Goal: Task Accomplishment & Management: Use online tool/utility

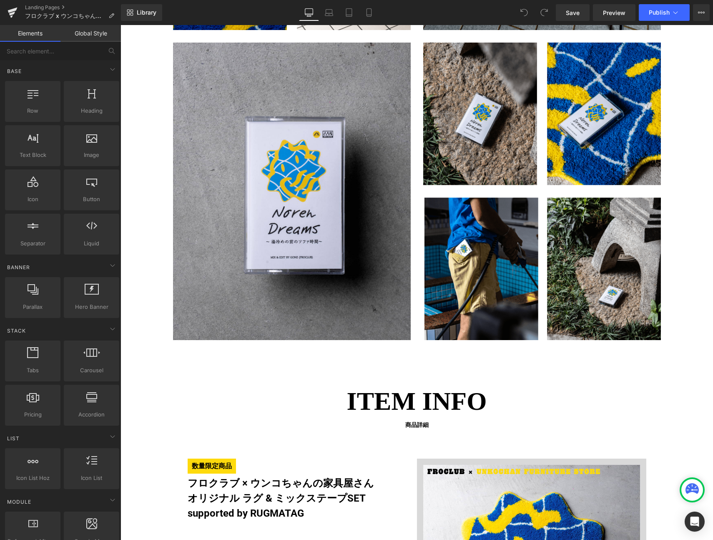
scroll to position [1582, 0]
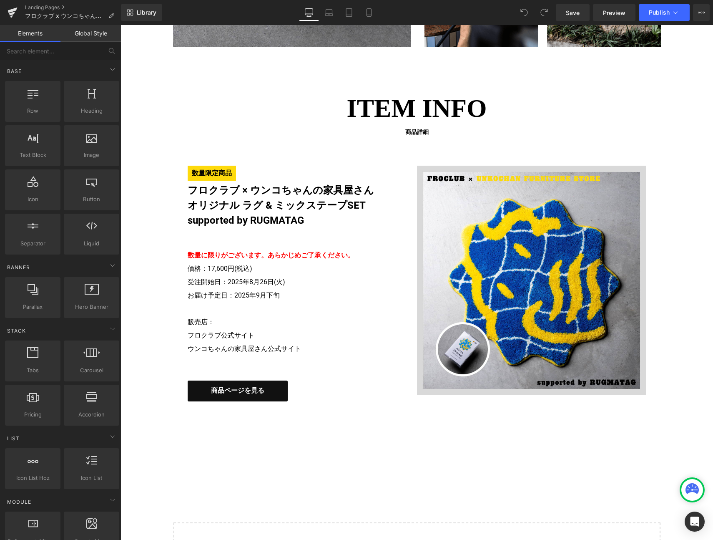
drag, startPoint x: 251, startPoint y: 292, endPoint x: 234, endPoint y: 298, distance: 17.8
click at [251, 292] on p "数量に限りがございます。 あらかじめご了承ください。 価格：17,600円(税込) 受注開始日：2025年8月26日(火) お届け予定日：2025年9月下旬" at bounding box center [296, 275] width 217 height 53
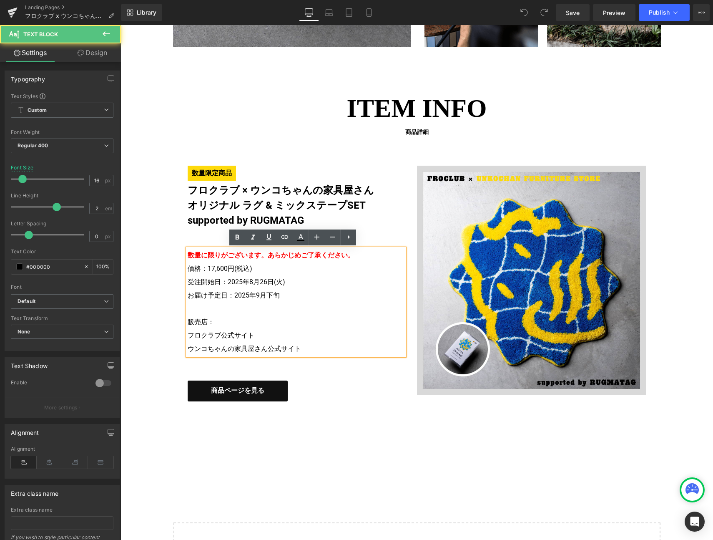
click at [232, 296] on p "数量に限りがございます。 あらかじめご了承ください。 価格：17,600円(税込) 受注開始日：2025年8月26日(火) お届け予定日：2025年9月下旬" at bounding box center [296, 275] width 217 height 53
drag, startPoint x: 244, startPoint y: 295, endPoint x: 294, endPoint y: 295, distance: 49.7
click at [294, 295] on p "数量に限りがございます。 あらかじめご了承ください。 価格：17,600円(税込) 受注開始日：2025年8月26日(火) お届け予定日：2025年9月下旬" at bounding box center [296, 275] width 217 height 53
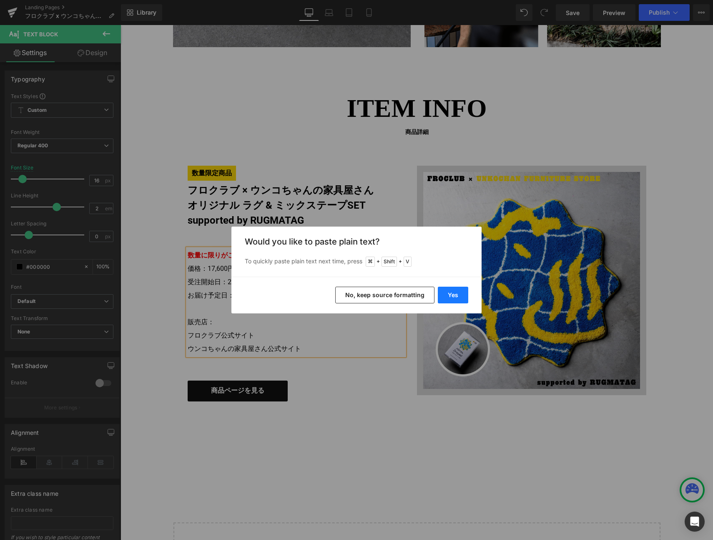
click at [445, 293] on button "Yes" at bounding box center [453, 295] width 30 height 17
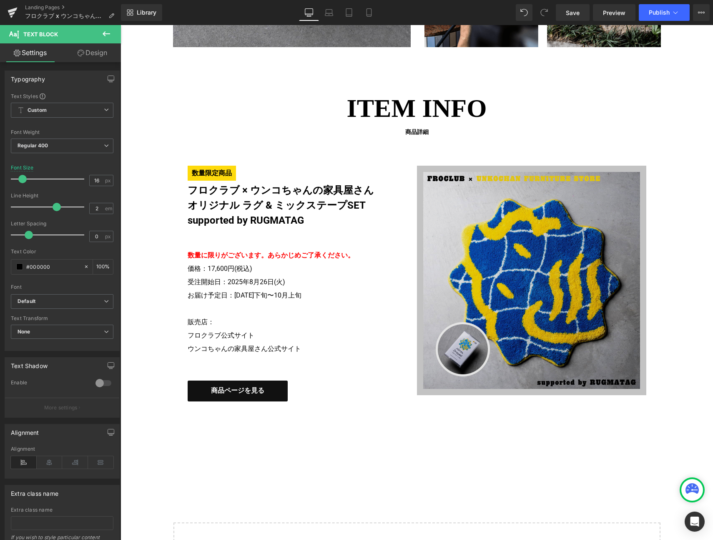
scroll to position [1461, 0]
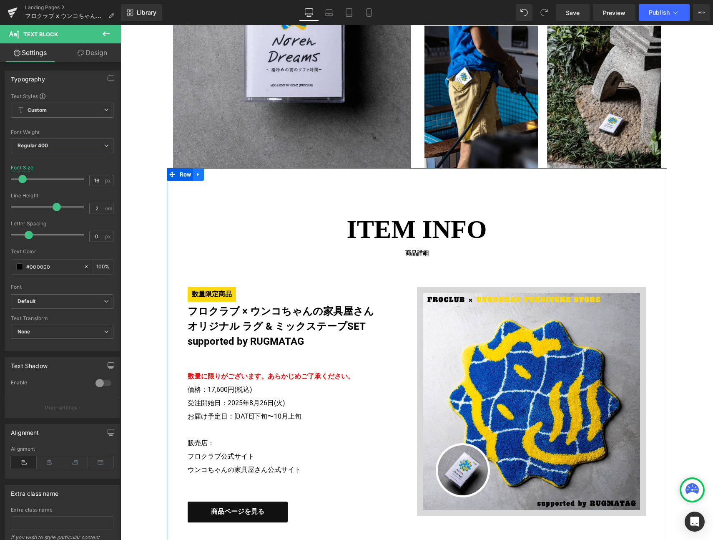
click at [196, 172] on icon at bounding box center [199, 174] width 6 height 6
click at [207, 176] on icon at bounding box center [210, 174] width 6 height 6
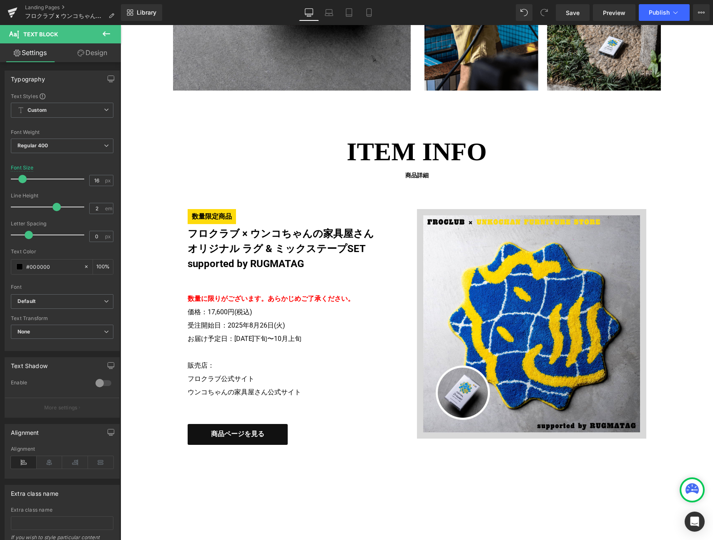
scroll to position [1441, 0]
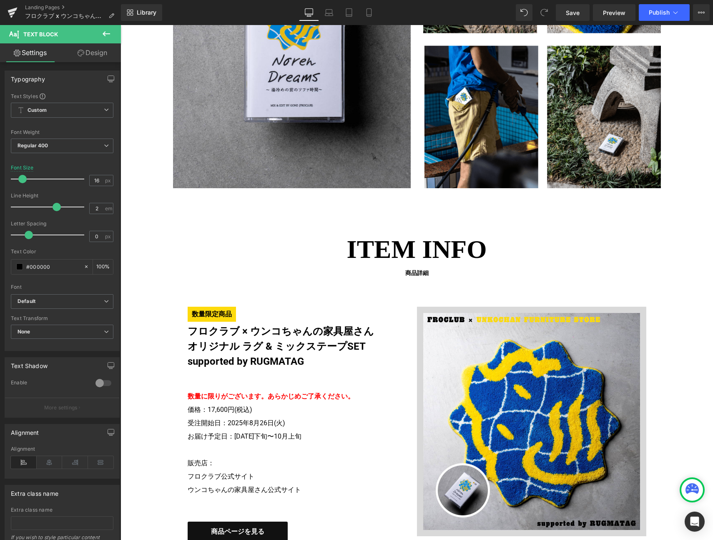
click at [381, 250] on span "ITEM INFO" at bounding box center [417, 249] width 484 height 39
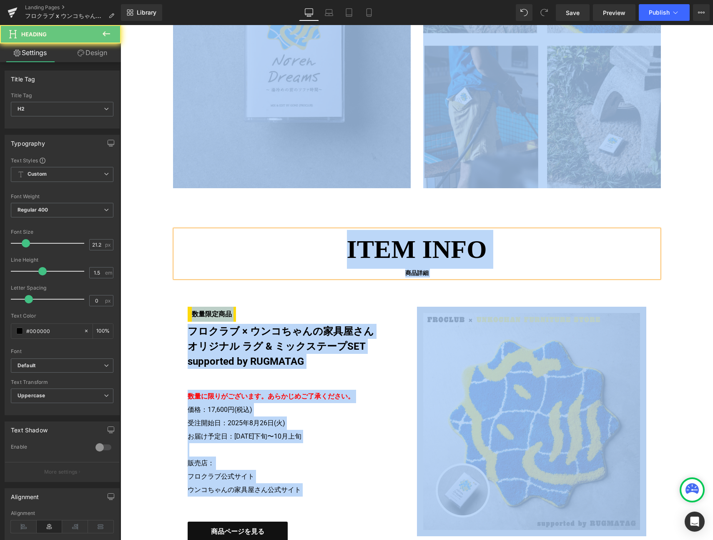
click at [381, 250] on span "ITEM INFO" at bounding box center [417, 249] width 484 height 39
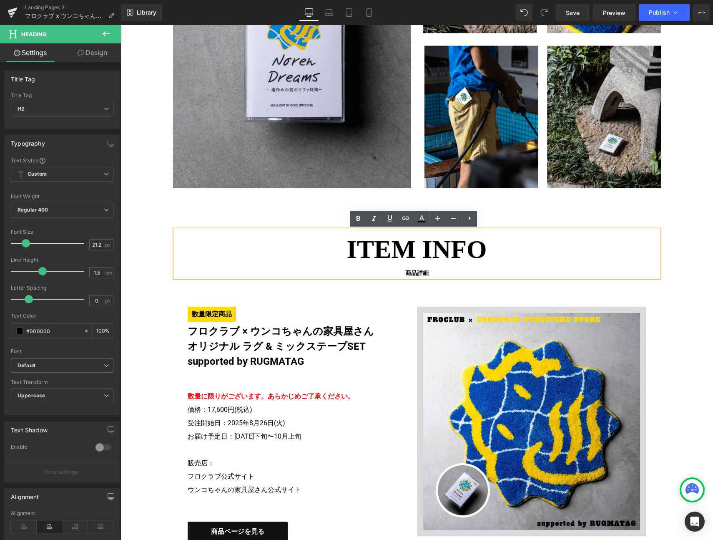
click at [381, 250] on span "ITEM INFO" at bounding box center [417, 249] width 484 height 39
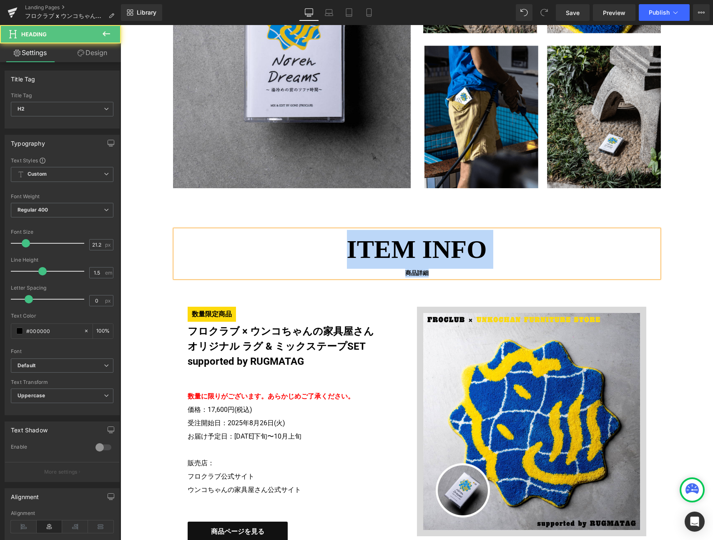
paste div
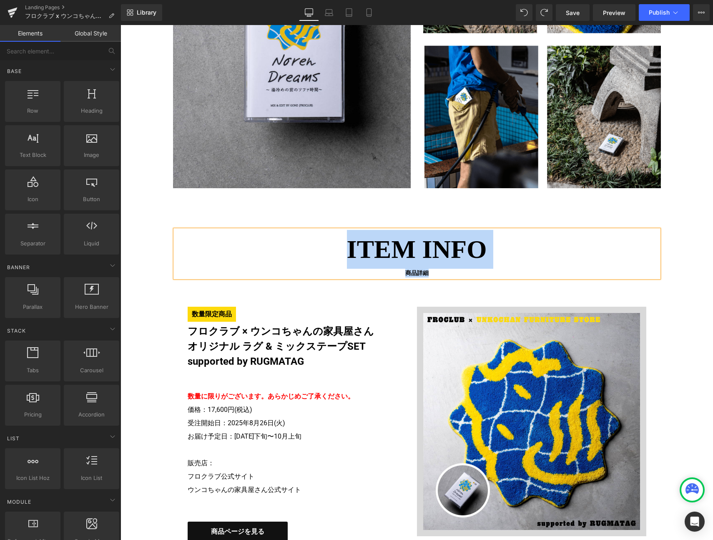
click at [381, 250] on span "ITEM INFO" at bounding box center [417, 249] width 484 height 39
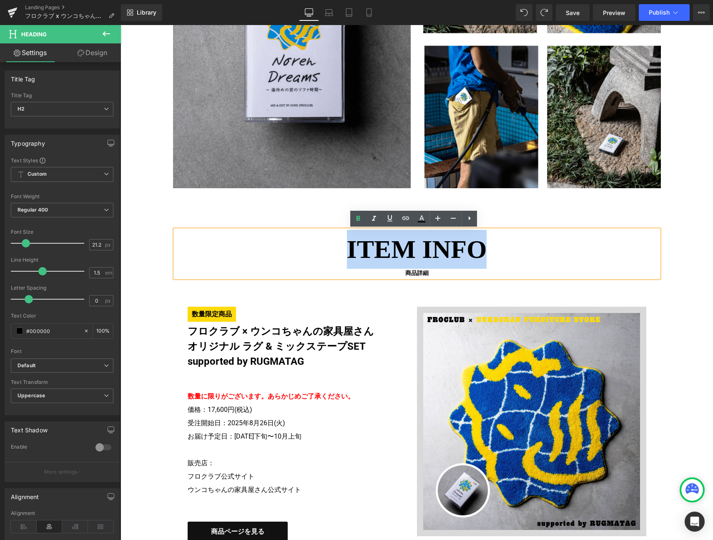
drag, startPoint x: 458, startPoint y: 245, endPoint x: 367, endPoint y: 249, distance: 91.0
click at [367, 249] on span "ITEM INFO" at bounding box center [417, 249] width 484 height 39
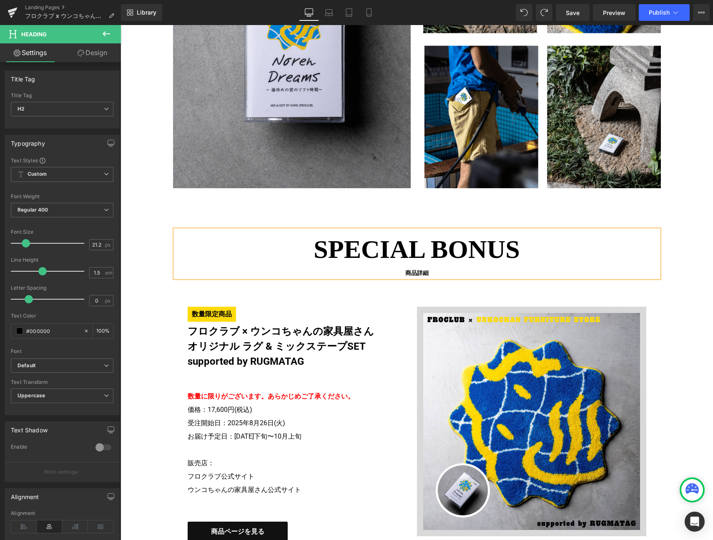
click at [409, 273] on span "商品詳細" at bounding box center [417, 273] width 484 height 9
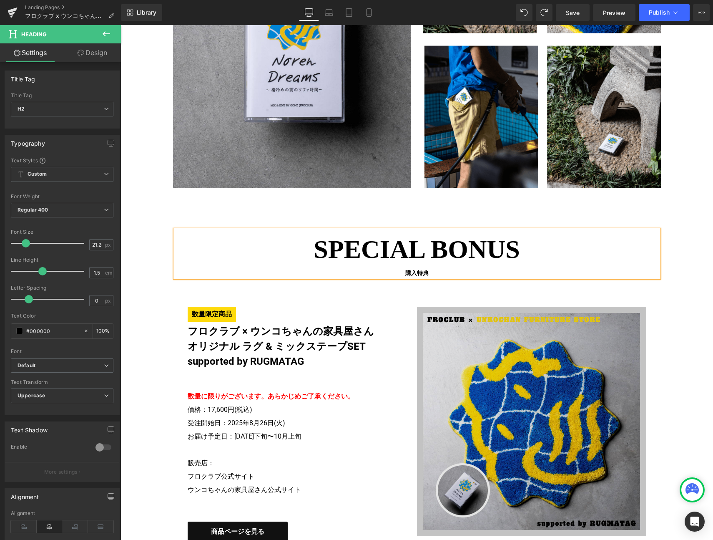
scroll to position [1451, 0]
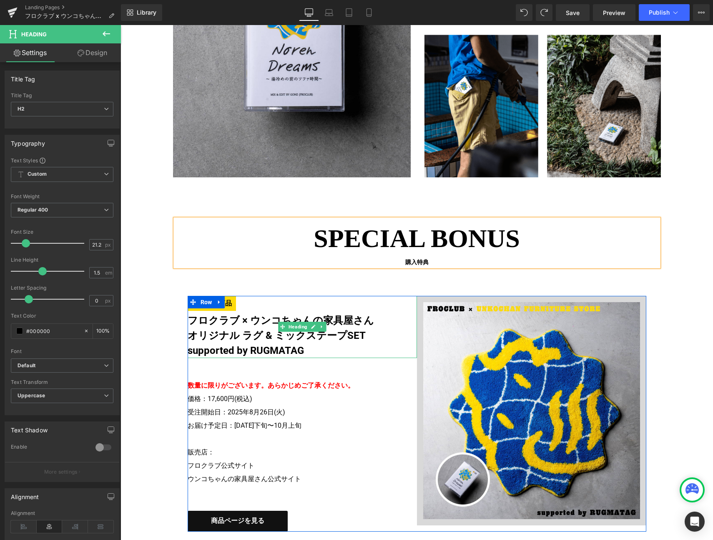
click at [271, 333] on h4 "オリジナル ラグ & ミックステープSET supported by RUGMATAG" at bounding box center [296, 343] width 217 height 30
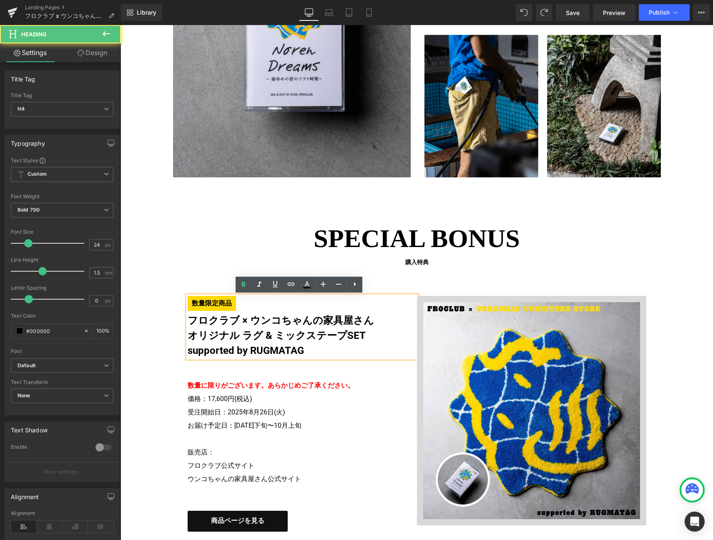
scroll to position [1476, 0]
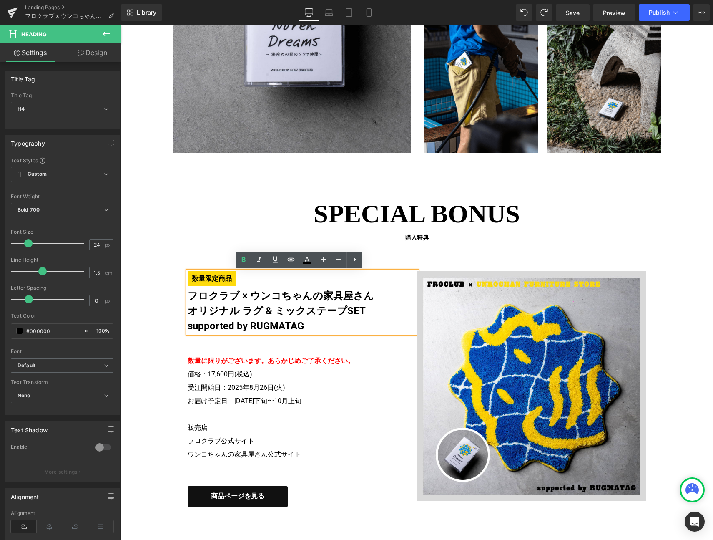
click at [167, 308] on div "SPECIAL BONUS 購入特典 Heading 数量限定商品 フロクラブ × ウンコちゃんの家具屋さん オリジナル ラグ & ミックステープSET su…" at bounding box center [417, 350] width 501 height 312
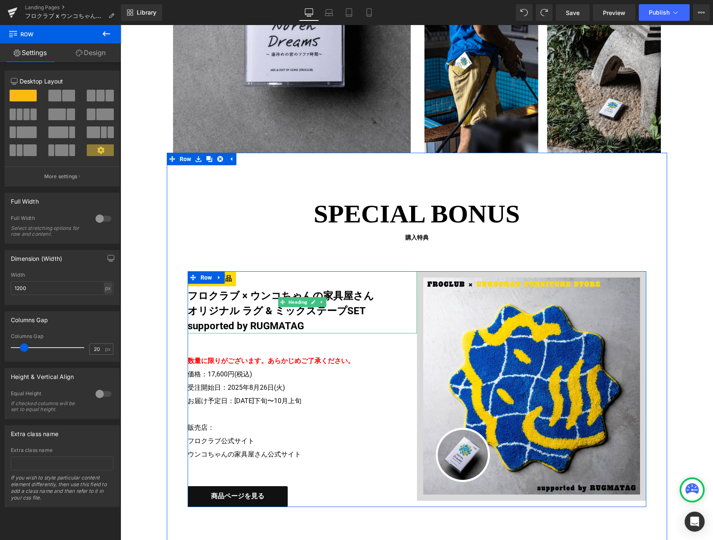
click at [234, 306] on h4 "オリジナル ラグ & ミックステープSET supported by RUGMATAG" at bounding box center [296, 318] width 217 height 30
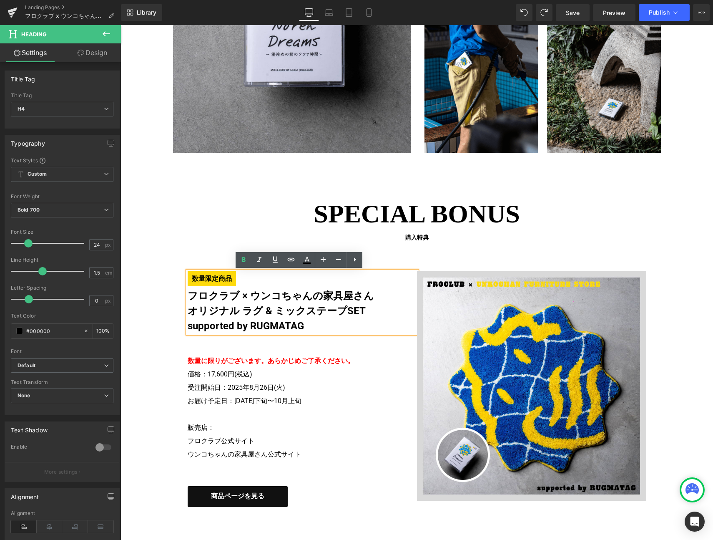
click at [307, 328] on h4 "オリジナル ラグ & ミックステープSET supported by RUGMATAG" at bounding box center [296, 318] width 217 height 30
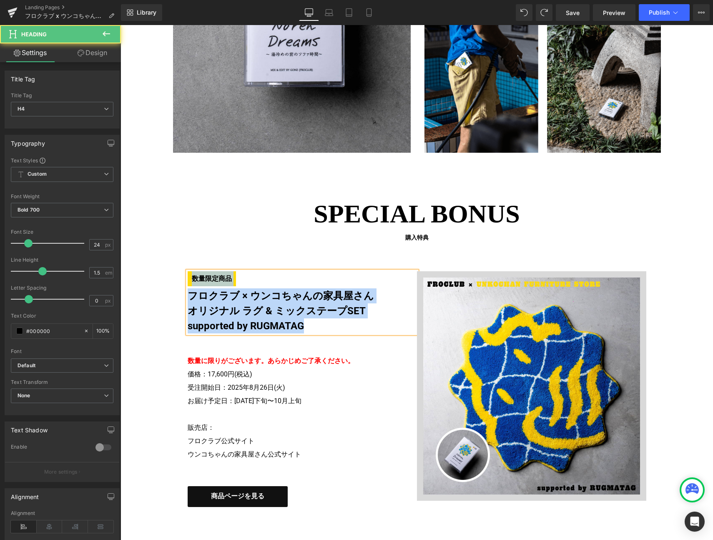
paste div
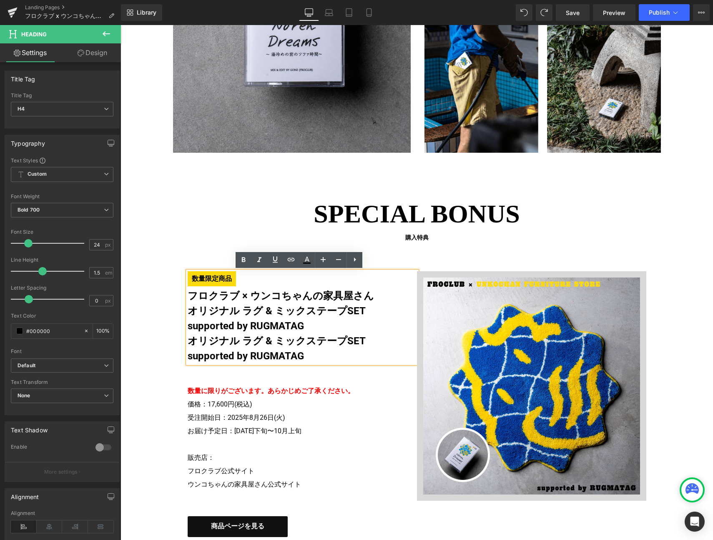
click at [275, 280] on h4 "数量限定商品 フロクラブ × ウンコちゃんの家具屋さん" at bounding box center [296, 287] width 217 height 32
click at [180, 273] on div "SPECIAL BONUS 購入特典 Heading フロクラブ × ウンコちゃんの家具屋さん オリジナル ラグ & ミックステープSET supported…" at bounding box center [417, 365] width 501 height 343
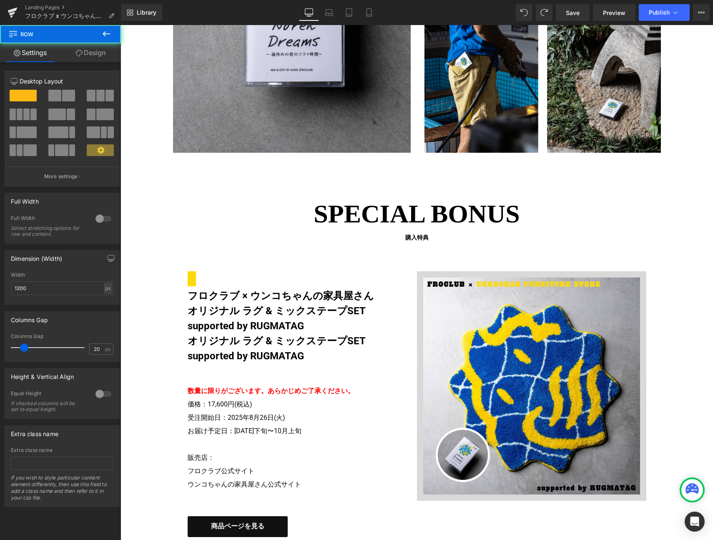
click at [194, 279] on div "フロクラブ × ウンコちゃんの家具屋さん オリジナル ラグ & ミックステープSET supported by RUGMATAG オリジナル ラグ & ミック…" at bounding box center [417, 404] width 459 height 266
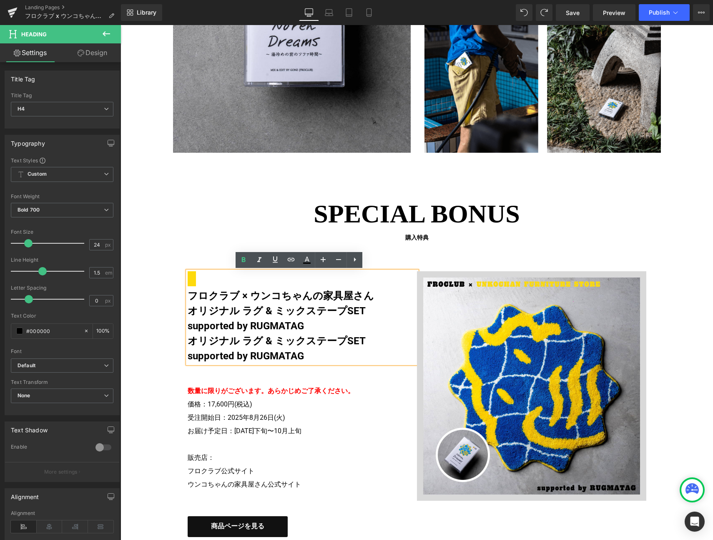
click at [253, 315] on h4 "オリジナル ラグ & ミックステープSET supported by RUGMATAG" at bounding box center [296, 318] width 217 height 30
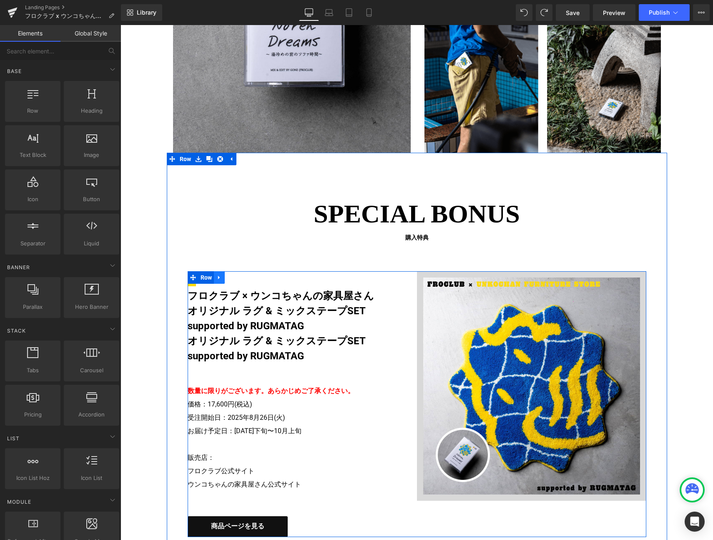
click at [217, 276] on icon at bounding box center [220, 277] width 6 height 6
click at [246, 323] on h4 "オリジナル ラグ & ミックステープSET supported by RUGMATAG" at bounding box center [296, 318] width 217 height 30
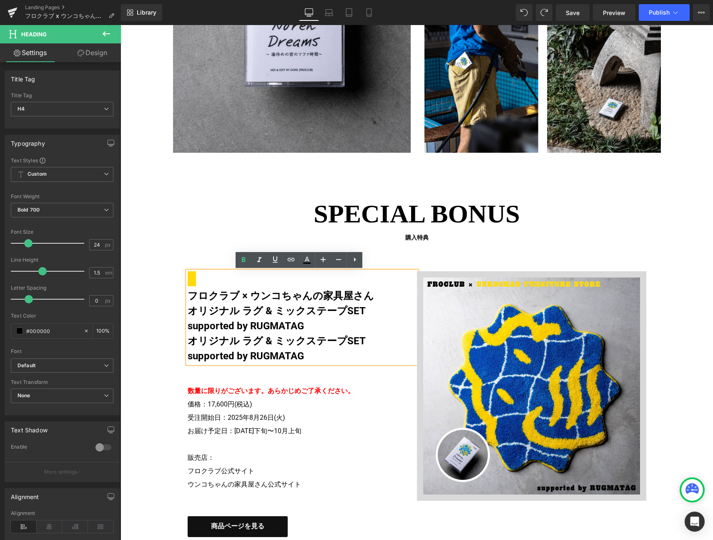
click at [340, 376] on div "数量に限りがございます。 あらかじめご了承ください。 価格：17,600円(税込) 受注開始日：2025年8月26日(火) お届け予定日：2025年9月下旬〜…" at bounding box center [302, 454] width 229 height 165
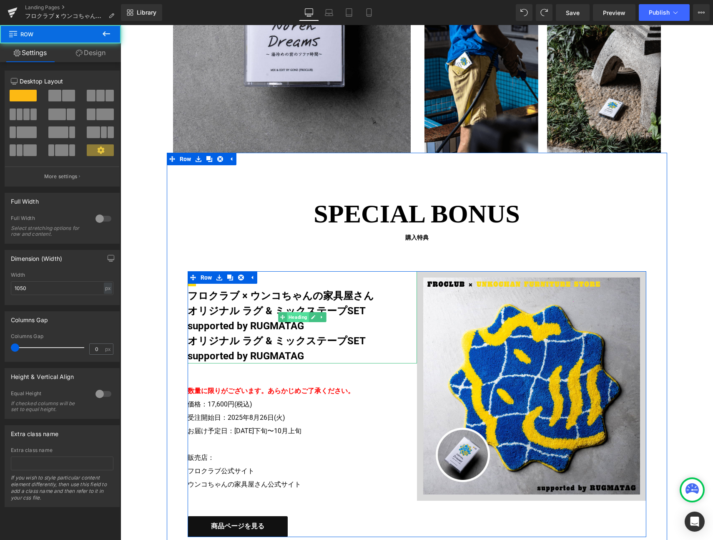
click at [295, 318] on span "Heading" at bounding box center [298, 317] width 22 height 10
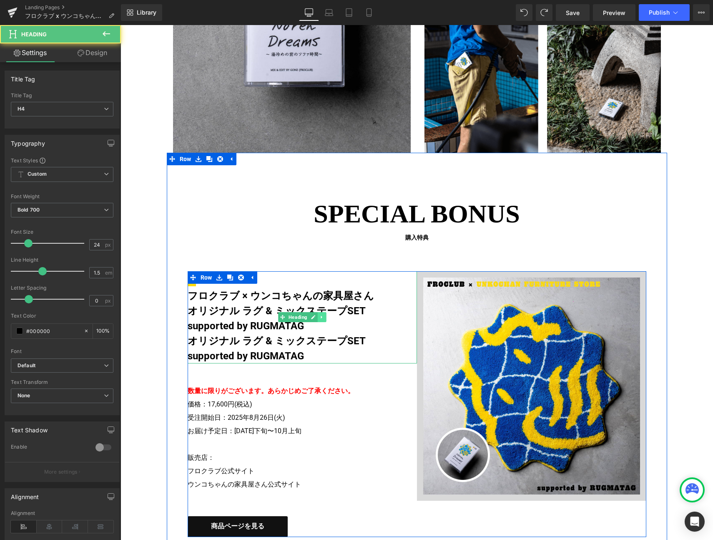
click at [321, 317] on icon at bounding box center [321, 317] width 1 height 3
click at [324, 317] on icon at bounding box center [326, 317] width 5 height 5
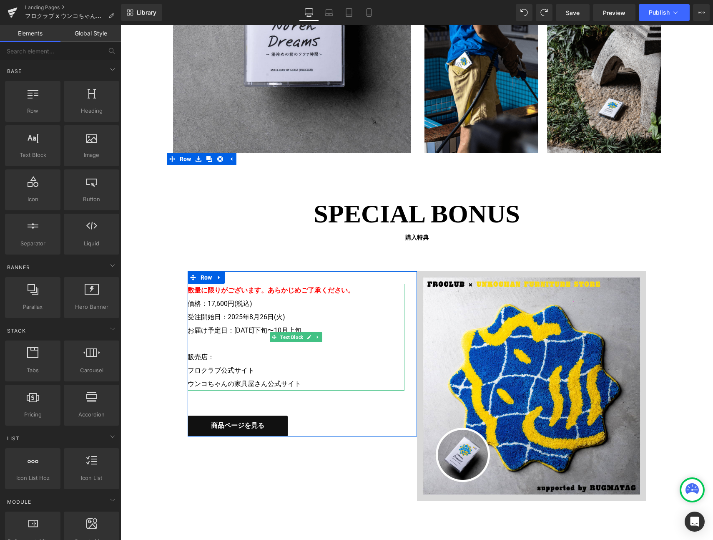
click at [226, 317] on p "数量に限りがございます。 あらかじめご了承ください。 価格：17,600円(税込) 受注開始日：2025年8月26日(火) お届け予定日：2025年9月下旬〜…" at bounding box center [296, 310] width 217 height 53
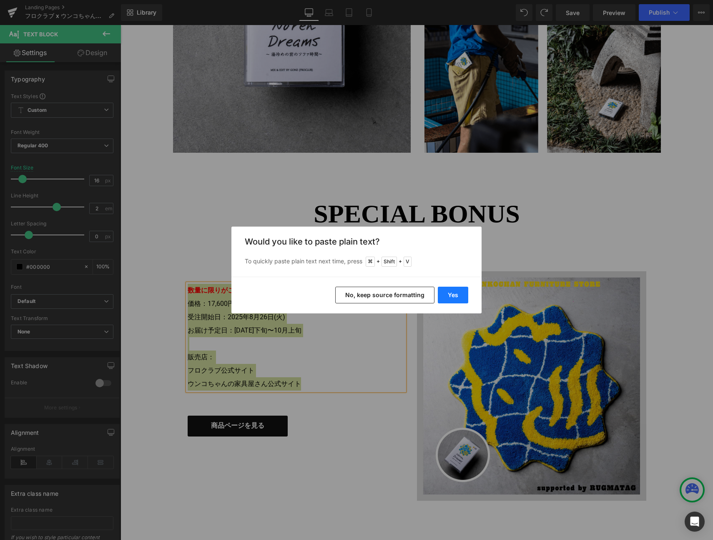
click at [459, 295] on button "Yes" at bounding box center [453, 295] width 30 height 17
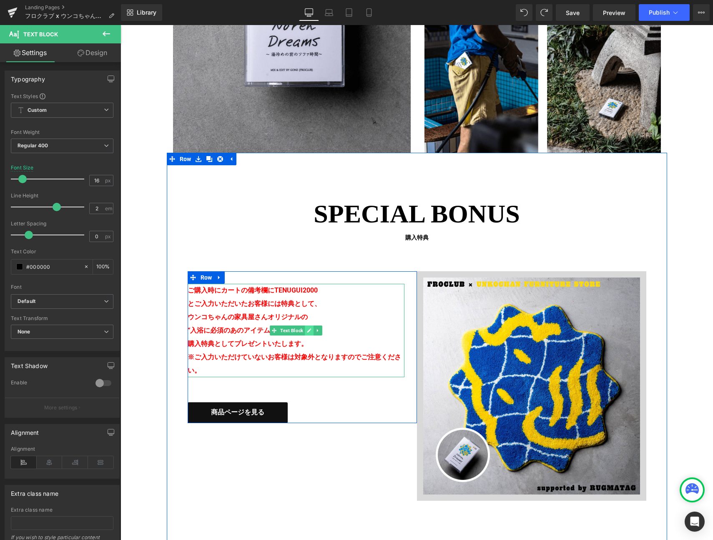
click at [307, 332] on icon at bounding box center [309, 330] width 5 height 5
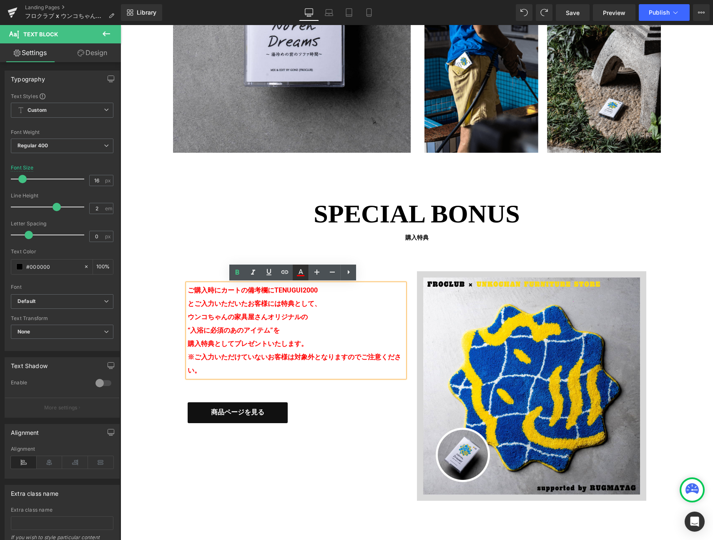
click at [303, 274] on icon at bounding box center [301, 272] width 10 height 10
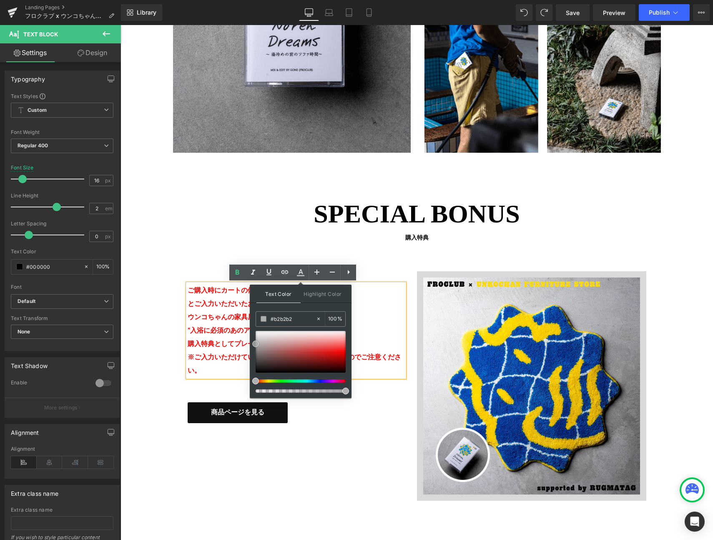
drag, startPoint x: 413, startPoint y: 366, endPoint x: 239, endPoint y: 381, distance: 174.1
type input "#000000"
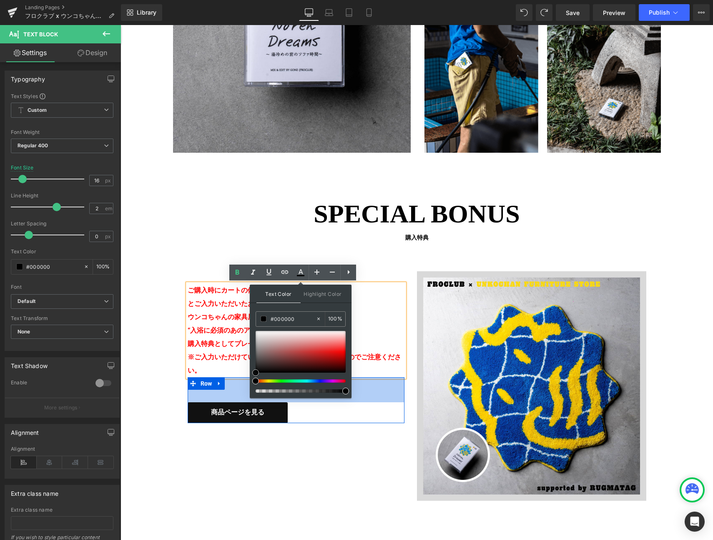
drag, startPoint x: 380, startPoint y: 394, endPoint x: 247, endPoint y: 379, distance: 133.9
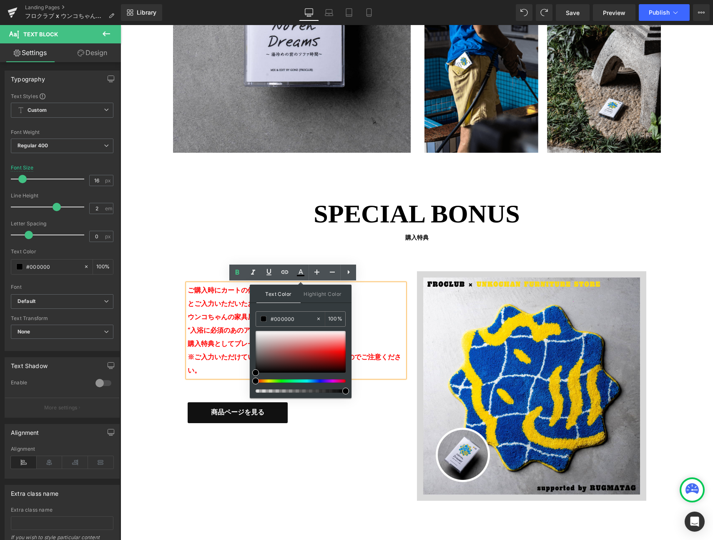
click at [214, 317] on b "ウンコちゃんの家具屋さんオリジナルの" at bounding box center [248, 317] width 120 height 8
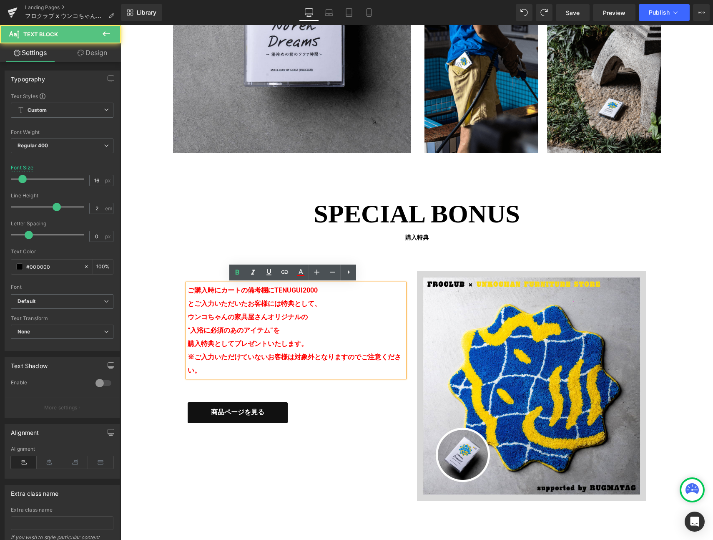
click at [275, 344] on b "購入特典としてプレゼントいたします。" at bounding box center [248, 344] width 120 height 8
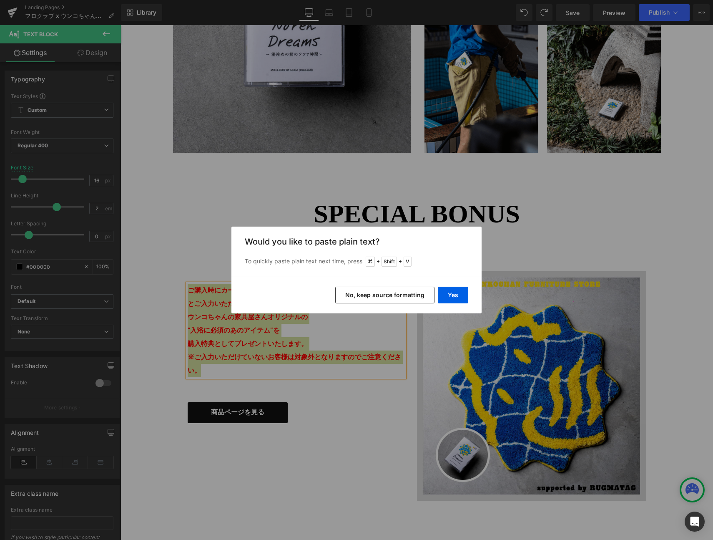
click at [408, 297] on button "No, keep source formatting" at bounding box center [384, 295] width 99 height 17
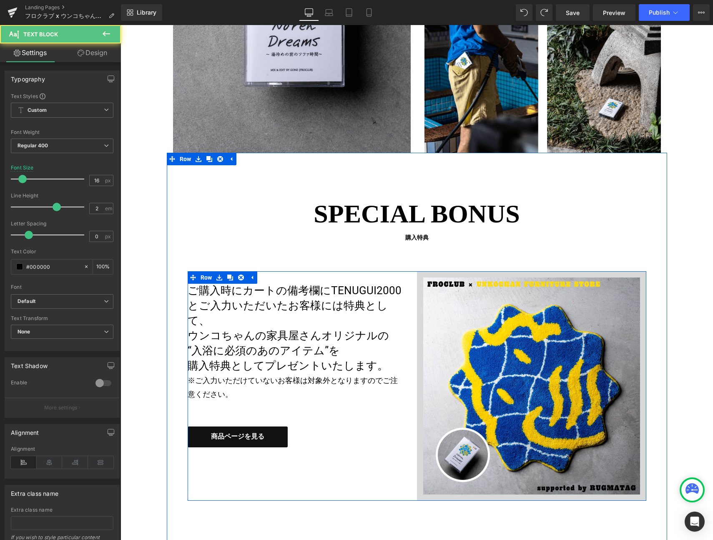
click at [189, 376] on span "※ご入力いただけていないお客様は対象外となりますのでご注意ください。" at bounding box center [293, 387] width 210 height 23
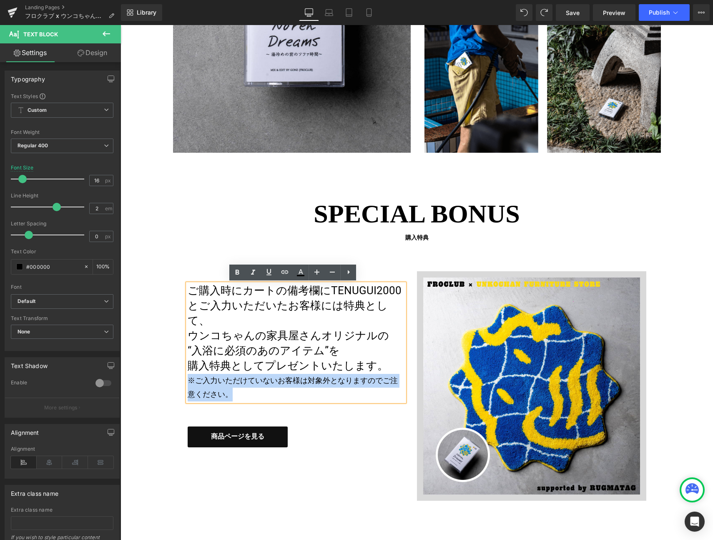
drag, startPoint x: 186, startPoint y: 365, endPoint x: 223, endPoint y: 378, distance: 39.3
click at [223, 378] on p "ご購入時にカートの備考欄に TENUGUI2000 とご入力いただいたお客様には特典として、 ウンコちゃんの家具屋さんオリジナルの “入浴に必須のあのアイテム…" at bounding box center [296, 343] width 217 height 118
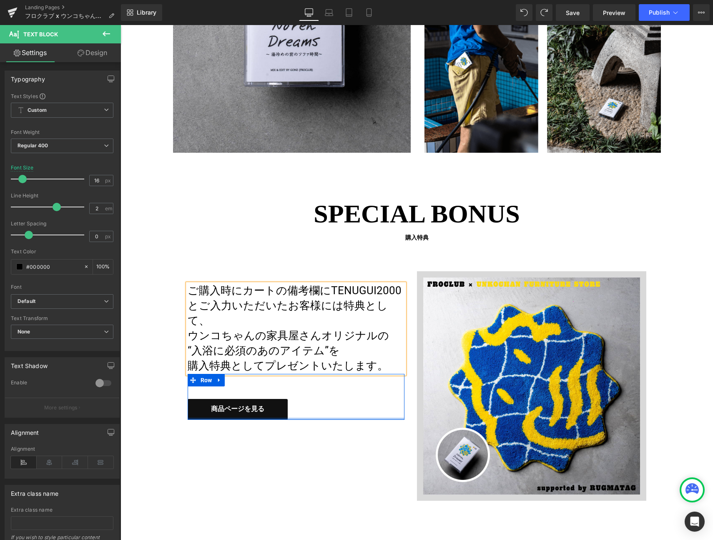
click at [298, 418] on div at bounding box center [296, 419] width 217 height 2
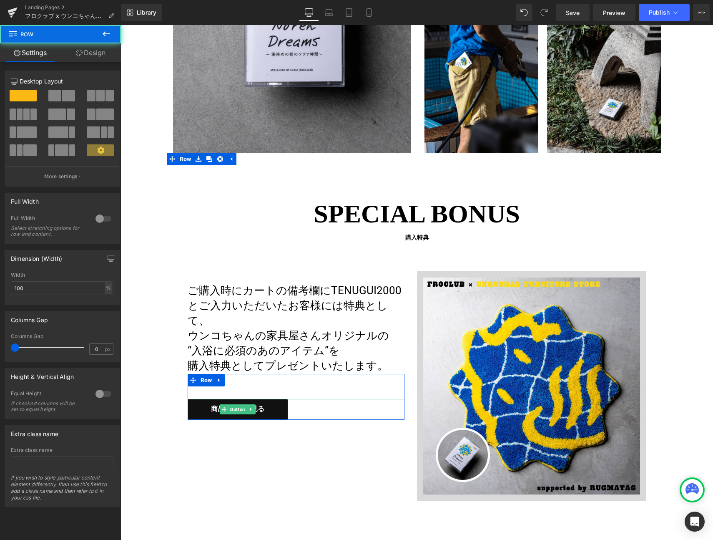
click at [264, 399] on link "商品ページを見る" at bounding box center [238, 409] width 100 height 21
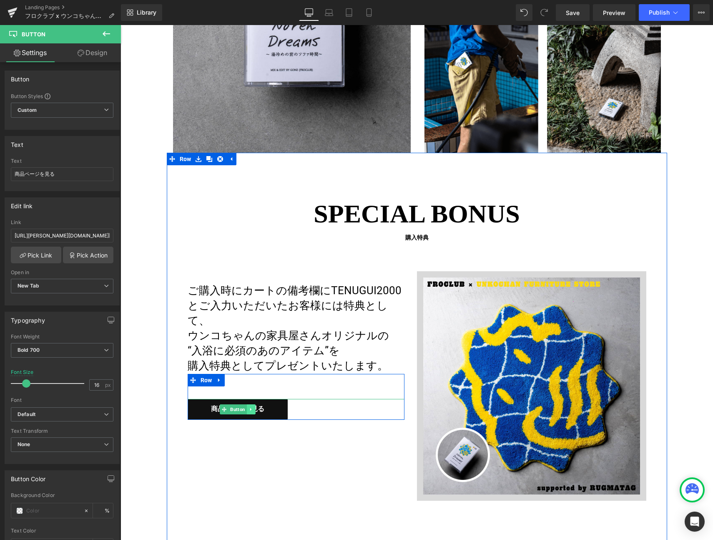
click at [249, 407] on icon at bounding box center [251, 409] width 5 height 5
click at [253, 407] on icon at bounding box center [255, 409] width 5 height 5
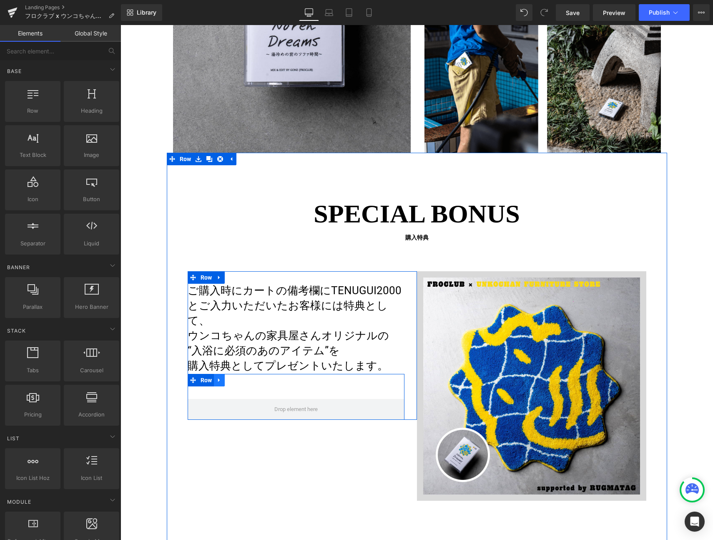
click at [220, 374] on link at bounding box center [219, 380] width 11 height 13
click at [238, 377] on icon at bounding box center [241, 380] width 6 height 6
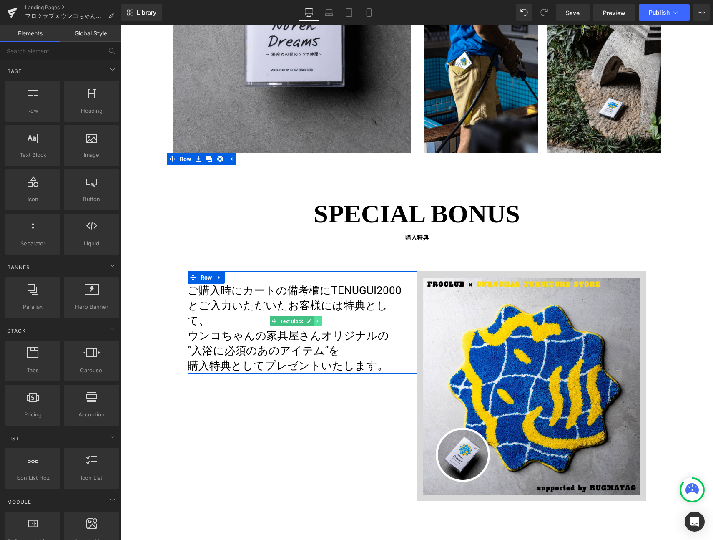
click at [315, 320] on icon at bounding box center [317, 321] width 5 height 5
click at [311, 321] on icon at bounding box center [313, 321] width 5 height 5
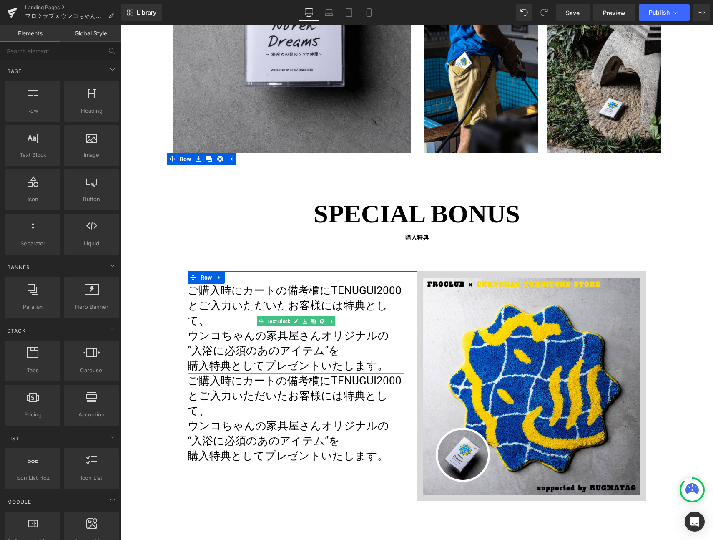
click at [277, 389] on span "とご入力いただいたお客様には特典として、" at bounding box center [288, 403] width 200 height 28
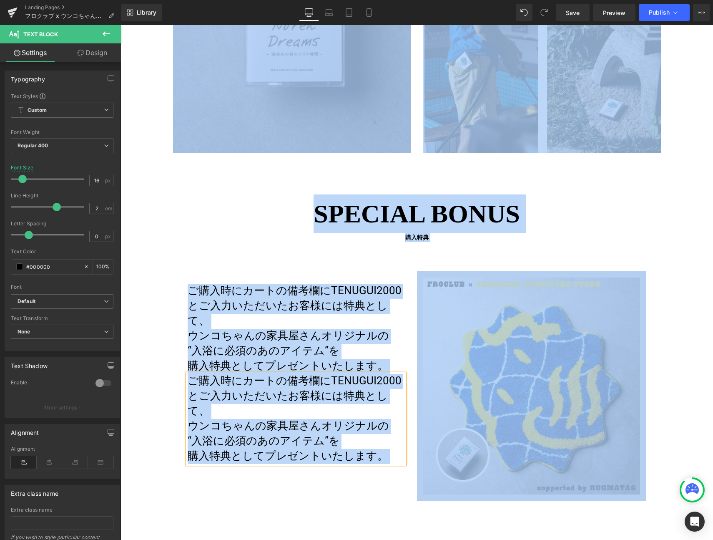
click at [276, 389] on span "とご入力いただいたお客様には特典として、" at bounding box center [288, 403] width 200 height 28
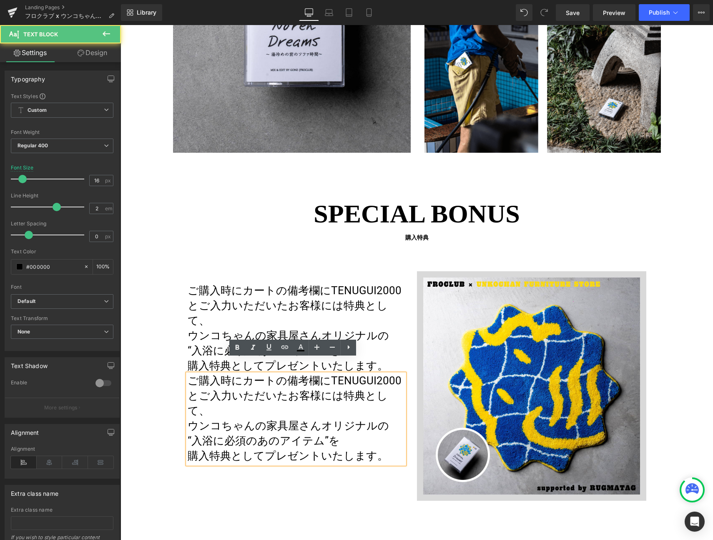
click at [264, 419] on span "ウンコちゃんの家具屋さんオリジナルの" at bounding box center [289, 425] width 202 height 13
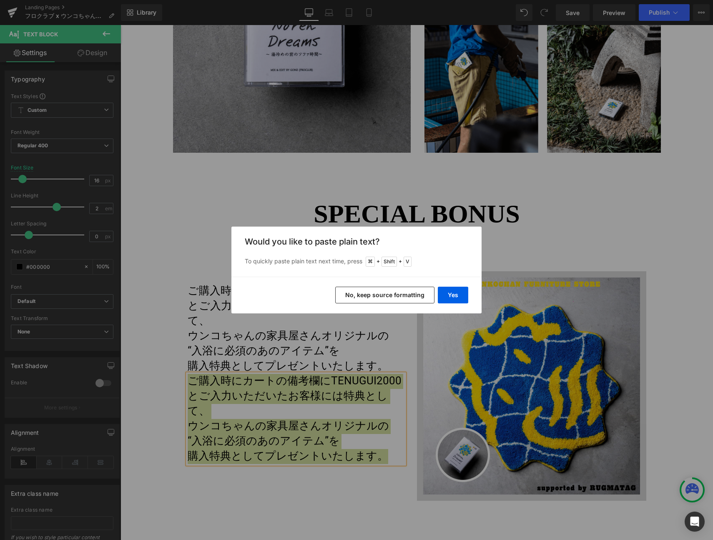
click at [388, 293] on button "No, keep source formatting" at bounding box center [384, 295] width 99 height 17
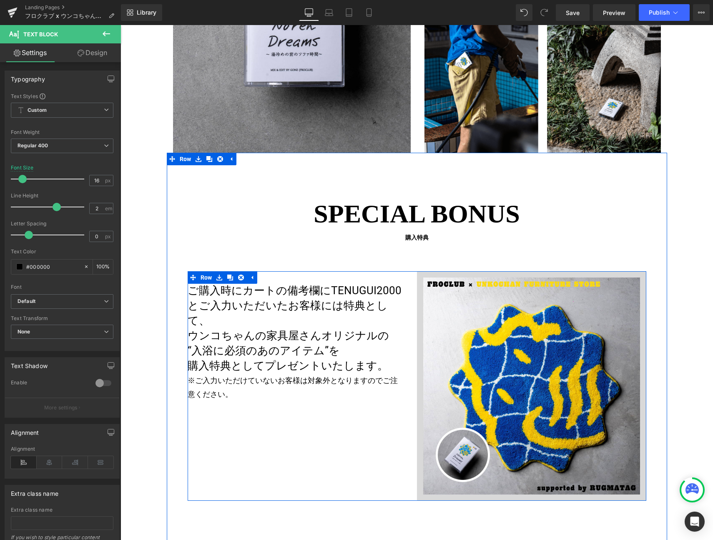
click at [271, 410] on div "数量限定商品 フロクラブ × うんこちゃんの家具屋さん オリジナル ラグ & ミックステープSET supported by RUGMATAG Heading…" at bounding box center [417, 385] width 459 height 229
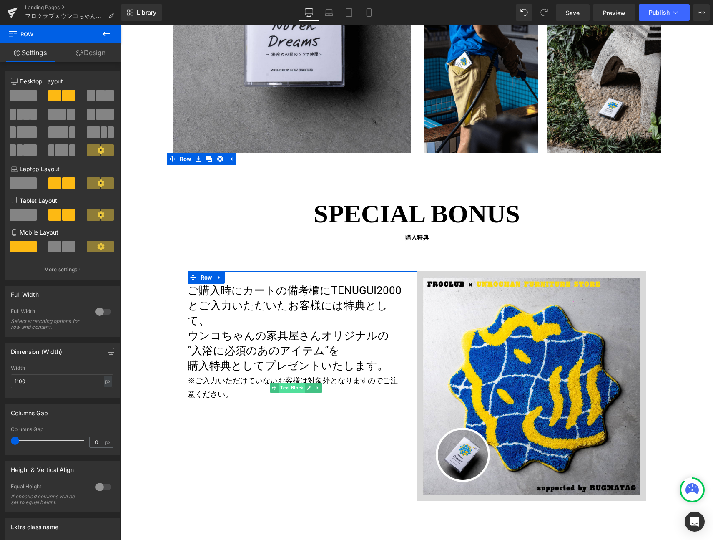
click at [293, 383] on span "Text Block" at bounding box center [292, 388] width 26 height 10
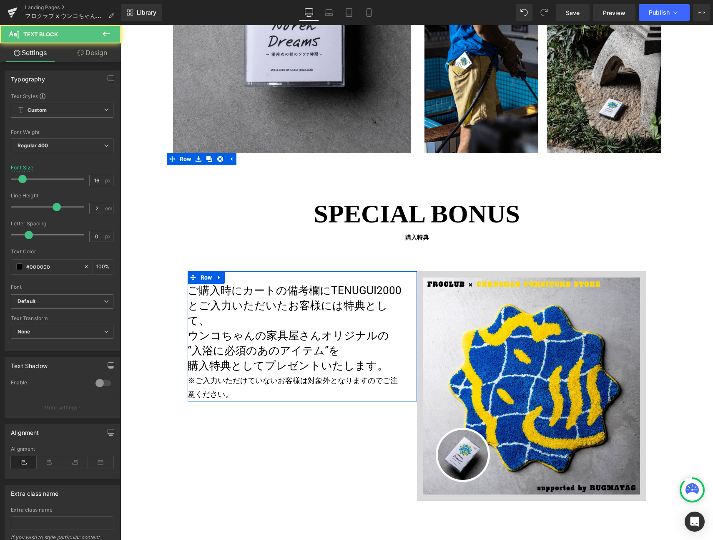
click at [277, 344] on span "“入浴に必須のあのアイテム”" at bounding box center [258, 350] width 141 height 13
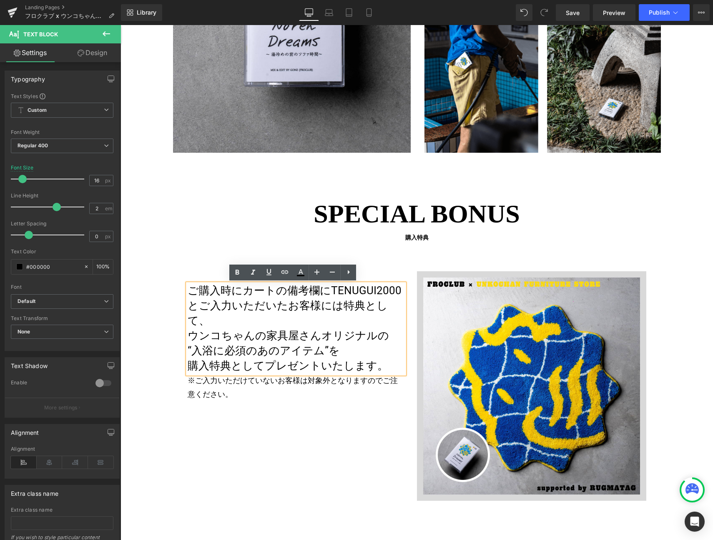
click at [247, 398] on div "数量限定商品 フロクラブ × うんこちゃんの家具屋さん オリジナル ラグ & ミックステープSET supported by RUGMATAG Heading…" at bounding box center [417, 385] width 459 height 229
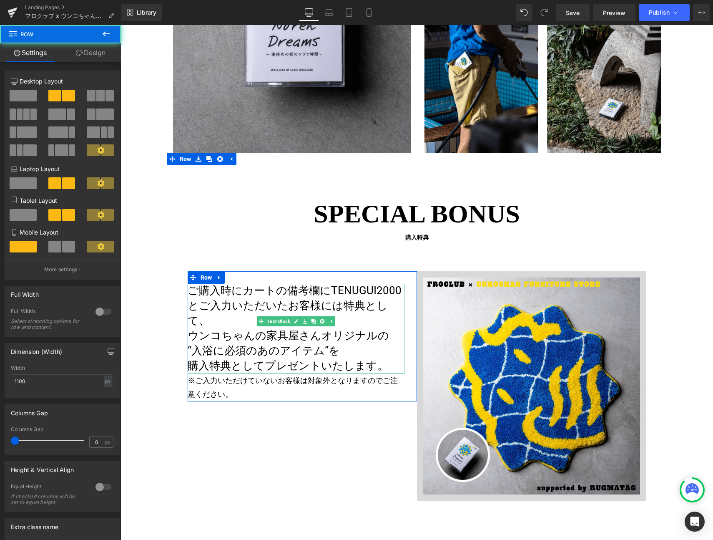
click at [275, 319] on span "Text Block" at bounding box center [278, 321] width 26 height 10
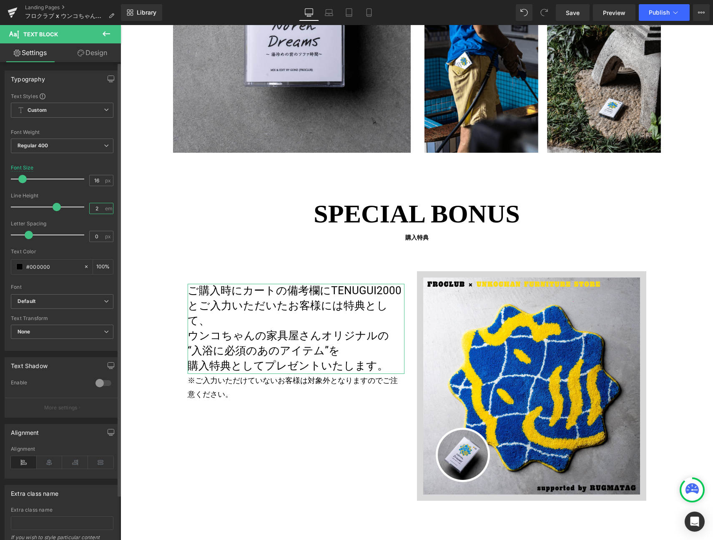
click at [95, 207] on input "2" at bounding box center [97, 208] width 15 height 10
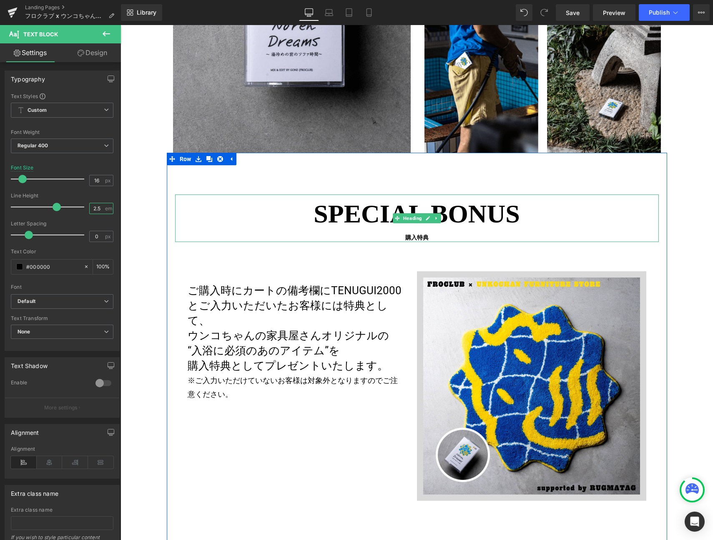
type input "2.6"
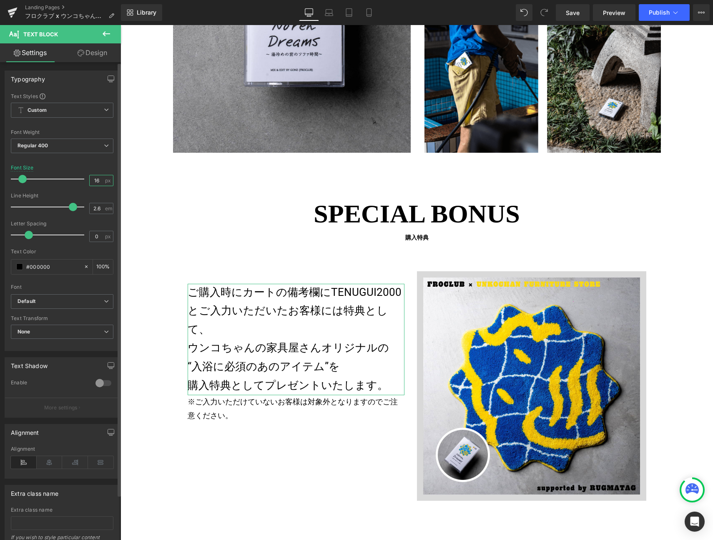
click at [91, 183] on input "16" at bounding box center [97, 180] width 15 height 10
click at [97, 181] on input "16" at bounding box center [97, 180] width 15 height 10
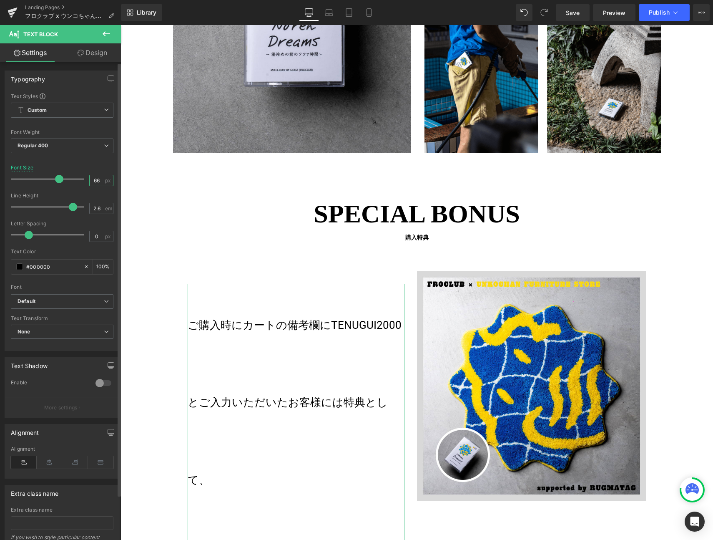
type input "6"
type input "26"
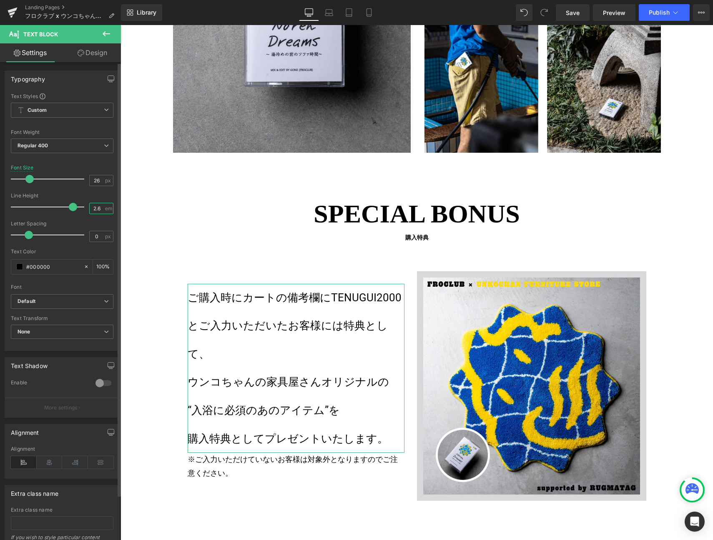
click at [98, 211] on input "2.6" at bounding box center [97, 208] width 15 height 10
type input "2"
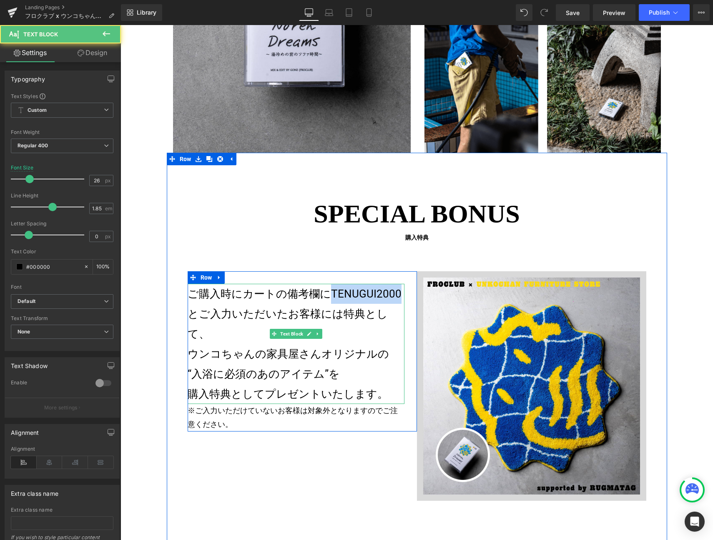
drag, startPoint x: 327, startPoint y: 294, endPoint x: 393, endPoint y: 294, distance: 65.9
click at [393, 294] on span "TENUGUI2000" at bounding box center [366, 293] width 71 height 13
click at [319, 368] on span "“入浴に必須のあのアイテム”" at bounding box center [258, 374] width 141 height 13
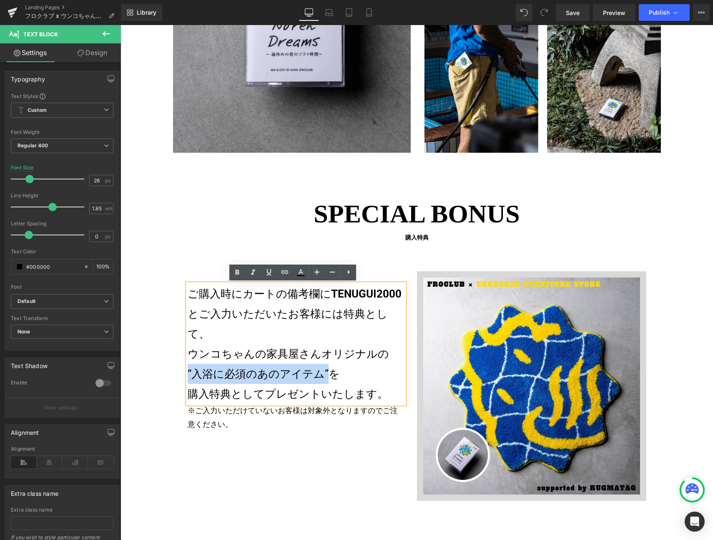
drag, startPoint x: 320, startPoint y: 353, endPoint x: 177, endPoint y: 356, distance: 142.7
click at [177, 356] on div "SPECIAL BONUS 購入特典 Heading 数量限定商品 フロクラブ × うんこちゃんの家具屋さん オリジナル ラグ & ミックステープSET su…" at bounding box center [417, 347] width 501 height 306
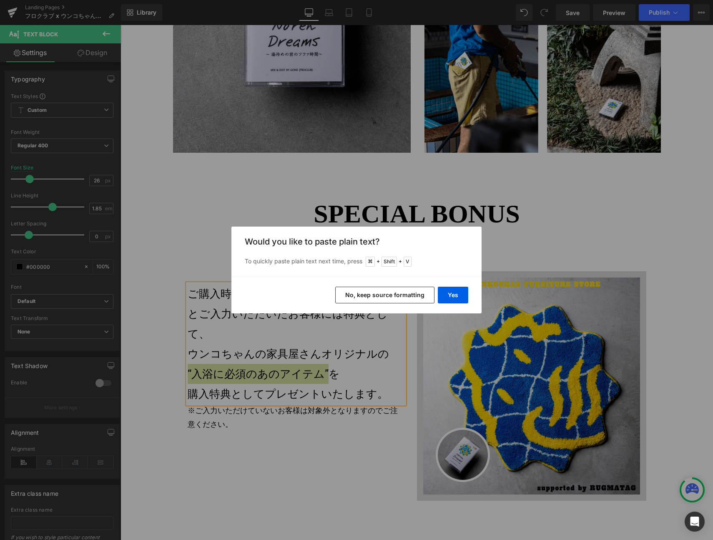
drag, startPoint x: 555, startPoint y: 315, endPoint x: 498, endPoint y: 320, distance: 57.8
click at [554, 315] on div "Back to Library Insert Would you like to paste plain text? To quickly paste pla…" at bounding box center [356, 270] width 713 height 540
click at [410, 335] on div "Back to Library Insert Would you like to paste plain text? To quickly paste pla…" at bounding box center [356, 270] width 713 height 540
click at [384, 353] on div "Back to Library Insert Would you like to paste plain text? To quickly paste pla…" at bounding box center [356, 270] width 713 height 540
click at [384, 352] on div "Back to Library Insert Would you like to paste plain text? To quickly paste pla…" at bounding box center [356, 270] width 713 height 540
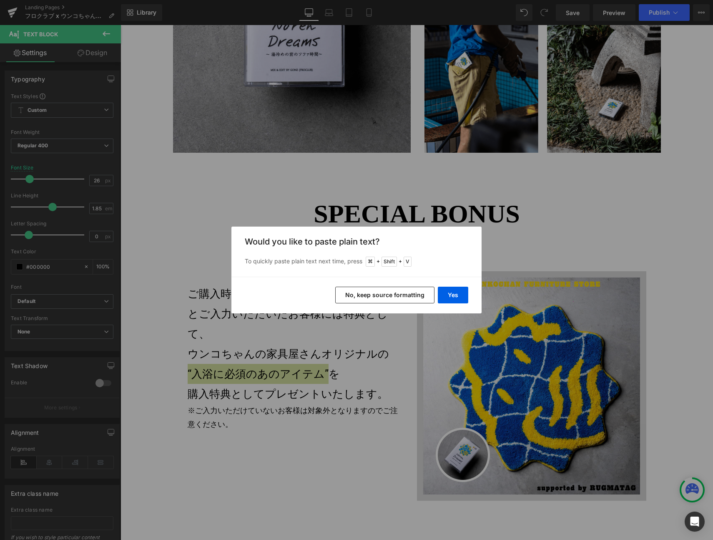
click at [391, 291] on button "No, keep source formatting" at bounding box center [384, 295] width 99 height 17
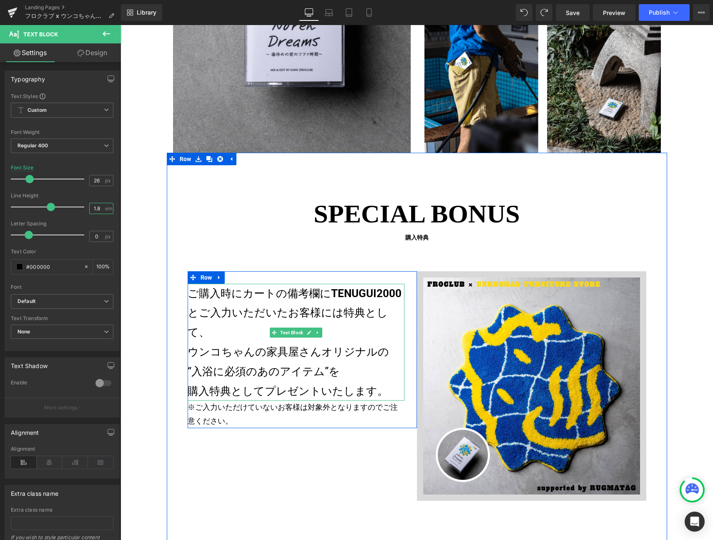
type input "1.8"
drag, startPoint x: 323, startPoint y: 352, endPoint x: 186, endPoint y: 353, distance: 136.9
click at [188, 353] on div "数量限定商品 フロクラブ × うんこちゃんの家具屋さん オリジナル ラグ & ミックステープSET supported by RUGMATAG Heading…" at bounding box center [417, 385] width 459 height 229
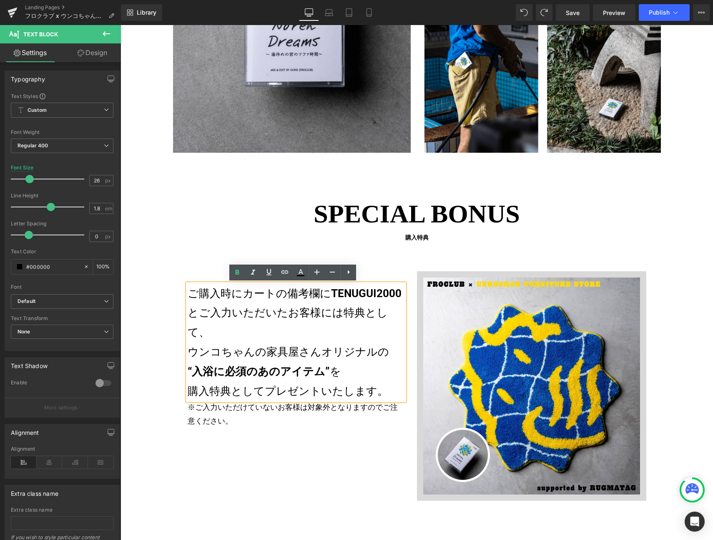
click at [262, 401] on p "※ご入力いただけていないお客様は対象外となりますのでご注意ください。" at bounding box center [296, 415] width 217 height 28
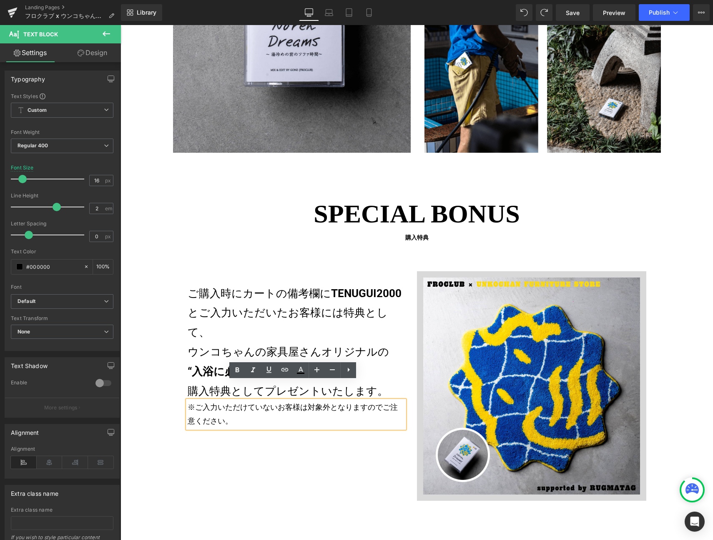
click at [264, 426] on div "数量限定商品 フロクラブ × うんこちゃんの家具屋さん オリジナル ラグ & ミックステープSET supported by RUGMATAG Heading…" at bounding box center [417, 385] width 459 height 229
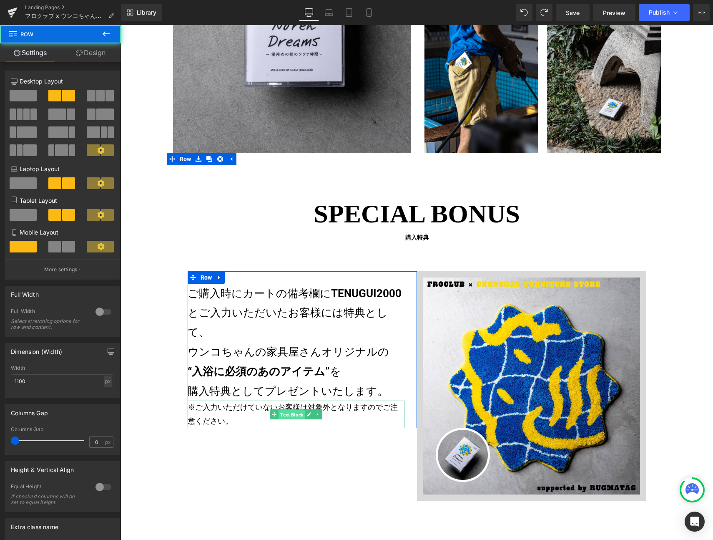
click at [287, 410] on span "Text Block" at bounding box center [292, 415] width 26 height 10
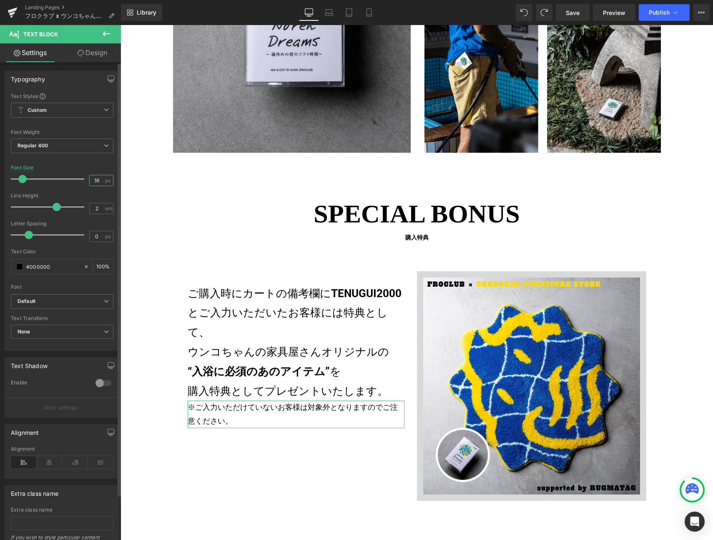
click at [95, 180] on input "16" at bounding box center [97, 180] width 15 height 10
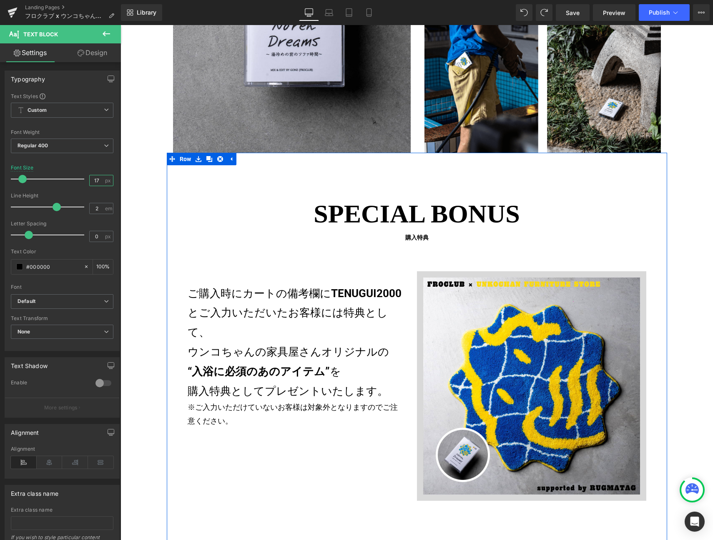
type input "18"
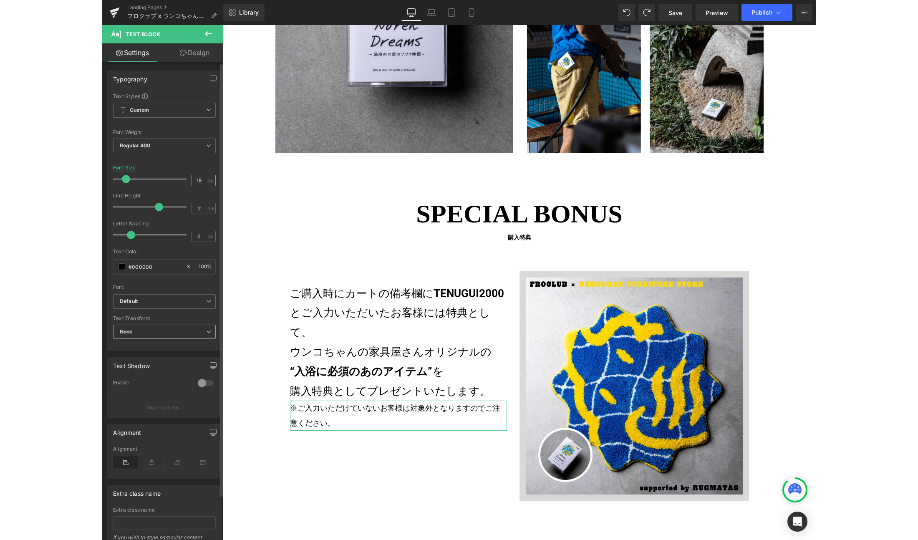
scroll to position [5, 0]
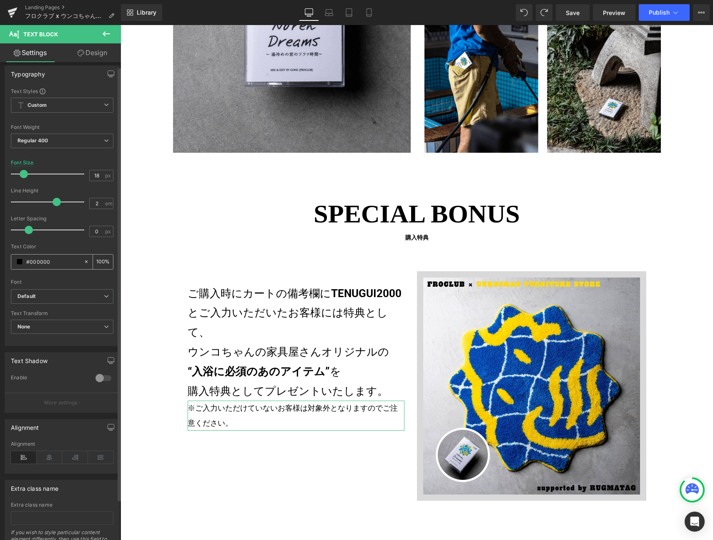
click at [39, 265] on input "#000000" at bounding box center [52, 261] width 53 height 9
click at [43, 261] on input "#000000" at bounding box center [52, 261] width 53 height 9
type input "#f"
type input "0"
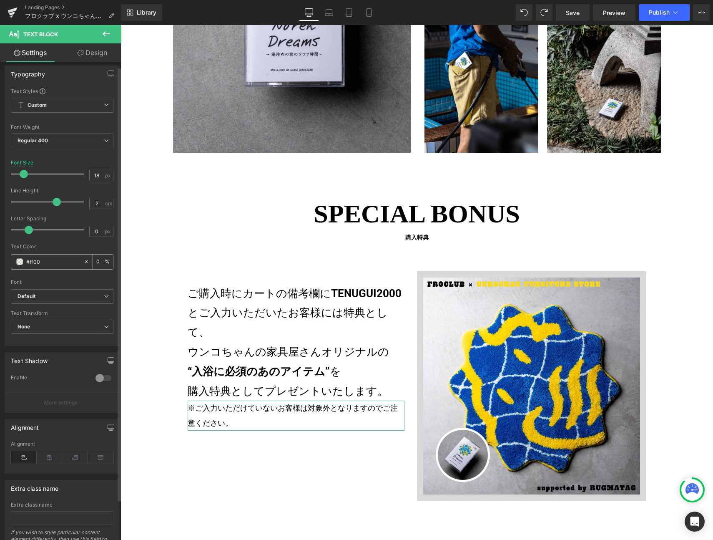
type input "#ff000"
type input "0"
type input "#ff0000"
type input "100"
type input "#ff0000"
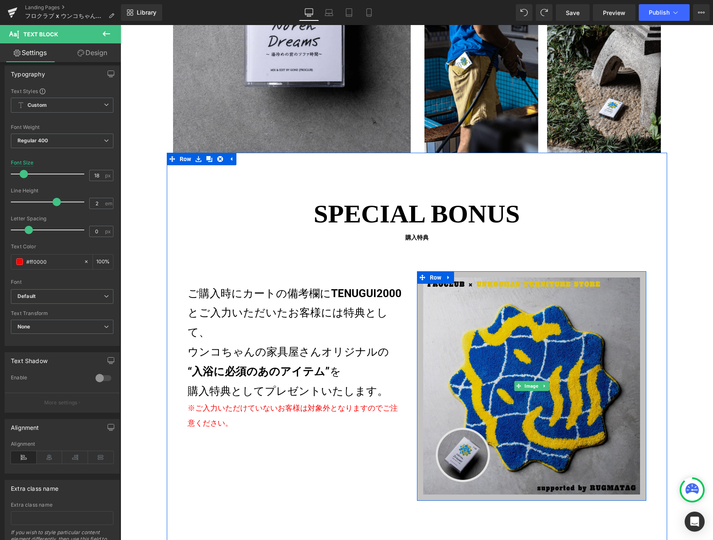
click at [436, 353] on img at bounding box center [531, 385] width 229 height 229
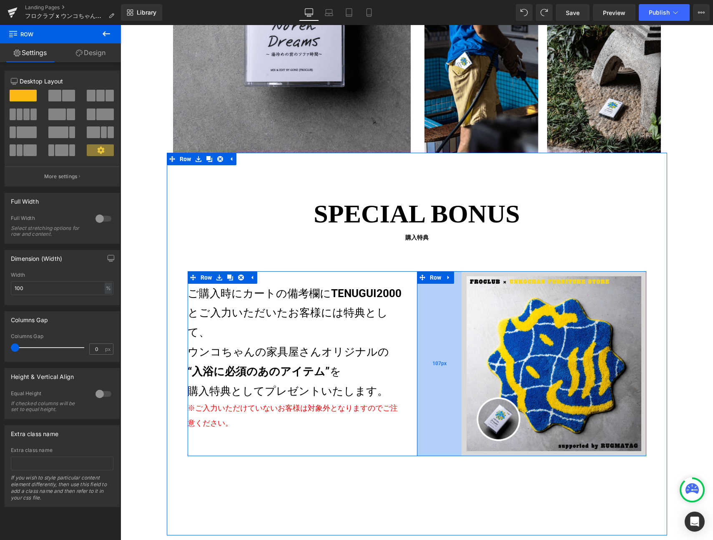
drag, startPoint x: 413, startPoint y: 355, endPoint x: 458, endPoint y: 354, distance: 44.6
click at [458, 354] on div "107px" at bounding box center [439, 363] width 45 height 185
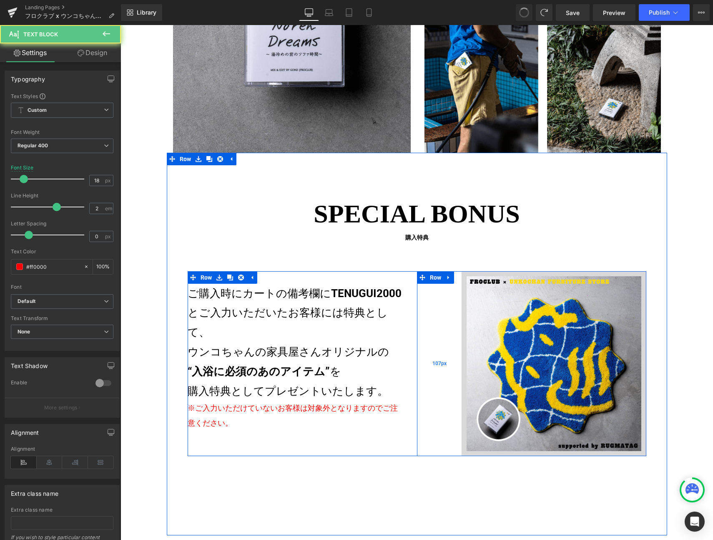
type input "16"
type input "#000000"
type input "100"
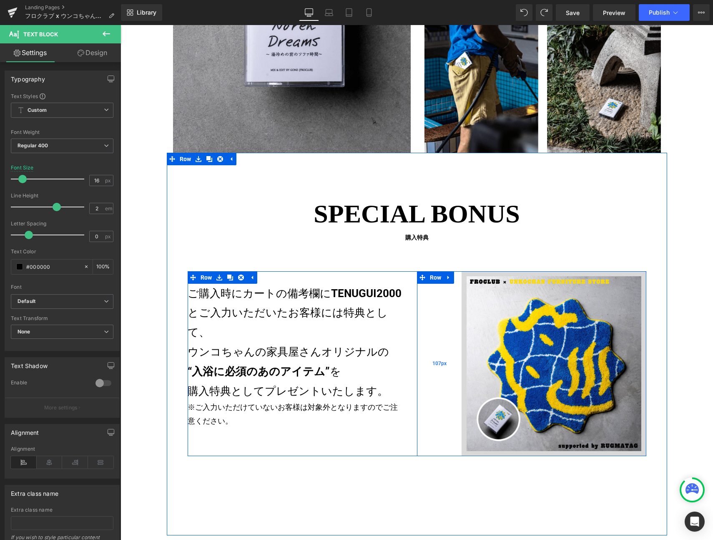
type input "18"
type input "#ff0000"
type input "100"
click at [441, 357] on div "107px" at bounding box center [439, 363] width 45 height 185
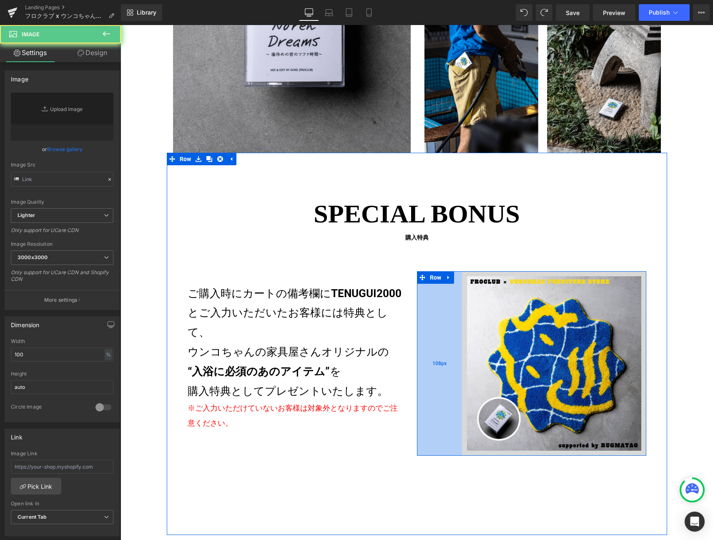
type input "https://ucarecdn.com/d5951503-9416-4039-a827-763124f61c49/-/format/auto/-/previ…"
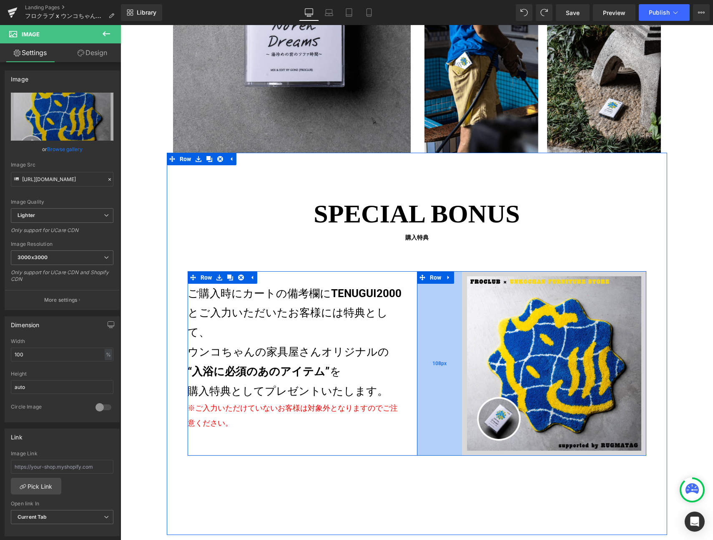
click at [454, 357] on div "108px" at bounding box center [439, 363] width 45 height 184
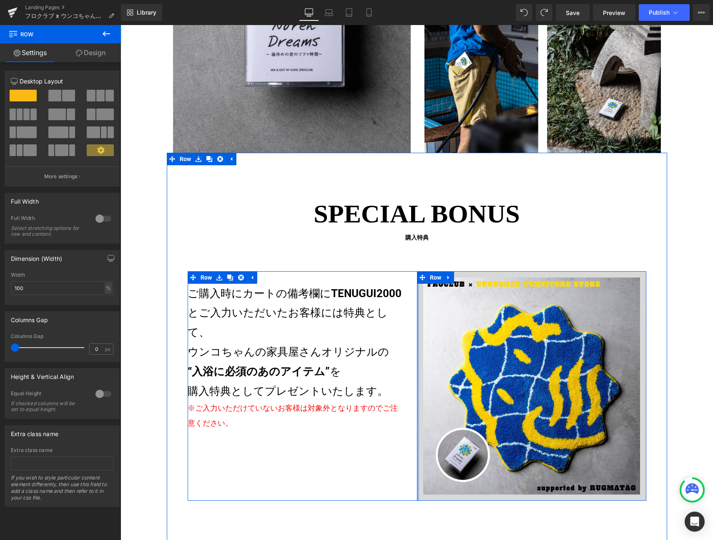
drag, startPoint x: 456, startPoint y: 356, endPoint x: 411, endPoint y: 321, distance: 57.1
click at [406, 362] on div "数量限定商品 フロクラブ × うんこちゃんの家具屋さん オリジナル ラグ & ミックステープSET supported by RUGMATAG Heading…" at bounding box center [417, 385] width 459 height 229
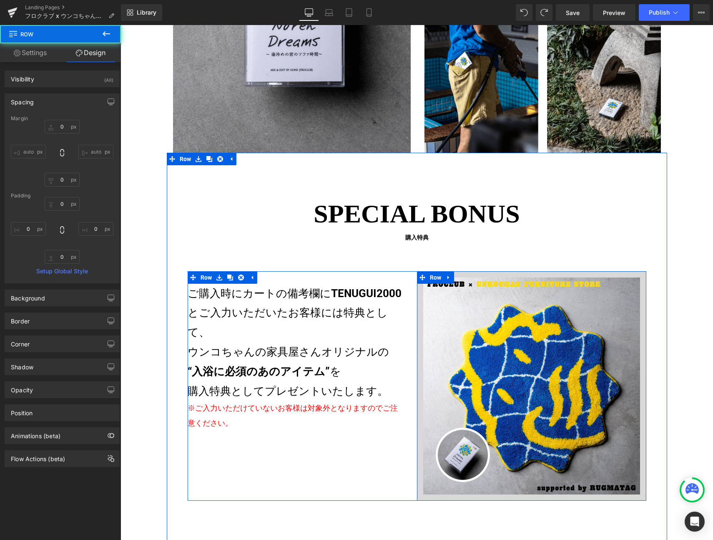
click at [368, 278] on div "ご購入時にカートの備考欄に TENUGUI2000 とご入力いただいたお客様には特典として、 ウンコちゃんの家具屋さんオリジナルの “入浴に必須のあのアイテム…" at bounding box center [302, 351] width 229 height 160
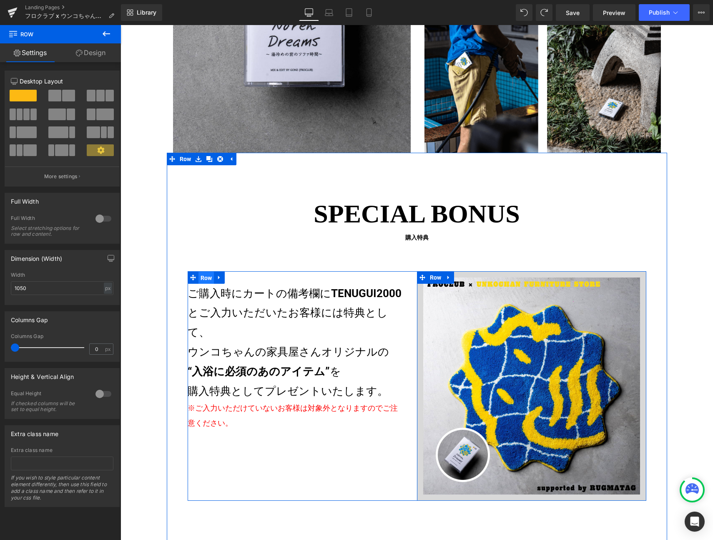
click at [199, 276] on span "Row" at bounding box center [207, 278] width 16 height 13
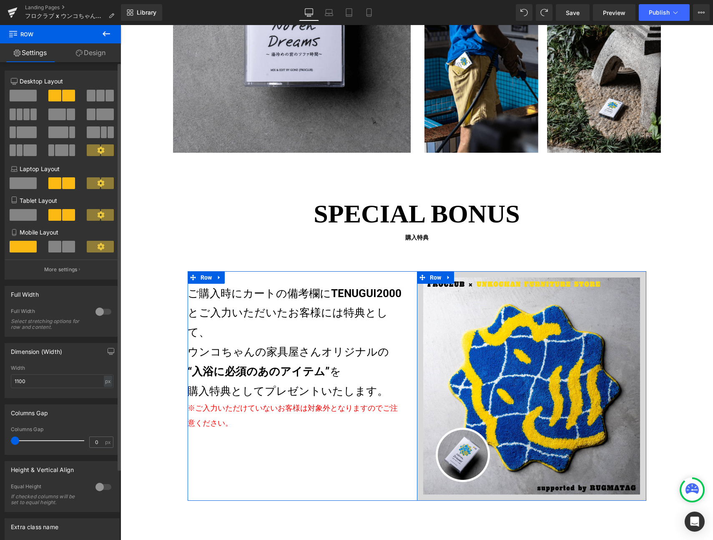
click at [63, 115] on span at bounding box center [57, 114] width 18 height 12
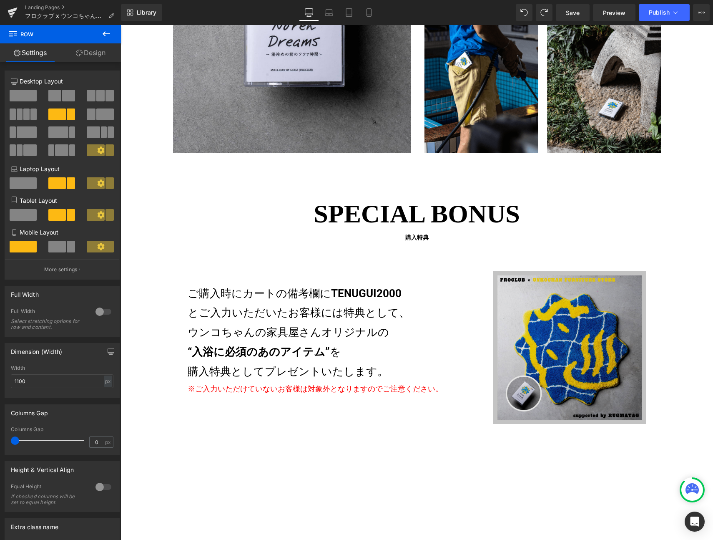
click at [541, 336] on img at bounding box center [570, 347] width 153 height 153
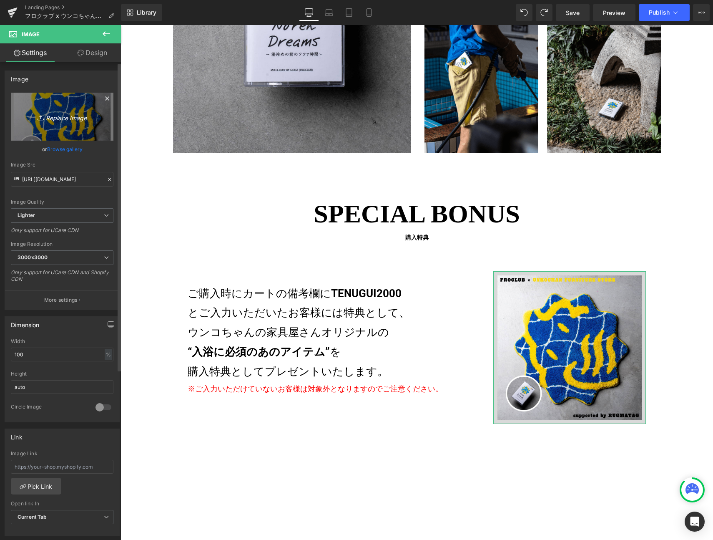
click at [63, 118] on icon "Replace Image" at bounding box center [62, 116] width 67 height 10
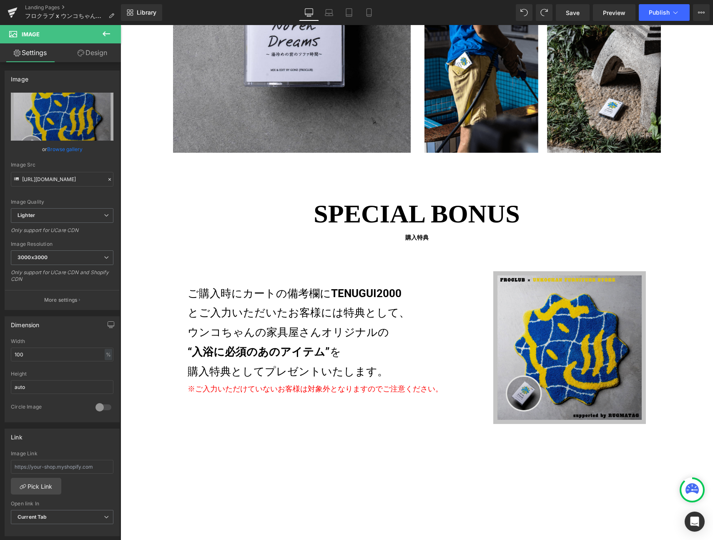
type input "C:\fakepath\img-phone.png"
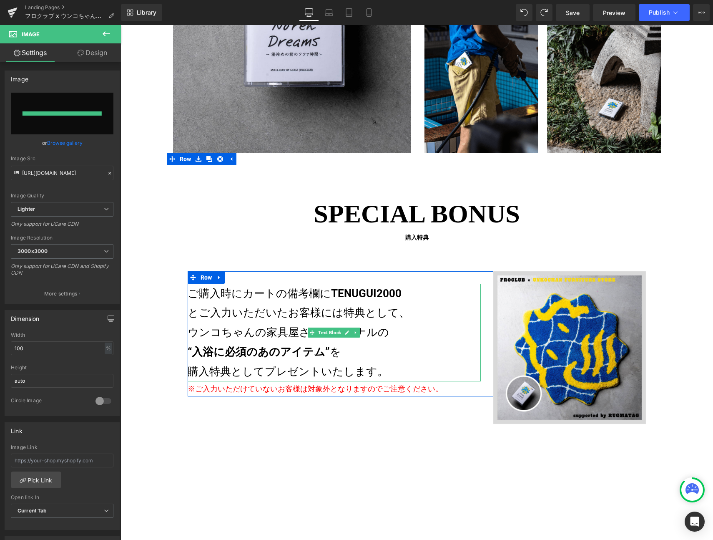
type input "[URL][DOMAIN_NAME]"
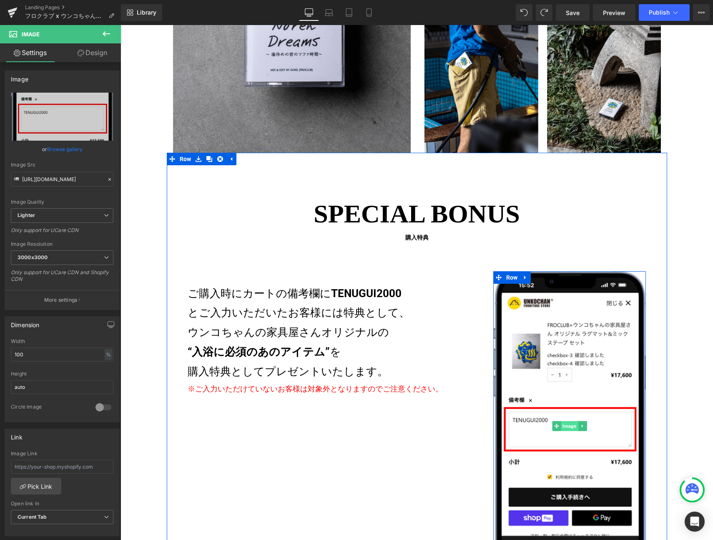
click at [566, 423] on span "Image" at bounding box center [570, 426] width 17 height 10
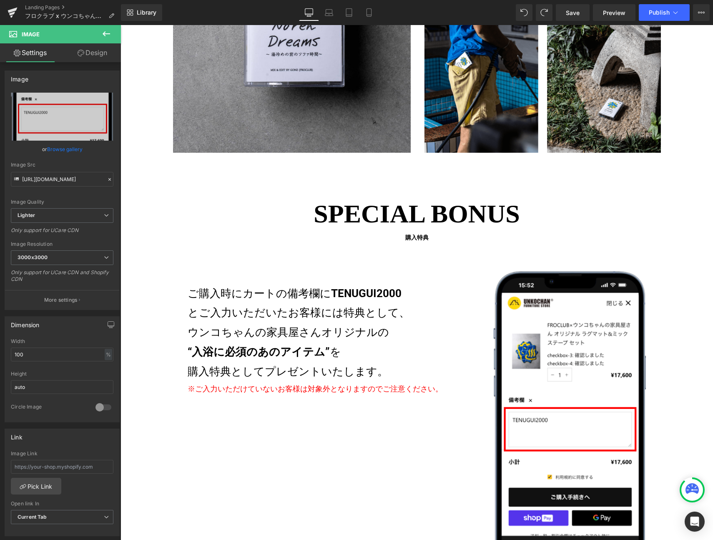
click at [298, 255] on div "SPECIAL BONUS 購入特典 Heading 数量限定商品 フロクラブ × うんこちゃんの家具屋さん オリジナル ラグ & ミックステープSET su…" at bounding box center [417, 387] width 501 height 387
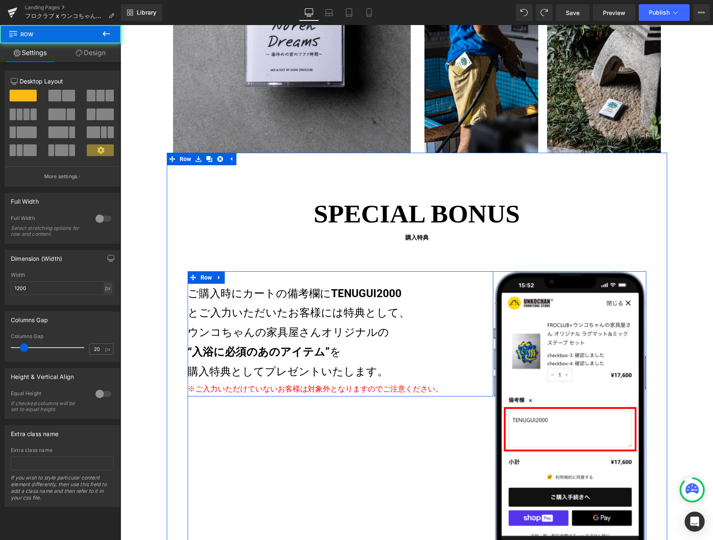
click at [444, 288] on p "ご購入時にカートの備考欄に TENUGUI2000 とご入力いただいたお客様には特典として、 ウンコちゃんの家具屋さんオリジナルの “入浴に必須のあのアイテム…" at bounding box center [334, 333] width 293 height 98
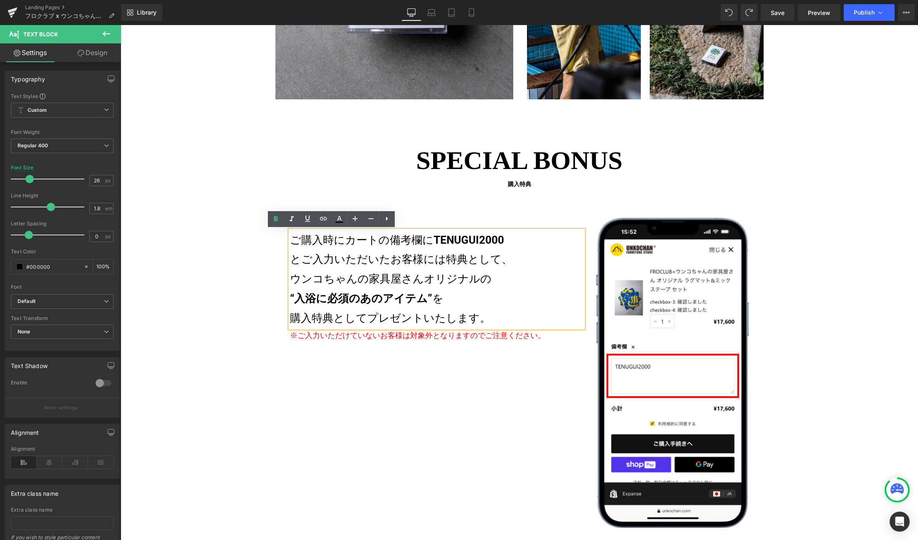
scroll to position [1598, 0]
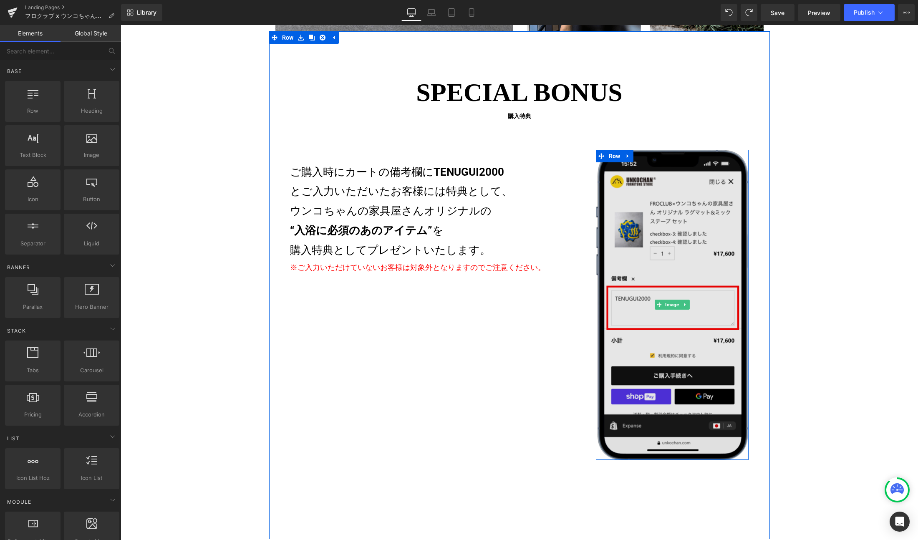
click at [657, 229] on img at bounding box center [672, 305] width 153 height 310
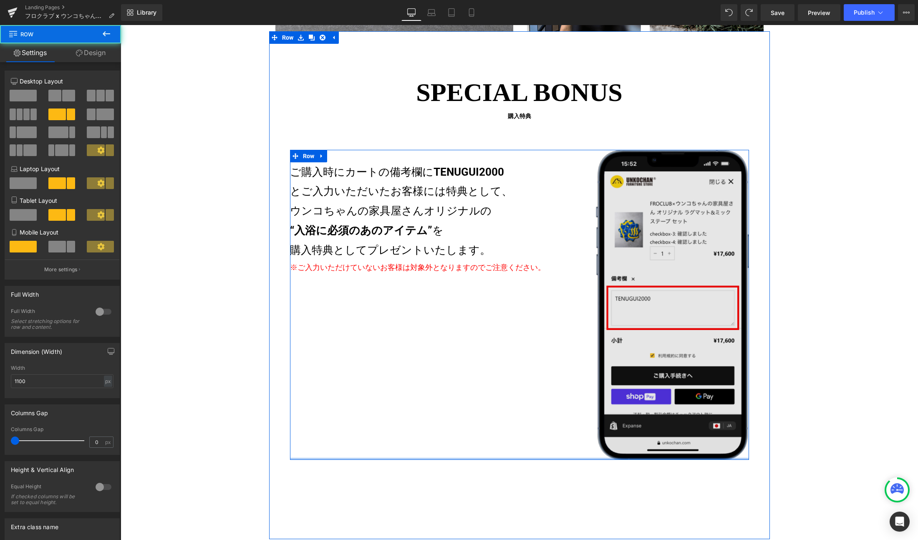
drag, startPoint x: 666, startPoint y: 458, endPoint x: 663, endPoint y: 411, distance: 47.2
click at [663, 411] on div "数量限定商品 フロクラブ × うんこちゃんの家具屋さん オリジナル ラグ & ミックステープSET supported by RUGMATAG Heading…" at bounding box center [519, 305] width 459 height 310
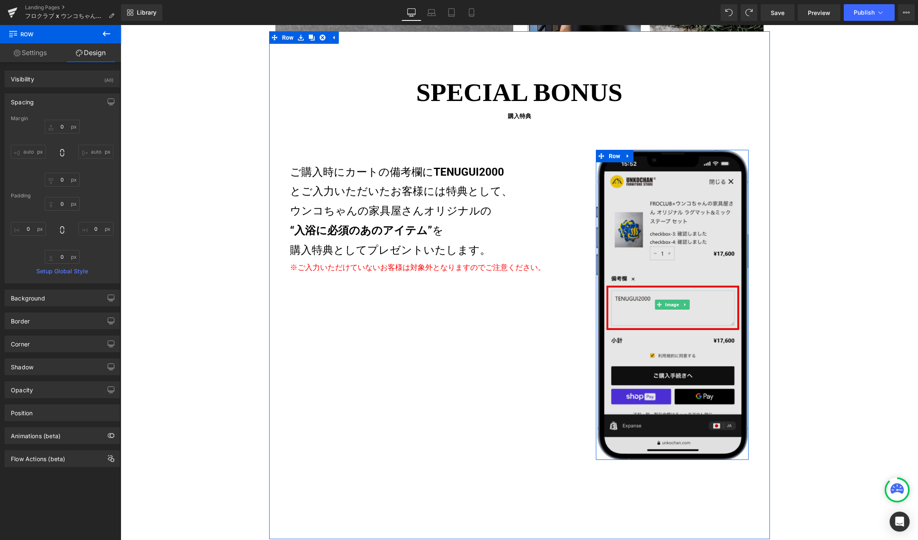
click at [676, 409] on img at bounding box center [672, 305] width 153 height 310
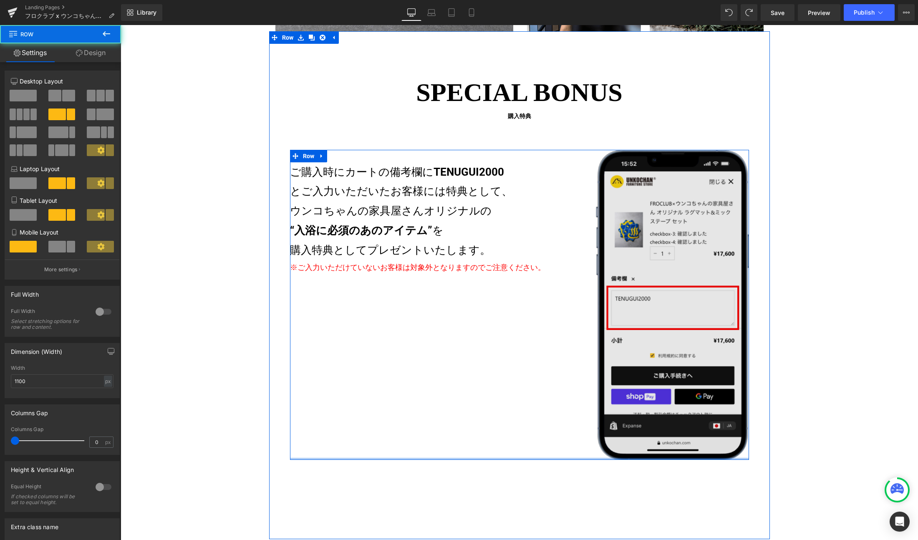
drag, startPoint x: 670, startPoint y: 458, endPoint x: 622, endPoint y: 336, distance: 130.6
click at [670, 435] on div "数量限定商品 フロクラブ × うんこちゃんの家具屋さん オリジナル ラグ & ミックステープSET supported by RUGMATAG Heading…" at bounding box center [519, 305] width 459 height 310
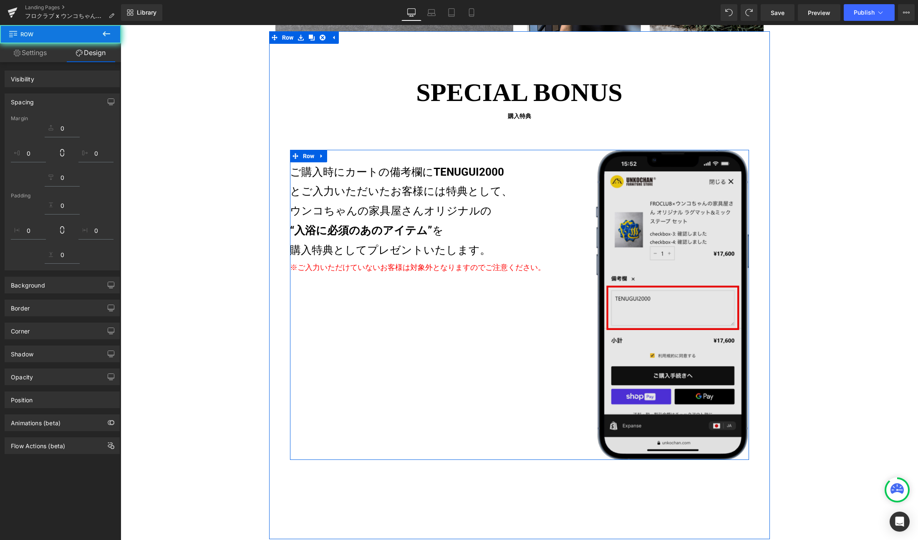
click at [657, 299] on div "Image" at bounding box center [672, 305] width 153 height 310
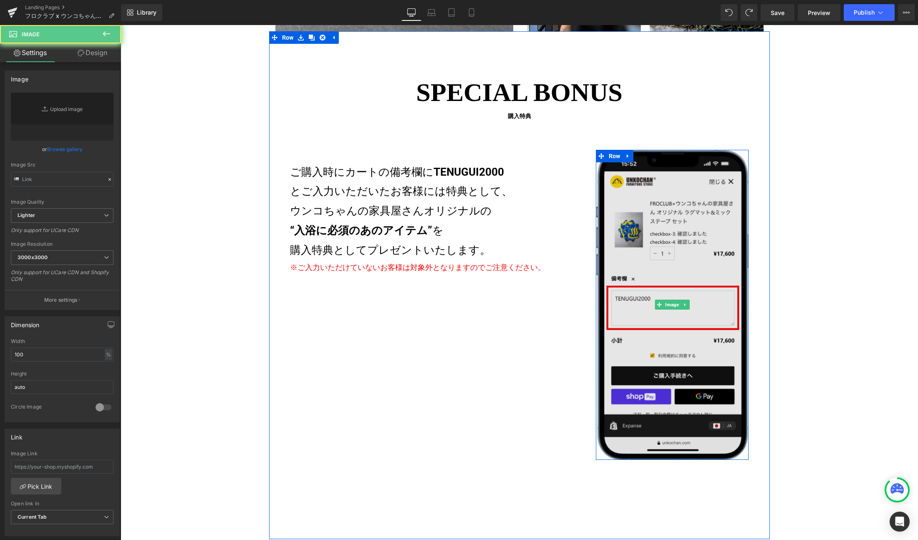
type input "[URL][DOMAIN_NAME]"
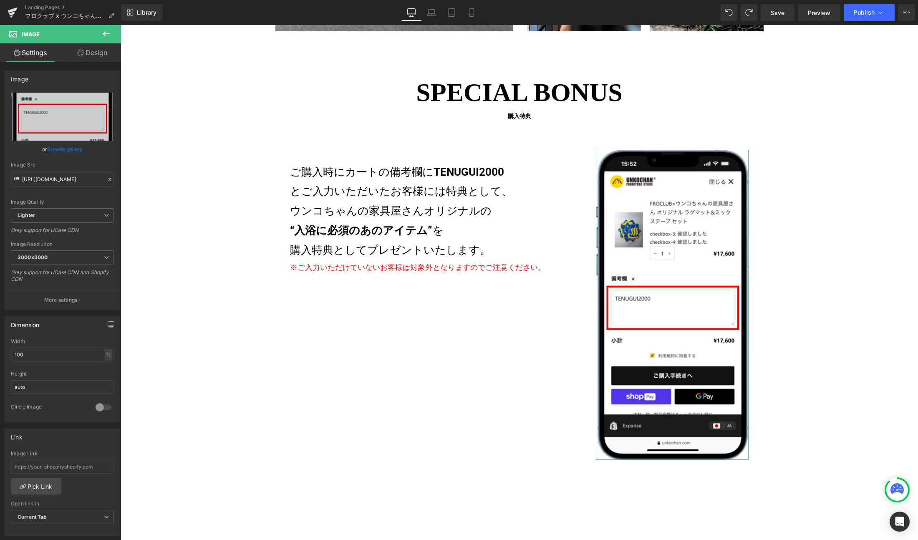
click at [92, 60] on link "Design" at bounding box center [92, 52] width 60 height 19
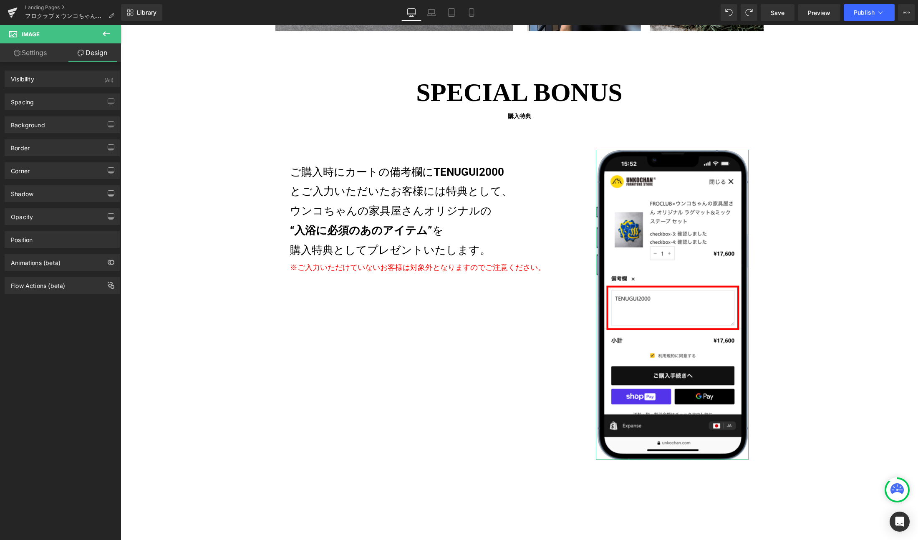
click at [19, 63] on div "Visibility (All) 0|0|0|0 1 Show on Desktop 1 Show on Laptop 1 Show on Tablet 1 …" at bounding box center [62, 178] width 125 height 232
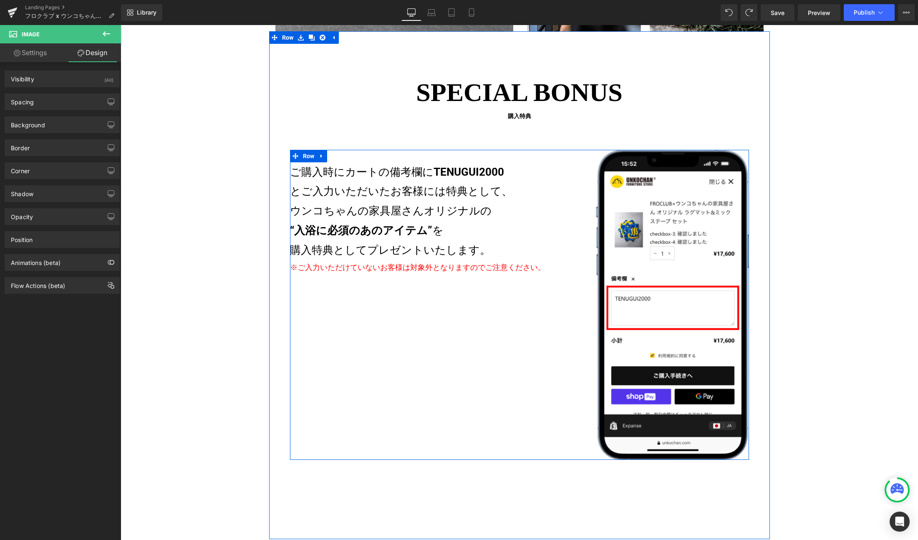
click at [341, 313] on div "数量限定商品 フロクラブ × うんこちゃんの家具屋さん オリジナル ラグ & ミックステープSET supported by RUGMATAG Heading…" at bounding box center [519, 305] width 459 height 310
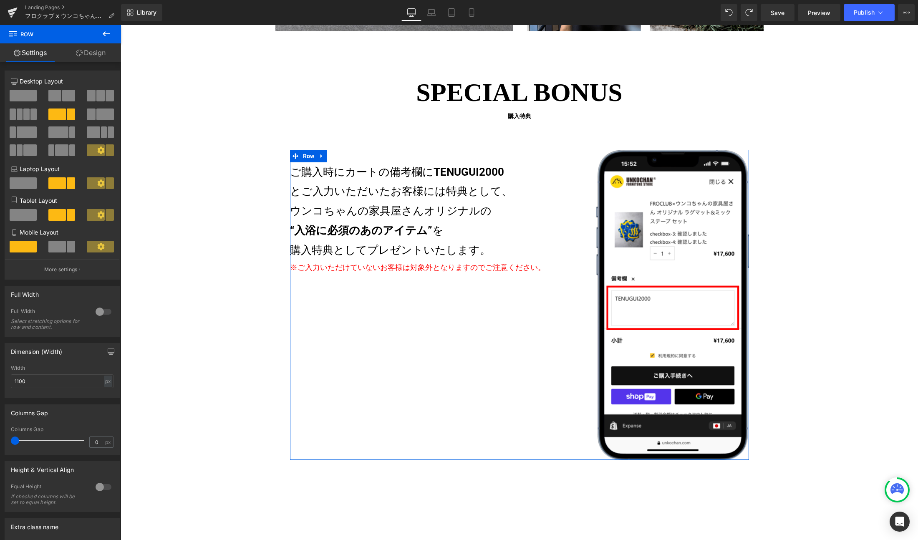
click at [97, 147] on icon at bounding box center [101, 150] width 8 height 8
click at [98, 150] on icon at bounding box center [101, 150] width 8 height 8
click at [98, 151] on icon at bounding box center [101, 150] width 8 height 8
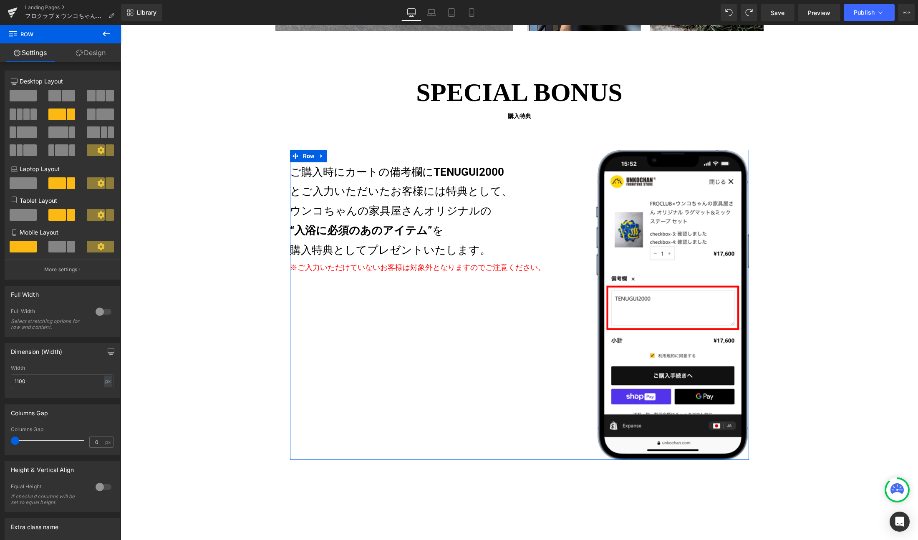
click at [98, 151] on icon at bounding box center [101, 150] width 8 height 8
click at [68, 266] on p "More settings" at bounding box center [60, 270] width 33 height 8
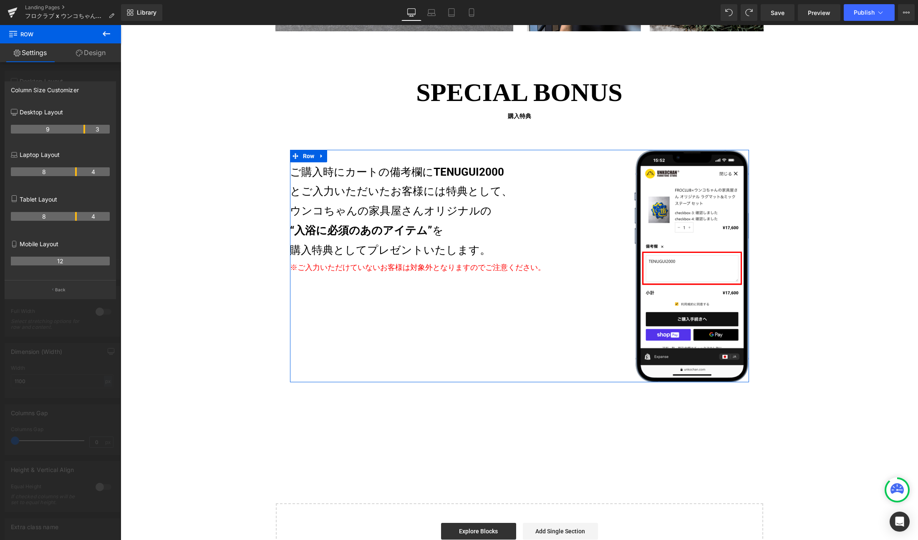
drag, startPoint x: 74, startPoint y: 129, endPoint x: 84, endPoint y: 129, distance: 10.4
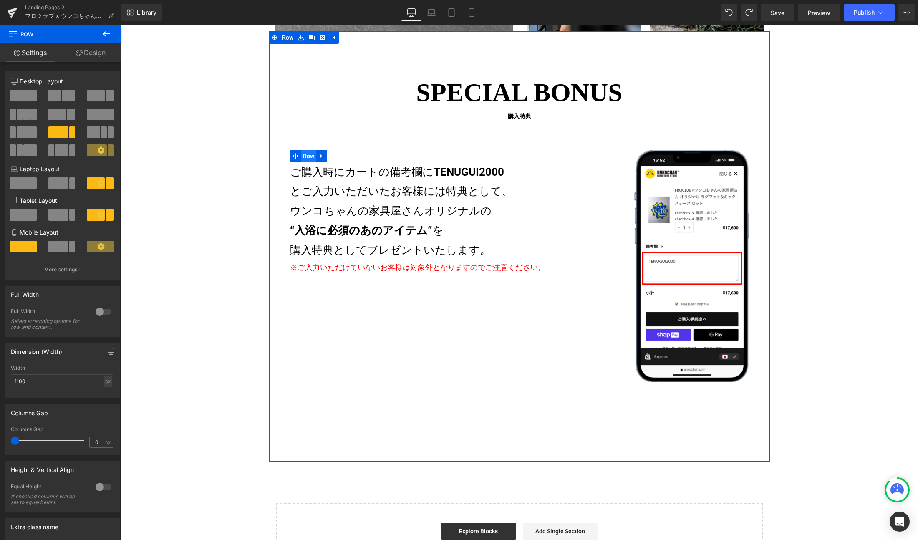
click at [301, 156] on span "Row" at bounding box center [309, 156] width 16 height 13
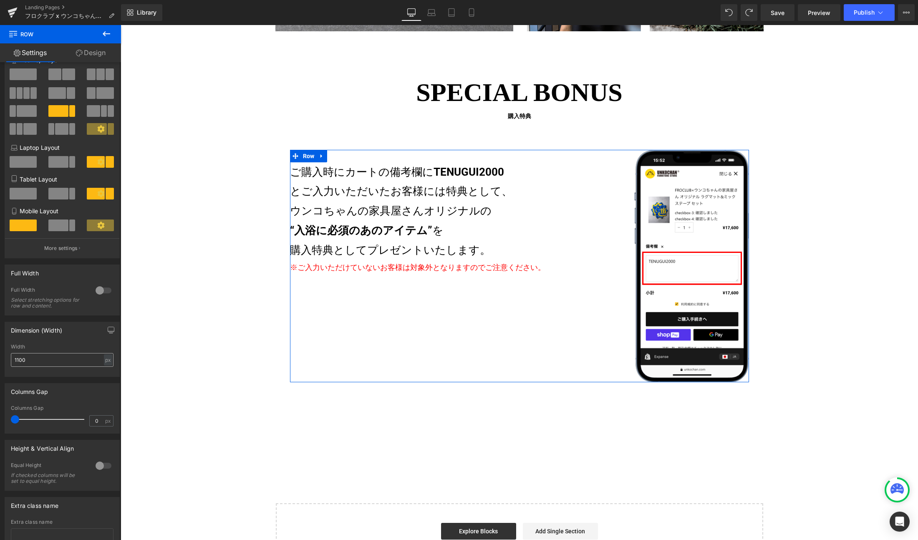
scroll to position [81, 0]
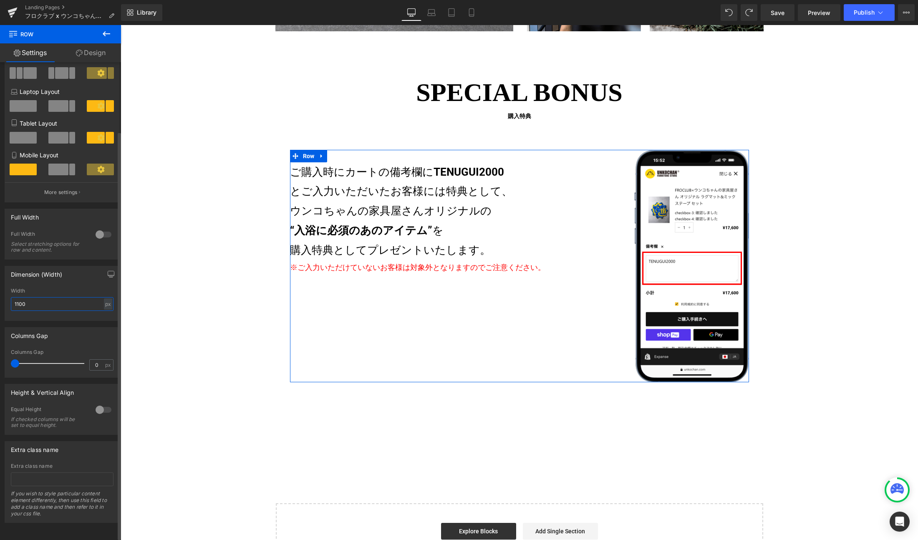
drag, startPoint x: 47, startPoint y: 301, endPoint x: 81, endPoint y: 290, distance: 35.2
click at [47, 301] on input "1100" at bounding box center [62, 304] width 103 height 14
click at [42, 302] on input "1100" at bounding box center [62, 304] width 103 height 14
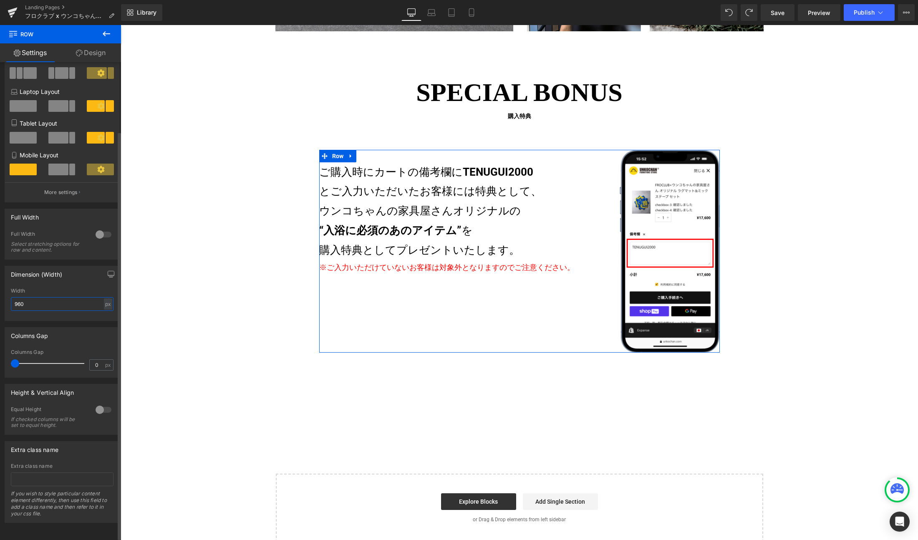
type input "960"
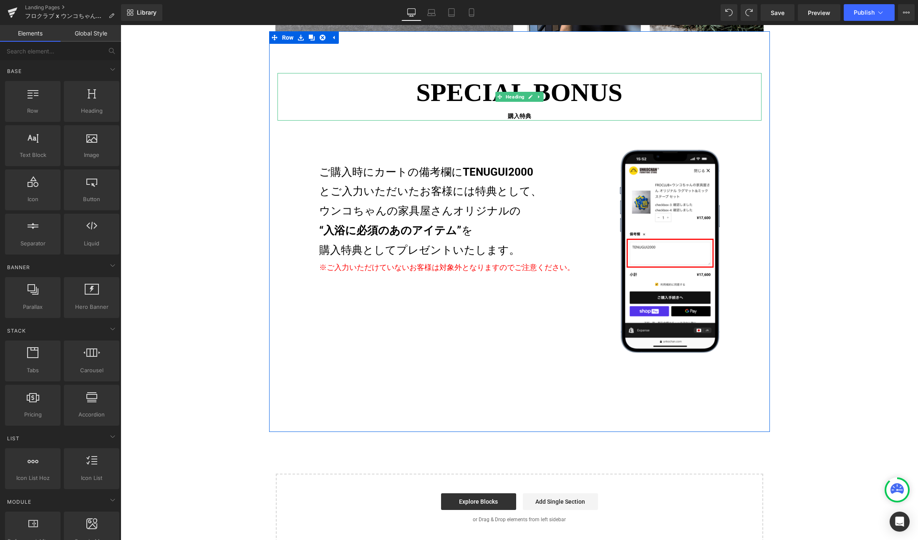
click at [713, 101] on span "SPECIAL BONUS" at bounding box center [519, 92] width 484 height 39
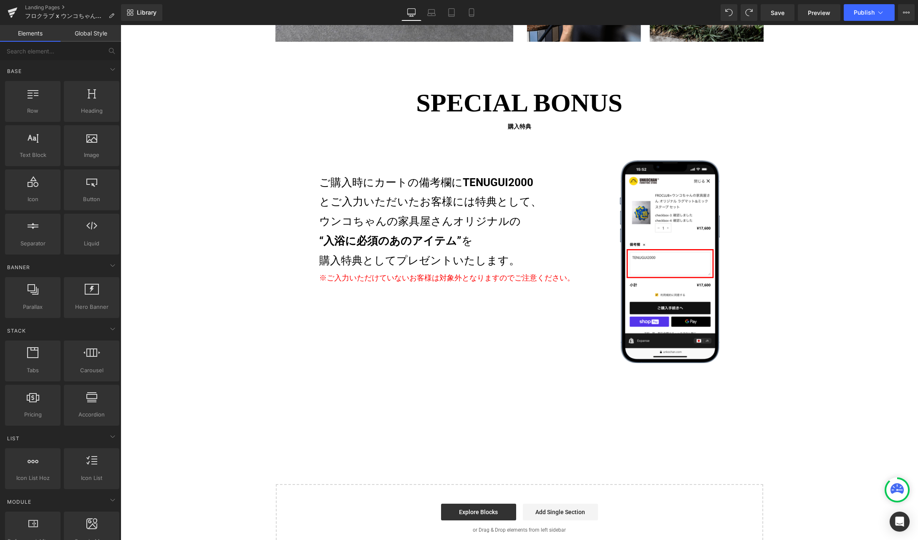
scroll to position [1582, 0]
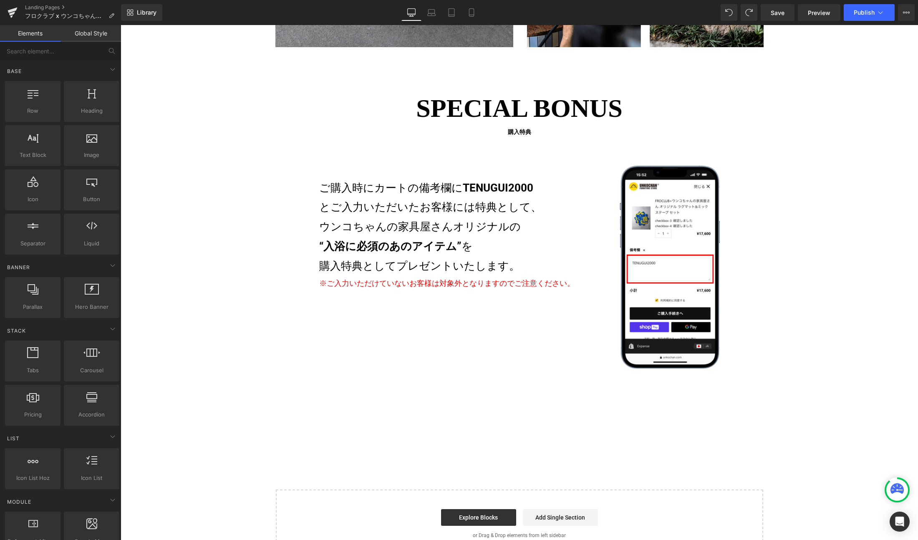
click at [306, 152] on div "SPECIAL BONUS 購入特典 Heading 数量限定商品 フロクラブ × うんこちゃんの家具屋さん オリジナル ラグ & ミックステープSET su…" at bounding box center [519, 229] width 501 height 280
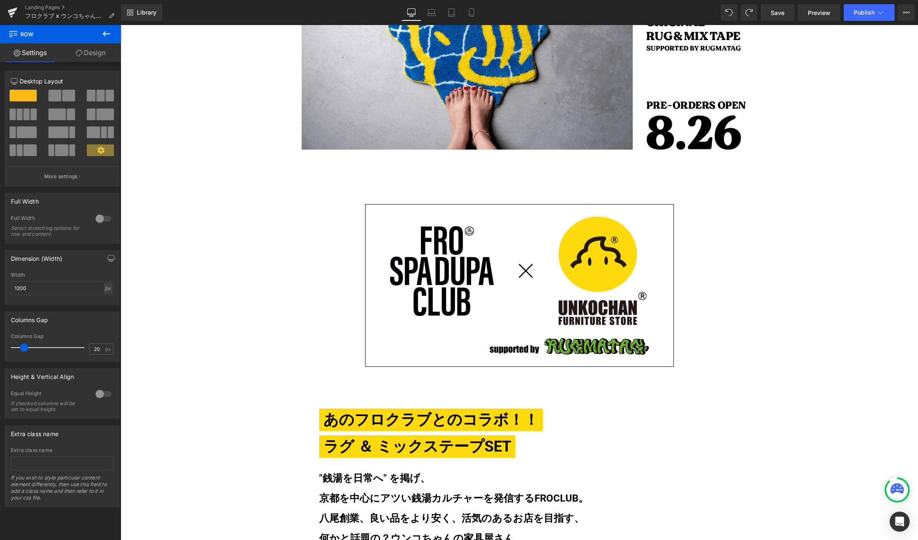
scroll to position [0, 0]
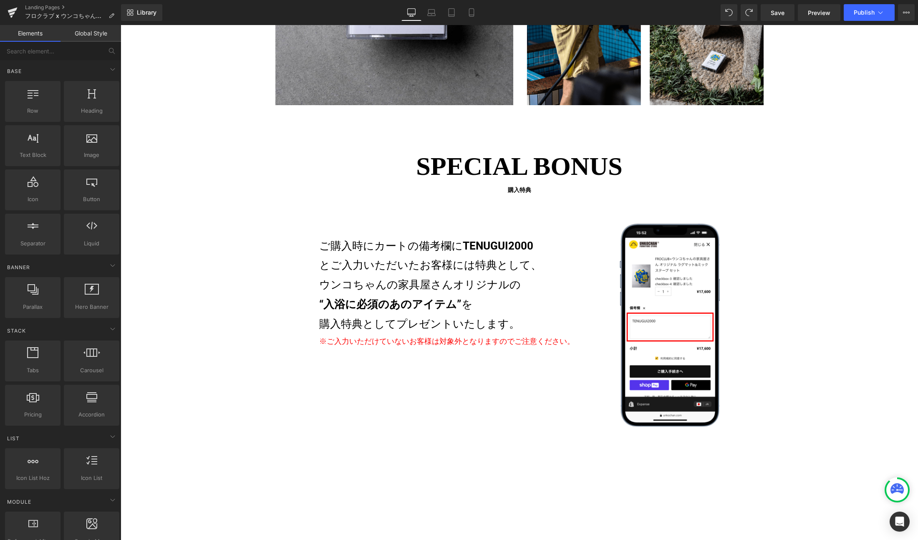
scroll to position [1581, 0]
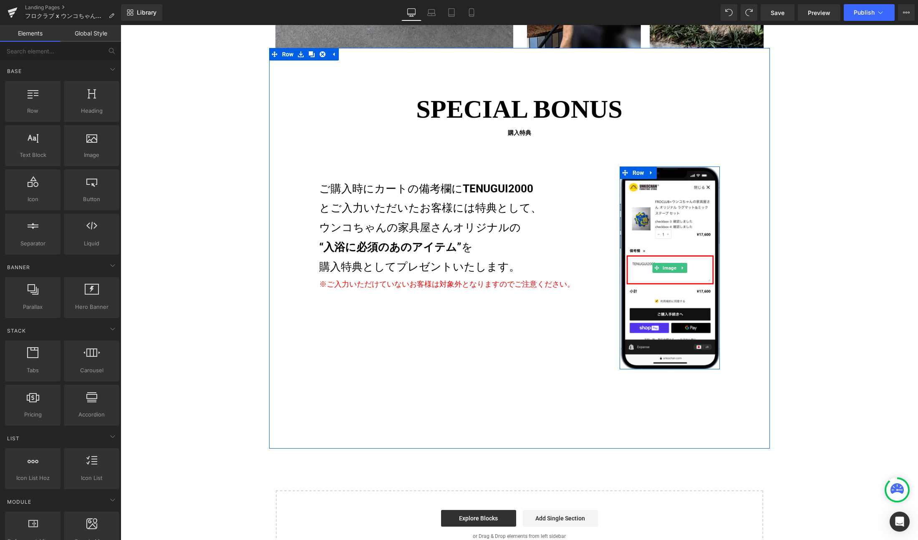
click at [699, 260] on img at bounding box center [670, 267] width 100 height 203
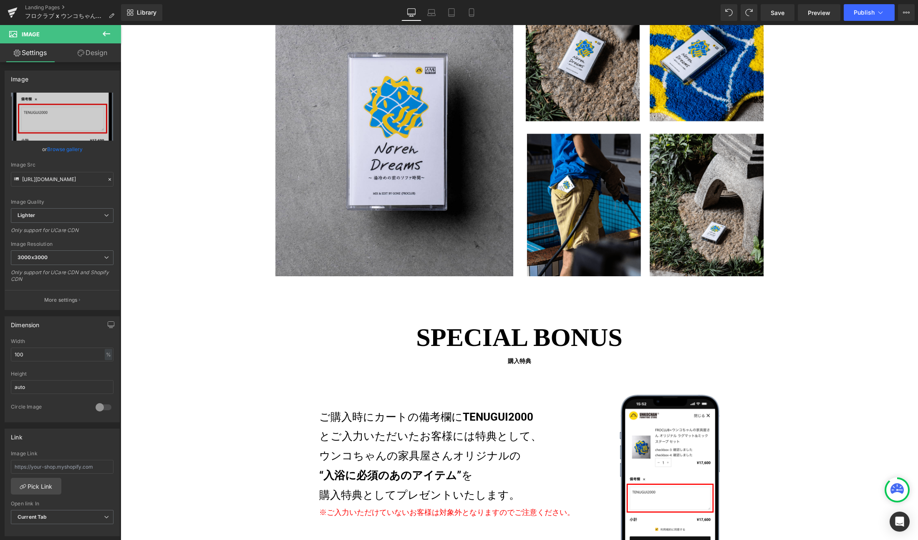
scroll to position [1680, 0]
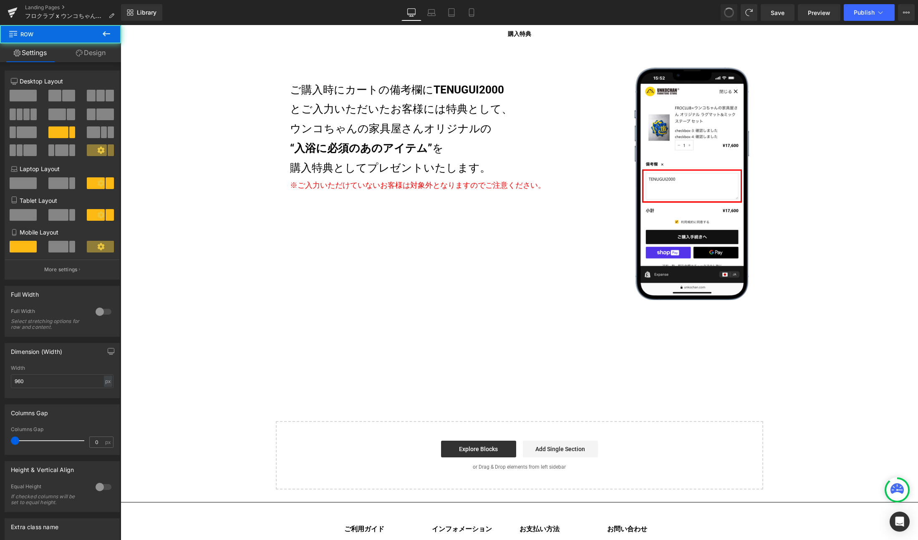
type input "1100"
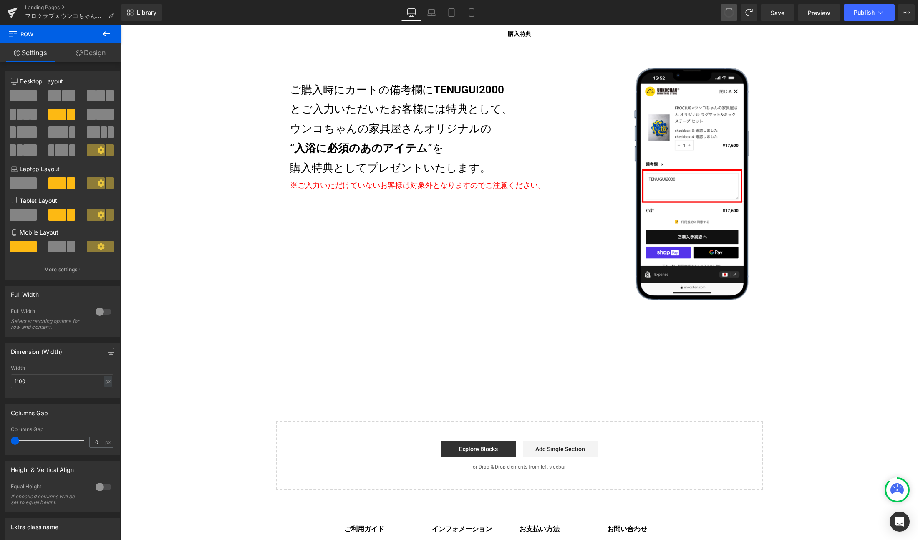
click at [713, 12] on span at bounding box center [729, 12] width 13 height 13
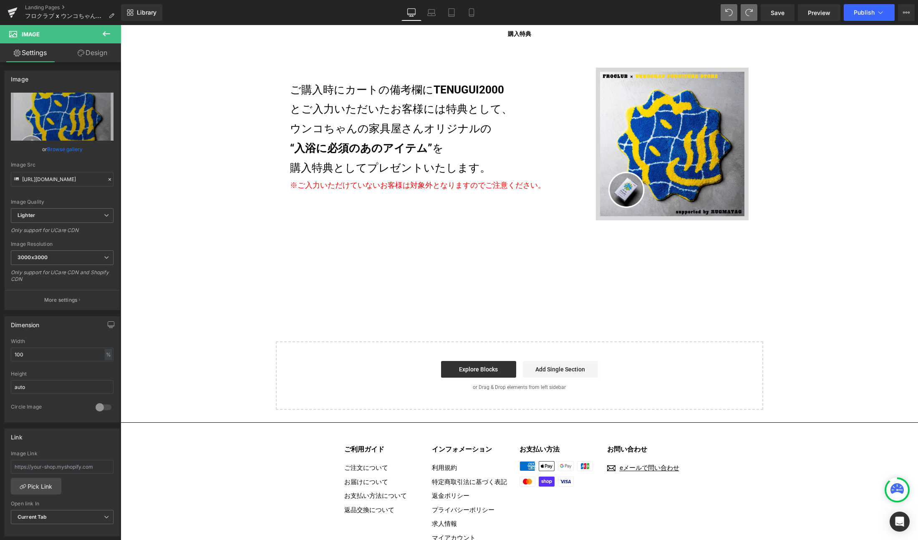
type input "[URL][DOMAIN_NAME]"
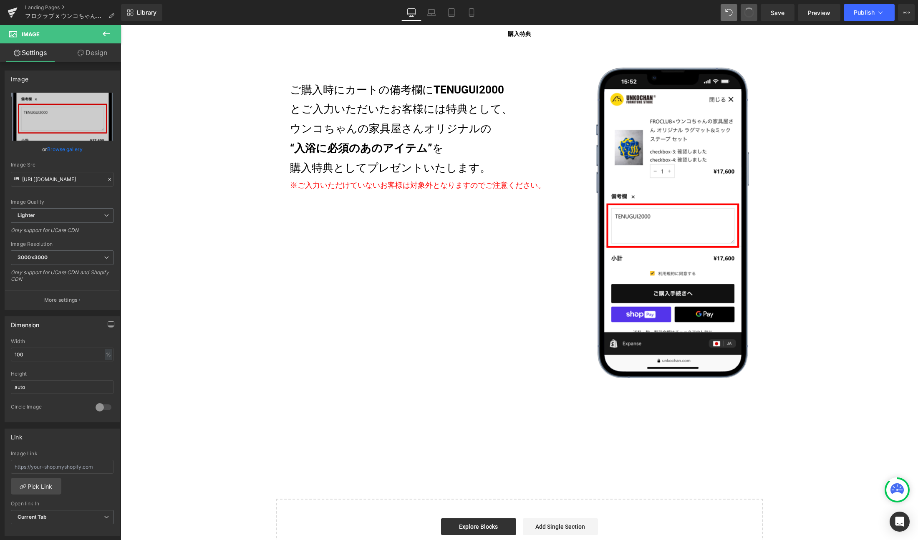
click at [713, 13] on span at bounding box center [749, 13] width 10 height 10
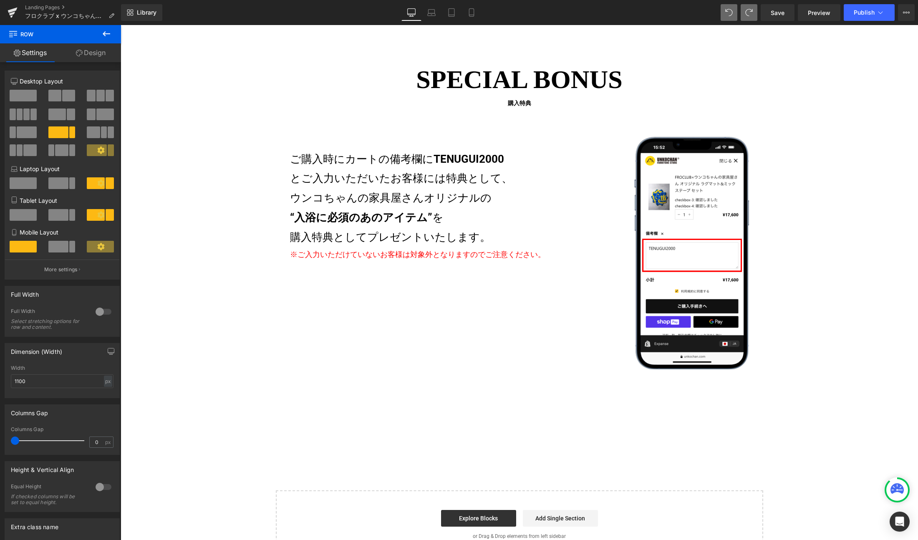
scroll to position [1390, 0]
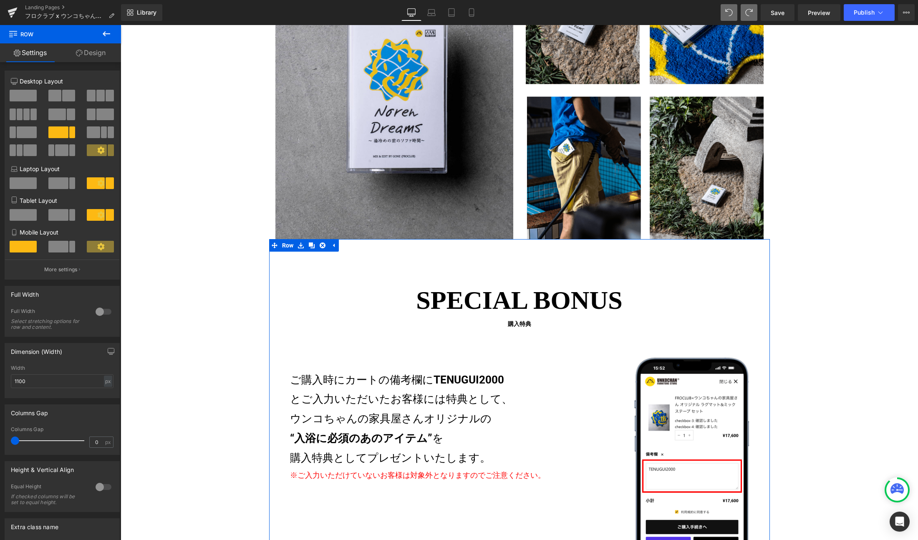
click at [493, 273] on div "SPECIAL BONUS 購入特典 Heading 数量限定商品 フロクラブ × うんこちゃんの家具屋さん オリジナル ラグ & ミックステープSET su…" at bounding box center [519, 454] width 501 height 430
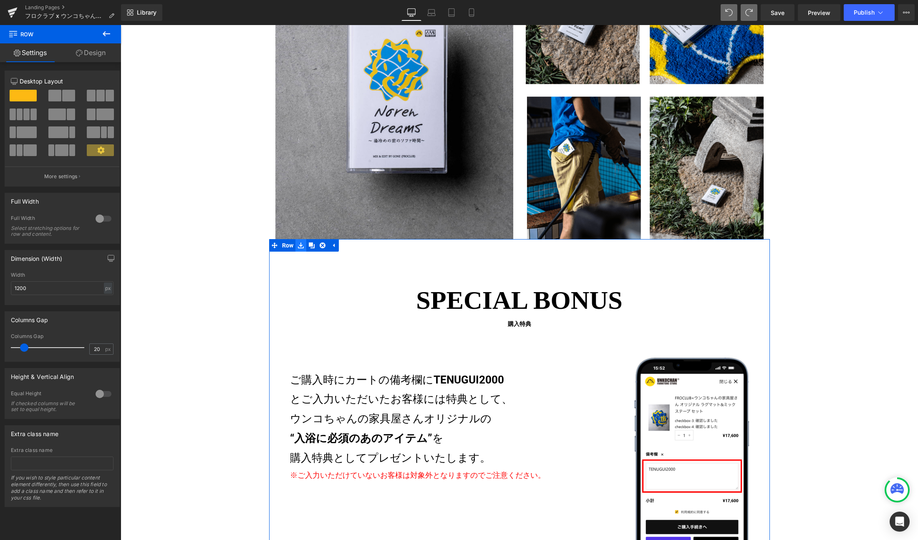
click at [298, 247] on icon at bounding box center [301, 245] width 6 height 6
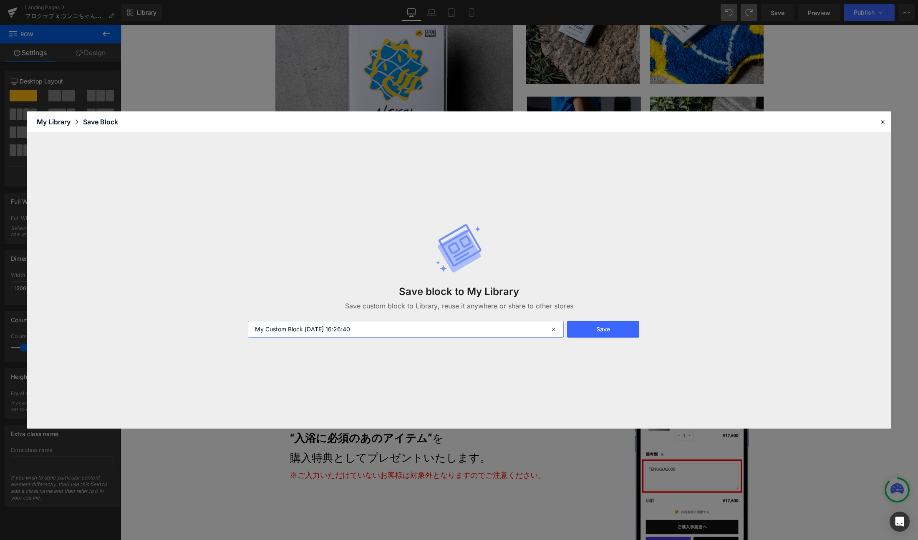
click at [349, 329] on input "My Custom Block 2025-09-05 16:26:40" at bounding box center [406, 329] width 316 height 17
type input "購入特典"
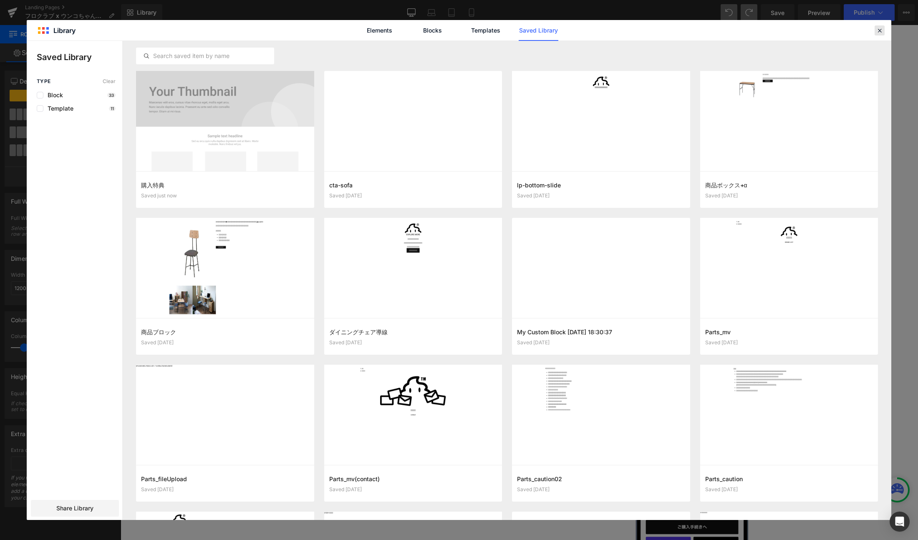
click at [713, 32] on icon at bounding box center [880, 31] width 8 height 8
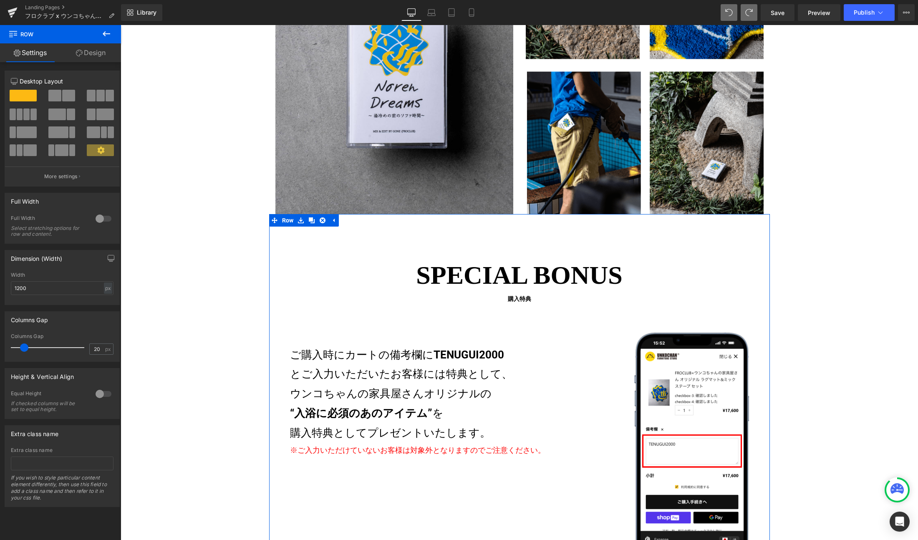
scroll to position [1455, 0]
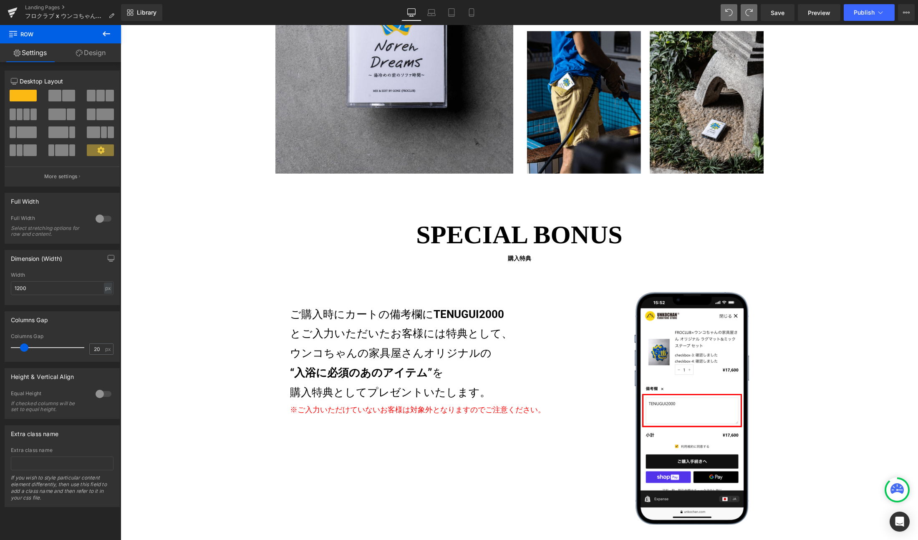
click at [713, 7] on button at bounding box center [729, 12] width 17 height 17
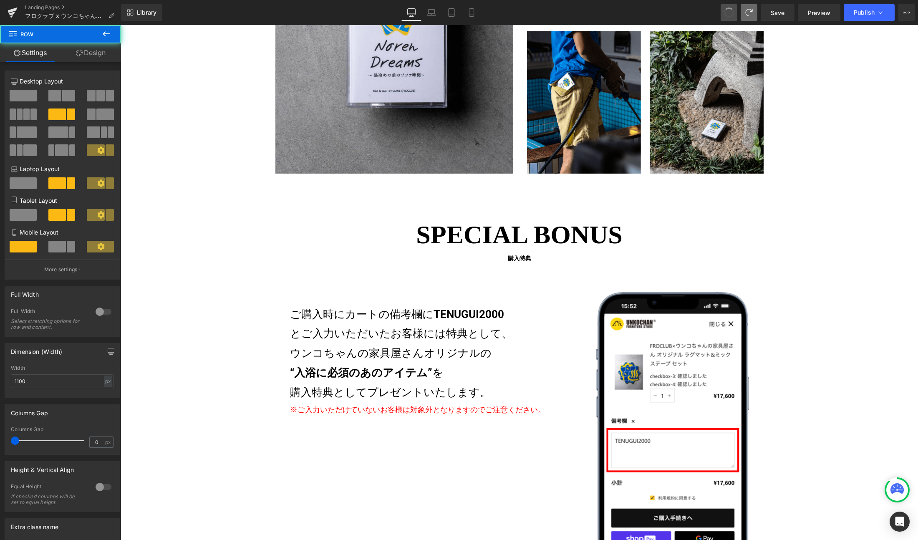
click at [713, 7] on button at bounding box center [729, 12] width 17 height 17
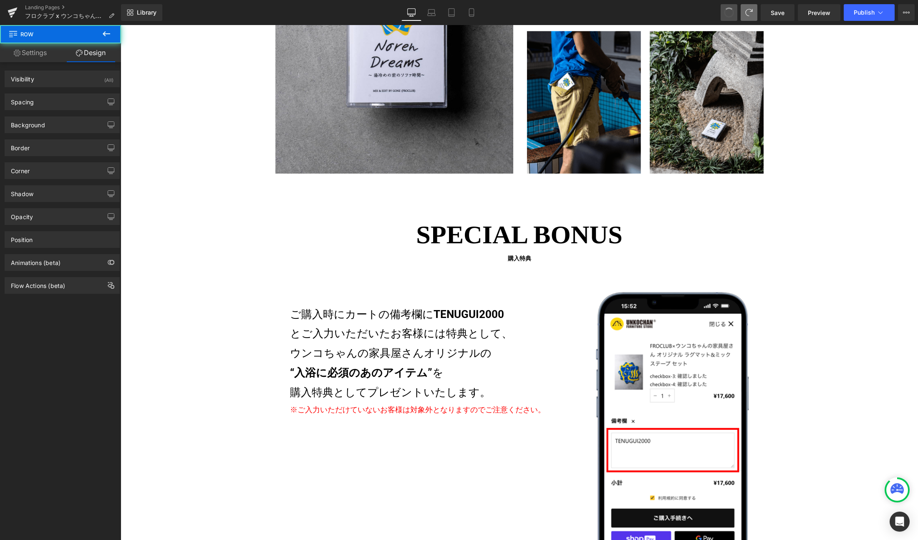
click at [713, 7] on button at bounding box center [729, 12] width 17 height 17
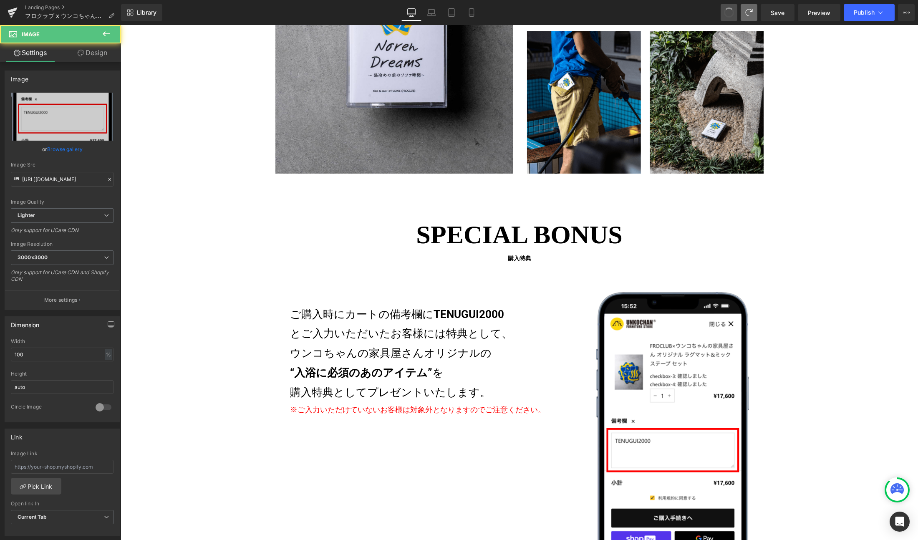
click at [713, 7] on button at bounding box center [729, 12] width 17 height 17
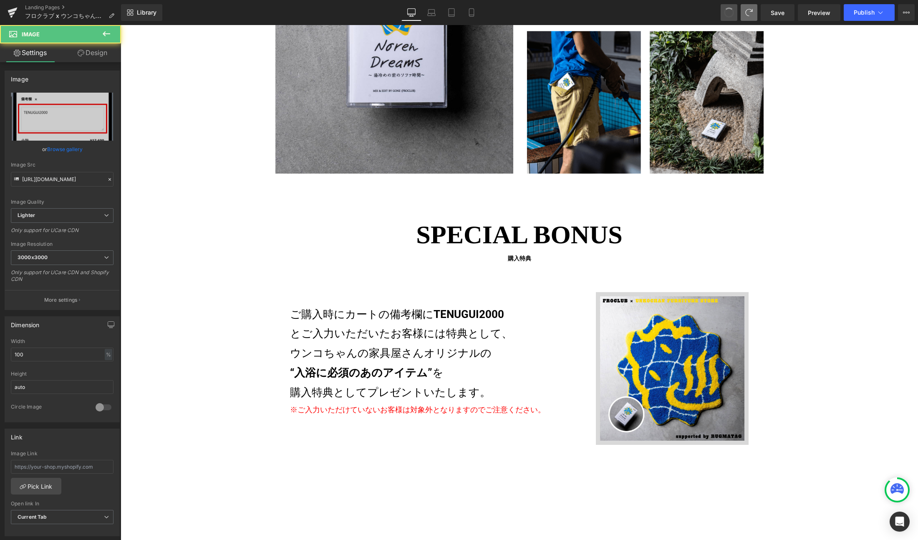
type input "https://ucarecdn.com/d5951503-9416-4039-a827-763124f61c49/-/format/auto/-/previ…"
click at [713, 7] on button at bounding box center [729, 12] width 17 height 17
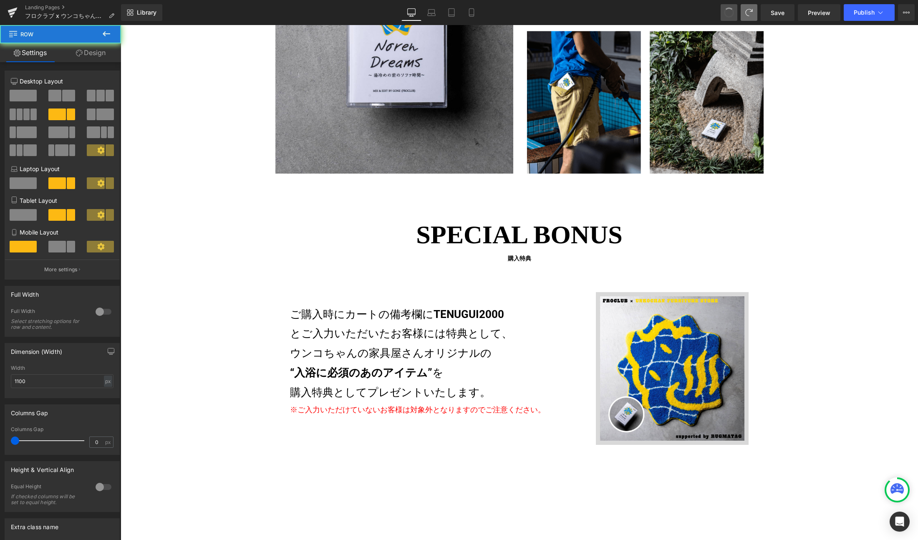
click at [713, 7] on button at bounding box center [729, 12] width 17 height 17
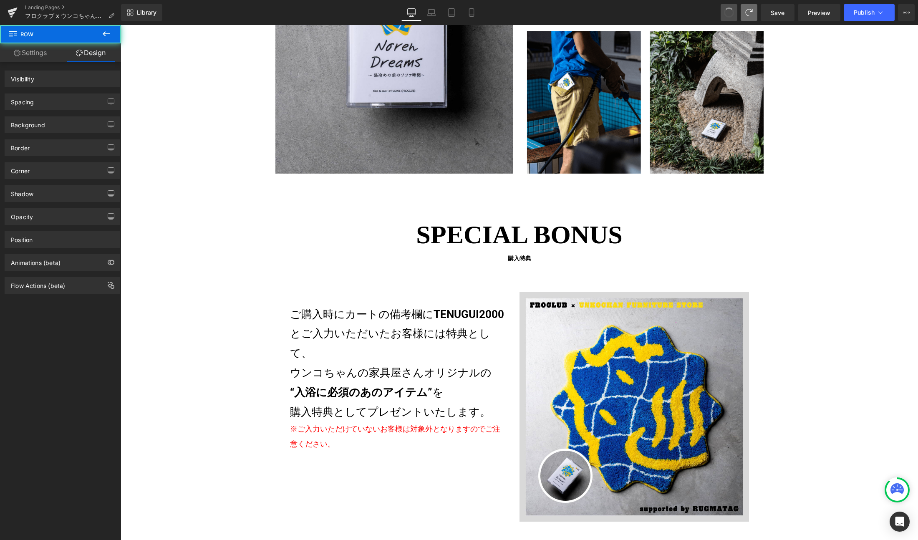
click at [713, 7] on button at bounding box center [729, 12] width 17 height 17
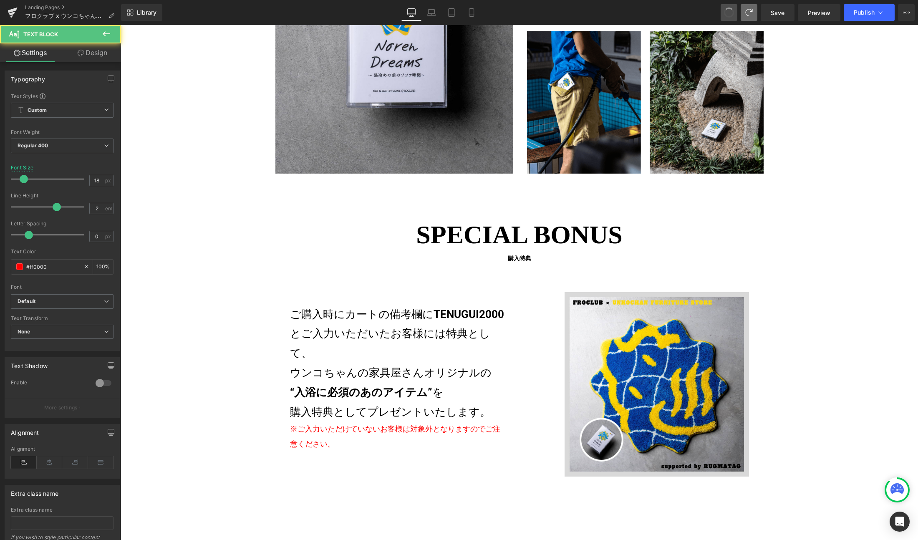
click at [713, 7] on button at bounding box center [729, 12] width 17 height 17
type input "16"
type input "#000000"
type input "100"
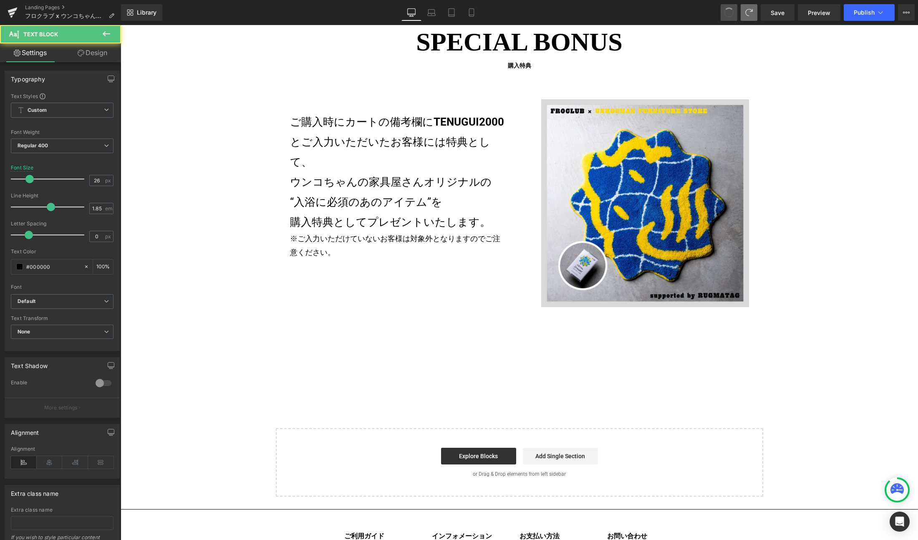
scroll to position [1562, 0]
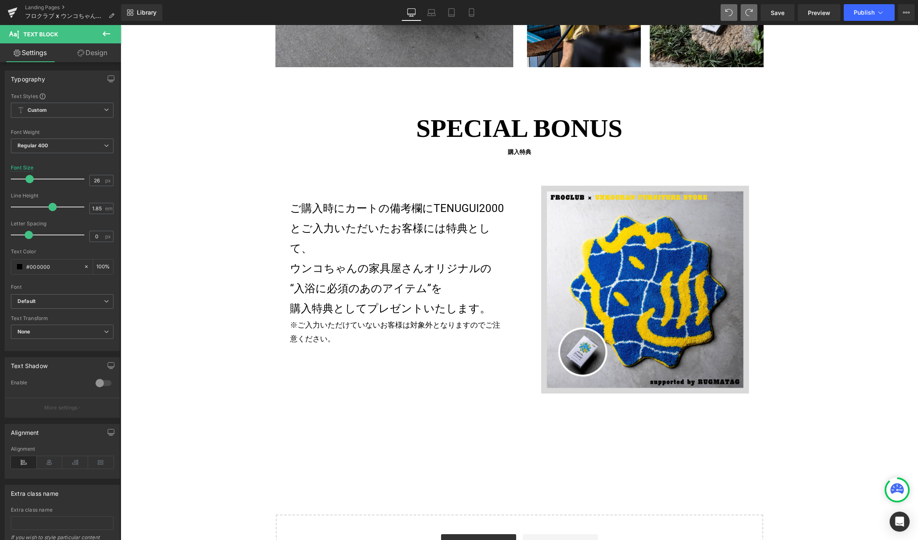
type input "2.6"
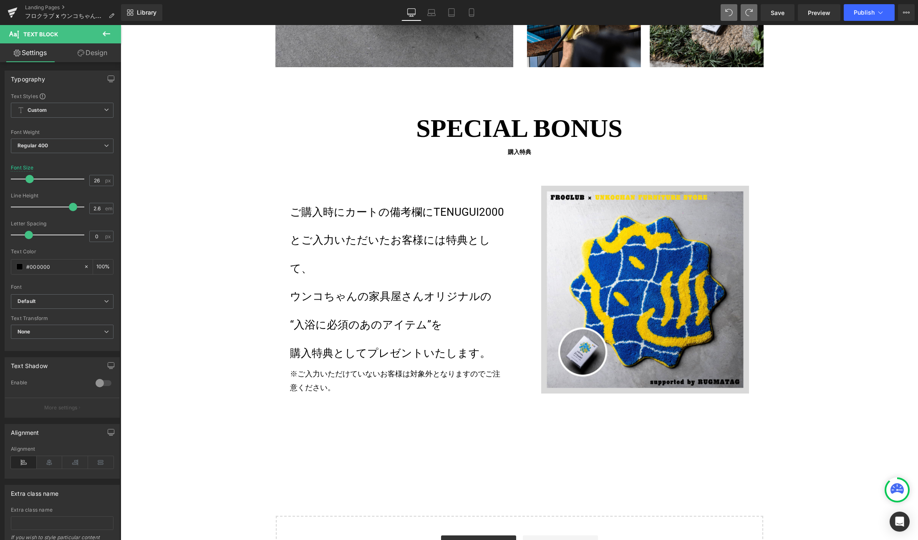
type input "16"
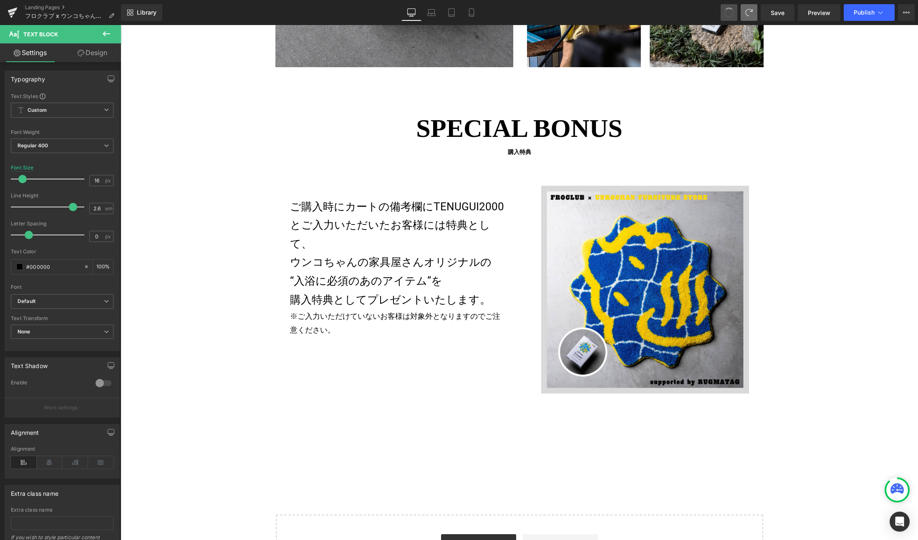
type input "2"
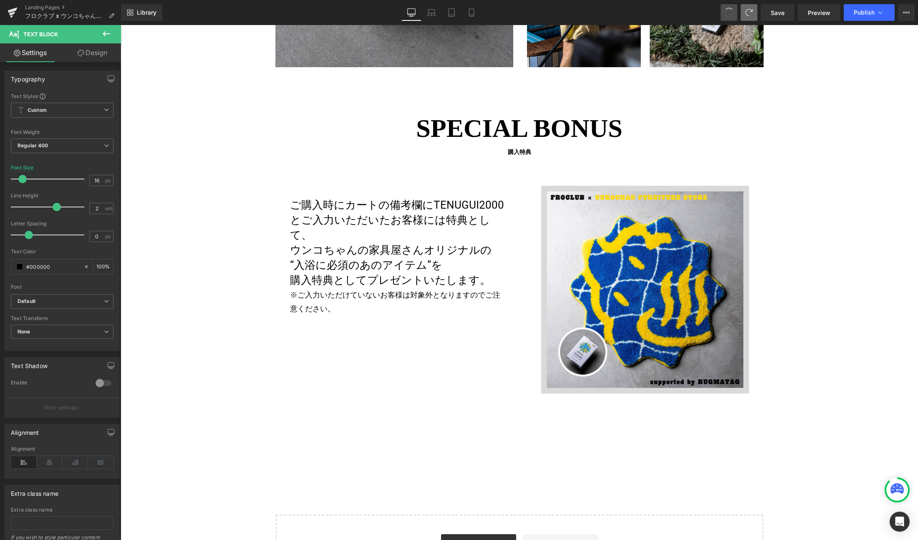
click at [713, 9] on span at bounding box center [728, 12] width 13 height 13
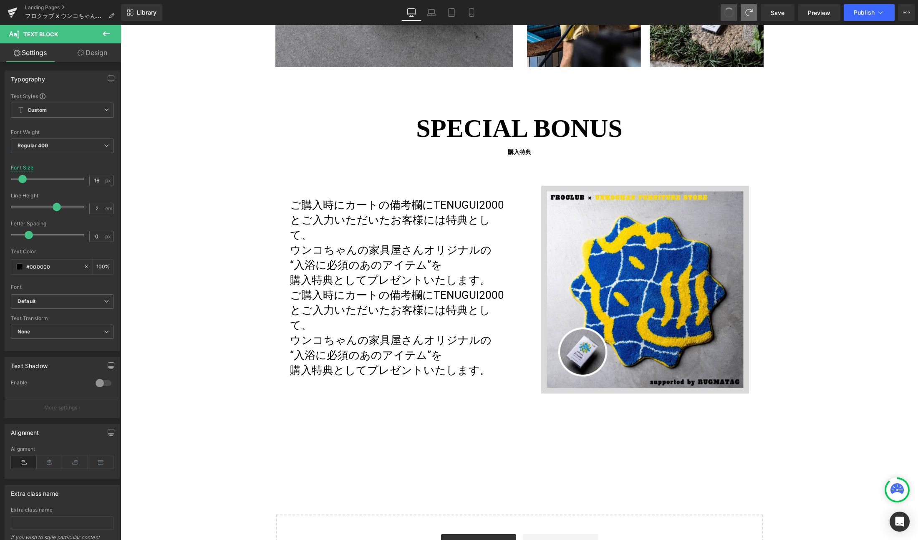
click at [713, 9] on span at bounding box center [729, 12] width 13 height 13
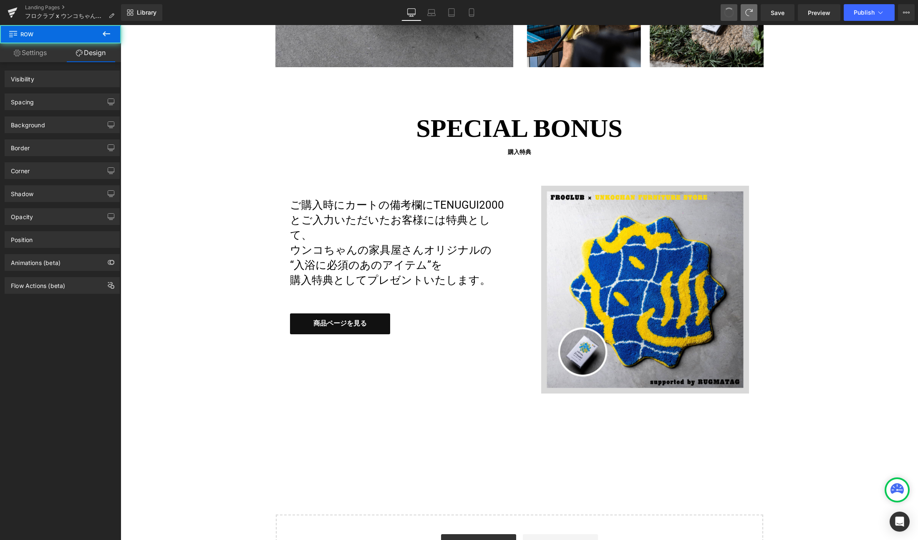
click at [713, 9] on span at bounding box center [728, 12] width 13 height 13
click at [713, 9] on span at bounding box center [729, 12] width 13 height 13
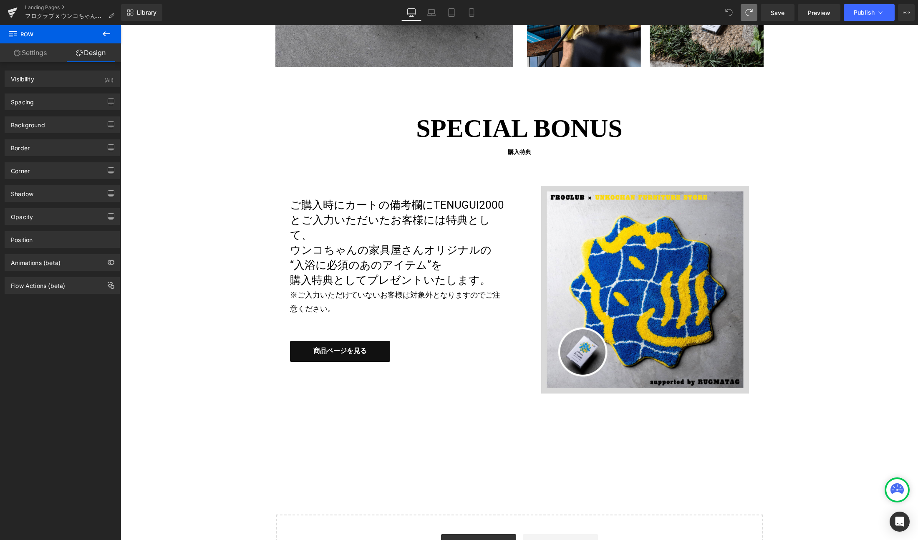
click at [713, 9] on icon at bounding box center [729, 12] width 7 height 7
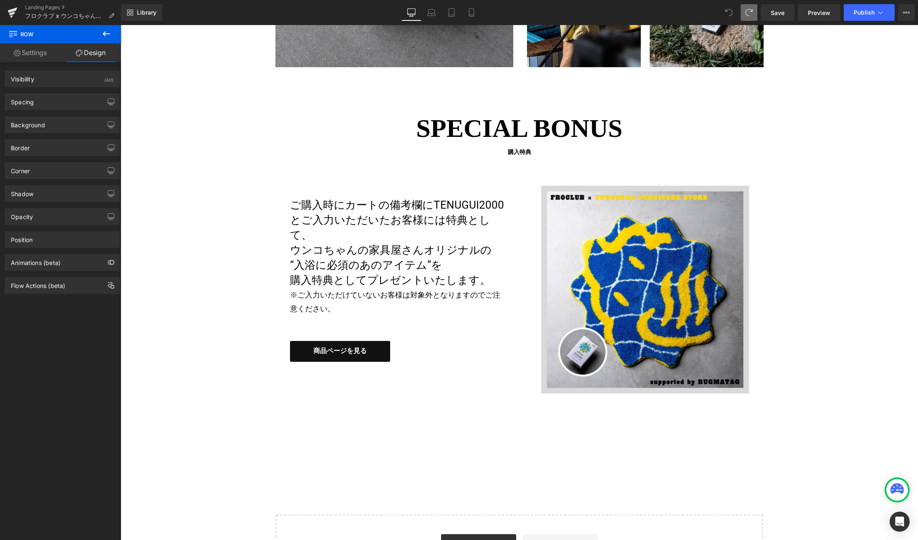
click at [713, 9] on icon at bounding box center [729, 12] width 7 height 7
click at [13, 14] on icon at bounding box center [13, 12] width 10 height 21
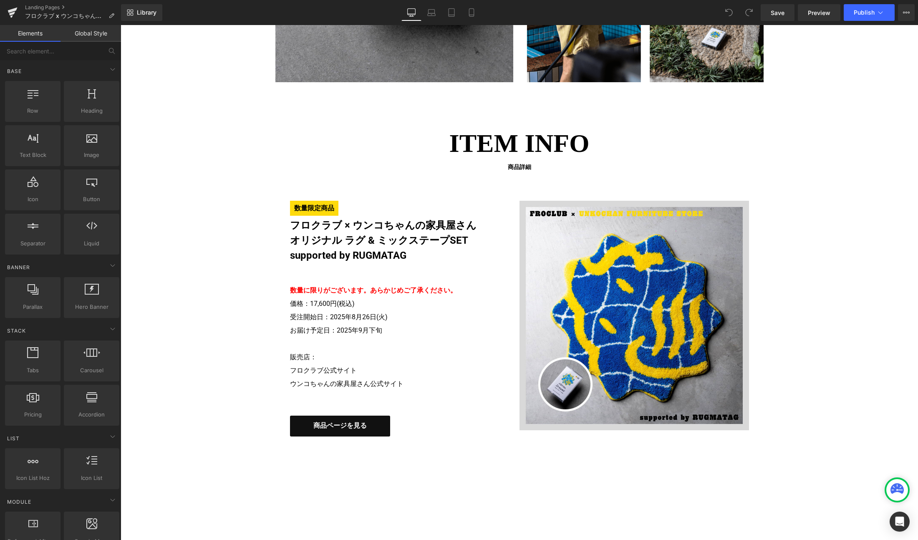
scroll to position [1541, 0]
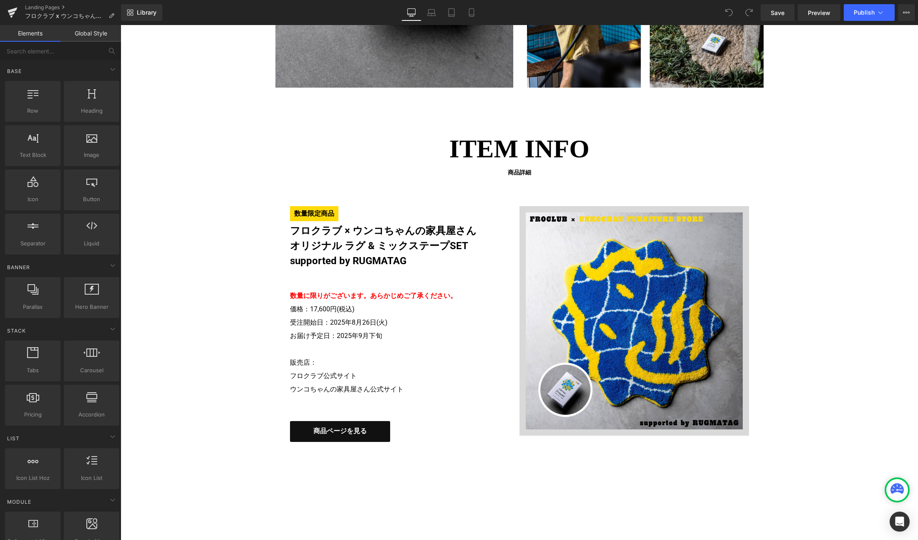
click at [524, 191] on div "ITEM INFO 商品詳細 Heading 数量限定商品 フロクラブ × ウンコちゃんの家具屋さん オリジナル ラグ & ミックステープSET suppor…" at bounding box center [519, 285] width 501 height 312
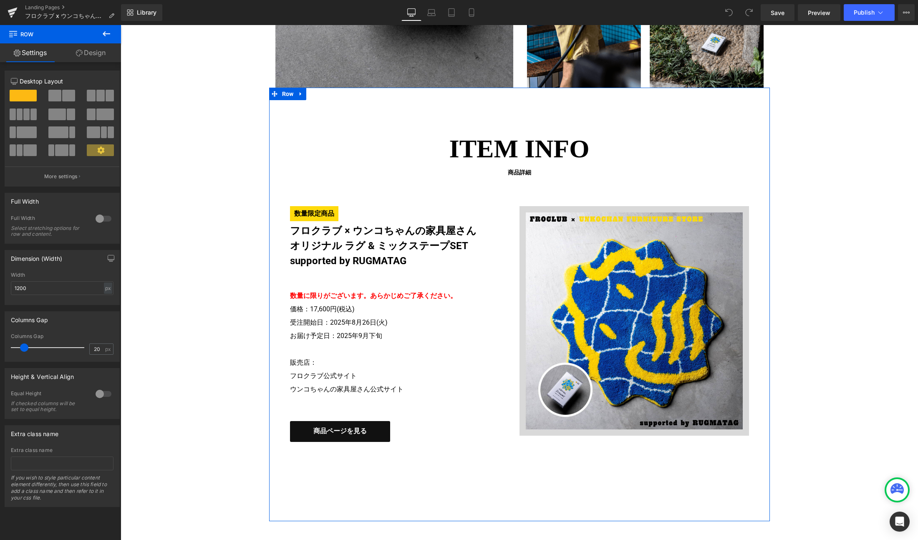
scroll to position [1751, 0]
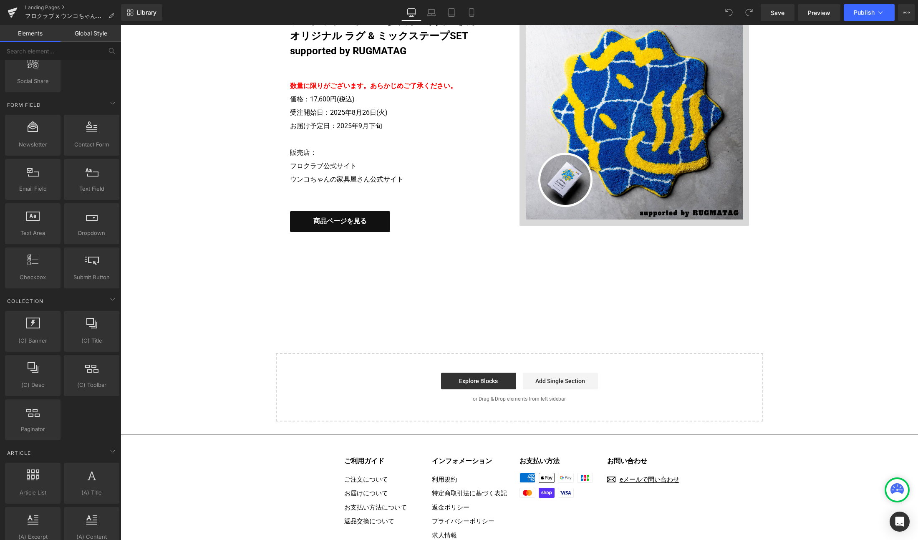
scroll to position [1361, 0]
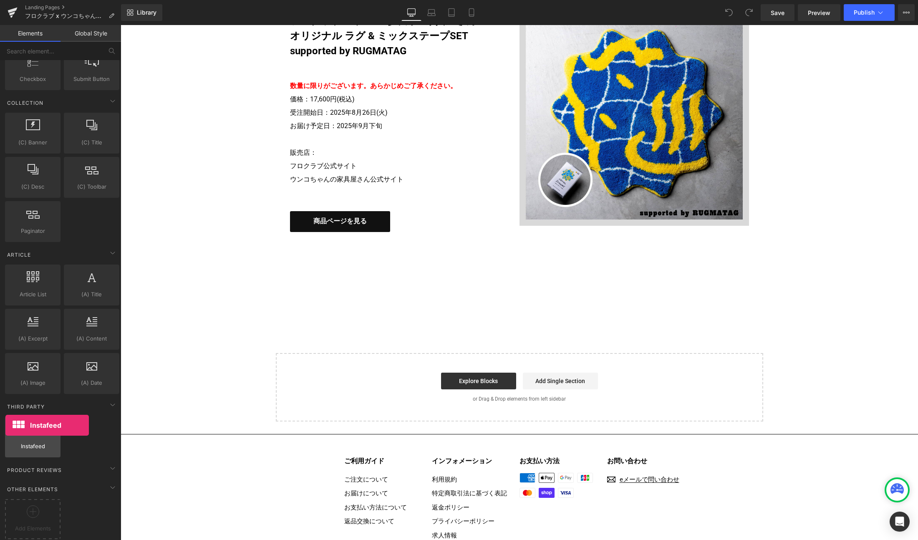
drag, startPoint x: 31, startPoint y: 429, endPoint x: 5, endPoint y: 425, distance: 26.1
click at [5, 425] on div "Instafeed insta,instafeed,feed" at bounding box center [32, 436] width 55 height 41
drag, startPoint x: 241, startPoint y: 450, endPoint x: 392, endPoint y: 305, distance: 209.5
click at [13, 512] on div at bounding box center [32, 514] width 51 height 19
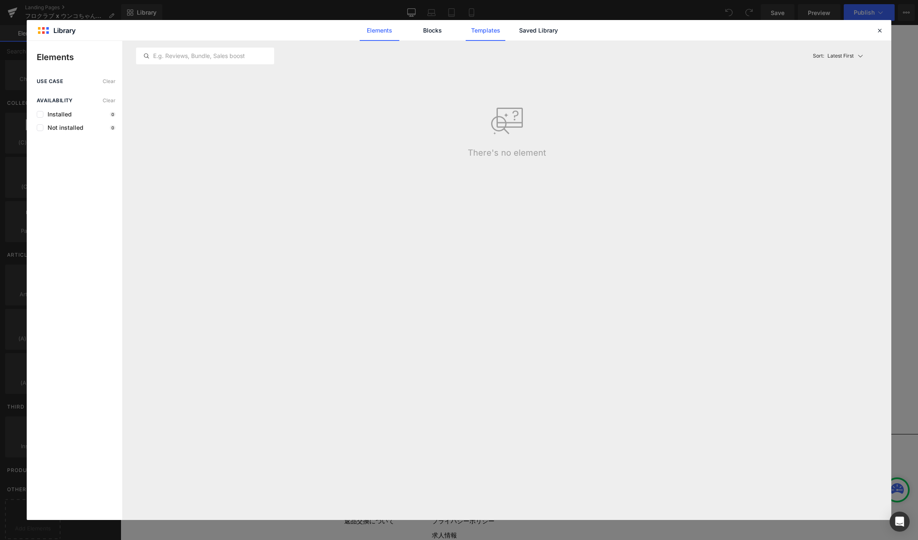
click at [534, 30] on link "Saved Library" at bounding box center [539, 30] width 40 height 21
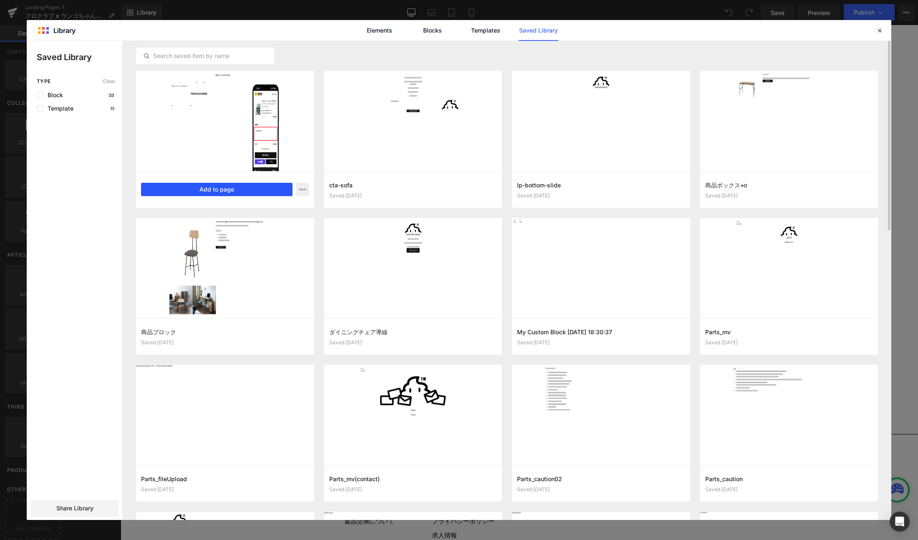
click at [210, 189] on button "Add to page" at bounding box center [216, 189] width 151 height 13
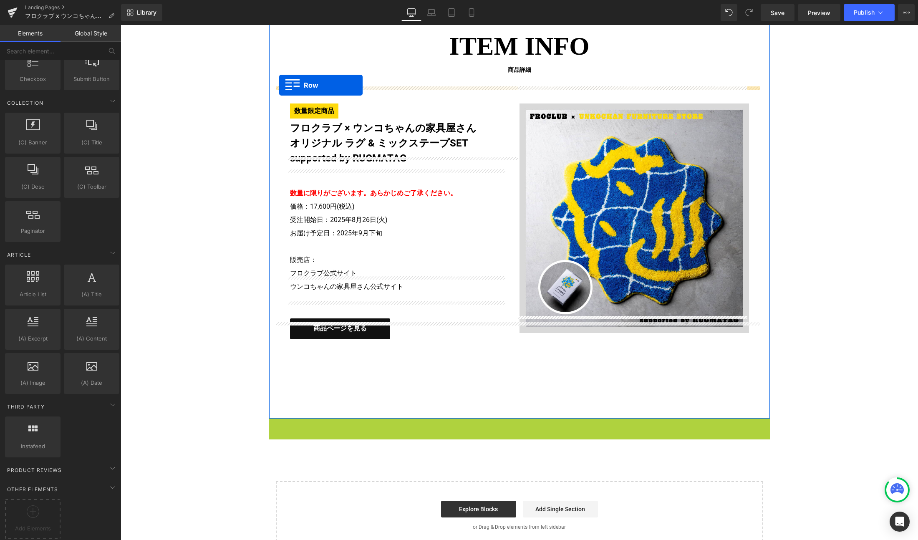
scroll to position [1489, 0]
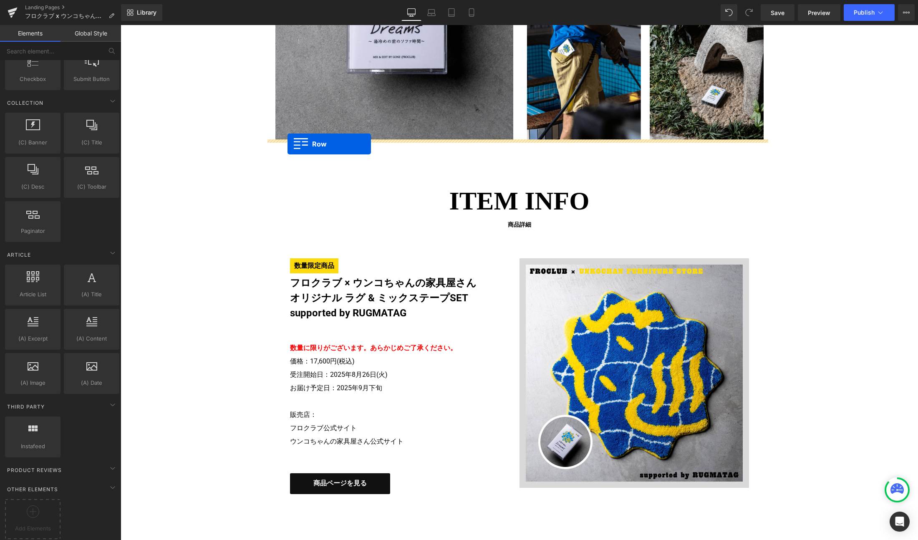
drag, startPoint x: 271, startPoint y: 397, endPoint x: 287, endPoint y: 144, distance: 253.8
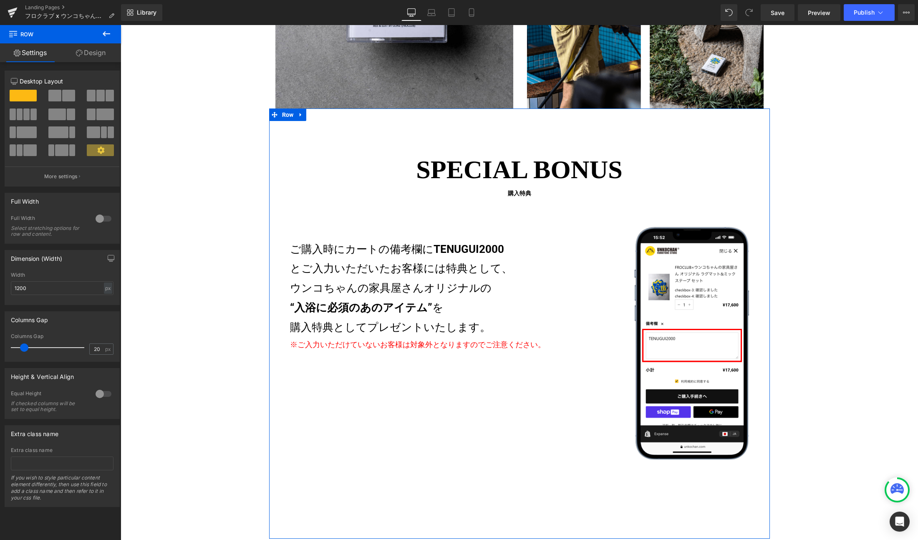
scroll to position [1509, 0]
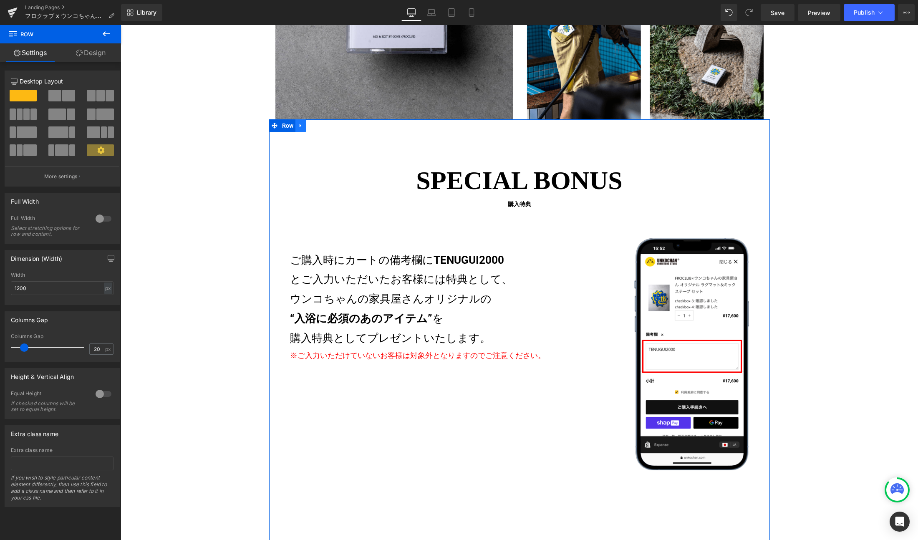
click at [299, 126] on icon at bounding box center [301, 125] width 6 height 6
click at [285, 126] on ul "Row" at bounding box center [304, 125] width 70 height 13
click at [92, 52] on link "Design" at bounding box center [90, 52] width 60 height 19
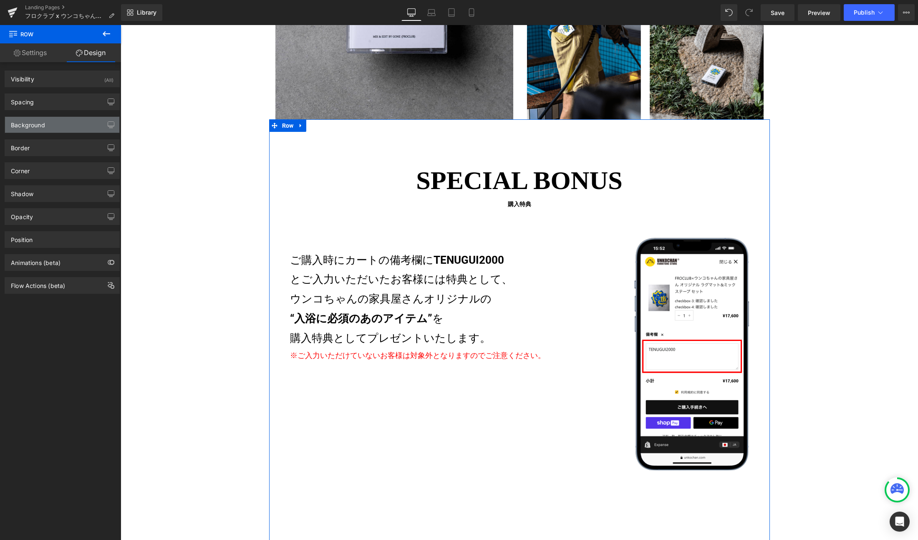
click at [45, 129] on div "Background" at bounding box center [62, 125] width 114 height 16
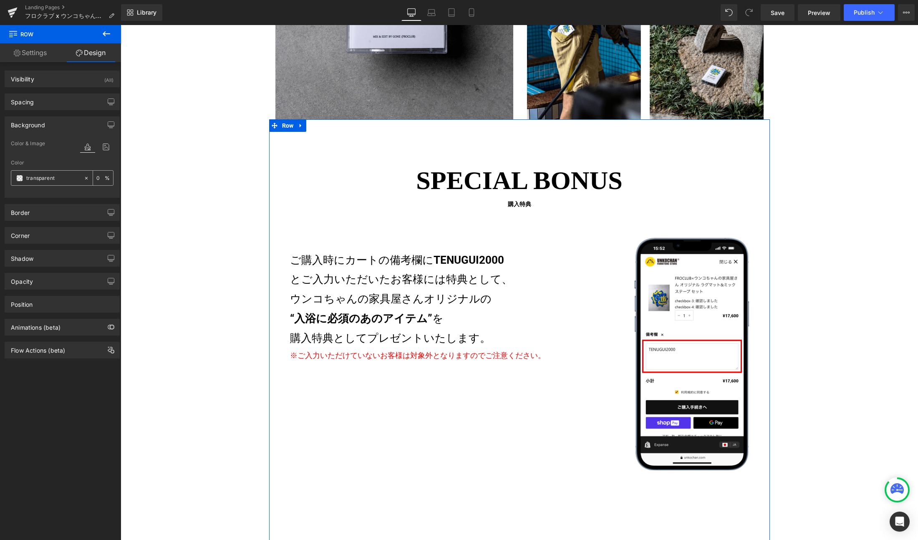
click at [48, 179] on input "transparent" at bounding box center [52, 178] width 53 height 9
paste input "FEDA0C"
type input "FEDA0C"
type input "100"
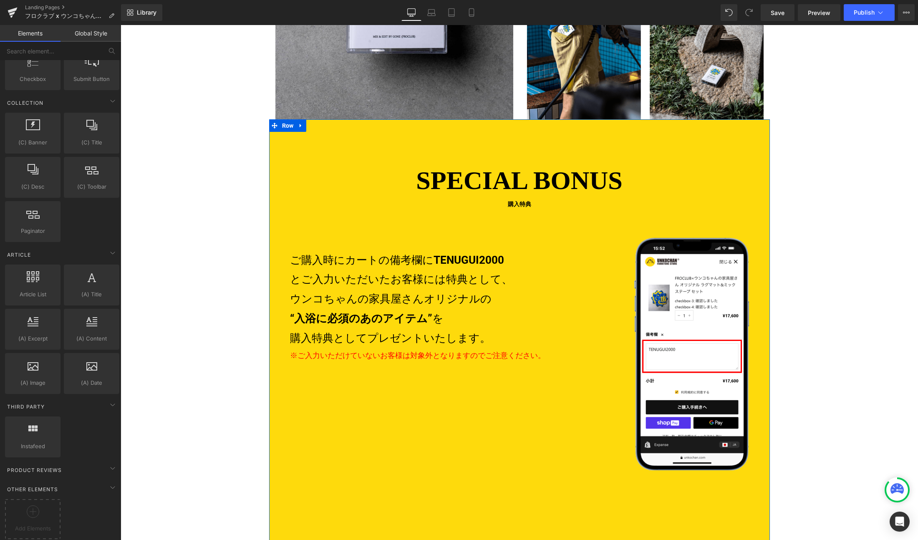
click at [362, 150] on div "SPECIAL BONUS 購入特典 Heading 数量限定商品 フロクラブ × うんこちゃんの家具屋さん オリジナル ラグ & ミックステープSET su…" at bounding box center [519, 334] width 501 height 430
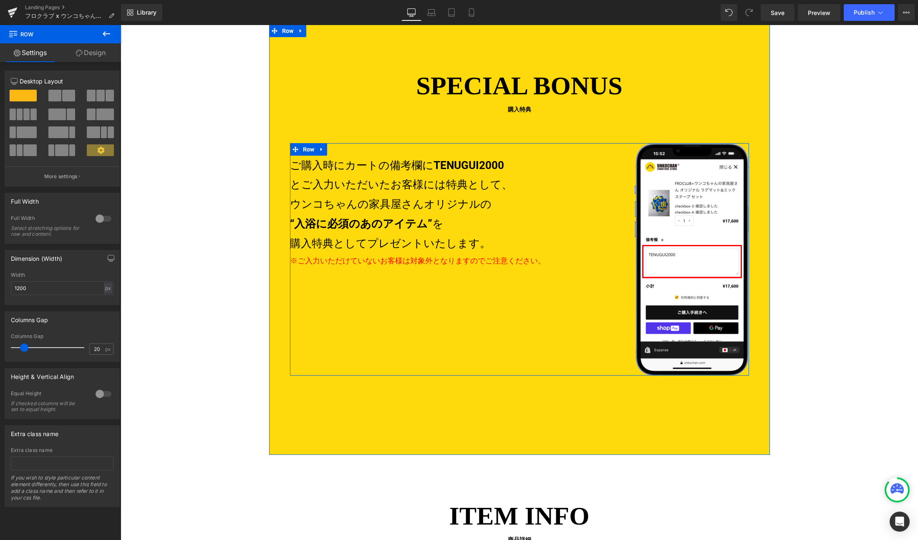
scroll to position [1588, 0]
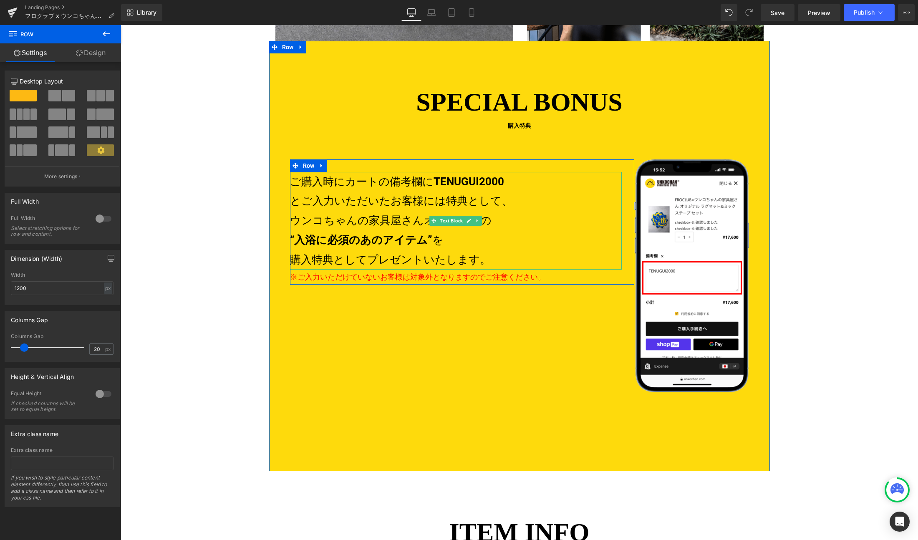
click at [482, 246] on p "ご購入時にカートの備考欄に TENUGUI2000 とご入力いただいたお客様には特典として、 ウンコちゃんの家具屋さんオリジナルの “入浴に必須のあのアイテム…" at bounding box center [456, 221] width 332 height 98
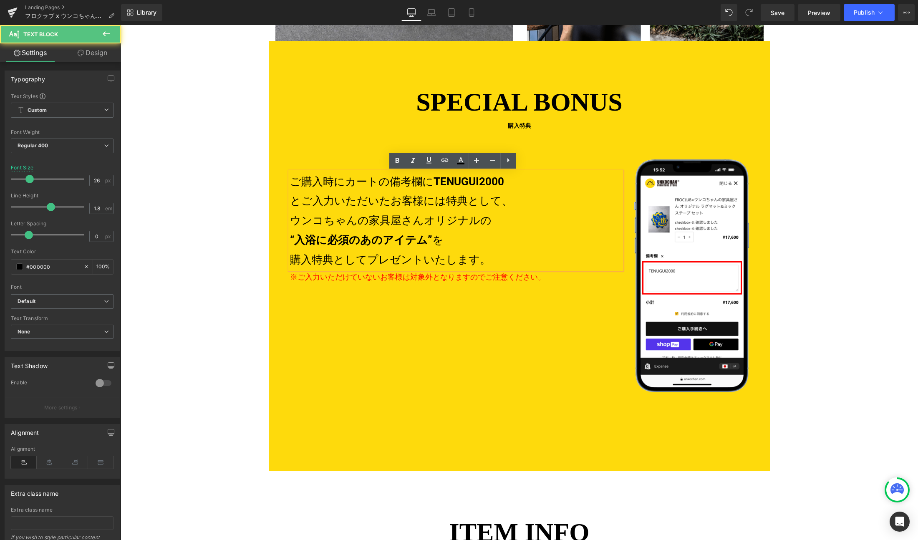
click at [313, 158] on div "SPECIAL BONUS 購入特典 Heading 数量限定商品 フロクラブ × うんこちゃんの家具屋さん オリジナル ラグ & ミックステープSET su…" at bounding box center [519, 237] width 501 height 309
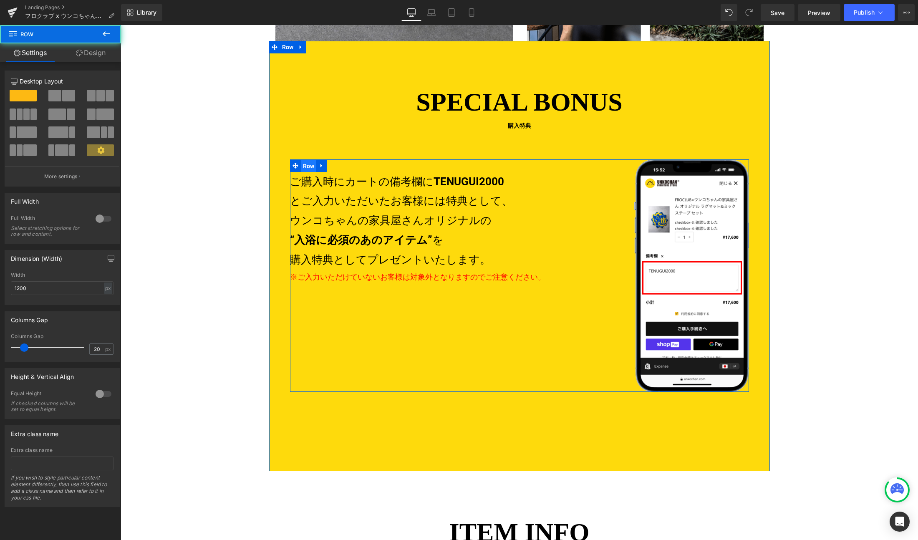
click at [302, 165] on span "Row" at bounding box center [309, 166] width 16 height 13
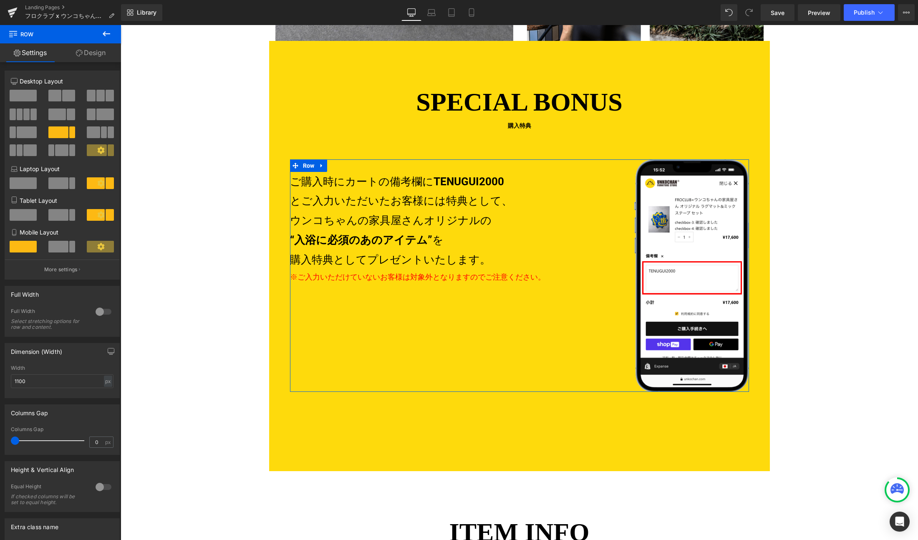
scroll to position [83, 0]
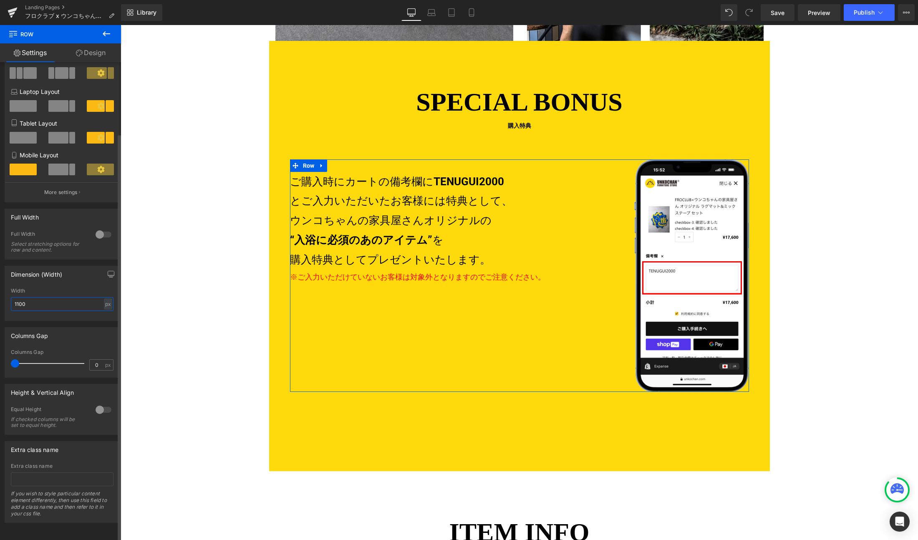
click at [31, 297] on input "1100" at bounding box center [62, 304] width 103 height 14
click at [38, 301] on input "1100" at bounding box center [62, 304] width 103 height 14
click at [38, 300] on input "1100" at bounding box center [62, 304] width 103 height 14
click at [38, 299] on input "1100" at bounding box center [62, 304] width 103 height 14
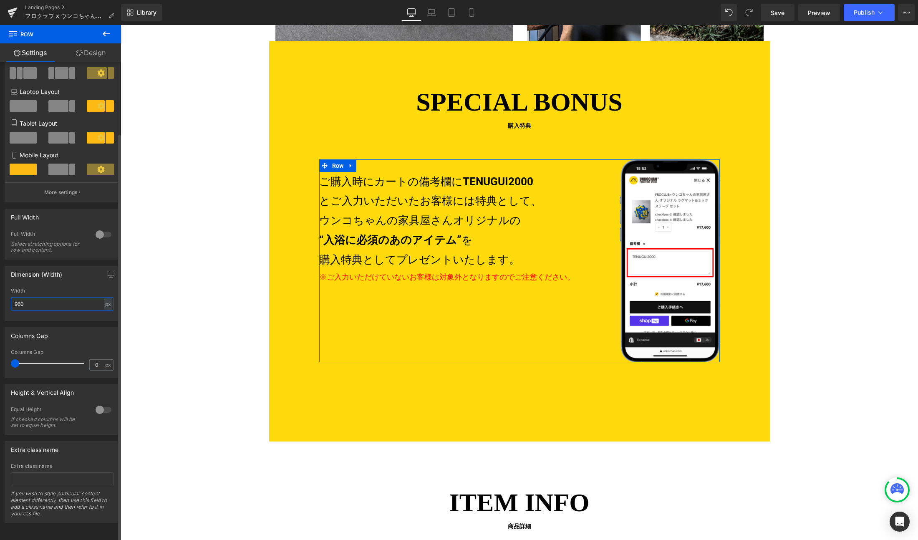
type input "960"
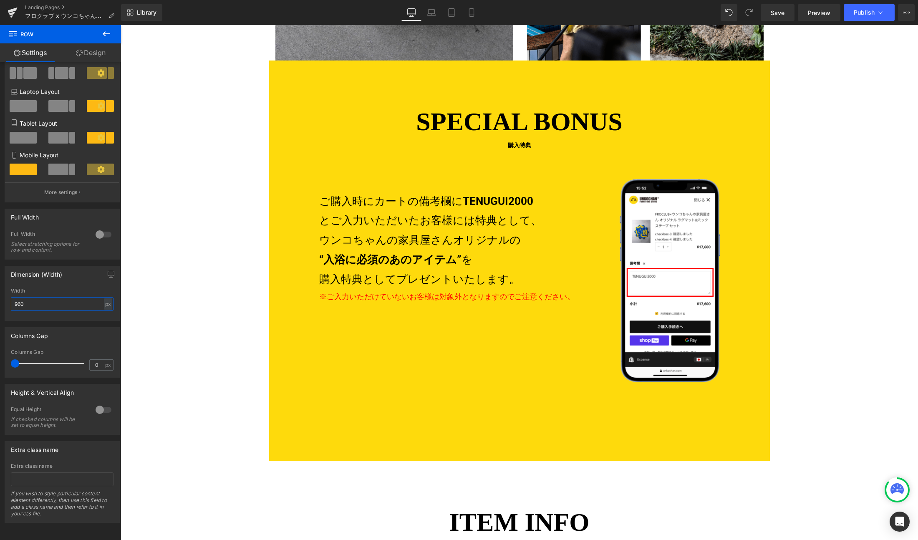
scroll to position [1508, 0]
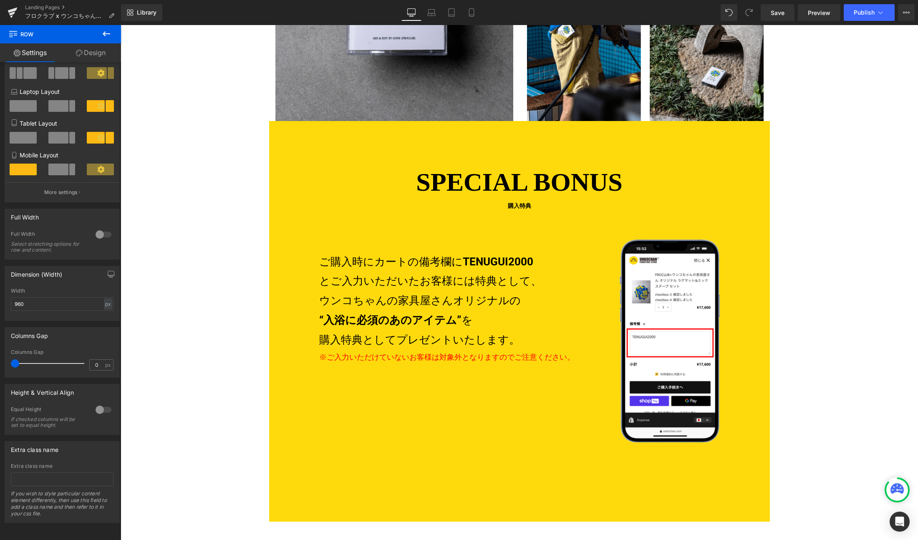
click at [523, 153] on div "SPECIAL BONUS 購入特典 Heading 数量限定商品 フロクラブ × うんこちゃんの家具屋さん オリジナル ラグ & ミックステープSET su…" at bounding box center [519, 321] width 501 height 401
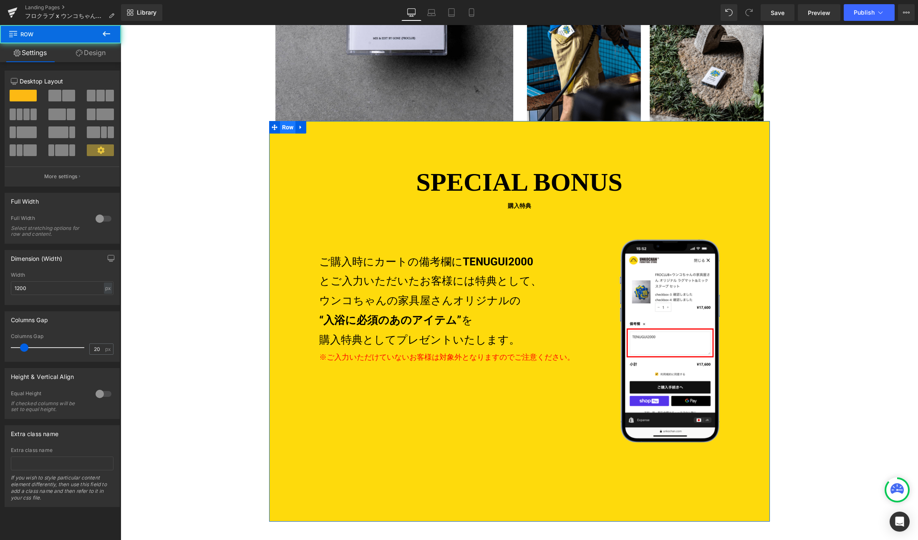
click at [280, 126] on span "Row" at bounding box center [288, 127] width 16 height 13
click at [78, 57] on link "Design" at bounding box center [90, 52] width 60 height 19
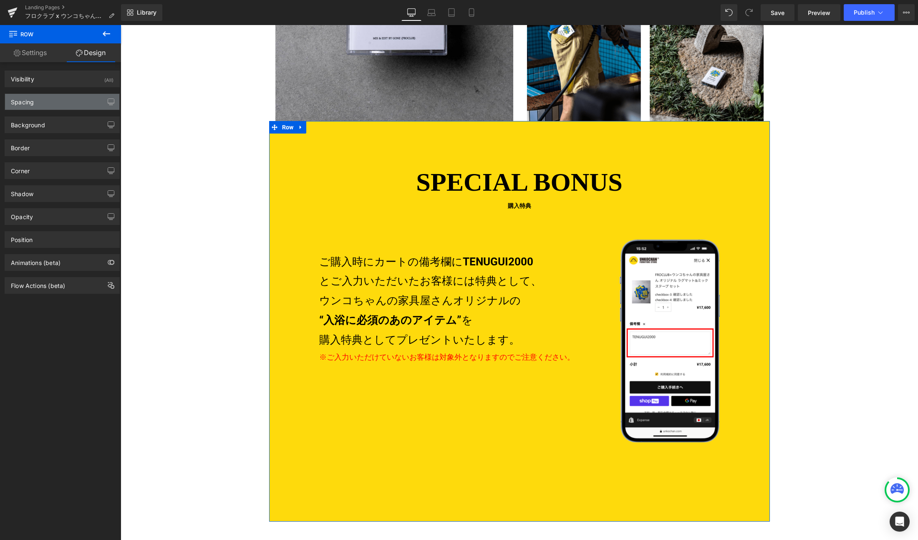
type input "0"
type input "100"
type input "0"
type input "190"
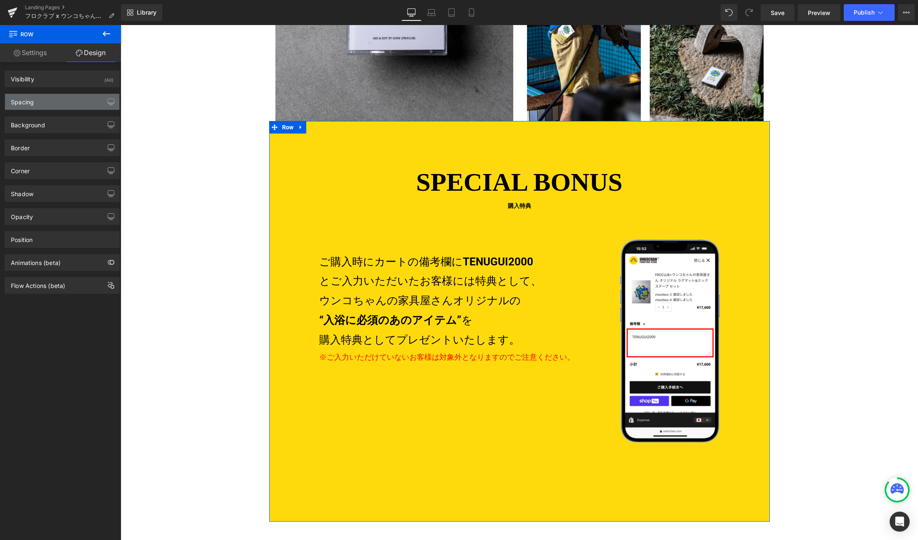
type input "0"
click at [50, 101] on div "Spacing" at bounding box center [62, 102] width 114 height 16
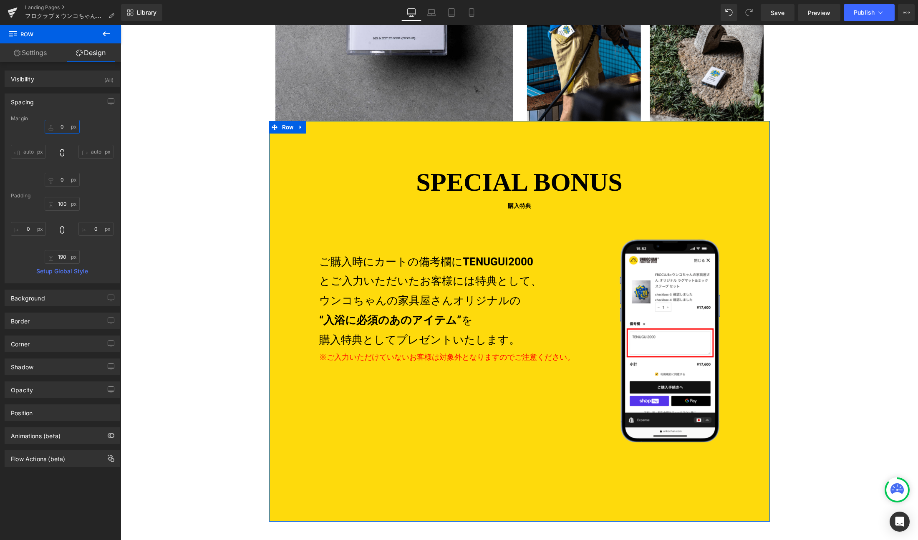
click at [61, 123] on input "0" at bounding box center [62, 127] width 35 height 14
type input "4"
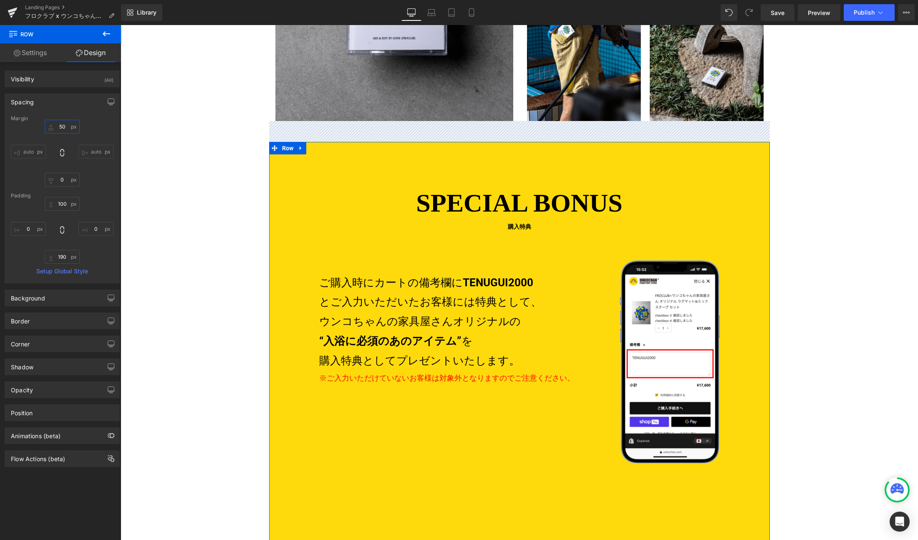
type input "5"
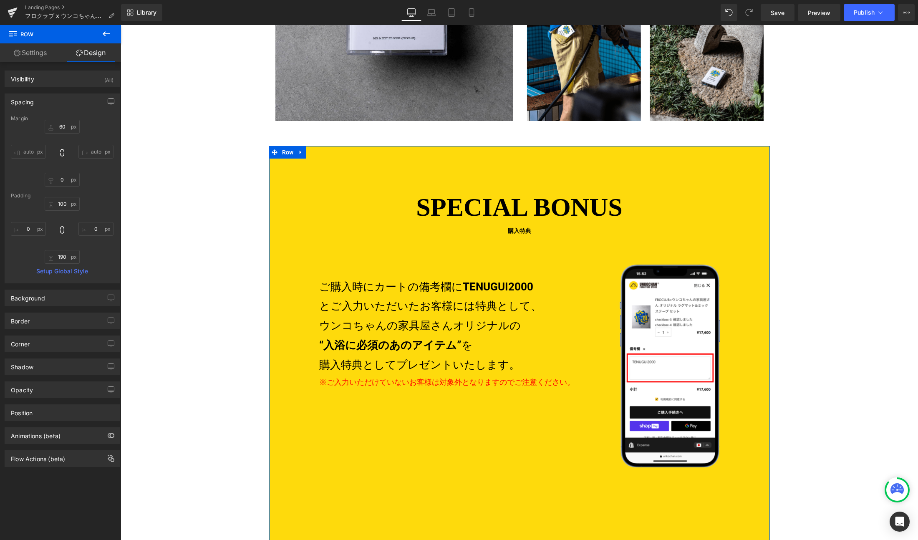
click at [108, 104] on icon "button" at bounding box center [111, 101] width 7 height 7
click at [47, 116] on button "Laptop" at bounding box center [47, 120] width 26 height 14
type input "60"
type input "0"
type input "100"
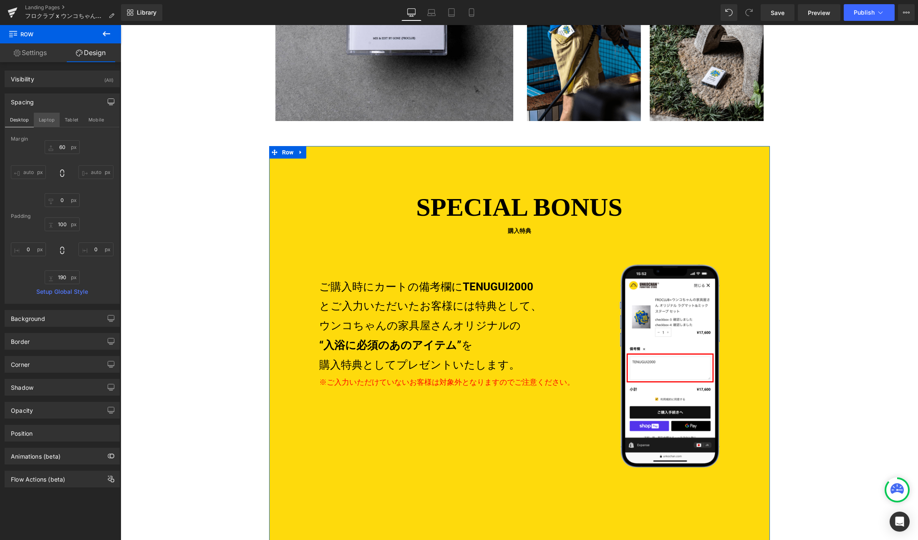
type input "0"
type input "120"
type input "0"
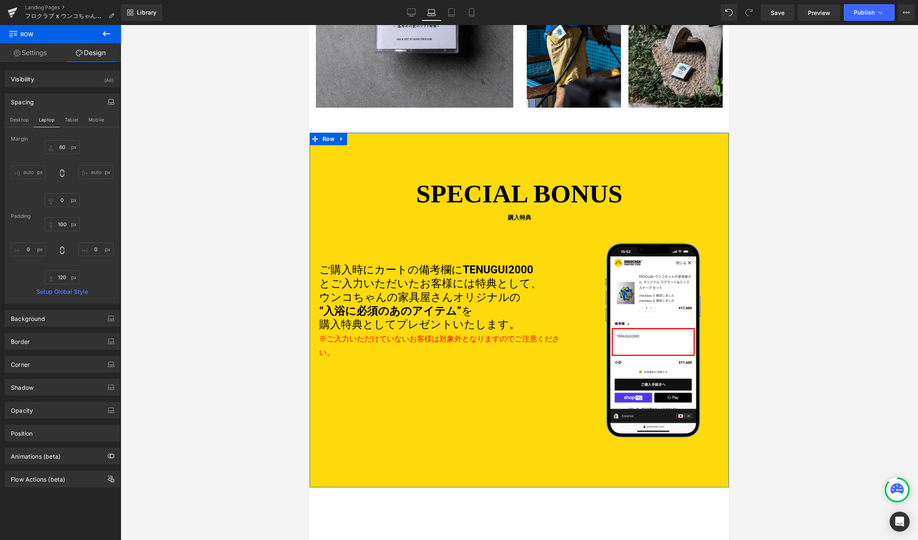
scroll to position [1275, 0]
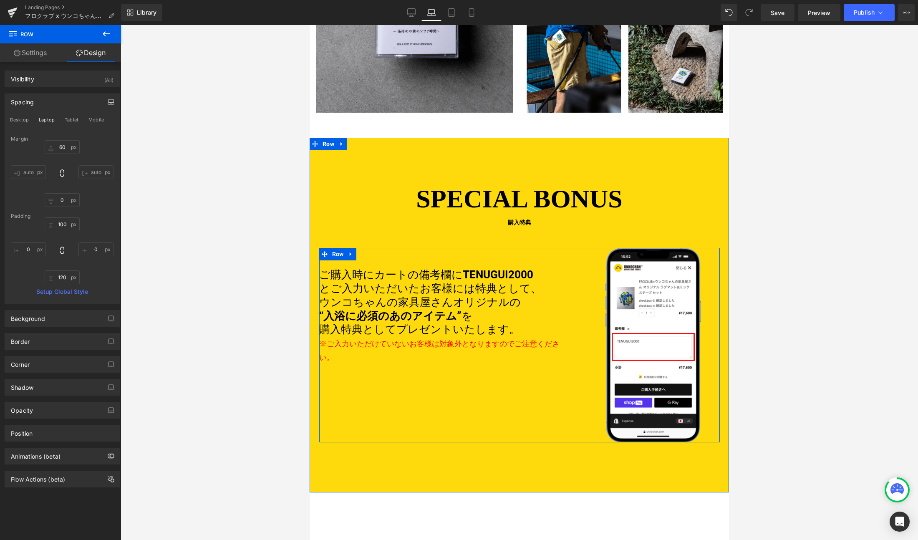
click at [468, 370] on div "数量限定商品 フロクラブ × うんこちゃんの家具屋さん オリジナル ラグ & ミックステープSET supported by RUGMATAG Heading…" at bounding box center [519, 345] width 401 height 194
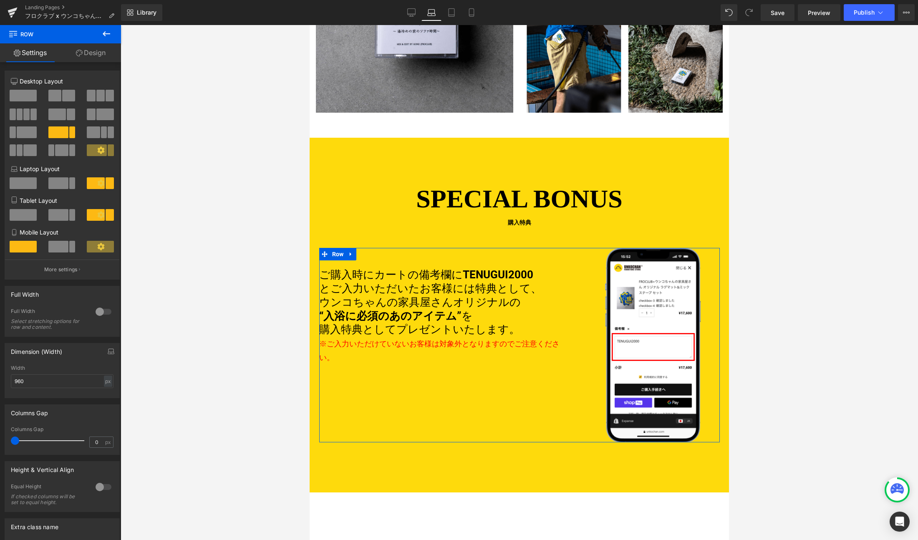
click at [88, 50] on link "Design" at bounding box center [90, 52] width 60 height 19
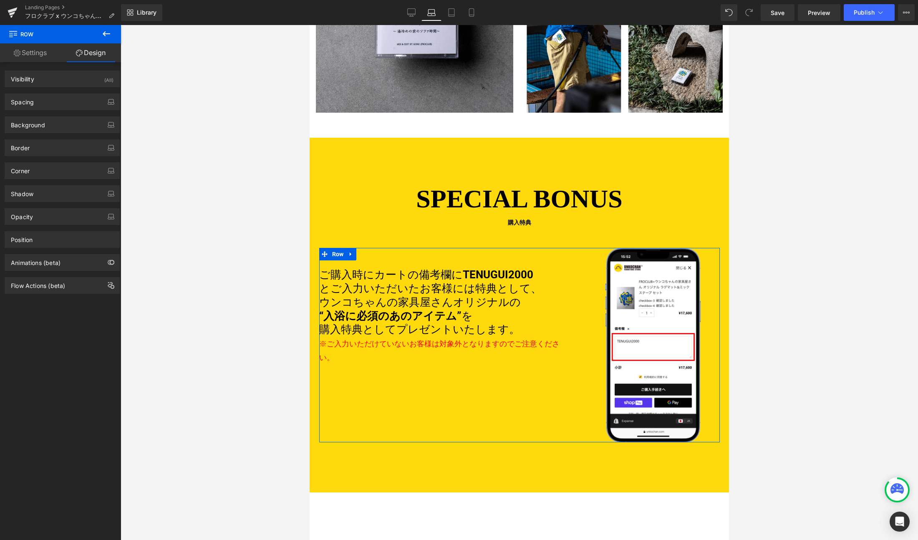
click at [30, 50] on link "Settings" at bounding box center [30, 52] width 60 height 19
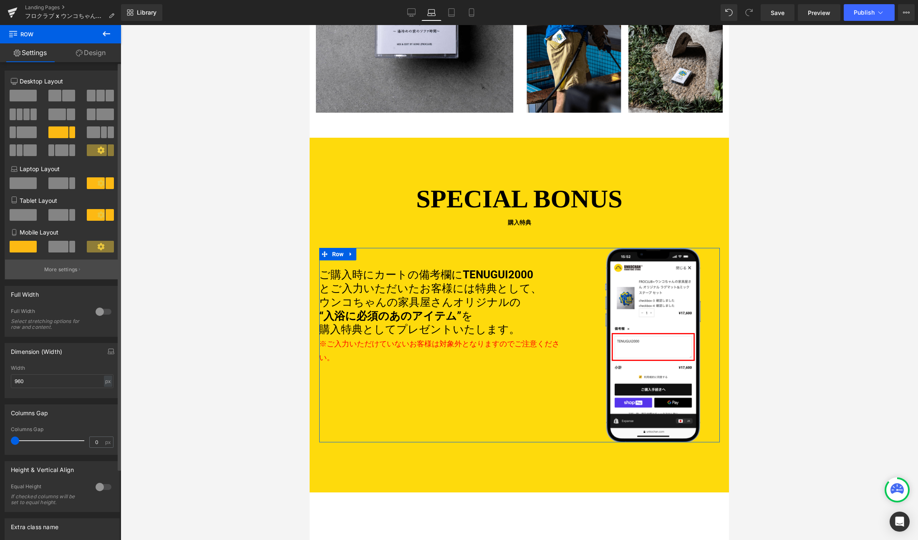
click at [53, 266] on p "More settings" at bounding box center [60, 270] width 33 height 8
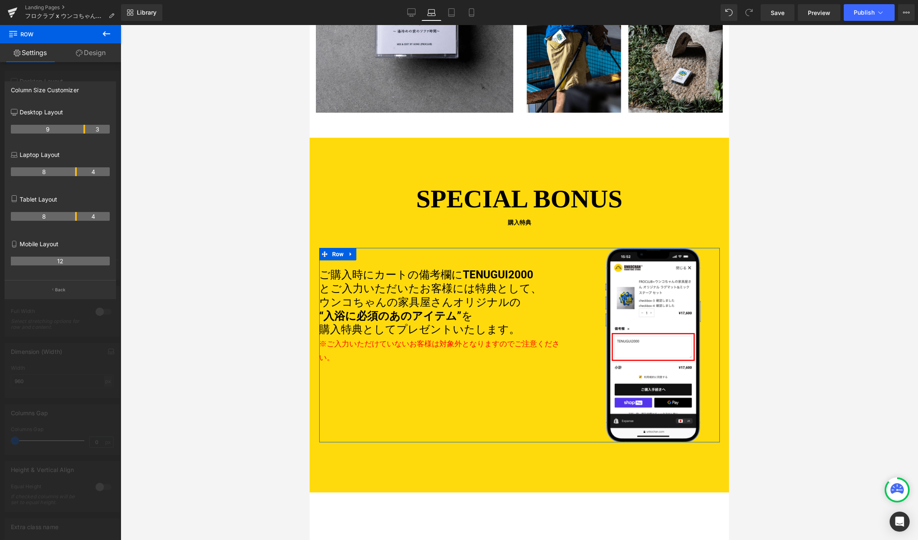
click at [25, 111] on p "Desktop Layout" at bounding box center [60, 112] width 99 height 9
drag, startPoint x: 78, startPoint y: 173, endPoint x: 60, endPoint y: 175, distance: 17.2
click at [60, 175] on tr "8 4" at bounding box center [60, 171] width 99 height 9
drag, startPoint x: 72, startPoint y: 173, endPoint x: 54, endPoint y: 174, distance: 18.4
click at [53, 174] on th "6" at bounding box center [36, 171] width 50 height 9
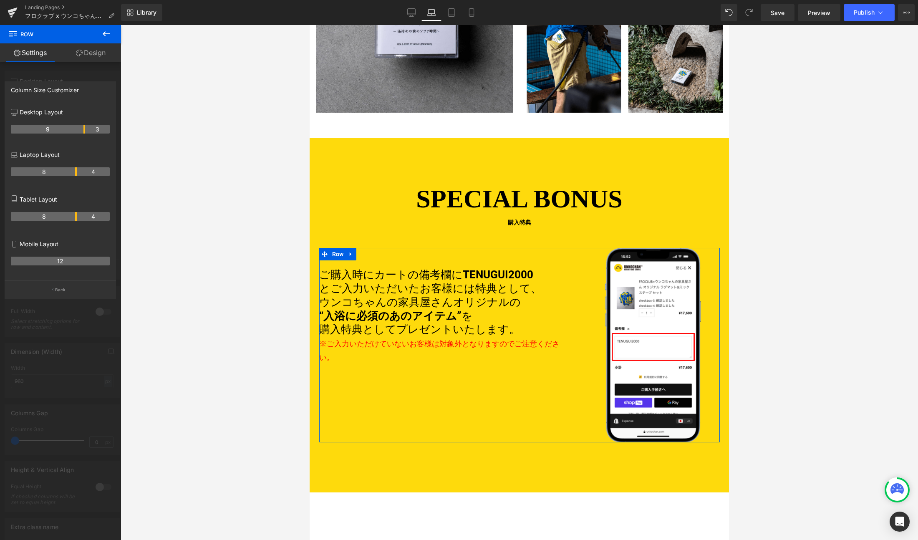
drag, startPoint x: 54, startPoint y: 174, endPoint x: 71, endPoint y: 174, distance: 17.1
click at [71, 174] on th "8" at bounding box center [44, 171] width 66 height 9
click at [24, 55] on link "Settings" at bounding box center [30, 52] width 60 height 19
click at [53, 289] on icon "button" at bounding box center [52, 289] width 1 height 2
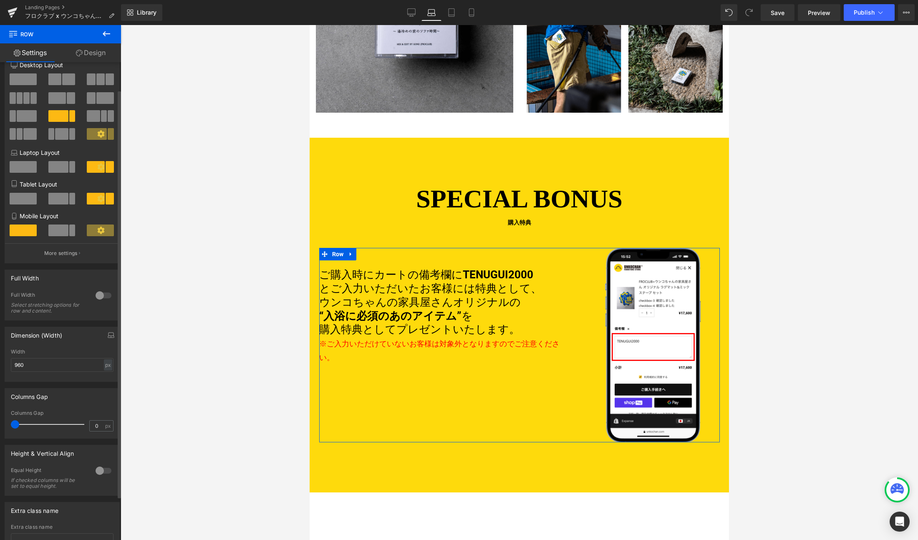
scroll to position [83, 0]
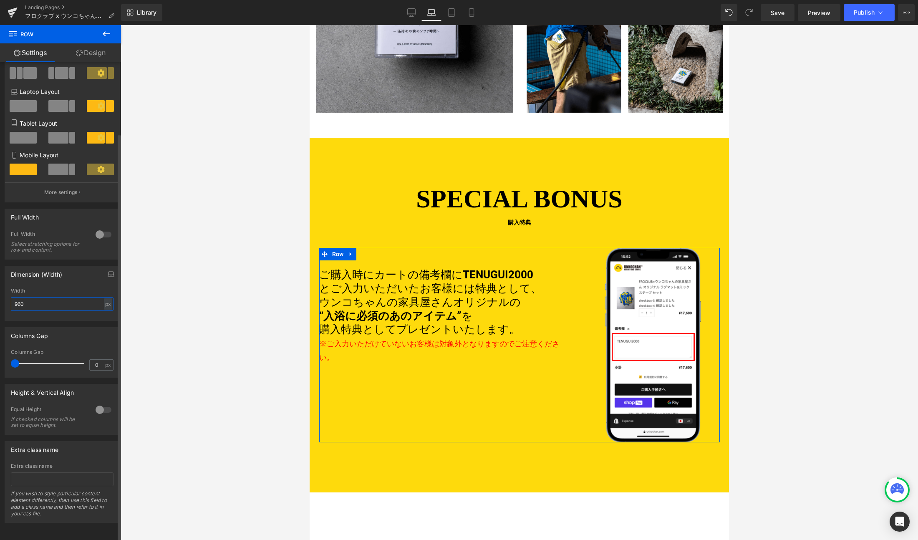
click at [36, 297] on input "960" at bounding box center [62, 304] width 103 height 14
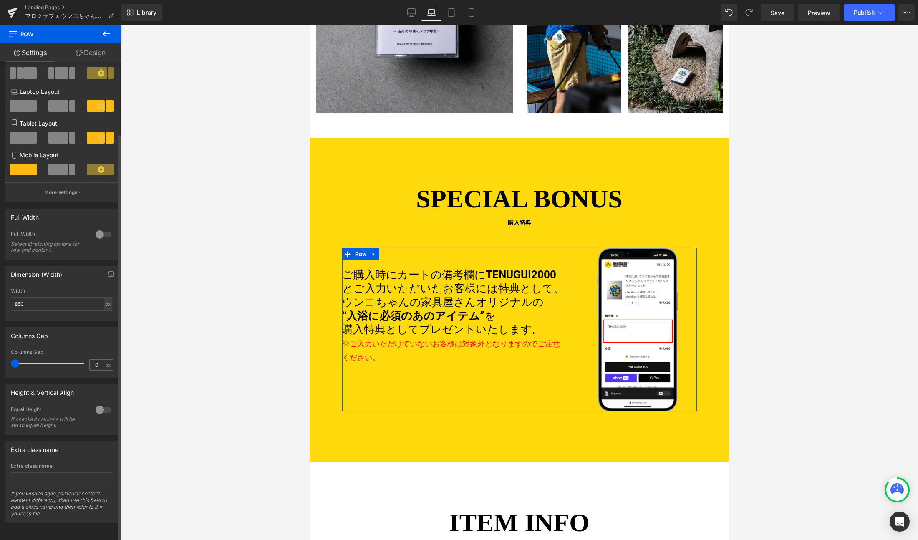
click at [108, 271] on icon "button" at bounding box center [111, 274] width 7 height 7
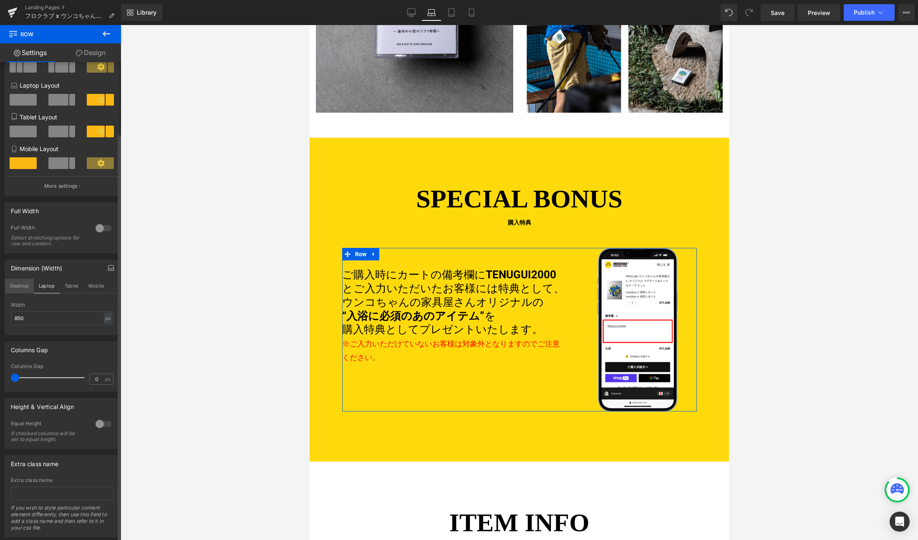
click at [11, 287] on button "Desktop" at bounding box center [19, 286] width 29 height 14
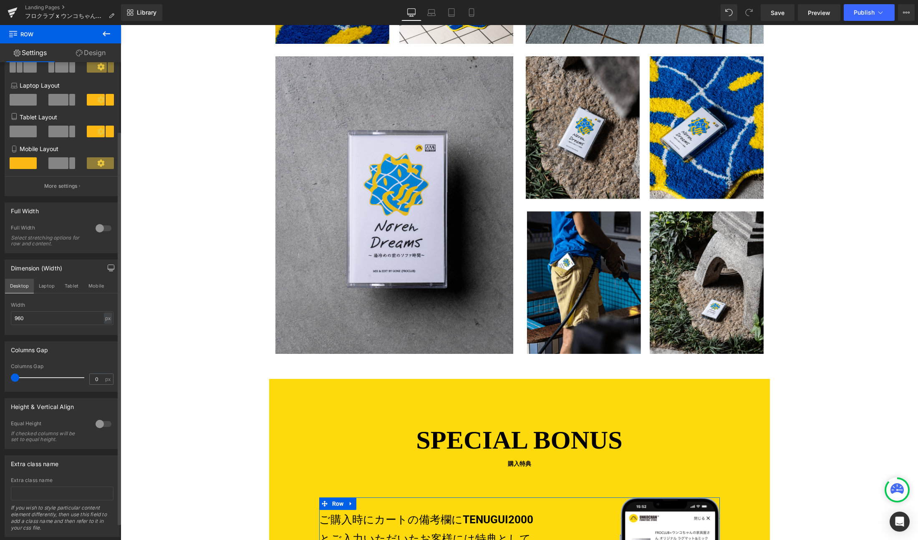
scroll to position [1535, 0]
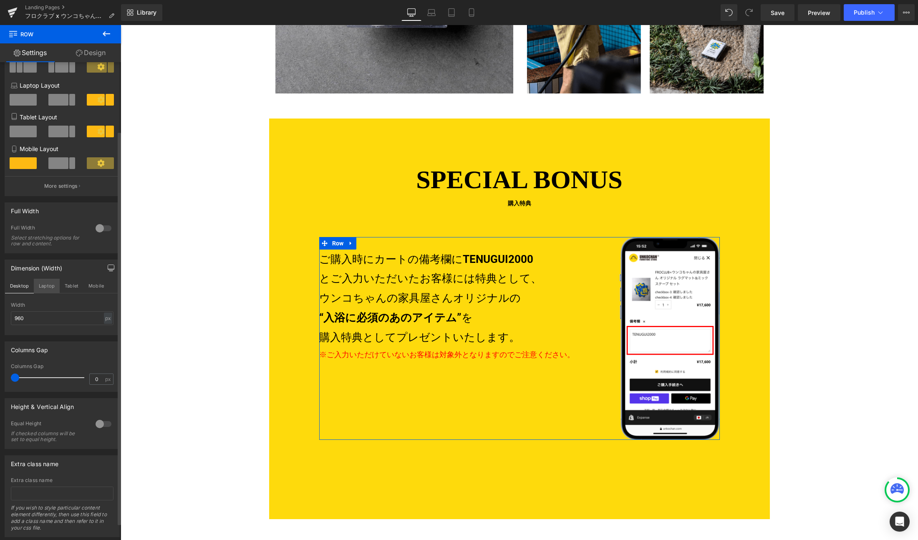
click at [42, 286] on button "Laptop" at bounding box center [47, 286] width 26 height 14
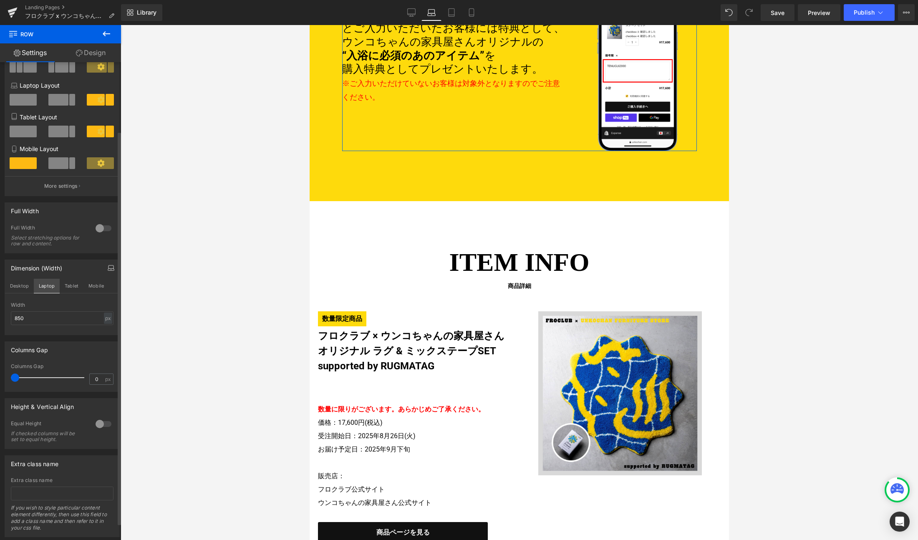
scroll to position [1275, 0]
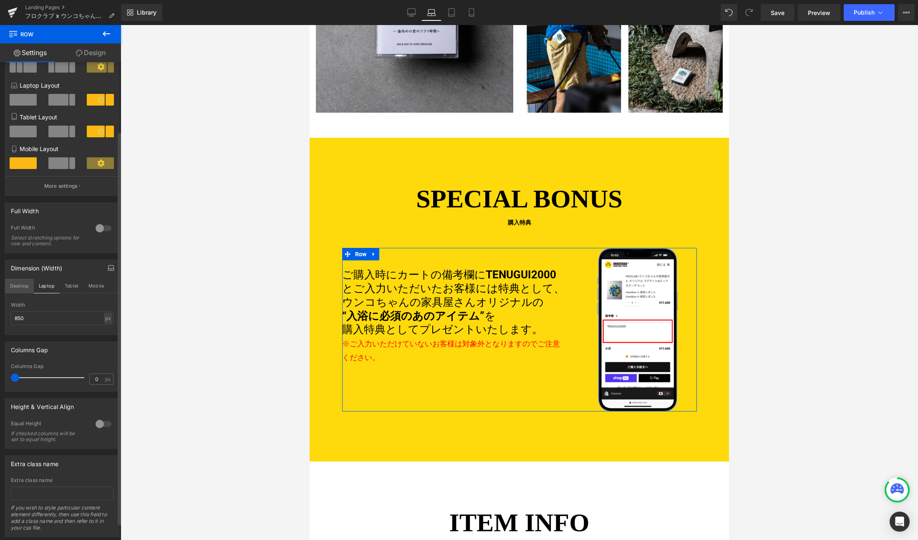
click at [17, 284] on button "Desktop" at bounding box center [19, 286] width 29 height 14
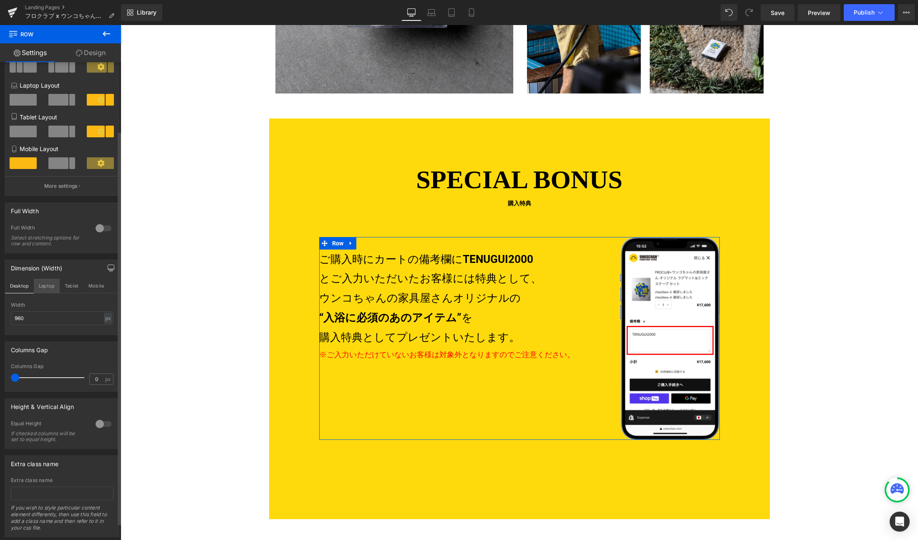
click at [38, 283] on button "Laptop" at bounding box center [47, 286] width 26 height 14
type input "850"
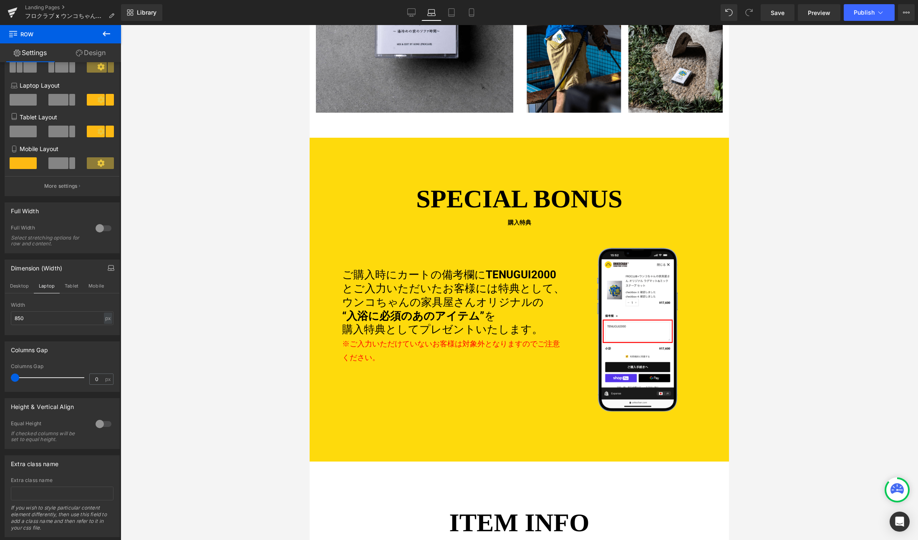
click at [479, 296] on span "ウンコちゃんの家具屋さんオリジナルの" at bounding box center [443, 302] width 202 height 13
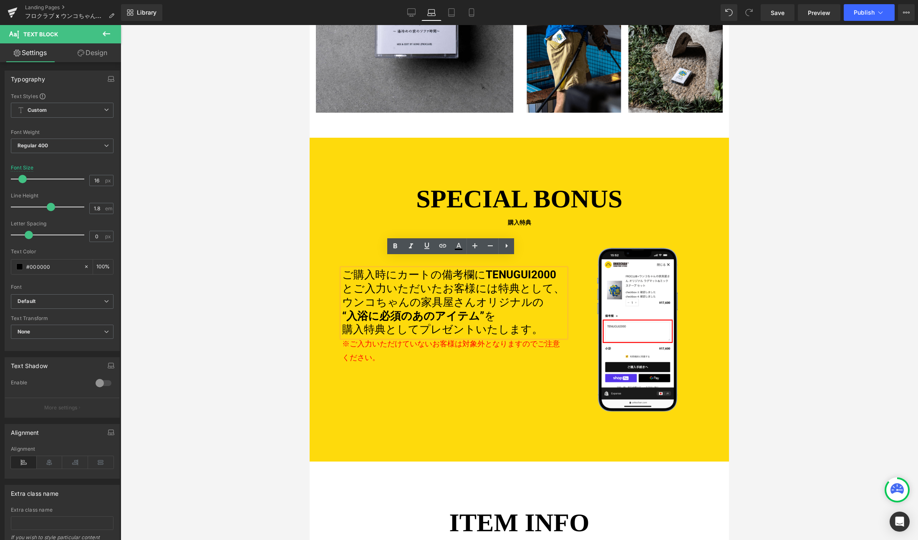
click at [320, 283] on div "SPECIAL BONUS 購入特典 Heading 数量限定商品 フロクラブ × うんこちゃんの家具屋さん オリジナル ラグ & ミックステープSET su…" at bounding box center [519, 295] width 419 height 232
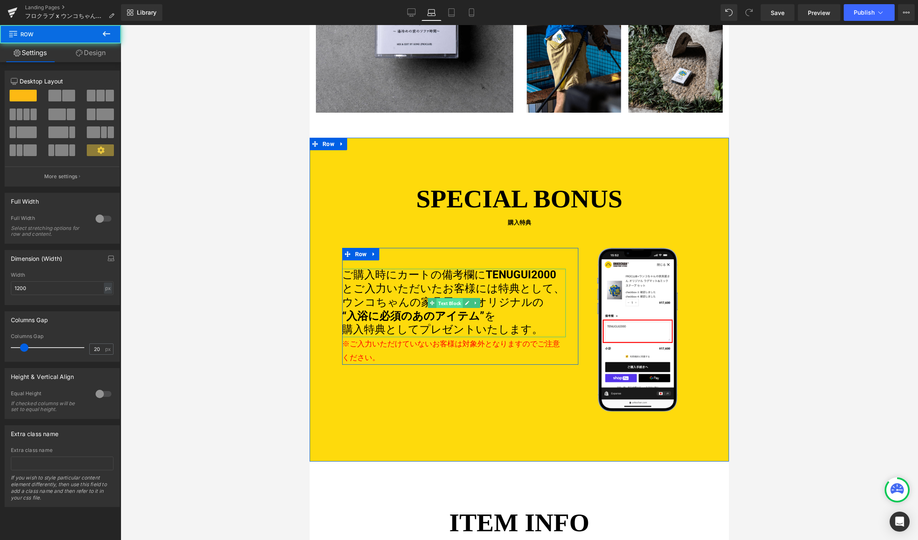
click at [442, 298] on span "Text Block" at bounding box center [449, 303] width 26 height 10
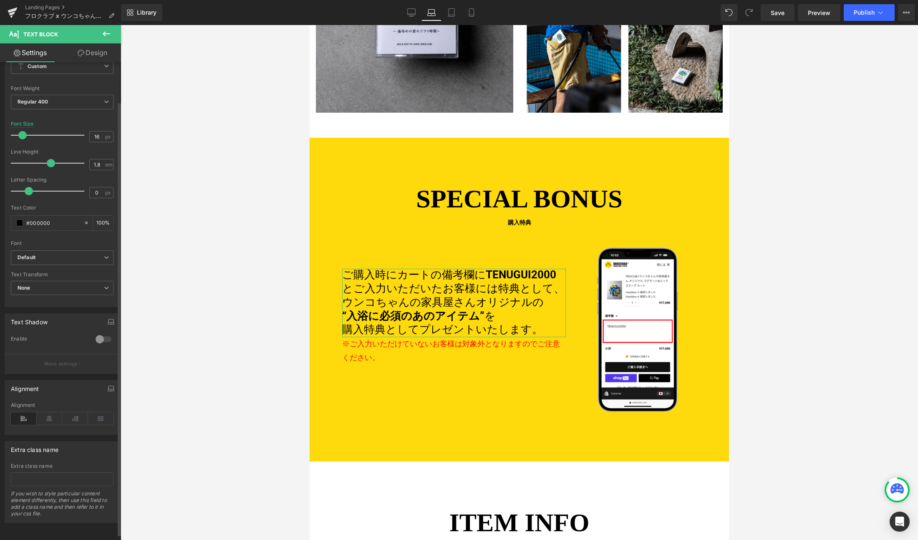
scroll to position [0, 0]
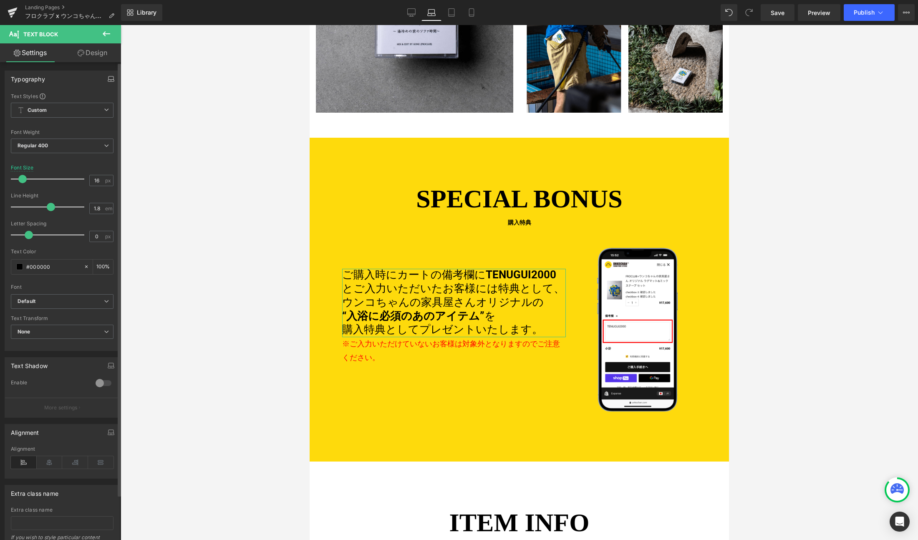
click at [108, 76] on icon "button" at bounding box center [111, 79] width 7 height 7
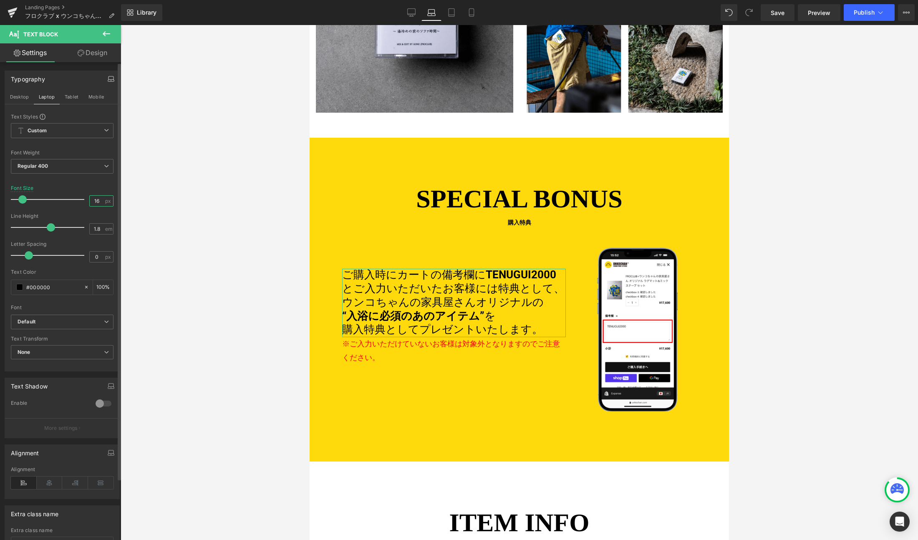
click at [98, 201] on input "16" at bounding box center [97, 201] width 15 height 10
type input "20"
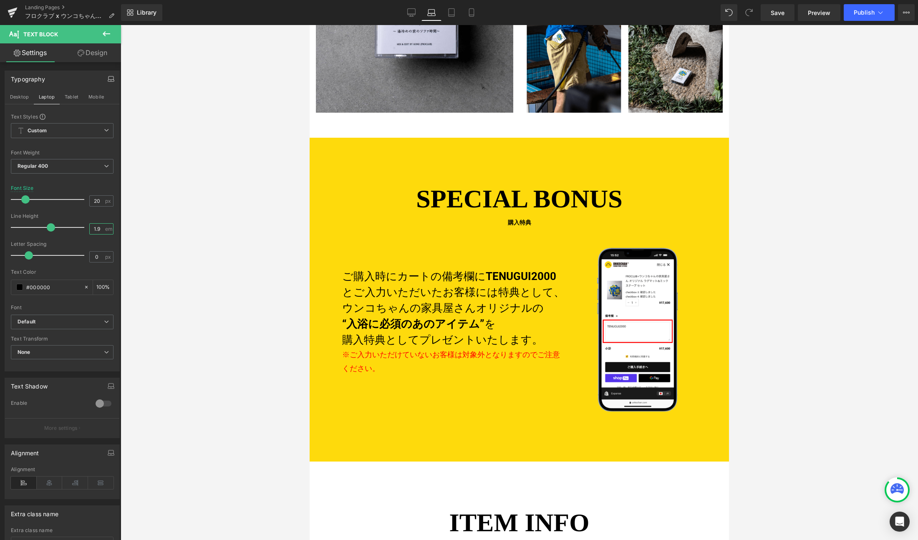
type input "2"
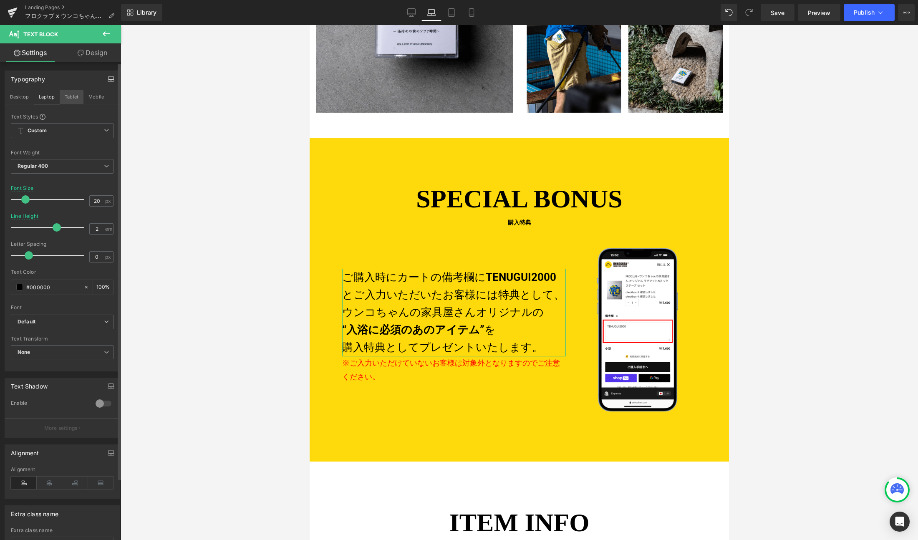
click at [69, 100] on button "Tablet" at bounding box center [72, 97] width 24 height 14
type input "16"
type input "1.8"
type input "100"
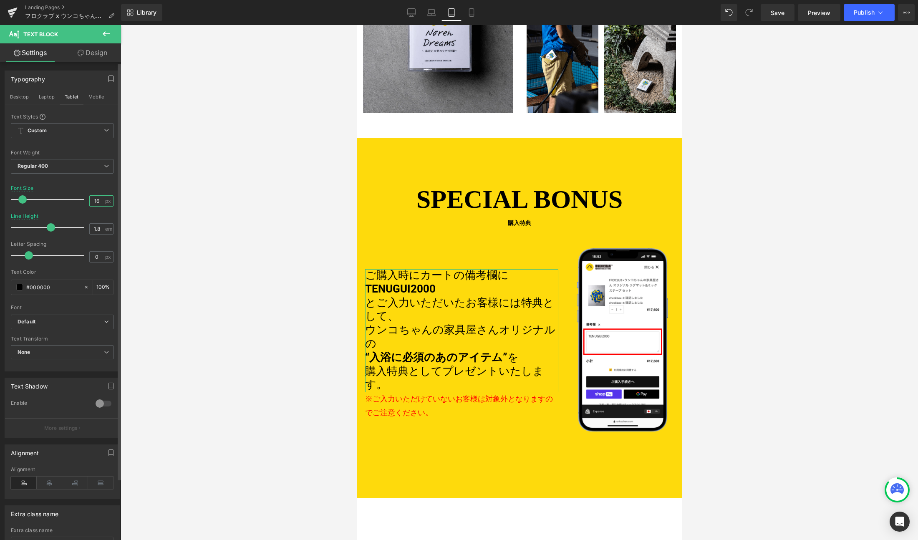
drag, startPoint x: 93, startPoint y: 203, endPoint x: 98, endPoint y: 202, distance: 6.1
click at [93, 203] on input "16" at bounding box center [97, 201] width 15 height 10
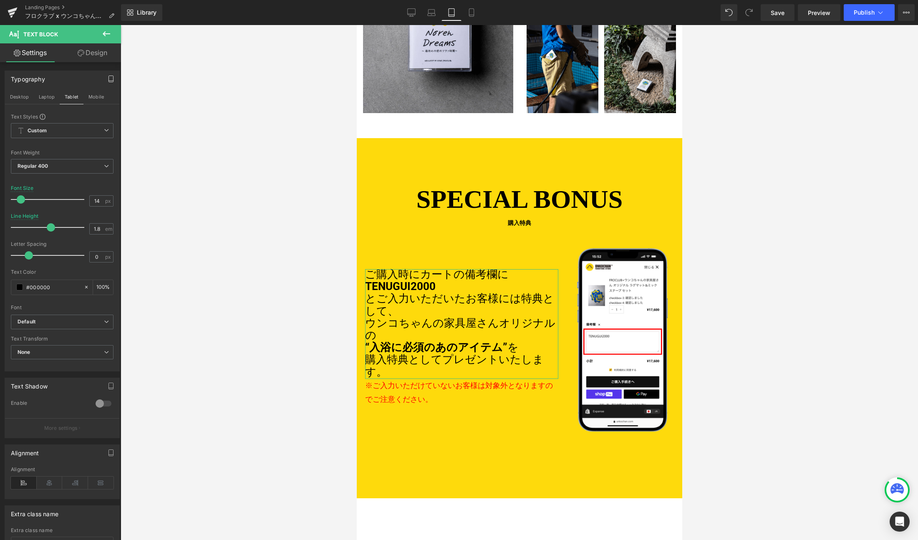
click at [181, 182] on div at bounding box center [519, 282] width 797 height 515
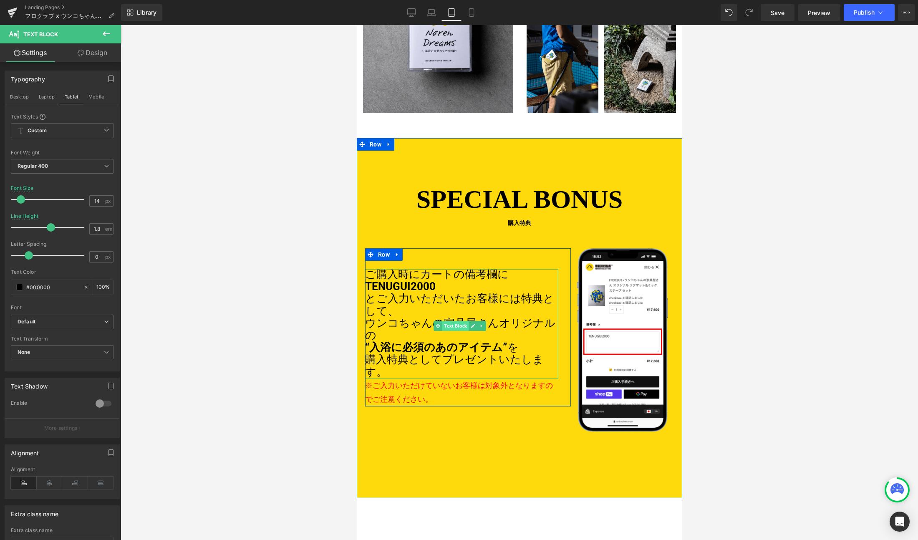
click at [454, 321] on span "Text Block" at bounding box center [455, 326] width 26 height 10
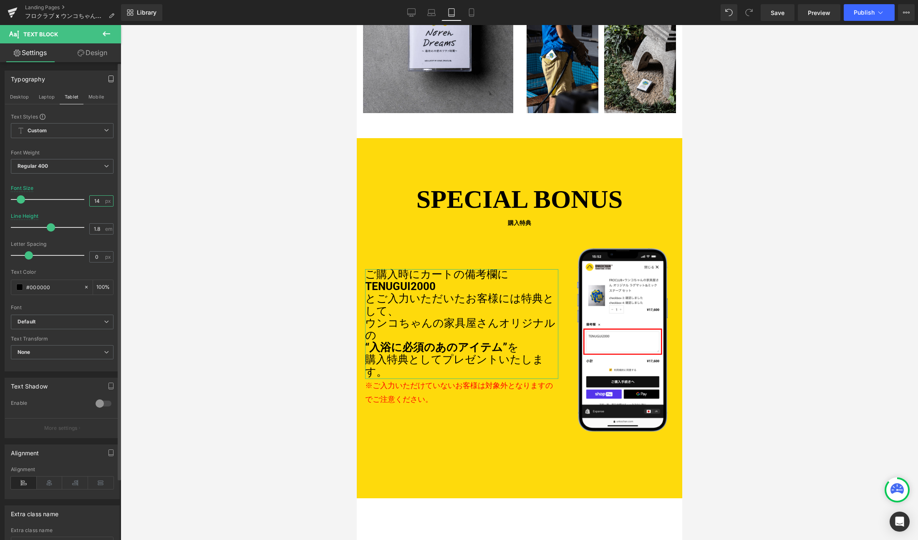
click at [95, 200] on input "14" at bounding box center [97, 201] width 15 height 10
type input "1"
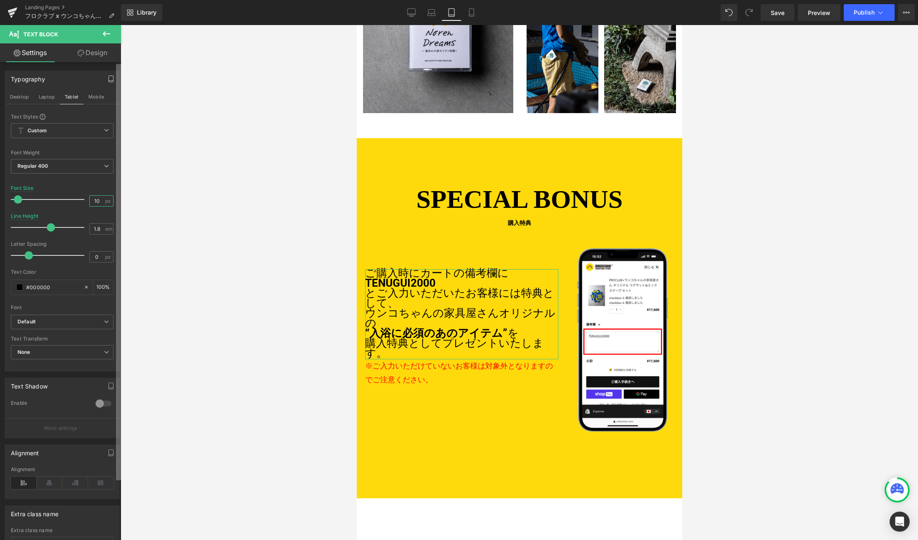
type input "1"
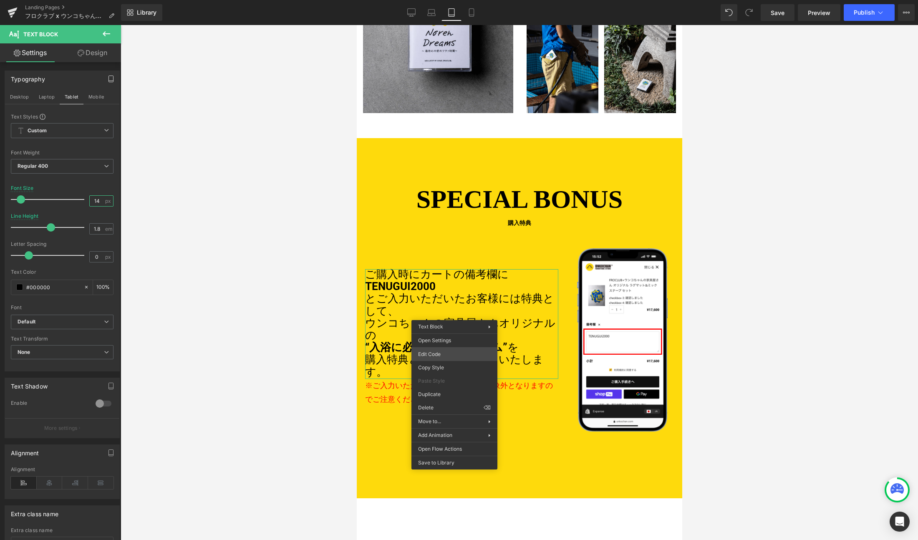
click at [442, 0] on div "Text Block You are previewing how the will restyle your page. You can not edit …" at bounding box center [459, 0] width 918 height 0
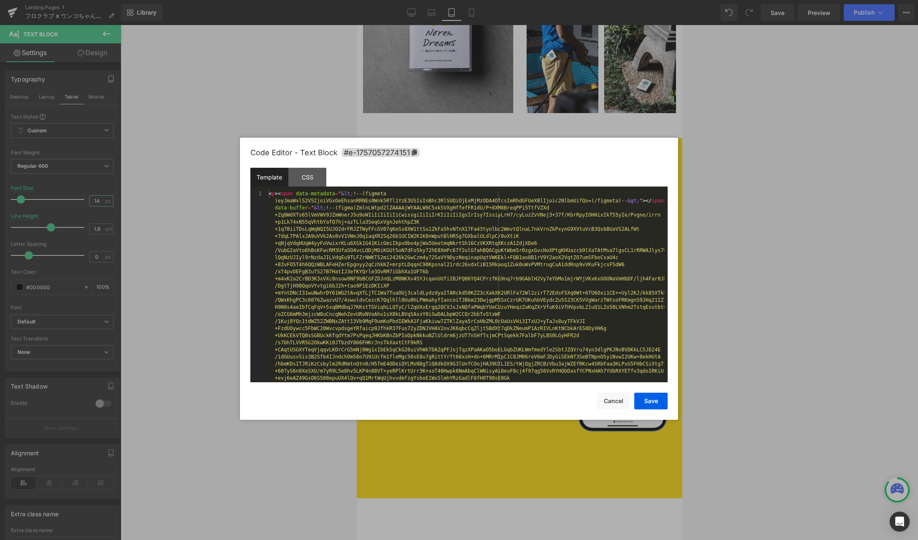
type input "14"
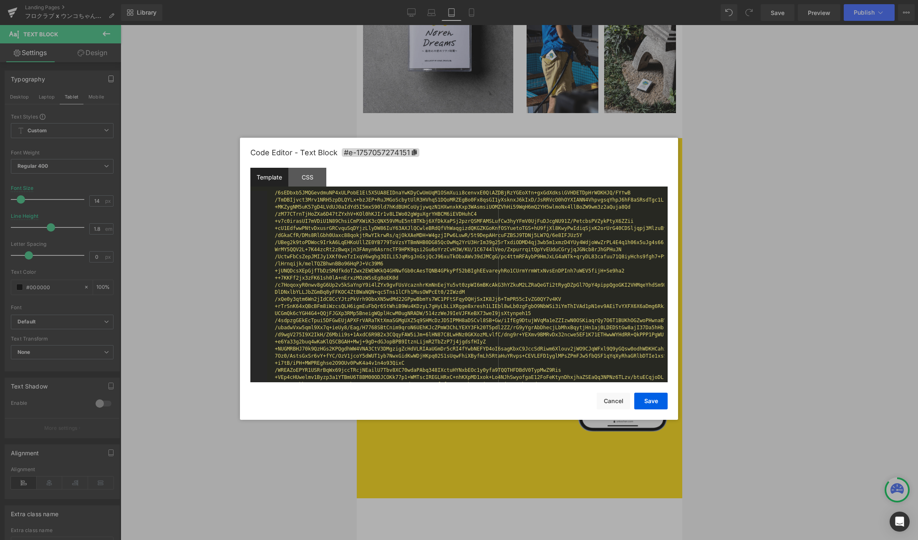
scroll to position [5093, 0]
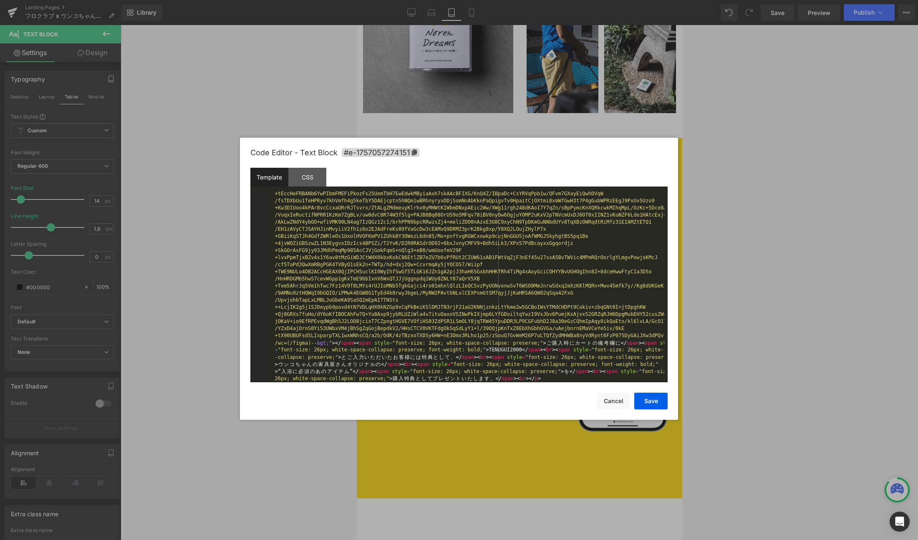
click at [484, 343] on div "< p > < span data-metadata = " &lt; !--(figmeta )eyJmaWxlS2V5IjoiVGxOeEhsanRRNE…" at bounding box center [465, 478] width 397 height 10760
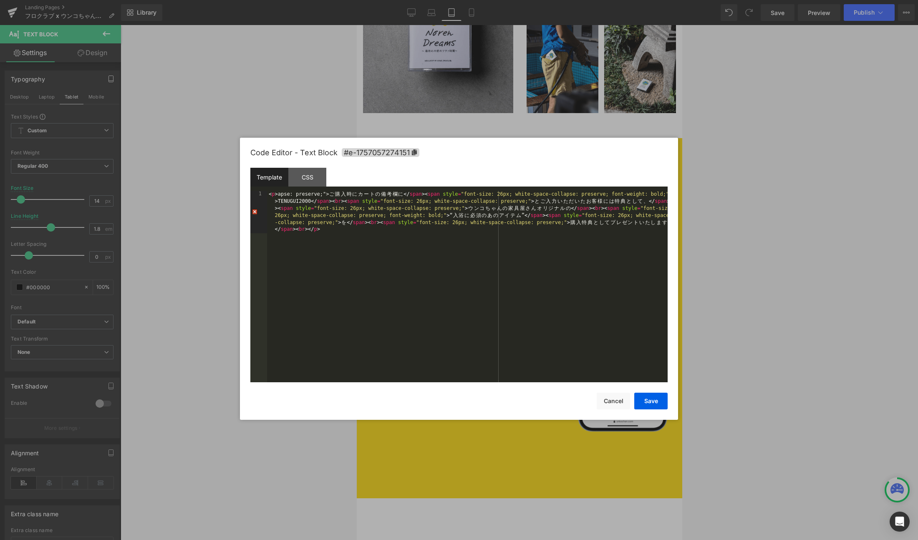
click at [318, 193] on div "< p > apse: preserve;"> ご 購 入 時 に カ ー ト の 備 考 欄 に </ span > < span style = "fon…" at bounding box center [467, 329] width 401 height 277
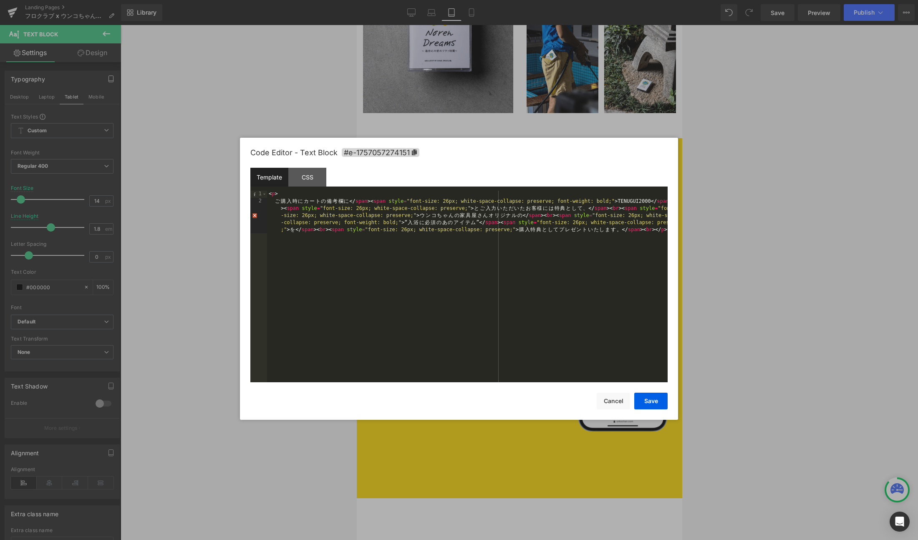
click at [409, 212] on div "< p > ご 購 入 時 に カ ー ト の 備 考 欄 に </ span > < span style = "font-size: 26px; whit…" at bounding box center [467, 308] width 401 height 234
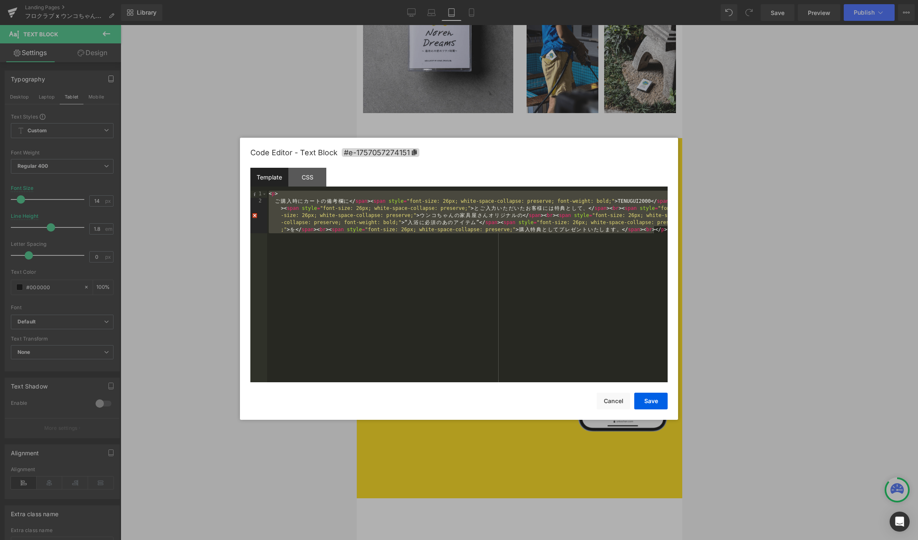
click at [331, 267] on div "< p > ご 購 入 時 に カ ー ト の 備 考 欄 に </ span > < span style = "font-size: 26px; whit…" at bounding box center [467, 308] width 401 height 234
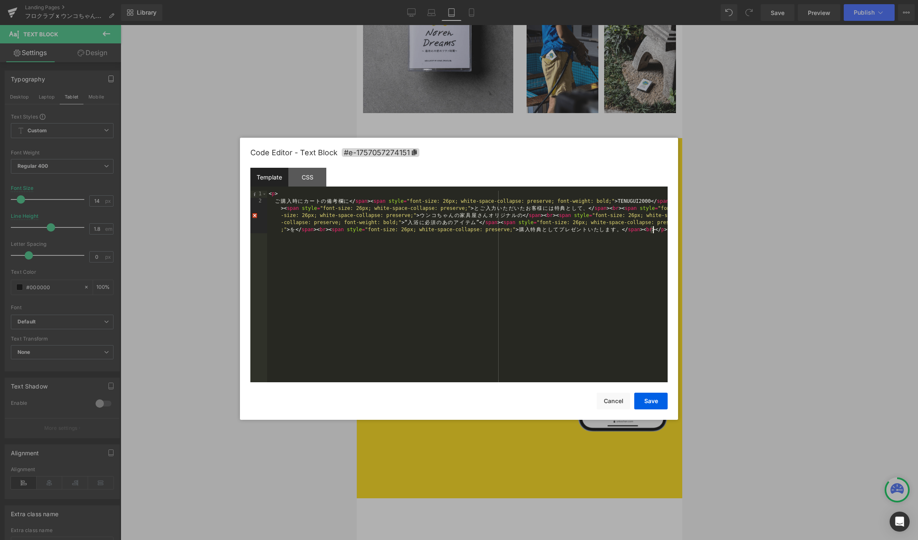
click at [331, 267] on div "< p > ご 購 入 時 に カ ー ト の 備 考 欄 に </ span > < span style = "font-size: 26px; whit…" at bounding box center [467, 308] width 401 height 234
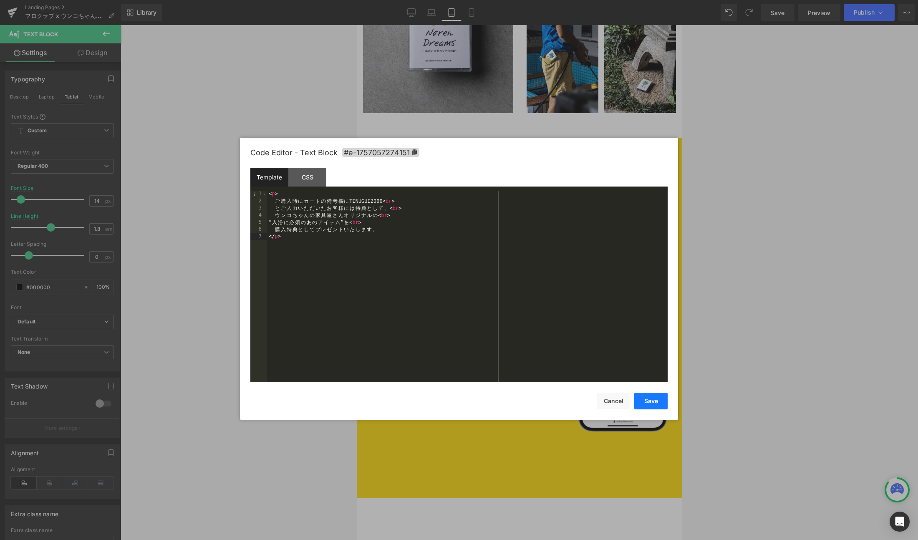
click at [650, 407] on button "Save" at bounding box center [650, 401] width 33 height 17
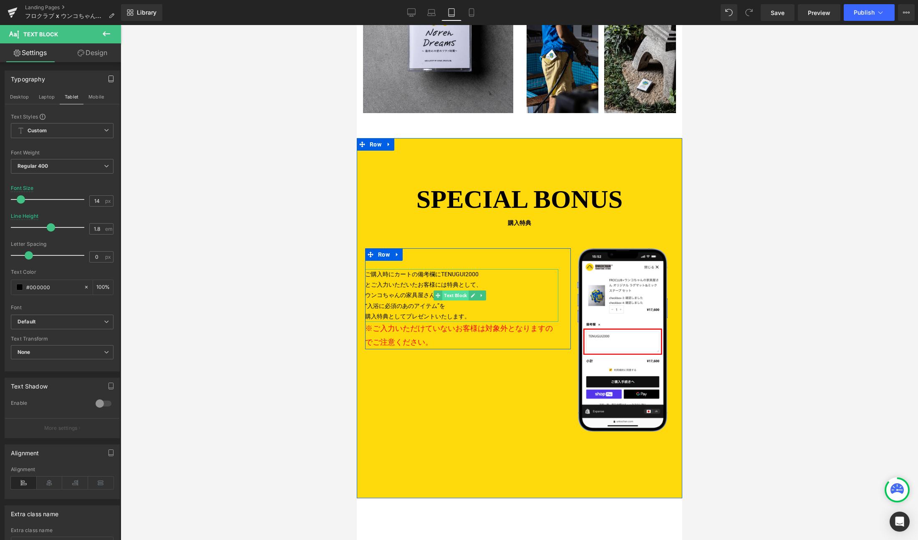
click at [455, 290] on span "Text Block" at bounding box center [455, 295] width 26 height 10
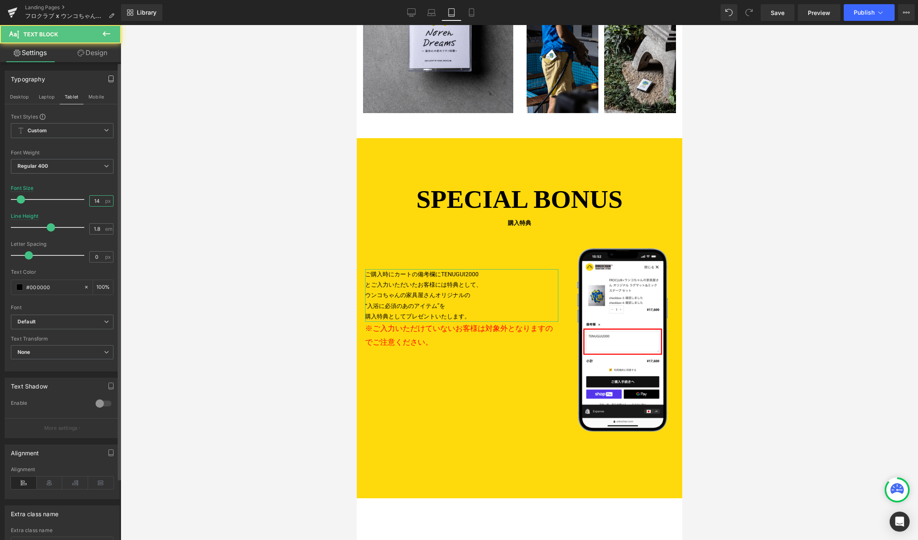
drag, startPoint x: 94, startPoint y: 200, endPoint x: 117, endPoint y: 201, distance: 22.5
click at [94, 200] on input "14" at bounding box center [97, 201] width 15 height 10
type input "20"
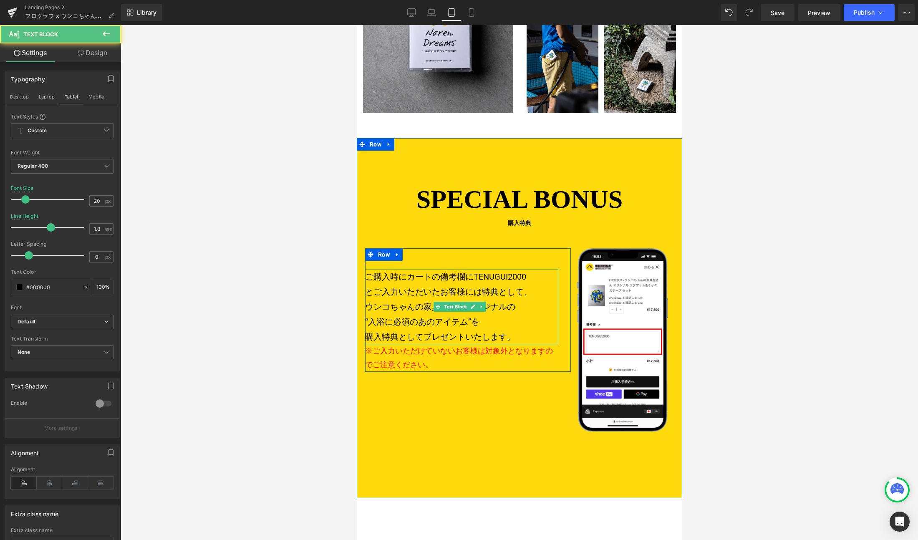
drag, startPoint x: 474, startPoint y: 265, endPoint x: 530, endPoint y: 266, distance: 56.7
click at [531, 269] on p "ご購入時にカートの備考欄にTENUGUI2000 とご入力いただいたお客様には特典として、 ウンコちゃんの家具屋さんオリジナルの “入浴に必須のあのアイテム”…" at bounding box center [461, 306] width 193 height 75
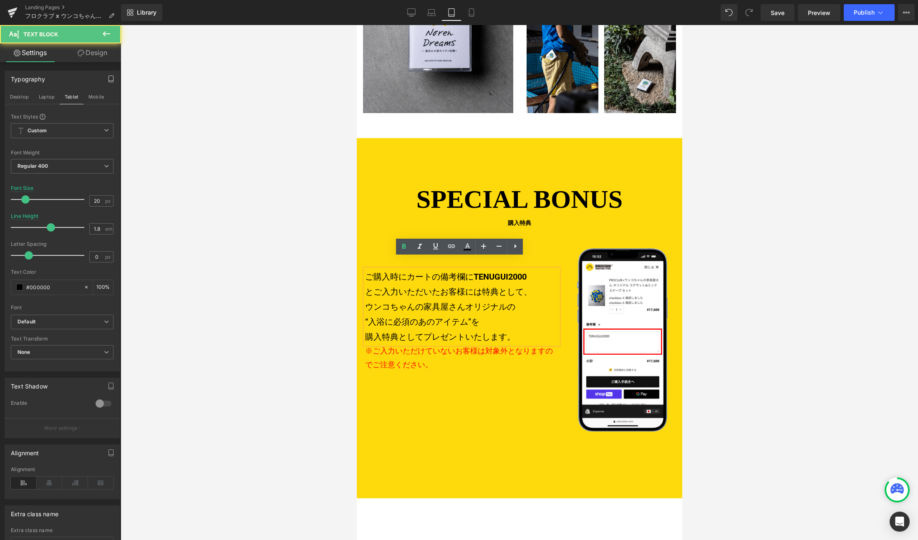
drag, startPoint x: 472, startPoint y: 310, endPoint x: 362, endPoint y: 310, distance: 109.7
click at [365, 310] on div "ご購入時にカートの備考欄に TENUGUI2000 とご入力いただいたお客様には特典として、 ウンコちゃんの家具屋さんオリジナルの “入浴に必須のあのアイテム…" at bounding box center [461, 306] width 193 height 75
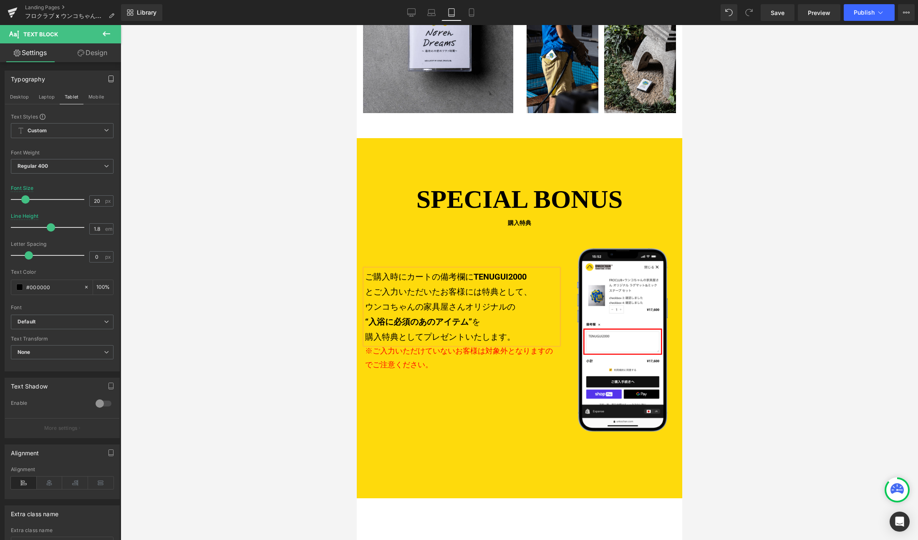
click at [301, 284] on div at bounding box center [519, 282] width 797 height 515
click at [436, 13] on link "Laptop" at bounding box center [431, 12] width 20 height 17
type input "2"
type input "100"
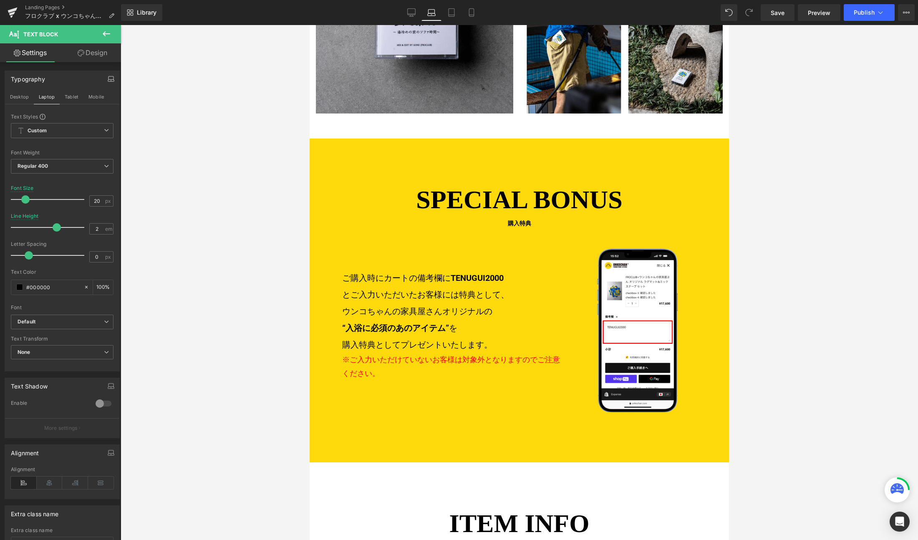
scroll to position [1275, 0]
click at [413, 14] on icon at bounding box center [411, 12] width 8 height 8
type input "26"
type input "1.8"
type input "100"
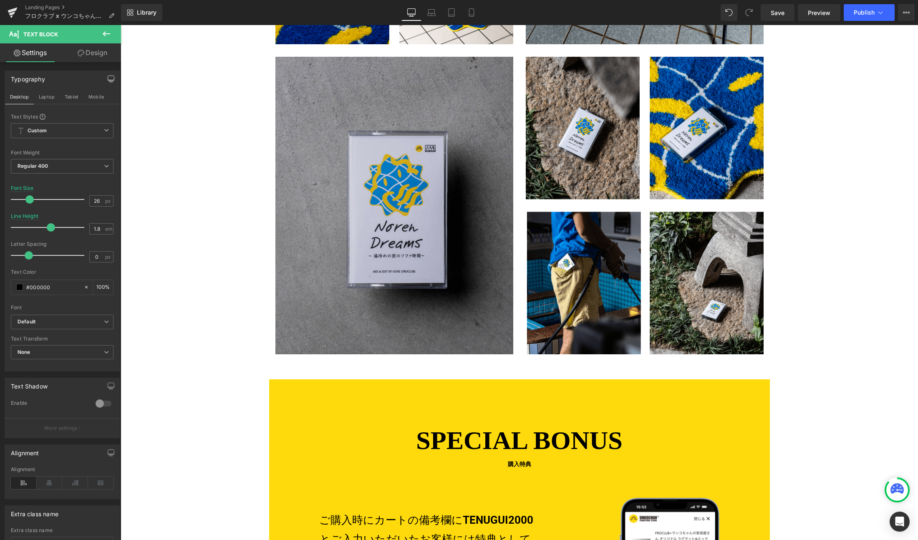
scroll to position [1527, 0]
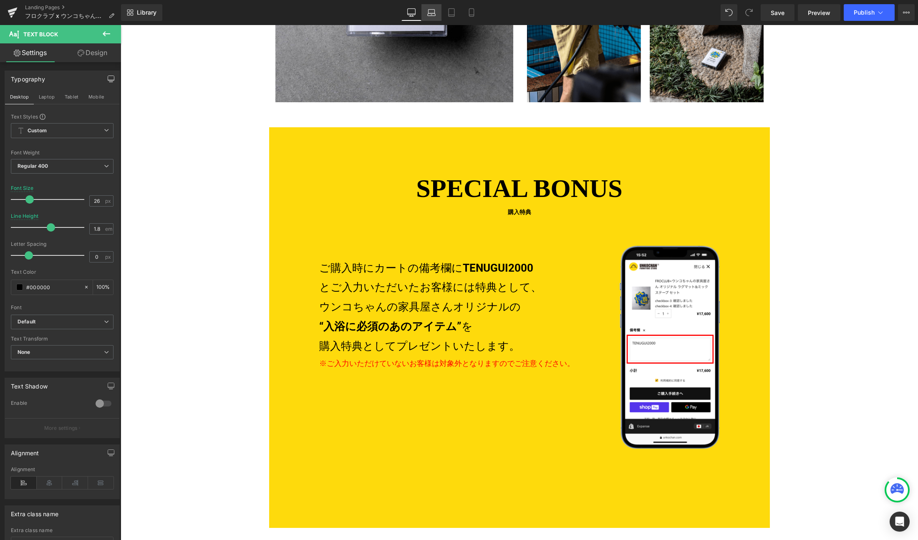
click at [430, 13] on icon at bounding box center [432, 14] width 8 height 3
type input "20"
type input "2"
type input "100"
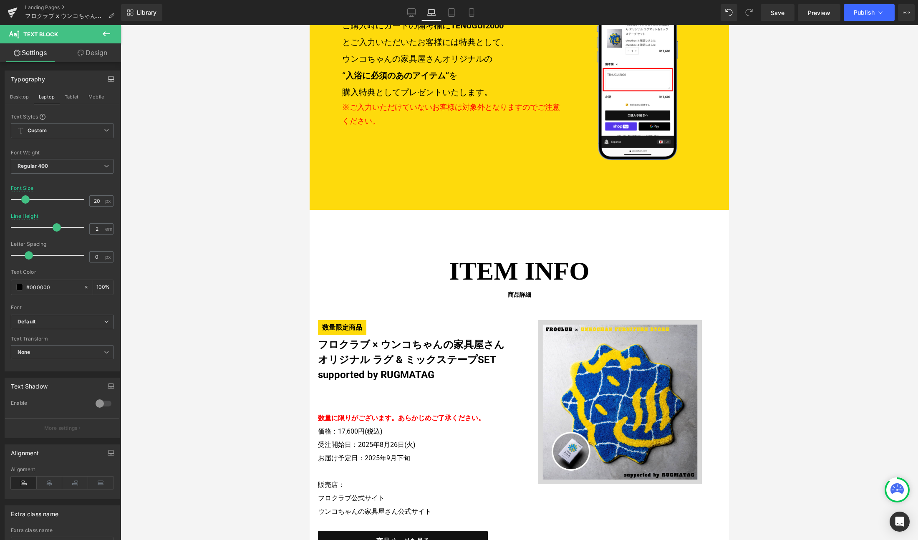
scroll to position [1275, 0]
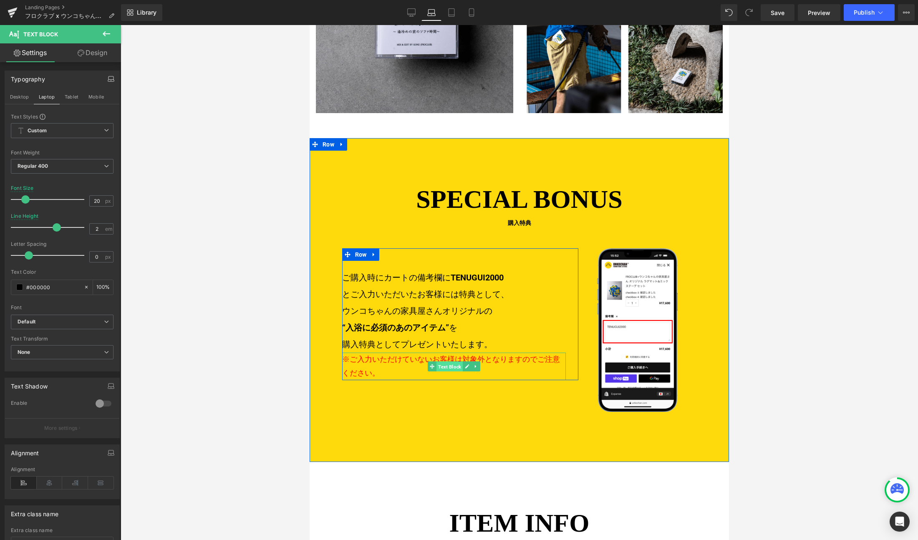
drag, startPoint x: 447, startPoint y: 353, endPoint x: 553, endPoint y: 330, distance: 108.3
click at [447, 362] on span "Text Block" at bounding box center [449, 367] width 26 height 10
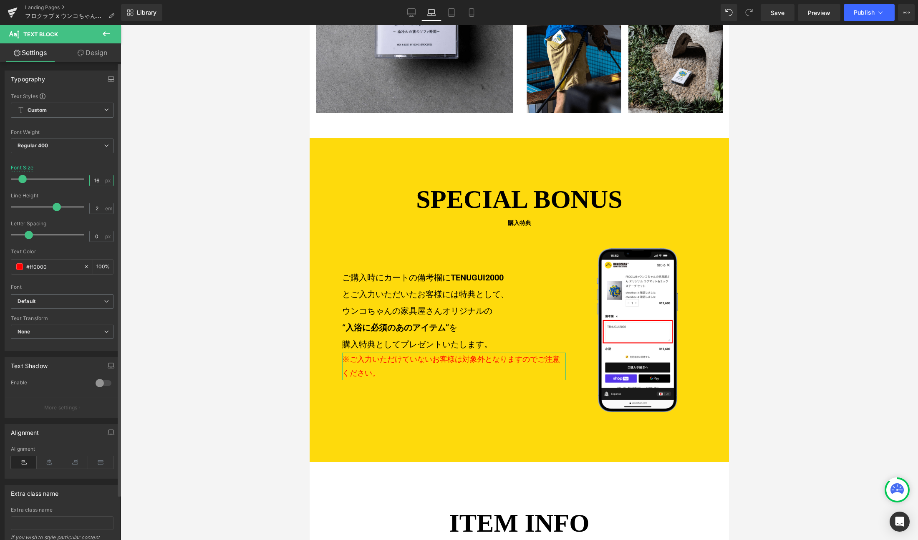
click at [96, 183] on input "16" at bounding box center [97, 180] width 15 height 10
type input "16"
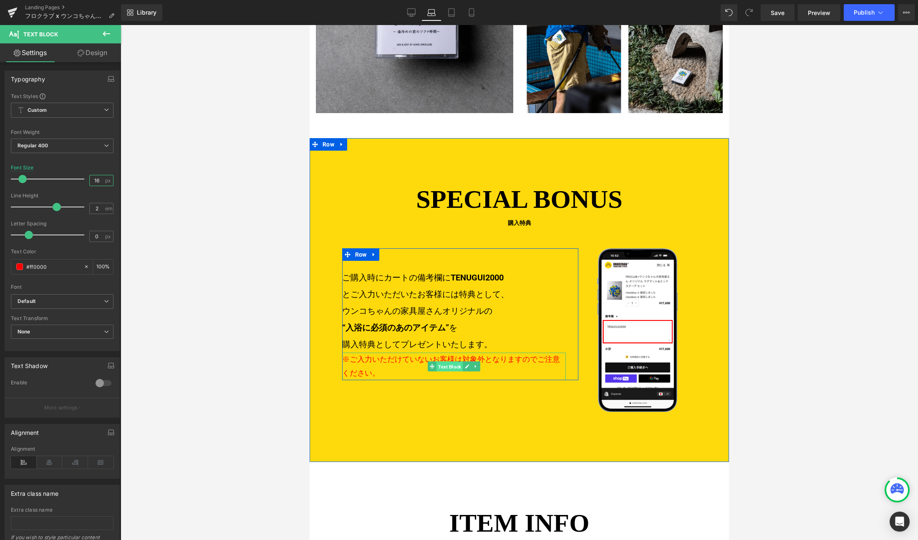
click at [441, 361] on link "Text Block" at bounding box center [445, 366] width 35 height 10
click at [465, 364] on icon at bounding box center [467, 366] width 5 height 5
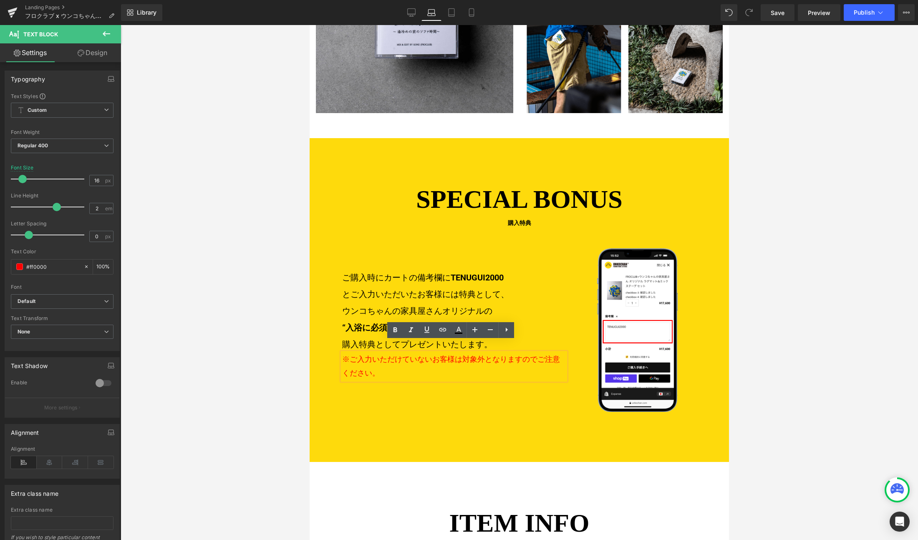
click at [456, 402] on div "SPECIAL BONUS 購入特典 Heading 数量限定商品 フロクラブ × うんこちゃんの家具屋さん オリジナル ラグ & ミックステープSET su…" at bounding box center [519, 300] width 419 height 324
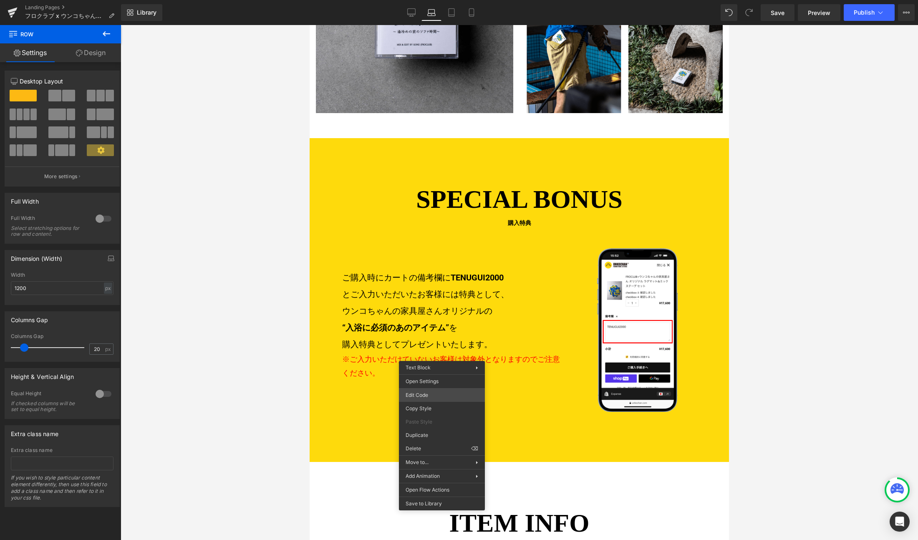
click at [433, 0] on div "Text Block You are previewing how the will restyle your page. You can not edit …" at bounding box center [459, 0] width 918 height 0
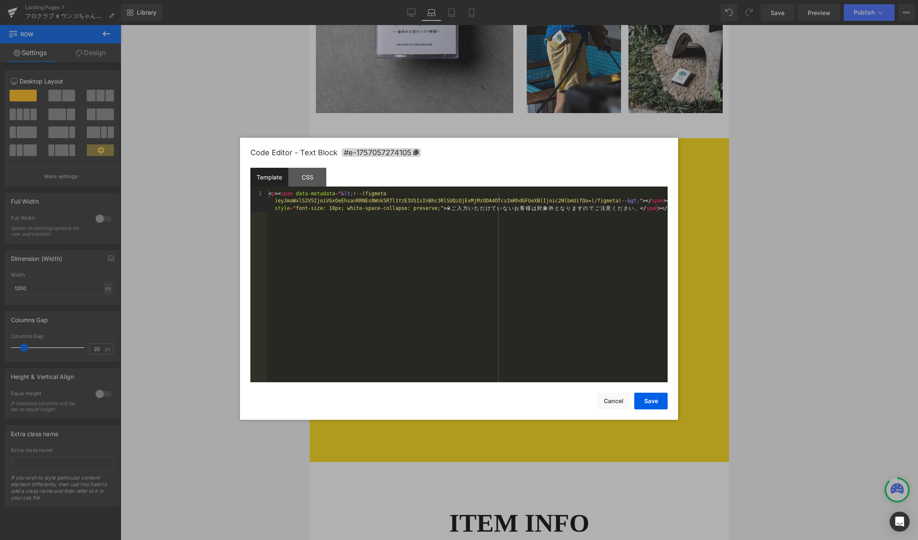
click at [458, 289] on div "< p > < span data-metadata = " &lt; !--(figmeta )eyJmaWxlS2V5IjoiVGxOeEhsanRRNE…" at bounding box center [467, 308] width 401 height 234
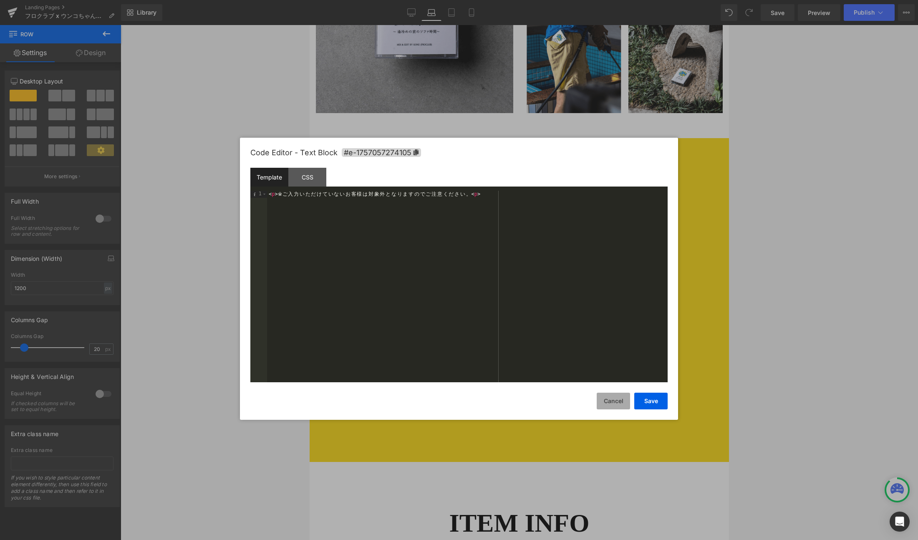
drag, startPoint x: 651, startPoint y: 400, endPoint x: 606, endPoint y: 389, distance: 46.0
click at [651, 400] on button "Save" at bounding box center [650, 401] width 33 height 17
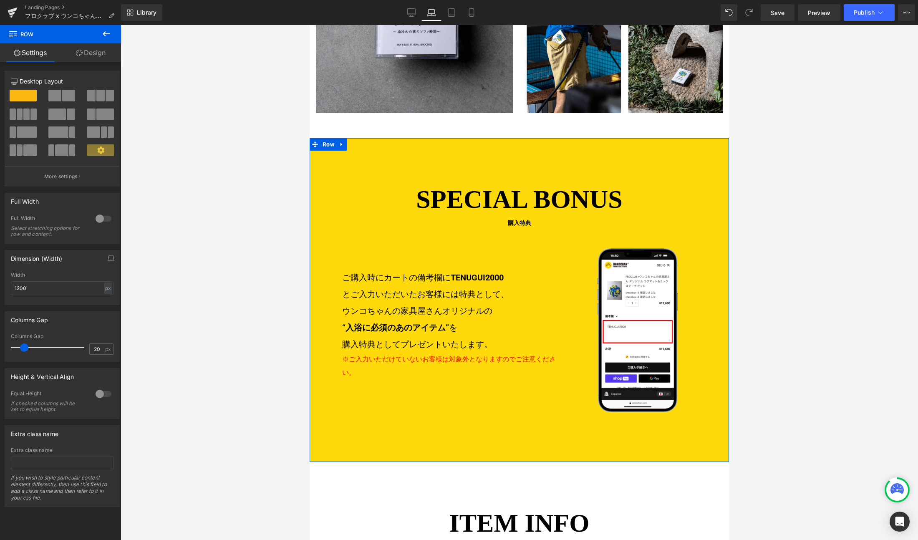
click at [87, 54] on link "Design" at bounding box center [90, 52] width 60 height 19
click at [32, 53] on link "Settings" at bounding box center [30, 52] width 60 height 19
click at [444, 361] on span "Text Block" at bounding box center [449, 366] width 26 height 10
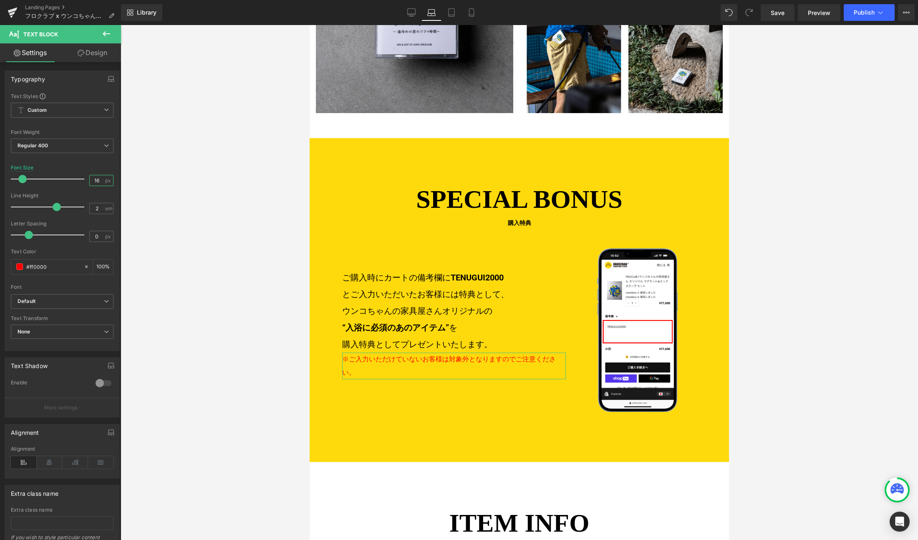
drag, startPoint x: 94, startPoint y: 180, endPoint x: 213, endPoint y: 174, distance: 118.6
click at [95, 180] on input "16" at bounding box center [97, 180] width 15 height 10
click at [197, 281] on div at bounding box center [519, 282] width 797 height 515
click at [409, 10] on icon at bounding box center [411, 12] width 8 height 8
type input "18"
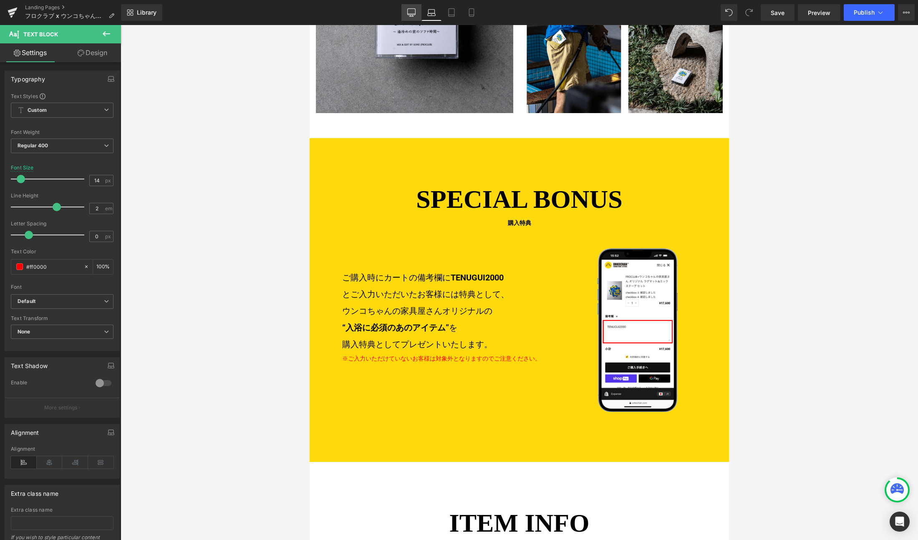
type input "100"
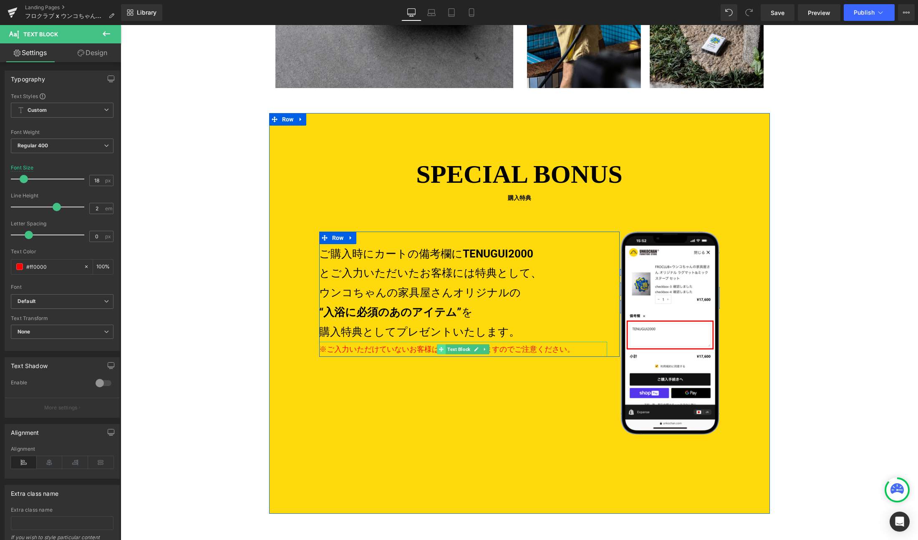
drag, startPoint x: 446, startPoint y: 348, endPoint x: 441, endPoint y: 347, distance: 5.1
click at [446, 348] on span "Text Block" at bounding box center [459, 349] width 26 height 10
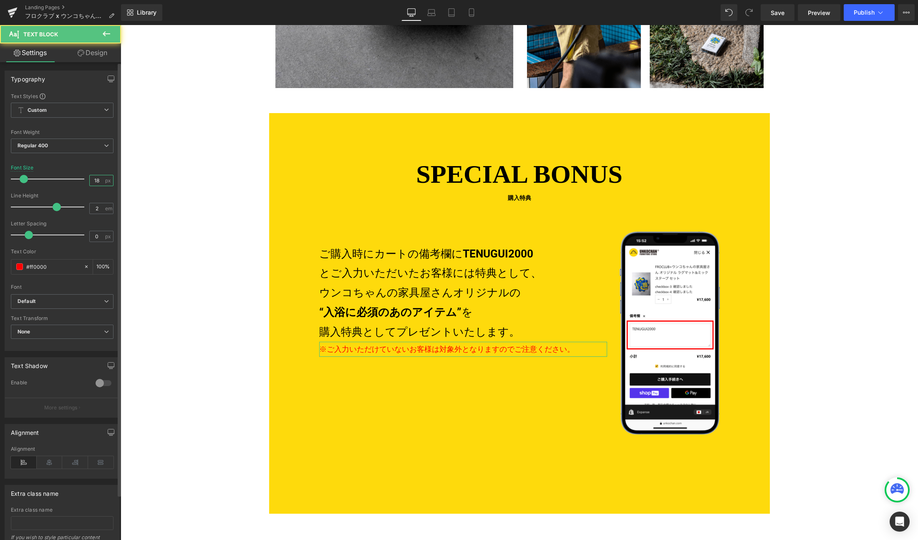
click at [97, 180] on input "18" at bounding box center [97, 180] width 15 height 10
drag, startPoint x: 434, startPoint y: 9, endPoint x: 452, endPoint y: 13, distance: 18.3
click at [434, 9] on icon at bounding box center [431, 12] width 8 height 8
type input "14"
type input "100"
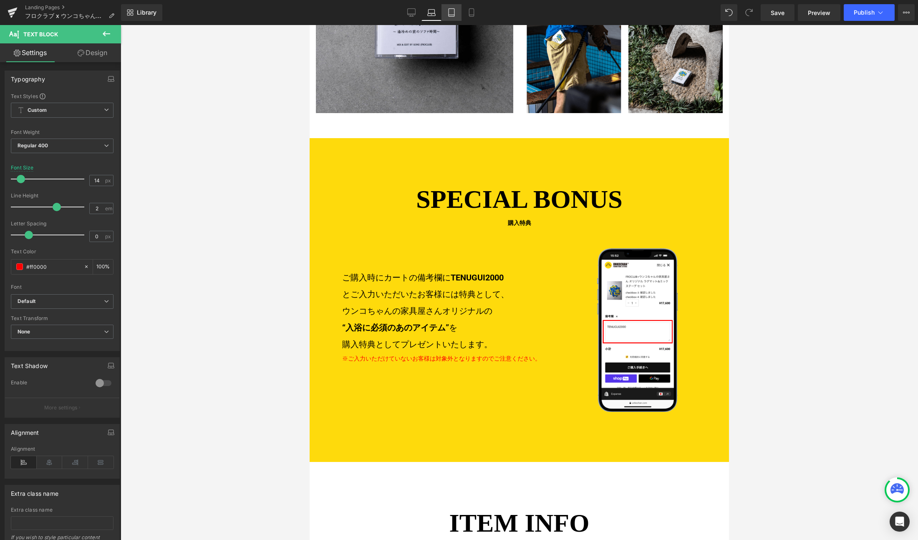
click at [454, 13] on icon at bounding box center [452, 13] width 6 height 8
type input "16"
type input "100"
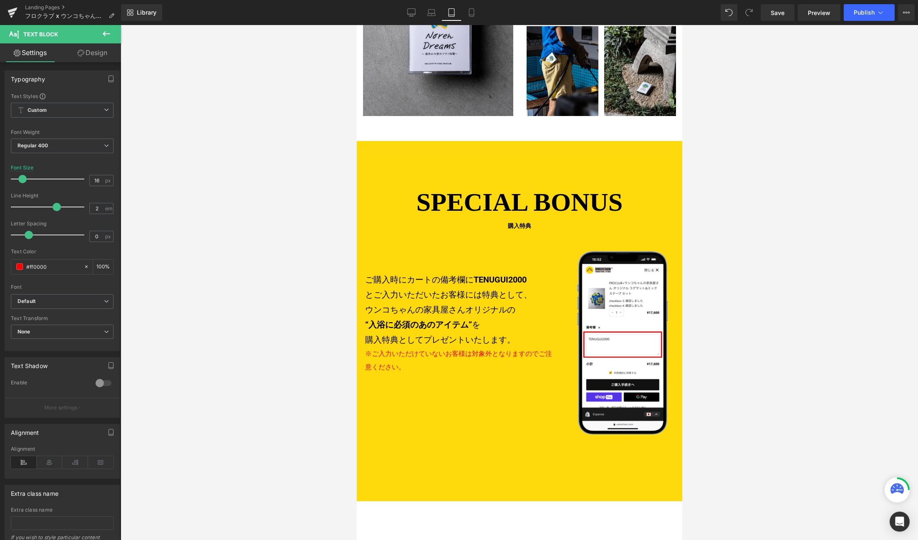
scroll to position [1057, 0]
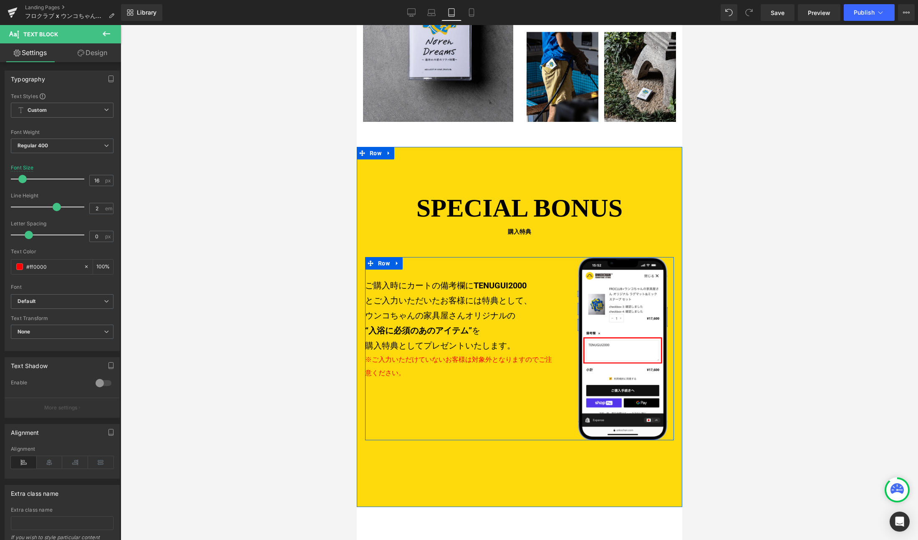
click at [503, 400] on div "数量限定商品 フロクラブ × うんこちゃんの家具屋さん オリジナル ラグ & ミックステープSET supported by RUGMATAG Heading…" at bounding box center [519, 348] width 309 height 183
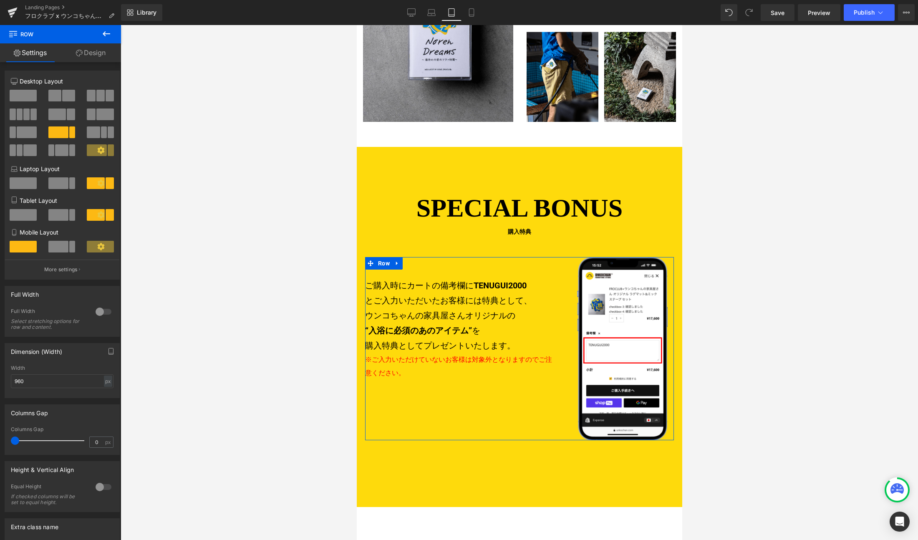
click at [98, 247] on icon at bounding box center [101, 247] width 8 height 8
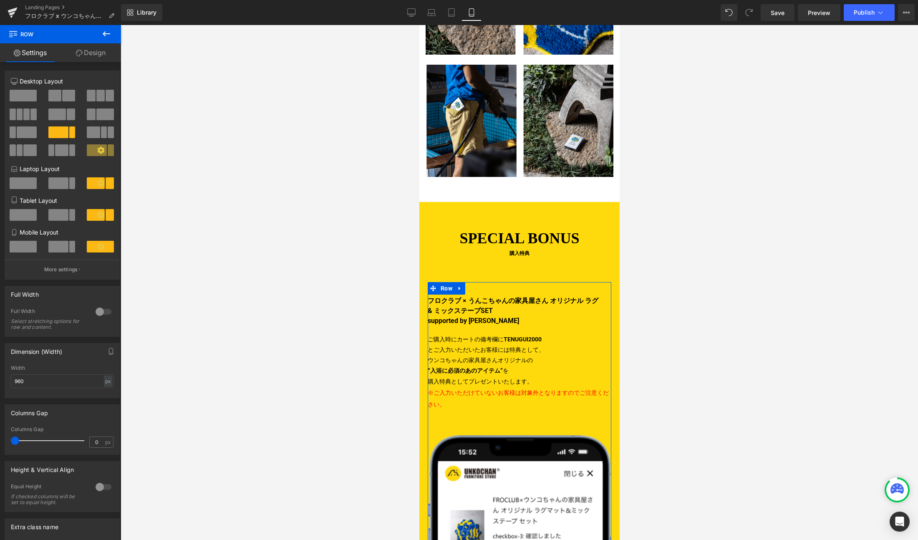
scroll to position [1576, 0]
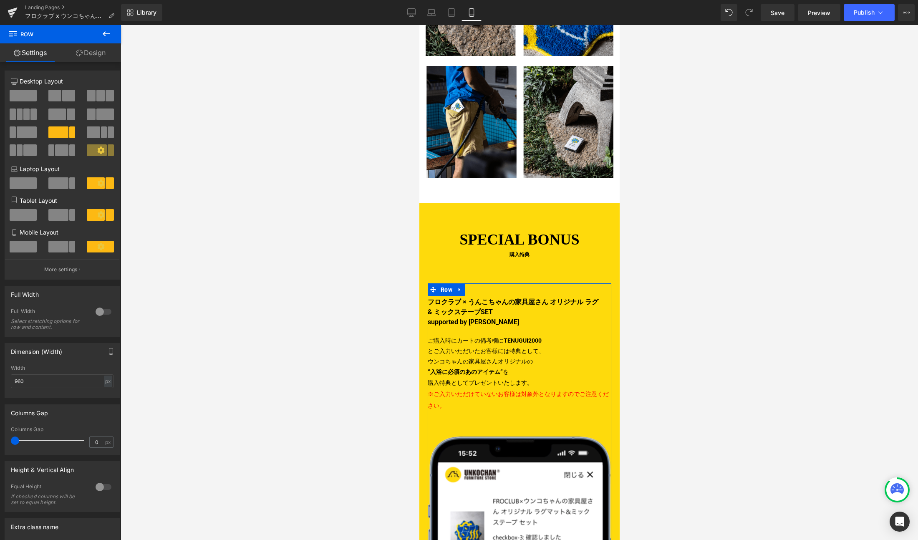
click at [26, 243] on span at bounding box center [23, 247] width 27 height 12
click at [61, 272] on p "More settings" at bounding box center [60, 270] width 33 height 8
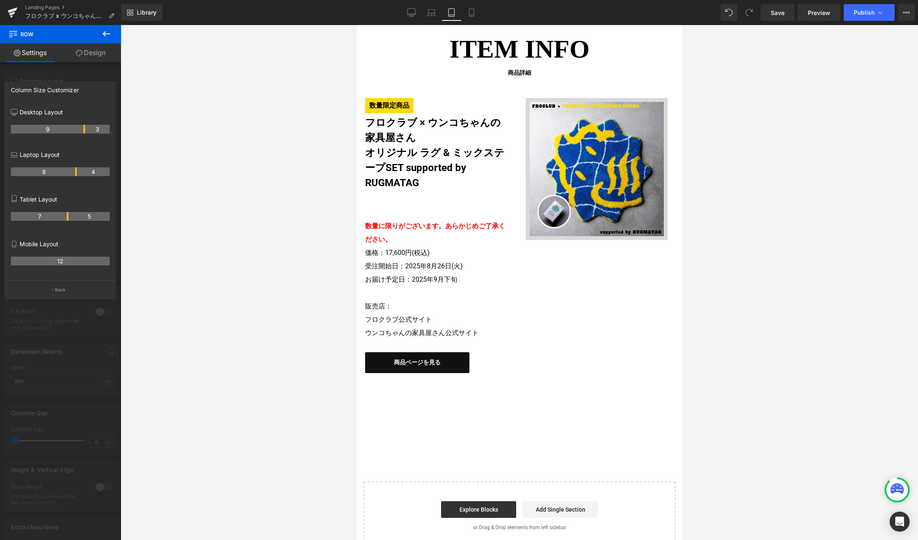
scroll to position [1056, 0]
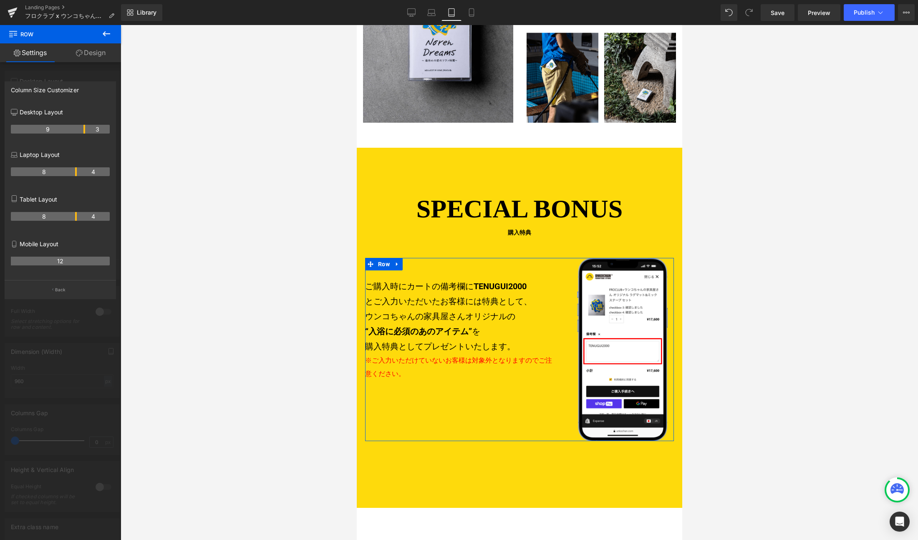
click at [75, 218] on th "8" at bounding box center [44, 216] width 66 height 9
click at [81, 288] on button "Back" at bounding box center [60, 289] width 111 height 19
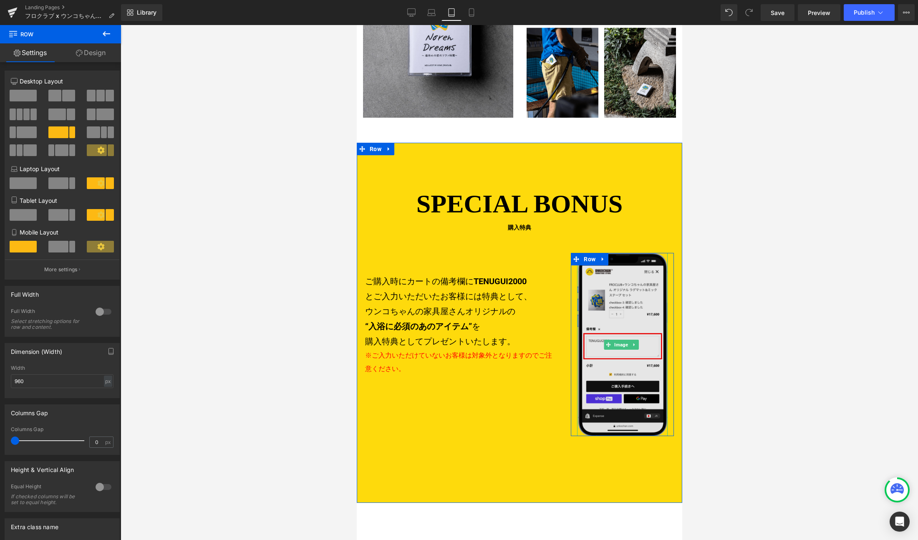
scroll to position [1066, 0]
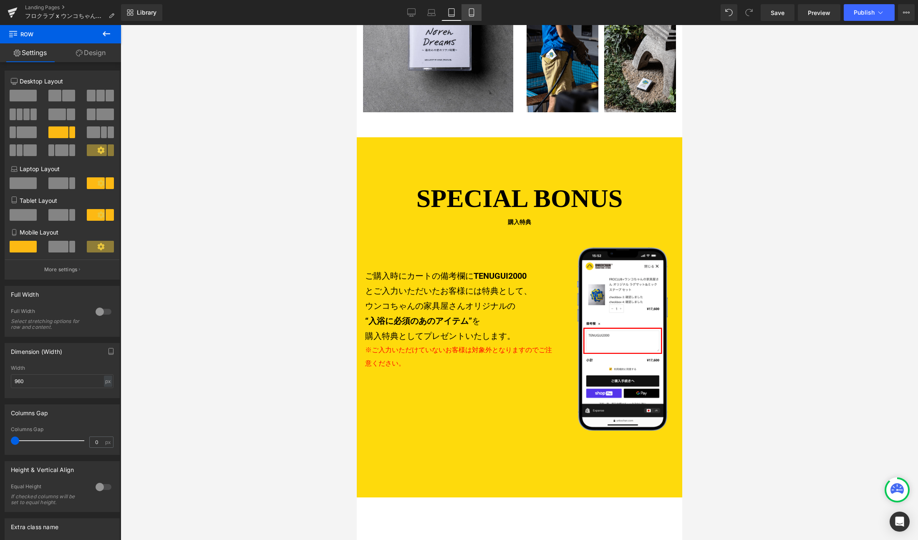
click at [470, 8] on link "Mobile" at bounding box center [471, 12] width 20 height 17
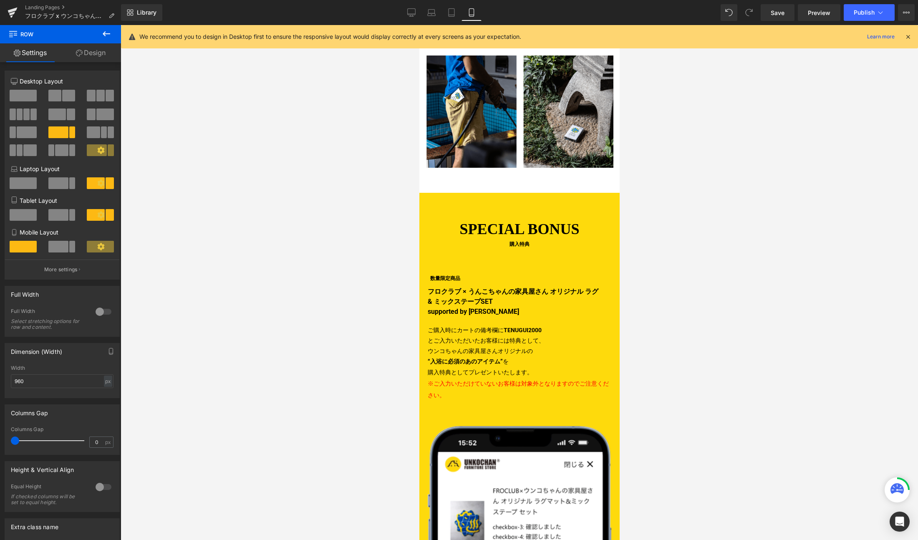
scroll to position [1585, 0]
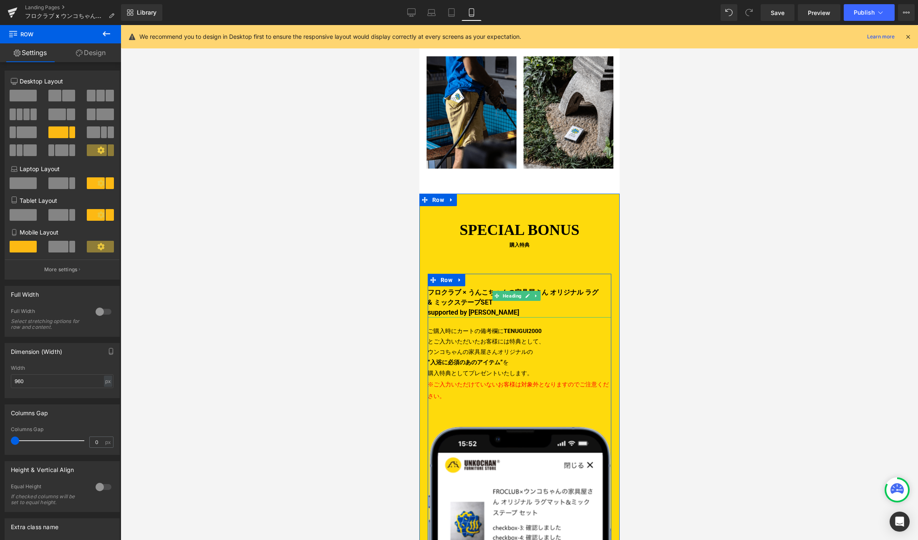
click at [504, 307] on h4 "supported by [PERSON_NAME]" at bounding box center [512, 312] width 171 height 10
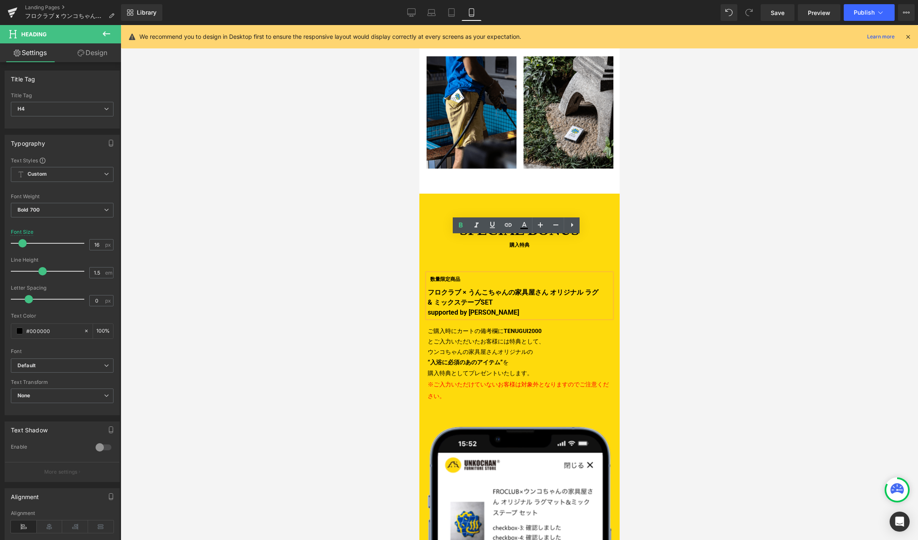
click at [386, 267] on div at bounding box center [519, 282] width 797 height 515
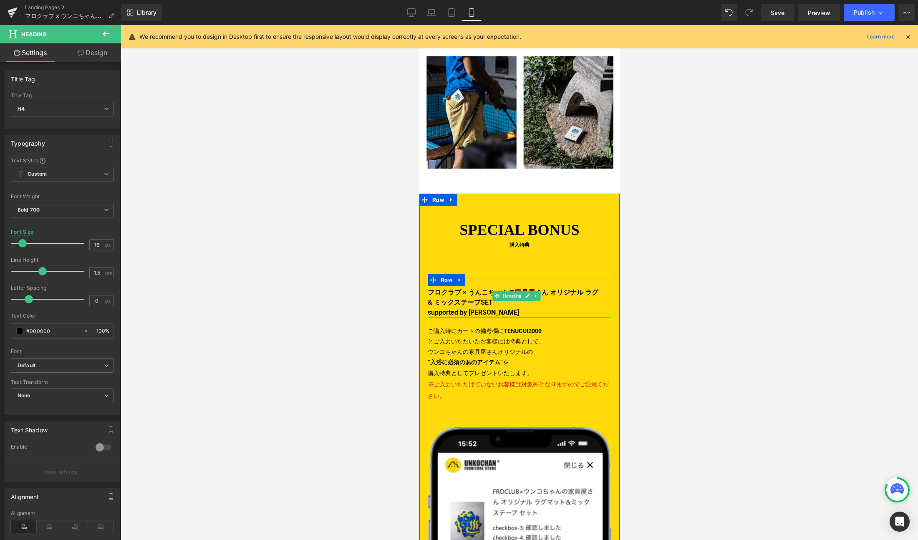
click at [535, 293] on icon at bounding box center [535, 295] width 5 height 5
click at [538, 293] on icon at bounding box center [540, 295] width 5 height 5
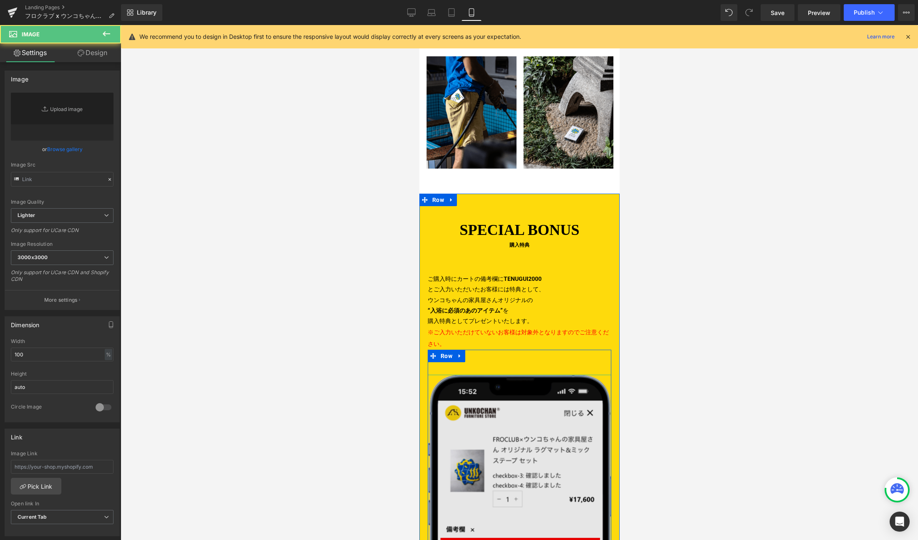
type input "[URL][DOMAIN_NAME]"
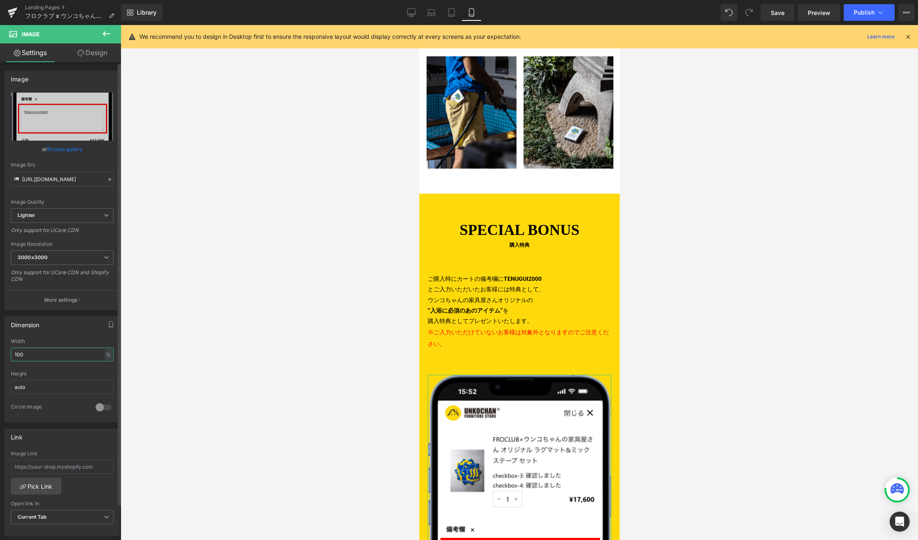
click at [43, 353] on input "100" at bounding box center [62, 355] width 103 height 14
type input "1"
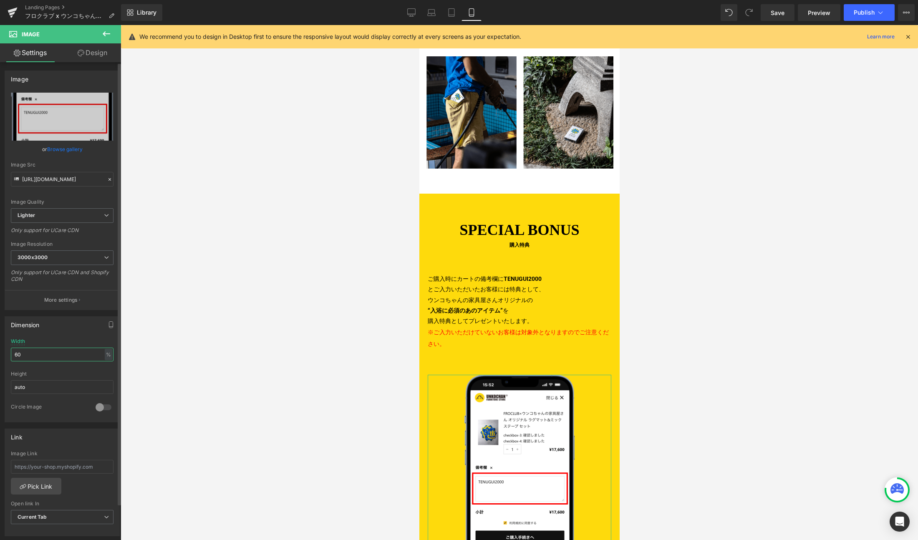
type input "50"
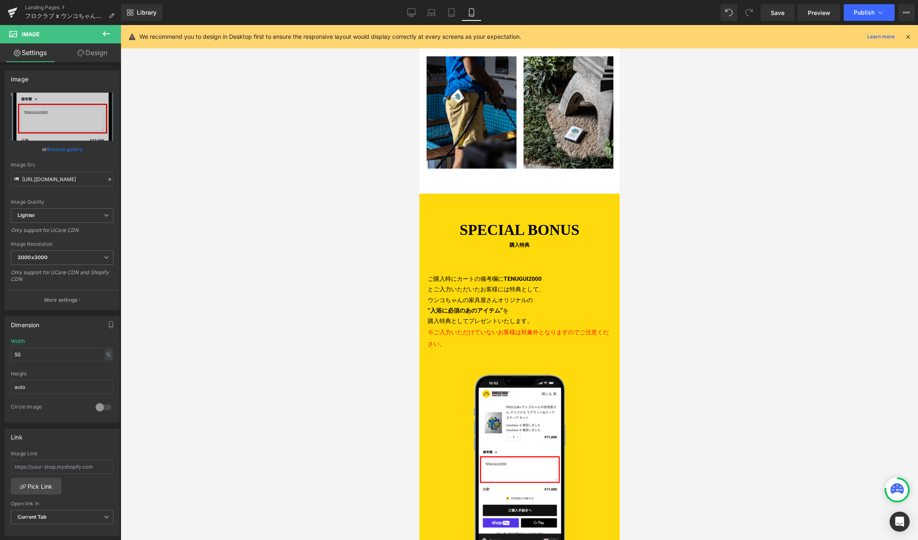
click at [469, 326] on p "※ご入力いただけていないお客様は対象外となりますのでご注意ください。" at bounding box center [519, 337] width 184 height 23
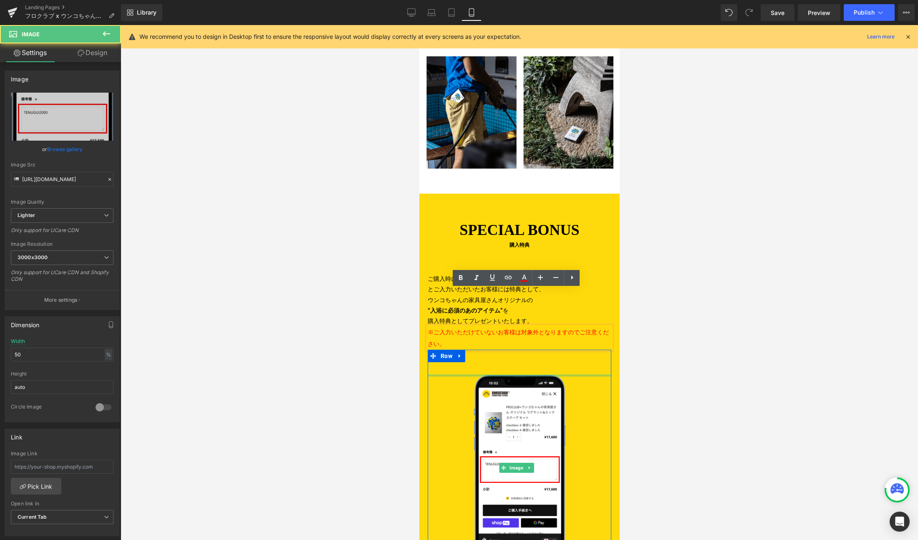
drag, startPoint x: 505, startPoint y: 338, endPoint x: 504, endPoint y: 318, distance: 20.1
click at [504, 350] on div "Image" at bounding box center [519, 455] width 184 height 211
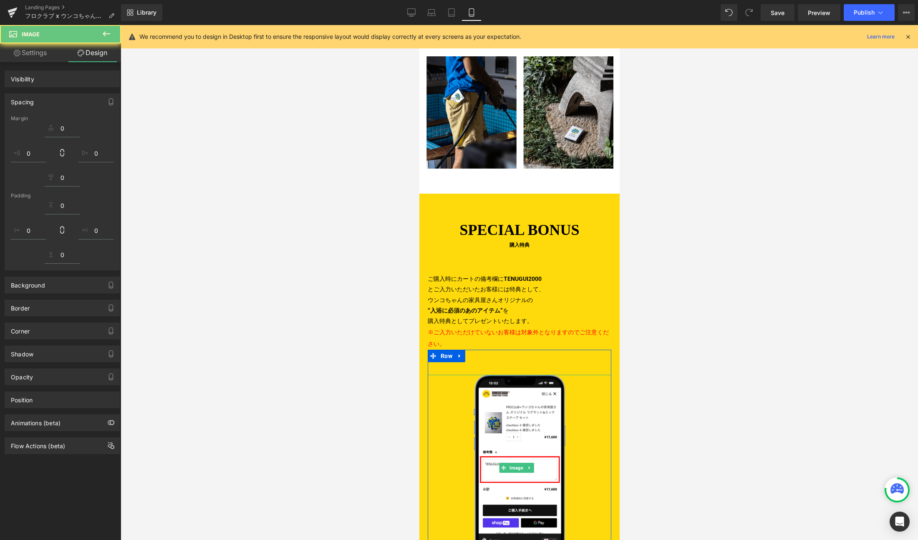
click at [487, 350] on div "Image" at bounding box center [519, 455] width 184 height 211
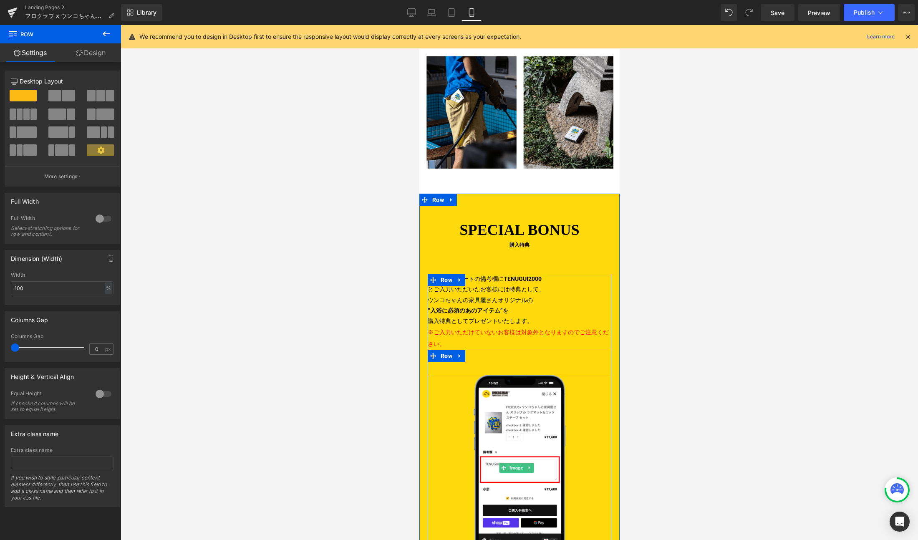
click at [488, 350] on div "Image" at bounding box center [519, 455] width 184 height 211
click at [486, 326] on p "※ご入力いただけていないお客様は対象外となりますのでご注意ください。" at bounding box center [519, 337] width 184 height 23
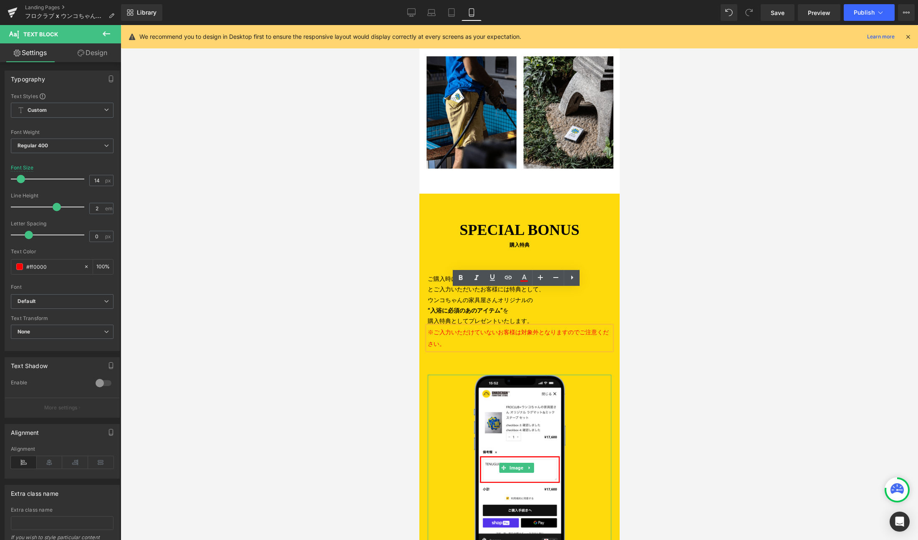
click at [480, 350] on div "Image" at bounding box center [519, 455] width 184 height 211
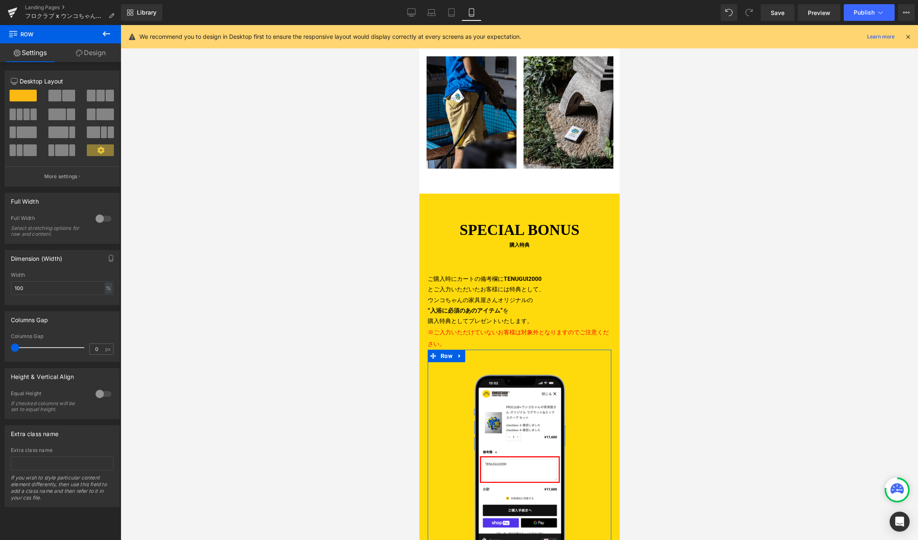
click at [88, 52] on link "Design" at bounding box center [90, 52] width 60 height 19
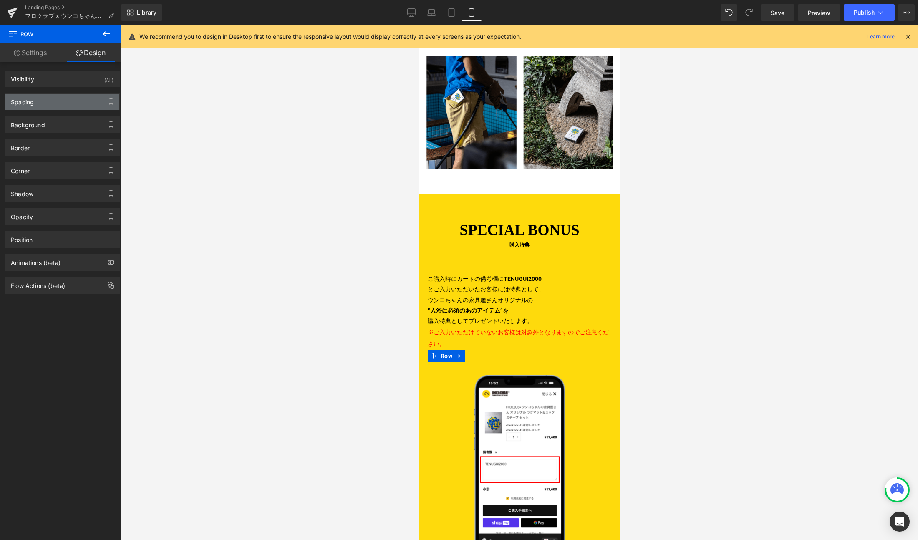
click at [49, 104] on div "Spacing" at bounding box center [62, 102] width 114 height 16
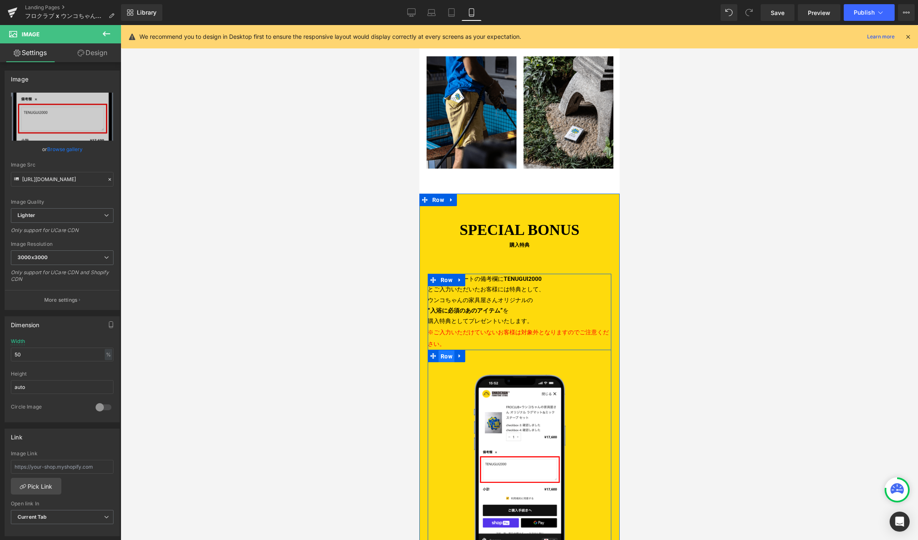
click at [444, 350] on ul "Row" at bounding box center [446, 356] width 38 height 13
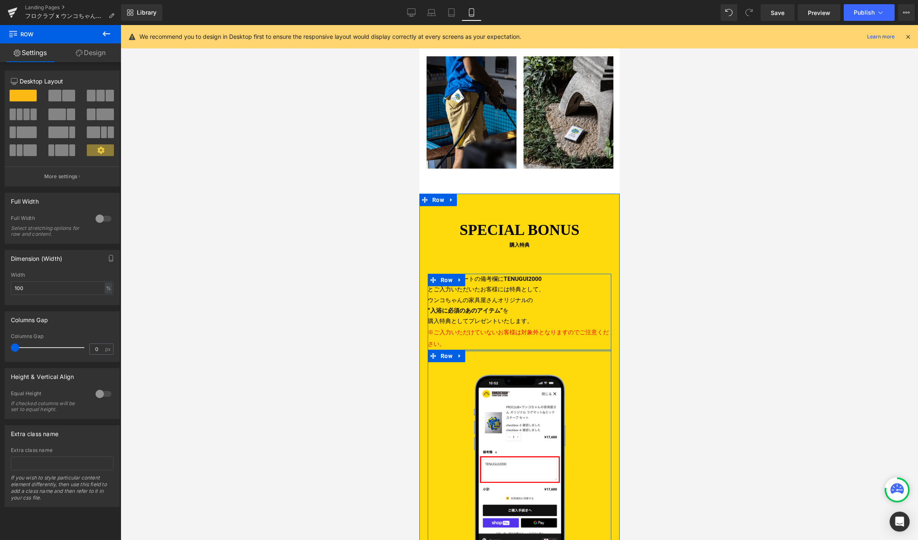
drag, startPoint x: 489, startPoint y: 312, endPoint x: 489, endPoint y: 335, distance: 22.9
click at [490, 290] on div "ご購入時にカートの備考欄に TENUGUI2000 とご入力いただいたお客様には特典として、 ウンコちゃんの家具屋さんオリジナルの “入浴に必須のあのアイテム…" at bounding box center [519, 417] width 184 height 287
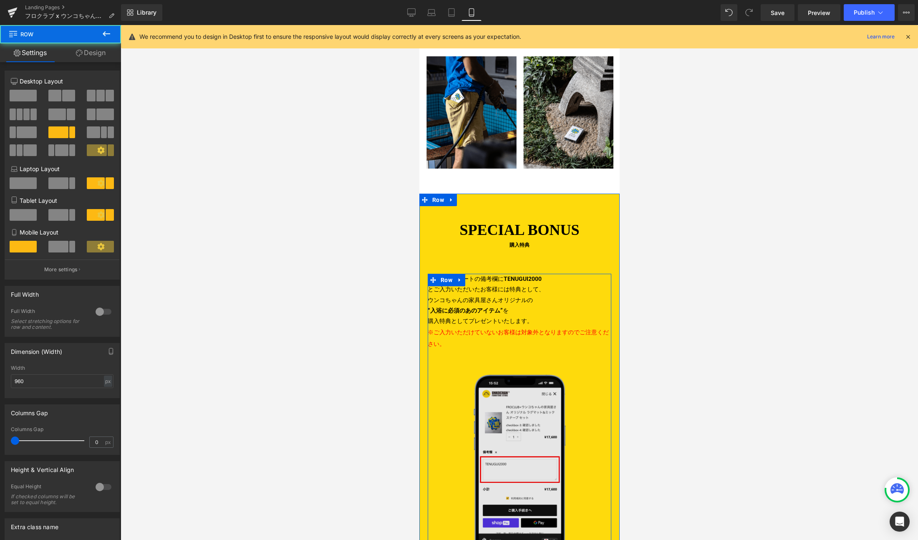
drag, startPoint x: 500, startPoint y: 517, endPoint x: 501, endPoint y: 474, distance: 42.2
click at [501, 474] on div "ご購入時にカートの備考欄に TENUGUI2000 とご入力いただいたお客様には特典として、 ウンコちゃんの家具屋さんオリジナルの “入浴に必須のあのアイテム…" at bounding box center [519, 417] width 184 height 287
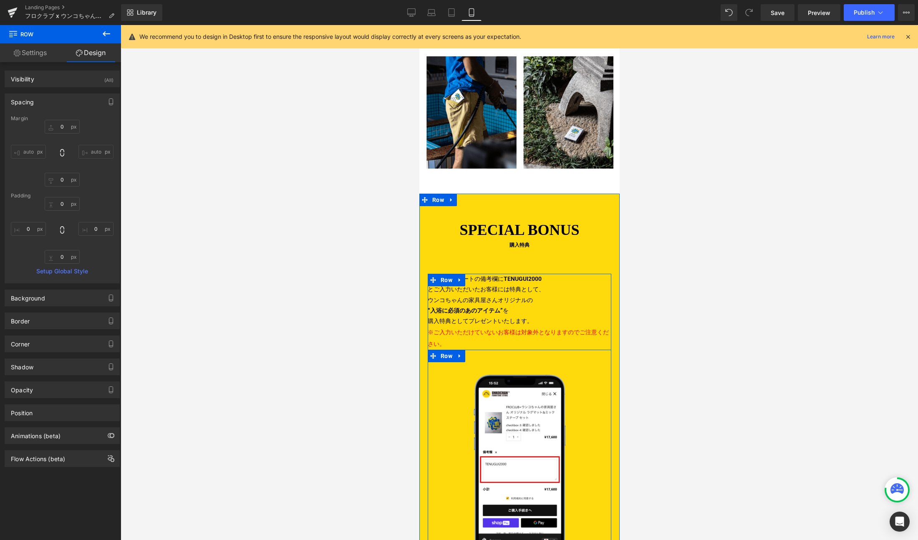
click at [490, 350] on div "Image" at bounding box center [519, 455] width 184 height 211
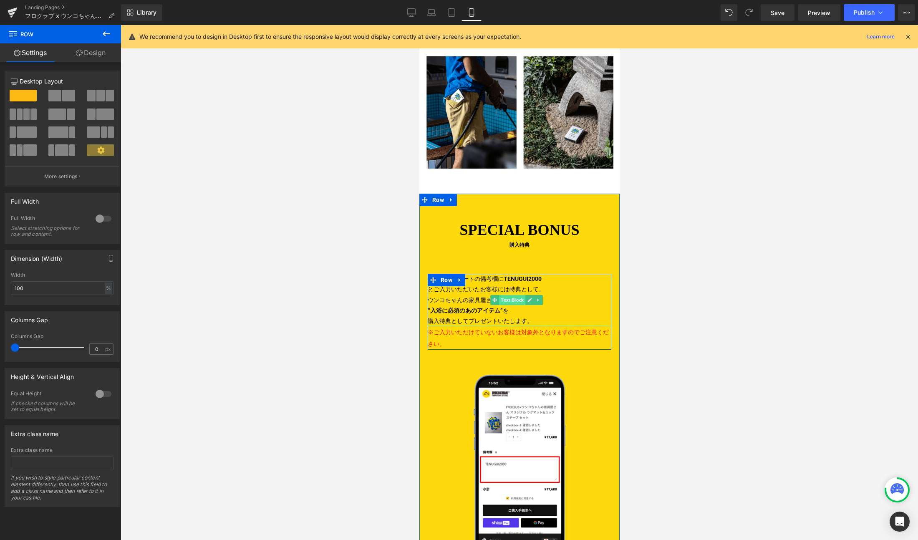
click at [508, 295] on span "Text Block" at bounding box center [512, 300] width 26 height 10
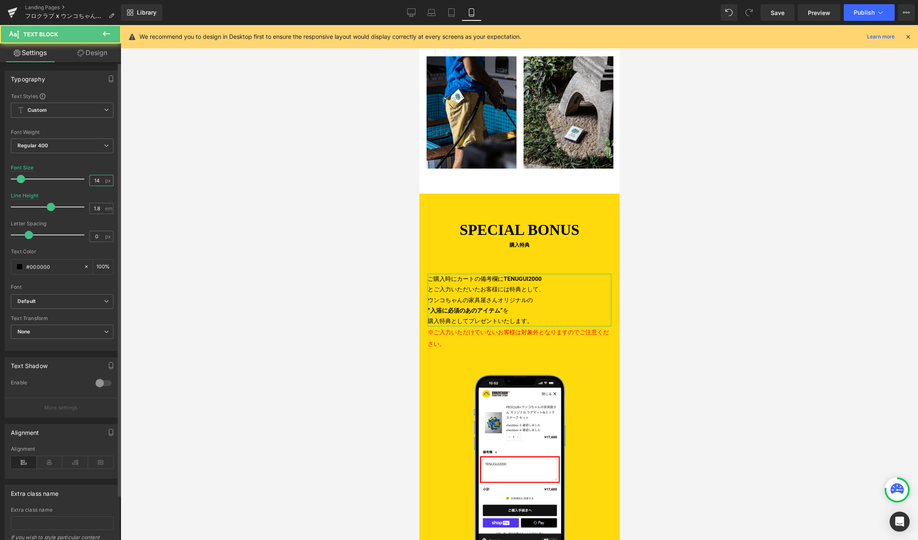
click at [98, 179] on input "14" at bounding box center [97, 180] width 15 height 10
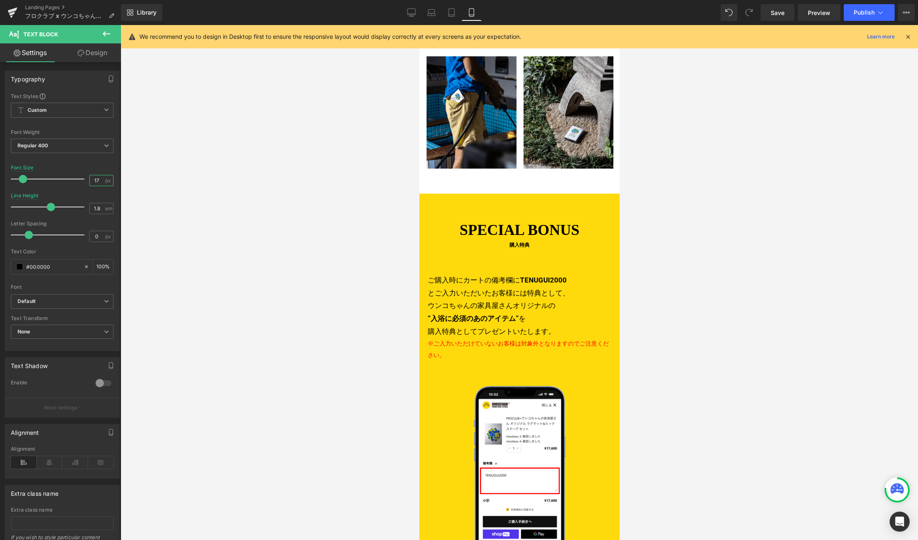
type input "18"
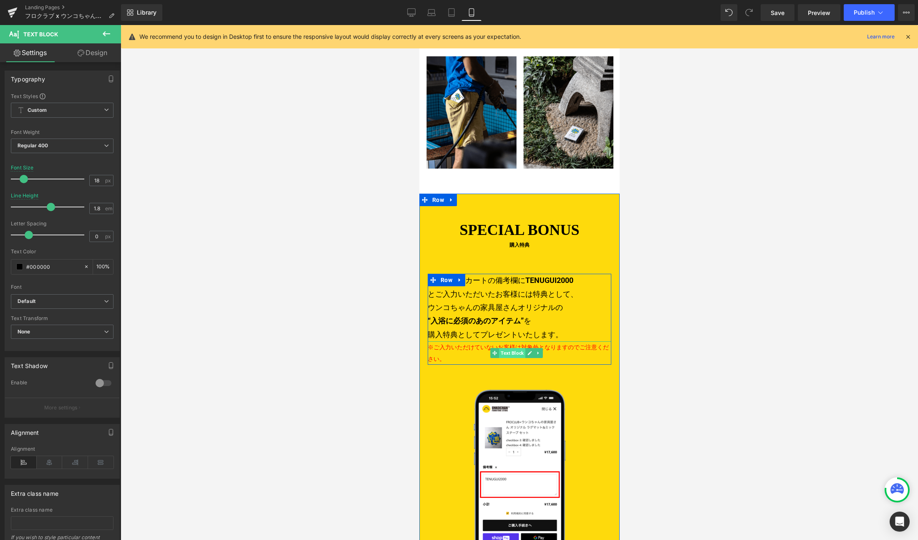
click at [514, 348] on span "Text Block" at bounding box center [512, 353] width 26 height 10
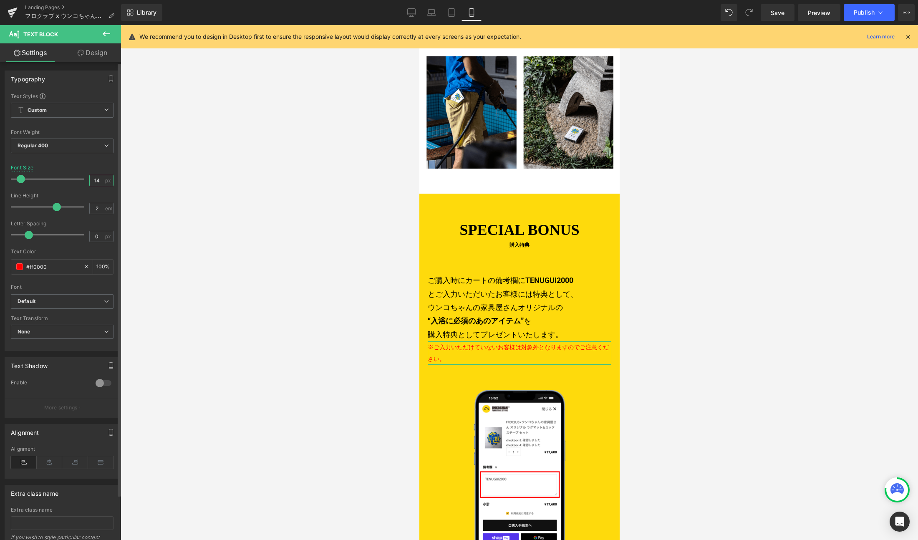
click at [99, 180] on input "14" at bounding box center [97, 180] width 15 height 10
click at [84, 48] on link "Design" at bounding box center [92, 52] width 60 height 19
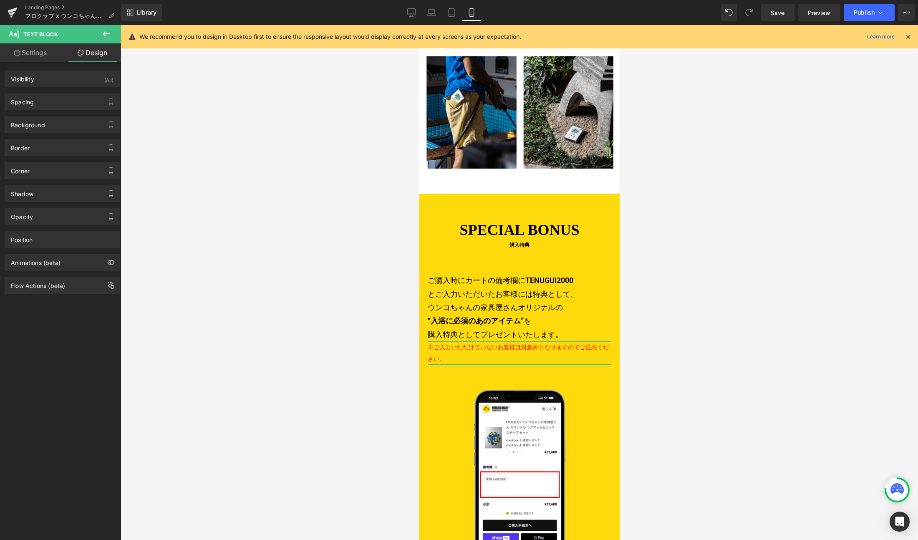
type input "0"
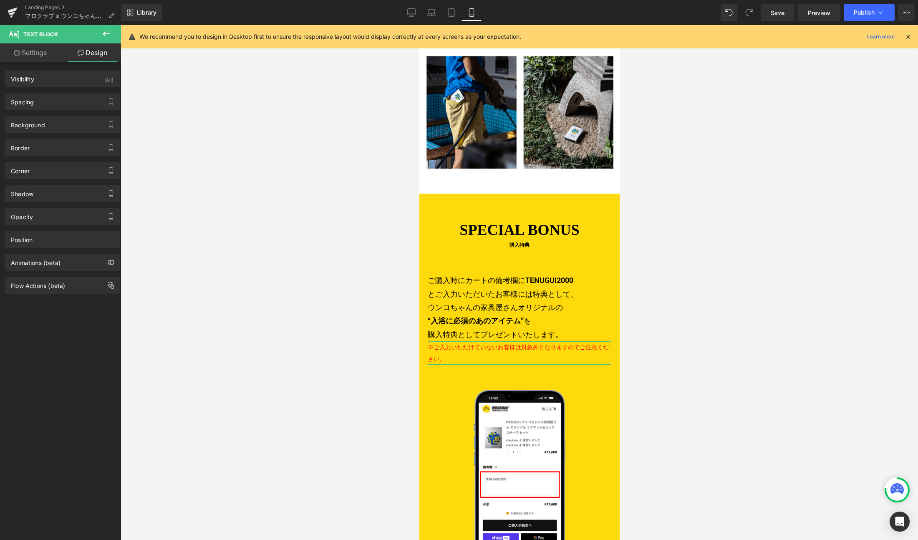
type input "0"
click at [49, 104] on div "Spacing" at bounding box center [62, 102] width 114 height 16
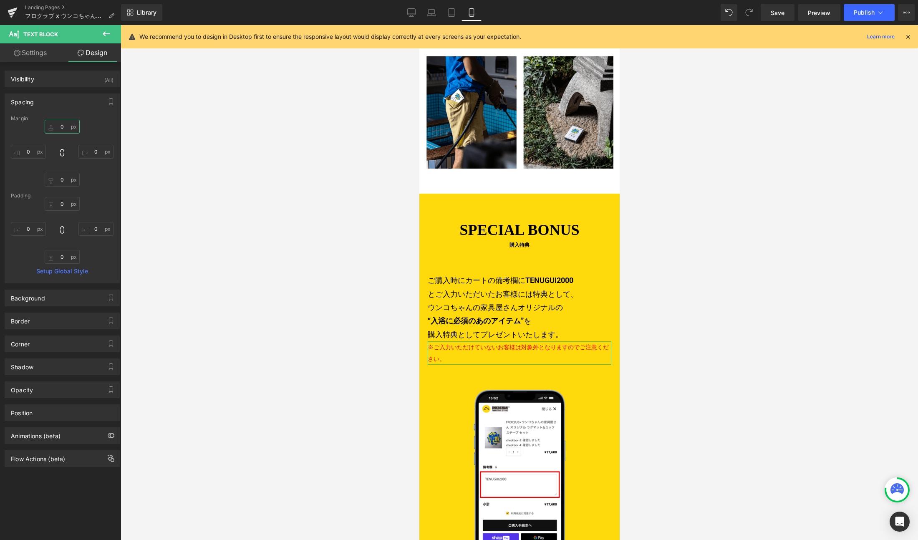
click at [68, 124] on input "0" at bounding box center [62, 127] width 35 height 14
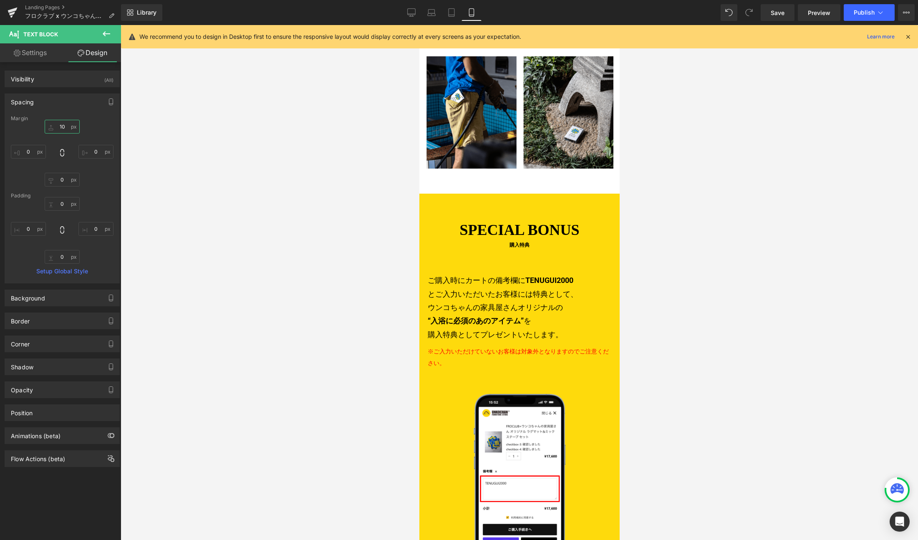
type input "10"
click at [257, 310] on div at bounding box center [519, 282] width 797 height 515
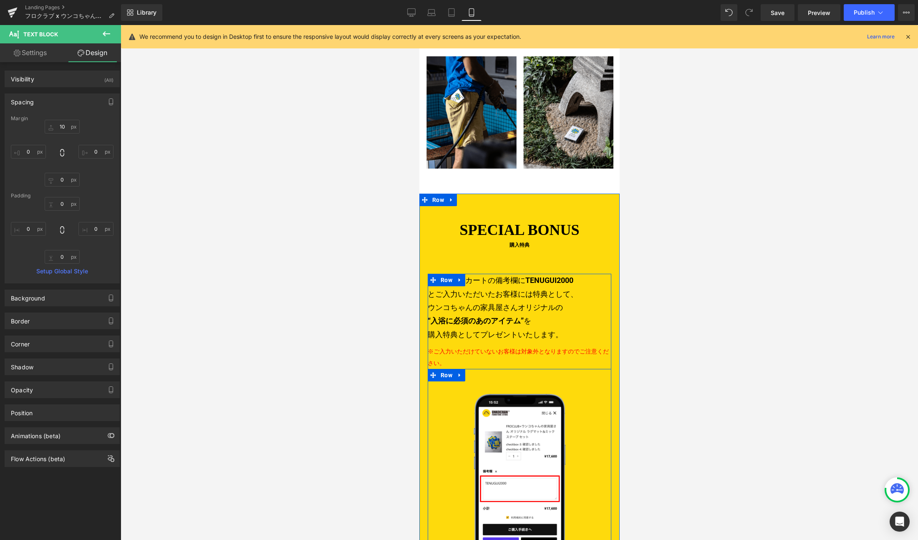
click at [499, 369] on div "Image" at bounding box center [519, 474] width 184 height 211
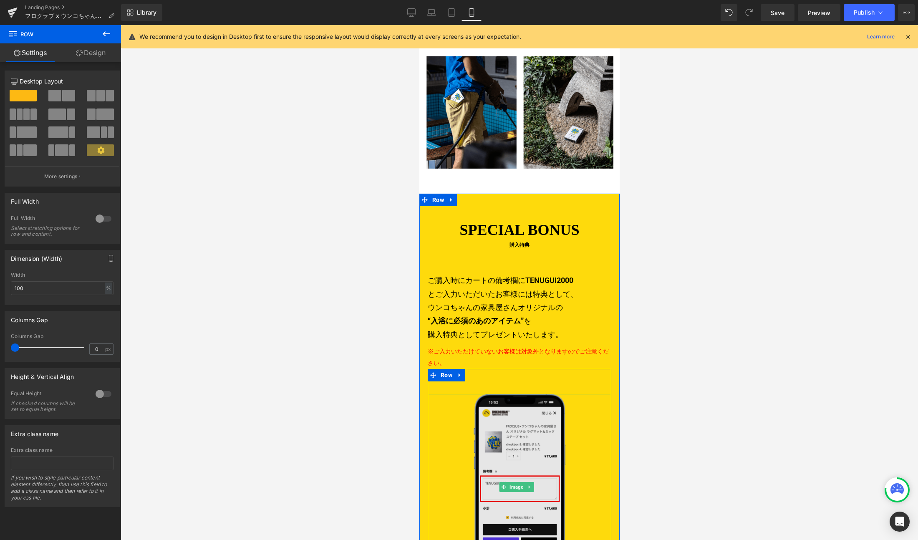
click at [507, 394] on img at bounding box center [519, 487] width 92 height 186
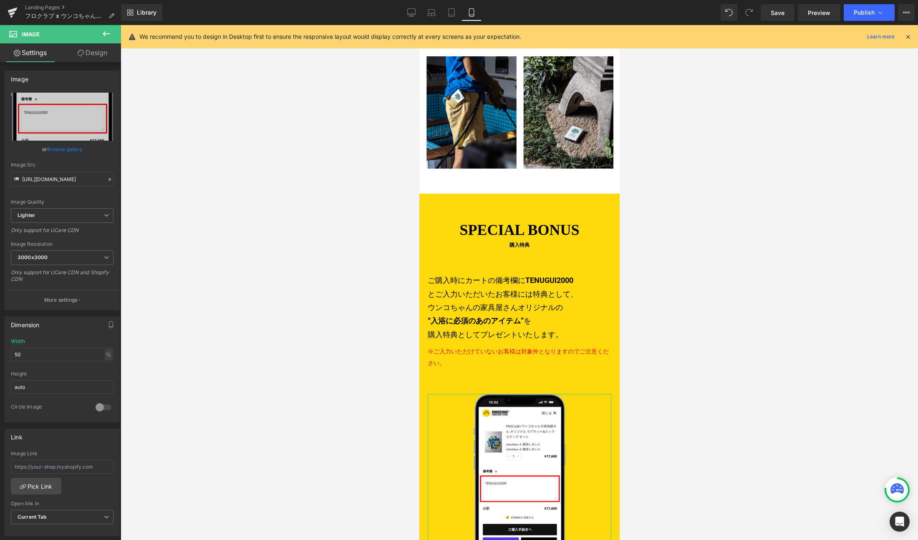
click at [91, 59] on link "Design" at bounding box center [92, 52] width 60 height 19
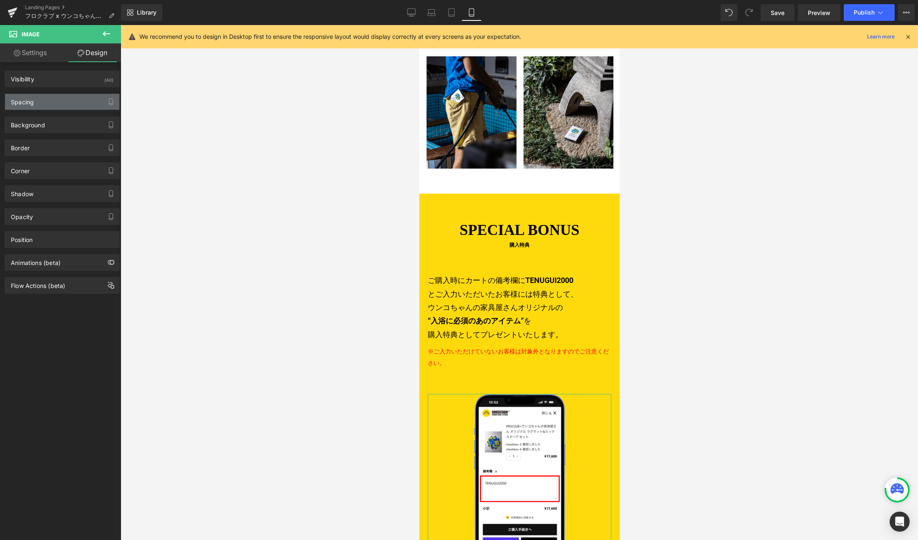
type input "60"
type input "0"
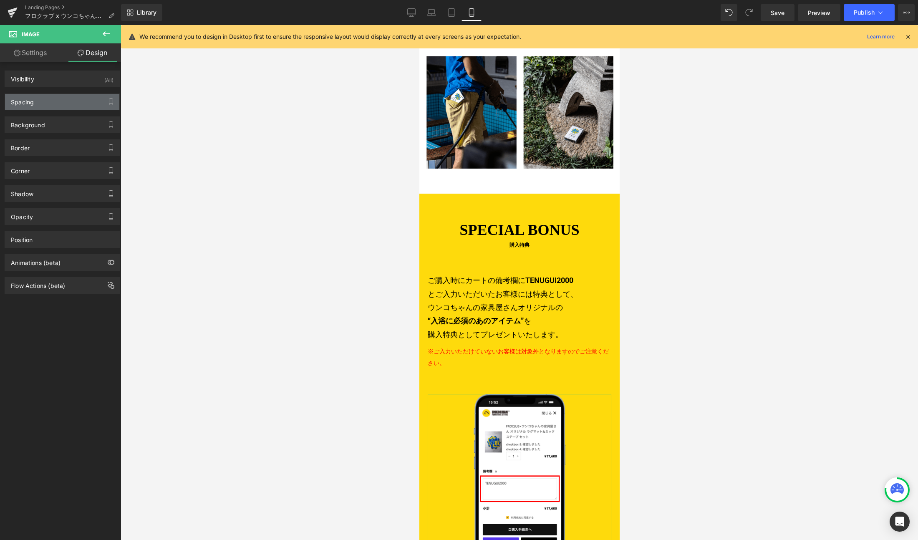
type input "0"
click at [48, 99] on div "Spacing" at bounding box center [62, 102] width 114 height 16
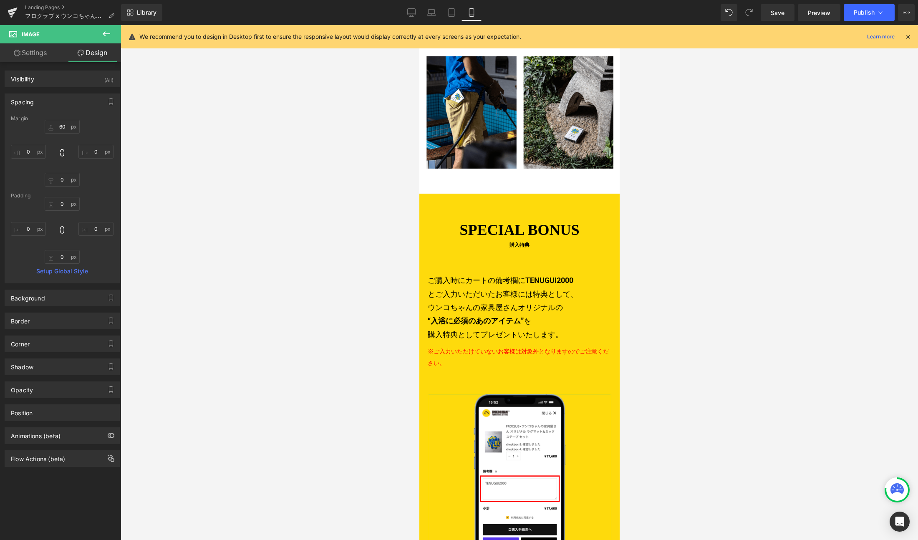
click at [62, 121] on div "Margin" at bounding box center [62, 119] width 103 height 6
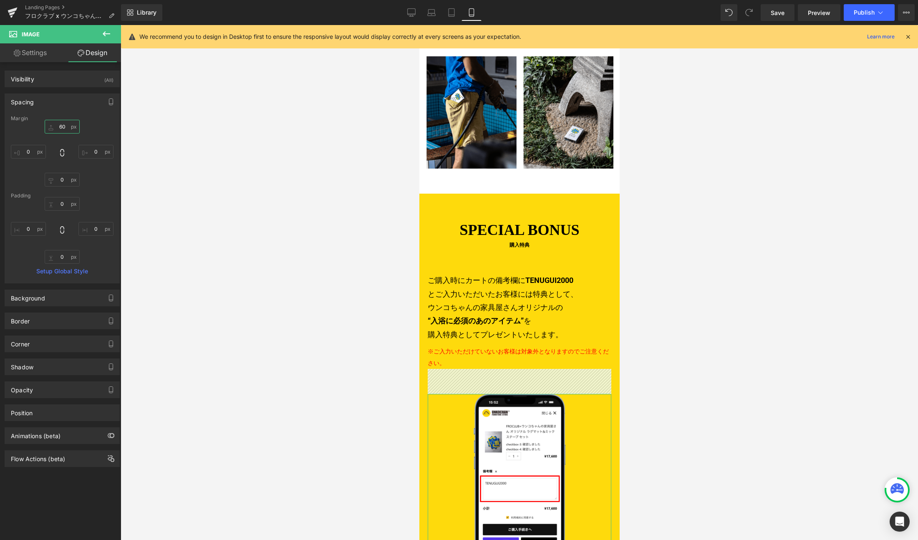
click at [64, 126] on input "60" at bounding box center [62, 127] width 35 height 14
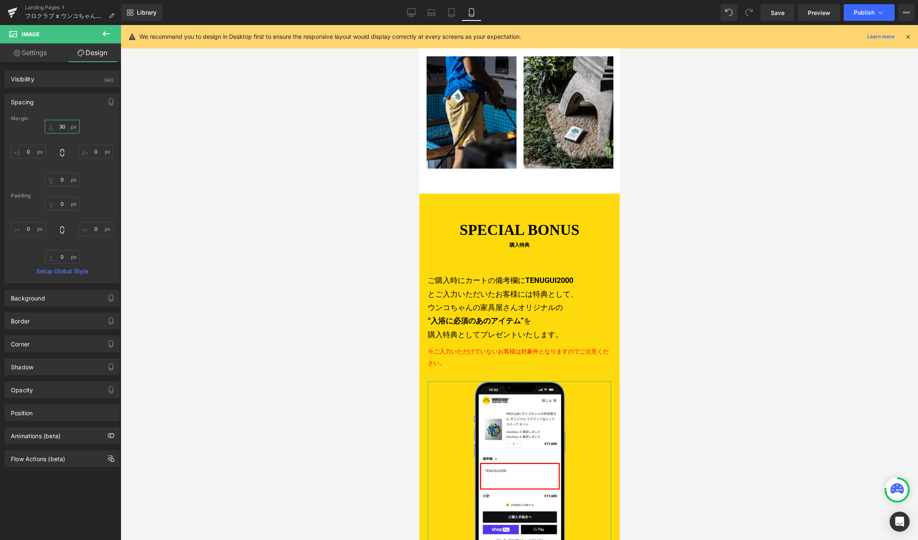
type input "20"
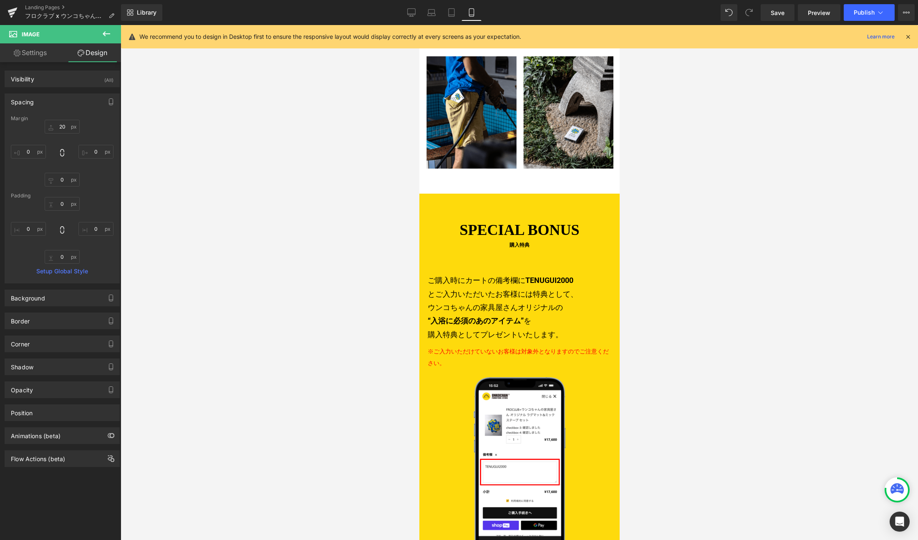
click at [156, 196] on div at bounding box center [519, 282] width 797 height 515
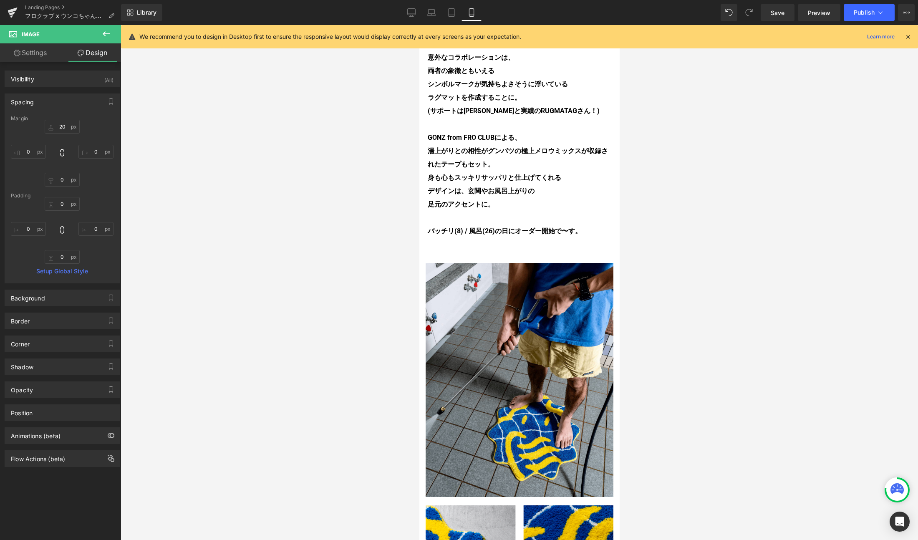
scroll to position [122, 0]
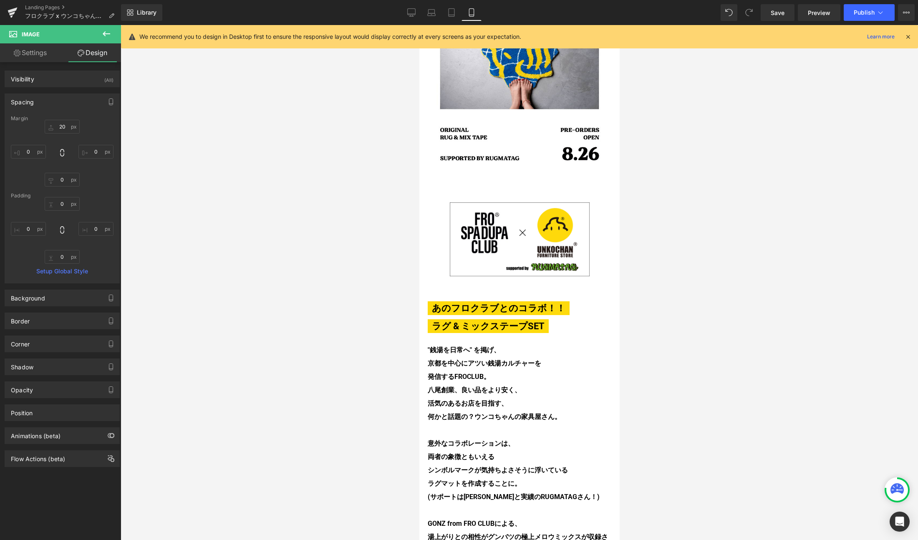
click at [44, 101] on div "Spacing" at bounding box center [62, 102] width 114 height 16
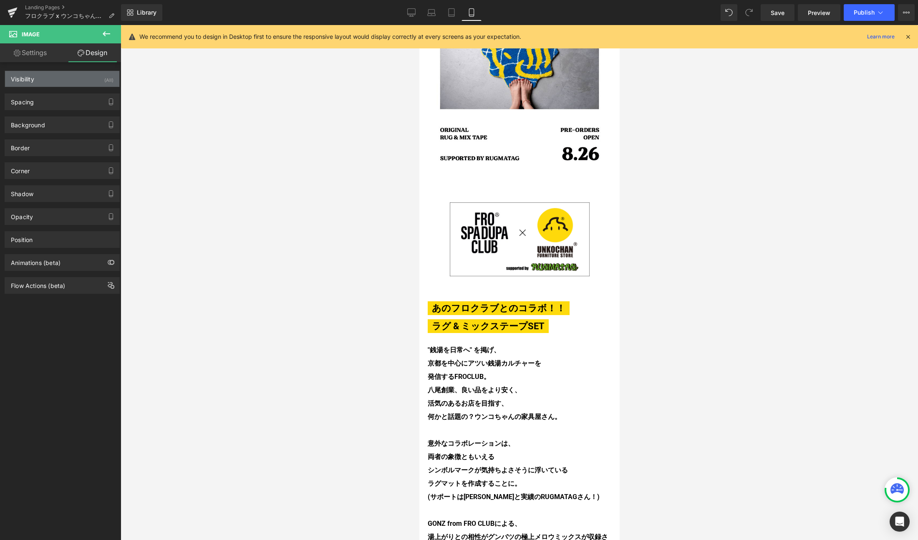
click at [69, 78] on div "Visibility (All)" at bounding box center [62, 79] width 114 height 16
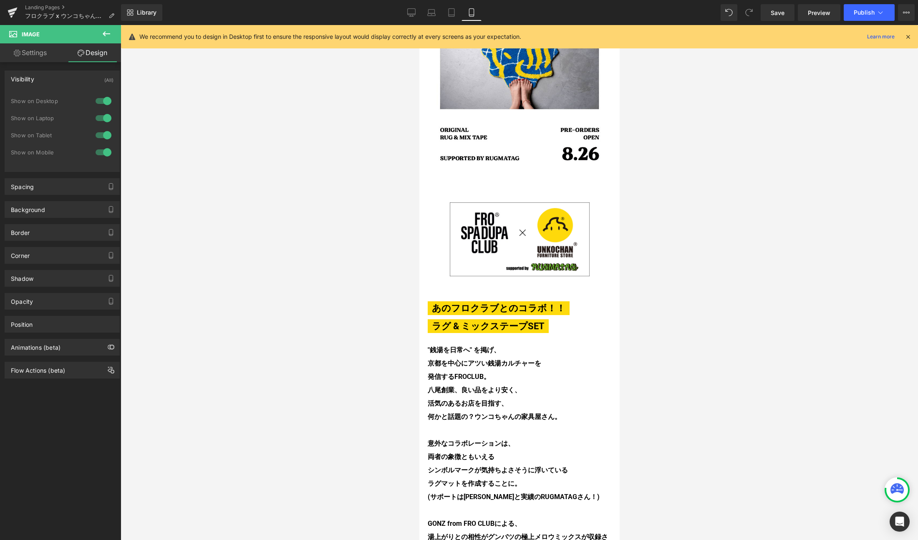
click at [69, 78] on div "Visibility (All)" at bounding box center [62, 79] width 114 height 16
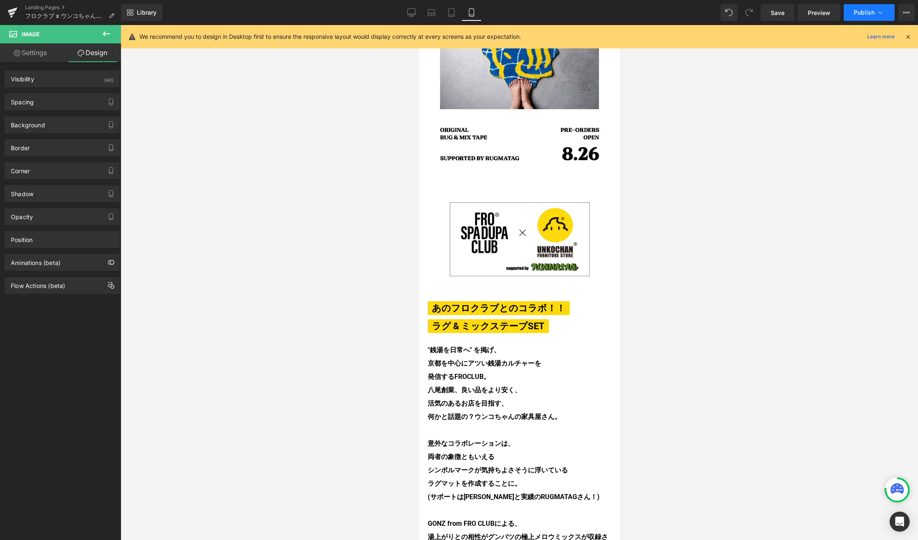
click at [866, 13] on span "Publish" at bounding box center [864, 12] width 21 height 7
drag, startPoint x: 656, startPoint y: 143, endPoint x: 681, endPoint y: 130, distance: 28.2
click at [778, 13] on span "Save" at bounding box center [778, 12] width 14 height 9
click at [815, 10] on span "Preview" at bounding box center [819, 12] width 23 height 9
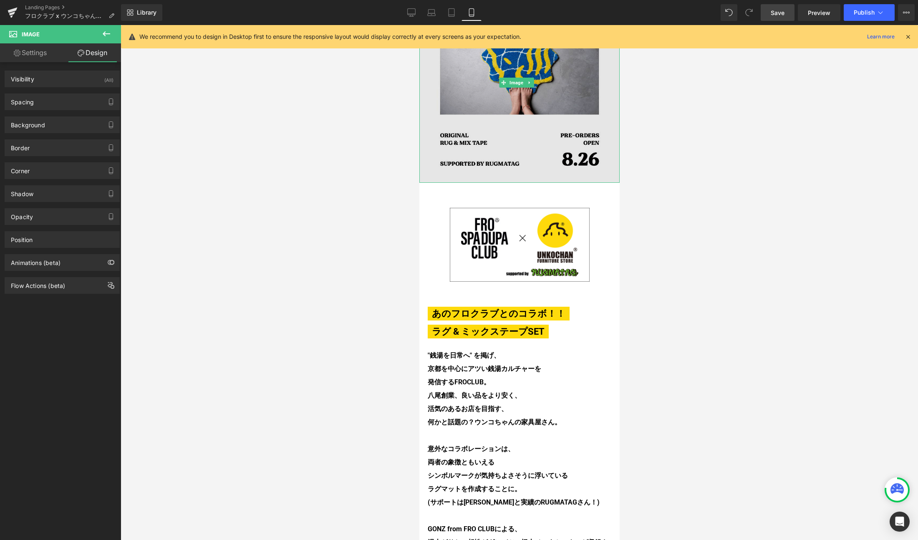
scroll to position [0, 0]
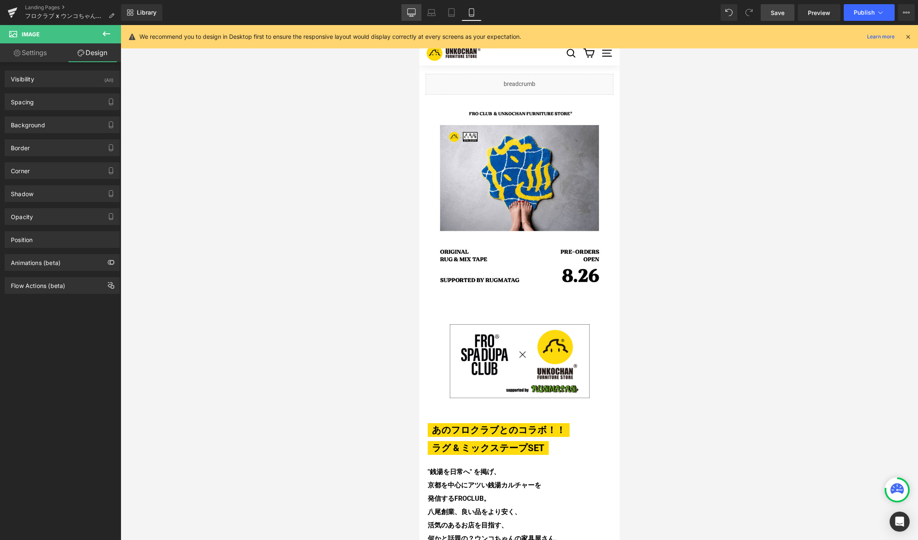
click at [403, 12] on link "Desktop" at bounding box center [411, 12] width 20 height 17
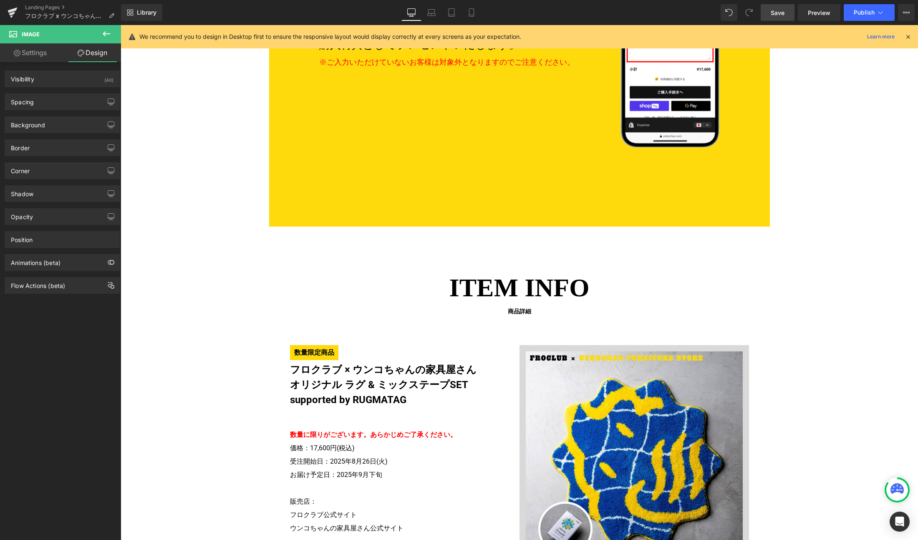
scroll to position [2154, 0]
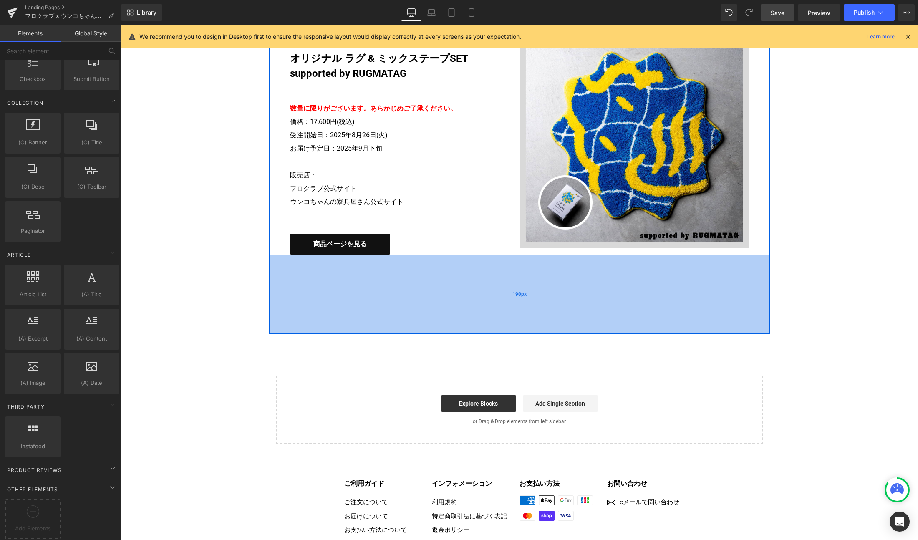
click at [437, 291] on div "190px" at bounding box center [519, 294] width 501 height 79
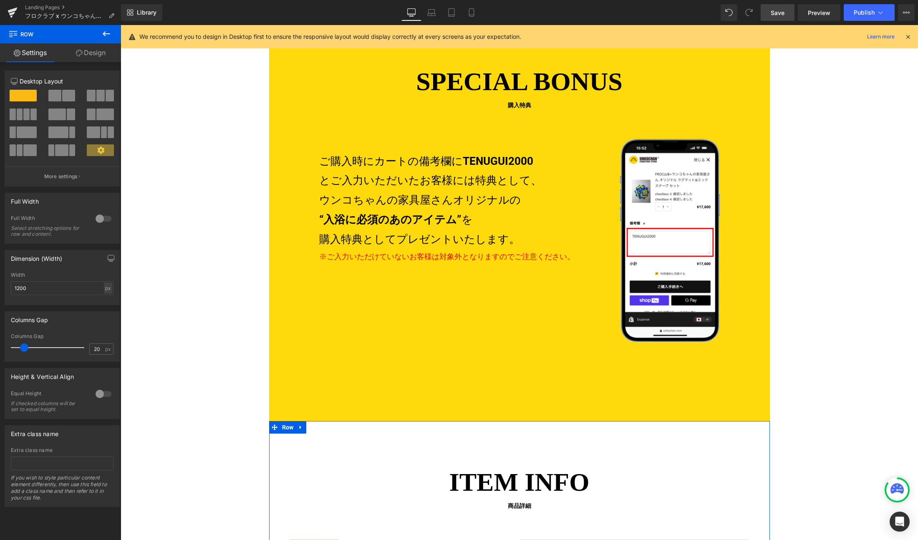
scroll to position [1507, 0]
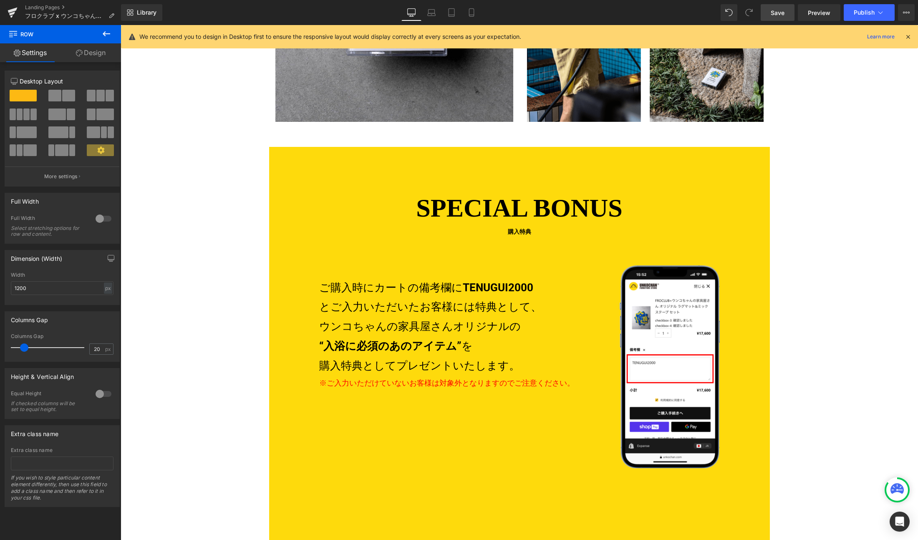
click at [314, 219] on span "SPECIAL BONUS" at bounding box center [519, 208] width 484 height 39
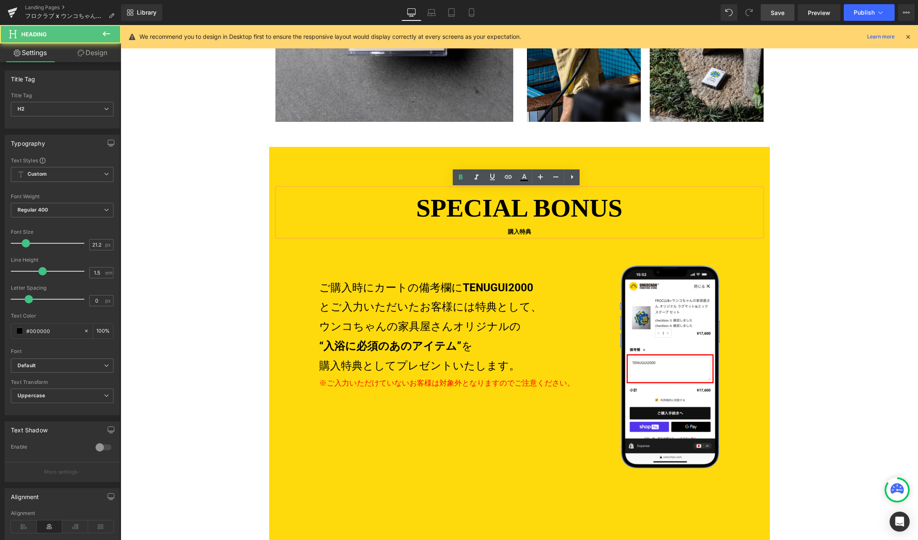
click at [312, 154] on div "SPECIAL BONUS 購入特典 Heading ご購入時にカートの備考欄に TENUGUI2000 とご入力いただいたお客様には特典として、 ウンコちゃ…" at bounding box center [519, 347] width 501 height 401
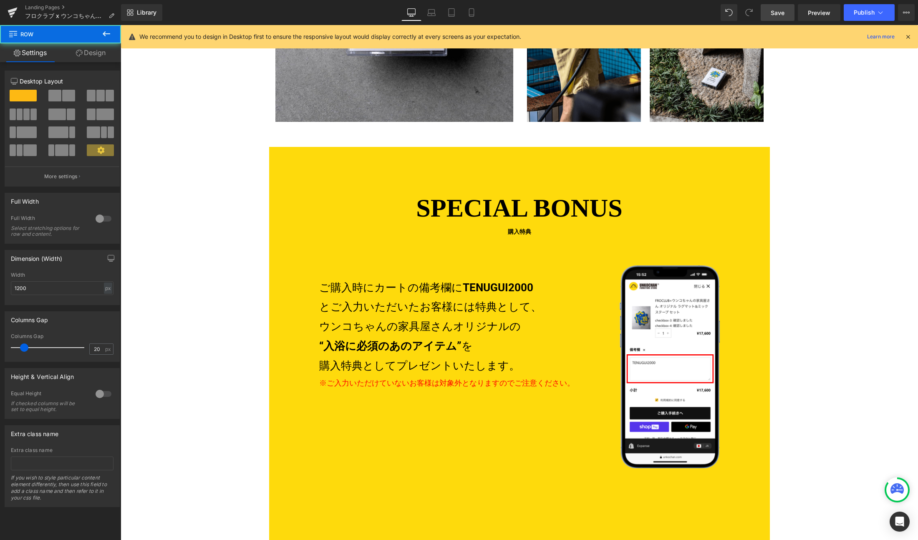
click at [372, 160] on div "SPECIAL BONUS 購入特典 Heading ご購入時にカートの備考欄に TENUGUI2000 とご入力いただいたお客様には特典として、 ウンコちゃ…" at bounding box center [519, 347] width 501 height 401
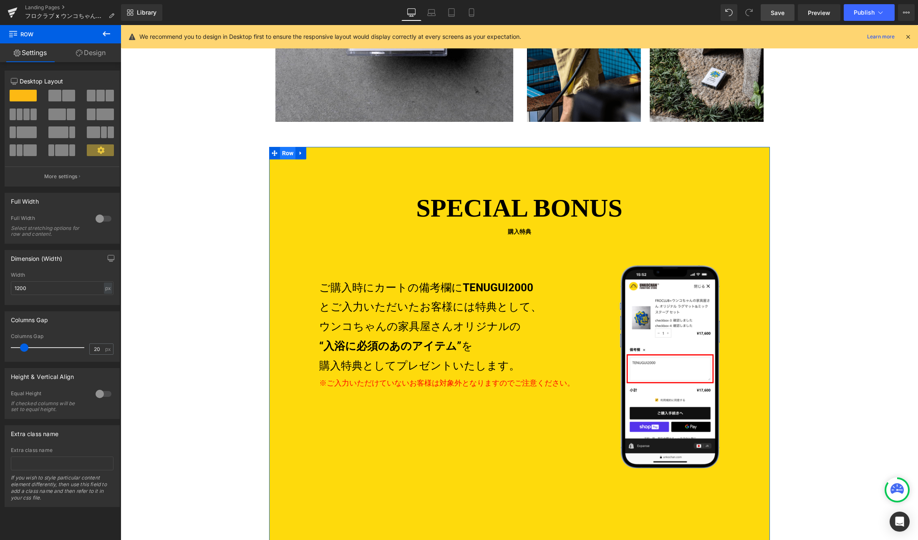
click at [282, 153] on span "Row" at bounding box center [288, 153] width 16 height 13
click at [95, 393] on div at bounding box center [103, 393] width 20 height 13
click at [78, 288] on input "1200" at bounding box center [62, 288] width 103 height 14
click at [104, 286] on div "px" at bounding box center [108, 287] width 8 height 11
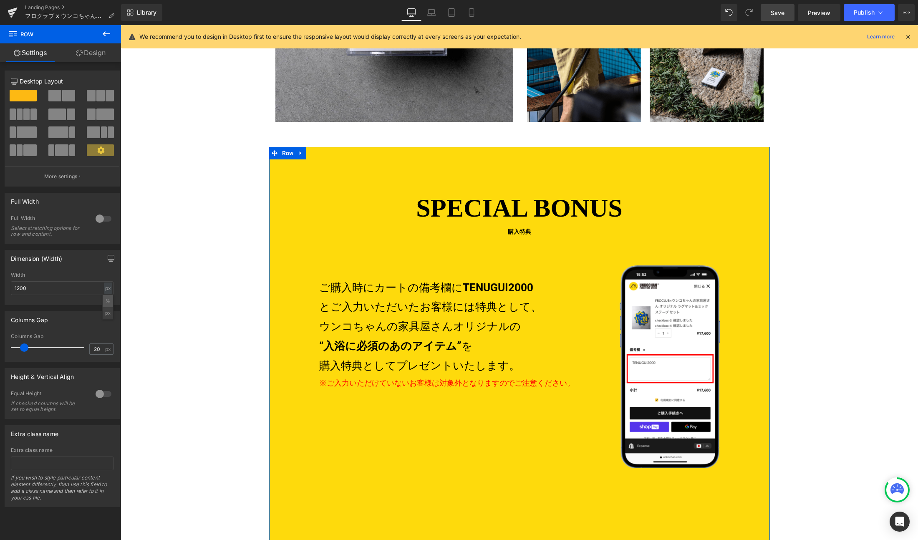
click at [104, 301] on li "%" at bounding box center [108, 301] width 10 height 12
type input "100"
click at [39, 290] on input "100" at bounding box center [62, 288] width 103 height 14
click at [96, 215] on div at bounding box center [103, 218] width 20 height 13
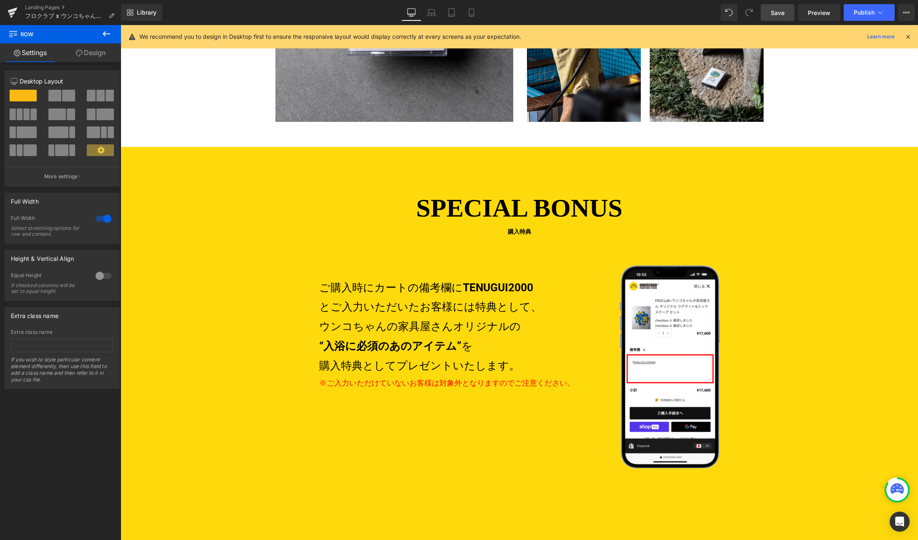
scroll to position [1649, 0]
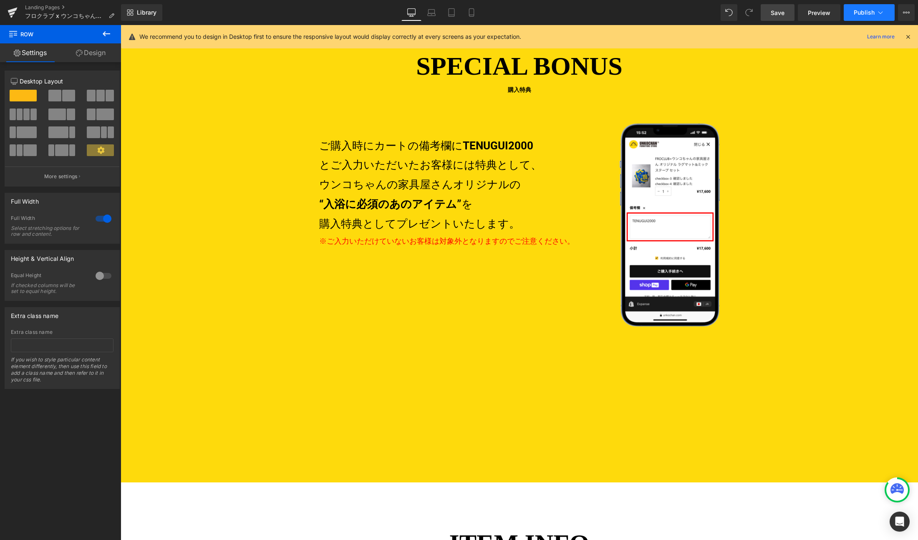
click at [863, 14] on span "Publish" at bounding box center [864, 12] width 21 height 7
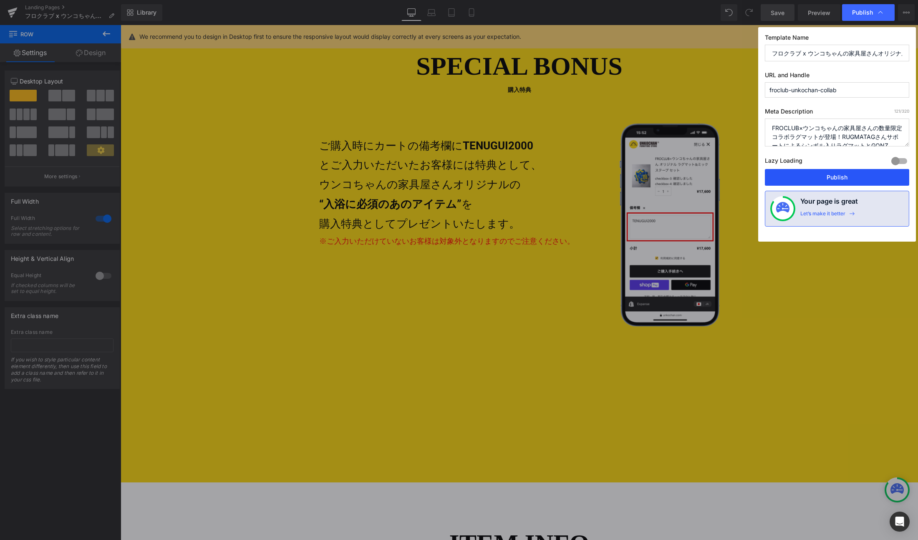
click at [833, 176] on button "Publish" at bounding box center [837, 177] width 144 height 17
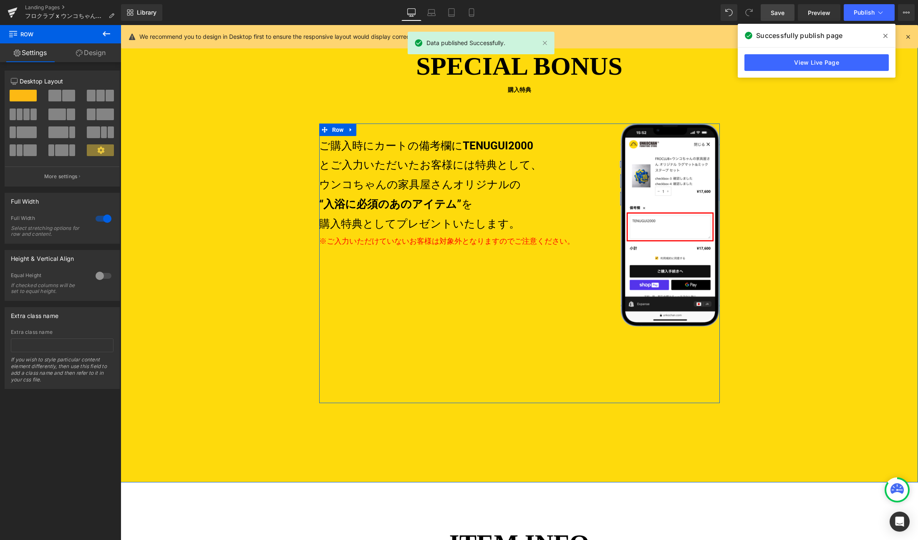
click at [622, 365] on div "ご購入時にカートの備考欄に TENUGUI2000 とご入力いただいたお客様には特典として、 ウンコちゃんの家具屋さんオリジナルの “入浴に必須のあのアイテム…" at bounding box center [519, 263] width 401 height 280
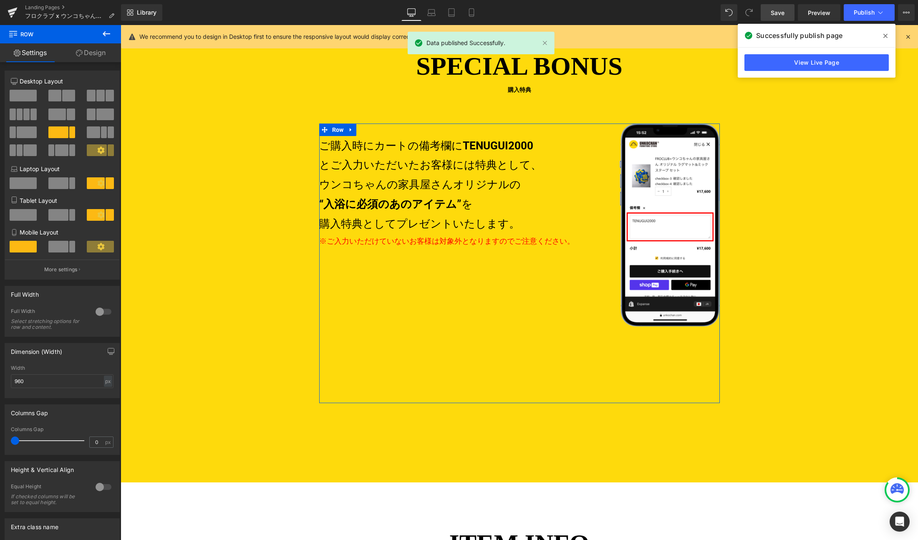
click at [86, 49] on link "Design" at bounding box center [90, 52] width 60 height 19
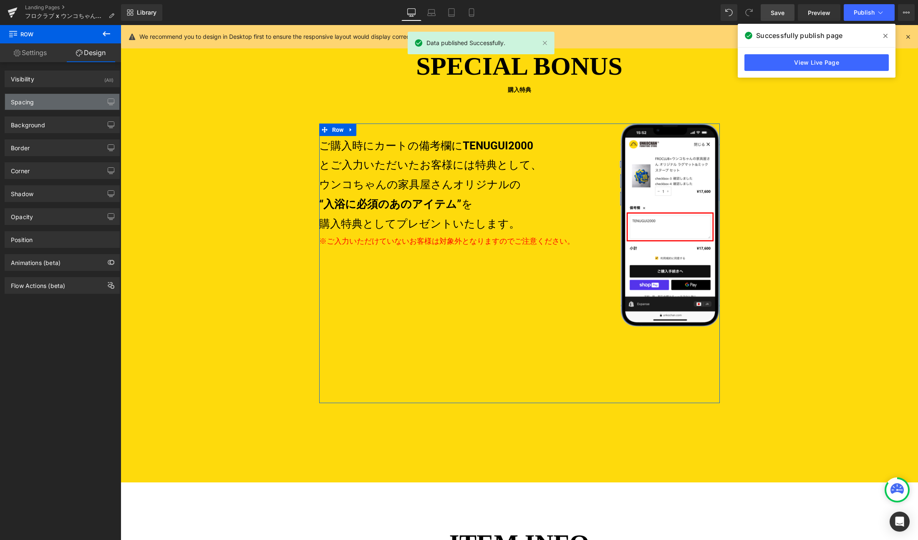
type input "0"
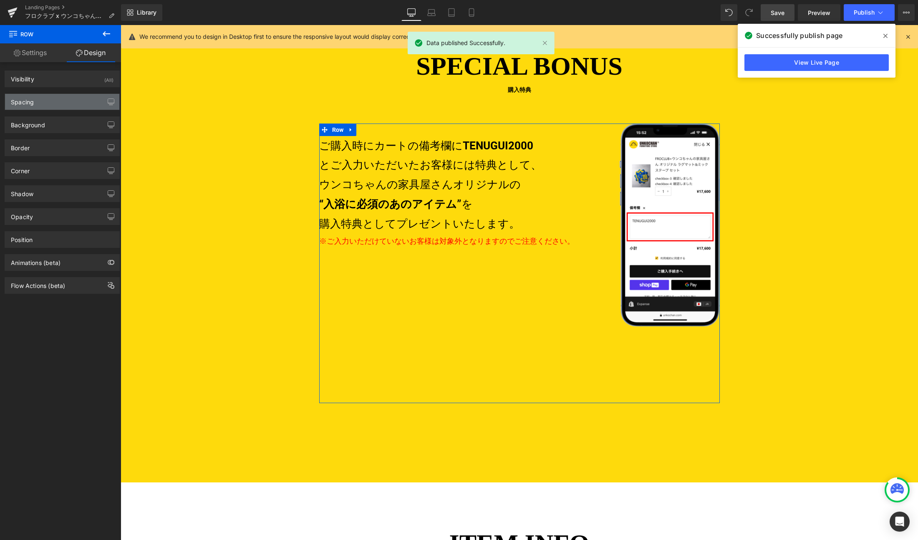
type input "0"
click at [48, 103] on div "Spacing" at bounding box center [62, 102] width 114 height 16
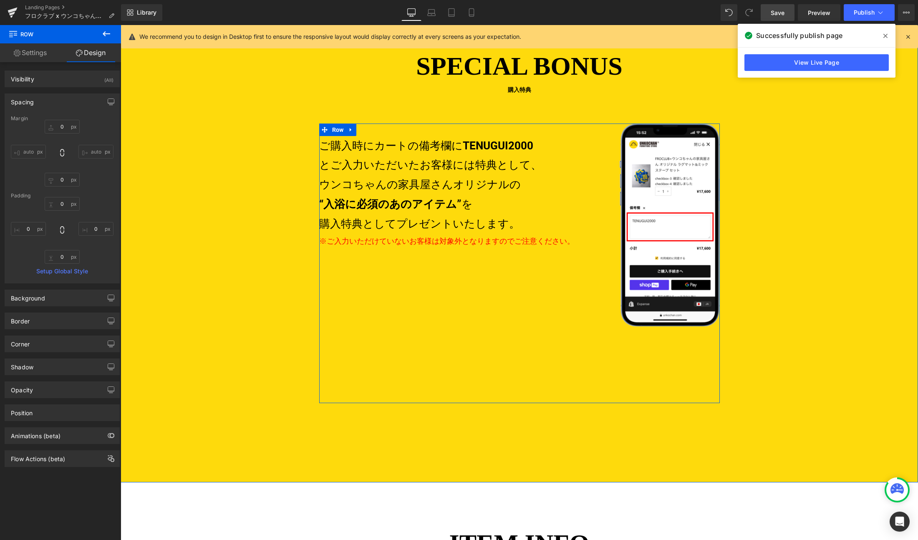
click at [567, 394] on div "ご購入時にカートの備考欄に TENUGUI2000 とご入力いただいたお客様には特典として、 ウンコちゃんの家具屋さんオリジナルの “入浴に必須のあのアイテム…" at bounding box center [519, 263] width 401 height 280
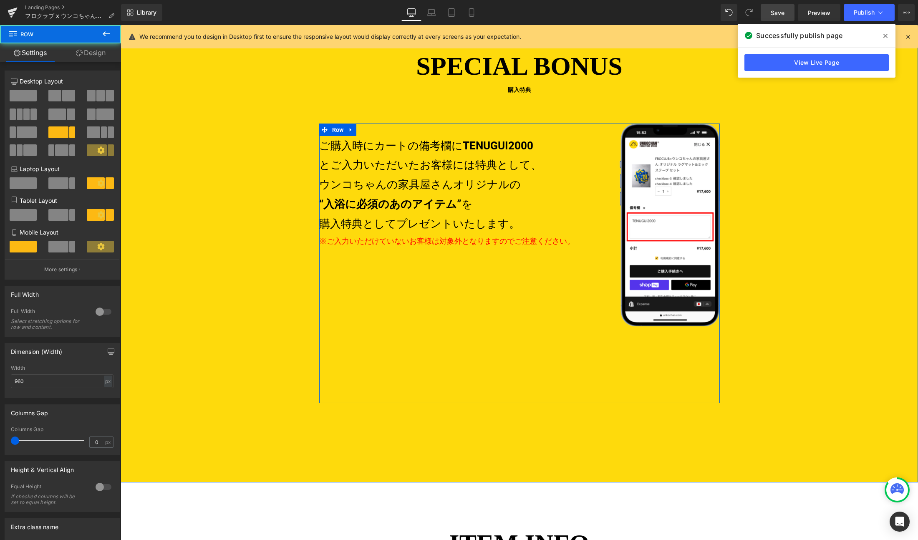
click at [608, 295] on div "ご購入時にカートの備考欄に TENUGUI2000 とご入力いただいたお客様には特典として、 ウンコちゃんの家具屋さんオリジナルの “入浴に必須のあのアイテム…" at bounding box center [519, 263] width 401 height 280
click at [608, 293] on div "ご購入時にカートの備考欄に TENUGUI2000 とご入力いただいたお客様には特典として、 ウンコちゃんの家具屋さんオリジナルの “入浴に必須のあのアイテム…" at bounding box center [519, 263] width 401 height 280
click at [550, 351] on div "ご購入時にカートの備考欄に TENUGUI2000 とご入力いただいたお客様には特典として、 ウンコちゃんの家具屋さんオリジナルの “入浴に必須のあのアイテム…" at bounding box center [519, 263] width 401 height 280
drag, startPoint x: 488, startPoint y: 403, endPoint x: 488, endPoint y: 377, distance: 25.5
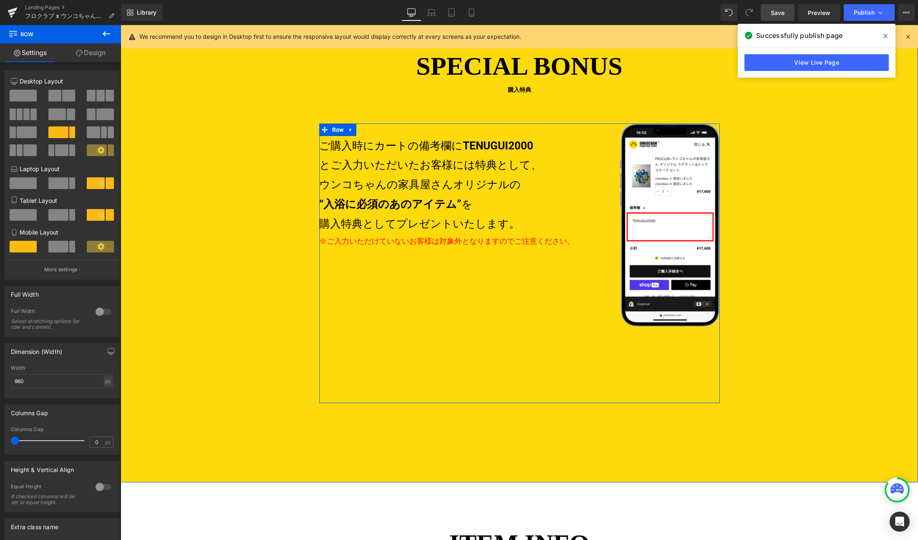
click at [488, 377] on div "ご購入時にカートの備考欄に TENUGUI2000 とご入力いただいたお客様には特典として、 ウンコちゃんの家具屋さんオリジナルの “入浴に必須のあのアイテム…" at bounding box center [519, 263] width 401 height 280
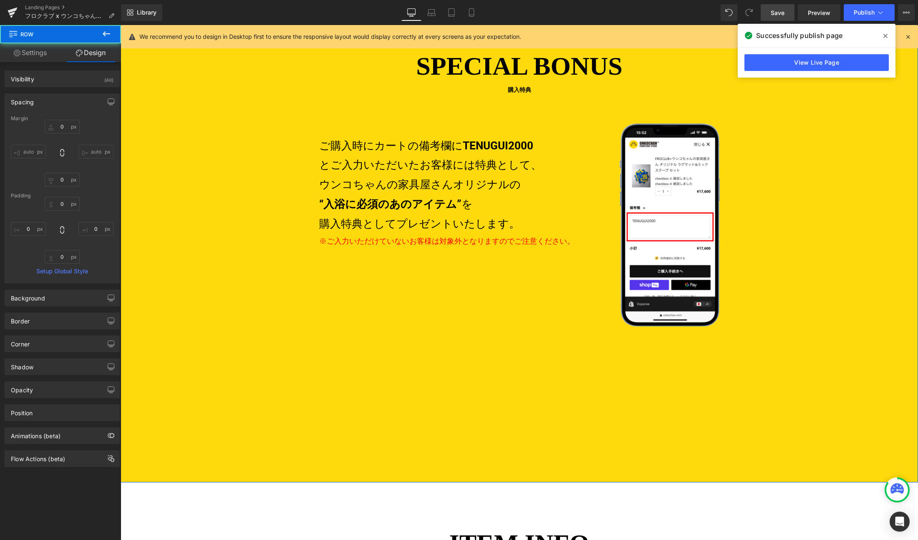
click at [439, 328] on div "ご購入時にカートの備考欄に TENUGUI2000 とご入力いただいたお客様には特典として、 ウンコちゃんの家具屋さんオリジナルの “入浴に必須のあのアイテム…" at bounding box center [519, 263] width 401 height 280
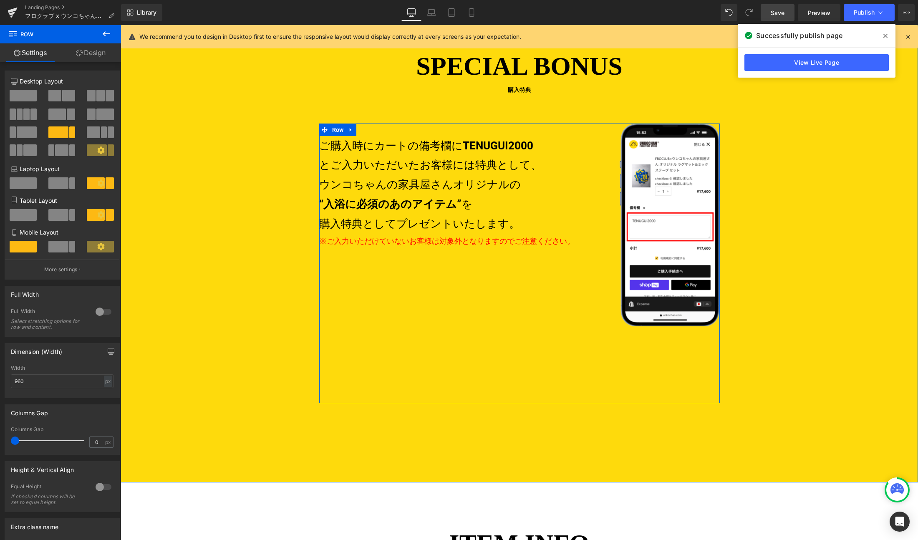
click at [445, 281] on div "ご購入時にカートの備考欄に TENUGUI2000 とご入力いただいたお客様には特典として、 ウンコちゃんの家具屋さんオリジナルの “入浴に必須のあのアイテム…" at bounding box center [519, 263] width 401 height 280
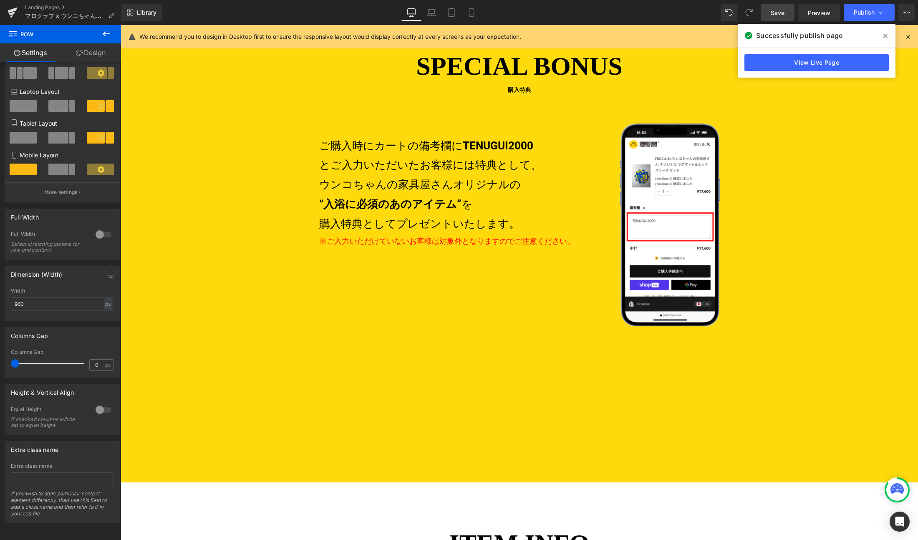
click at [499, 456] on div "SPECIAL BONUS 購入特典 Heading ご購入時にカートの備考欄に TENUGUI2000 とご入力いただいたお客様には特典として、 ウンコちゃ…" at bounding box center [519, 243] width 797 height 477
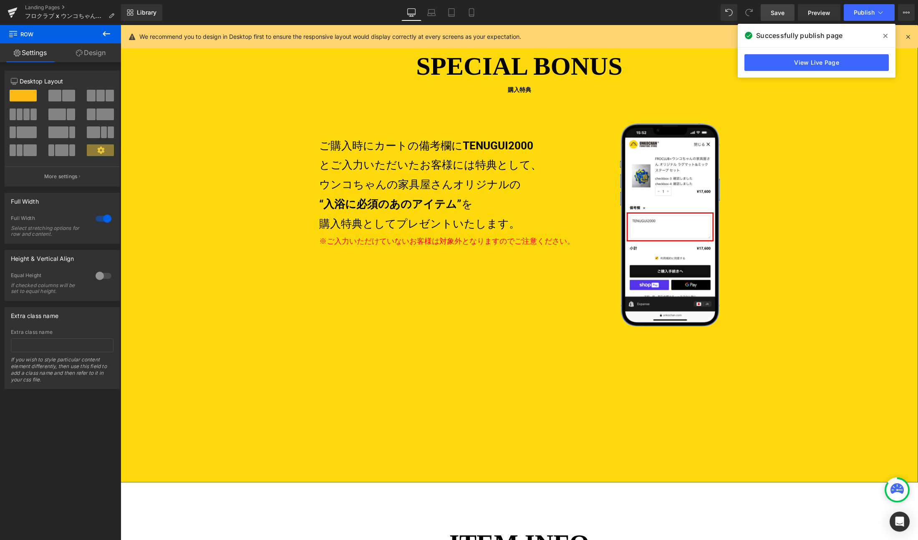
click at [88, 51] on link "Design" at bounding box center [90, 52] width 60 height 19
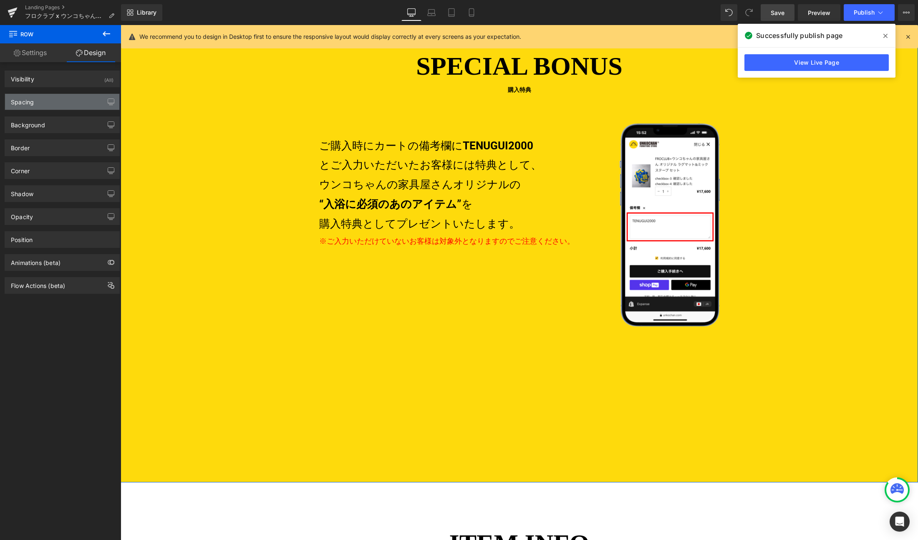
type input "60"
type input "0"
type input "100"
type input "0"
type input "190"
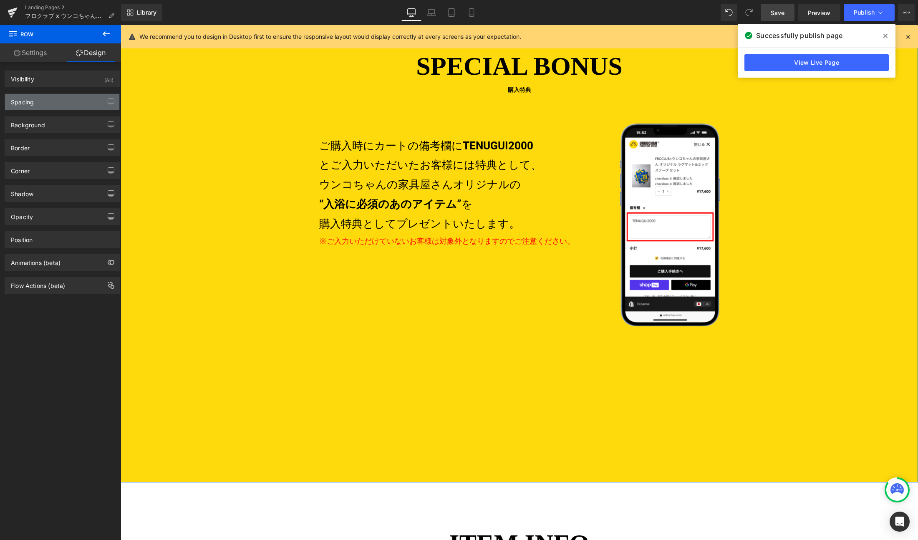
type input "0"
click at [46, 101] on div "Spacing" at bounding box center [62, 102] width 114 height 16
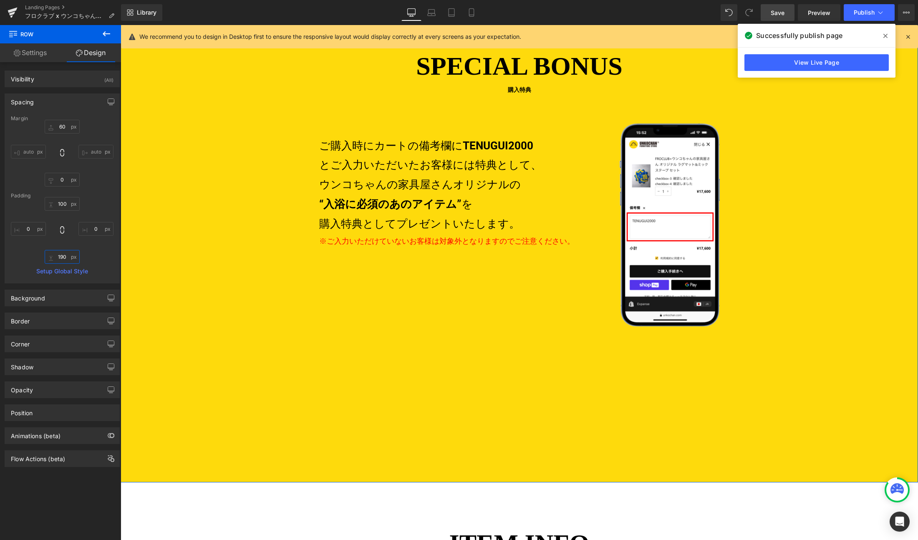
drag, startPoint x: 62, startPoint y: 251, endPoint x: 88, endPoint y: 255, distance: 26.2
click at [62, 251] on input "190" at bounding box center [62, 257] width 35 height 14
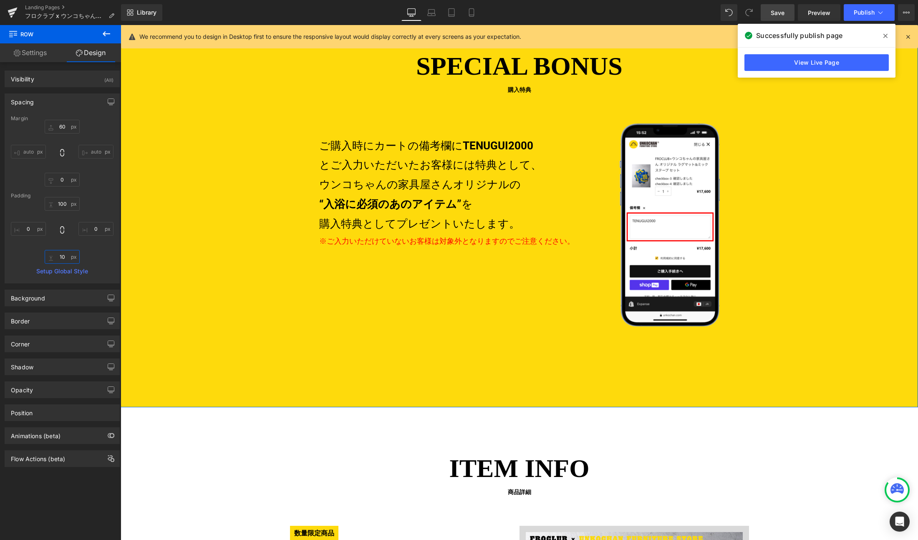
type input "0"
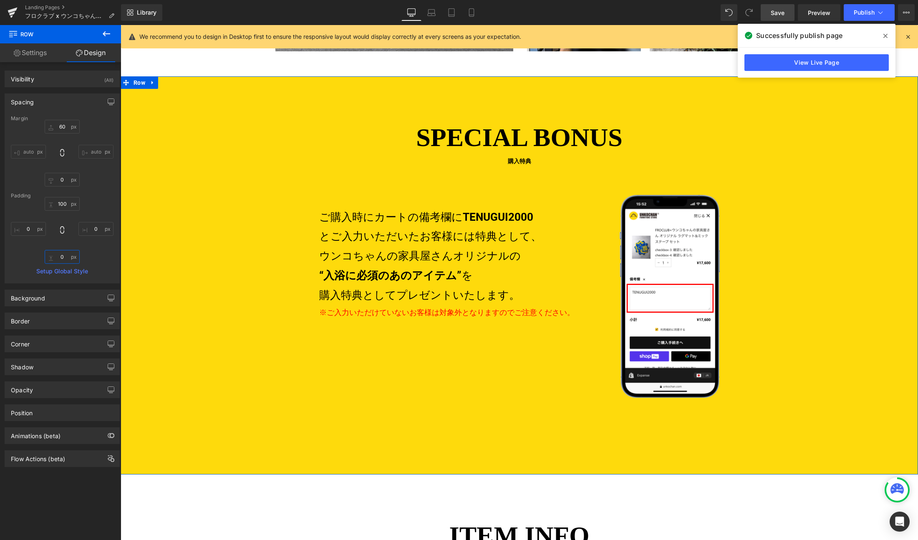
scroll to position [1567, 0]
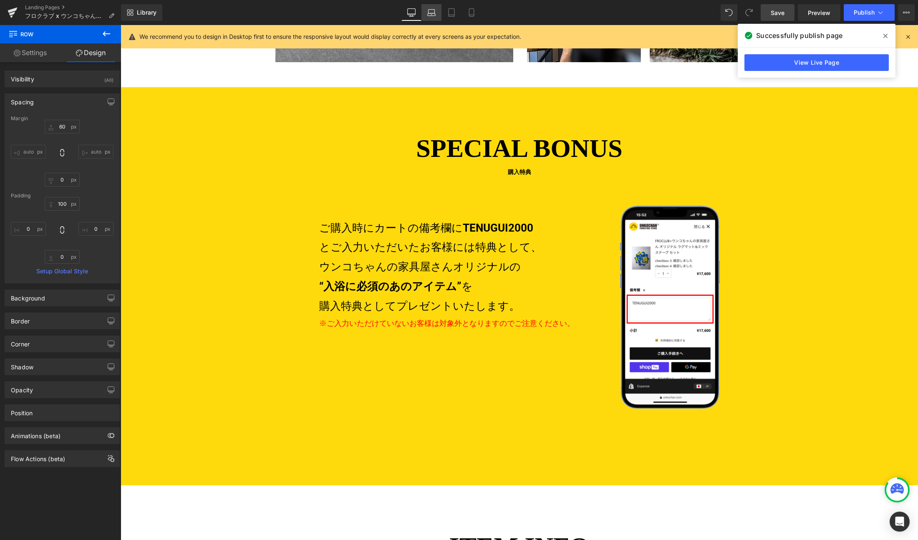
click at [432, 13] on icon at bounding box center [431, 12] width 8 height 8
type input "60"
type input "0"
type input "100"
type input "0"
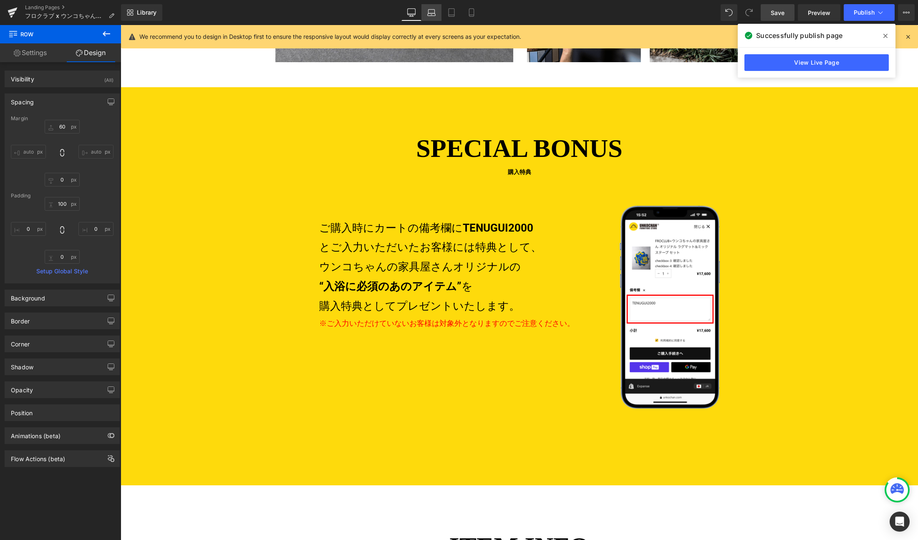
type input "120"
type input "0"
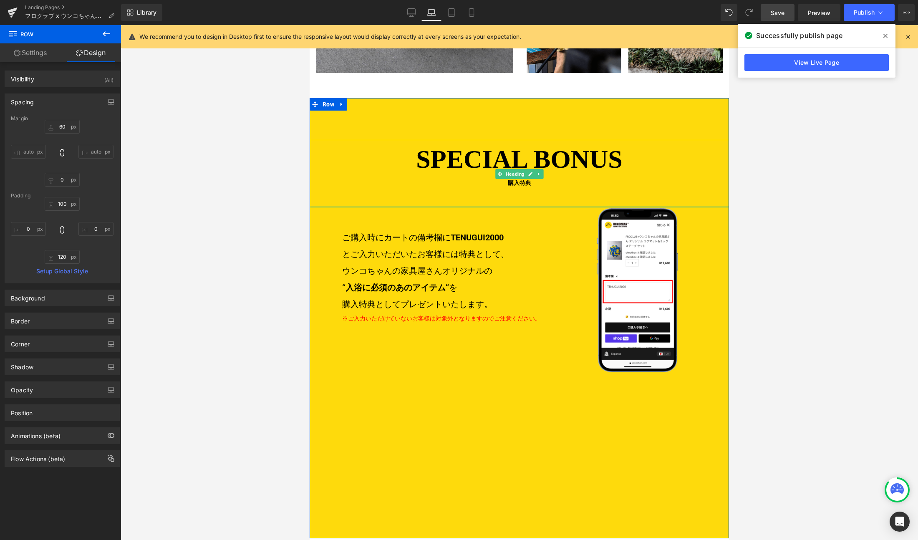
scroll to position [1431, 0]
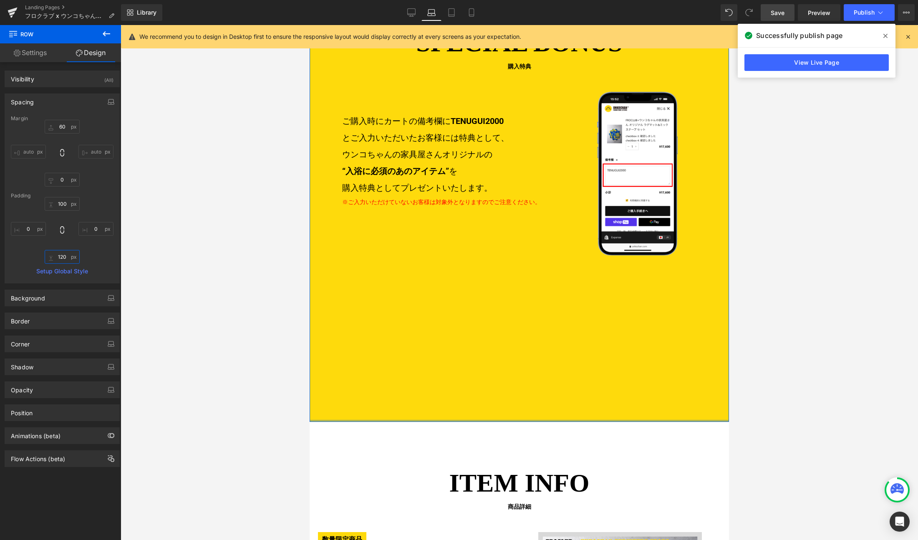
click at [62, 258] on input "120" at bounding box center [62, 257] width 35 height 14
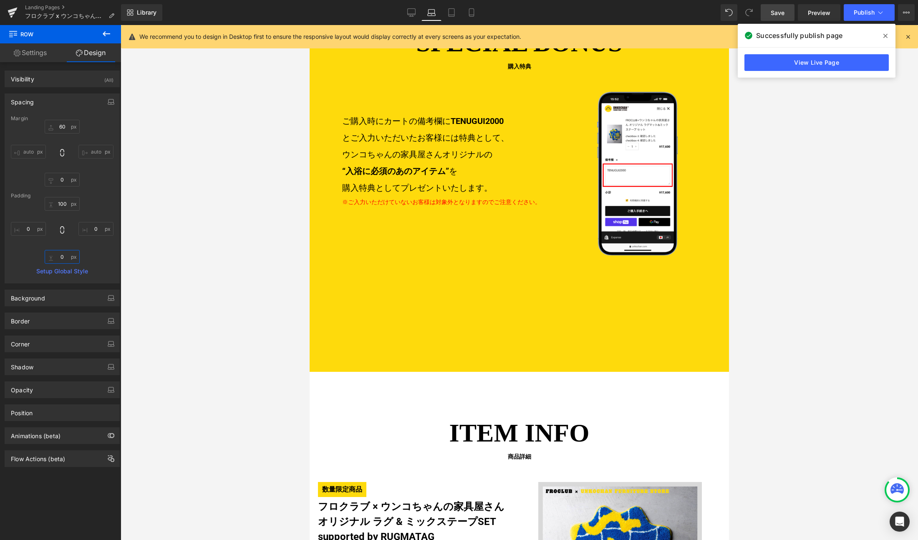
type input "0"
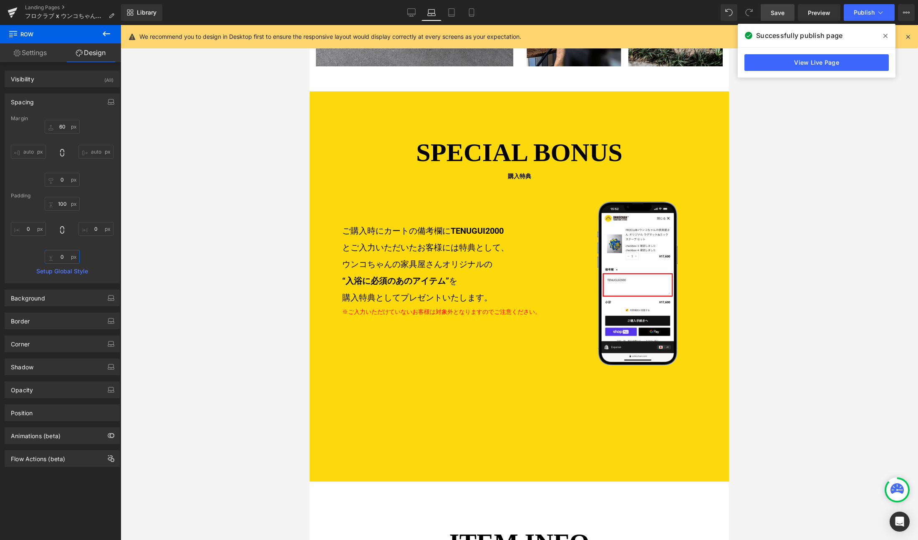
scroll to position [1316, 0]
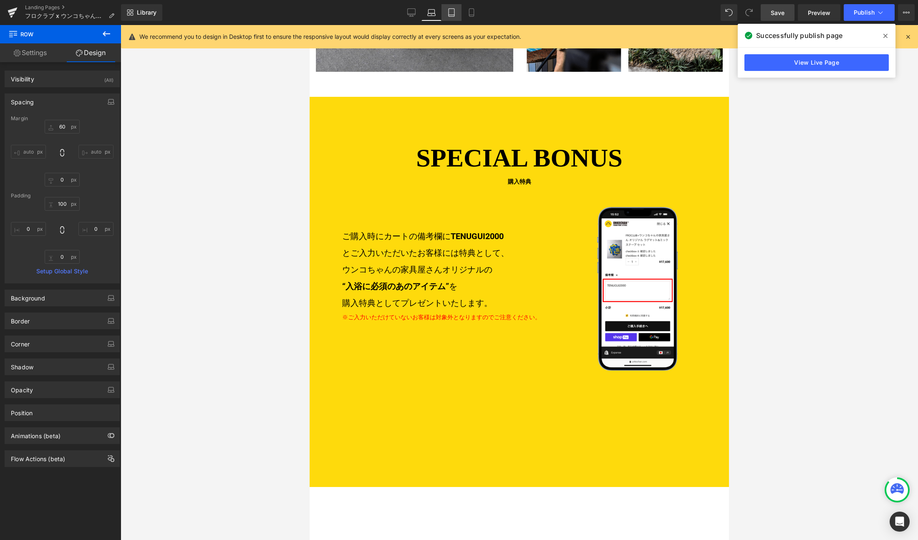
click at [451, 14] on icon at bounding box center [451, 12] width 8 height 8
type input "60"
type input "0"
type input "100"
type input "0"
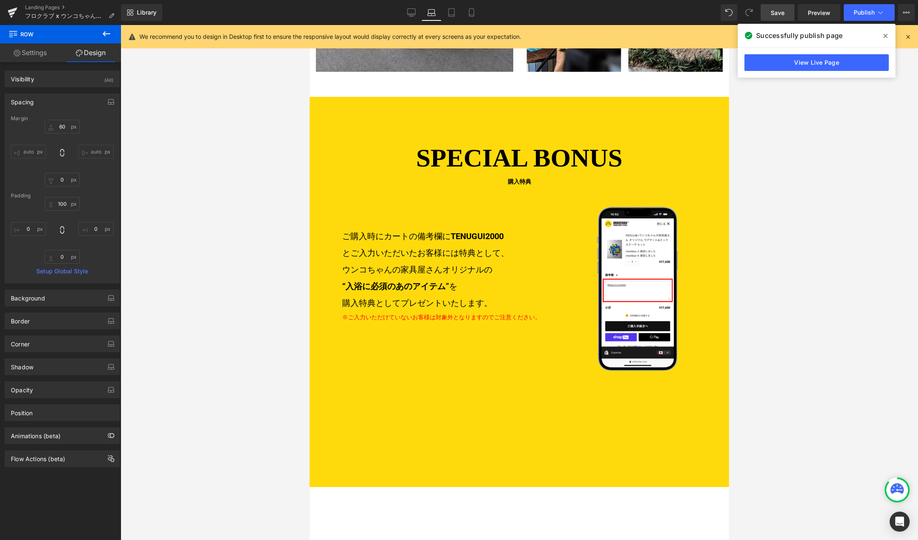
type input "160"
type input "0"
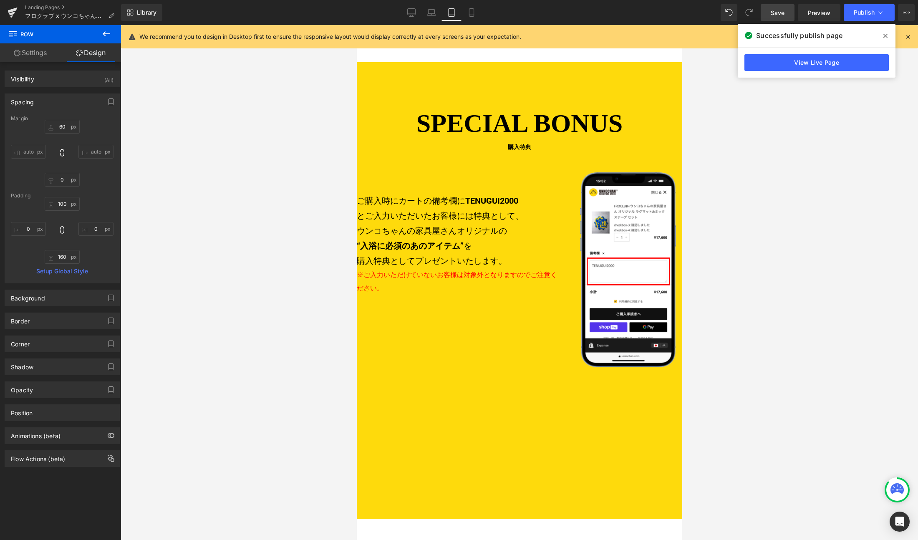
scroll to position [1131, 0]
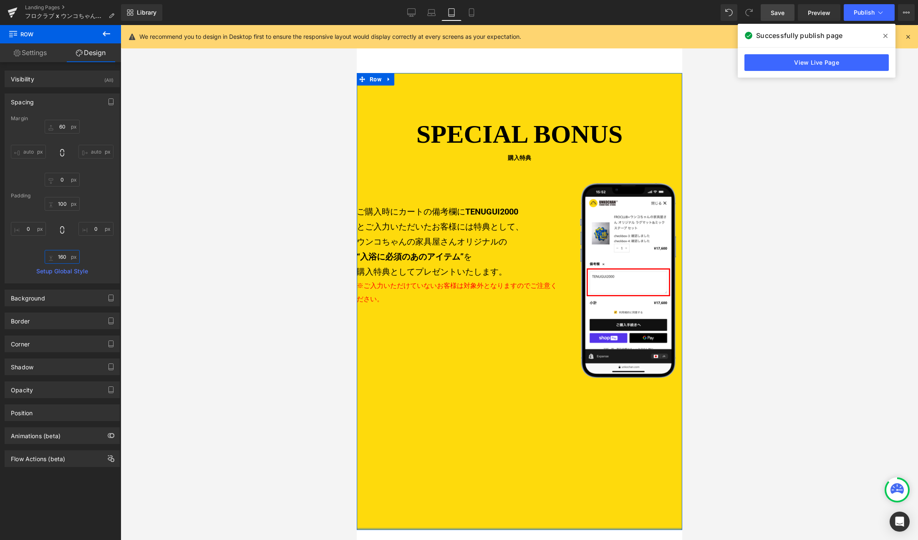
click at [66, 256] on input "160" at bounding box center [62, 257] width 35 height 14
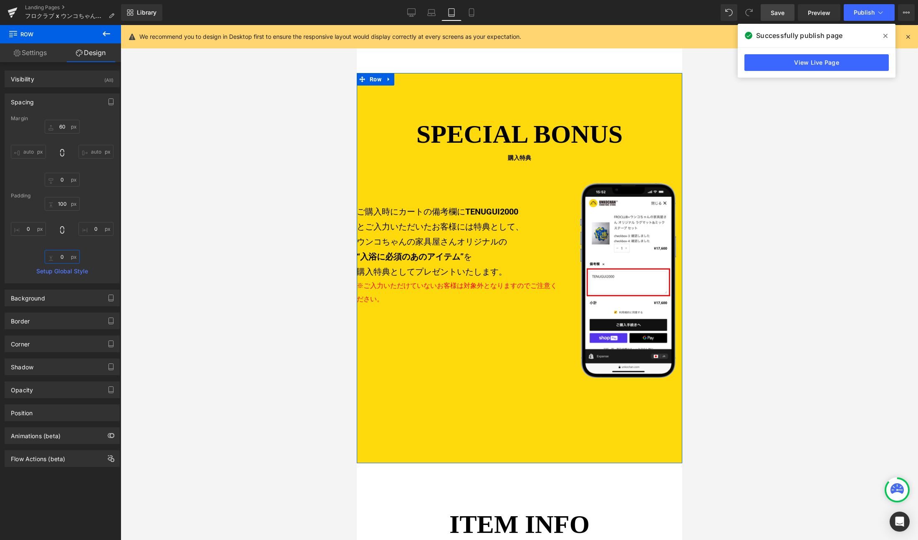
type input "0"
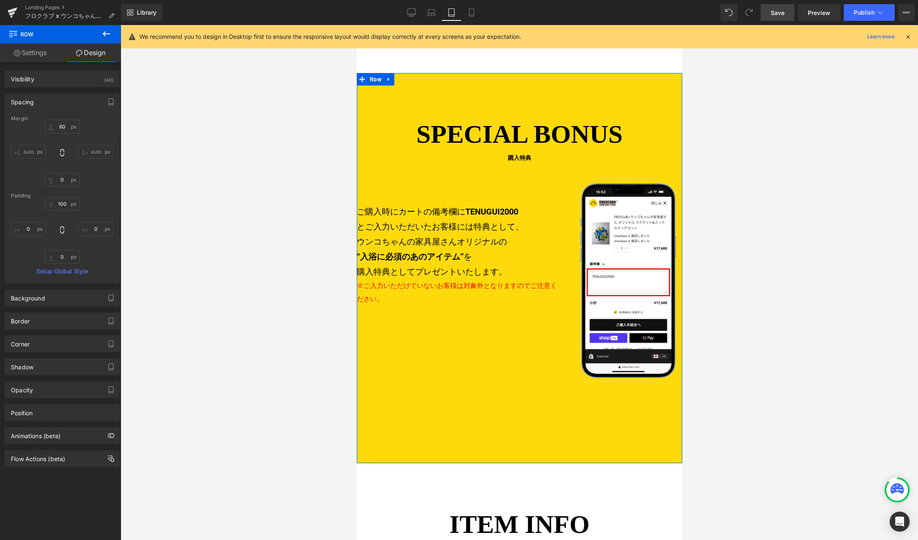
click at [39, 52] on link "Settings" at bounding box center [30, 52] width 60 height 19
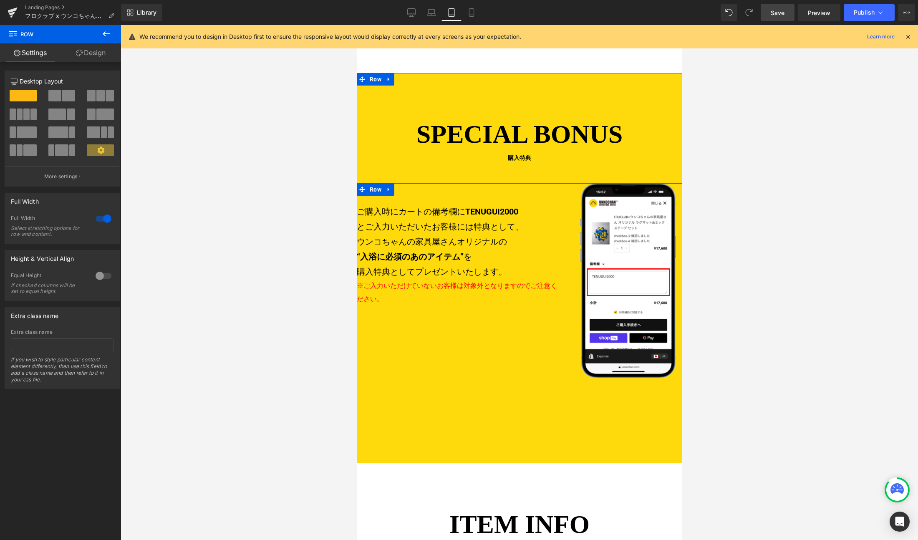
click at [529, 313] on div "ご購入時にカートの備考欄に TENUGUI2000 とご入力いただいたお客様には特典として、 ウンコちゃんの家具屋さんオリジナルの “入浴に必須のあのアイテム…" at bounding box center [518, 323] width 325 height 280
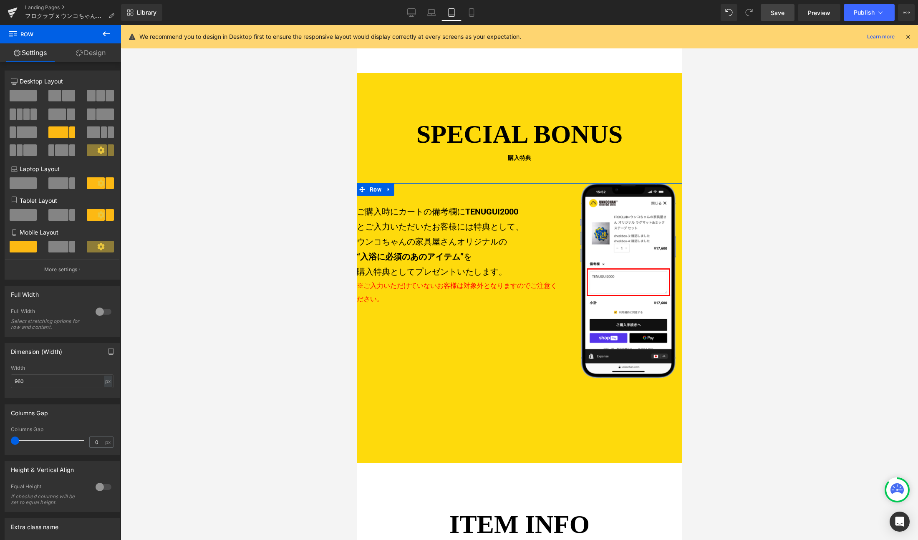
scroll to position [10, 0]
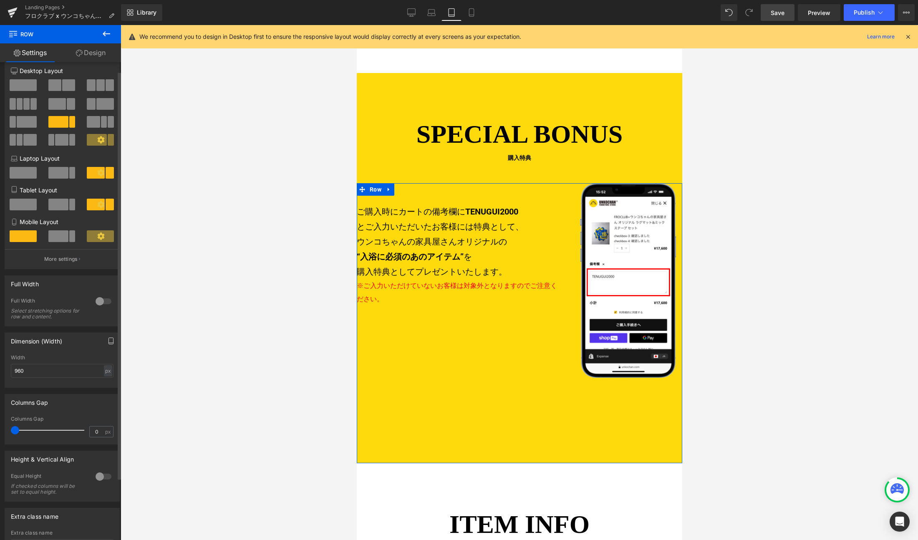
click at [111, 342] on button "button" at bounding box center [110, 341] width 13 height 16
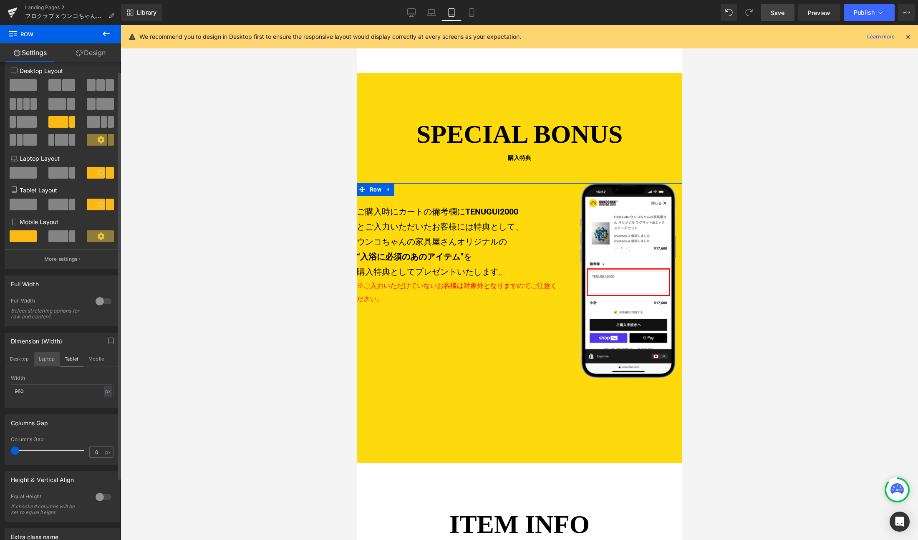
click at [44, 357] on button "Laptop" at bounding box center [47, 359] width 26 height 14
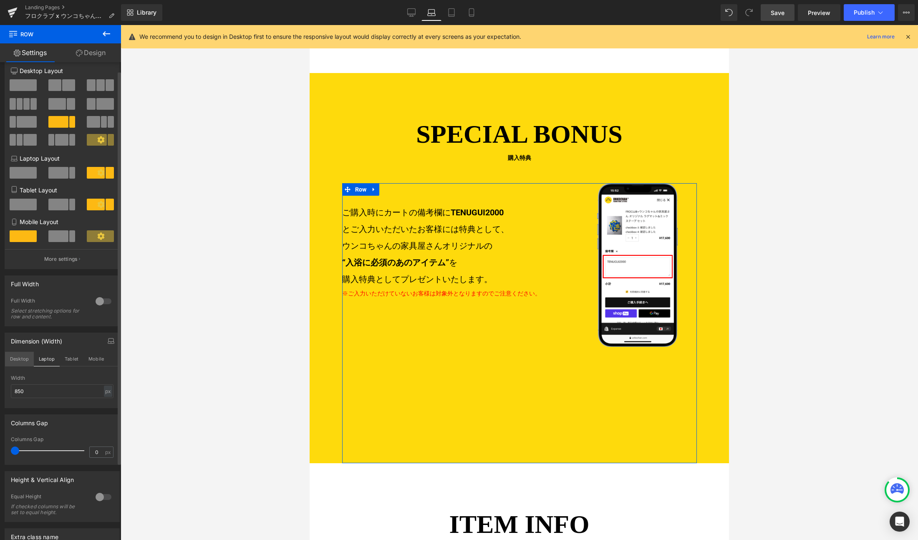
click at [15, 356] on button "Desktop" at bounding box center [19, 359] width 29 height 14
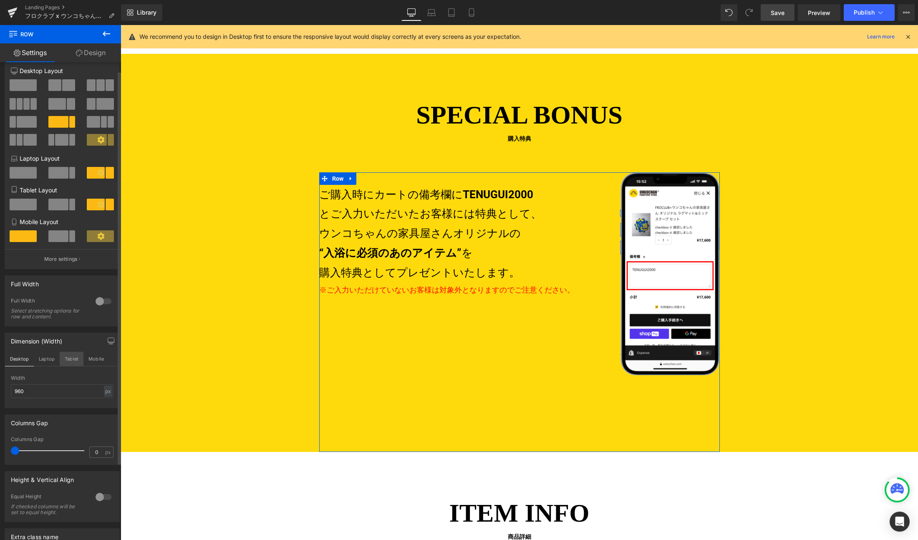
click at [71, 357] on button "Tablet" at bounding box center [72, 359] width 24 height 14
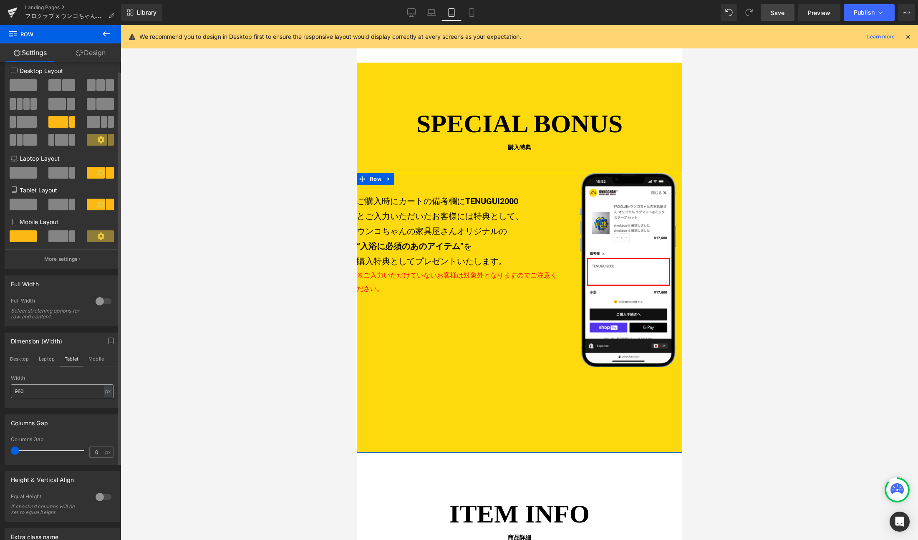
scroll to position [1130, 0]
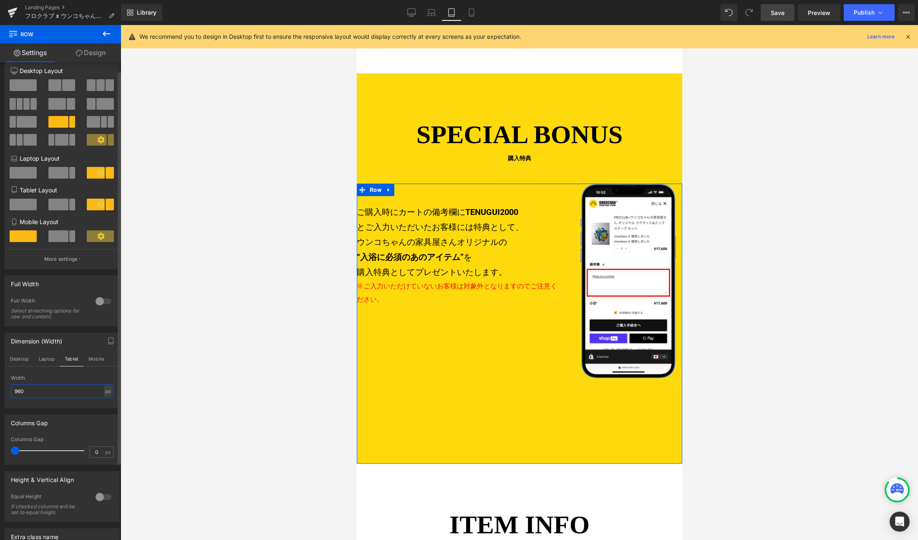
click at [38, 390] on input "960" at bounding box center [62, 391] width 103 height 14
click at [39, 390] on input "960" at bounding box center [62, 391] width 103 height 14
click at [493, 345] on div "ご購入時にカートの備考欄に TENUGUI2000 とご入力いただいたお客様には特典として、 ウンコちゃんの家具屋さんオリジナルの “入浴に必須のあのアイテム…" at bounding box center [518, 324] width 325 height 280
click at [52, 357] on button "Laptop" at bounding box center [47, 359] width 26 height 14
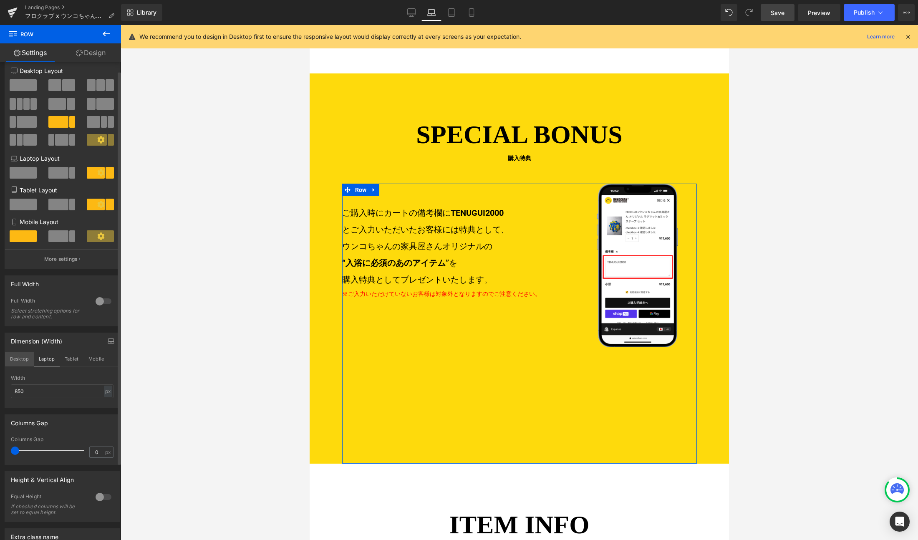
click at [18, 356] on button "Desktop" at bounding box center [19, 359] width 29 height 14
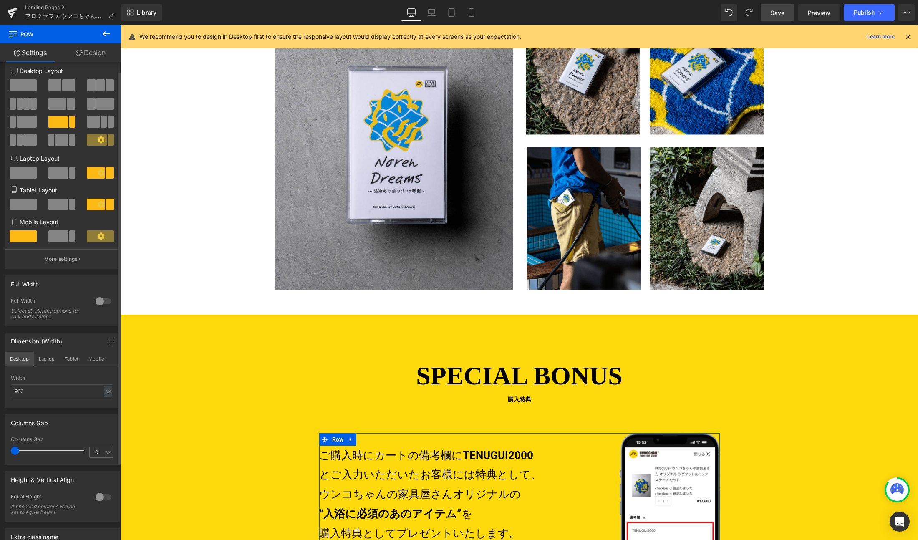
scroll to position [1600, 0]
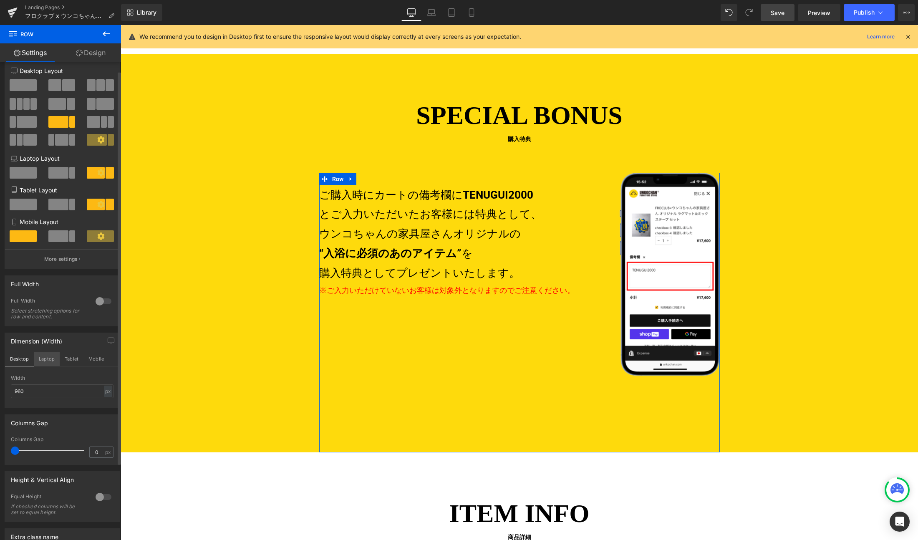
click at [47, 358] on button "Laptop" at bounding box center [47, 359] width 26 height 14
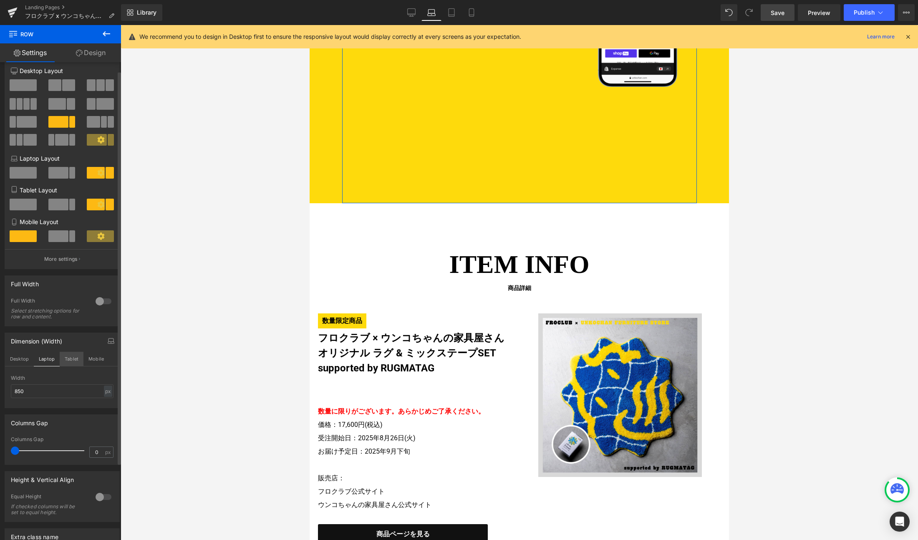
scroll to position [1339, 0]
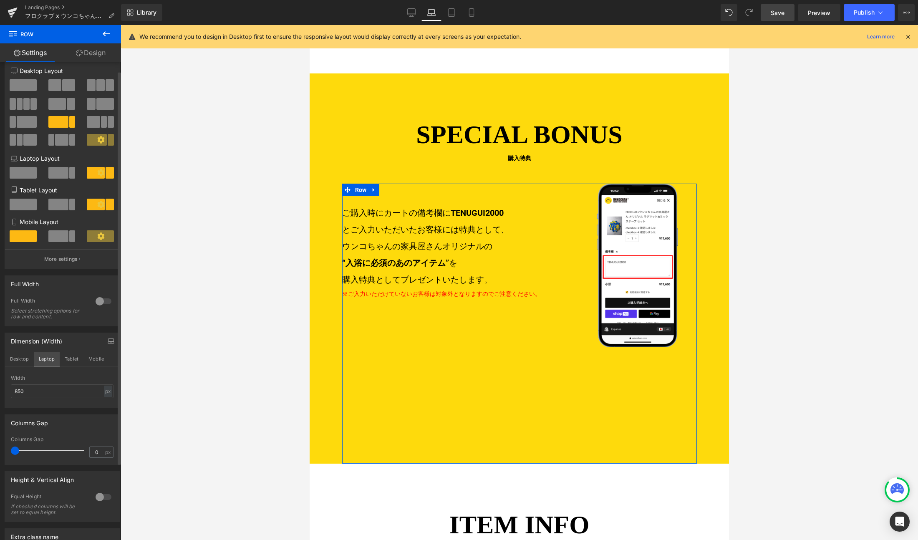
click at [35, 355] on button "Laptop" at bounding box center [47, 359] width 26 height 14
click at [18, 355] on button "Desktop" at bounding box center [19, 359] width 29 height 14
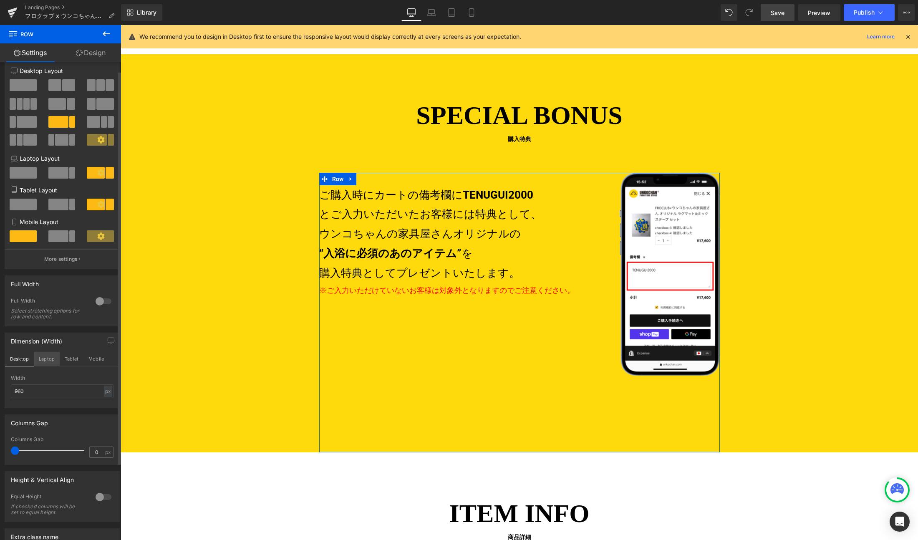
click at [39, 355] on button "Laptop" at bounding box center [47, 359] width 26 height 14
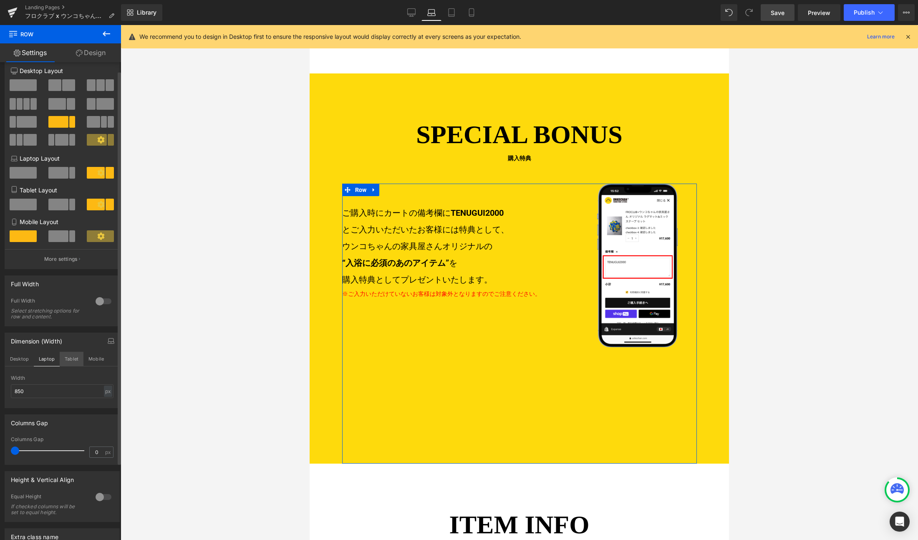
click at [65, 355] on button "Tablet" at bounding box center [72, 359] width 24 height 14
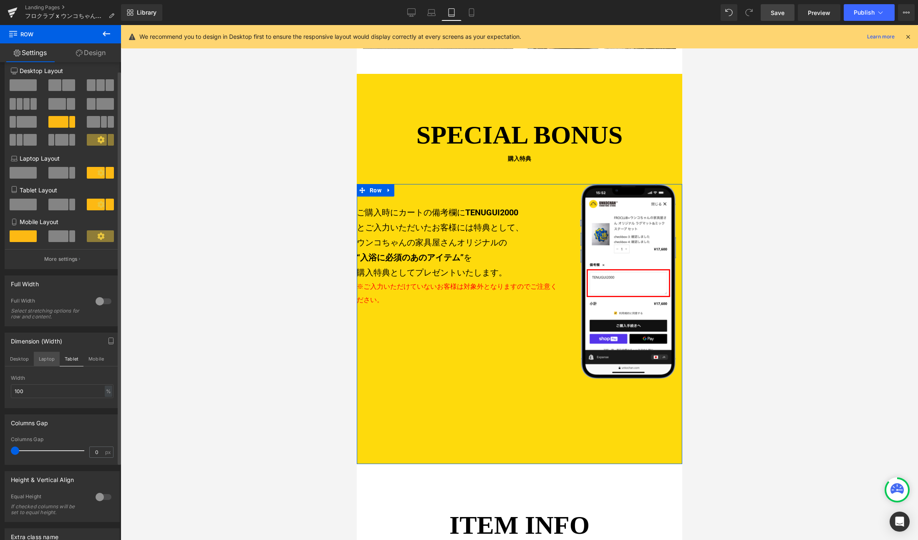
click at [51, 354] on button "Laptop" at bounding box center [47, 359] width 26 height 14
type input "850"
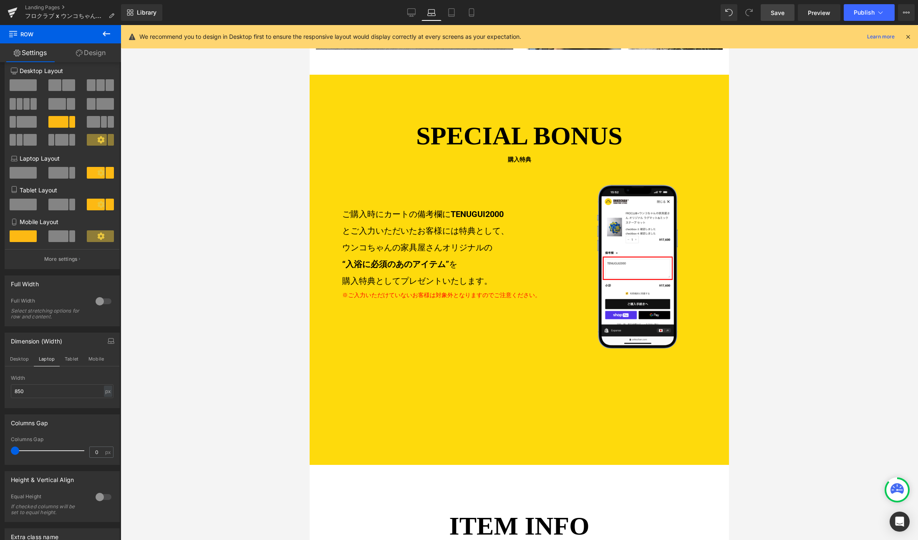
scroll to position [1339, 0]
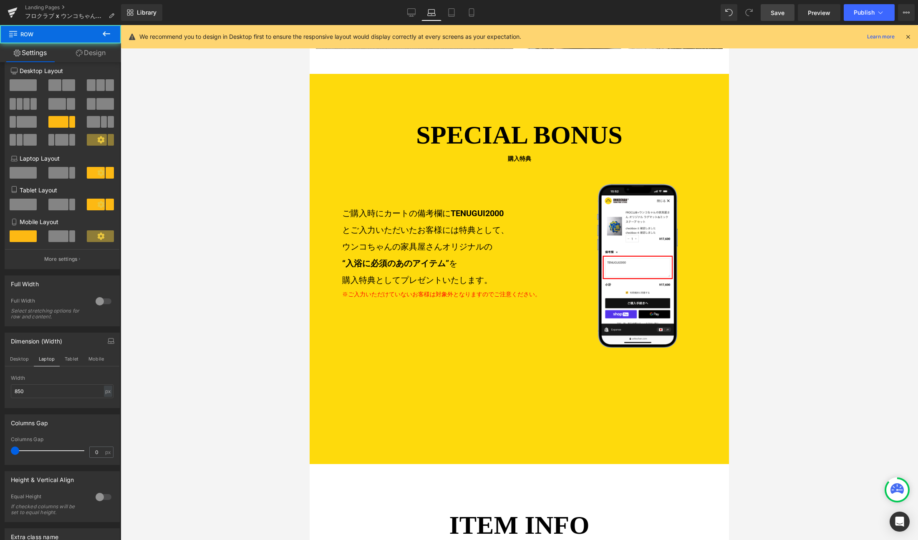
click at [547, 338] on div "ご購入時にカートの備考欄に TENUGUI2000 とご入力いただいたお客様には特典として、 ウンコちゃんの家具屋さんオリジナルの “入浴に必須のあのアイテム…" at bounding box center [519, 324] width 355 height 280
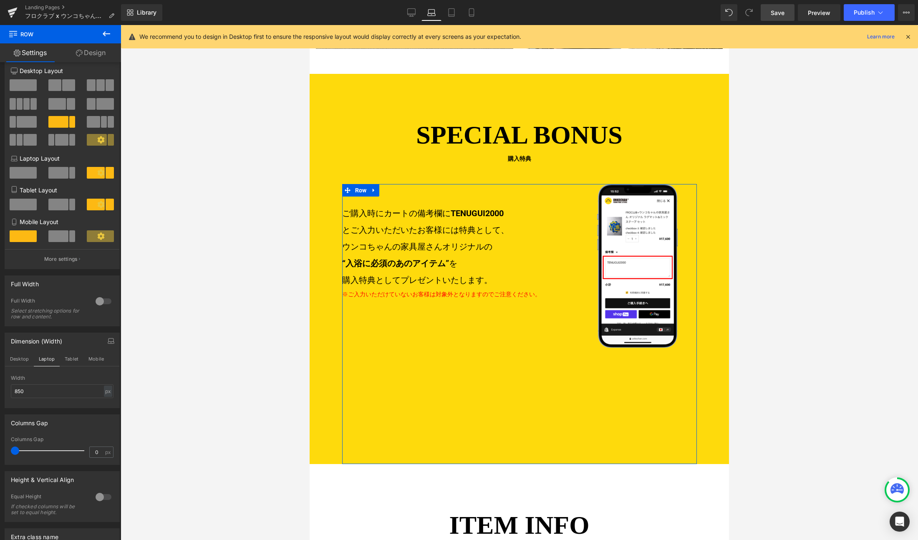
click at [98, 47] on link "Design" at bounding box center [90, 52] width 60 height 19
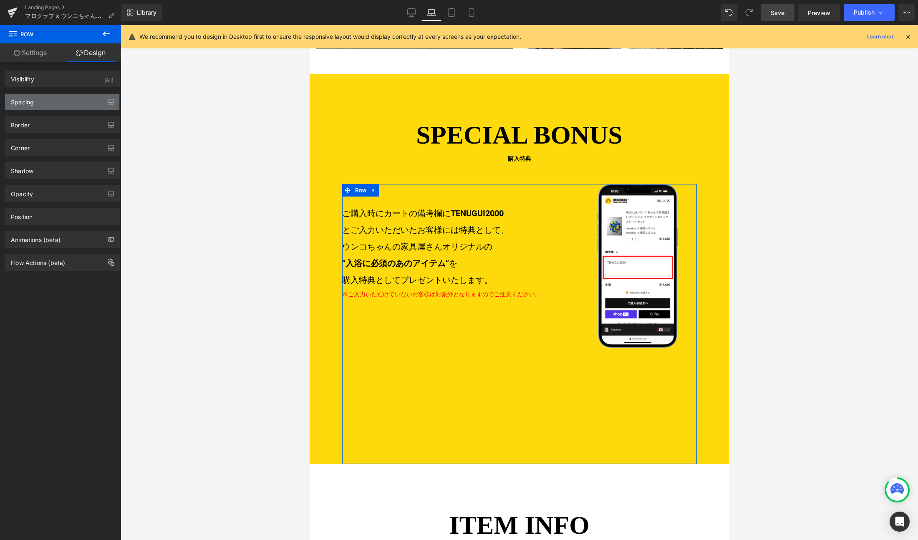
click at [66, 103] on div "Spacing" at bounding box center [62, 102] width 114 height 16
type input "0"
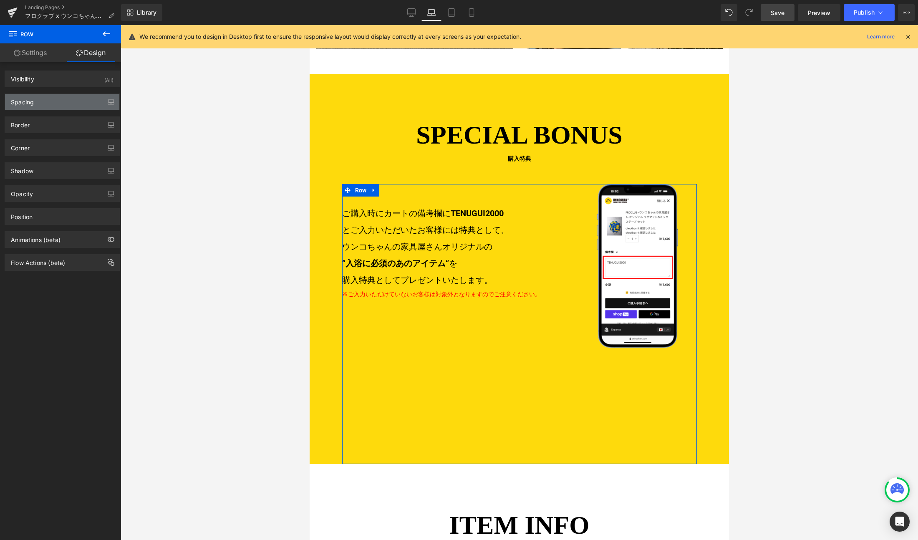
type input "0"
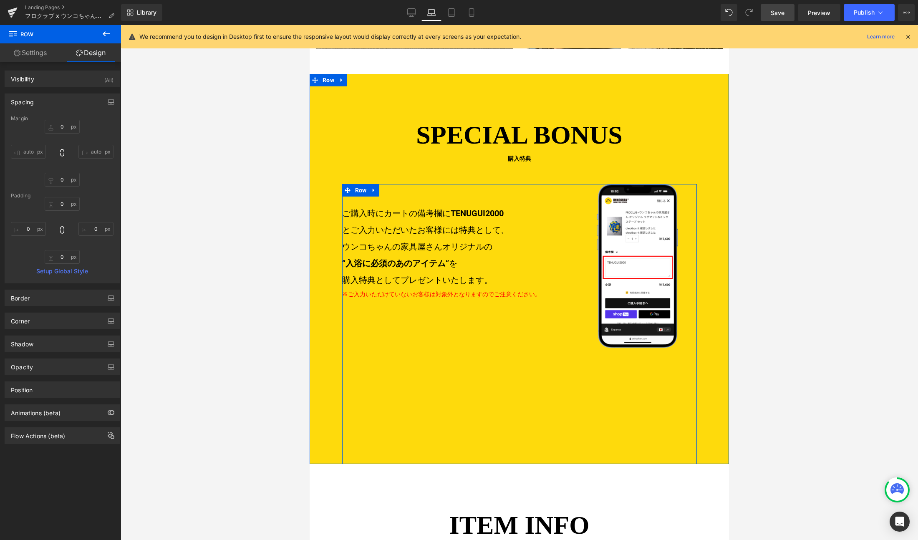
click at [591, 258] on div "Image Row 45px" at bounding box center [637, 266] width 118 height 164
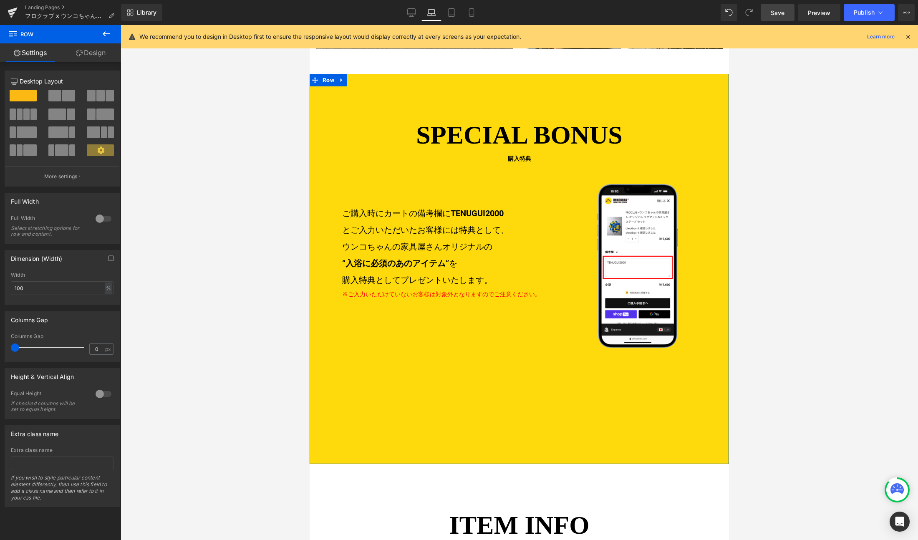
click at [450, 295] on div "ご購入時にカートの備考欄に TENUGUI2000 とご入力いただいたお客様には特典として、 ウンコちゃんの家具屋さんオリジナルの “入浴に必須のあのアイテム…" at bounding box center [519, 324] width 355 height 280
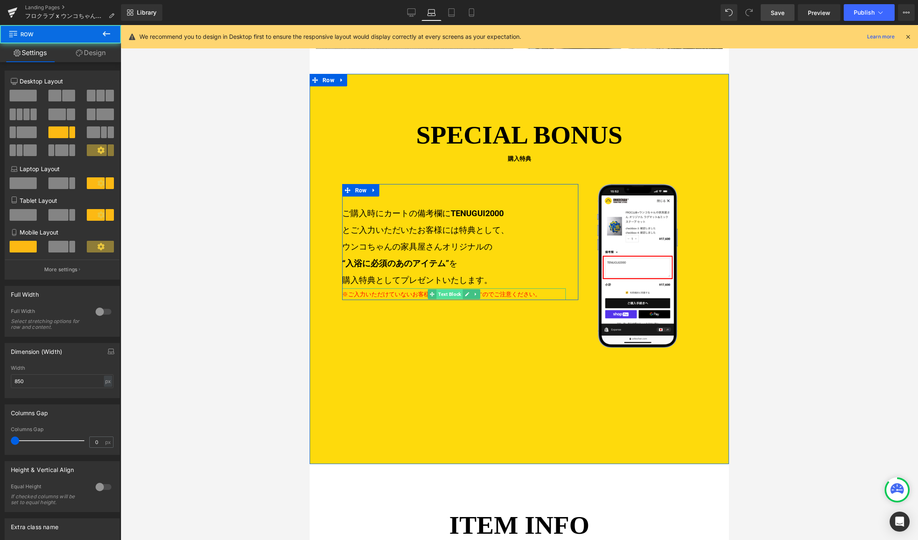
click at [436, 289] on span "Text Block" at bounding box center [449, 294] width 26 height 10
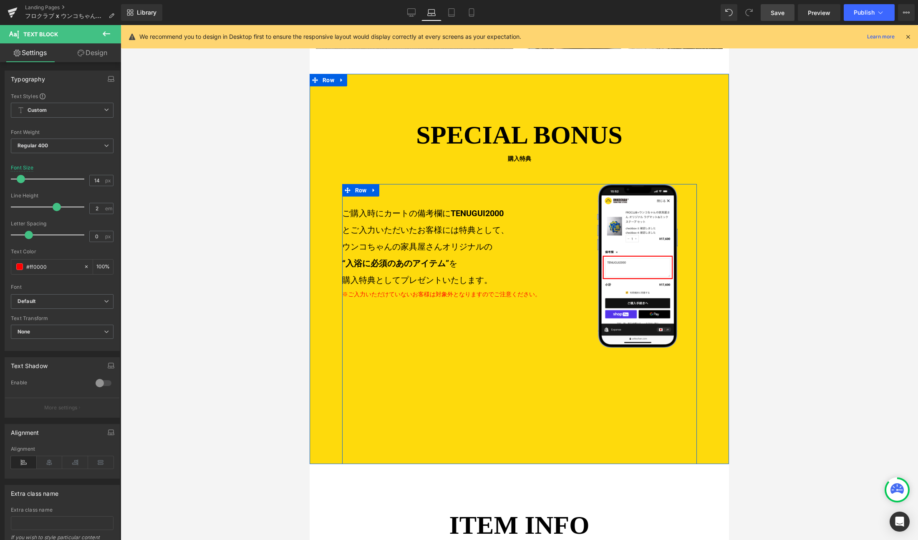
click at [540, 347] on div "ご購入時にカートの備考欄に TENUGUI2000 とご入力いただいたお客様には特典として、 ウンコちゃんの家具屋さんオリジナルの “入浴に必須のあのアイテム…" at bounding box center [519, 324] width 355 height 280
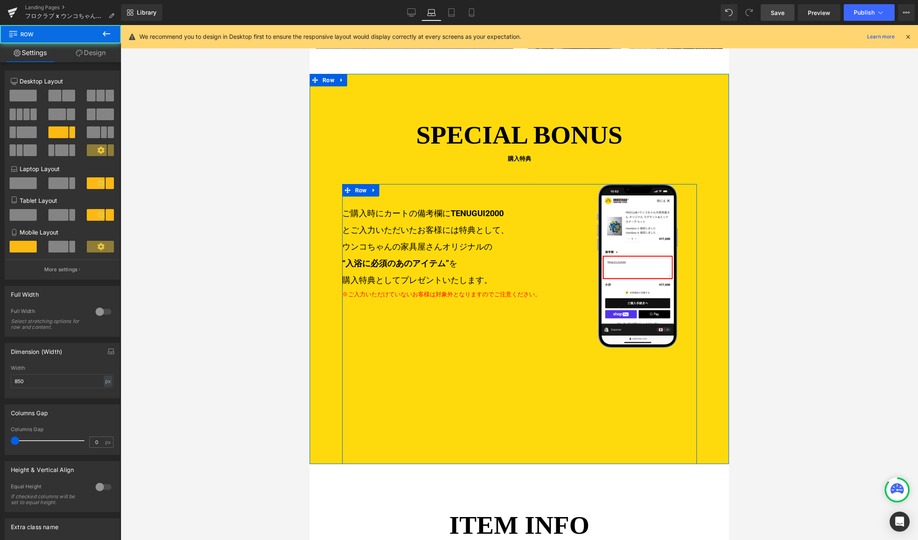
click at [426, 370] on div "ご購入時にカートの備考欄に TENUGUI2000 とご入力いただいたお客様には特典として、 ウンコちゃんの家具屋さんオリジナルの “入浴に必須のあのアイテム…" at bounding box center [519, 324] width 355 height 280
click at [408, 411] on div "ご購入時にカートの備考欄に TENUGUI2000 とご入力いただいたお客様には特典として、 ウンコちゃんの家具屋さんオリジナルの “入浴に必須のあのアイテム…" at bounding box center [519, 324] width 355 height 280
click at [359, 184] on ul "Row" at bounding box center [361, 190] width 38 height 13
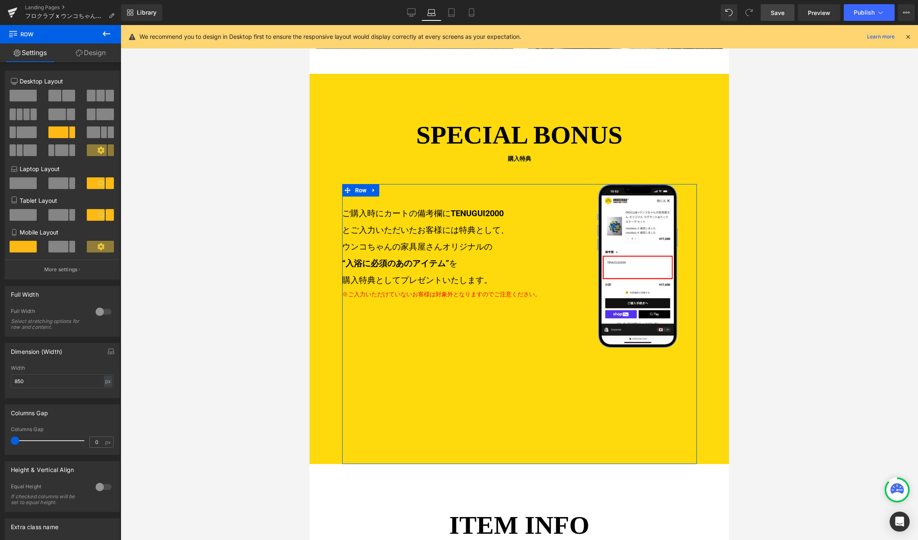
click at [96, 55] on link "Design" at bounding box center [90, 52] width 60 height 19
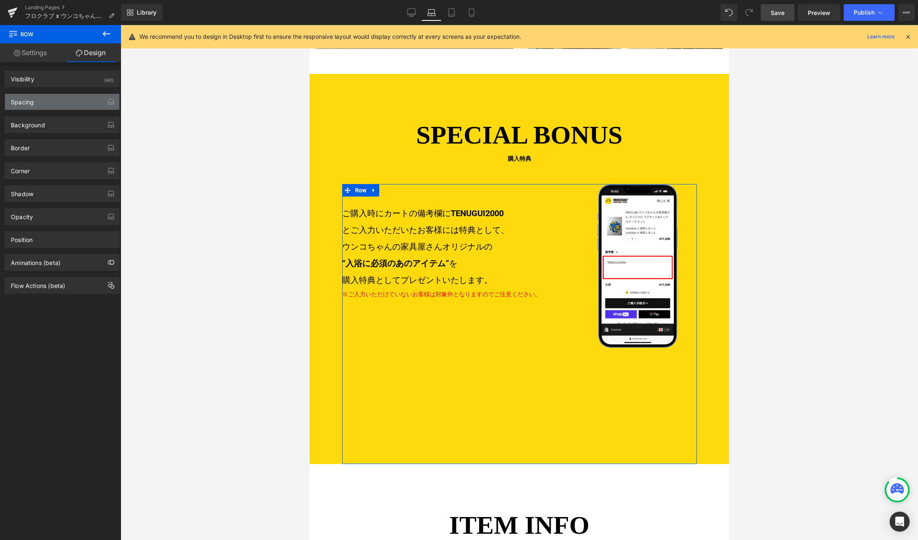
click at [68, 103] on div "Spacing" at bounding box center [62, 102] width 114 height 16
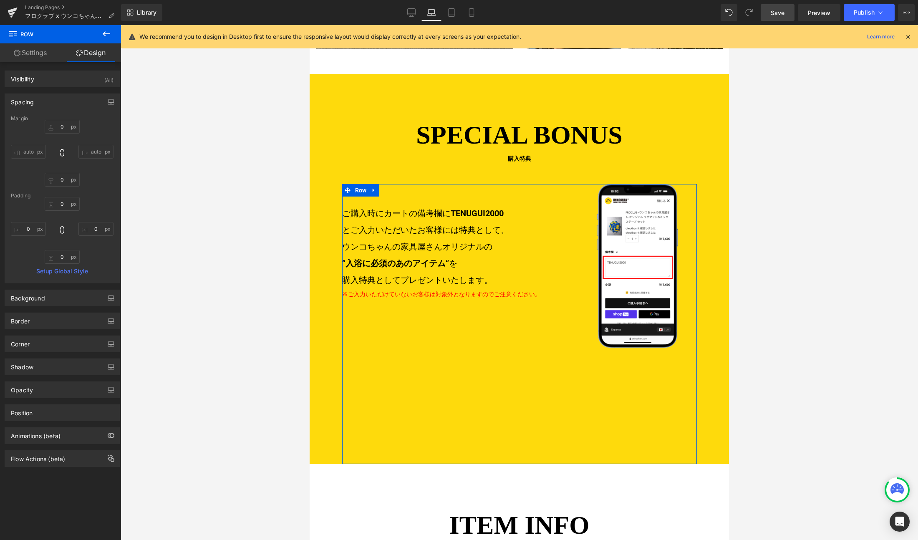
type input "0"
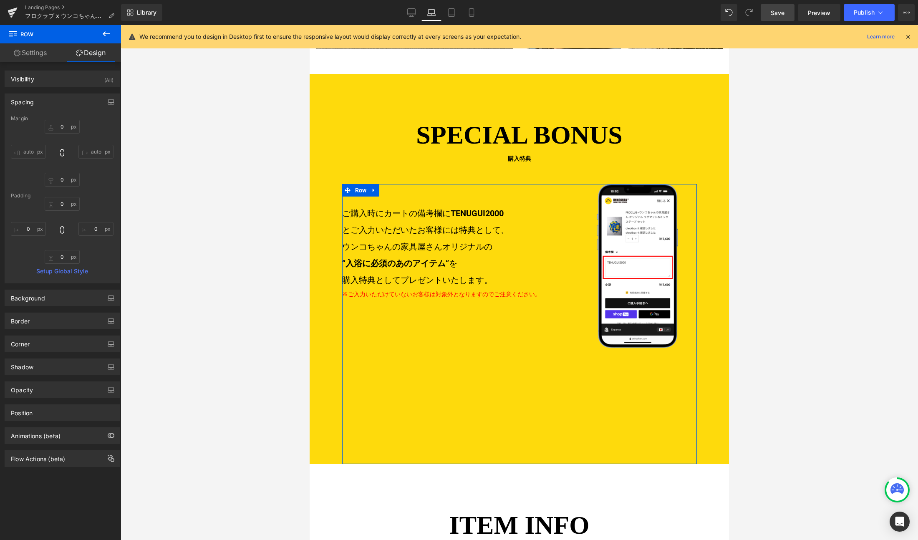
type input "0"
click at [67, 104] on div "Spacing" at bounding box center [62, 102] width 114 height 16
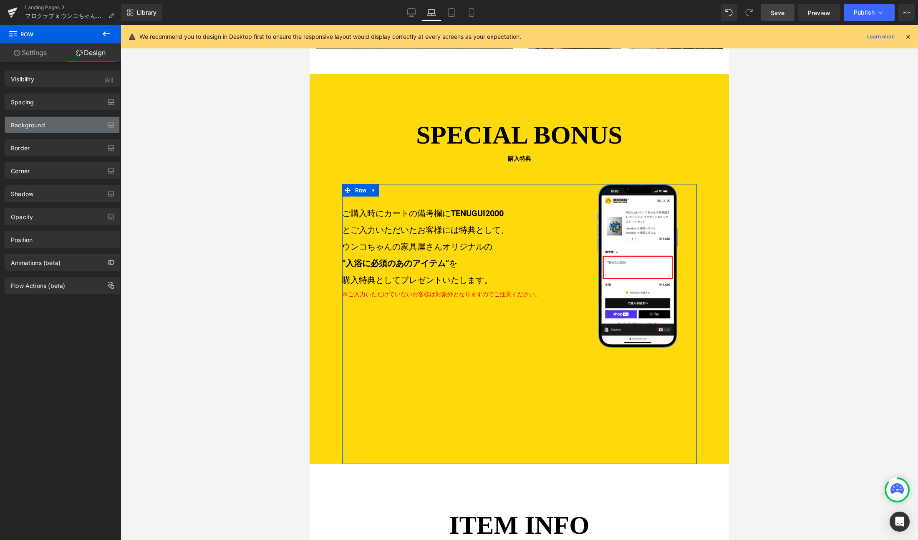
click at [58, 124] on div "Background" at bounding box center [62, 125] width 114 height 16
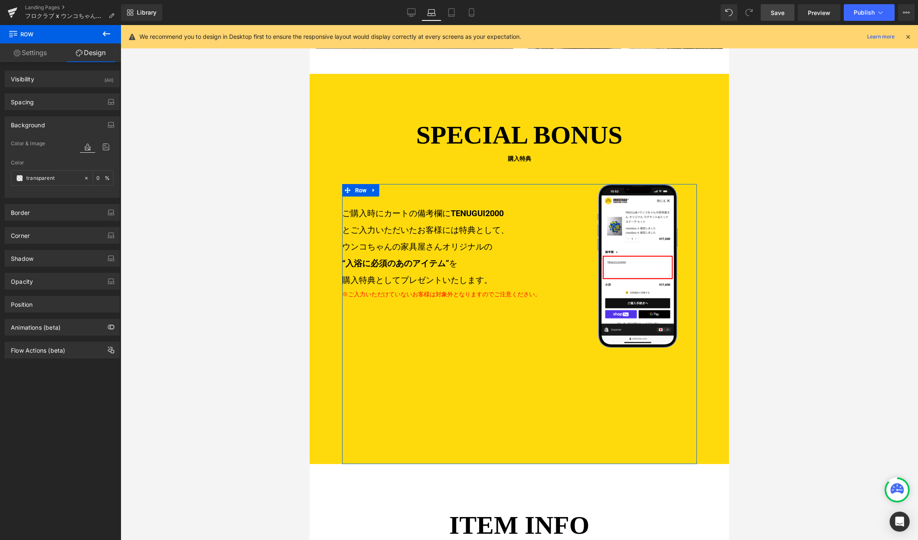
click at [58, 124] on div "Background" at bounding box center [62, 125] width 114 height 16
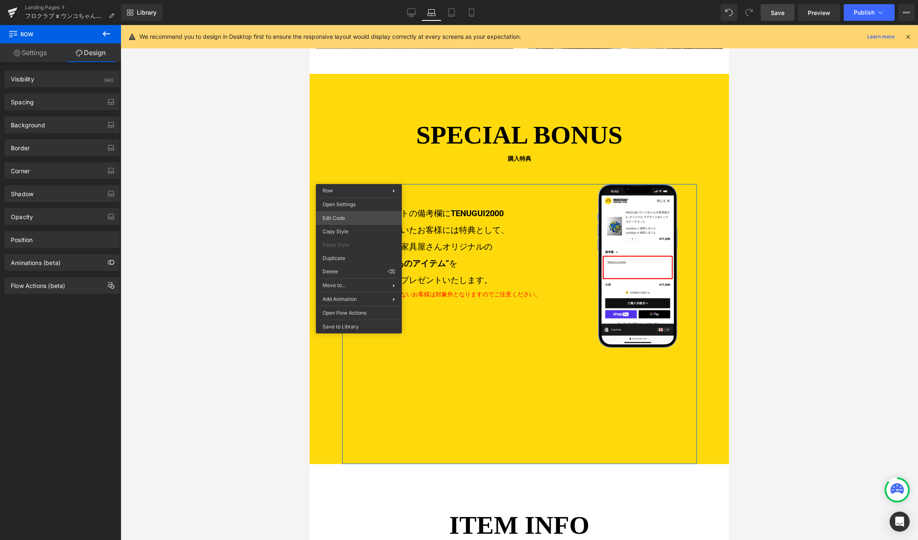
click at [353, 0] on div "Row You are previewing how the will restyle your page. You can not edit Element…" at bounding box center [459, 0] width 918 height 0
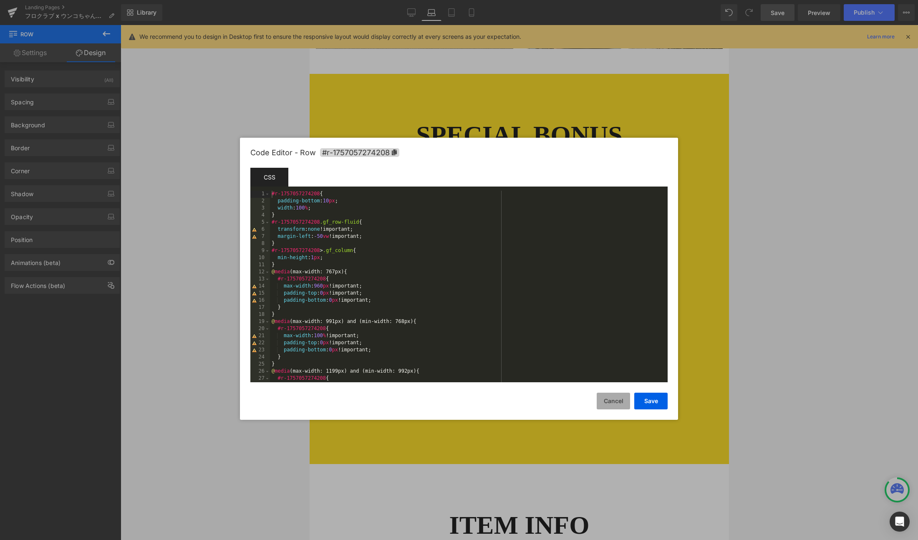
click at [603, 403] on button "Cancel" at bounding box center [613, 401] width 33 height 17
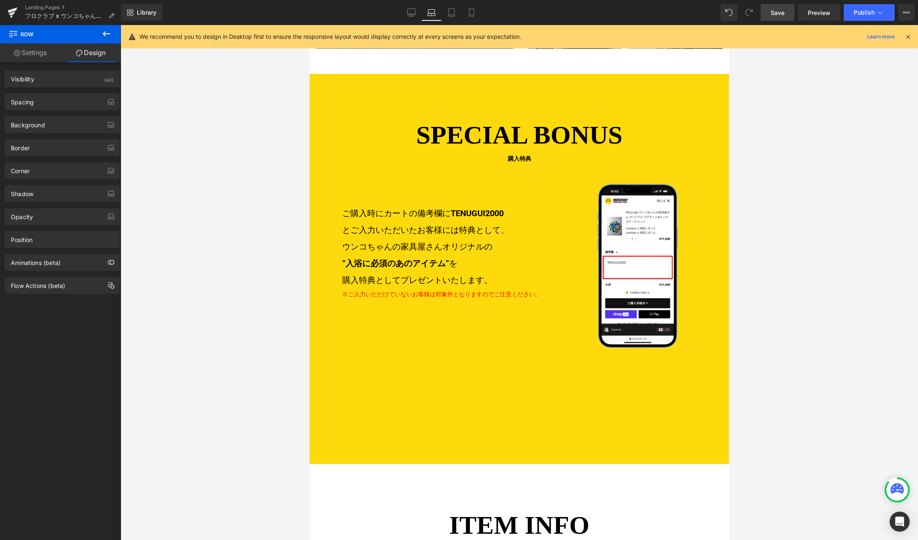
click at [506, 388] on div "ご購入時にカートの備考欄に TENUGUI2000 とご入力いただいたお客様には特典として、 ウンコちゃんの家具屋さんオリジナルの “入浴に必須のあのアイテム…" at bounding box center [519, 324] width 355 height 280
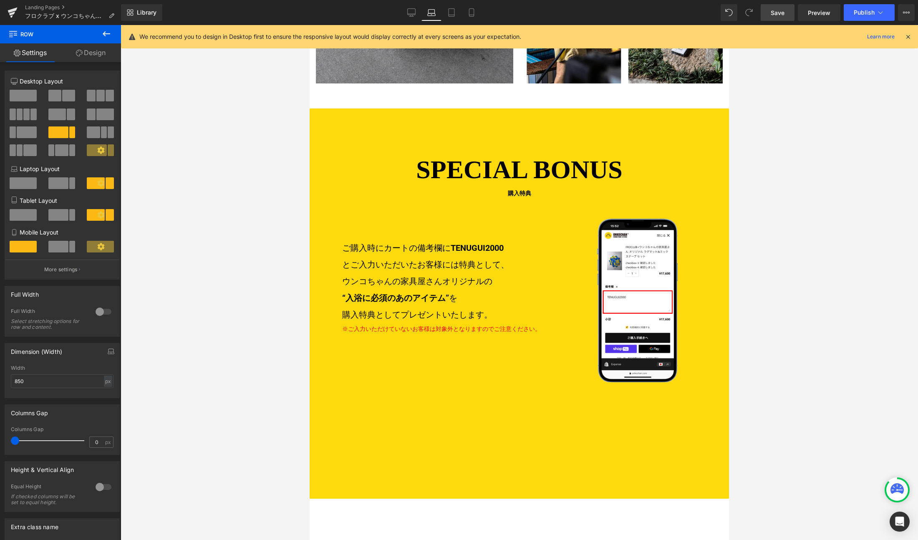
scroll to position [1293, 0]
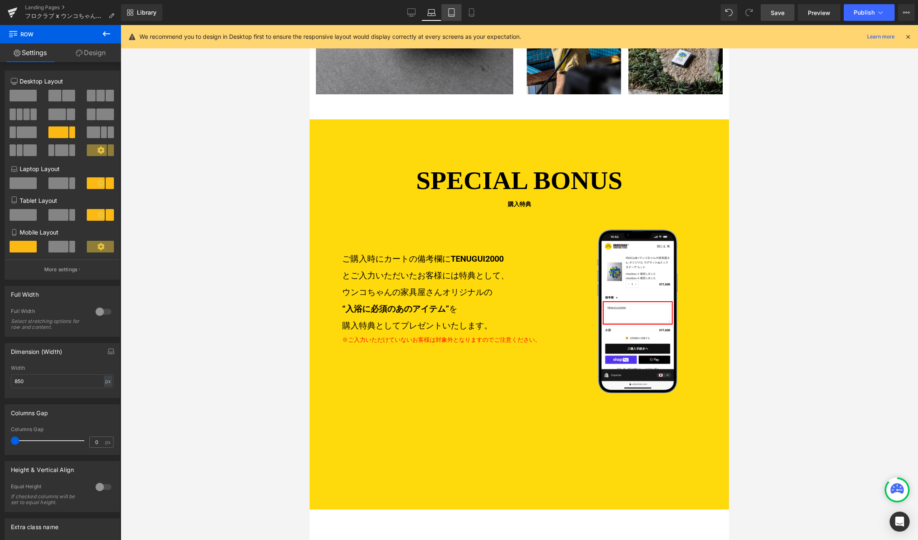
click at [452, 15] on icon at bounding box center [452, 15] width 6 height 0
type input "100"
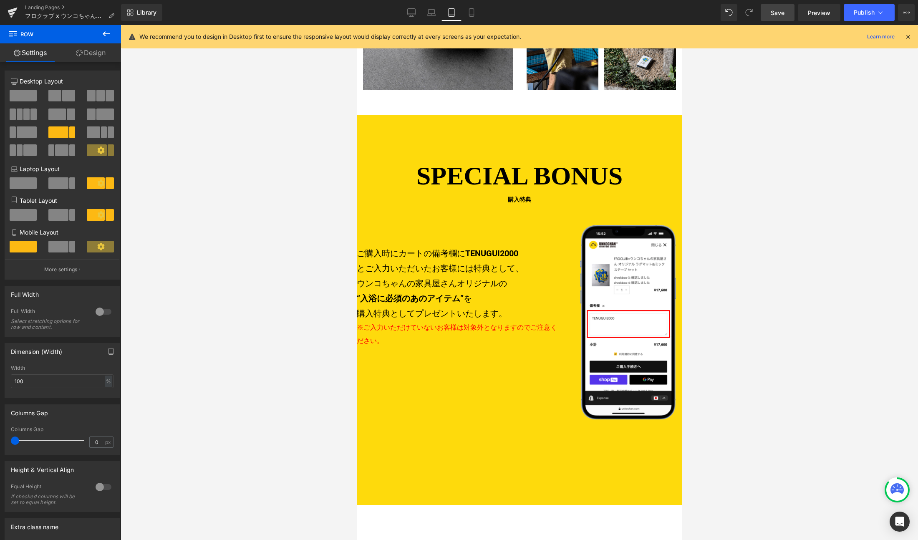
scroll to position [1094, 0]
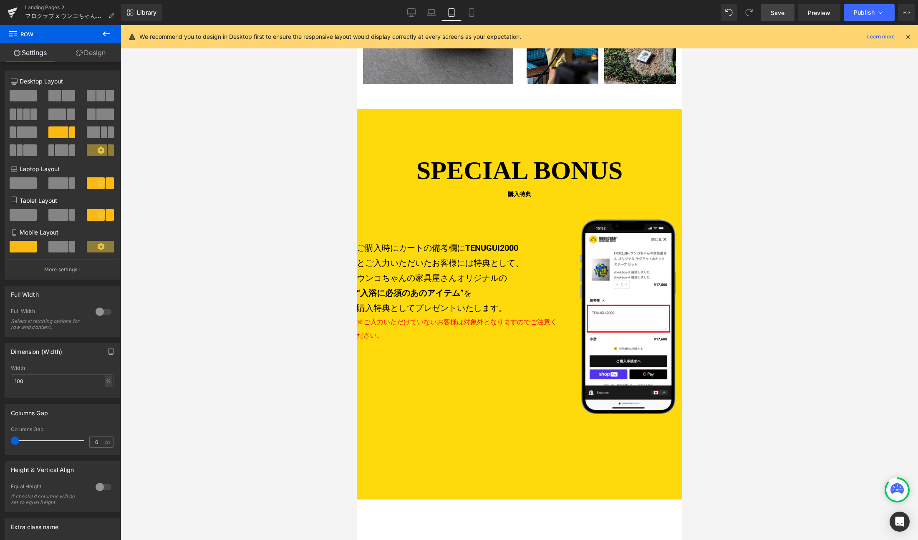
click at [519, 249] on p "ご購入時にカートの備考欄に TENUGUI2000 とご入力いただいたお客様には特典として、 ウンコちゃんの家具屋さんオリジナルの “入浴に必須のあのアイテム…" at bounding box center [458, 277] width 204 height 75
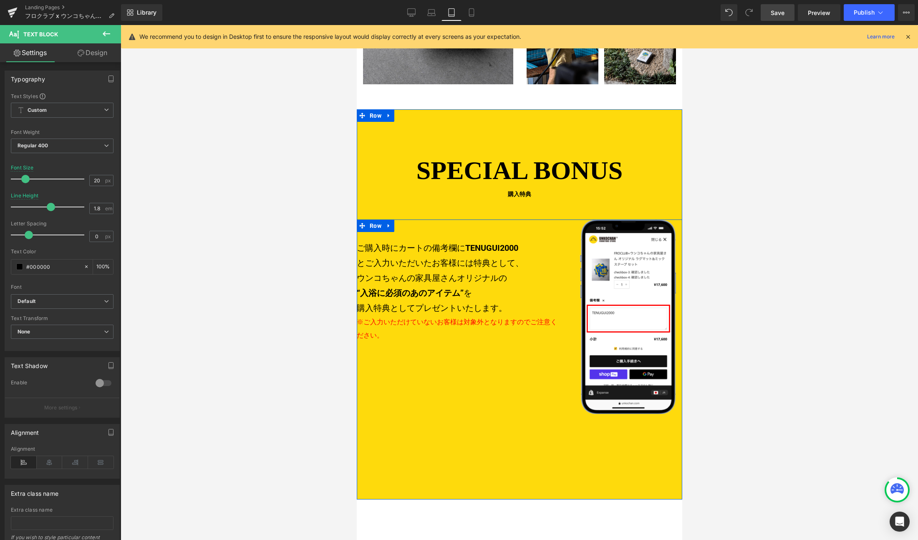
click at [481, 365] on div "ご購入時にカートの備考欄に TENUGUI2000 とご入力いただいたお客様には特典として、 ウンコちゃんの家具屋さんオリジナルの “入浴に必須のあのアイテム…" at bounding box center [518, 359] width 325 height 280
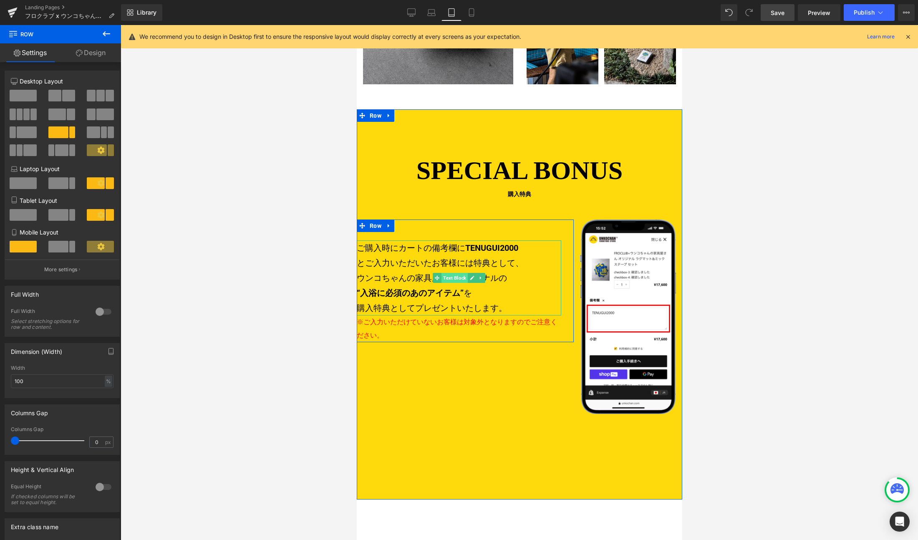
click at [449, 273] on span "Text Block" at bounding box center [454, 278] width 26 height 10
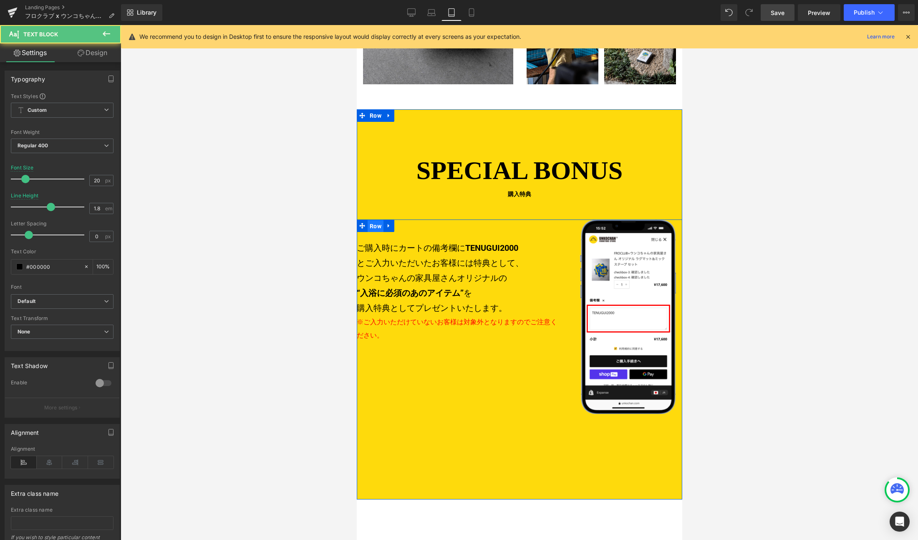
click at [375, 219] on ul "Row" at bounding box center [375, 225] width 38 height 13
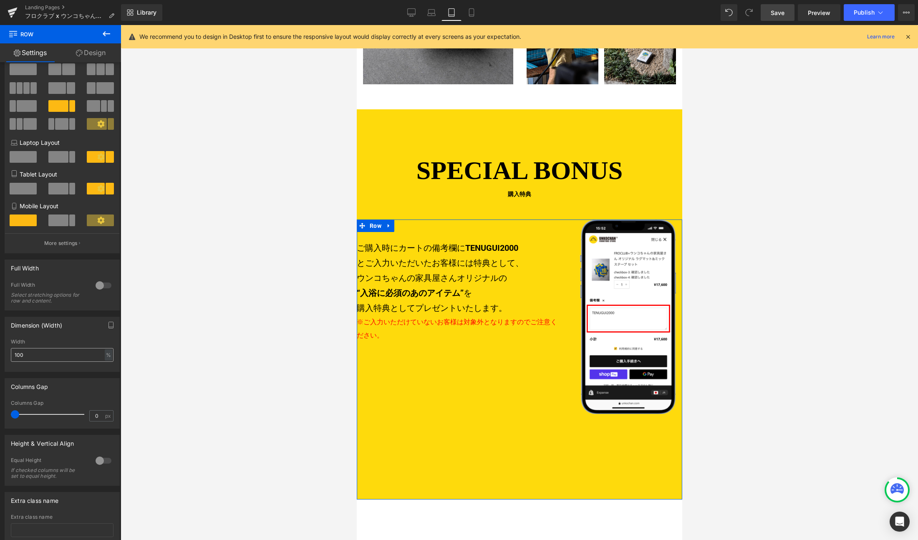
scroll to position [0, 0]
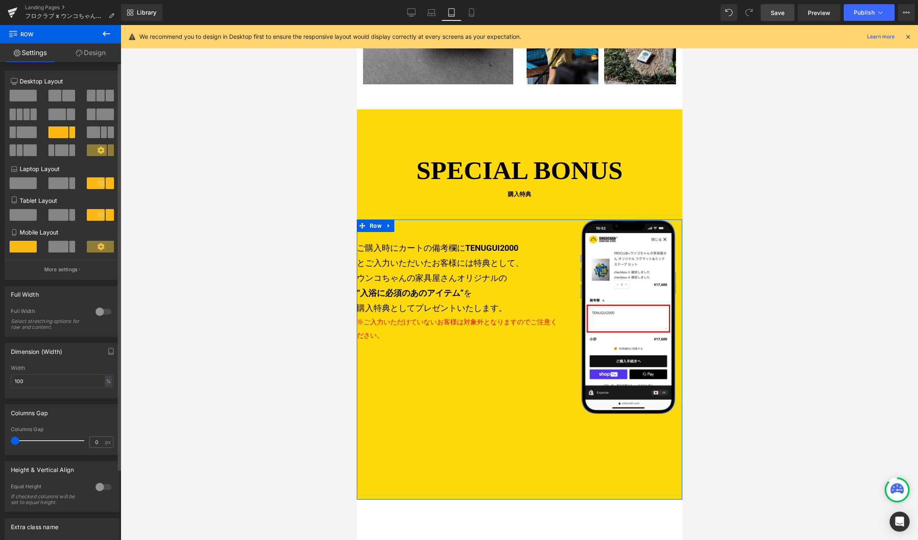
click at [24, 214] on span at bounding box center [23, 215] width 27 height 12
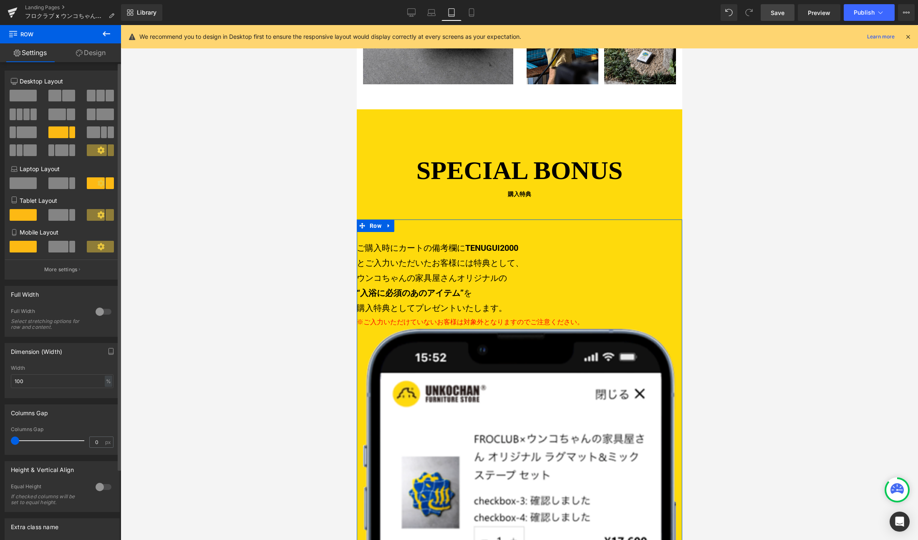
click at [24, 214] on span at bounding box center [23, 215] width 27 height 12
click at [50, 214] on span at bounding box center [58, 215] width 20 height 12
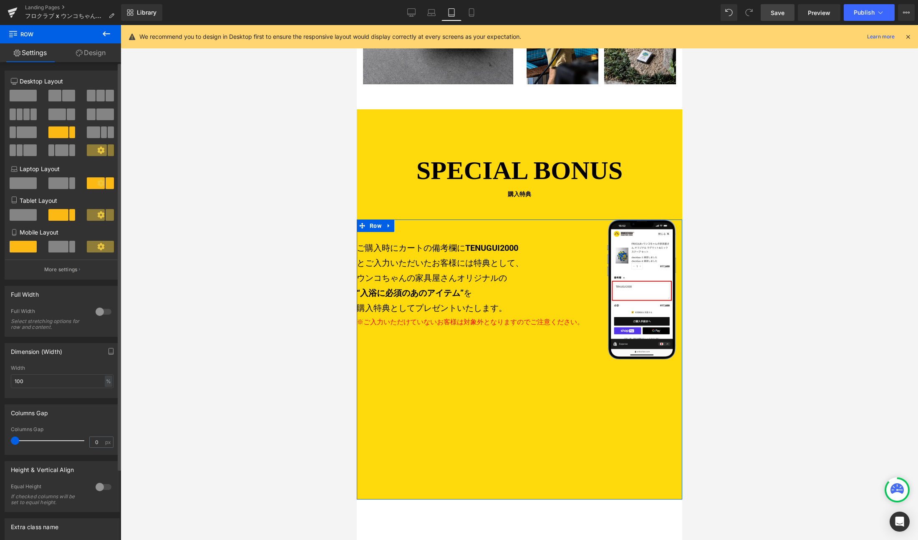
click at [114, 214] on div at bounding box center [100, 218] width 39 height 18
click at [97, 212] on icon at bounding box center [101, 215] width 8 height 8
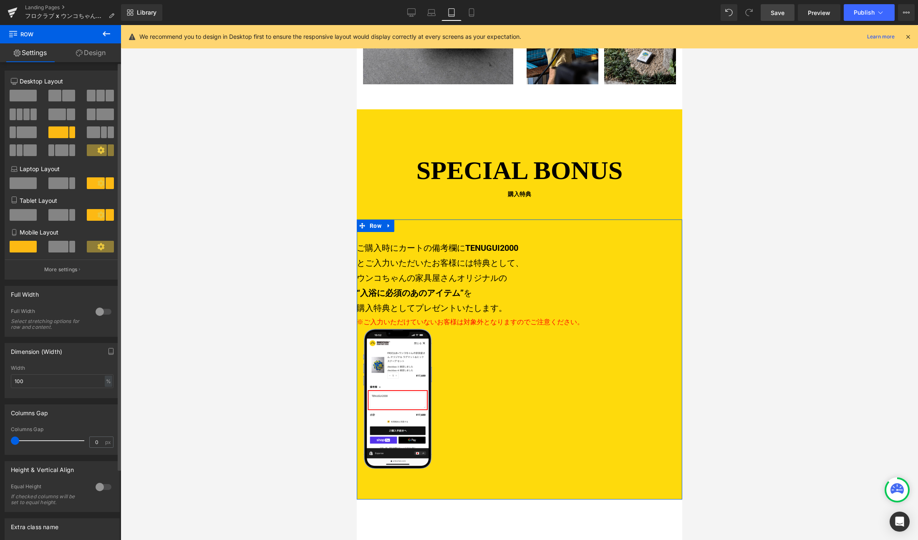
click at [61, 211] on span at bounding box center [58, 215] width 20 height 12
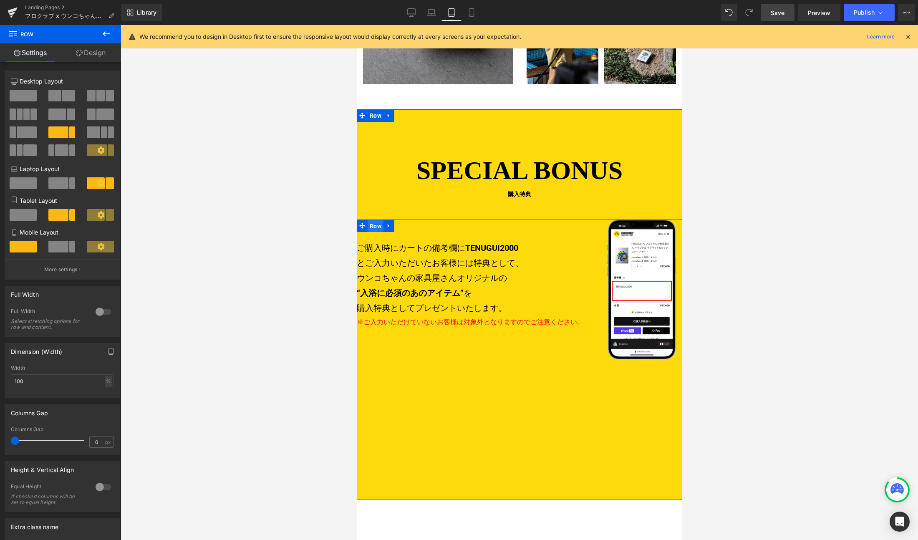
click at [372, 220] on span "Row" at bounding box center [375, 226] width 16 height 13
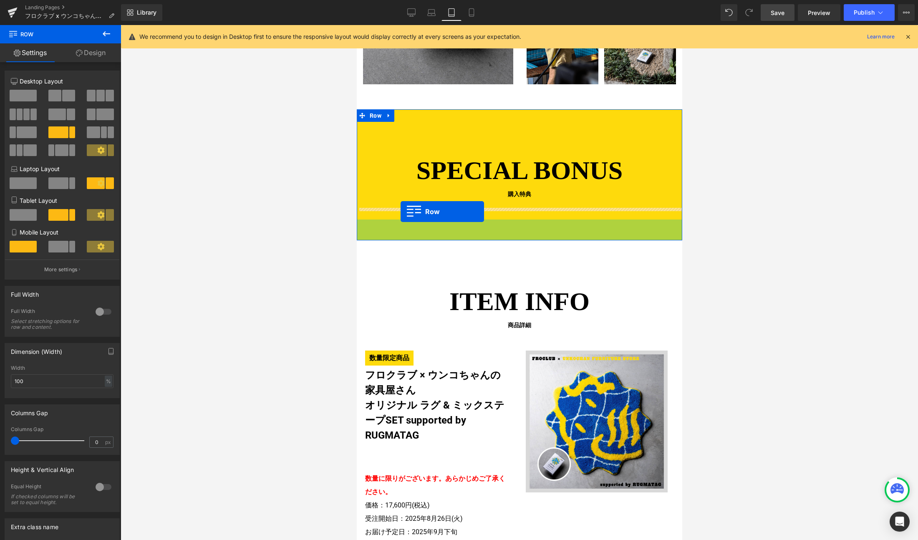
drag, startPoint x: 377, startPoint y: 212, endPoint x: 400, endPoint y: 212, distance: 22.9
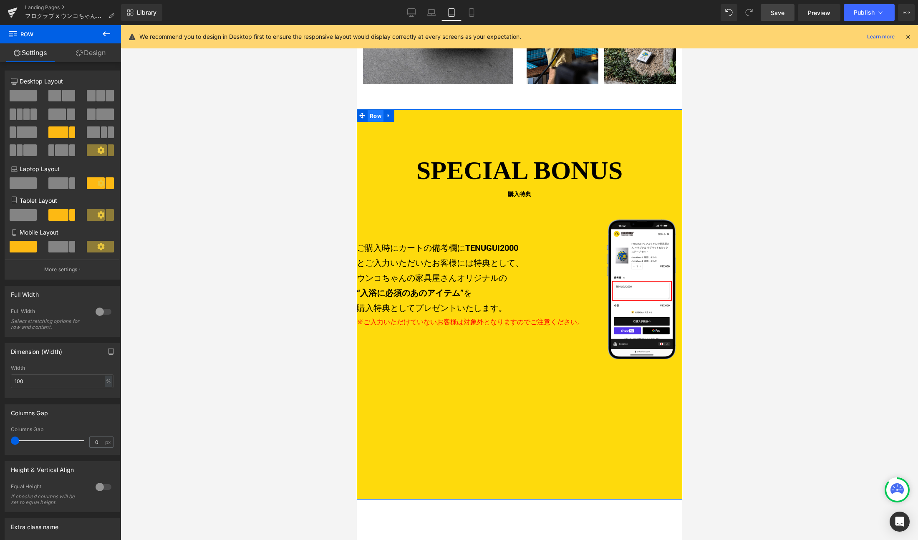
click at [374, 110] on span "Row" at bounding box center [375, 116] width 16 height 13
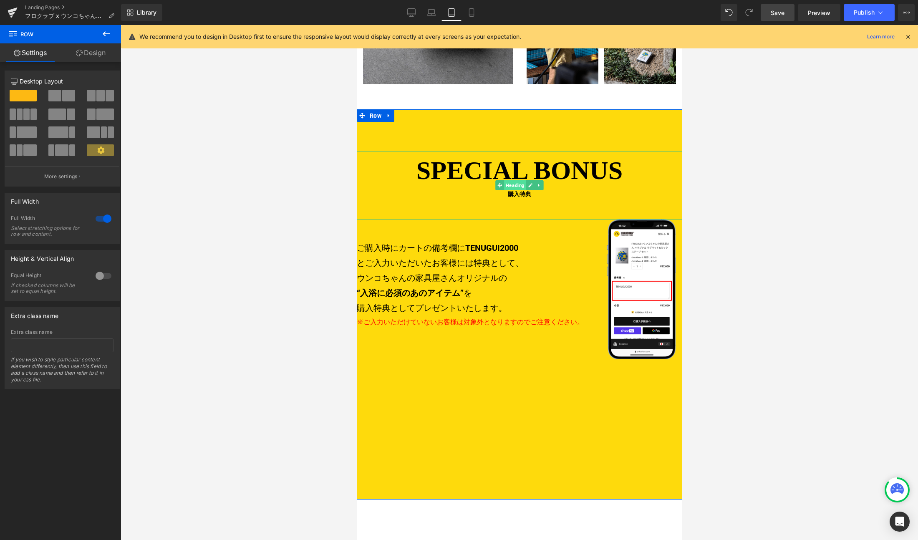
click at [513, 180] on span "Heading" at bounding box center [515, 185] width 22 height 10
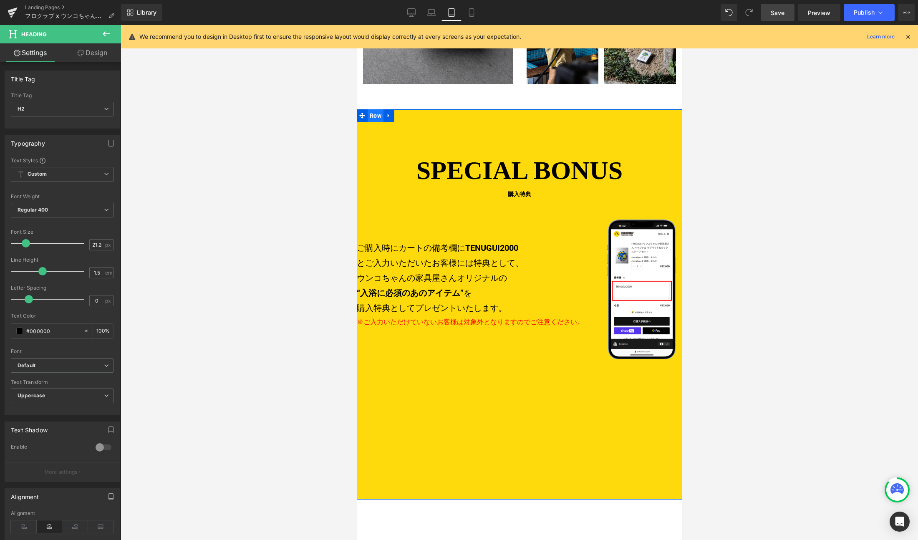
click at [376, 109] on ul "Row" at bounding box center [375, 115] width 38 height 13
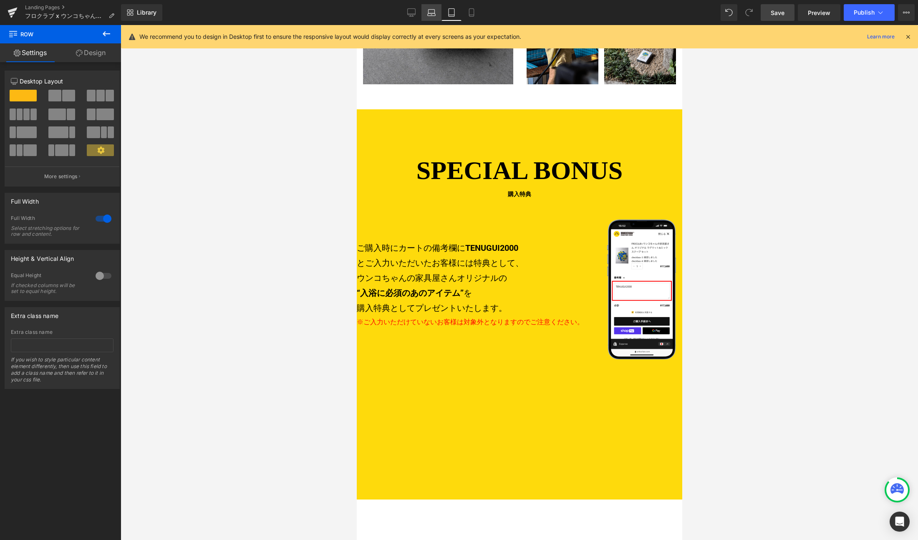
click at [435, 13] on icon at bounding box center [432, 14] width 8 height 3
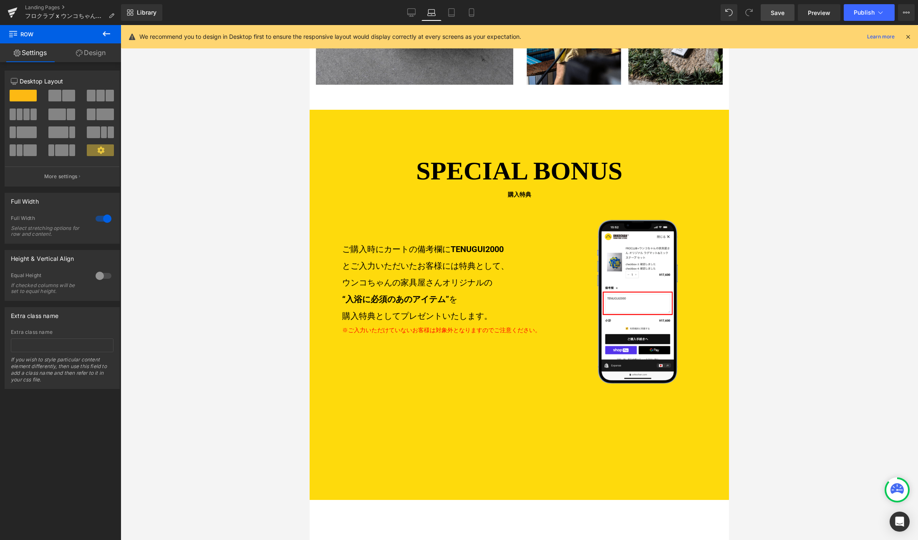
scroll to position [1303, 0]
click at [418, 11] on link "Desktop" at bounding box center [411, 12] width 20 height 17
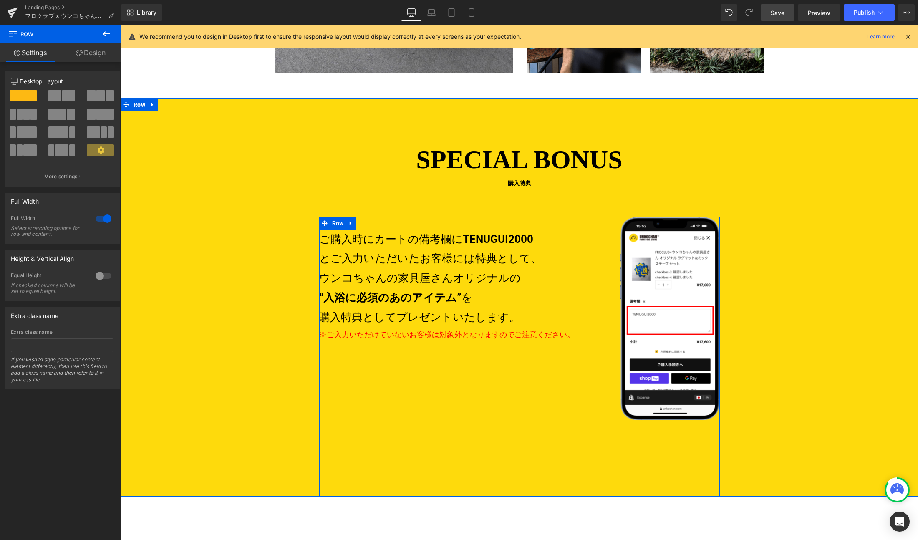
click at [525, 385] on div "ご購入時にカートの備考欄に TENUGUI2000 とご入力いただいたお客様には特典として、 ウンコちゃんの家具屋さんオリジナルの “入浴に必須のあのアイテム…" at bounding box center [519, 357] width 401 height 280
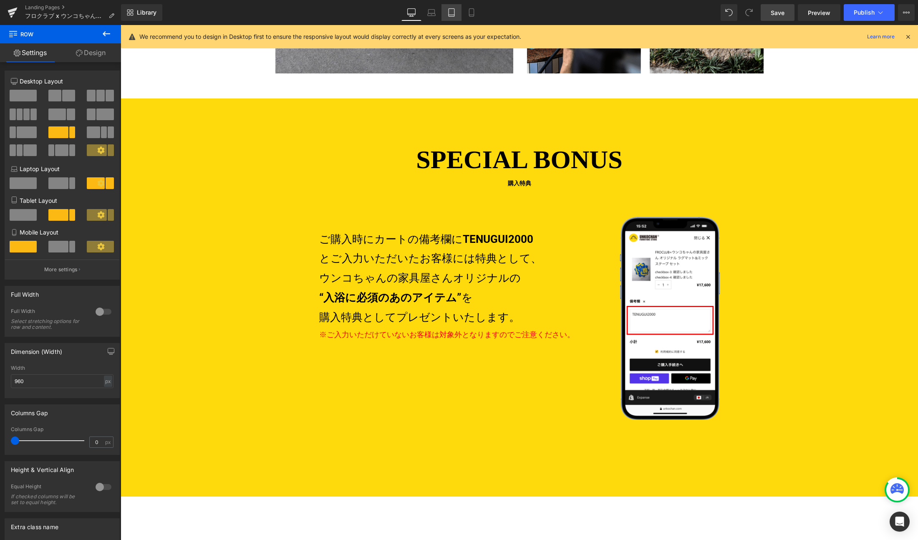
click at [454, 11] on icon at bounding box center [451, 12] width 8 height 8
type input "100"
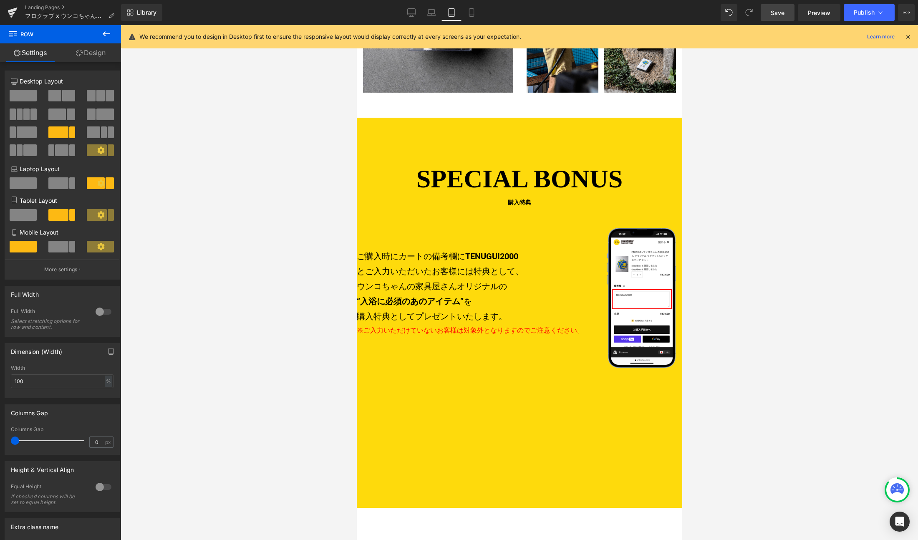
scroll to position [1086, 0]
click at [520, 303] on p "ご購入時にカートの備考欄に TENUGUI2000 とご入力いただいたお客様には特典として、 ウンコちゃんの家具屋さんオリジナルの “入浴に必須のあのアイテム…" at bounding box center [472, 286] width 232 height 75
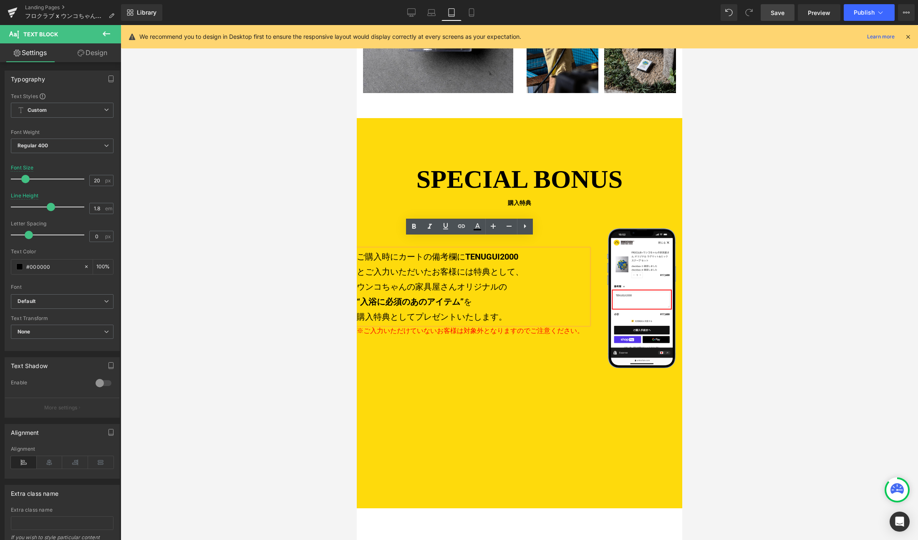
click at [481, 341] on div "ご購入時にカートの備考欄に TENUGUI2000 とご入力いただいたお客様には特典として、 ウンコちゃんの家具屋さんオリジナルの “入浴に必須のあのアイテム…" at bounding box center [518, 368] width 325 height 280
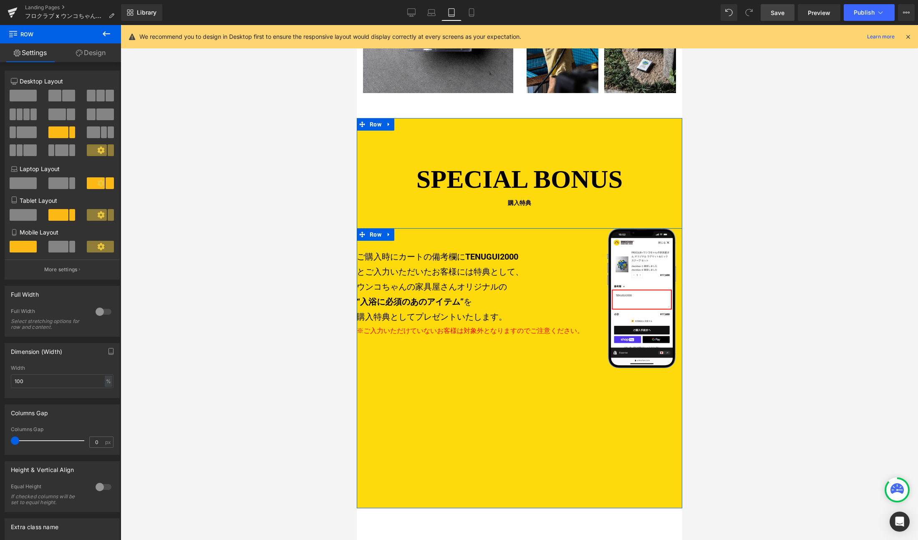
click at [519, 394] on div "ご購入時にカートの備考欄に TENUGUI2000 とご入力いただいたお客様には特典として、 ウンコちゃんの家具屋さんオリジナルの “入浴に必須のあのアイテム…" at bounding box center [518, 368] width 325 height 280
click at [367, 228] on span "Row" at bounding box center [375, 234] width 16 height 13
click at [22, 210] on span at bounding box center [23, 215] width 27 height 12
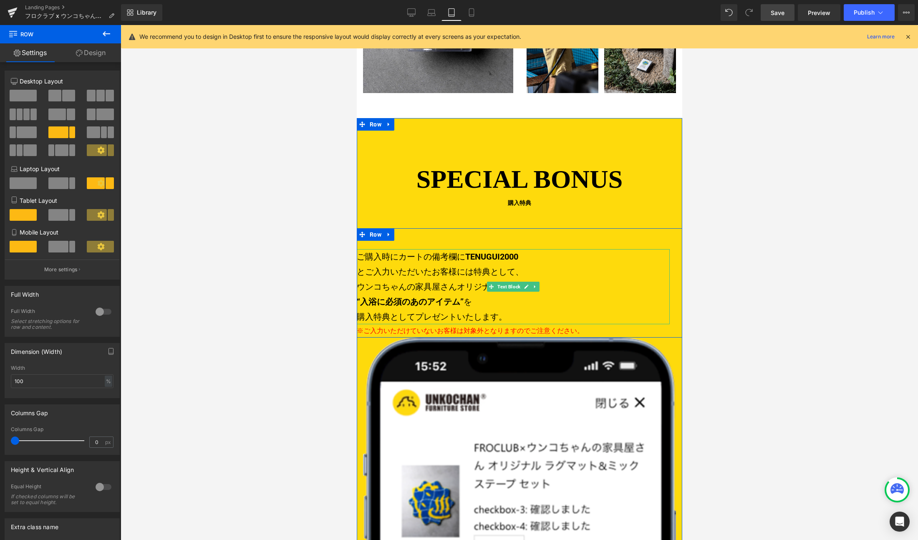
click at [374, 249] on p "ご購入時にカートの備考欄に TENUGUI2000 とご入力いただいたお客様には特典として、 ウンコちゃんの家具屋さんオリジナルの “入浴に必須のあのアイテム…" at bounding box center [512, 286] width 313 height 75
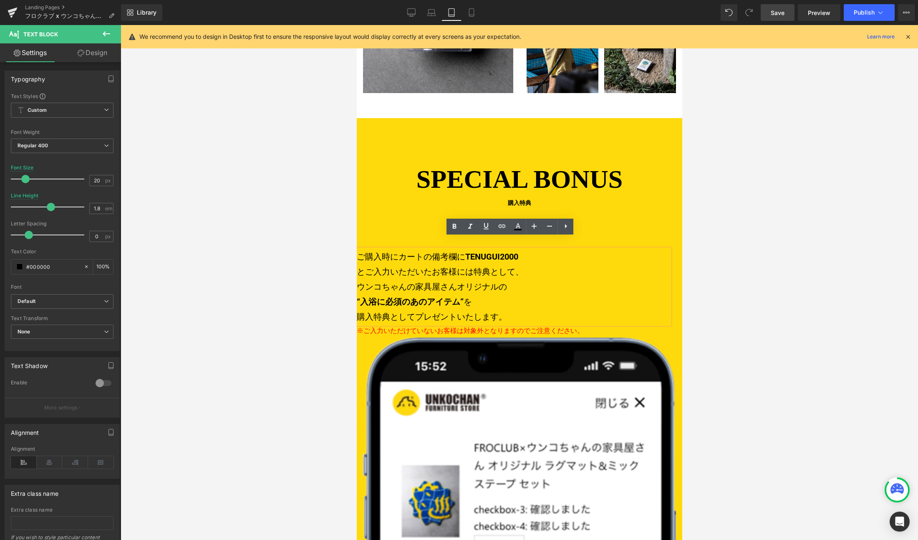
click at [356, 25] on div at bounding box center [356, 25] width 0 height 0
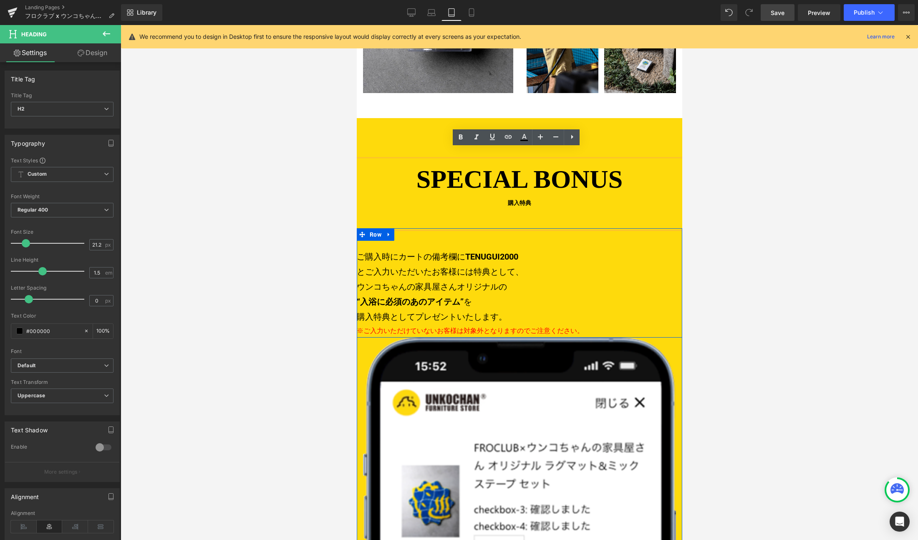
click at [423, 228] on div "ご購入時にカートの備考欄に TENUGUI2000 とご入力いただいたお客様には特典として、 ウンコちゃんの家具屋さんオリジナルの “入浴に必須のあのアイテム…" at bounding box center [518, 282] width 325 height 109
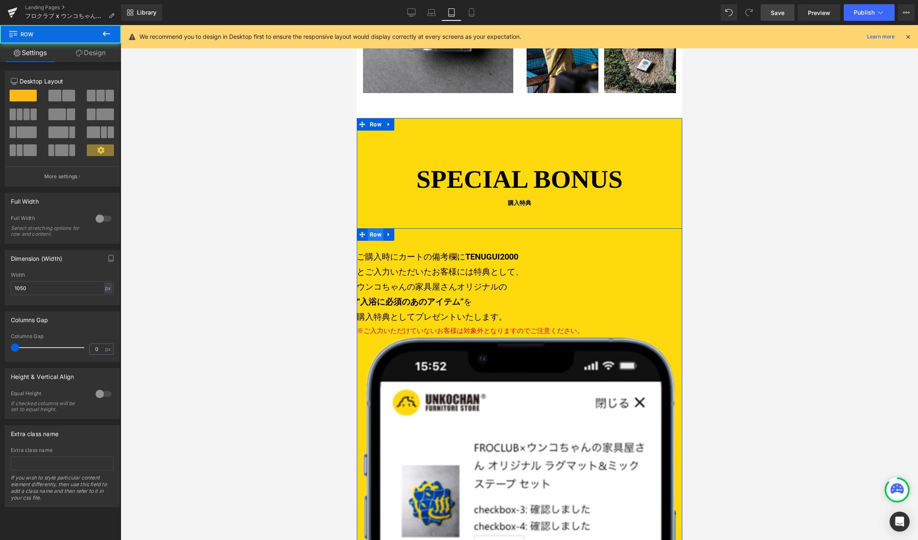
click at [375, 228] on ul "Row" at bounding box center [375, 234] width 38 height 13
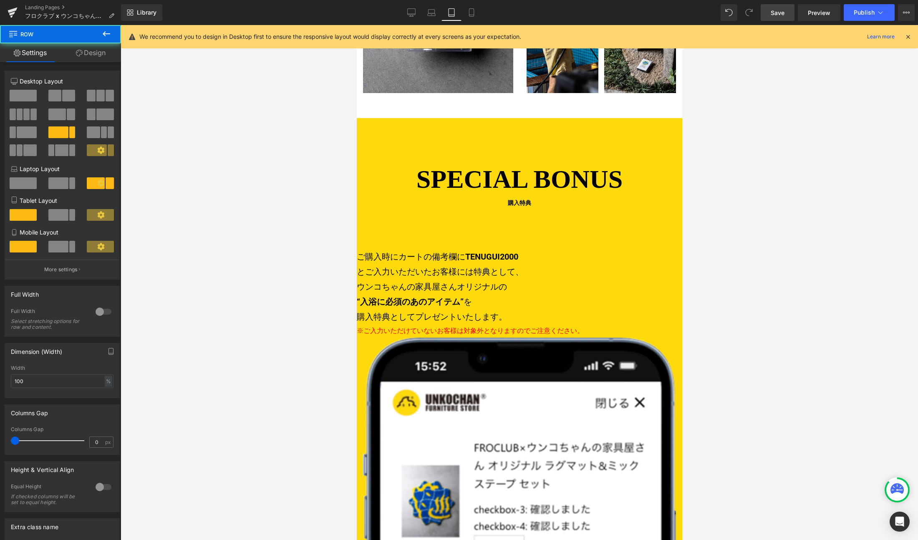
click at [97, 40] on button at bounding box center [106, 34] width 29 height 18
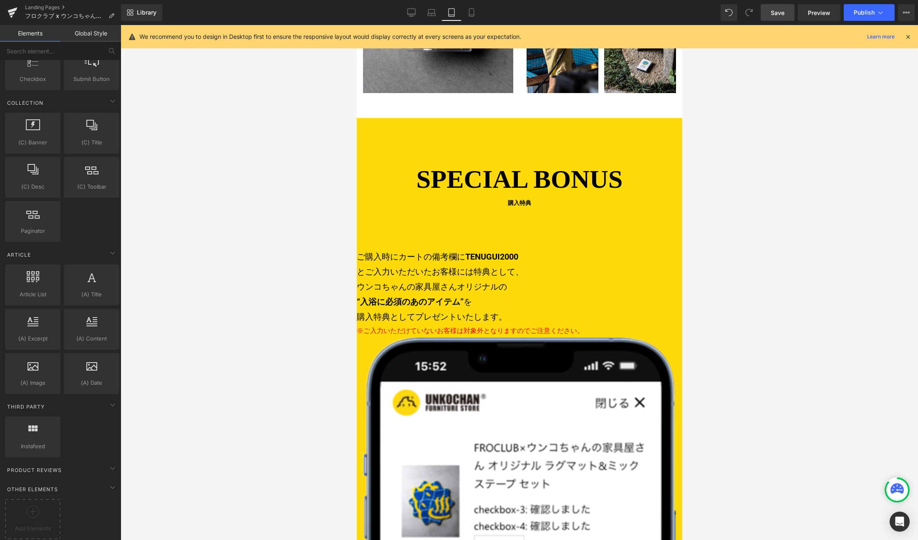
click at [25, 33] on link "Elements" at bounding box center [30, 33] width 60 height 17
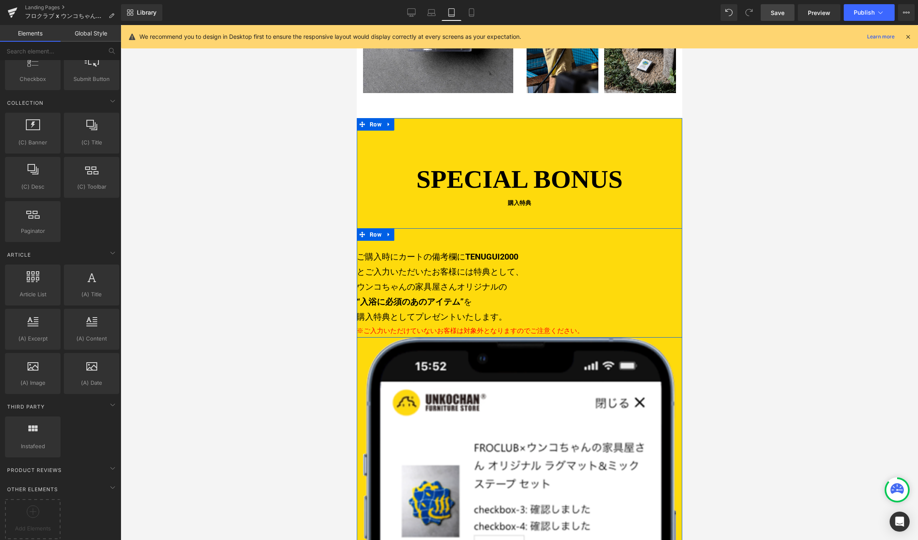
click at [425, 230] on div "ご購入時にカートの備考欄に TENUGUI2000 とご入力いただいたお客様には特典として、 ウンコちゃんの家具屋さんオリジナルの “入浴に必須のあのアイテム…" at bounding box center [518, 282] width 325 height 109
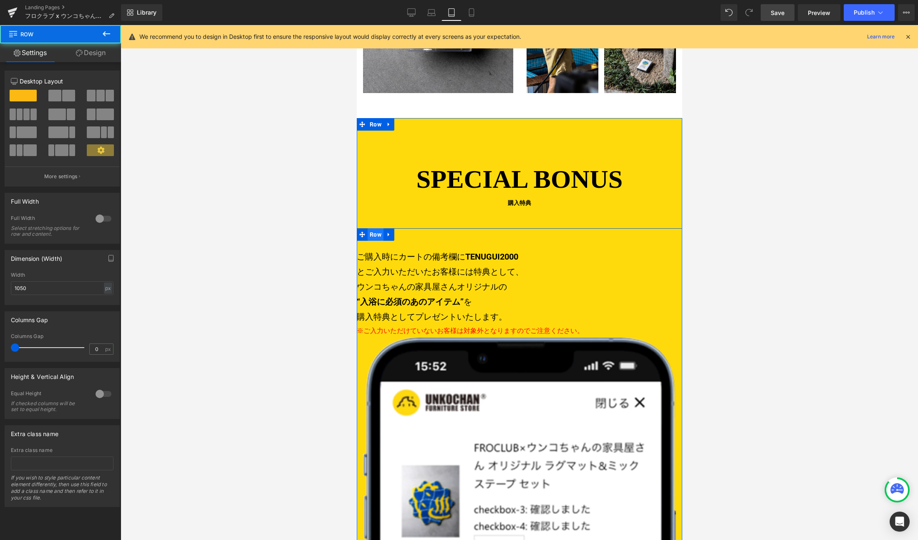
click at [375, 228] on ul "Row" at bounding box center [375, 234] width 38 height 13
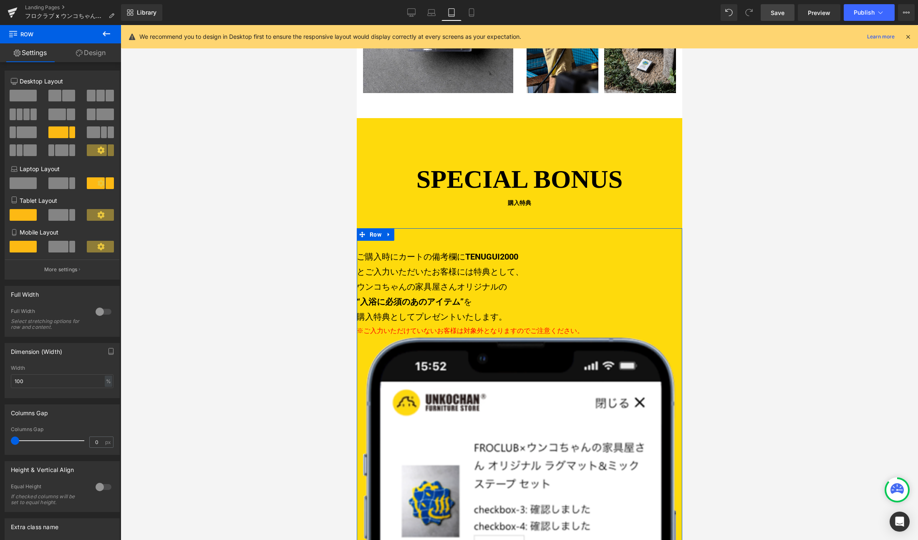
click at [83, 50] on link "Design" at bounding box center [90, 52] width 60 height 19
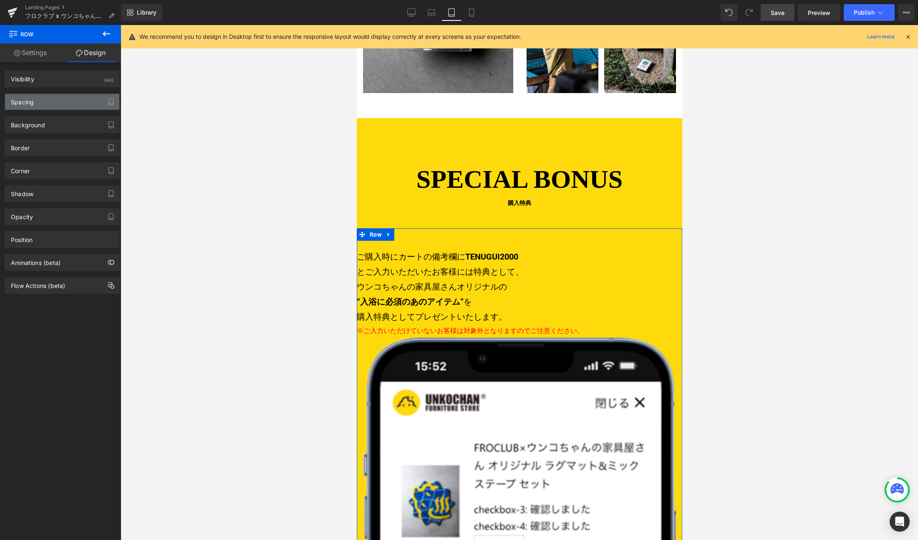
type input "0"
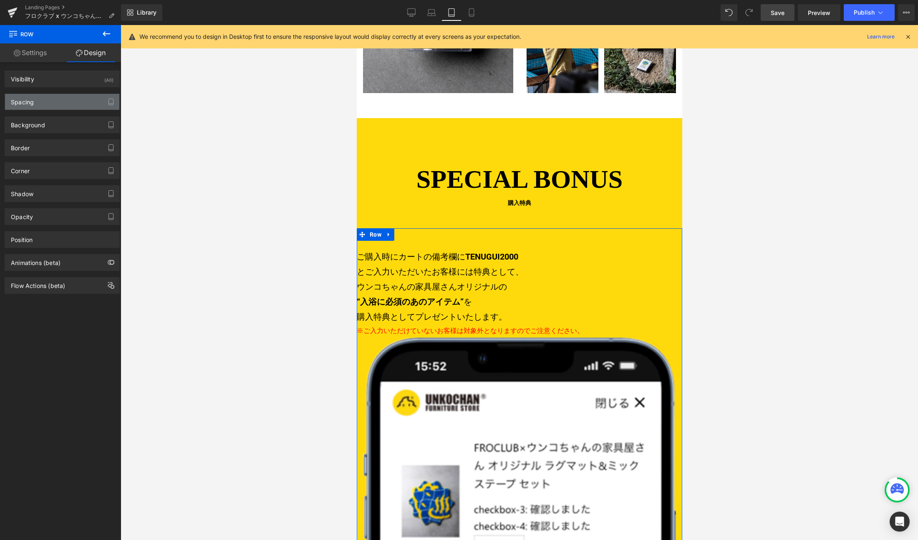
type input "0"
click at [50, 98] on div "Spacing" at bounding box center [62, 102] width 114 height 16
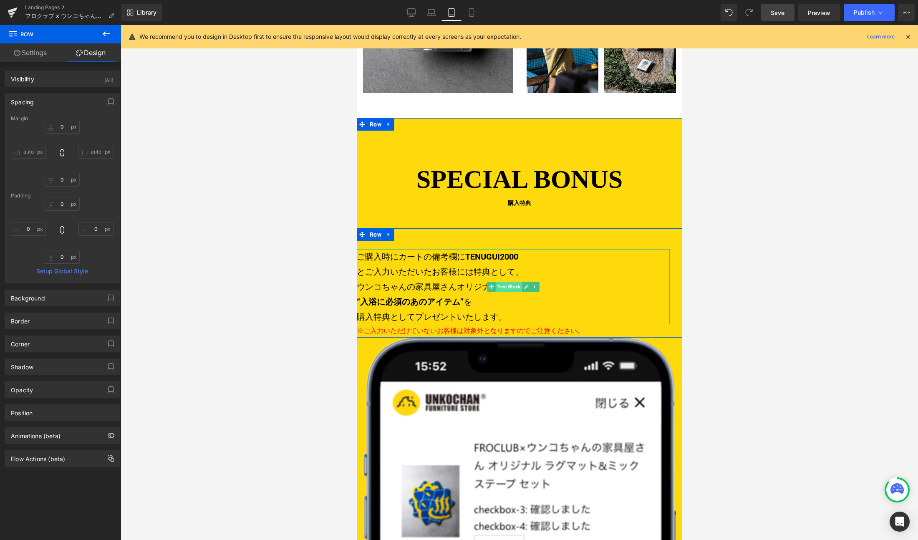
click at [495, 282] on span "Text Block" at bounding box center [508, 287] width 26 height 10
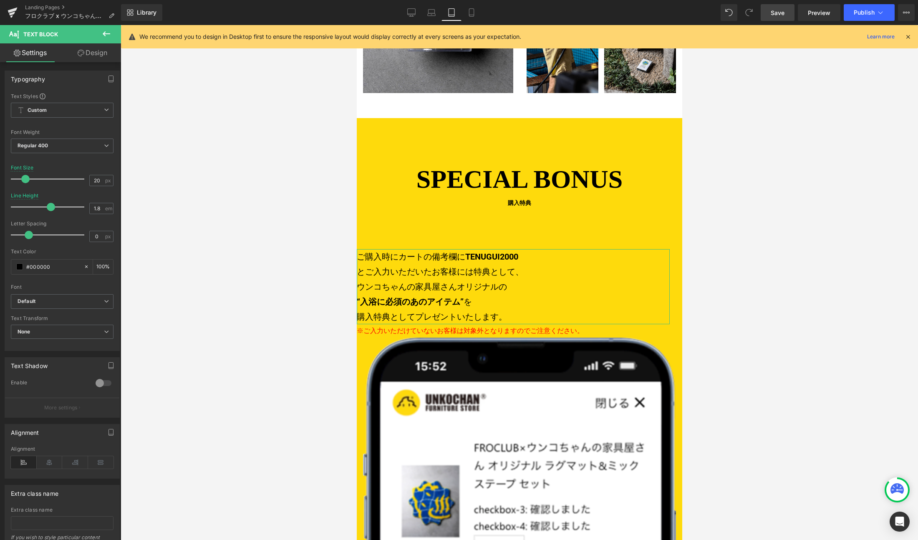
click at [88, 56] on link "Design" at bounding box center [92, 52] width 60 height 19
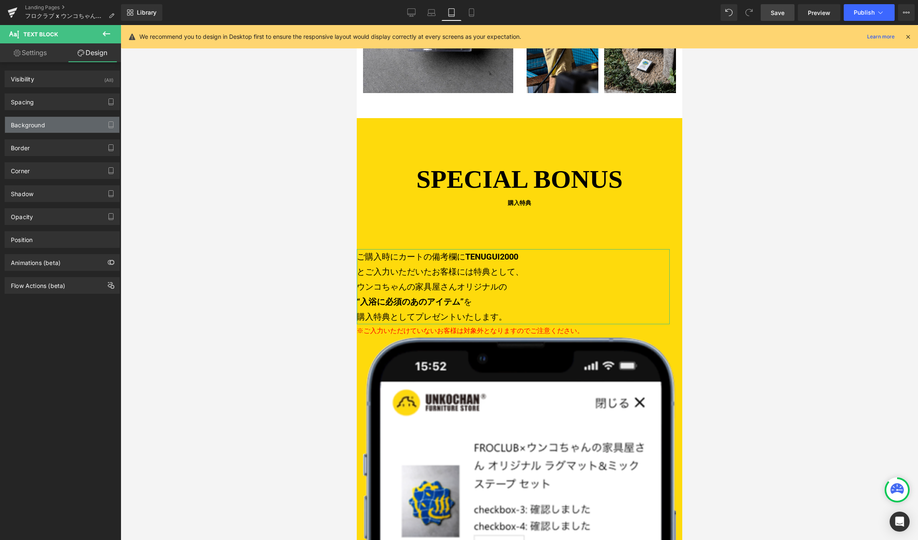
type input "0"
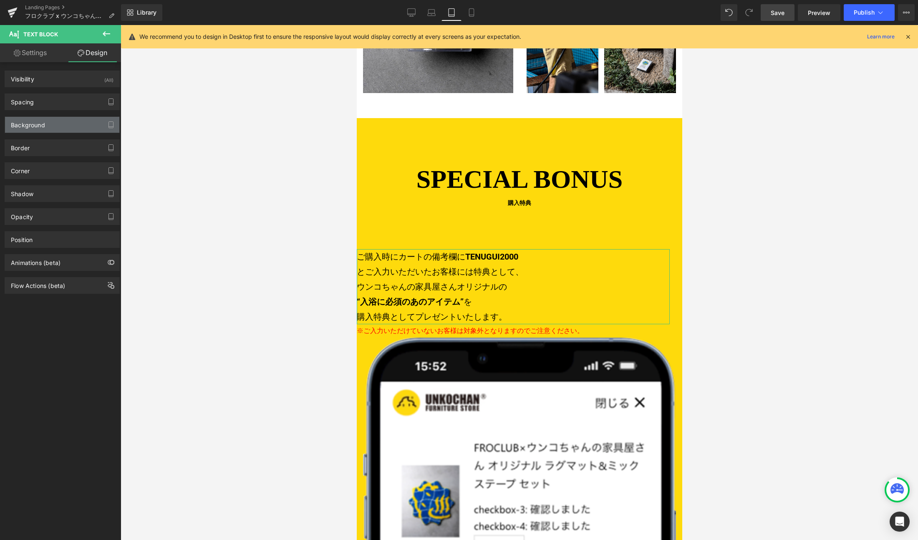
type input "0"
click at [37, 121] on div "Background" at bounding box center [28, 123] width 34 height 12
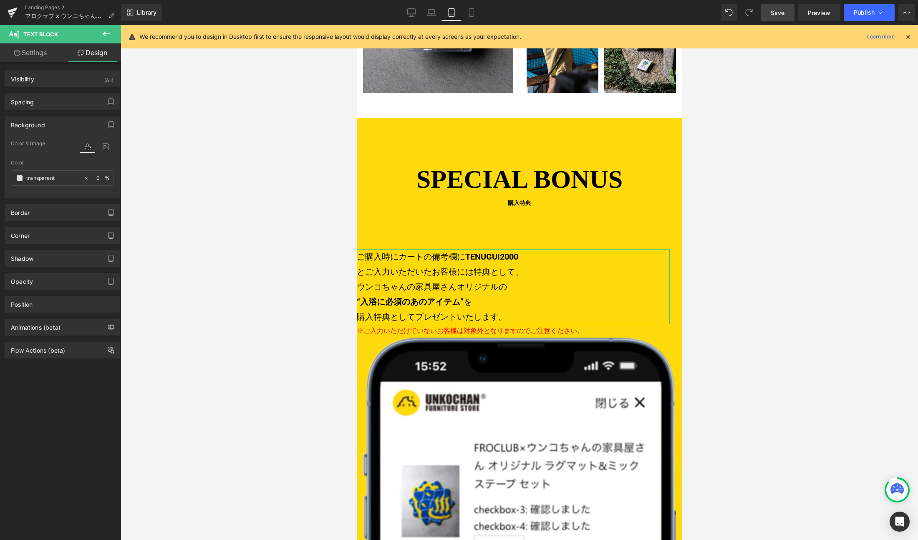
click at [49, 126] on div "Background" at bounding box center [62, 125] width 114 height 16
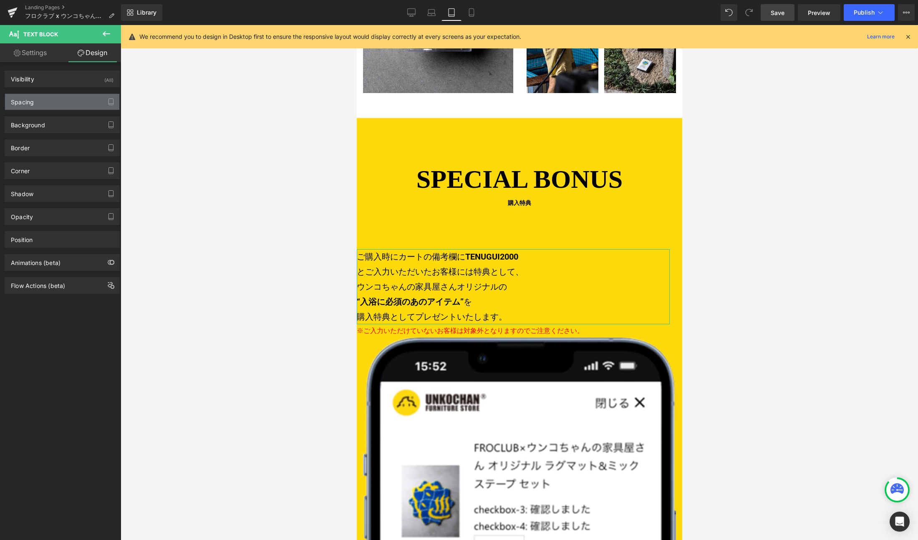
click at [49, 98] on div "Spacing" at bounding box center [62, 102] width 114 height 16
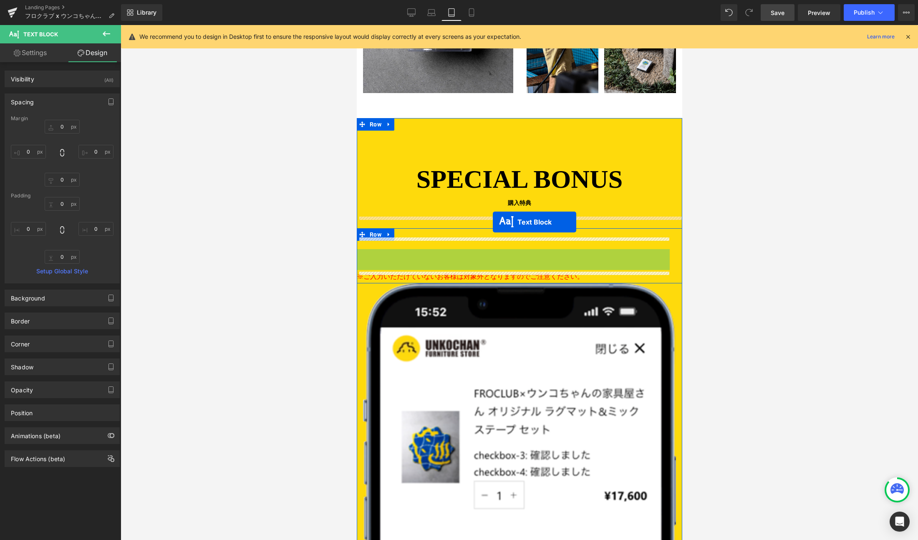
drag, startPoint x: 503, startPoint y: 275, endPoint x: 492, endPoint y: 222, distance: 54.0
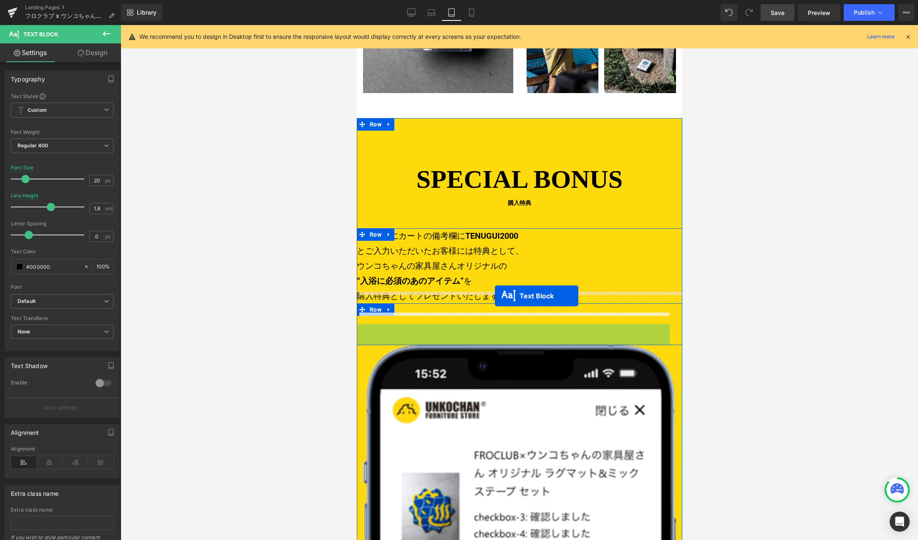
drag, startPoint x: 500, startPoint y: 321, endPoint x: 494, endPoint y: 296, distance: 25.6
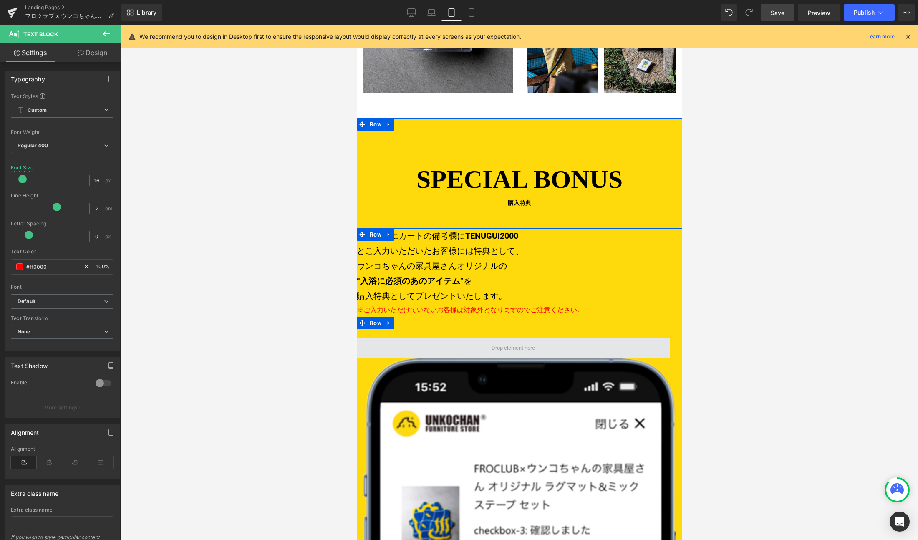
click at [481, 338] on span at bounding box center [512, 348] width 313 height 21
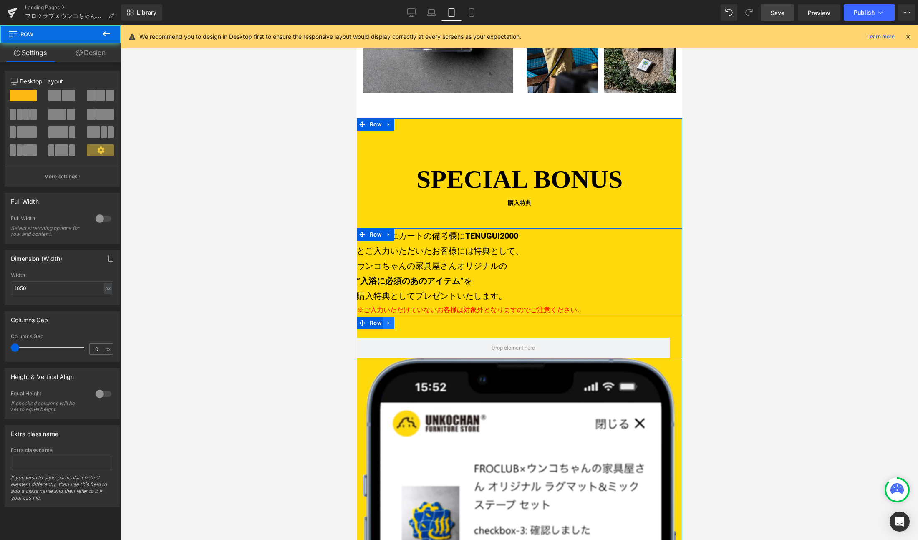
click at [389, 317] on link at bounding box center [388, 323] width 11 height 13
click at [407, 320] on icon at bounding box center [410, 323] width 6 height 6
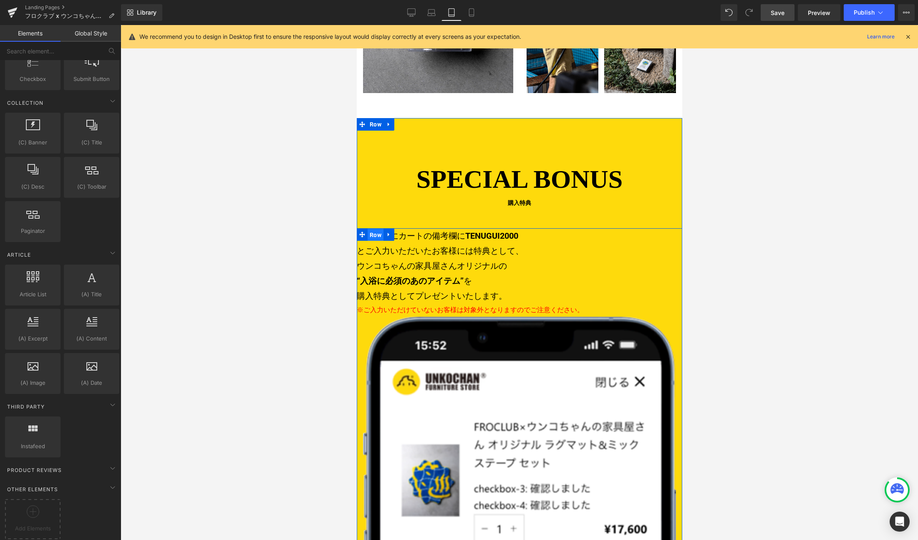
click at [376, 228] on ul "Row" at bounding box center [375, 234] width 38 height 13
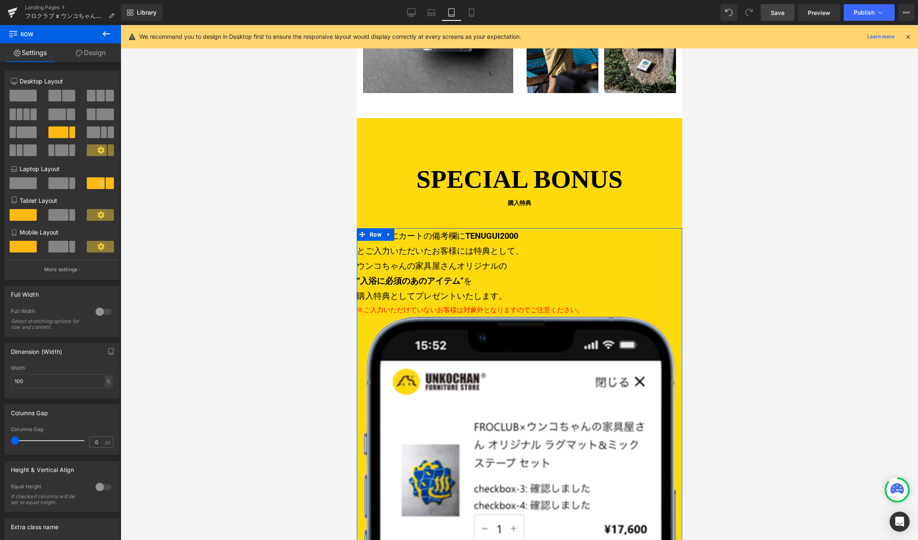
click at [96, 307] on div at bounding box center [103, 311] width 20 height 13
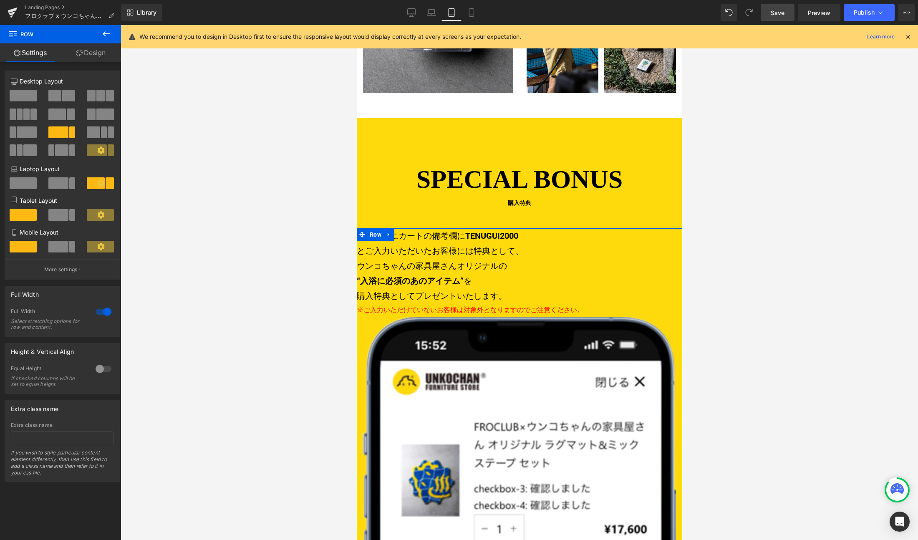
click at [96, 308] on div at bounding box center [103, 311] width 20 height 13
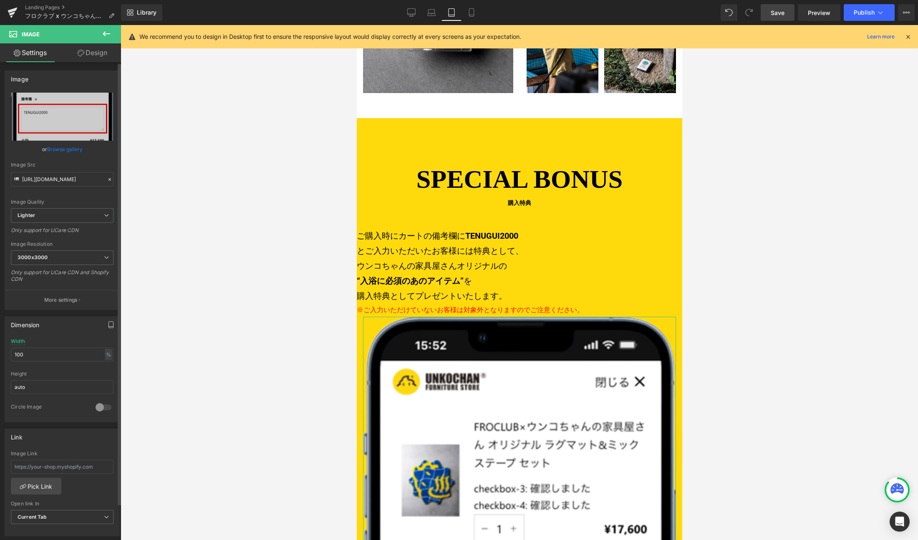
click at [108, 326] on icon "button" at bounding box center [111, 324] width 7 height 7
click at [89, 342] on button "Mobile" at bounding box center [95, 342] width 25 height 14
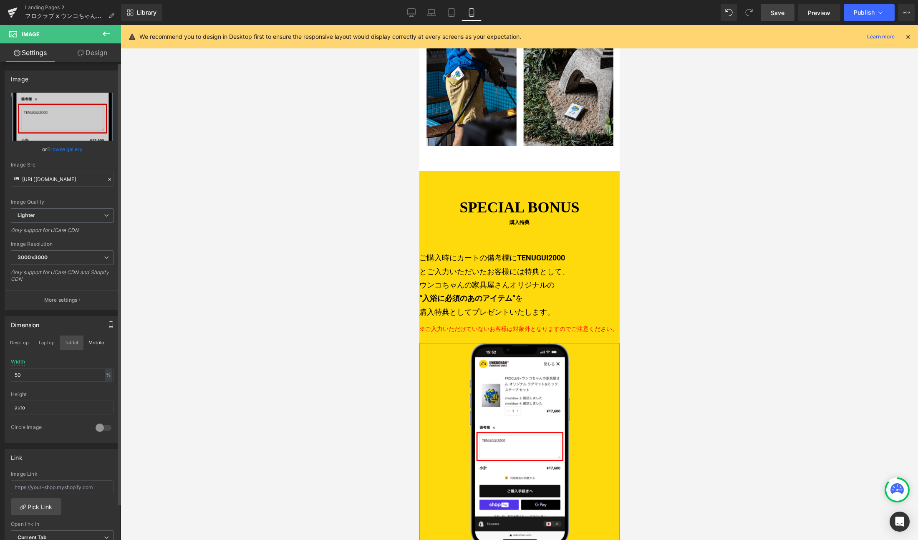
drag, startPoint x: 72, startPoint y: 343, endPoint x: 58, endPoint y: 343, distance: 13.4
click at [72, 342] on button "Tablet" at bounding box center [72, 342] width 24 height 14
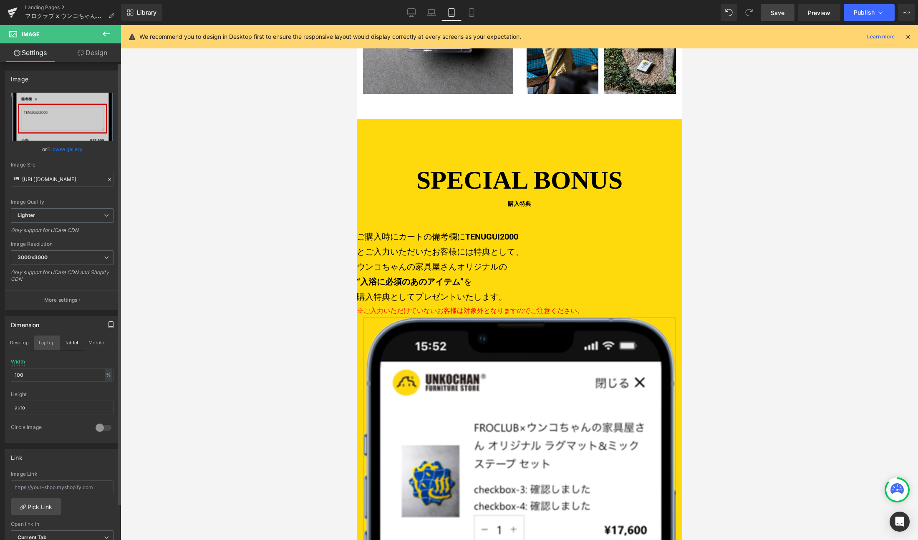
click at [44, 342] on button "Laptop" at bounding box center [47, 342] width 26 height 14
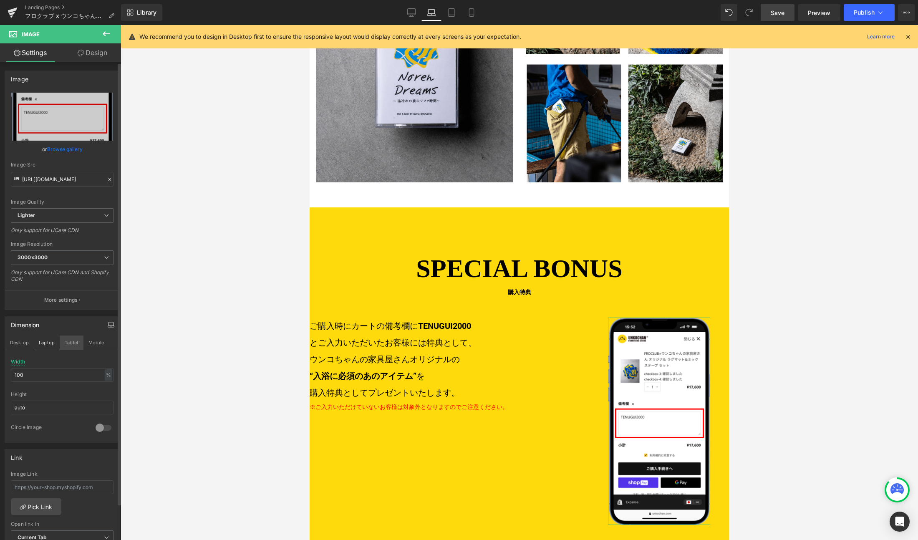
click at [65, 340] on button "Tablet" at bounding box center [72, 342] width 24 height 14
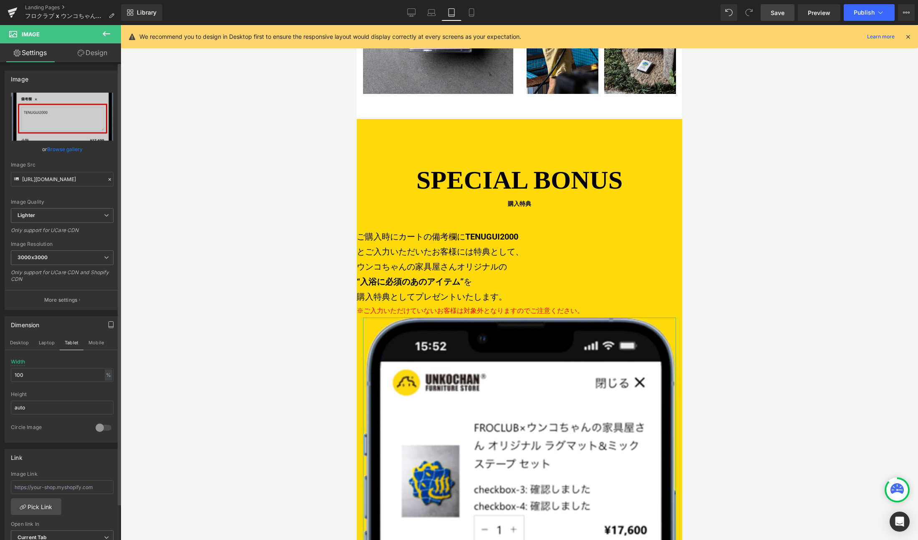
scroll to position [1084, 0]
click at [55, 368] on input "100" at bounding box center [62, 375] width 103 height 14
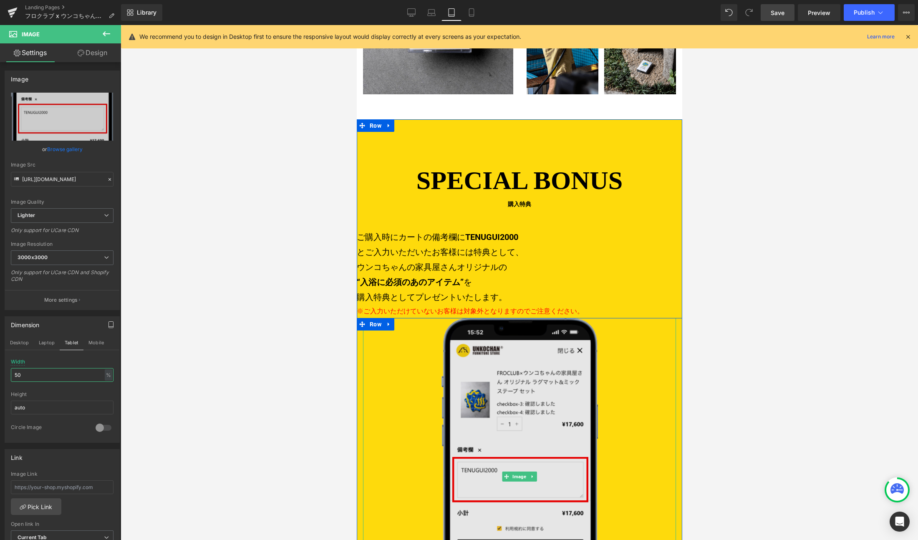
scroll to position [1195, 0]
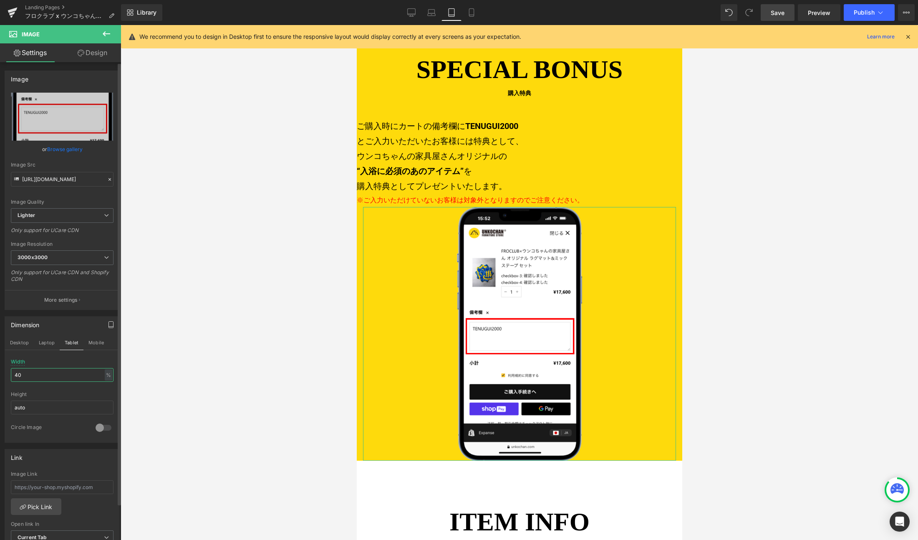
type input "30"
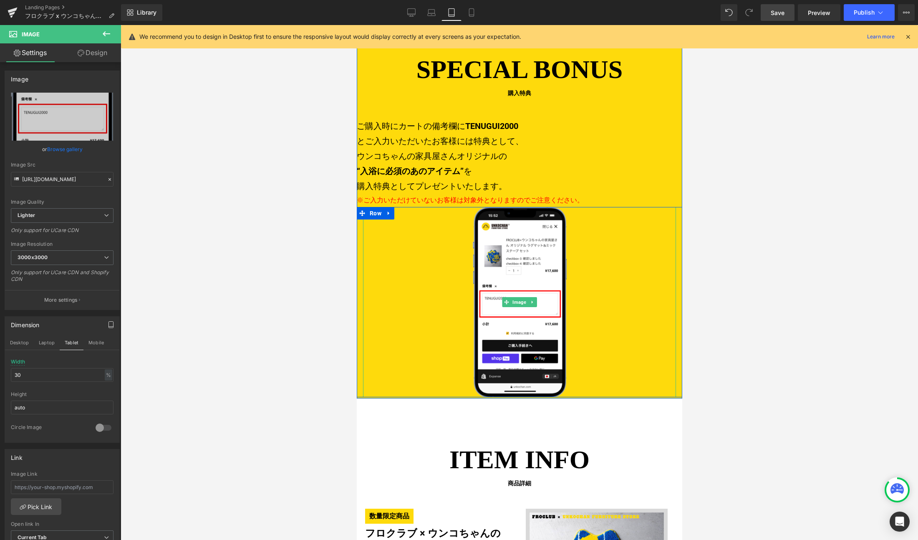
click at [433, 230] on div at bounding box center [519, 302] width 313 height 190
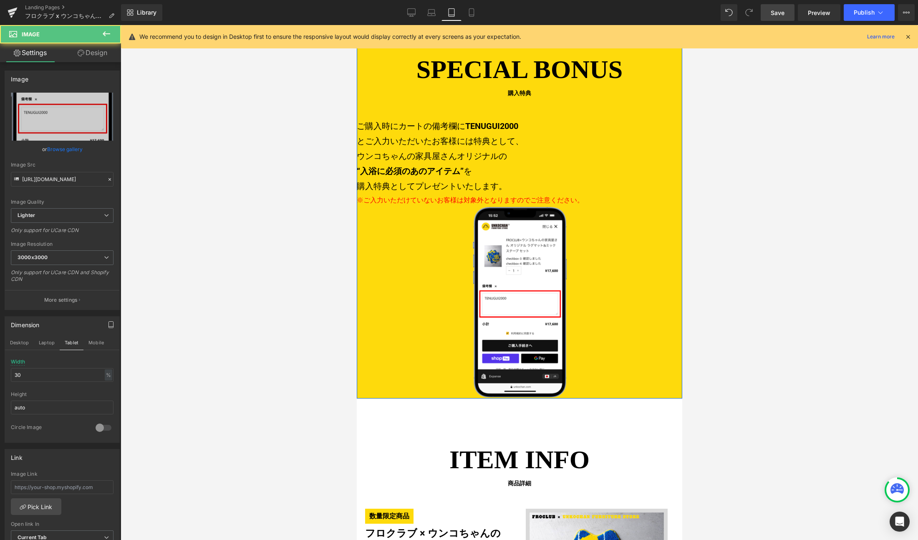
scroll to position [1073, 0]
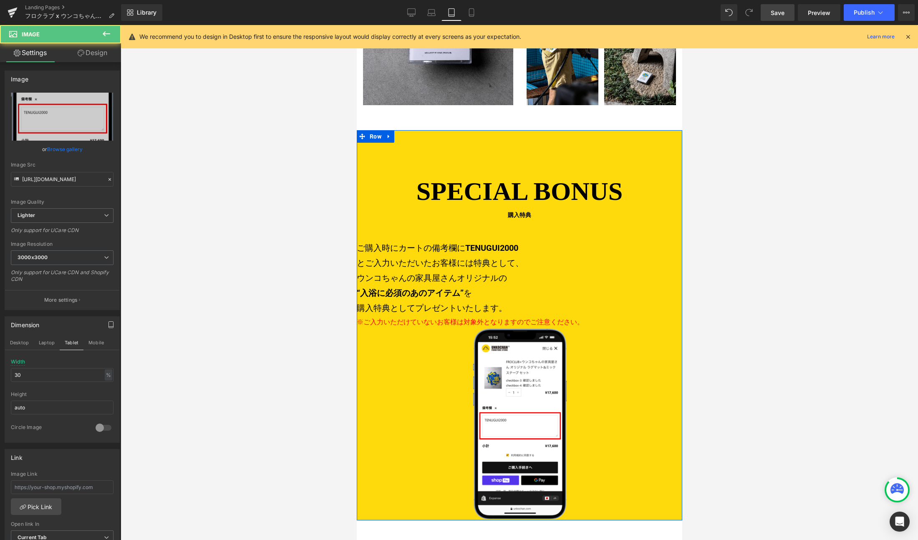
drag, startPoint x: 491, startPoint y: 265, endPoint x: 494, endPoint y: 245, distance: 20.4
click at [493, 273] on span at bounding box center [497, 278] width 9 height 10
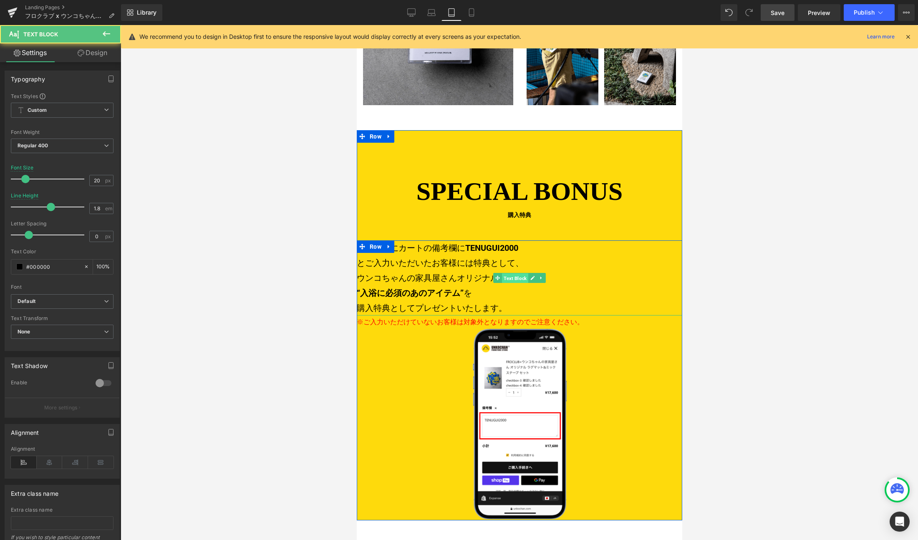
click at [514, 273] on span "Text Block" at bounding box center [514, 278] width 26 height 10
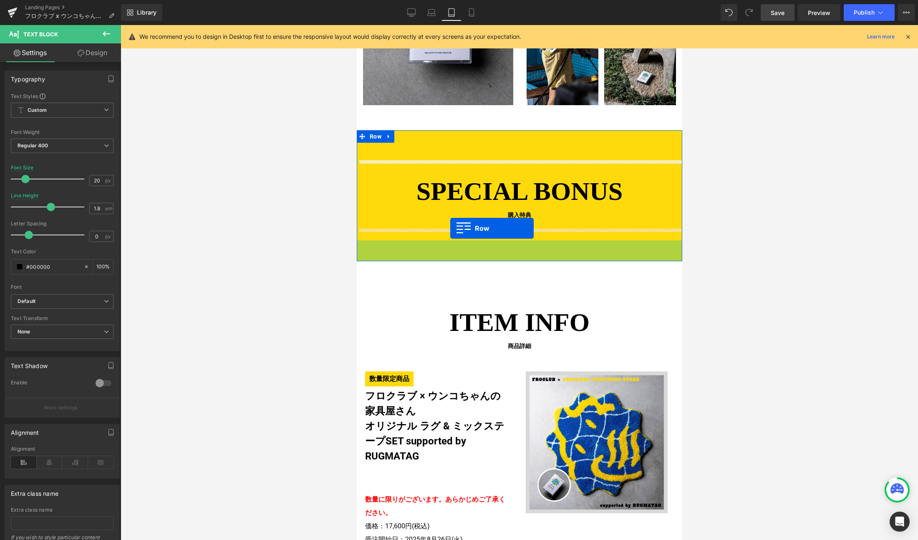
drag, startPoint x: 373, startPoint y: 236, endPoint x: 450, endPoint y: 228, distance: 77.2
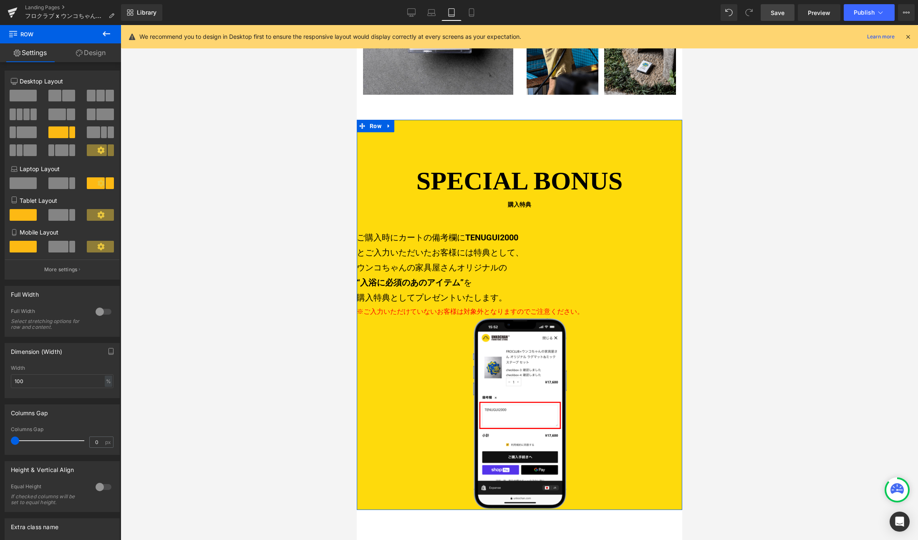
scroll to position [1024, 0]
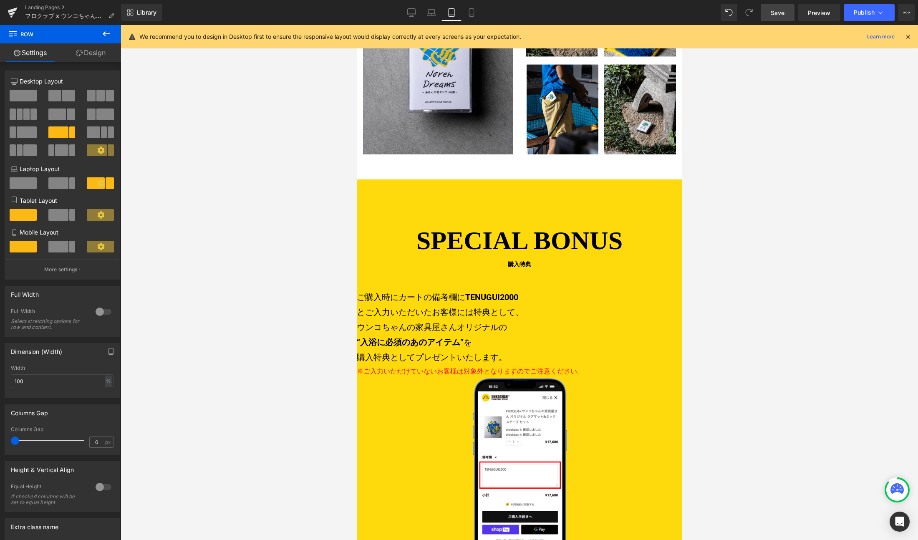
click at [456, 15] on link "Tablet" at bounding box center [451, 12] width 20 height 17
click at [783, 15] on span "Save" at bounding box center [778, 12] width 14 height 9
click at [816, 15] on span "Preview" at bounding box center [819, 12] width 23 height 9
click at [416, 18] on link "Desktop" at bounding box center [411, 12] width 20 height 17
type input "1200"
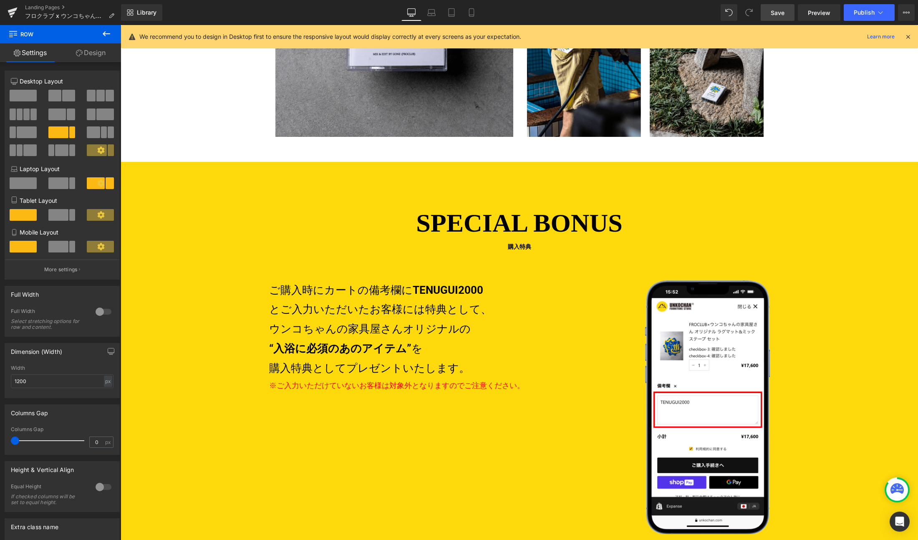
scroll to position [1494, 0]
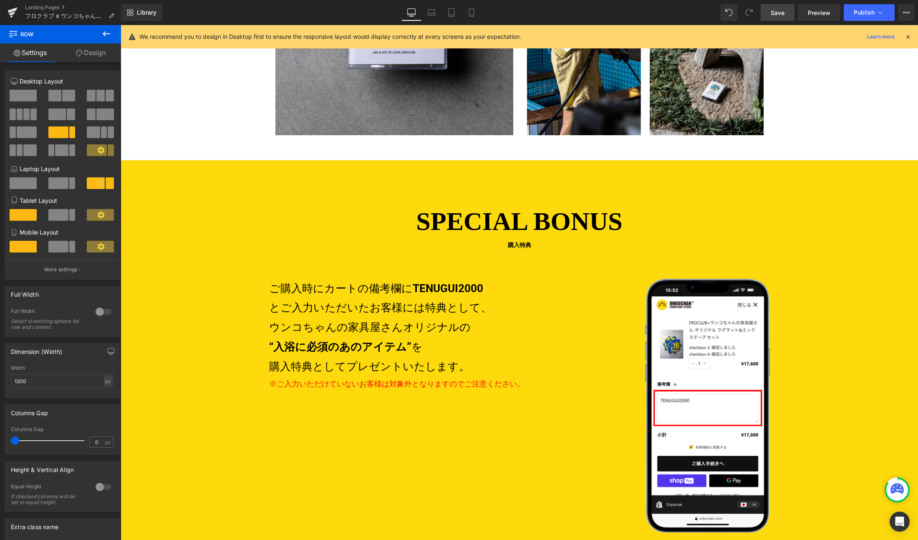
click at [364, 275] on div "SPECIAL BONUS 購入特典 Heading ご購入時にカートの備考欄に TENUGUI2000 とご入力いただいたお客様には特典として、 ウンコちゃ…" at bounding box center [519, 380] width 797 height 356
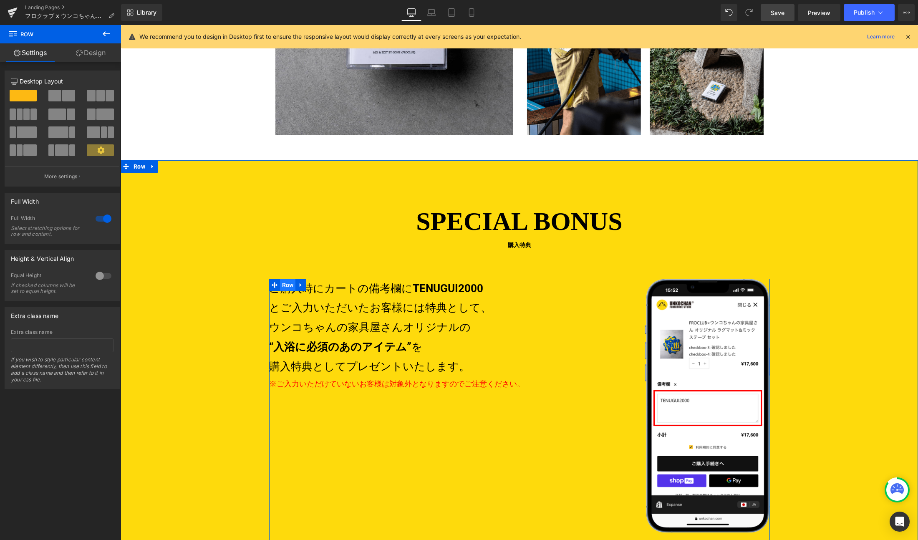
click at [286, 284] on ul "Row" at bounding box center [288, 285] width 38 height 13
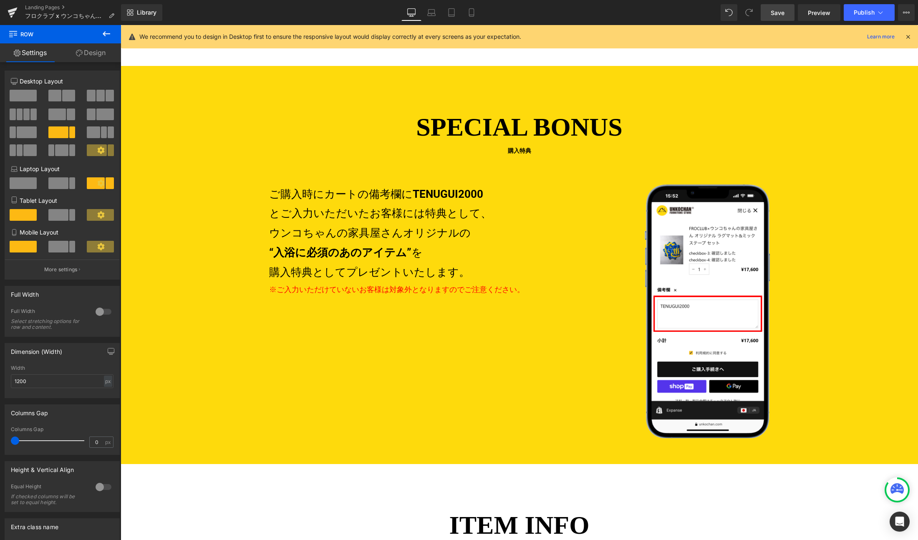
scroll to position [1582, 0]
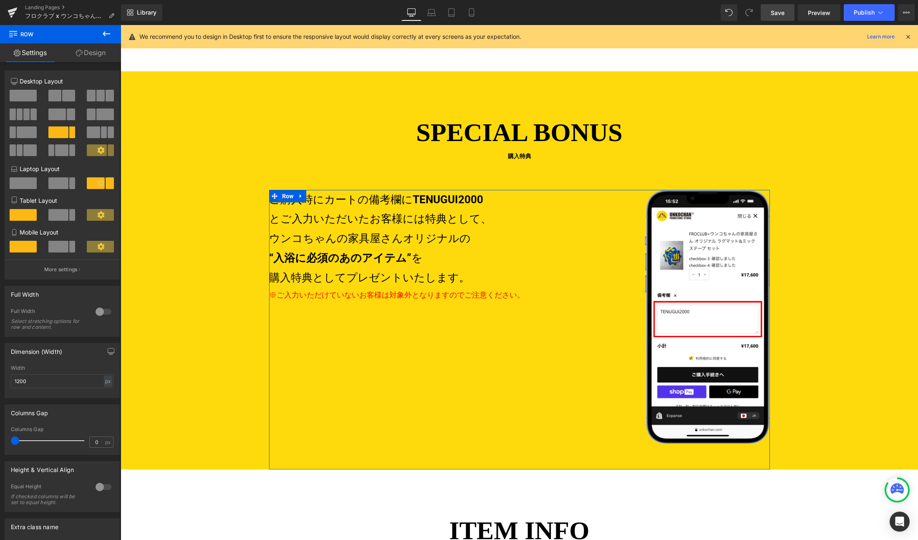
click at [49, 372] on div "Width 1200 px % px" at bounding box center [62, 381] width 103 height 33
click at [46, 377] on input "1200" at bounding box center [62, 381] width 103 height 14
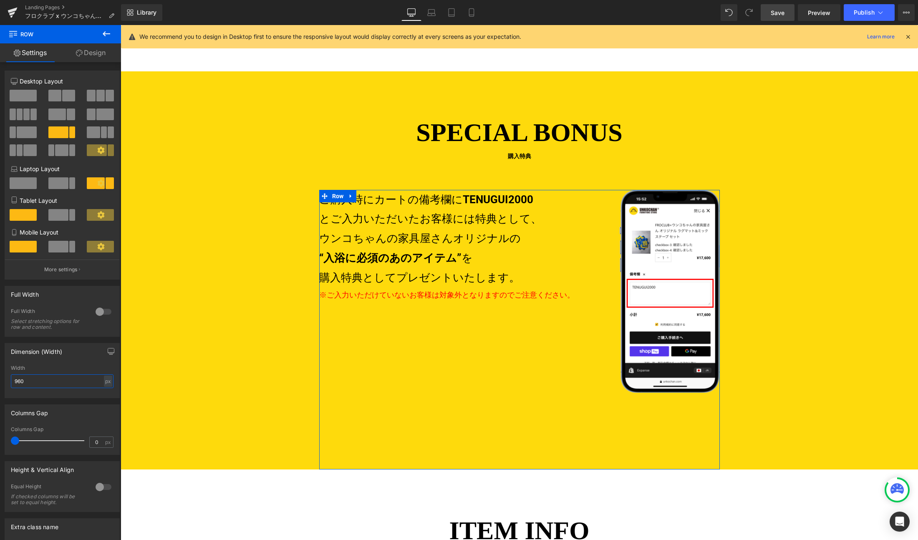
type input "960"
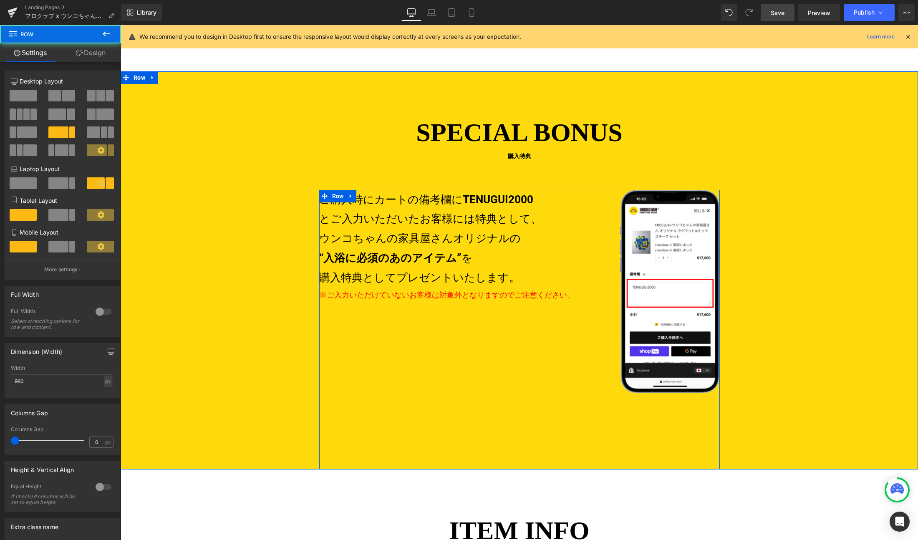
click at [430, 418] on div "ご購入時にカートの備考欄に TENUGUI2000 とご入力いただいたお客様には特典として、 ウンコちゃんの家具屋さんオリジナルの “入浴に必須のあのアイテム…" at bounding box center [519, 330] width 401 height 280
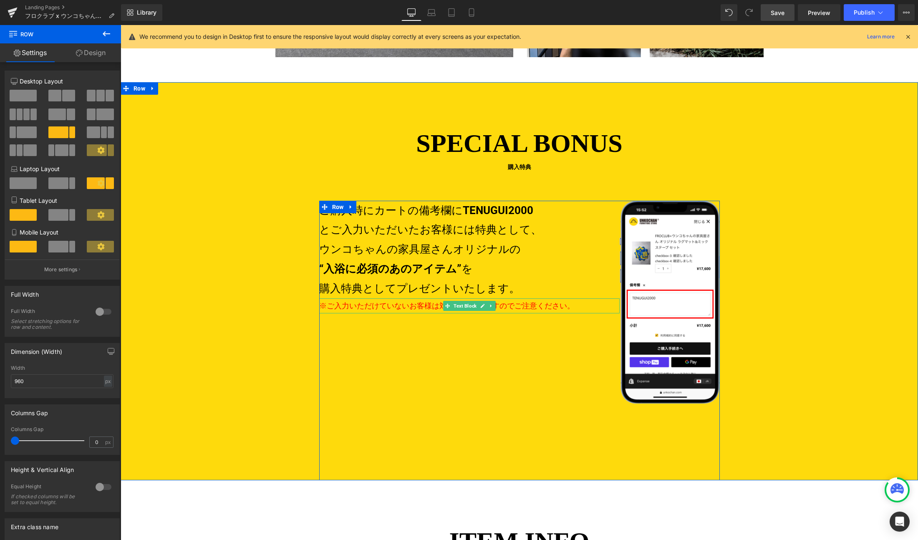
scroll to position [1542, 0]
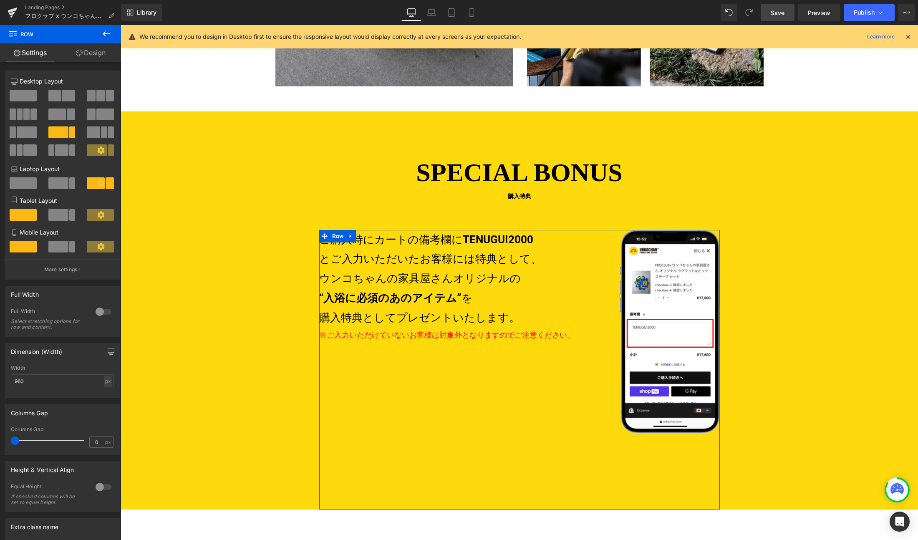
click at [90, 50] on link "Design" at bounding box center [90, 52] width 60 height 19
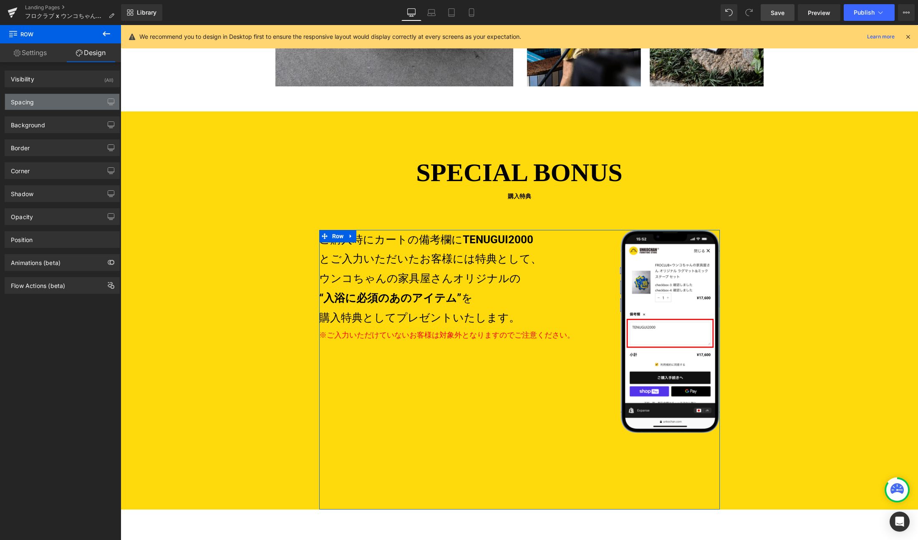
click at [51, 96] on div "Spacing" at bounding box center [62, 102] width 114 height 16
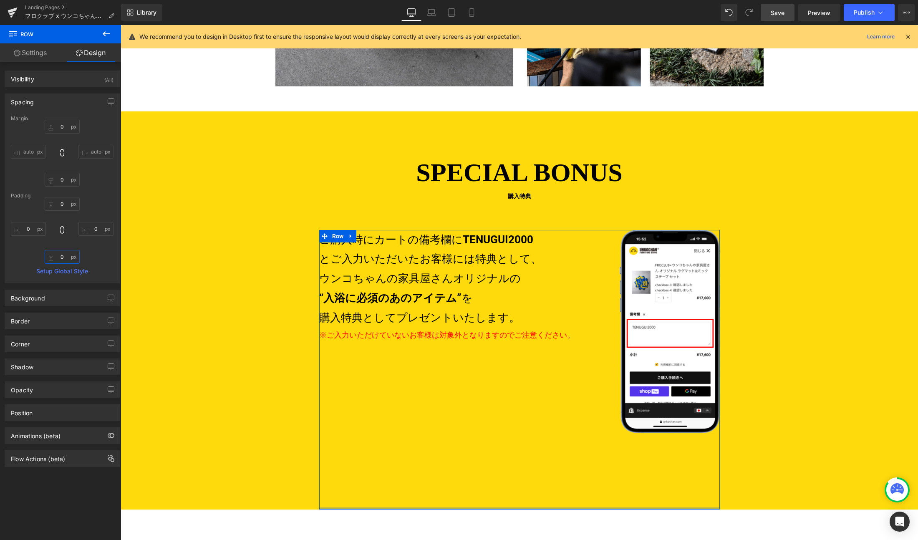
click at [63, 255] on input "0" at bounding box center [62, 257] width 35 height 14
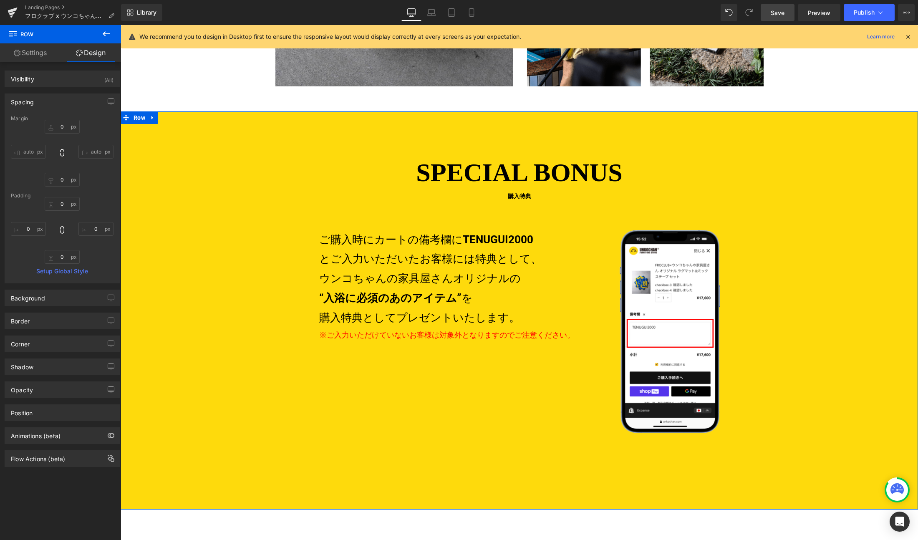
click at [357, 162] on span "SPECIAL BONUS" at bounding box center [519, 172] width 797 height 39
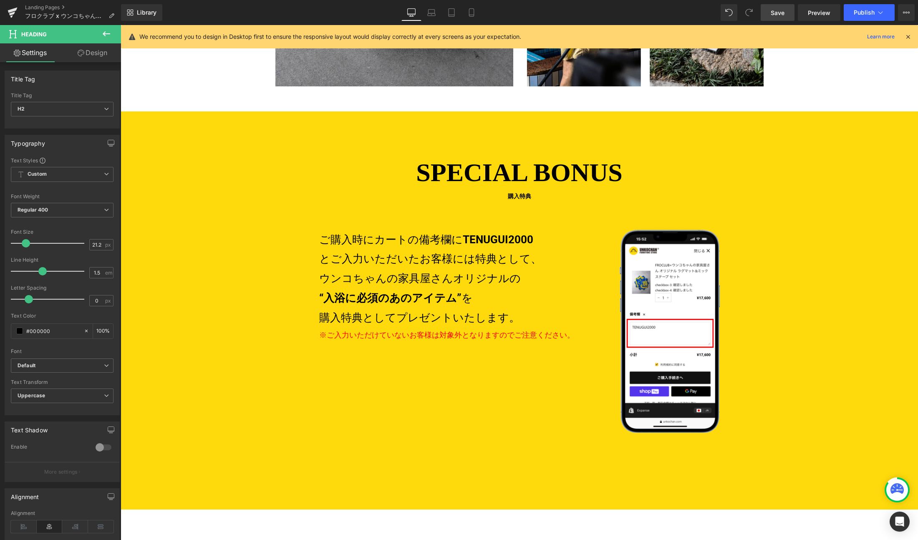
drag, startPoint x: 80, startPoint y: 58, endPoint x: 71, endPoint y: 101, distance: 44.8
click at [80, 57] on link "Design" at bounding box center [92, 52] width 60 height 19
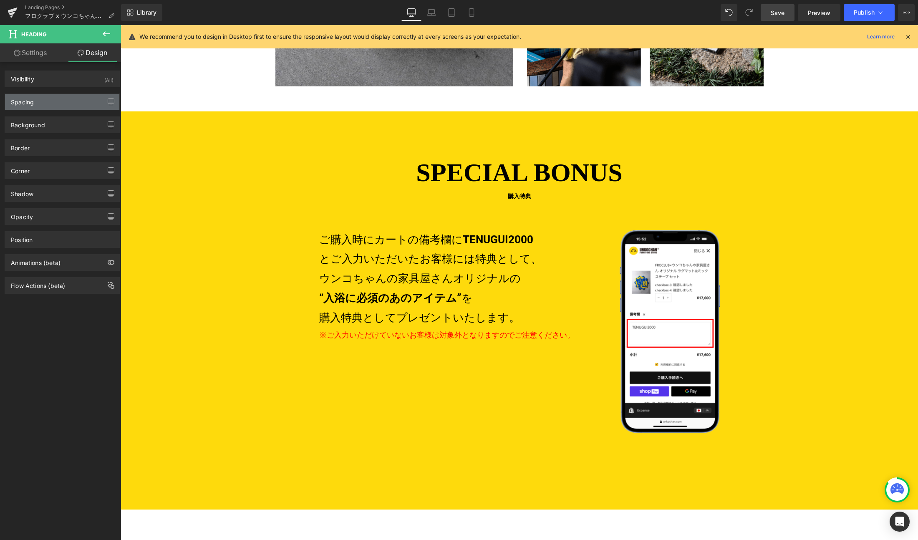
click at [71, 101] on div "Spacing" at bounding box center [62, 102] width 114 height 16
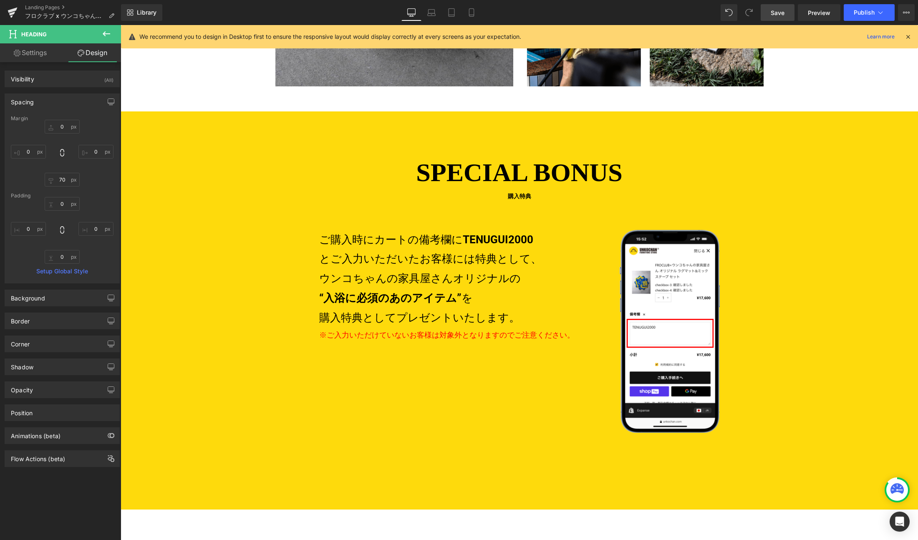
type input "0"
type input "70"
type input "0"
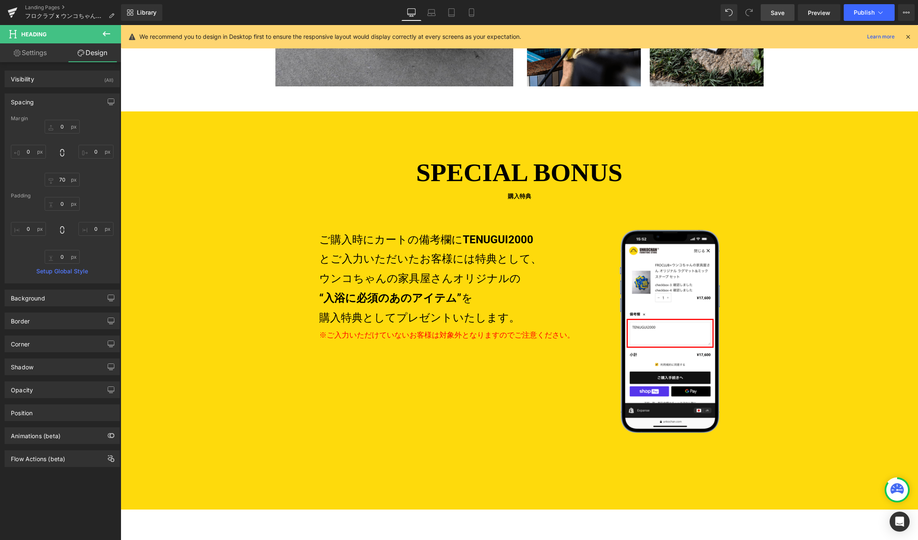
type input "0"
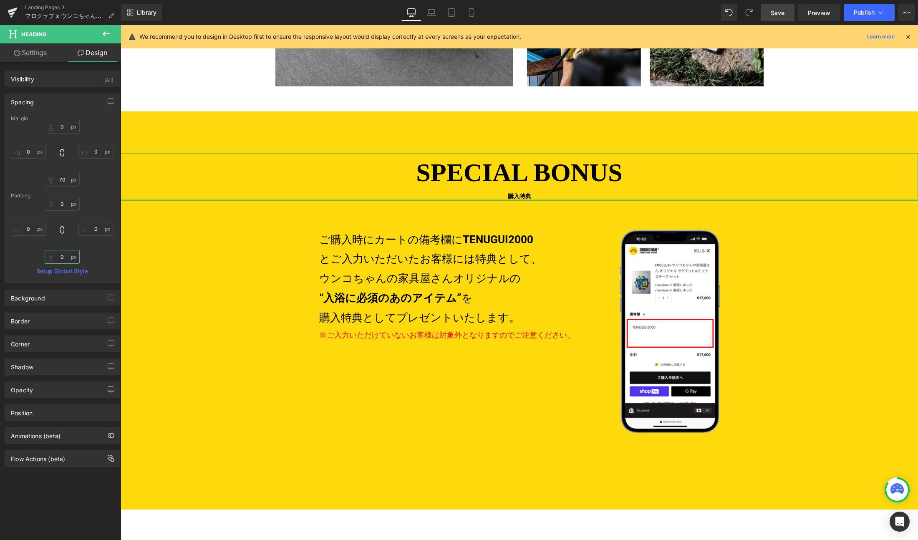
click at [63, 256] on input "0" at bounding box center [62, 257] width 35 height 14
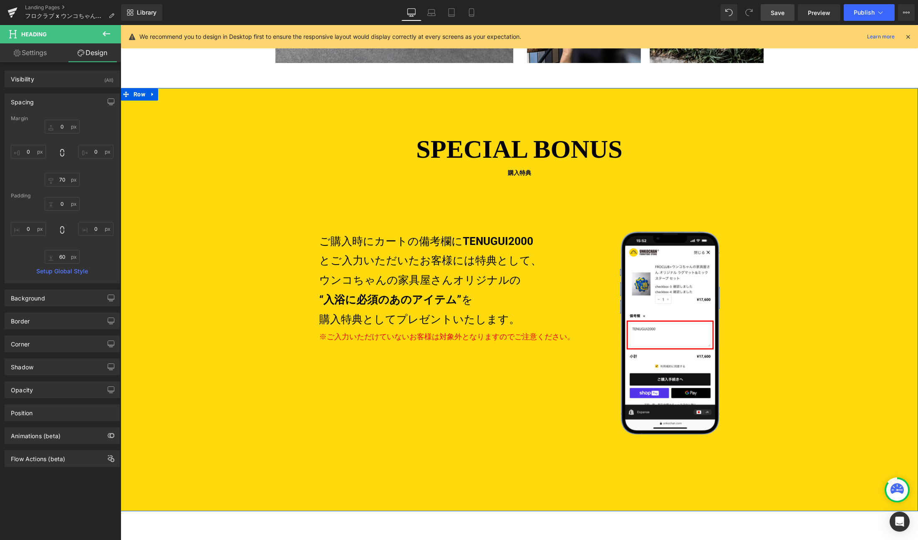
scroll to position [1560, 0]
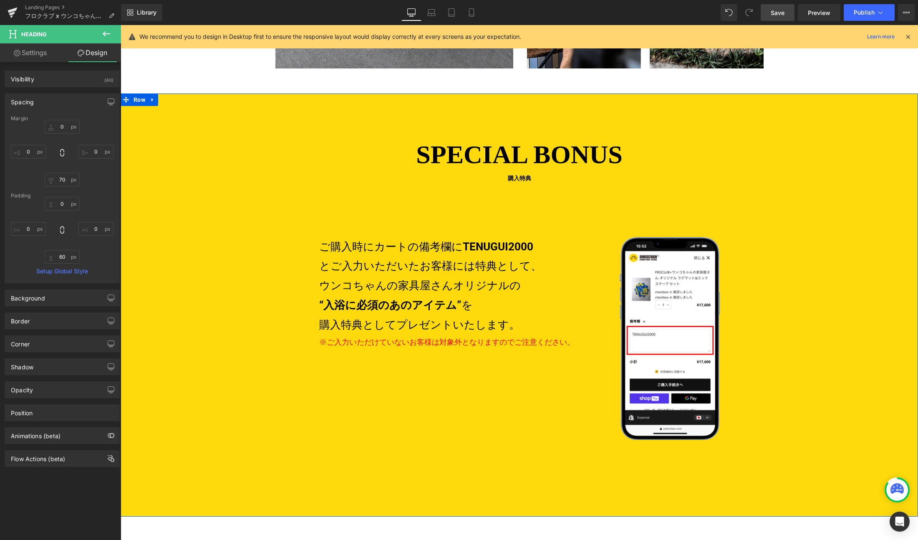
type input "6"
type input "0"
type input "70"
type input "0"
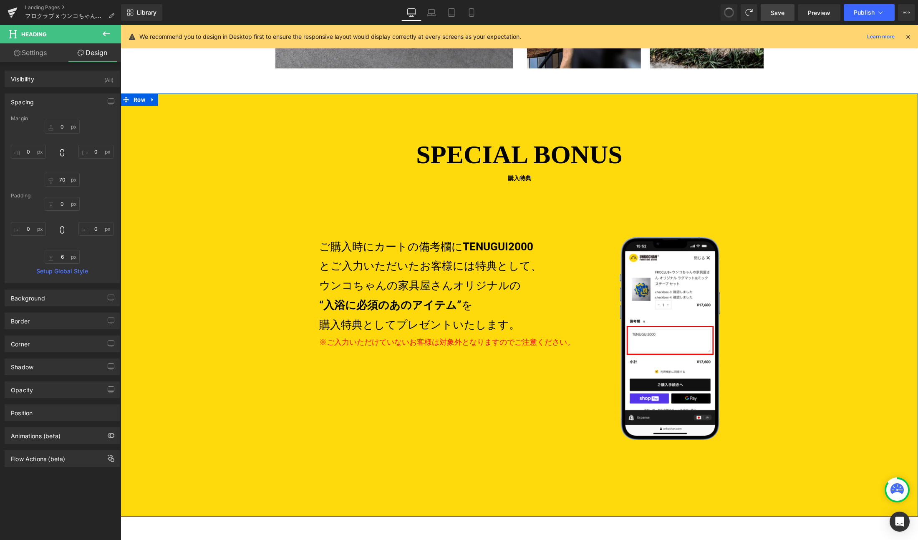
type input "0"
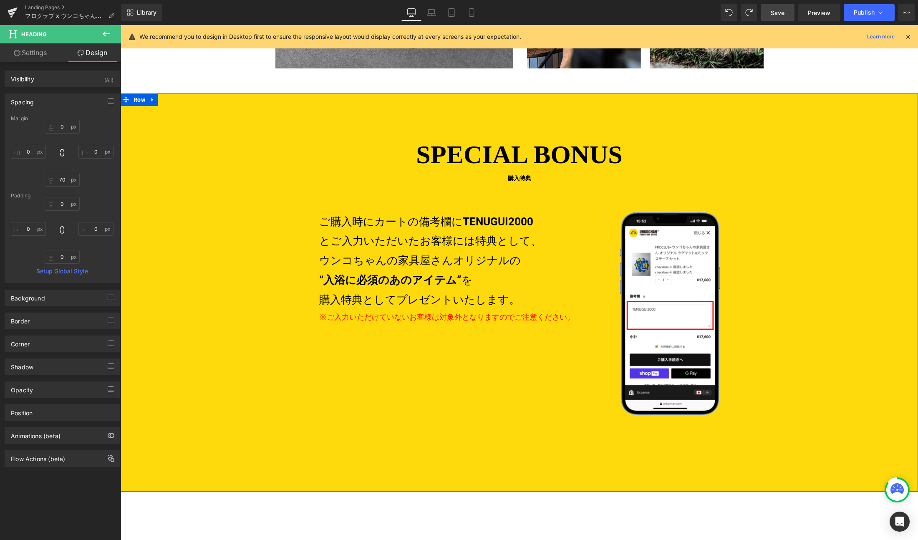
click at [287, 325] on div "SPECIAL BONUS 購入特典 Heading ご購入時にカートの備考欄に TENUGUI2000 とご入力いただいたお客様には特典として、 ウンコちゃ…" at bounding box center [519, 313] width 797 height 356
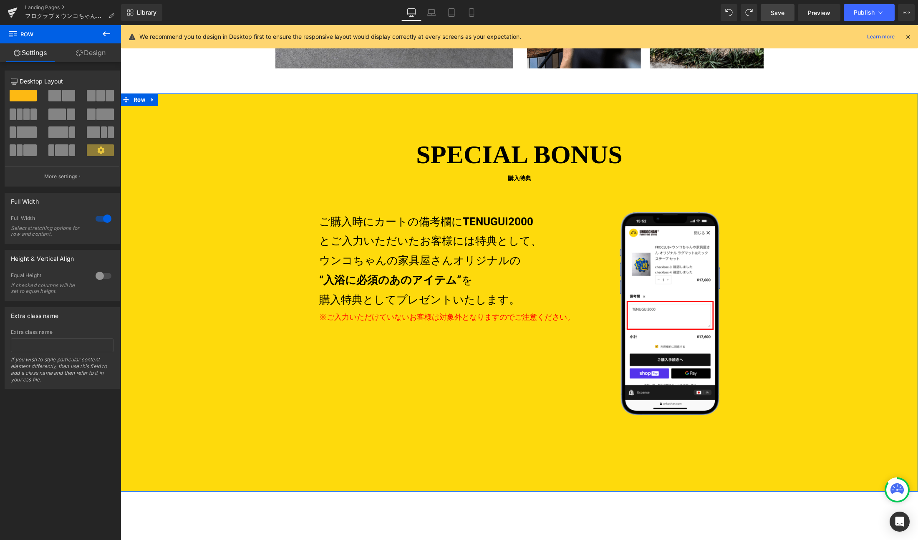
click at [92, 50] on link "Design" at bounding box center [90, 52] width 60 height 19
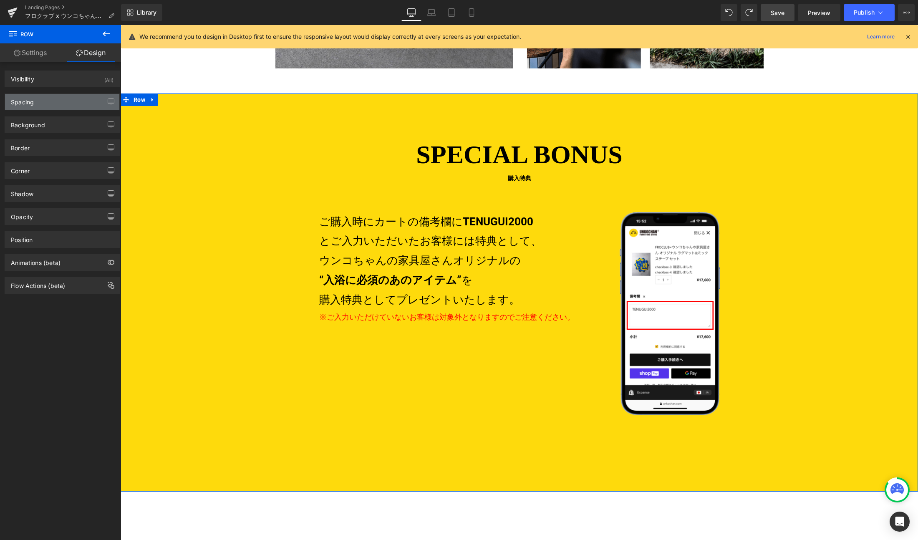
type input "60"
type input "0"
type input "100"
type input "0"
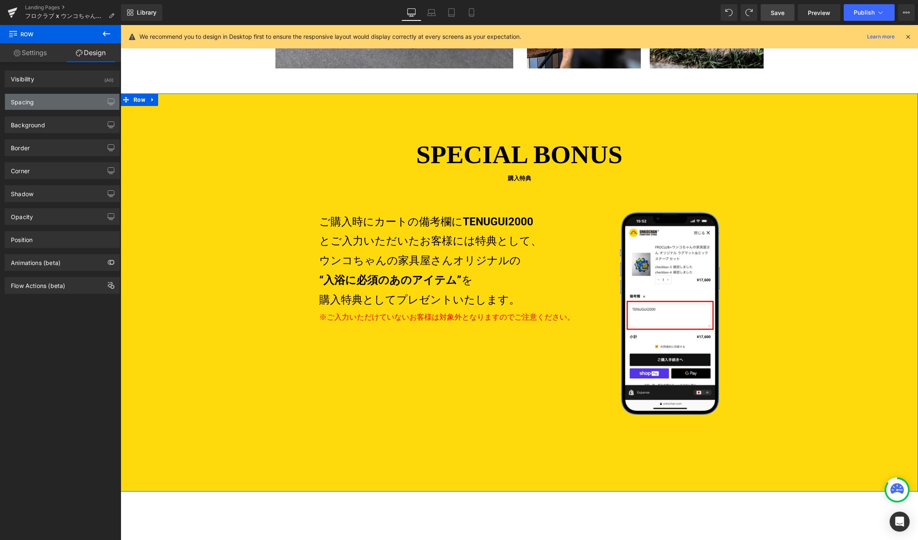
type input "0"
click at [43, 105] on div "Spacing" at bounding box center [62, 102] width 114 height 16
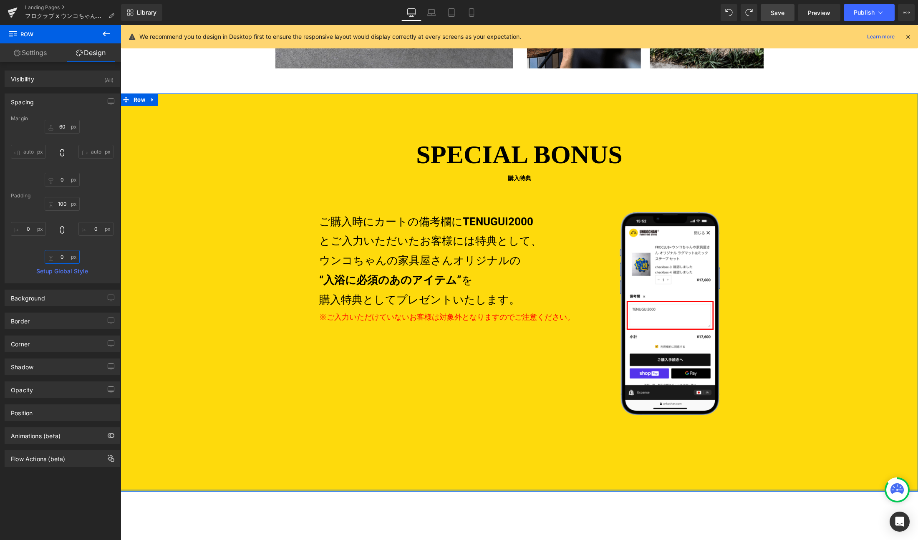
click at [63, 256] on input "0" at bounding box center [62, 257] width 35 height 14
type input "60"
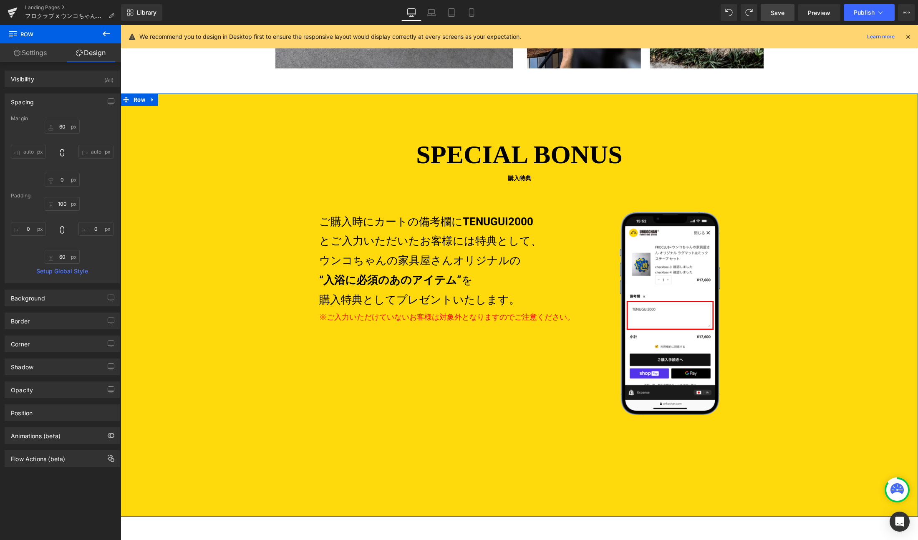
click at [237, 307] on div "SPECIAL BONUS 購入特典 Heading ご購入時にカートの備考欄に TENUGUI2000 とご入力いただいたお客様には特典として、 ウンコちゃ…" at bounding box center [519, 313] width 797 height 356
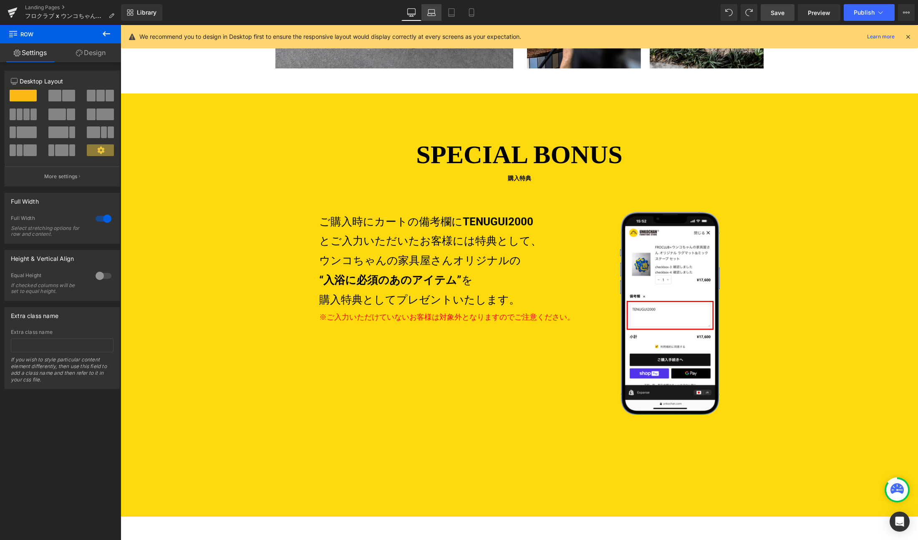
click at [429, 13] on icon at bounding box center [432, 14] width 8 height 3
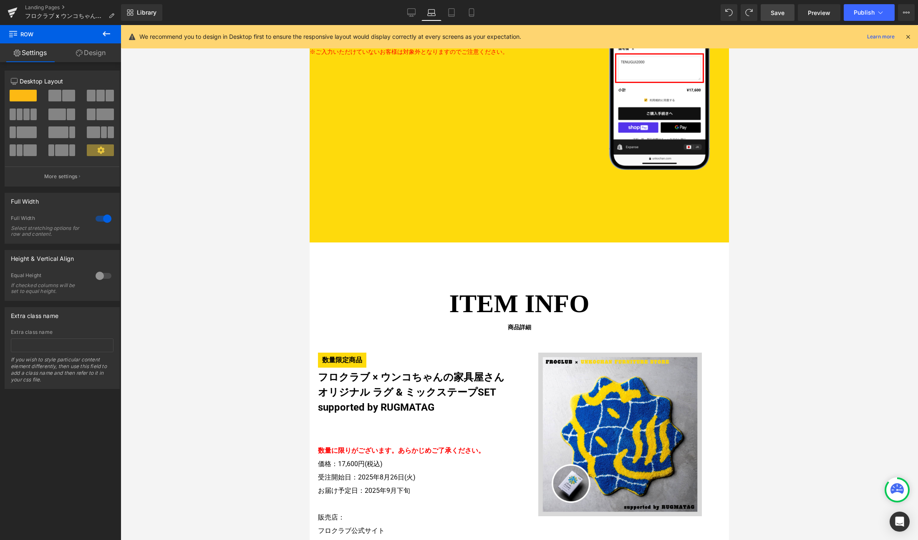
scroll to position [1308, 0]
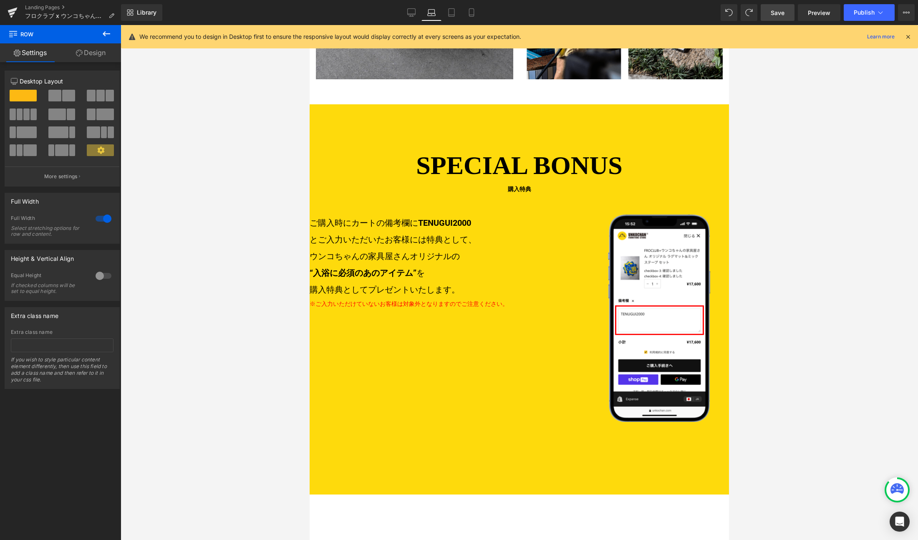
click at [506, 235] on p "ご購入時にカートの備考欄に TENUGUI2000 とご入力いただいたお客様には特典として、 ウンコちゃんの家具屋さんオリジナルの “入浴に必須のあのアイテム…" at bounding box center [450, 255] width 280 height 83
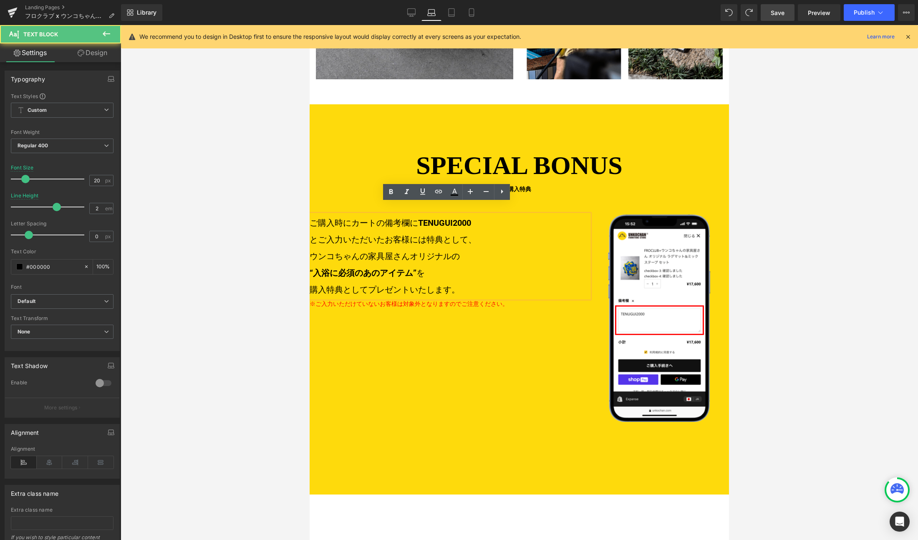
click at [340, 185] on span "購入特典" at bounding box center [519, 189] width 419 height 9
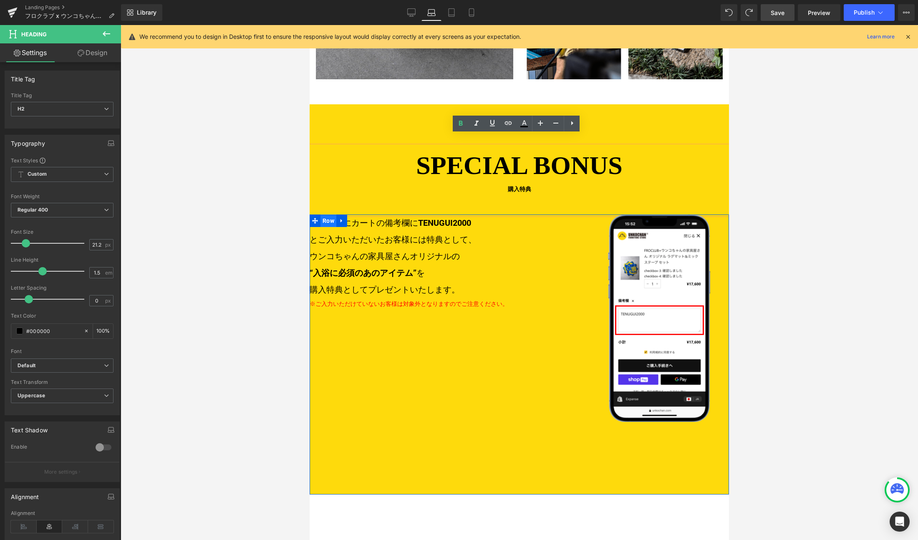
click at [324, 214] on span "Row" at bounding box center [328, 220] width 16 height 13
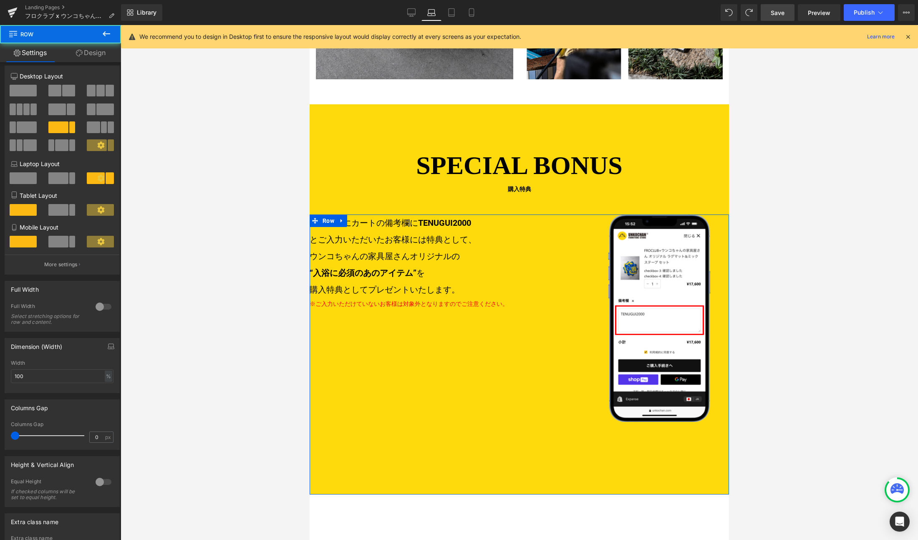
scroll to position [10, 0]
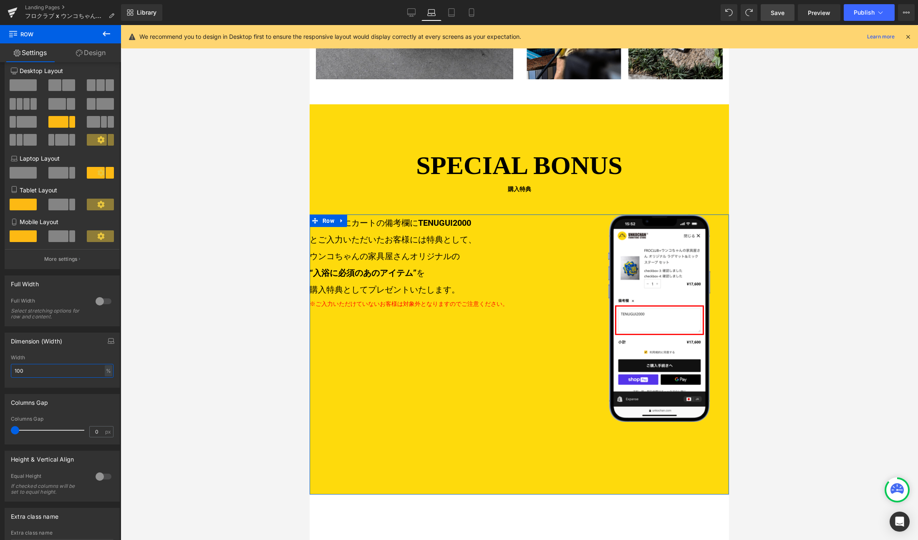
click at [43, 369] on input "100" at bounding box center [62, 371] width 103 height 14
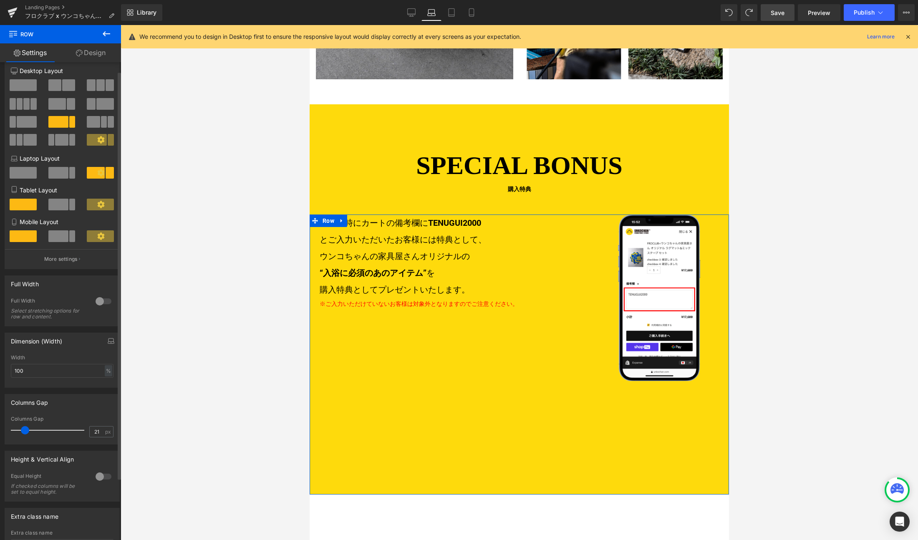
type input "20"
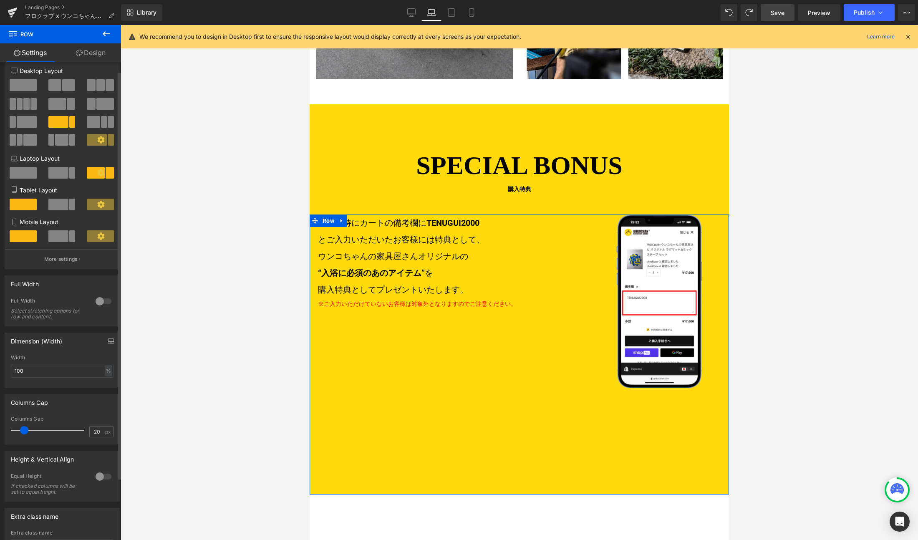
click at [24, 436] on div at bounding box center [49, 430] width 69 height 17
click at [98, 476] on div at bounding box center [103, 476] width 20 height 13
click at [97, 476] on div at bounding box center [103, 476] width 20 height 13
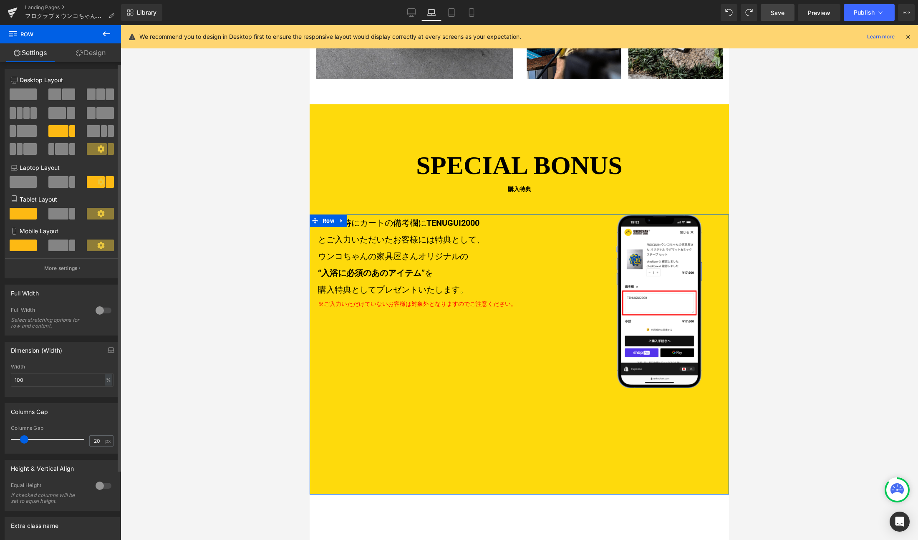
scroll to position [0, 0]
click at [58, 186] on span at bounding box center [58, 183] width 20 height 12
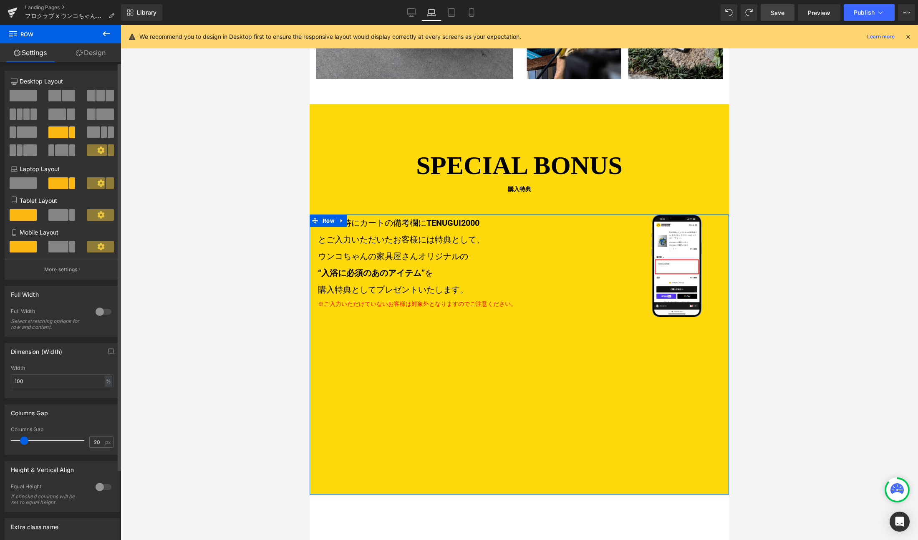
click at [97, 179] on icon at bounding box center [101, 183] width 8 height 8
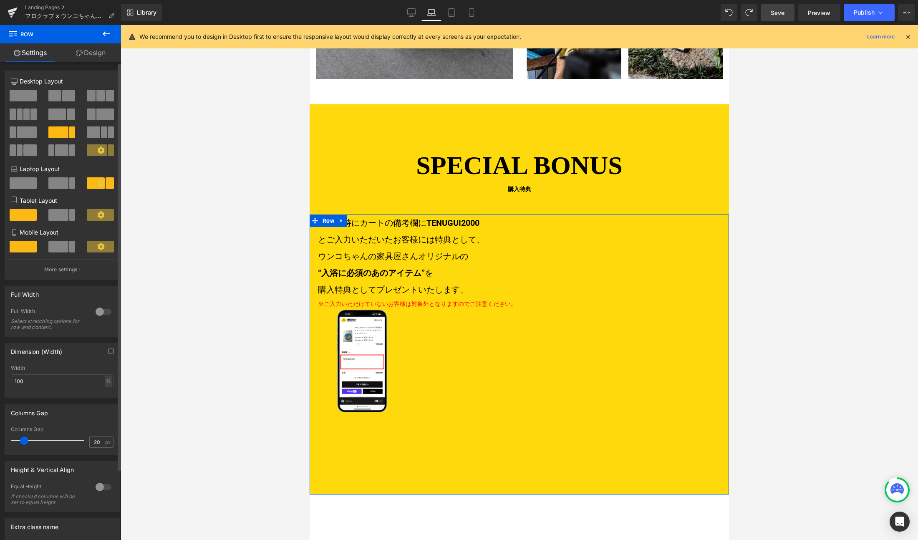
click at [69, 184] on span at bounding box center [72, 183] width 6 height 12
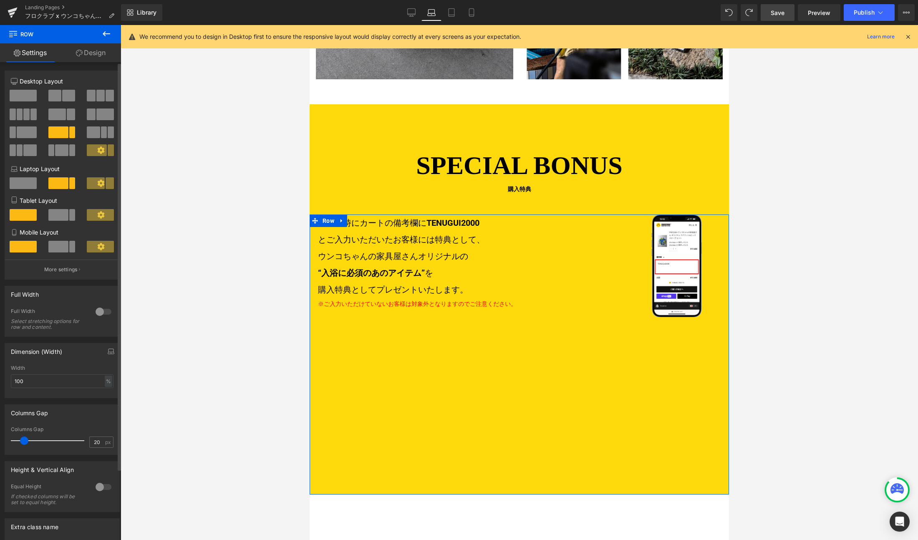
click at [20, 180] on span at bounding box center [23, 183] width 27 height 12
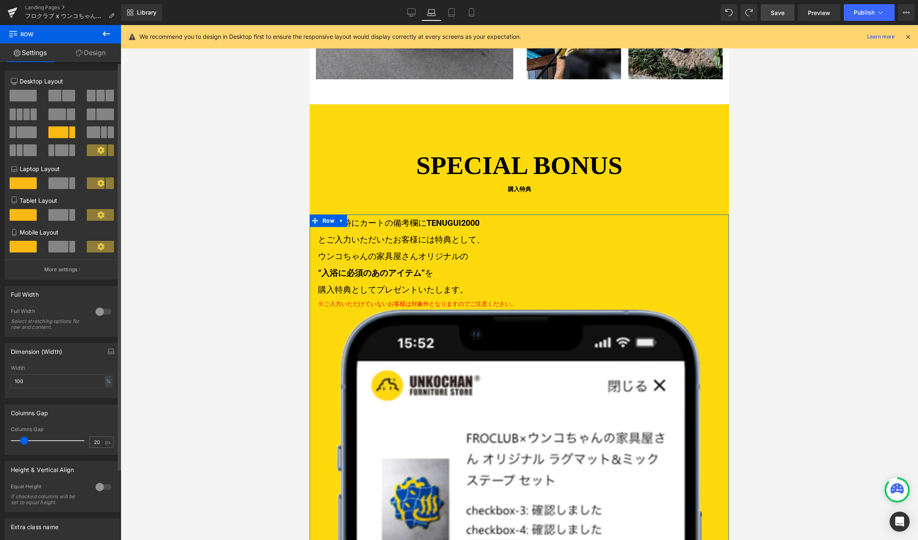
click at [93, 181] on span at bounding box center [96, 183] width 18 height 12
click at [64, 185] on span at bounding box center [58, 183] width 20 height 12
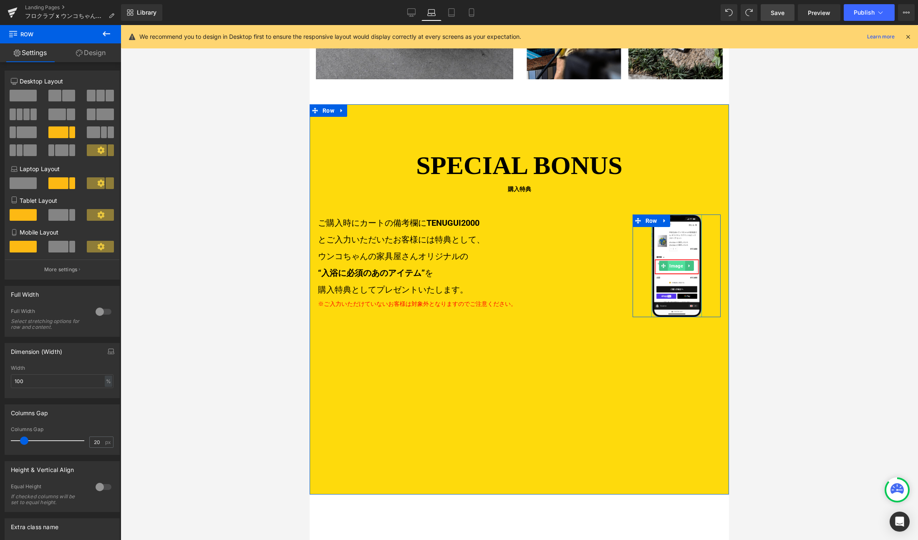
click at [677, 261] on link "Image" at bounding box center [672, 266] width 26 height 10
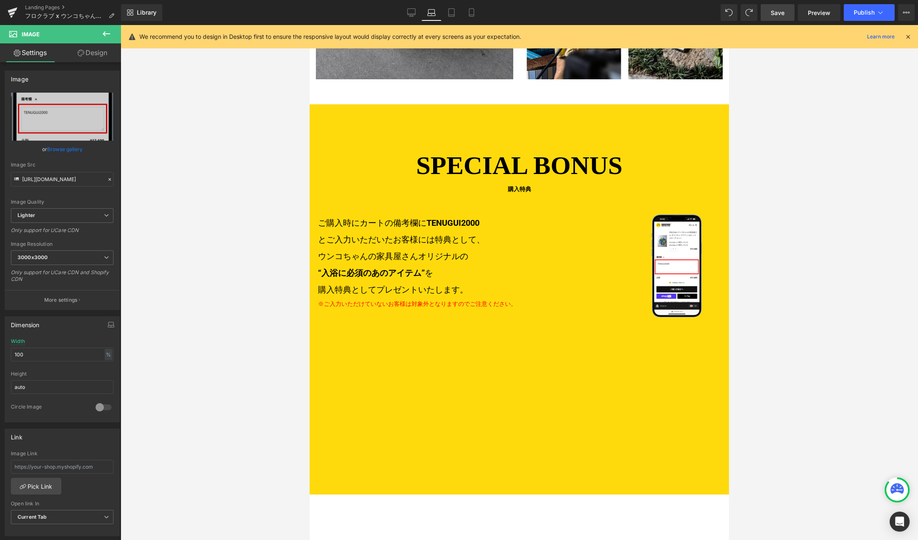
click at [479, 252] on p "ご購入時にカートの備考欄に TENUGUI2000 とご入力いただいたお客様には特典として、 ウンコちゃんの家具屋さんオリジナルの “入浴に必須のあのアイテム…" at bounding box center [467, 255] width 298 height 83
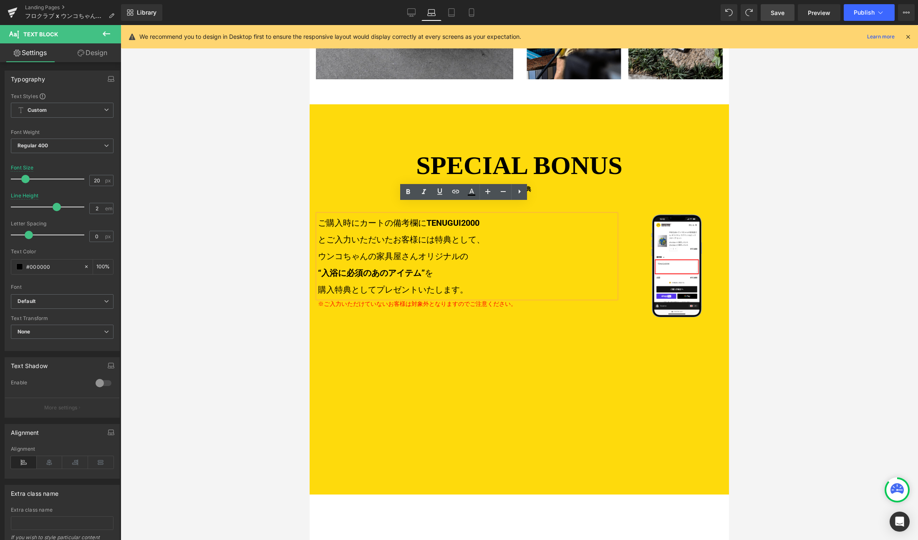
click at [486, 309] on div "ご購入時にカートの備考欄に TENUGUI2000 とご入力いただいたお客様には特典として、 ウンコちゃんの家具屋さんオリジナルの “入浴に必須のあのアイテム…" at bounding box center [519, 354] width 419 height 280
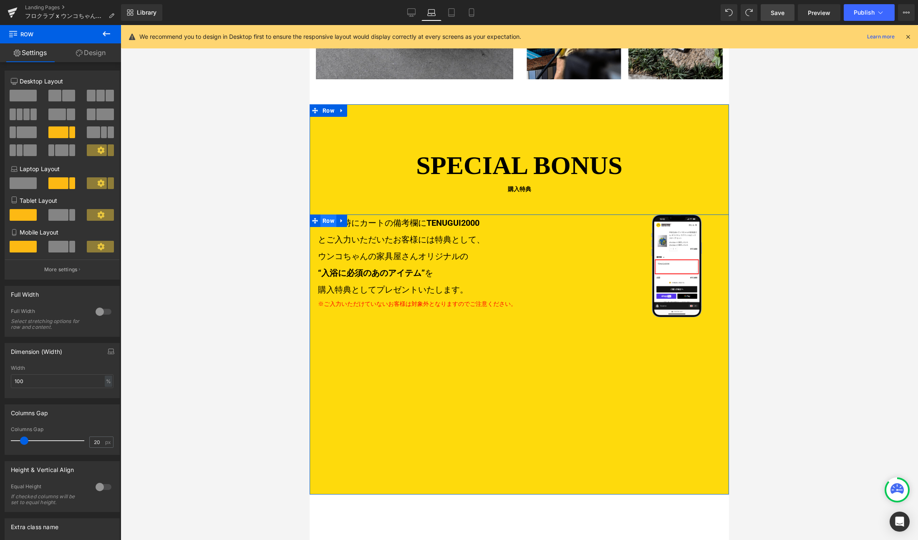
click at [326, 214] on ul "Row" at bounding box center [329, 220] width 38 height 13
click at [675, 261] on span "Image" at bounding box center [676, 266] width 17 height 10
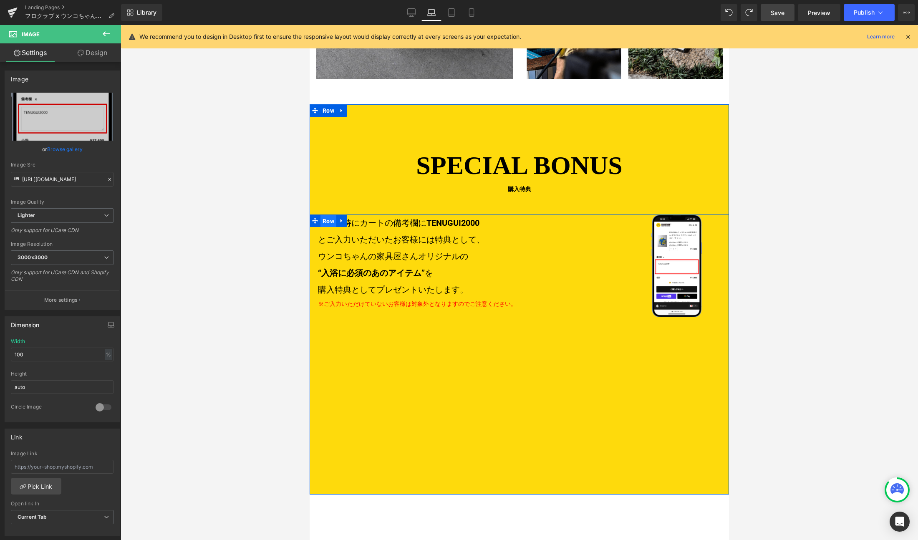
click at [324, 214] on ul "Row" at bounding box center [329, 220] width 38 height 13
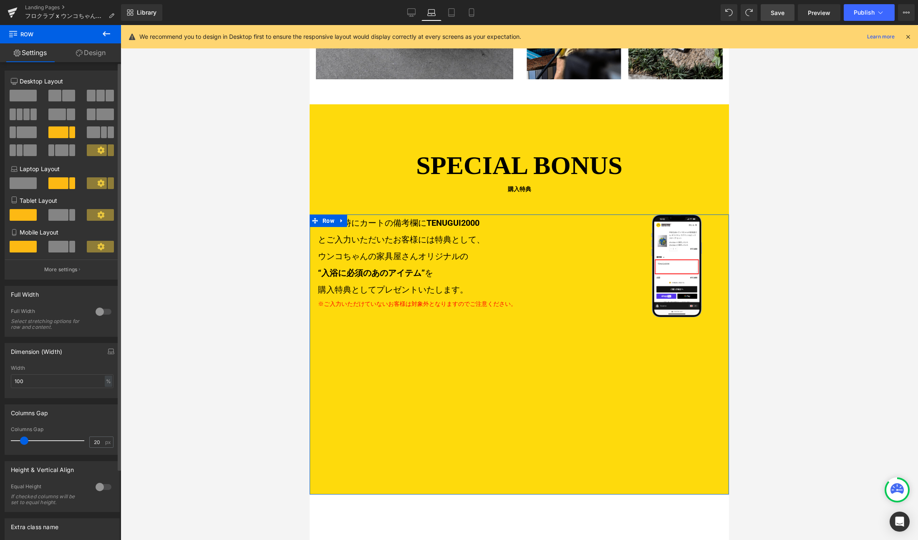
click at [97, 184] on icon at bounding box center [100, 182] width 7 height 7
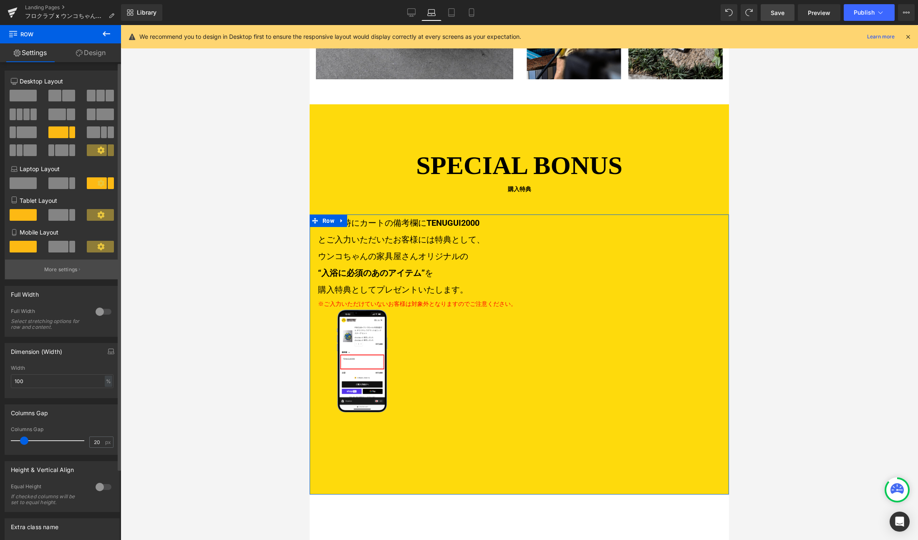
click at [87, 268] on button "More settings" at bounding box center [62, 270] width 114 height 20
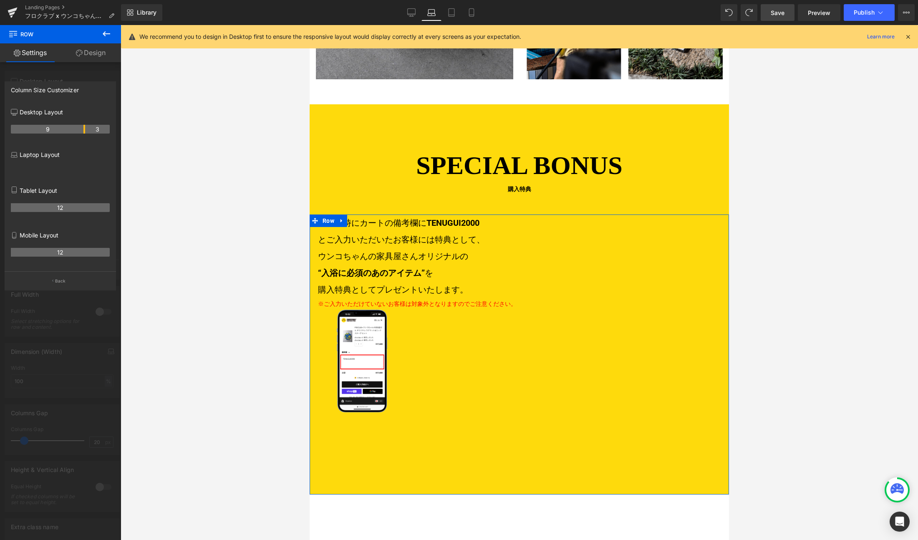
click at [47, 156] on p "Laptop Layout" at bounding box center [60, 154] width 99 height 9
click at [53, 279] on icon "button" at bounding box center [52, 281] width 1 height 4
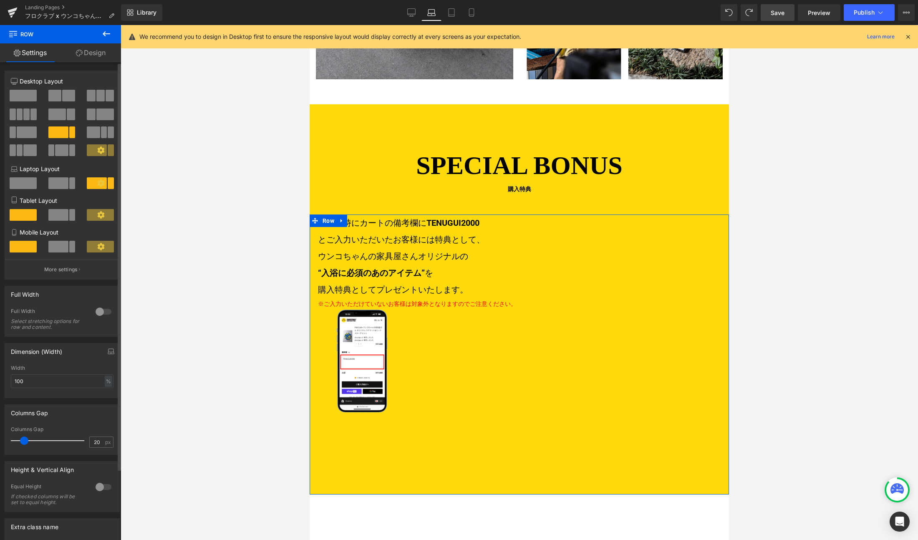
click at [53, 187] on span at bounding box center [58, 183] width 20 height 12
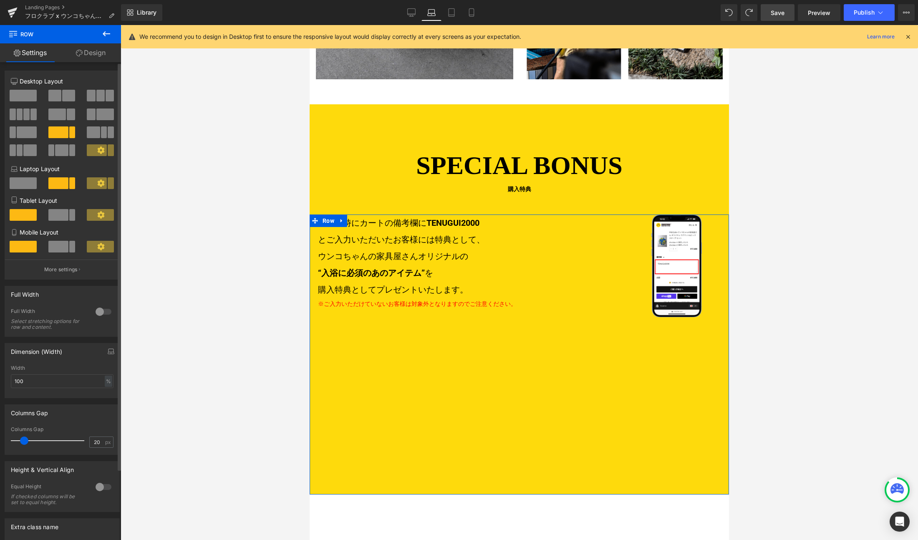
click at [73, 257] on div at bounding box center [62, 250] width 39 height 18
click at [70, 267] on p "More settings" at bounding box center [60, 270] width 33 height 8
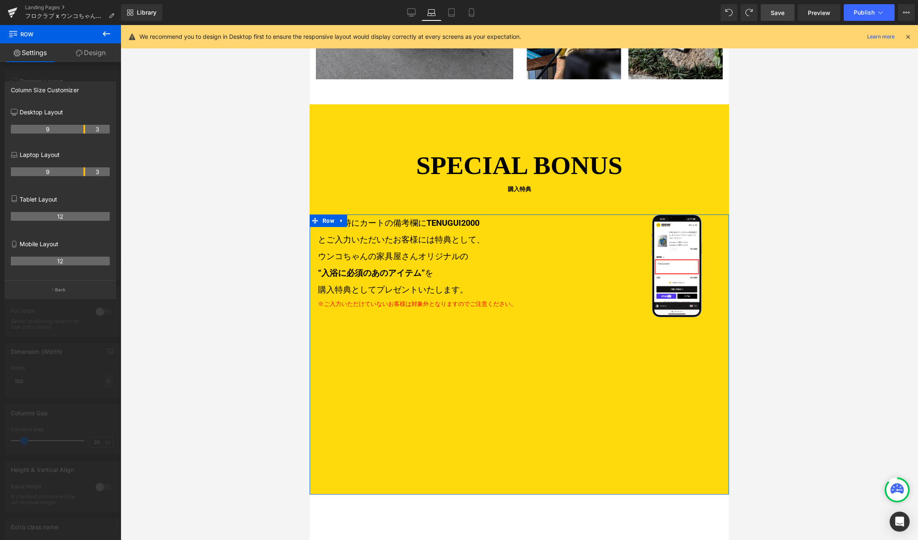
drag, startPoint x: 85, startPoint y: 171, endPoint x: 72, endPoint y: 172, distance: 13.0
click at [72, 172] on tr "9 3" at bounding box center [60, 171] width 99 height 9
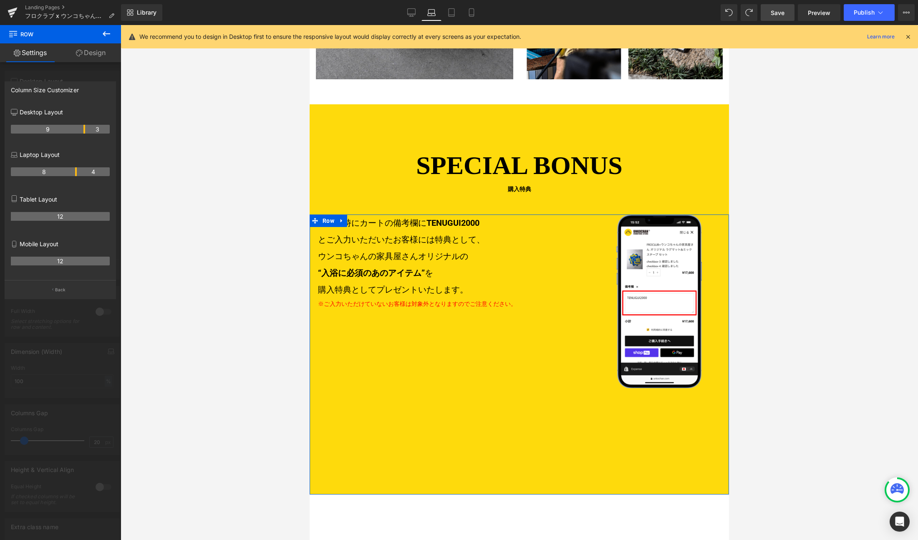
drag, startPoint x: 83, startPoint y: 171, endPoint x: 73, endPoint y: 171, distance: 10.4
click at [73, 171] on th "8" at bounding box center [44, 171] width 66 height 9
click at [59, 288] on p "Back" at bounding box center [60, 290] width 11 height 6
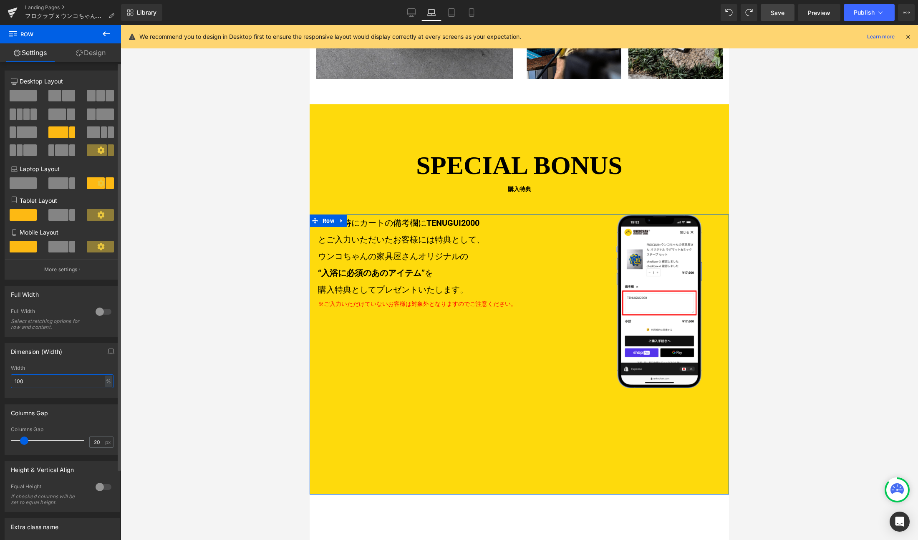
click at [40, 385] on input "100" at bounding box center [62, 381] width 103 height 14
type input "1"
click at [107, 381] on div "%" at bounding box center [109, 380] width 8 height 11
click at [107, 388] on li "%" at bounding box center [108, 394] width 10 height 12
click at [106, 381] on div "%" at bounding box center [109, 380] width 8 height 11
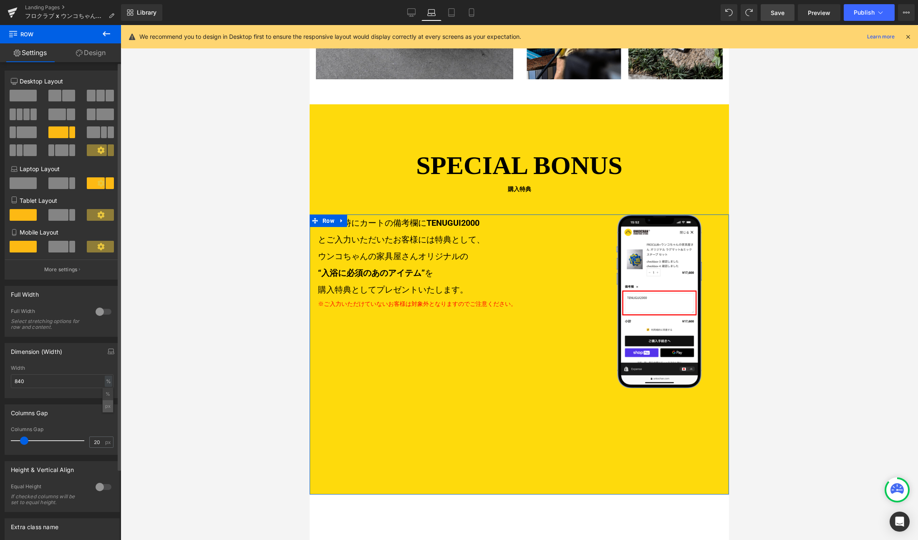
click at [105, 405] on li "px" at bounding box center [108, 406] width 10 height 12
type input "1005"
click at [46, 381] on input "1005" at bounding box center [62, 381] width 103 height 14
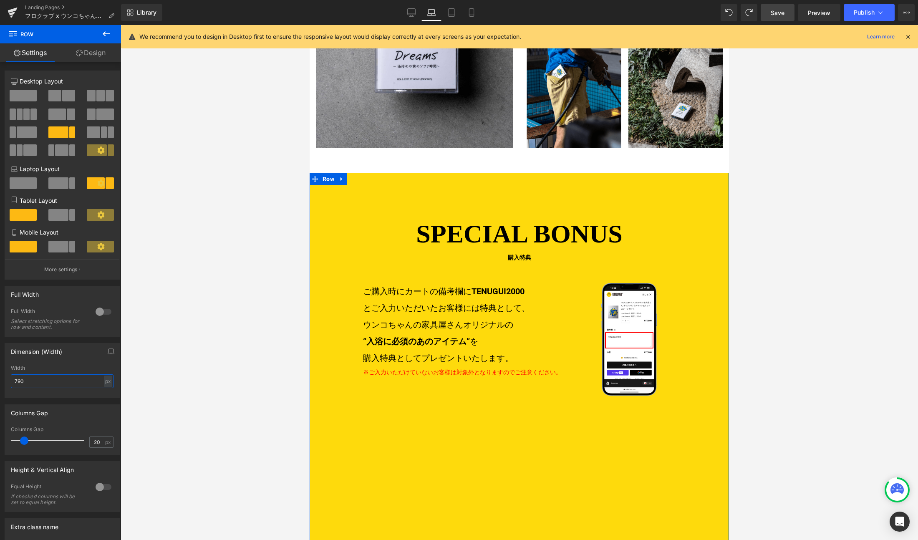
scroll to position [1277, 0]
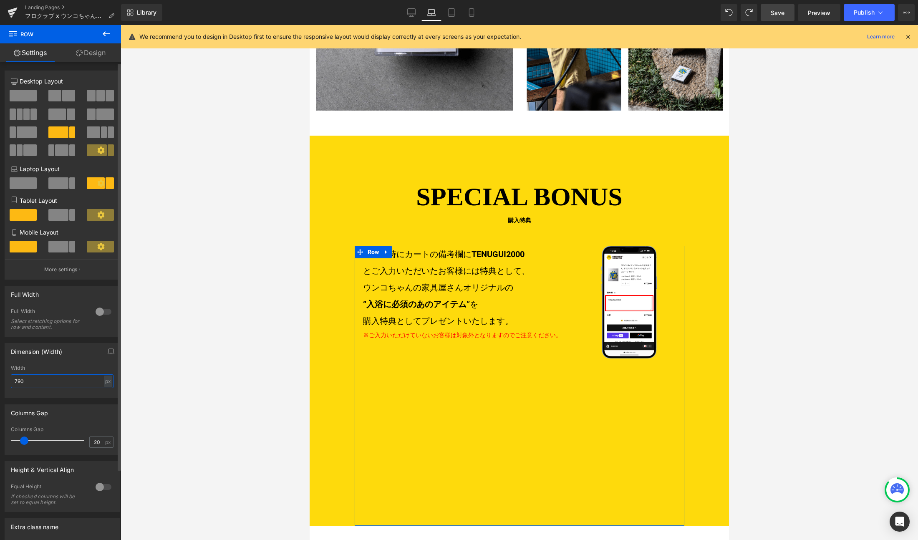
click at [60, 379] on input "790" at bounding box center [62, 381] width 103 height 14
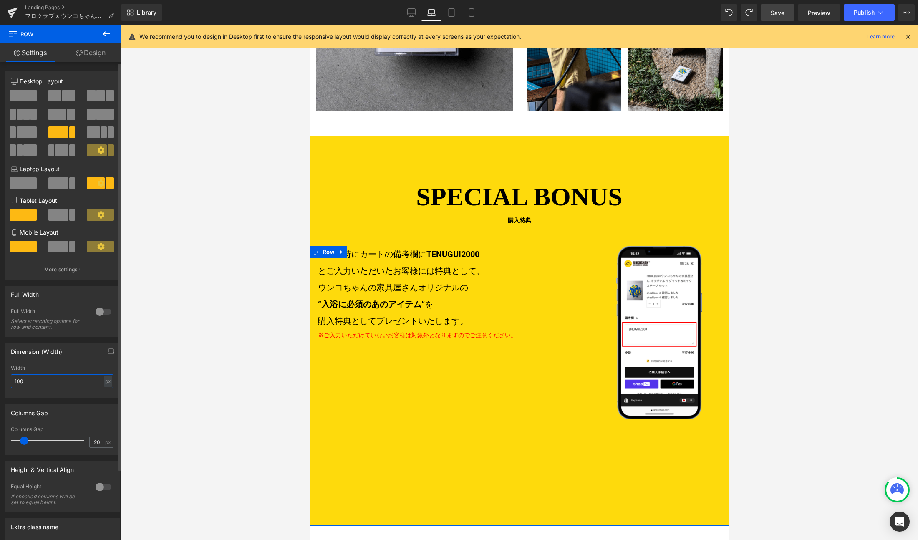
type input "100"
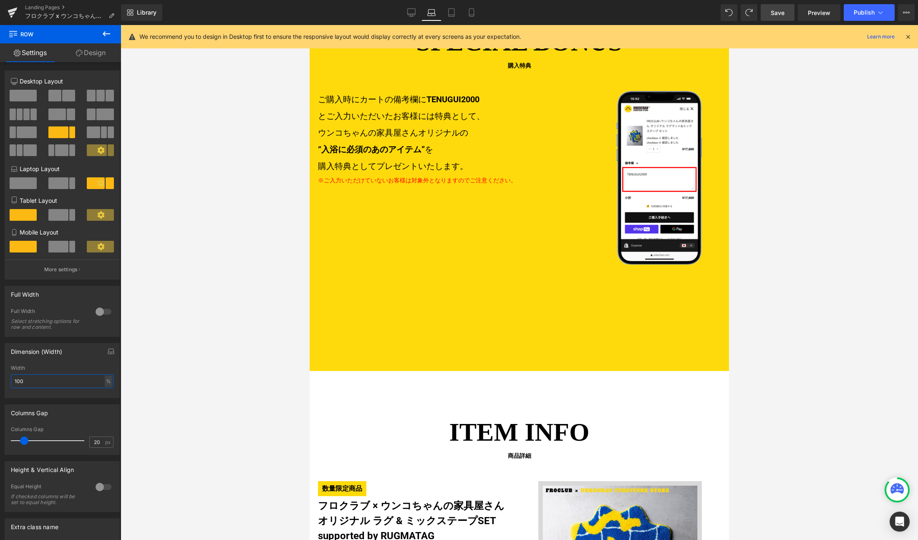
scroll to position [1278, 0]
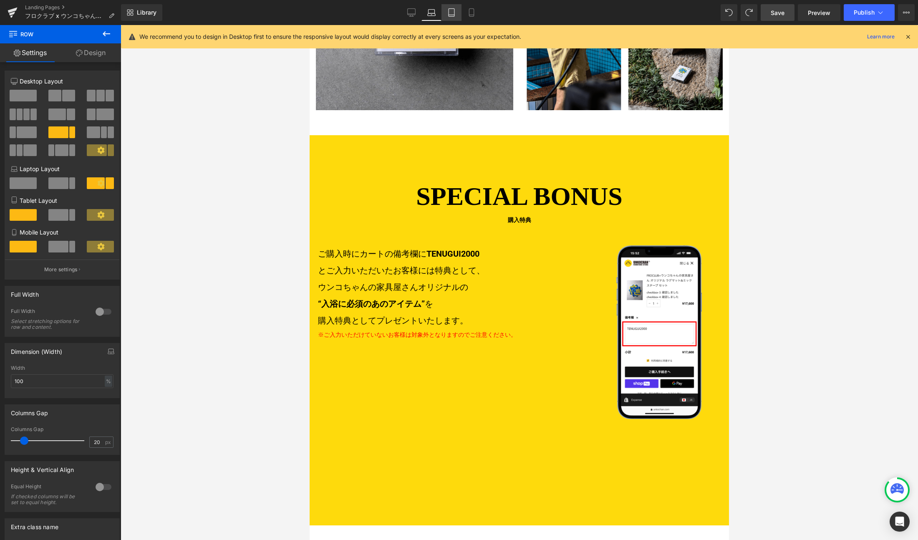
click at [451, 17] on link "Tablet" at bounding box center [451, 12] width 20 height 17
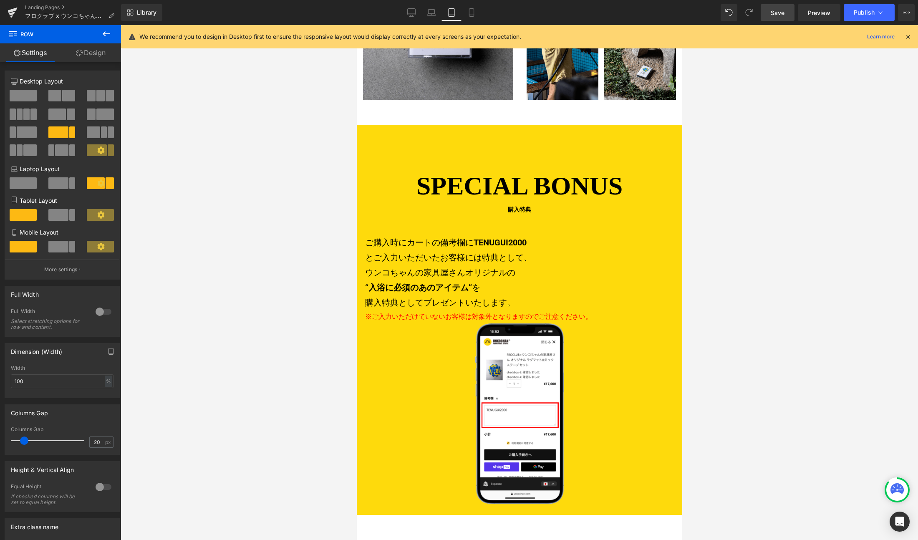
scroll to position [1068, 0]
click at [469, 6] on link "Mobile" at bounding box center [471, 12] width 20 height 17
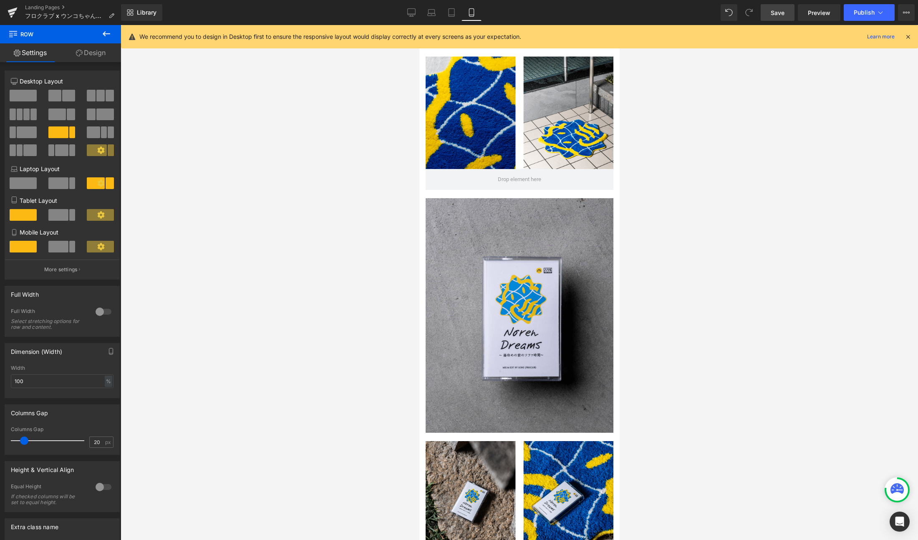
scroll to position [1598, 0]
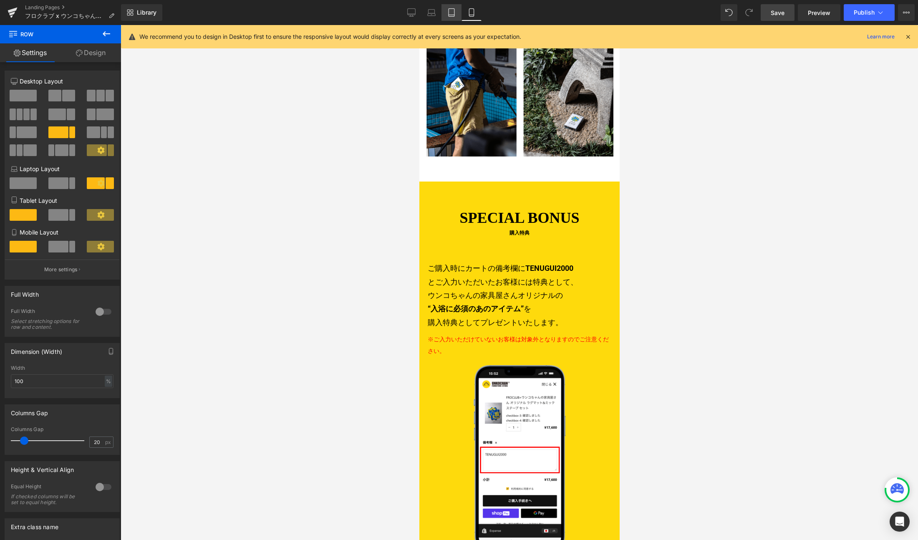
click at [451, 15] on icon at bounding box center [452, 15] width 6 height 0
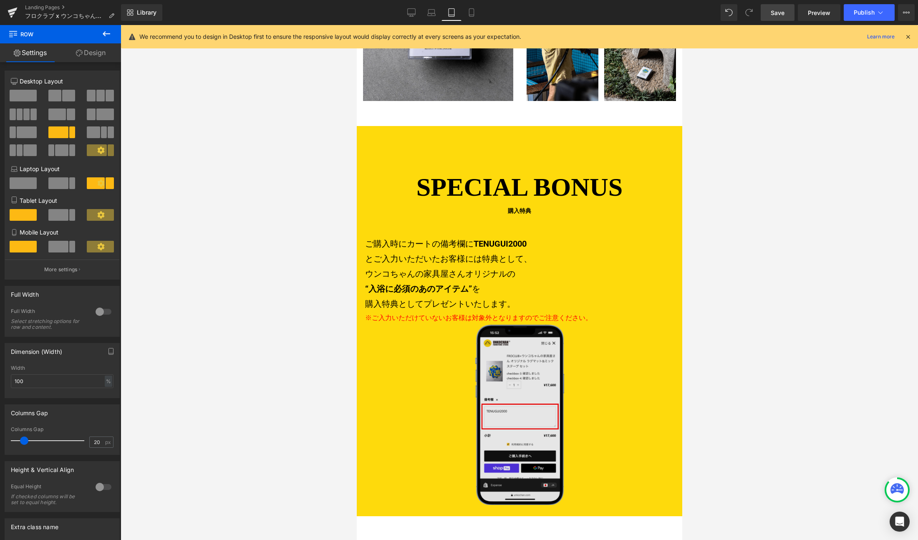
click at [475, 365] on img at bounding box center [519, 415] width 89 height 180
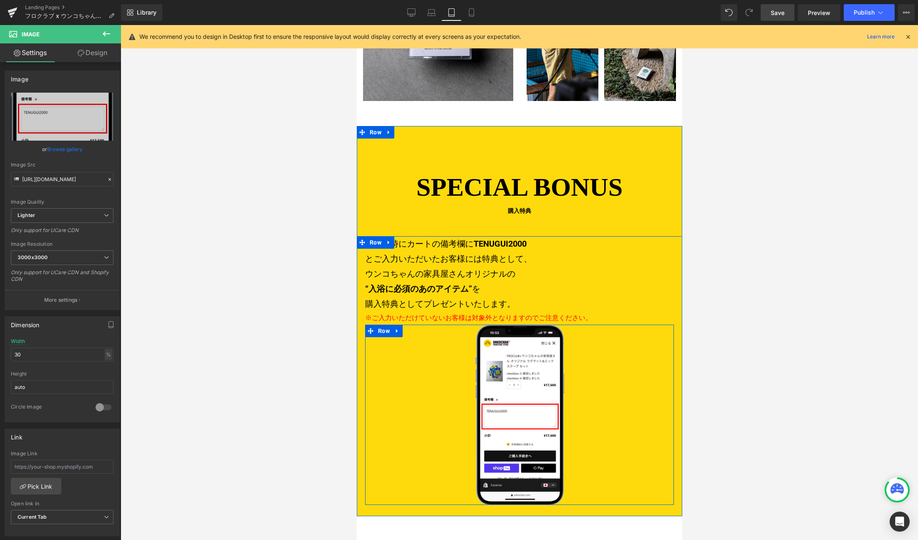
drag, startPoint x: 383, startPoint y: 318, endPoint x: 364, endPoint y: 310, distance: 20.2
click at [383, 325] on span "Row" at bounding box center [383, 331] width 16 height 13
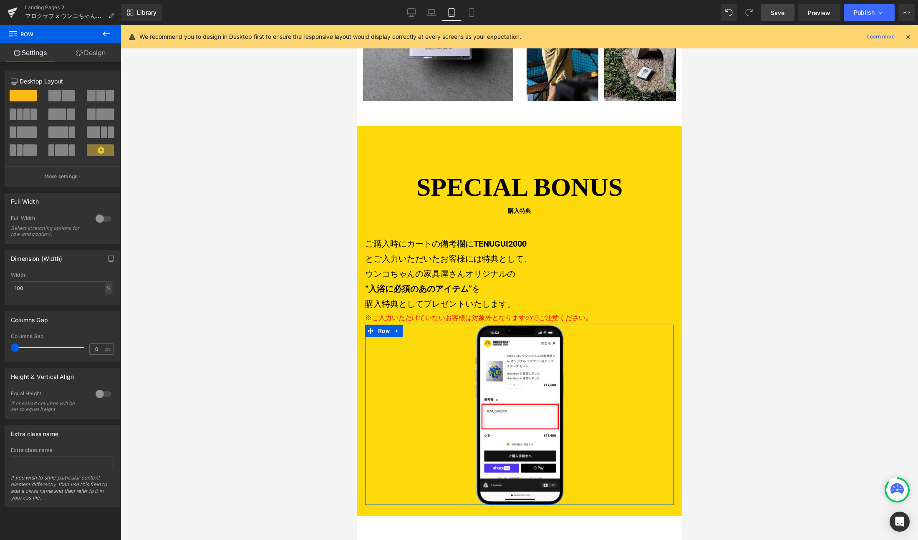
click at [97, 54] on link "Design" at bounding box center [90, 52] width 60 height 19
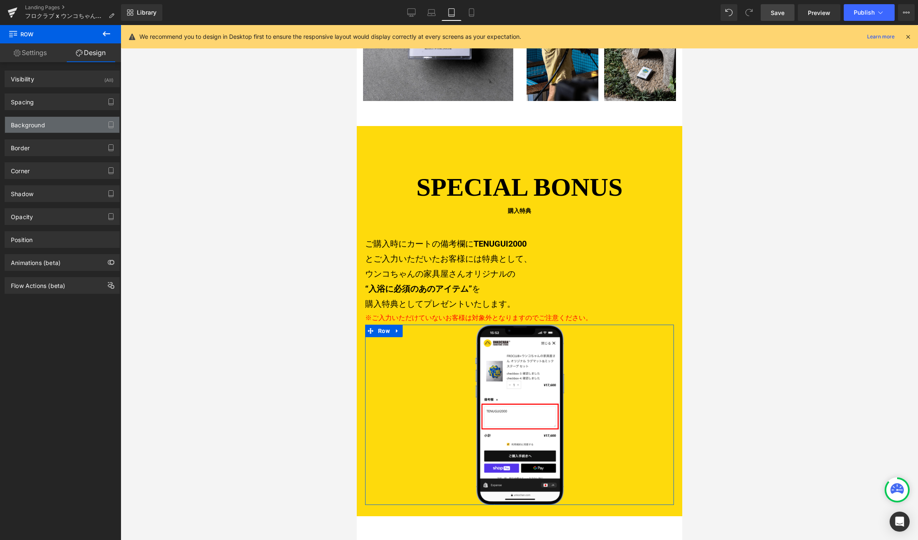
type input "0"
type input "15"
type input "0"
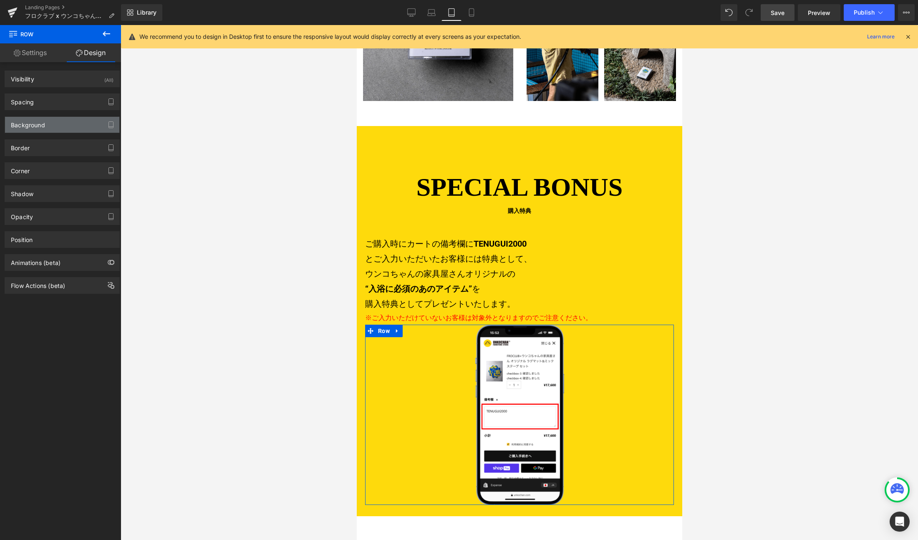
type input "15"
click at [55, 118] on div "Background" at bounding box center [62, 125] width 114 height 16
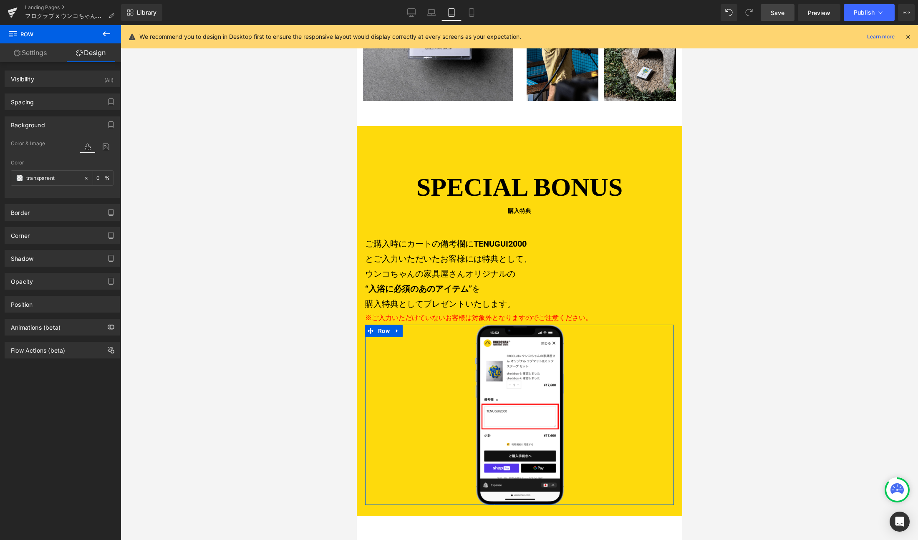
drag, startPoint x: 49, startPoint y: 123, endPoint x: 49, endPoint y: 113, distance: 9.6
click at [50, 123] on div "Background" at bounding box center [62, 125] width 114 height 16
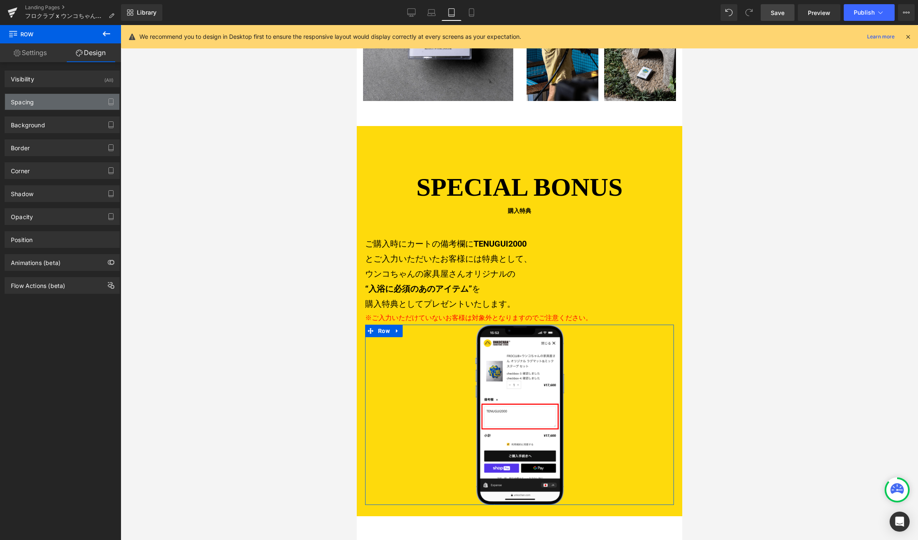
click at [53, 96] on div "Spacing" at bounding box center [62, 102] width 114 height 16
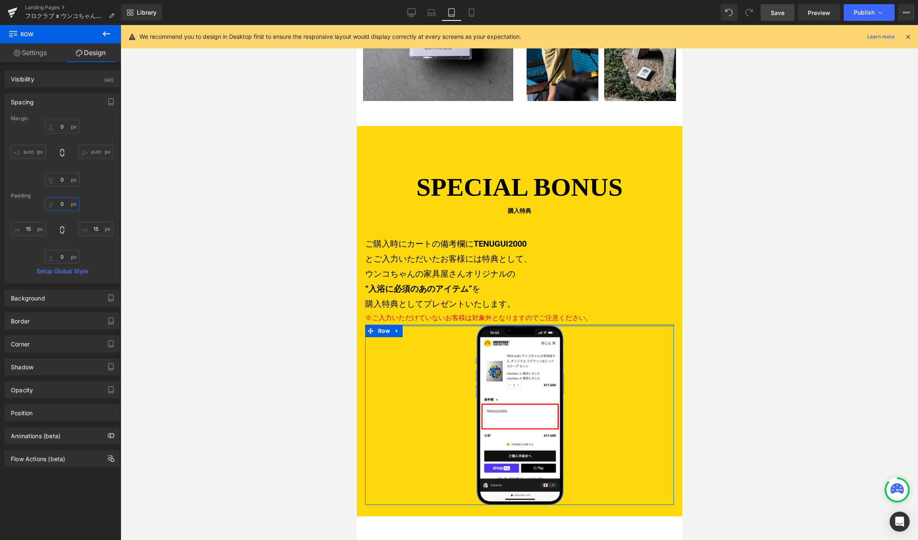
click at [66, 205] on input "0" at bounding box center [62, 204] width 35 height 14
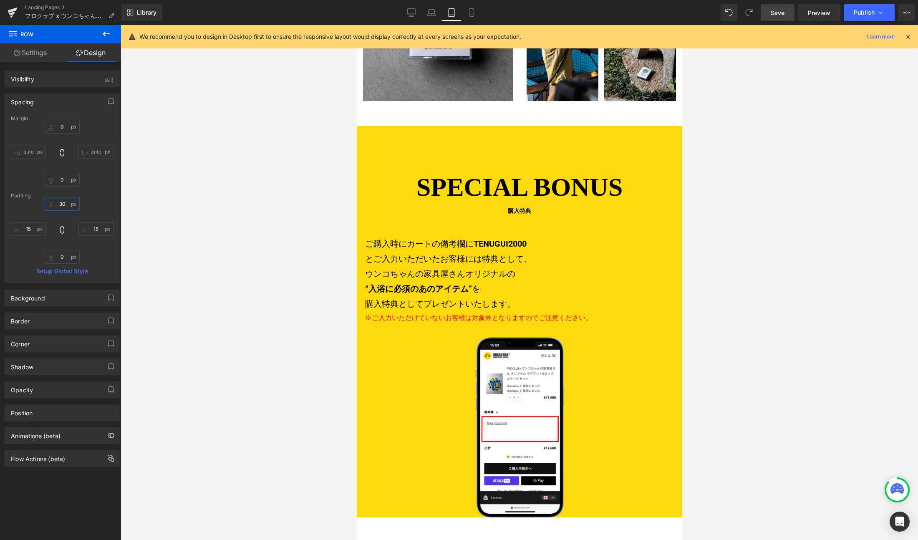
type input "30p"
type input "30"
click at [219, 222] on div at bounding box center [519, 282] width 797 height 515
click at [769, 17] on link "Save" at bounding box center [778, 12] width 34 height 17
click at [406, 8] on link "Desktop" at bounding box center [411, 12] width 20 height 17
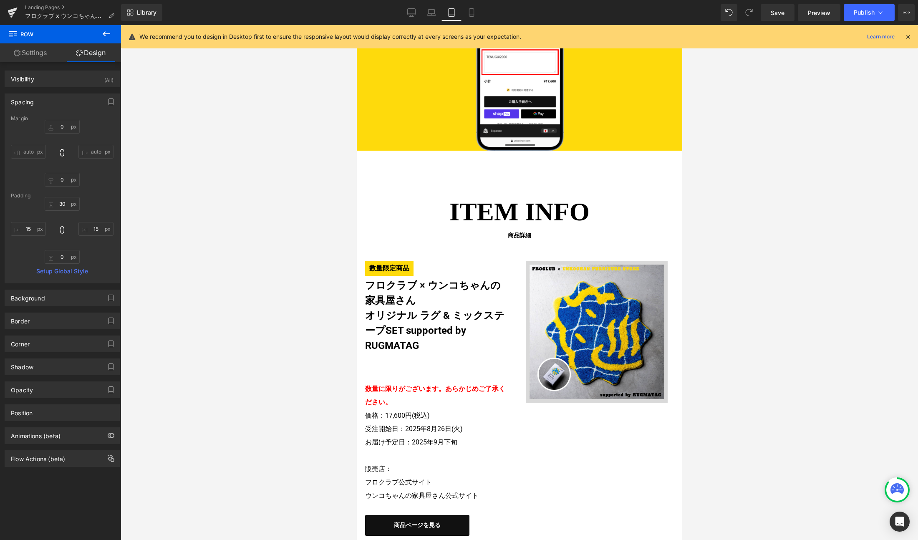
type input "0"
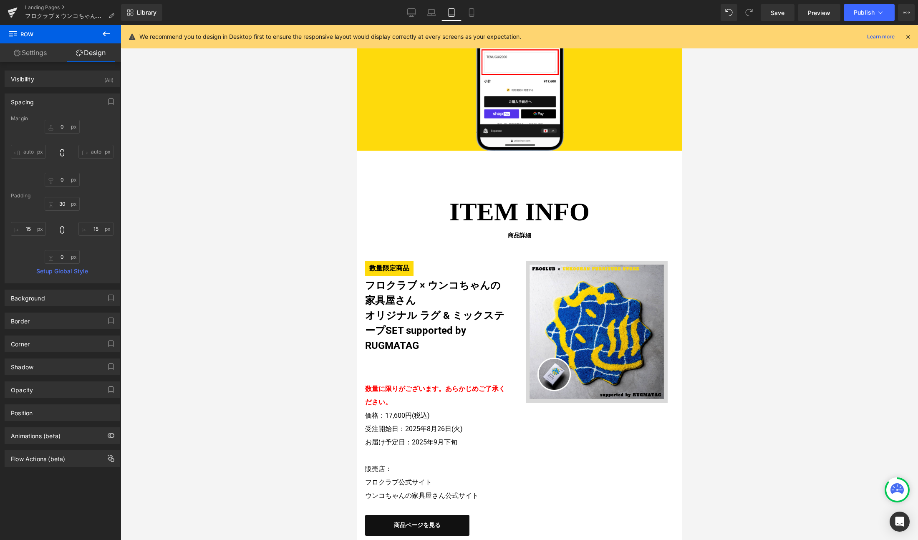
type input "0"
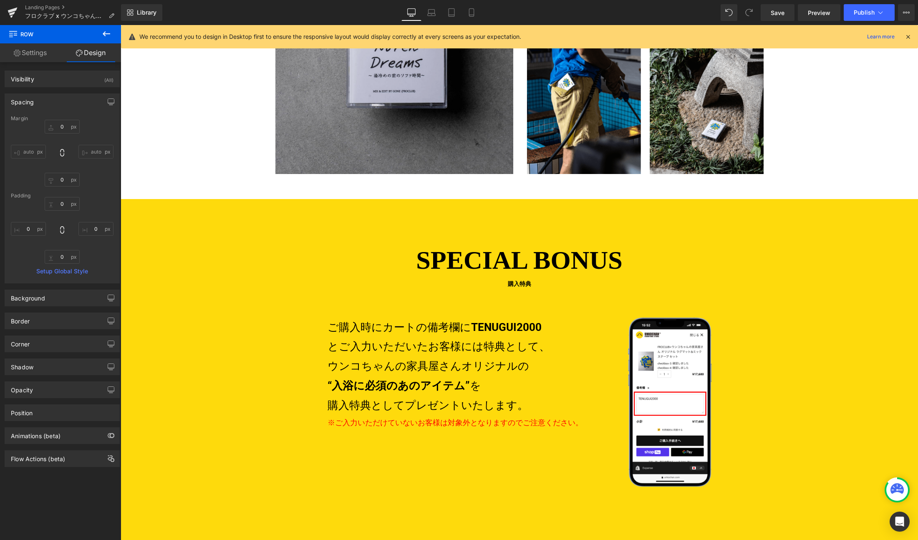
scroll to position [1459, 0]
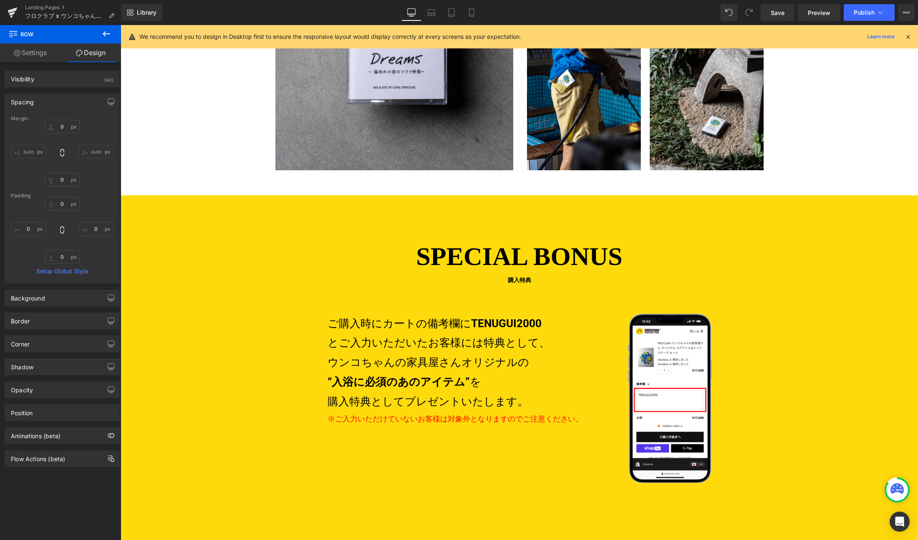
click at [277, 233] on div "SPECIAL BONUS 購入特典 Heading ご購入時にカートの備考欄に TENUGUI2000 とご入力いただいたお客様には特典として、 ウンコちゃ…" at bounding box center [519, 406] width 797 height 423
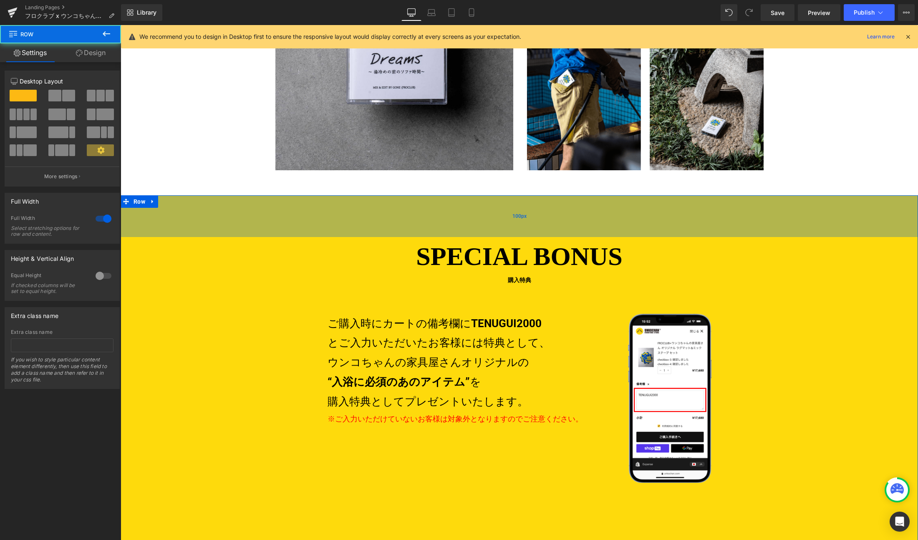
click at [242, 231] on div "100px" at bounding box center [519, 216] width 797 height 42
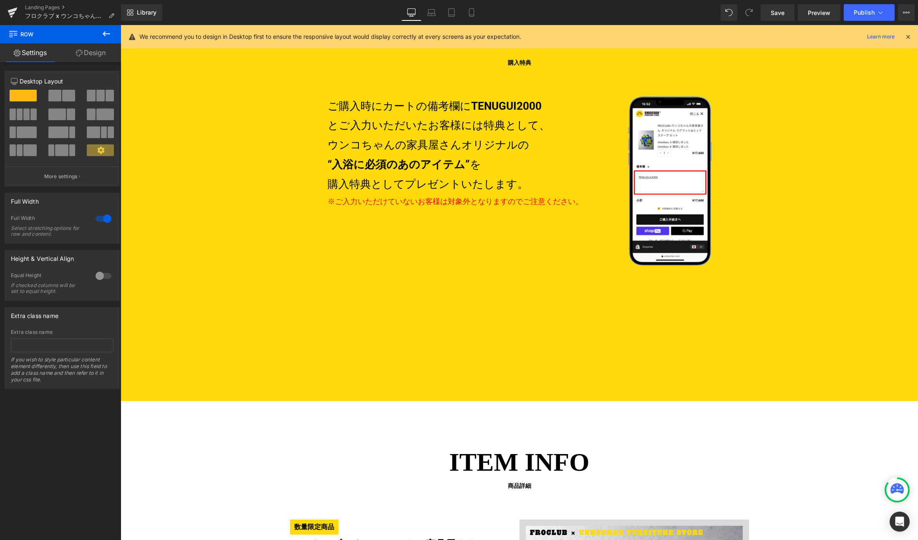
scroll to position [1681, 0]
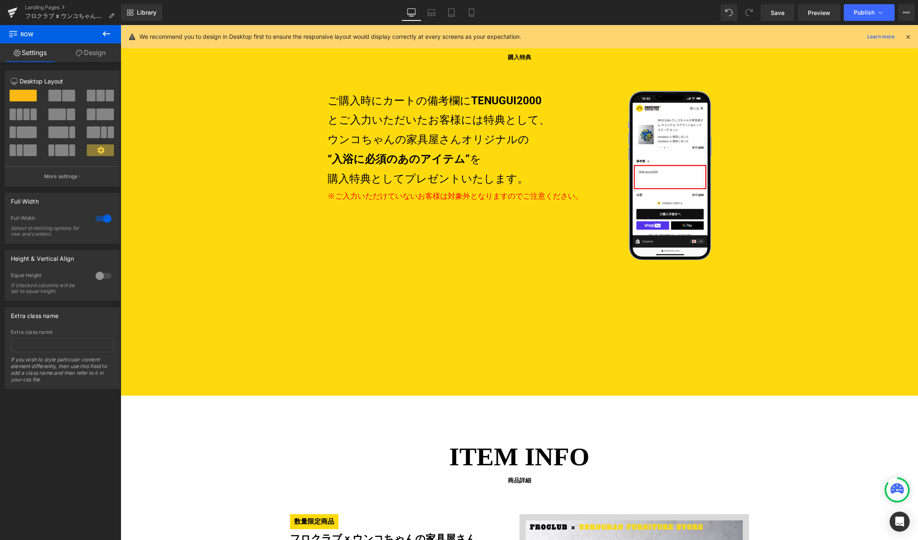
click at [343, 369] on div "ご購入時にカートの備考欄に TENUGUI2000 とご入力いただいたお客様には特典として、 ウンコちゃんの家具屋さんオリジナルの “入浴に必須のあのアイテム…" at bounding box center [519, 231] width 401 height 280
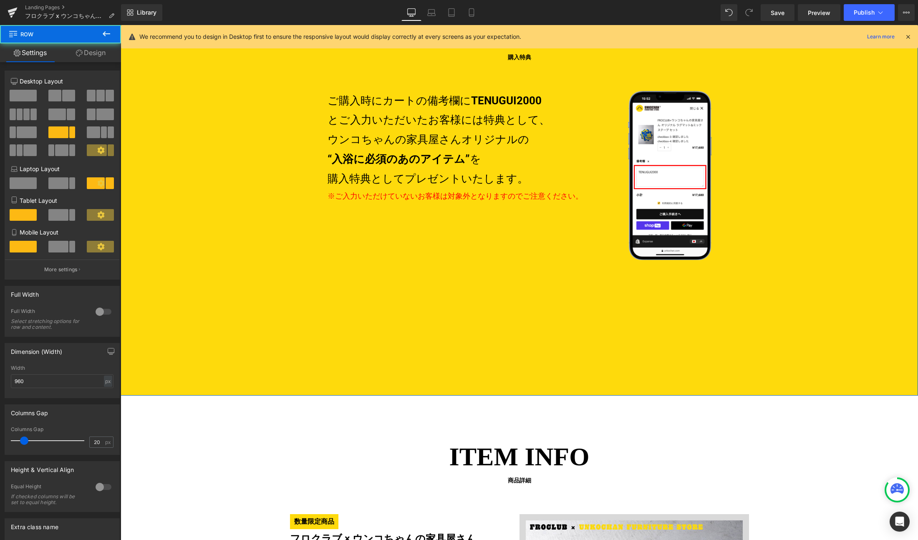
click at [342, 388] on div "SPECIAL BONUS 購入特典 Heading ご購入時にカートの備考欄に TENUGUI2000 とご入力いただいたお客様には特典として、 ウンコちゃ…" at bounding box center [519, 183] width 797 height 423
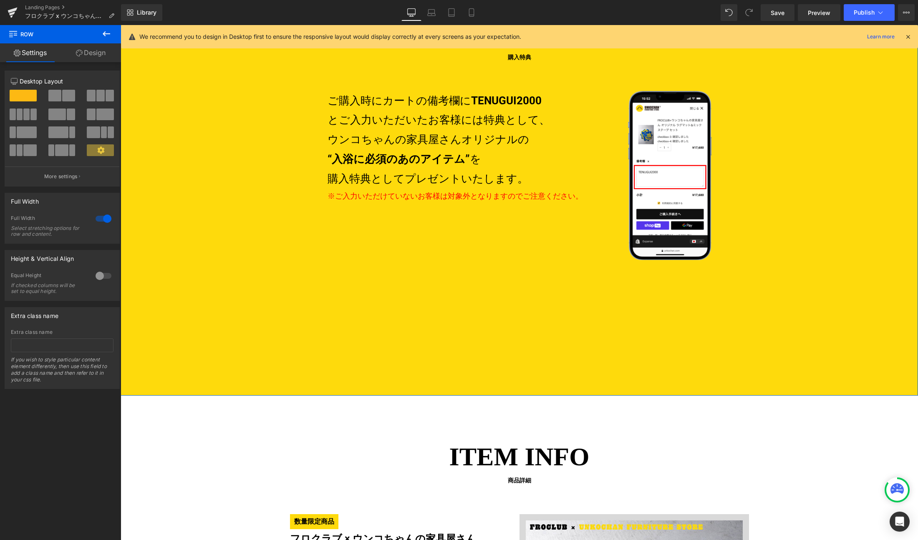
click at [254, 334] on div "SPECIAL BONUS 購入特典 Heading ご購入時にカートの備考欄に TENUGUI2000 とご入力いただいたお客様には特典として、 ウンコちゃ…" at bounding box center [519, 192] width 797 height 356
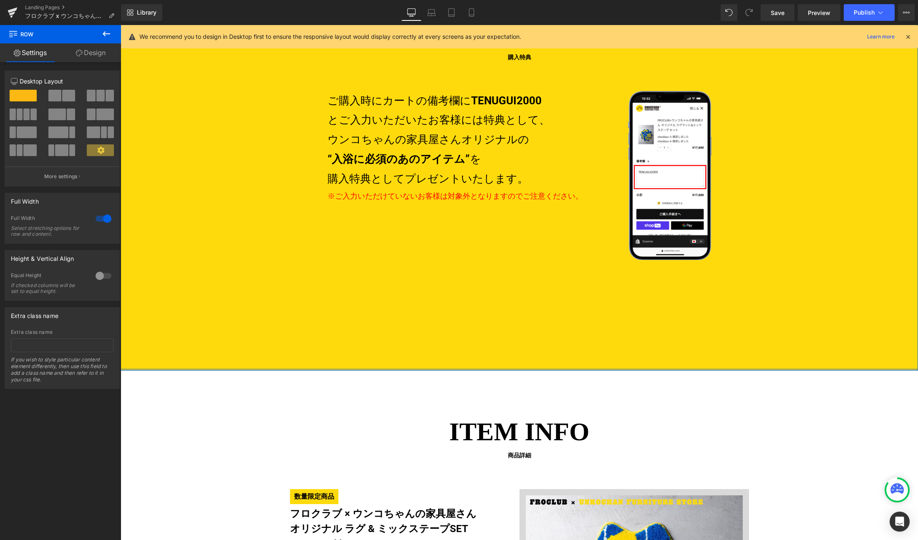
drag, startPoint x: 312, startPoint y: 392, endPoint x: 311, endPoint y: 364, distance: 28.0
click at [311, 364] on div "SPECIAL BONUS 購入特典 Heading ご購入時にカートの備考欄に TENUGUI2000 とご入力いただいたお客様には特典として、 ウンコちゃ…" at bounding box center [519, 171] width 797 height 398
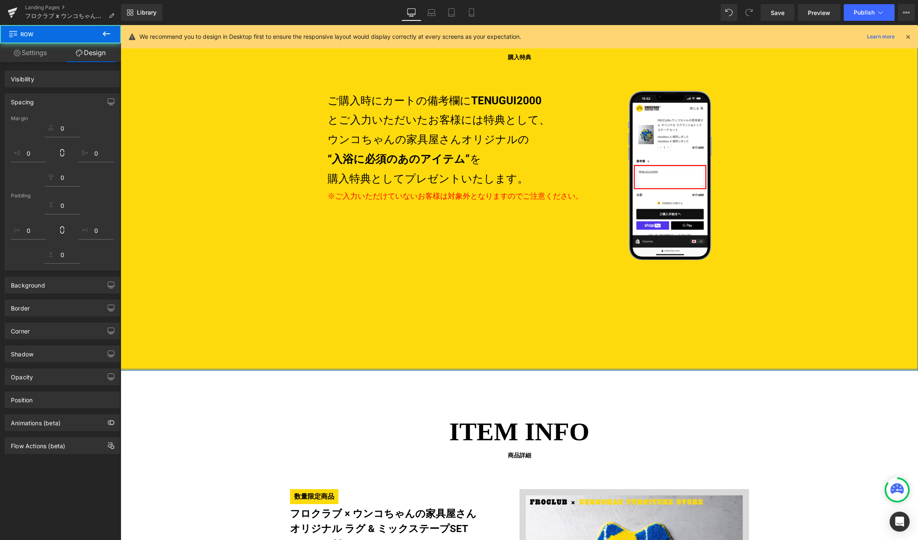
click at [368, 308] on div "ご購入時にカートの備考欄に TENUGUI2000 とご入力いただいたお客様には特典として、 ウンコちゃんの家具屋さんオリジナルの “入浴に必須のあのアイテム…" at bounding box center [519, 231] width 401 height 280
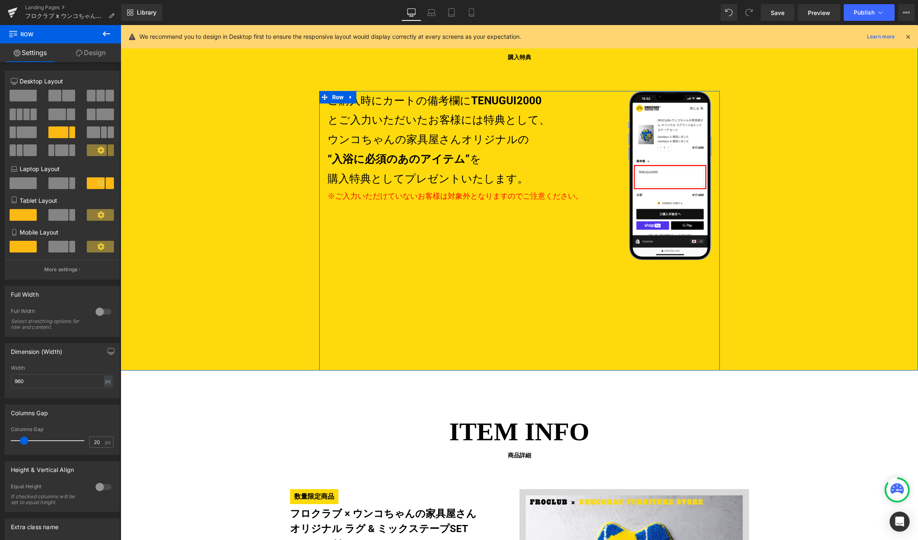
click at [474, 209] on div "ご購入時にカートの備考欄に TENUGUI2000 とご入力いただいたお客様には特典として、 ウンコちゃんの家具屋さんオリジナルの “入浴に必須のあのアイテム…" at bounding box center [519, 231] width 401 height 280
drag, startPoint x: 315, startPoint y: 339, endPoint x: 302, endPoint y: 331, distance: 15.2
click at [302, 331] on div "SPECIAL BONUS 購入特典 Heading ご購入時にカートの備考欄に TENUGUI2000 とご入力いただいたお客様には特典として、 ウンコちゃ…" at bounding box center [519, 192] width 797 height 356
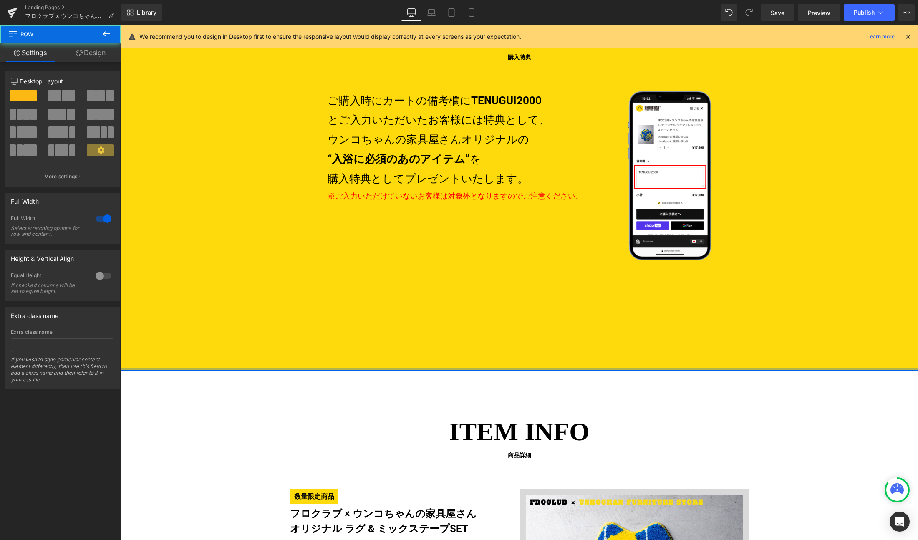
drag, startPoint x: 417, startPoint y: 369, endPoint x: 416, endPoint y: 321, distance: 48.0
click at [416, 321] on div "SPECIAL BONUS 購入特典 Heading ご購入時にカートの備考欄に TENUGUI2000 とご入力いただいたお客様には特典として、 ウンコちゃ…" at bounding box center [519, 171] width 797 height 398
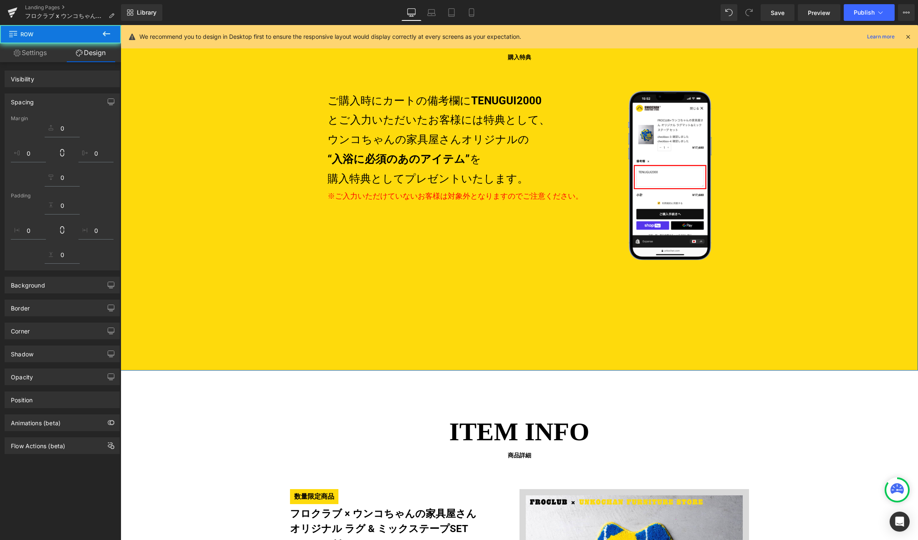
click at [405, 308] on div "ご購入時にカートの備考欄に TENUGUI2000 とご入力いただいたお客様には特典として、 ウンコちゃんの家具屋さんオリジナルの “入浴に必須のあのアイテム…" at bounding box center [519, 231] width 401 height 280
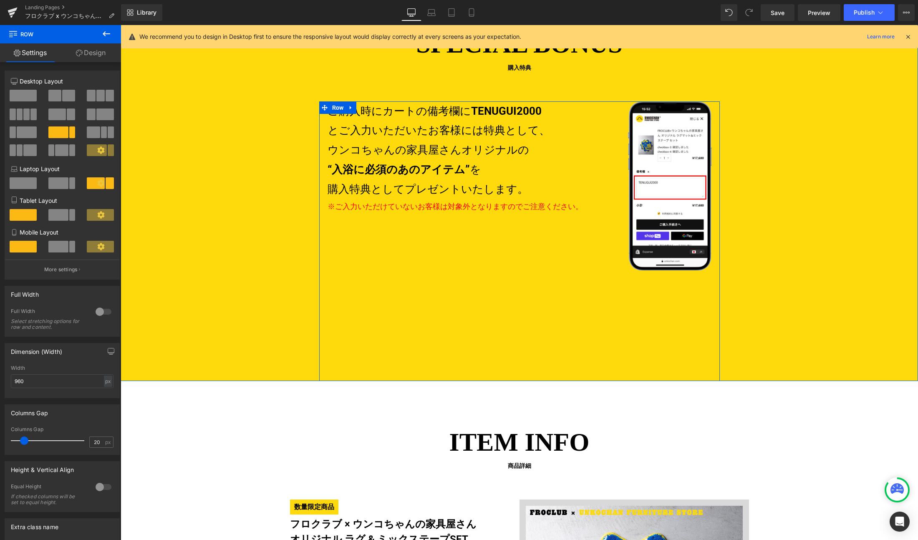
scroll to position [1648, 0]
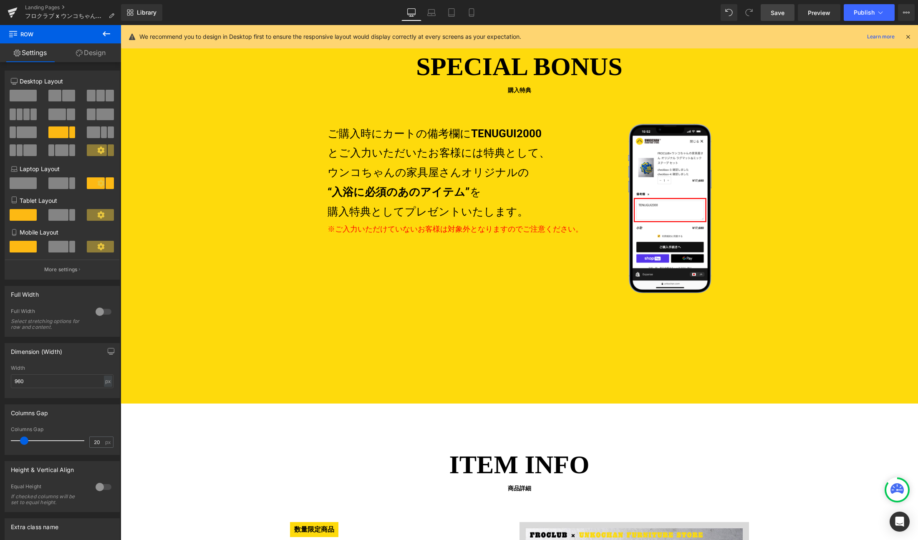
click at [785, 13] on link "Save" at bounding box center [778, 12] width 34 height 17
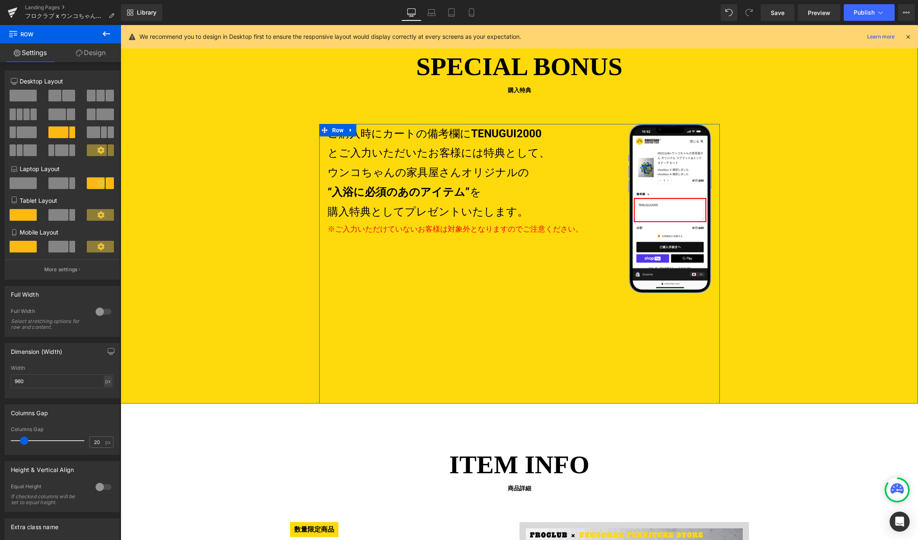
click at [418, 315] on div "ご購入時にカートの備考欄に TENUGUI2000 とご入力いただいたお客様には特典として、 ウンコちゃんの家具屋さんオリジナルの “入浴に必須のあのアイテム…" at bounding box center [519, 264] width 401 height 280
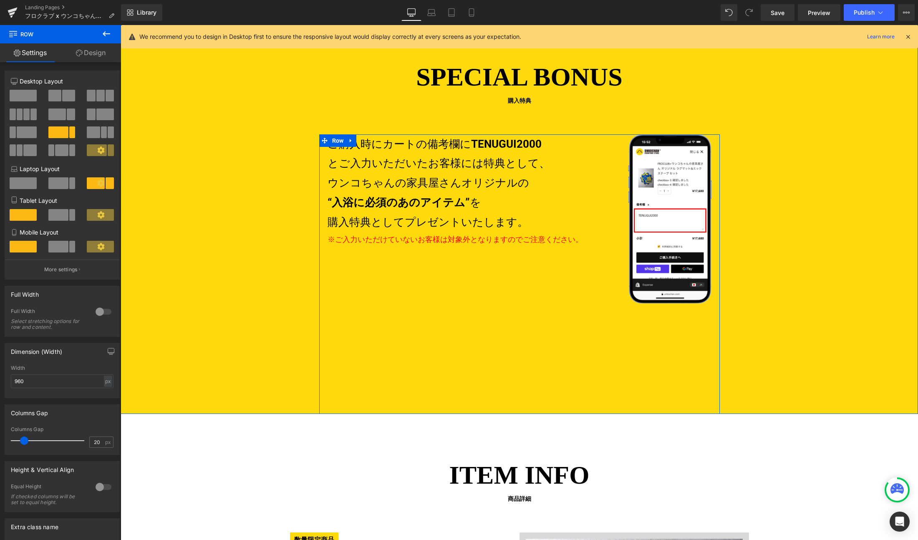
scroll to position [1607, 0]
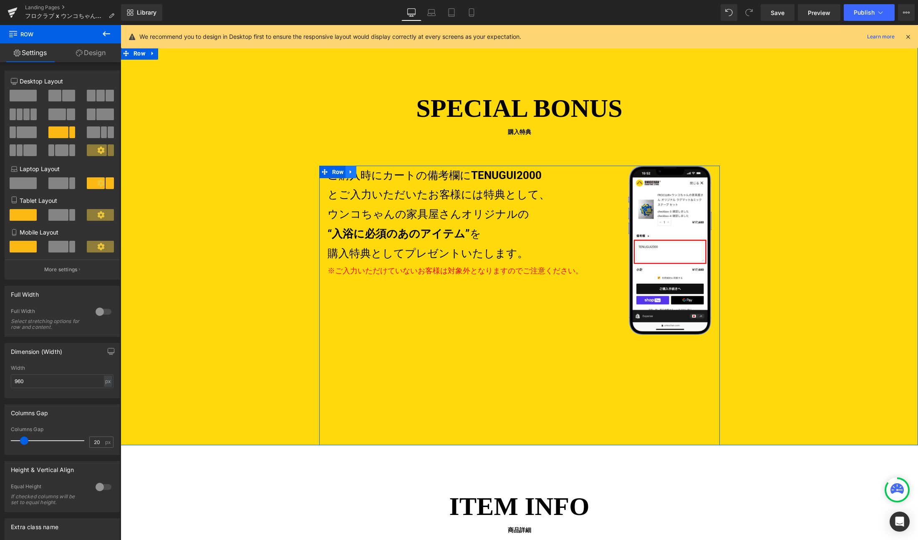
click at [350, 173] on icon at bounding box center [351, 172] width 6 height 6
click at [370, 170] on icon at bounding box center [373, 172] width 6 height 6
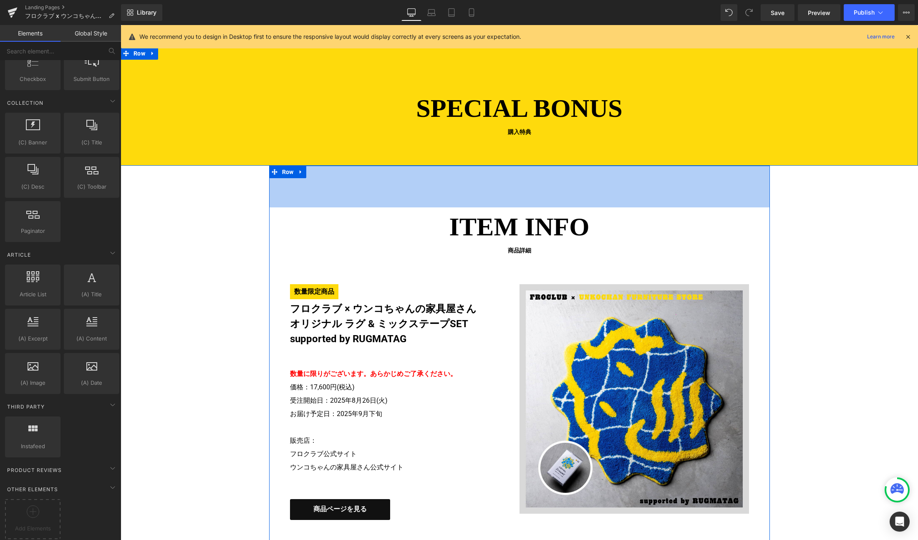
scroll to position [1596, 0]
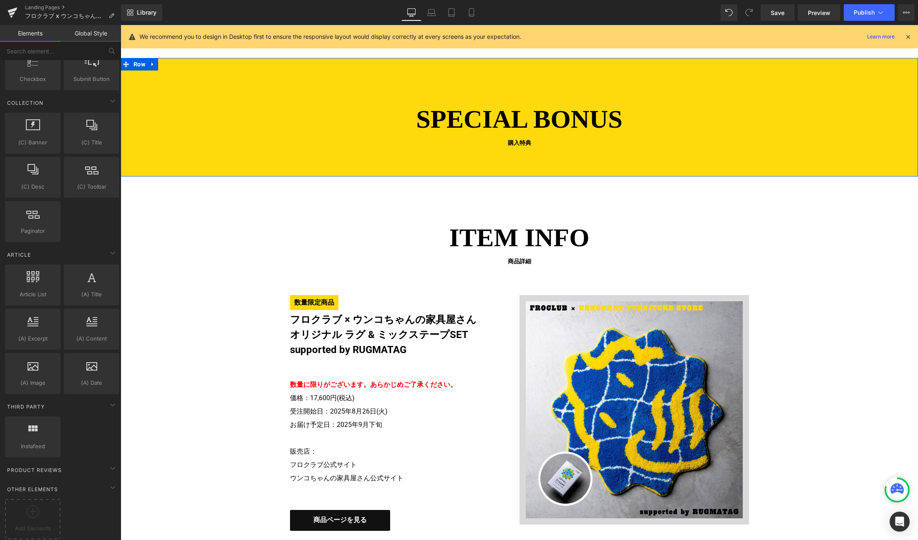
click at [498, 160] on div "SPECIAL BONUS 購入特典 Heading" at bounding box center [519, 138] width 797 height 77
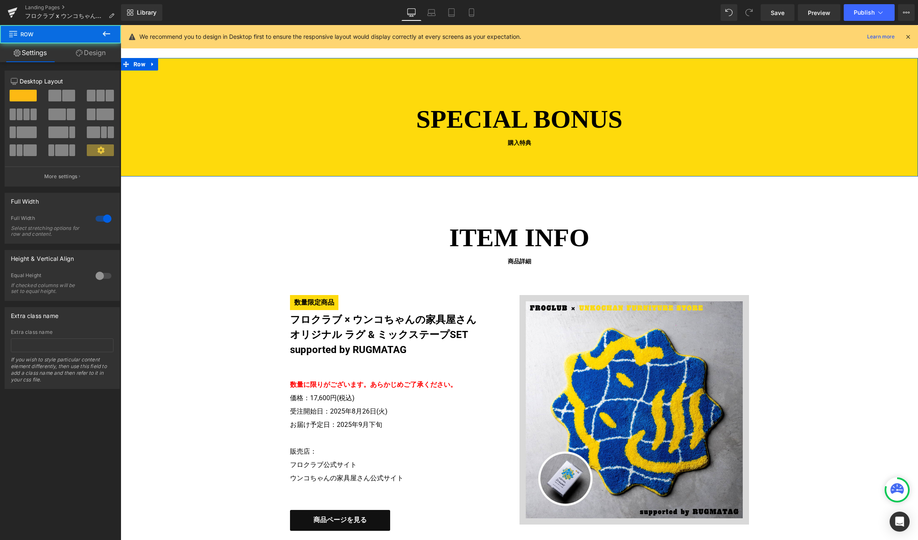
scroll to position [1491, 0]
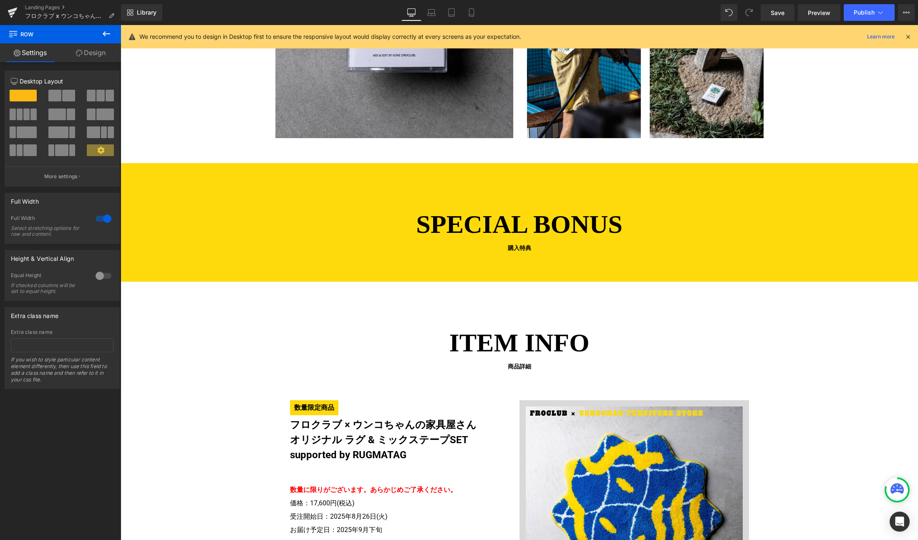
click at [100, 33] on button at bounding box center [106, 34] width 29 height 18
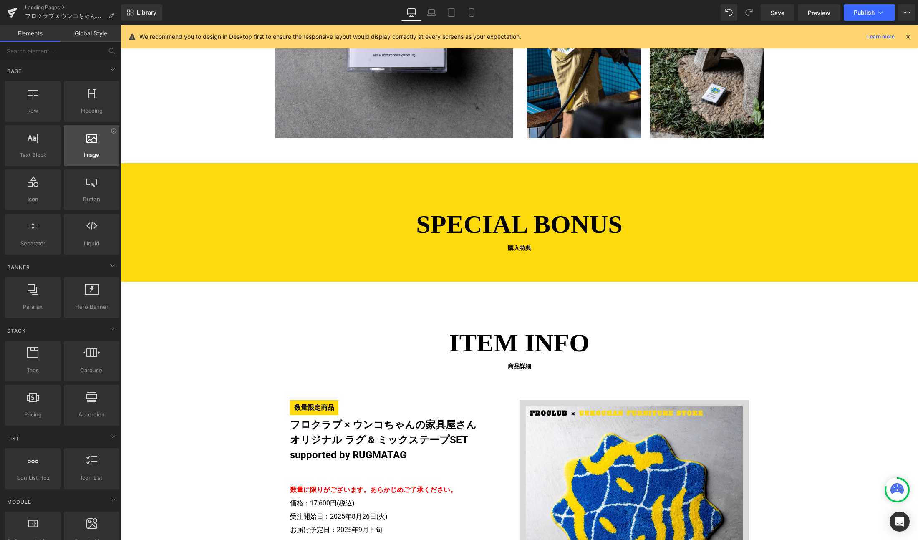
scroll to position [0, 0]
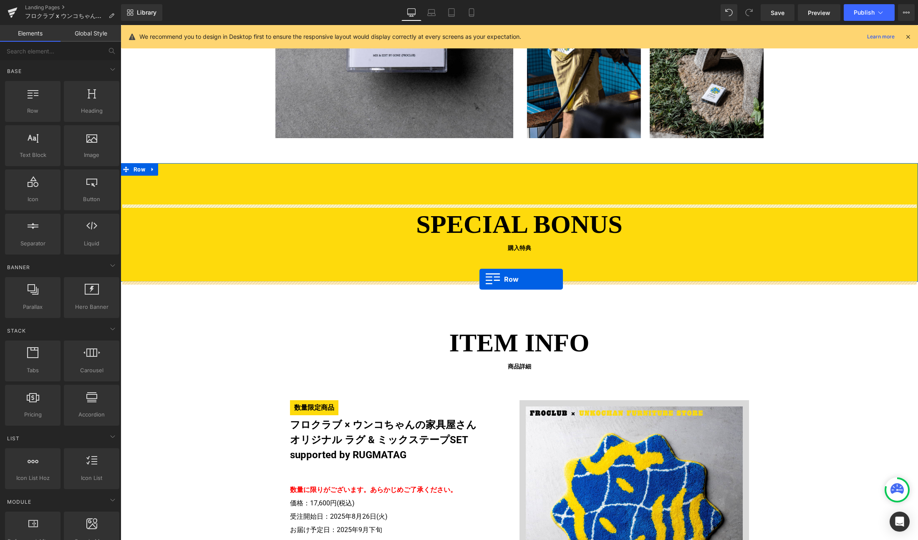
drag, startPoint x: 153, startPoint y: 127, endPoint x: 479, endPoint y: 279, distance: 359.9
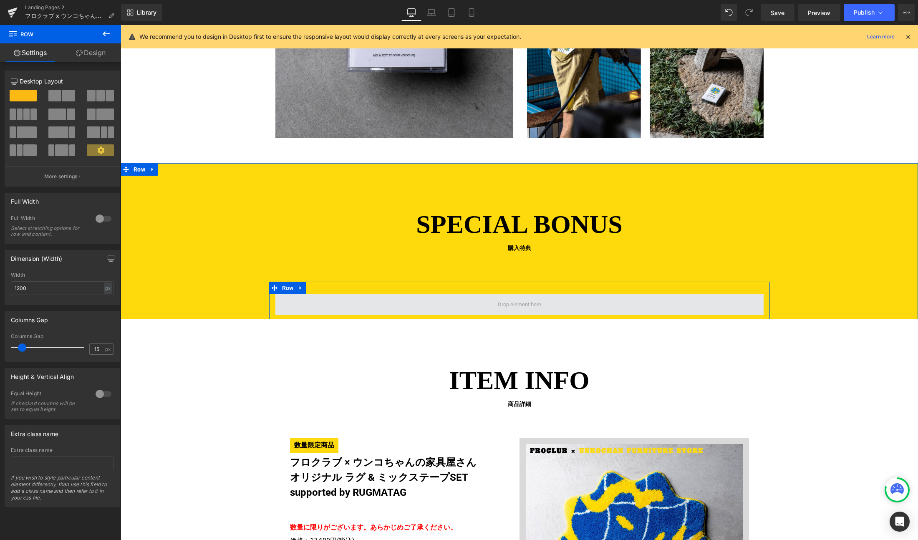
click at [469, 302] on span at bounding box center [519, 304] width 488 height 21
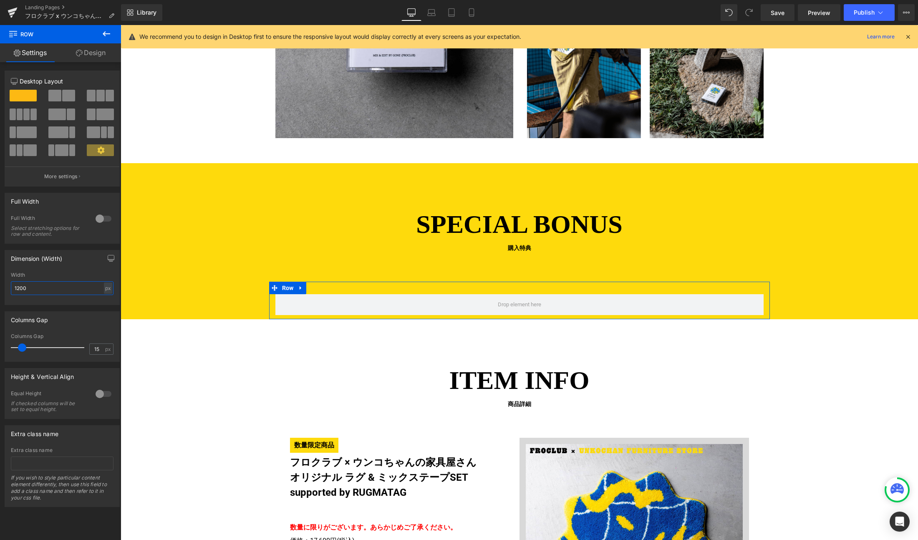
click at [47, 288] on input "1200" at bounding box center [62, 288] width 103 height 14
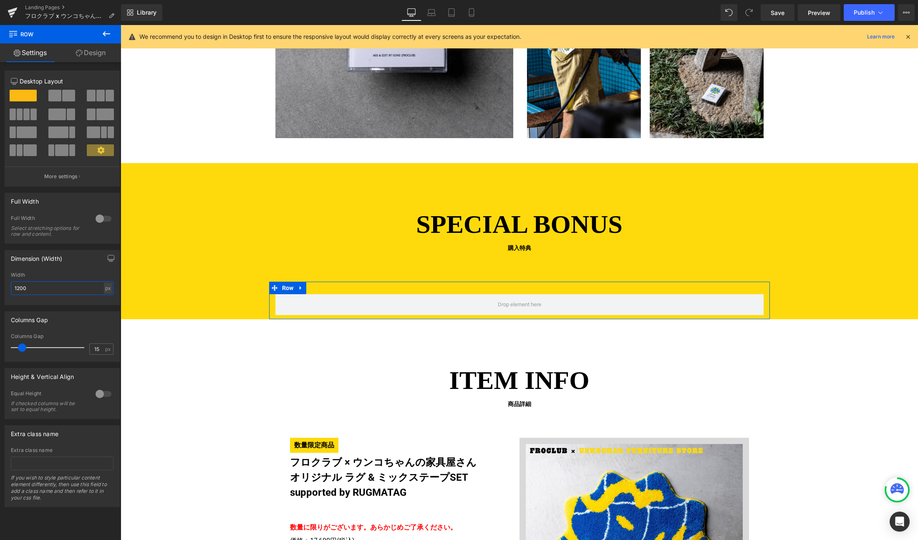
click at [47, 288] on input "1200" at bounding box center [62, 288] width 103 height 14
type input "960"
drag, startPoint x: 59, startPoint y: 128, endPoint x: 60, endPoint y: 116, distance: 12.1
click at [59, 128] on span at bounding box center [58, 132] width 20 height 12
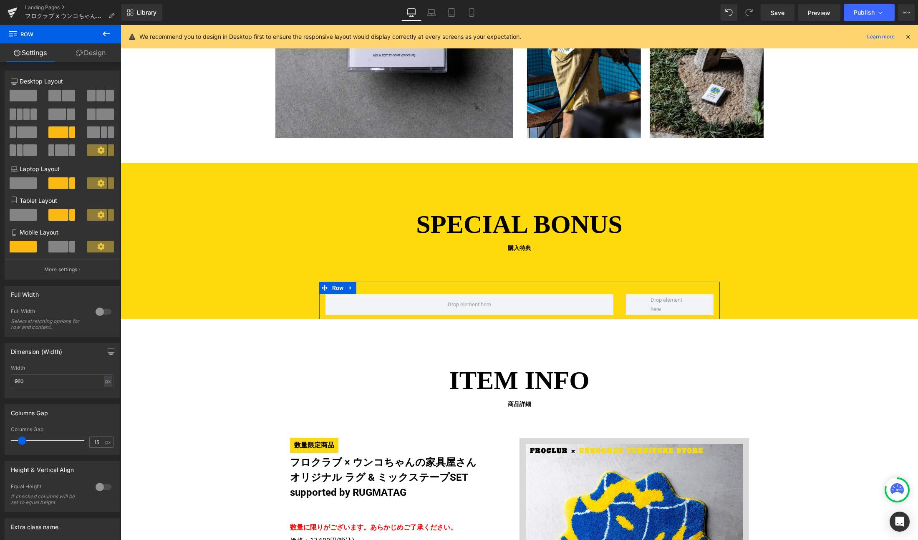
click at [60, 115] on span at bounding box center [57, 114] width 18 height 12
click at [92, 54] on link "Design" at bounding box center [90, 52] width 60 height 19
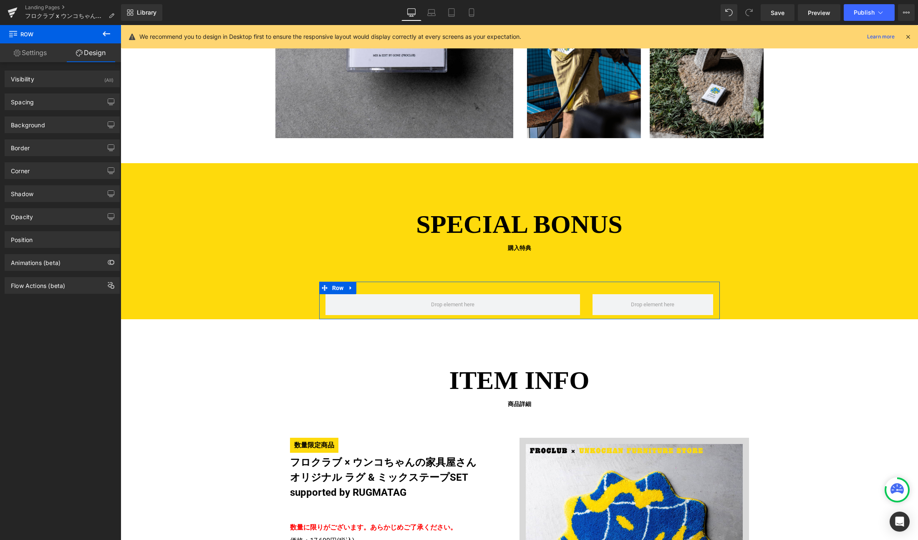
click at [23, 49] on link "Settings" at bounding box center [30, 52] width 60 height 19
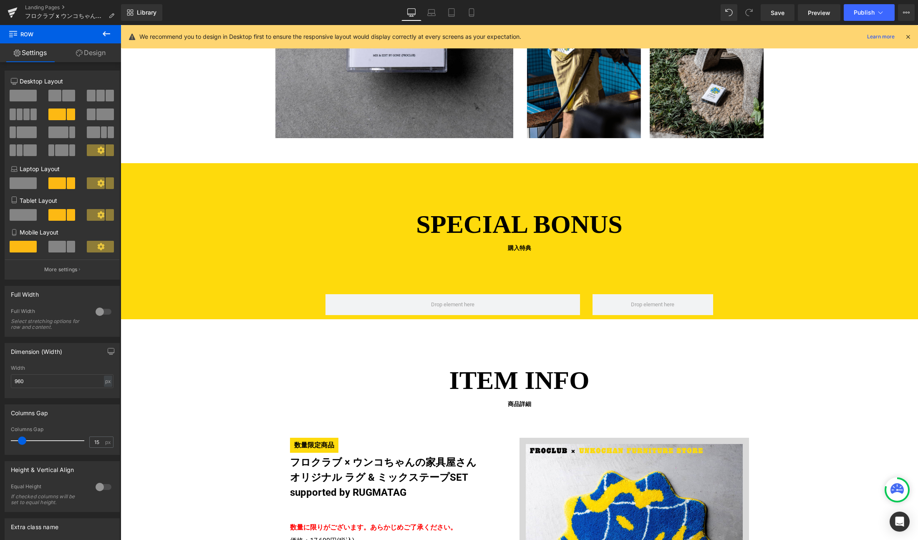
click at [108, 29] on icon at bounding box center [106, 34] width 10 height 10
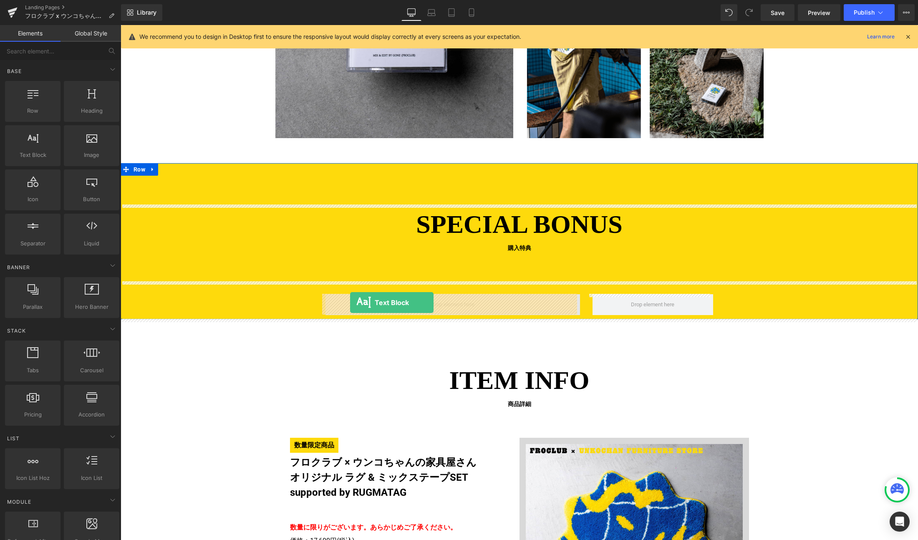
drag, startPoint x: 157, startPoint y: 167, endPoint x: 350, endPoint y: 302, distance: 235.4
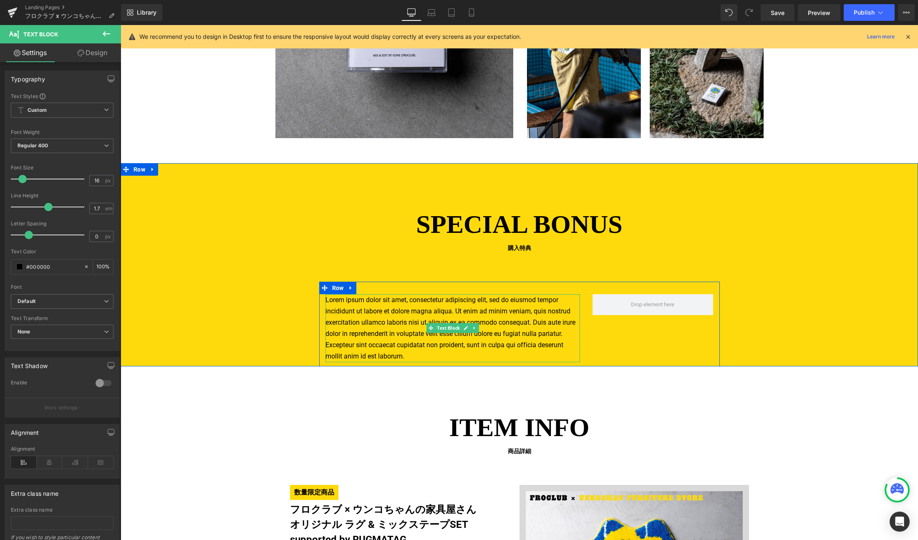
click at [415, 355] on p "Lorem ipsum dolor sit amet, consectetur adipiscing elit, sed do eiusmod tempor …" at bounding box center [452, 328] width 255 height 68
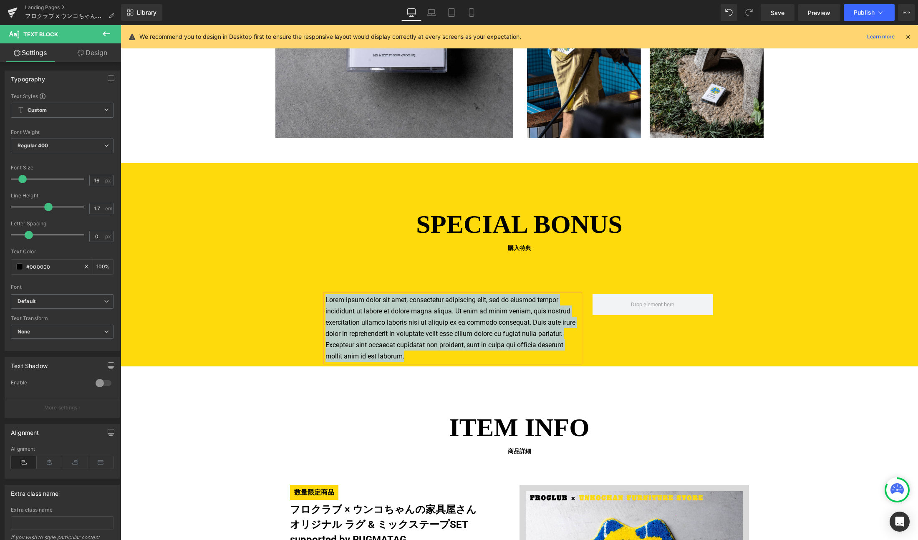
paste div
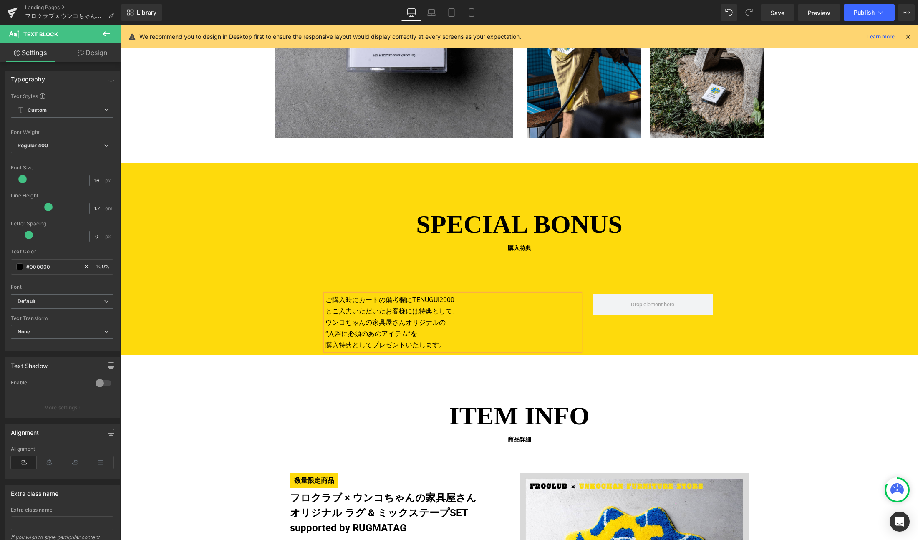
click at [627, 337] on div "ご購入時にカートの備考欄にTENUGUI2000 とご入力いただいたお客様には特典として、 ウンコちゃんの家具屋さんオリジナルの “入浴に必須のあのアイテム”…" at bounding box center [519, 318] width 401 height 73
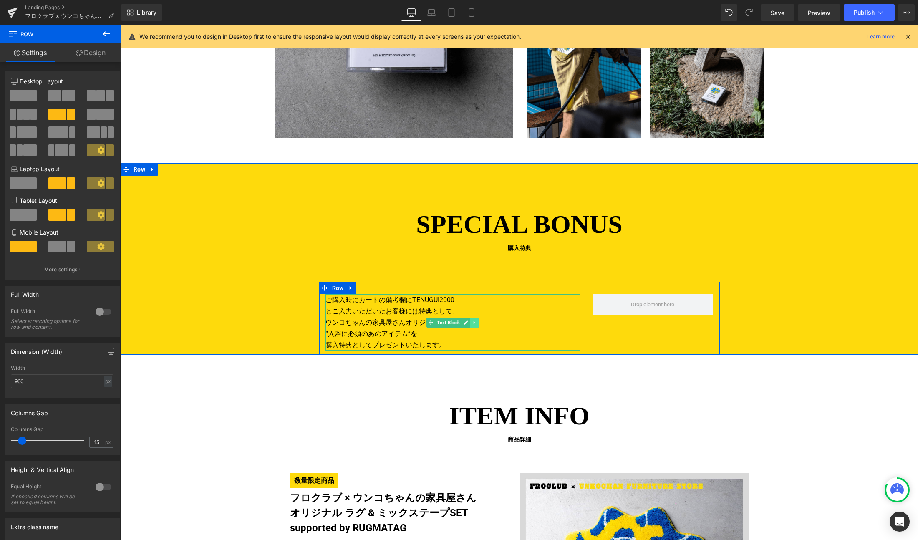
click at [473, 323] on icon at bounding box center [473, 322] width 1 height 3
click at [468, 323] on icon at bounding box center [470, 322] width 5 height 5
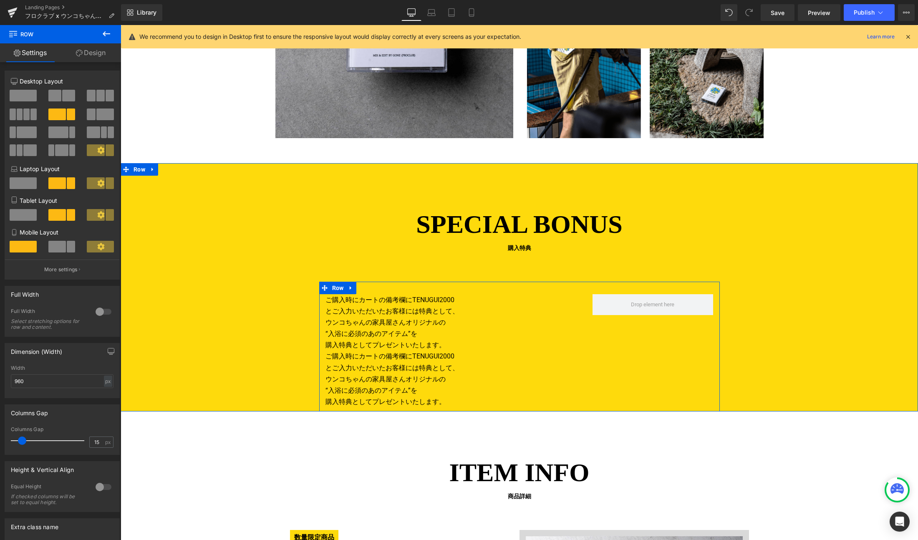
click at [416, 384] on p "ウンコちゃんの家具屋さんオリジナルの" at bounding box center [452, 378] width 255 height 11
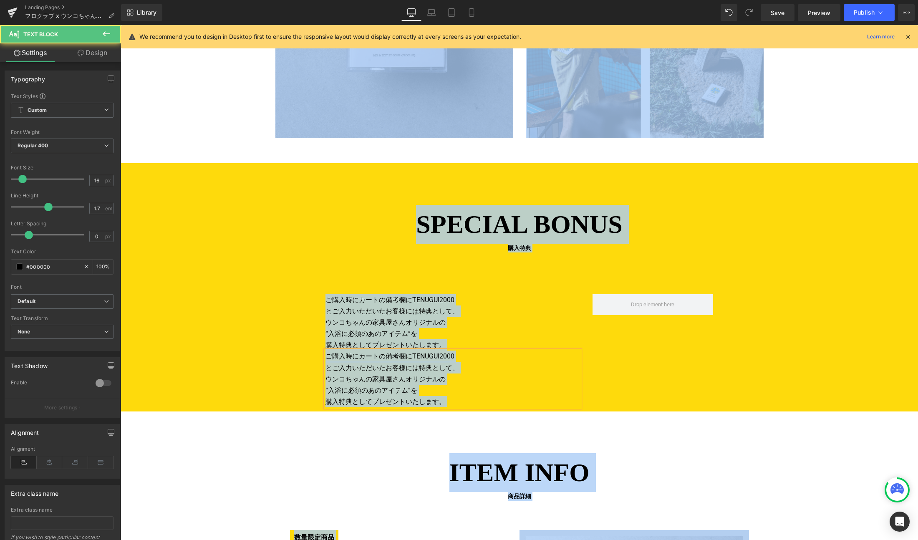
click at [411, 385] on p "“入浴に必須のあのアイテム”を" at bounding box center [452, 390] width 255 height 11
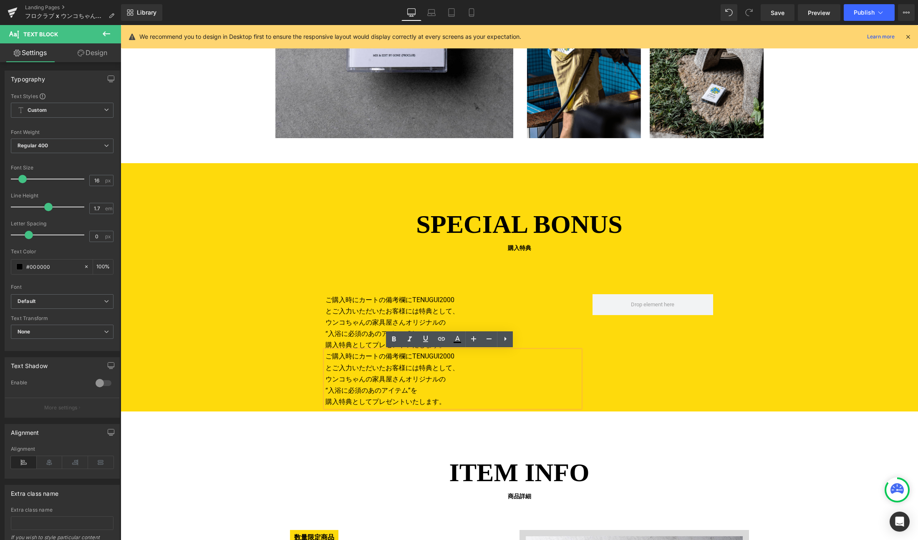
click at [411, 385] on p "“入浴に必須のあのアイテム”を" at bounding box center [452, 390] width 255 height 11
click at [444, 396] on p "購入特典としてプレゼントいたします。" at bounding box center [452, 401] width 255 height 11
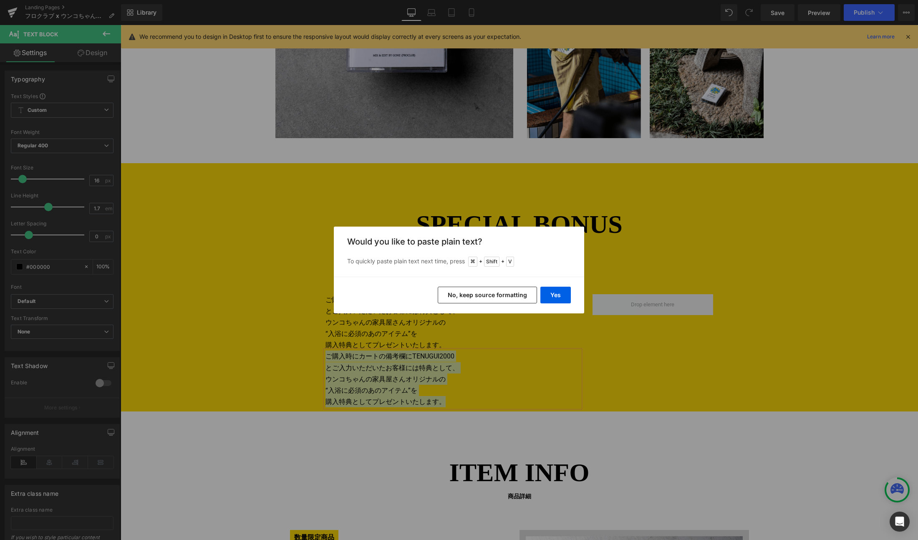
click at [508, 299] on button "No, keep source formatting" at bounding box center [487, 295] width 99 height 17
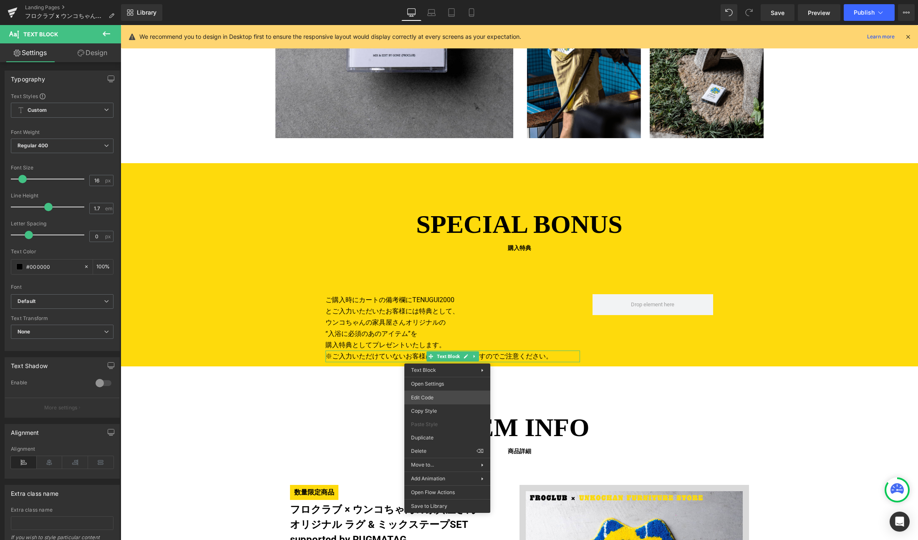
click at [438, 0] on div "Text Block You are previewing how the will restyle your page. You can not edit …" at bounding box center [459, 0] width 918 height 0
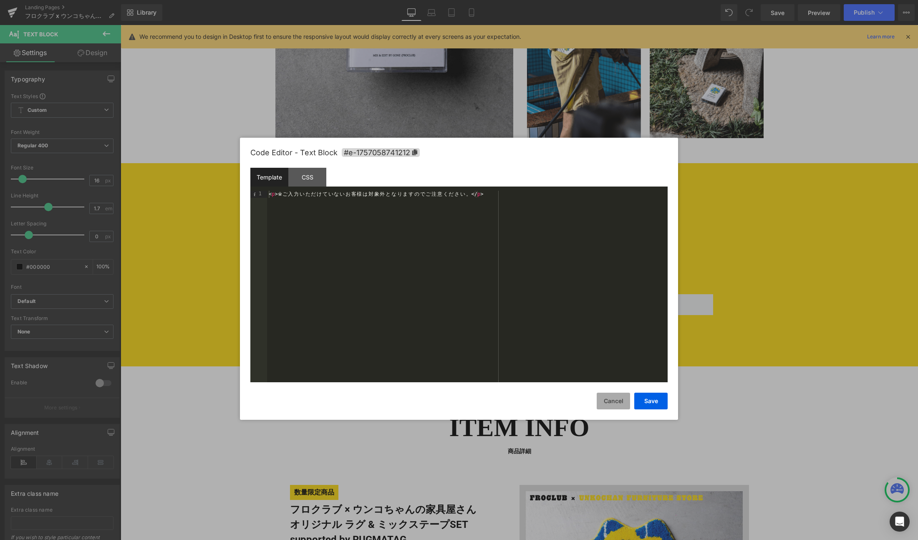
click at [614, 400] on button "Cancel" at bounding box center [613, 401] width 33 height 17
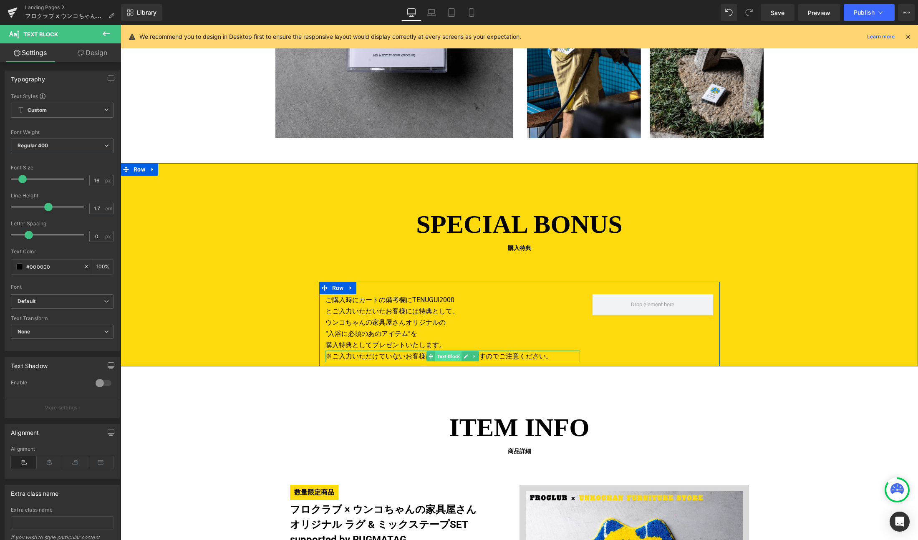
click at [448, 356] on span "Text Block" at bounding box center [448, 356] width 26 height 10
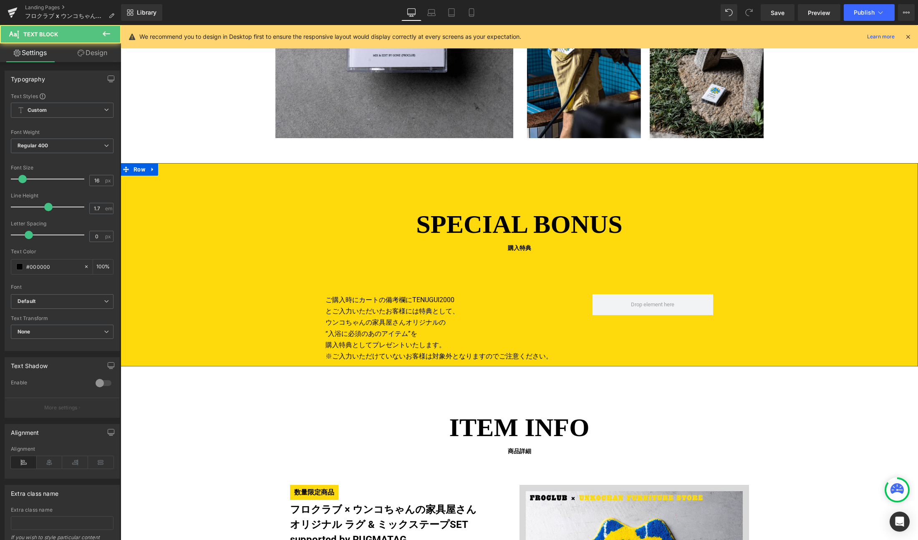
click at [237, 302] on div "SPECIAL BONUS 購入特典 Heading ご購入時にカートの備考欄にTENUGUI2000 とご入力いただいたお客様には特典として、 ウンコちゃん…" at bounding box center [519, 285] width 797 height 161
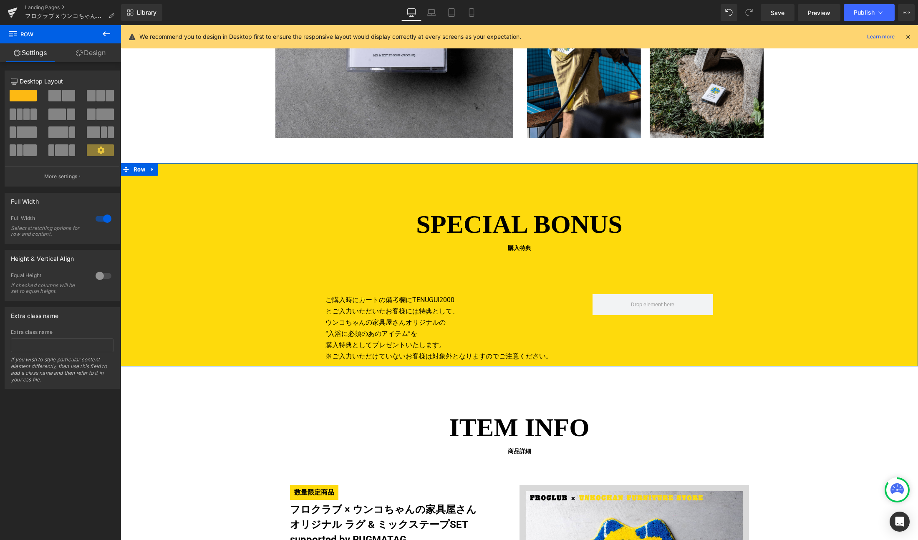
drag, startPoint x: 89, startPoint y: 55, endPoint x: 54, endPoint y: 134, distance: 87.1
click at [89, 55] on link "Design" at bounding box center [90, 52] width 60 height 19
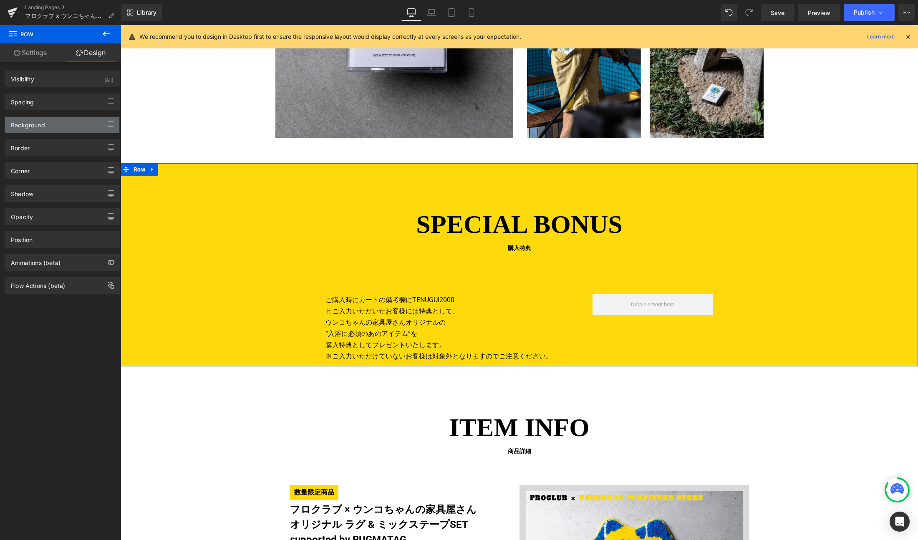
type input "60"
type input "0"
type input "100"
type input "0"
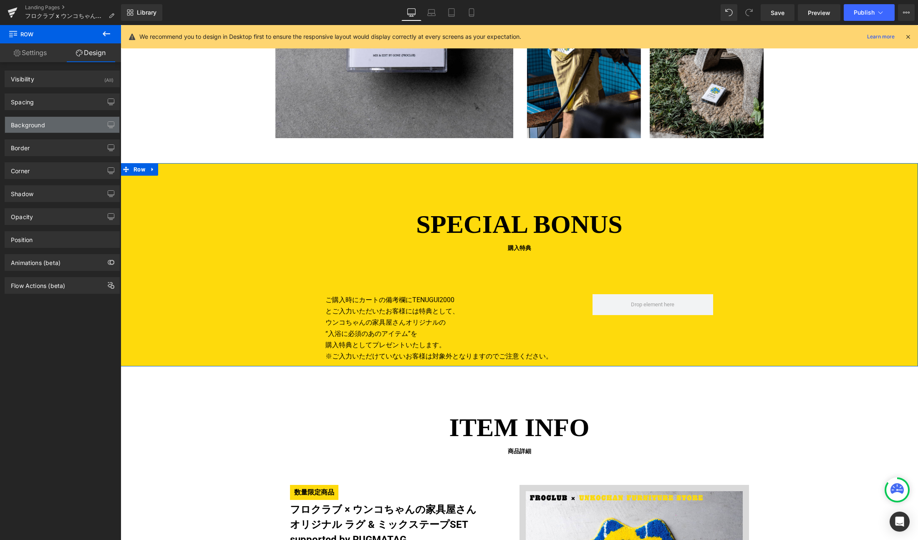
type input "0"
click at [46, 121] on div "Background" at bounding box center [62, 125] width 114 height 16
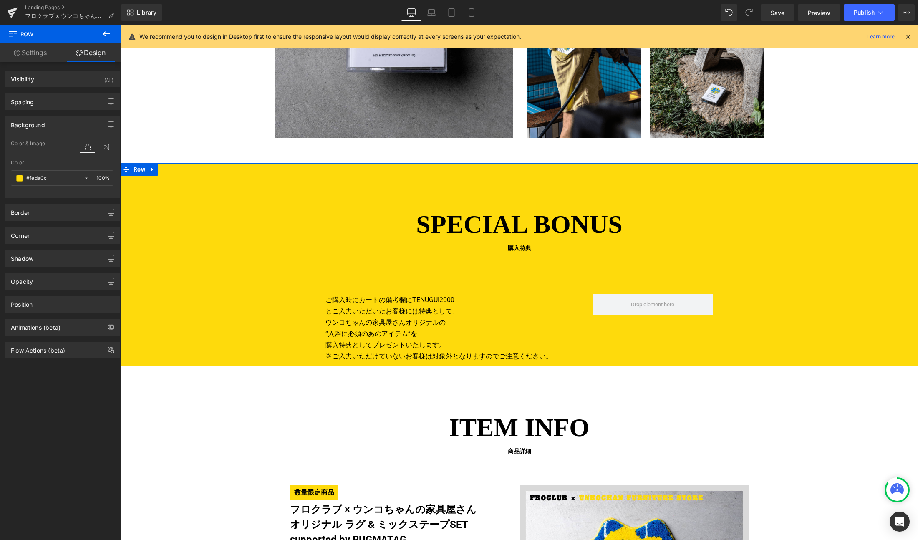
click at [53, 118] on div "Background" at bounding box center [62, 125] width 114 height 16
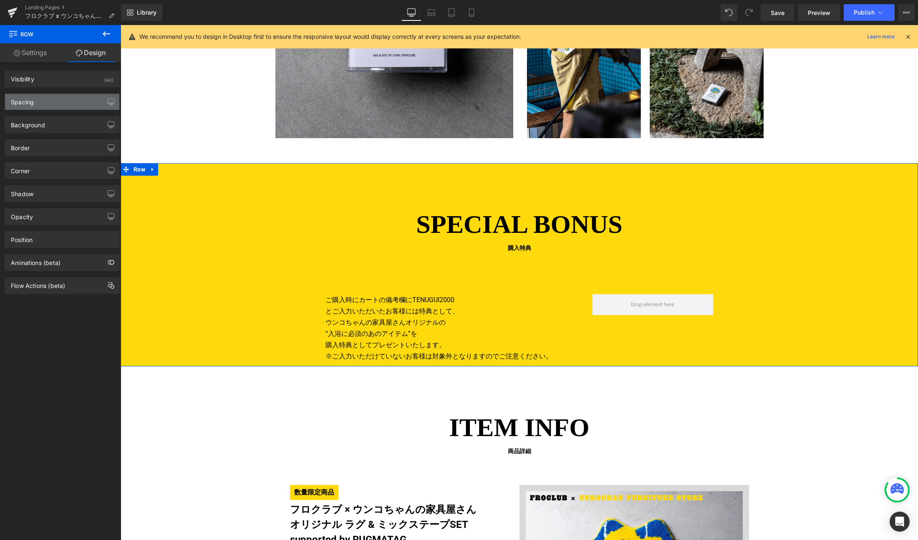
click at [55, 104] on div "Spacing" at bounding box center [62, 102] width 114 height 16
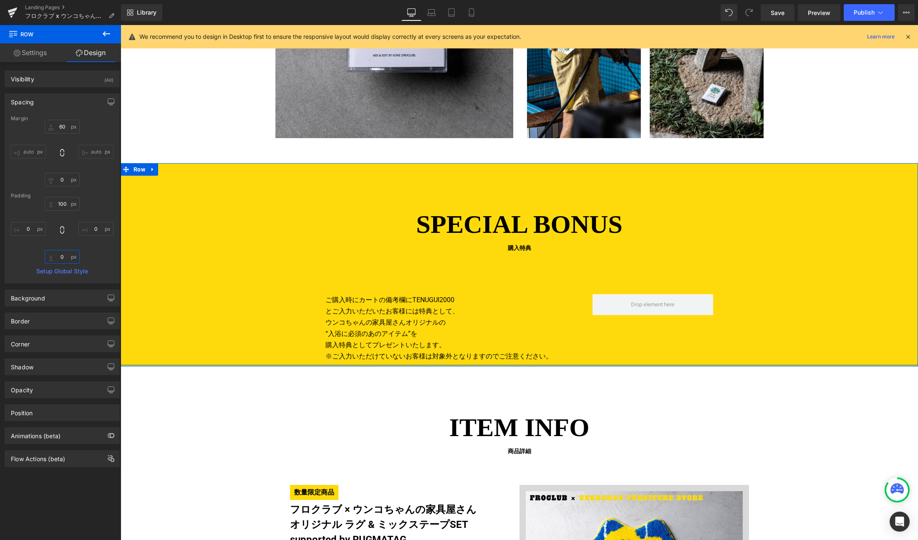
click at [67, 256] on input "0" at bounding box center [62, 257] width 35 height 14
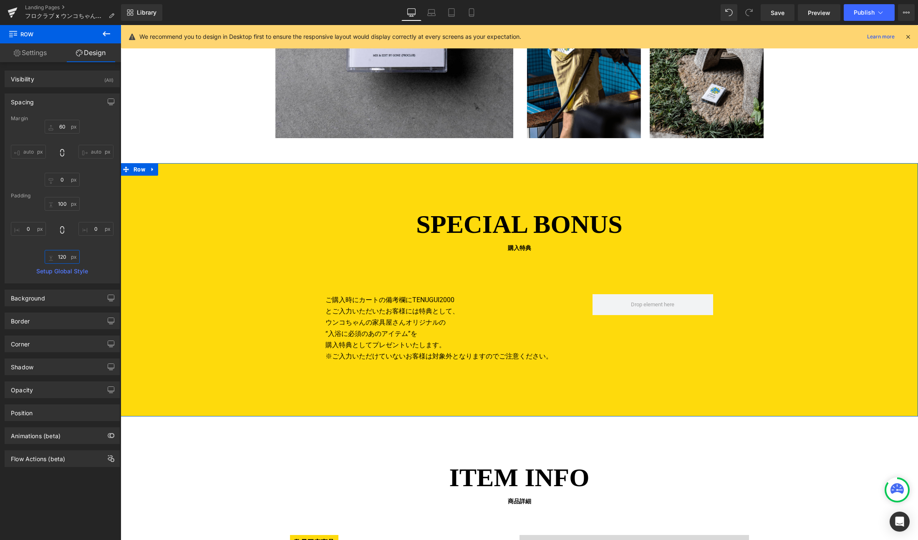
type input "120"
drag, startPoint x: 30, startPoint y: 50, endPoint x: 36, endPoint y: 49, distance: 5.9
click at [30, 50] on link "Settings" at bounding box center [30, 52] width 60 height 19
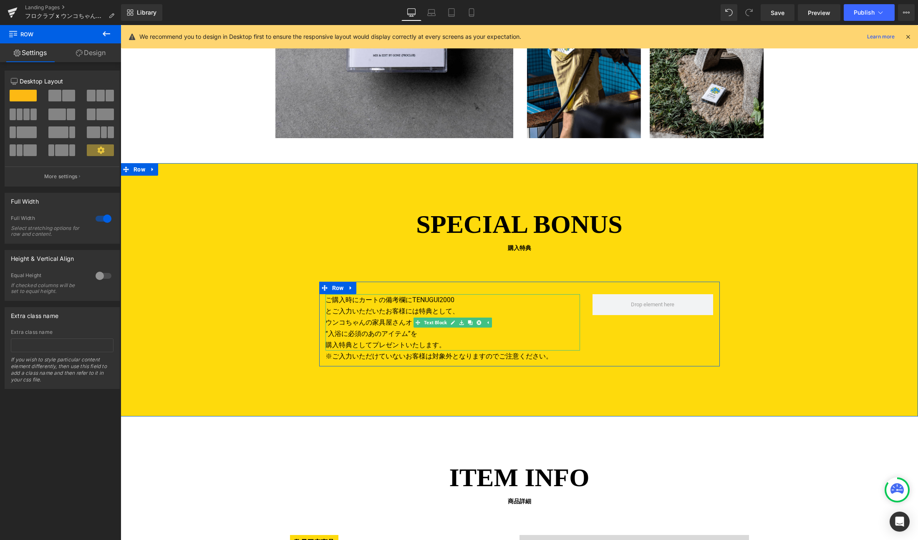
click at [360, 300] on p "ご購入時にカートの備考欄にTENUGUI2000" at bounding box center [452, 299] width 255 height 11
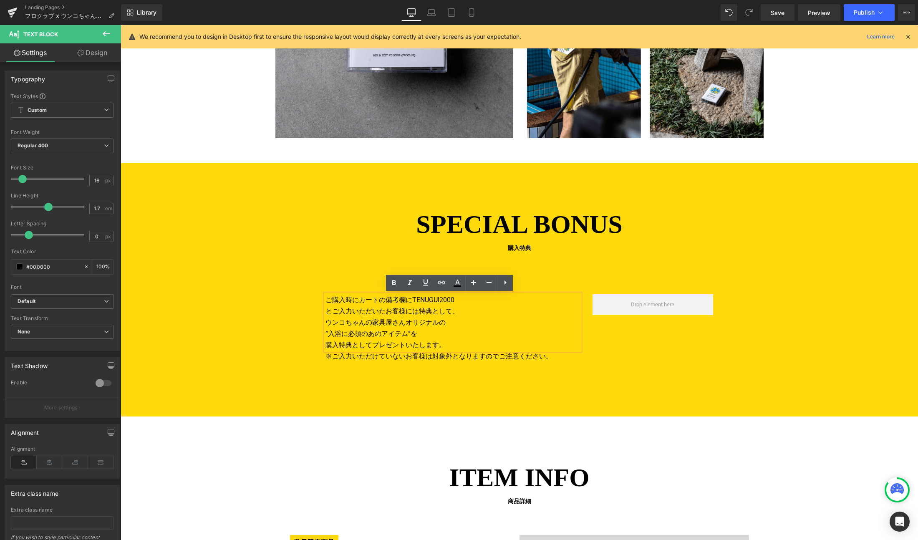
drag, startPoint x: 286, startPoint y: 316, endPoint x: 370, endPoint y: 326, distance: 84.5
click at [287, 316] on div "SPECIAL BONUS 購入特典 Heading ご購入時にカートの備考欄にTENUGUI2000 とご入力いただいたお客様には特典として、 ウンコちゃん…" at bounding box center [519, 285] width 797 height 161
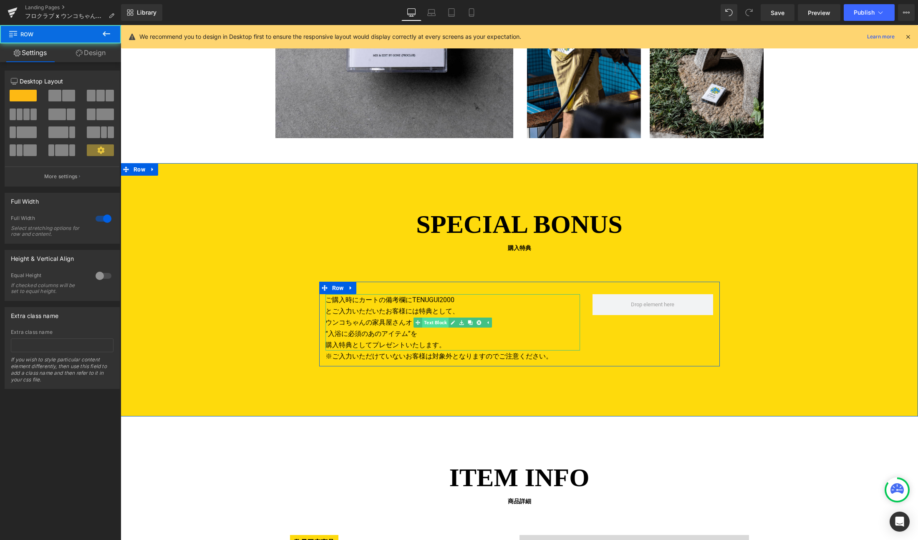
click at [432, 321] on span "Text Block" at bounding box center [435, 323] width 26 height 10
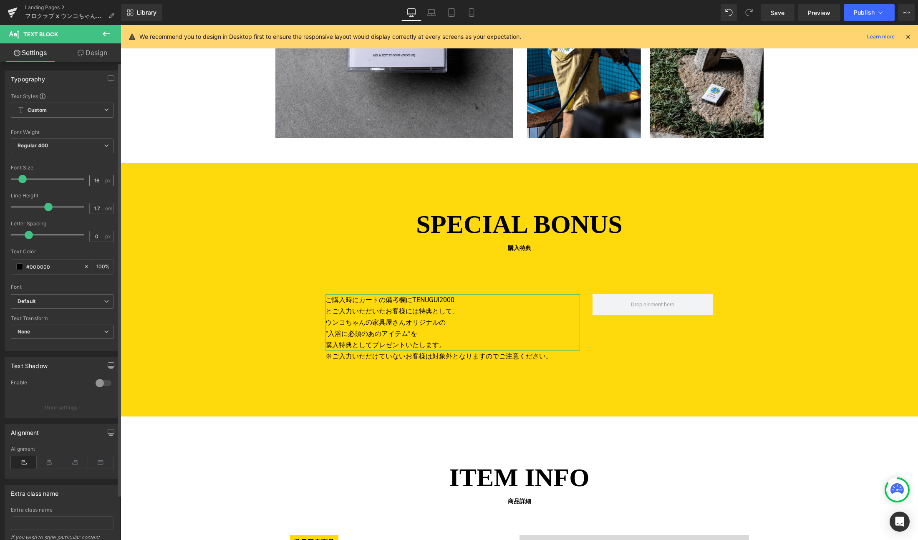
click at [95, 181] on input "16" at bounding box center [97, 180] width 15 height 10
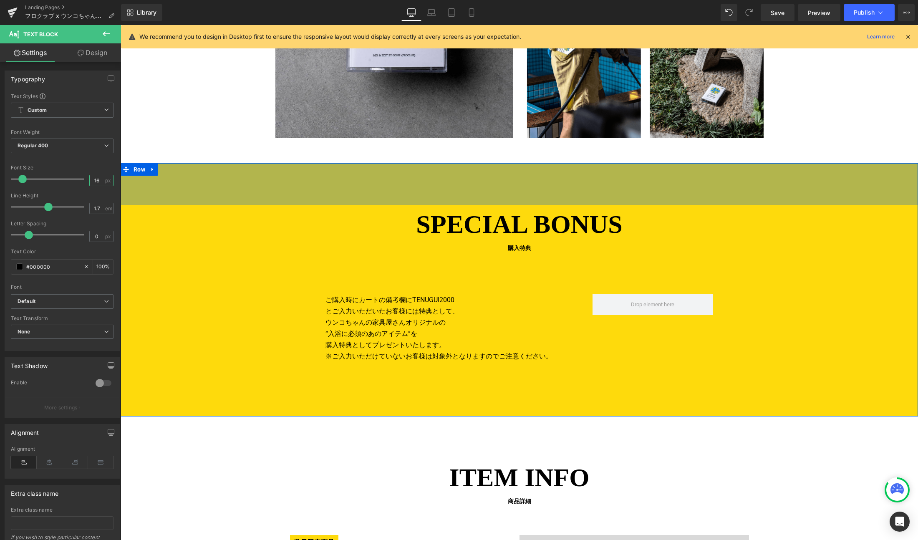
type input "1"
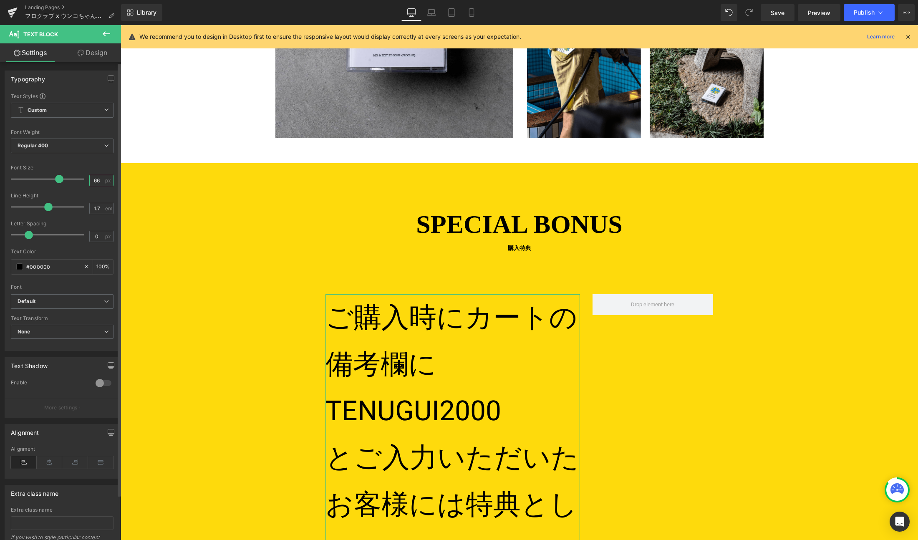
click at [94, 180] on input "66" at bounding box center [97, 180] width 15 height 10
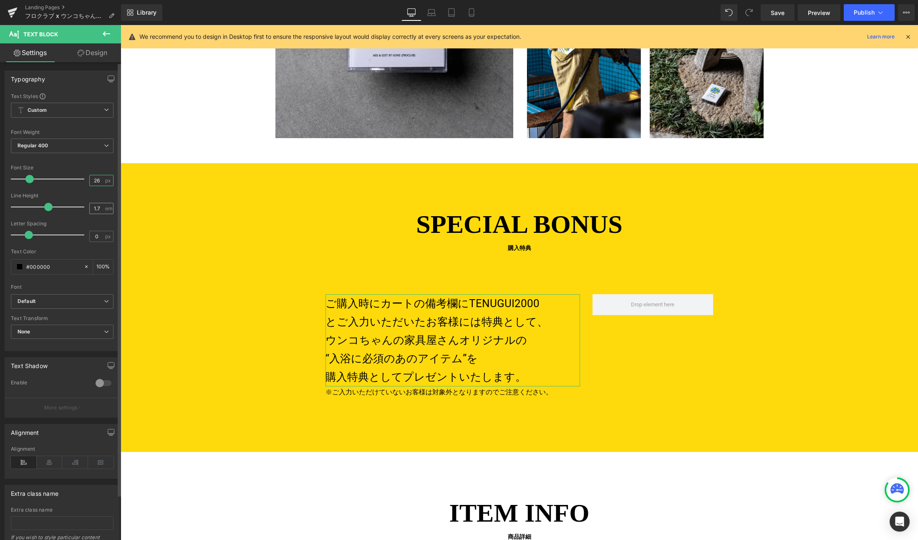
type input "26"
click at [97, 210] on input "1.7" at bounding box center [97, 208] width 15 height 10
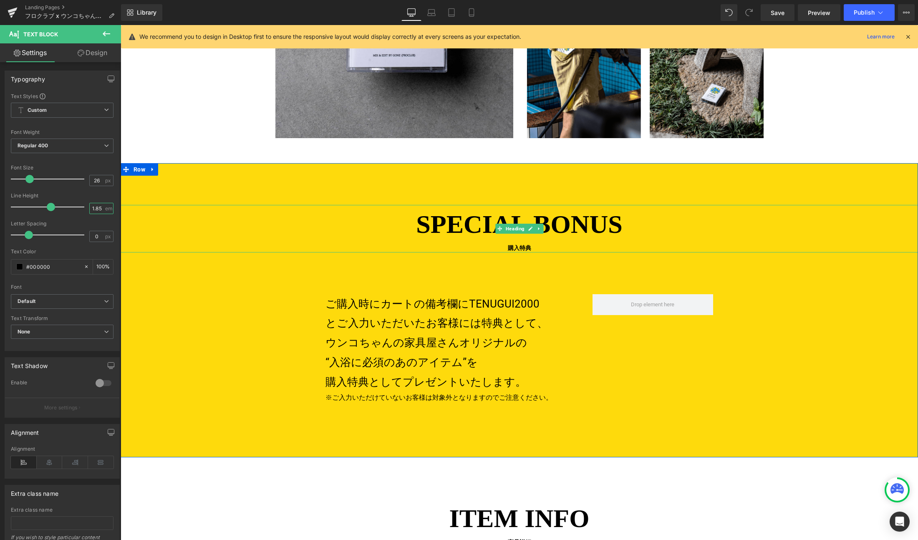
type input "1.85"
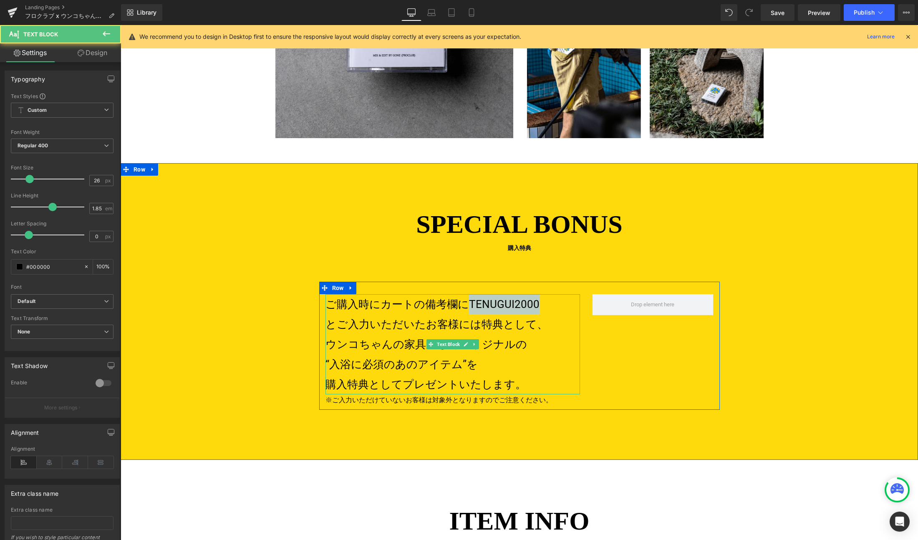
drag, startPoint x: 466, startPoint y: 303, endPoint x: 530, endPoint y: 302, distance: 63.4
click at [530, 302] on p "ご購入時にカートの備考欄にTENUGUI2000" at bounding box center [452, 304] width 255 height 20
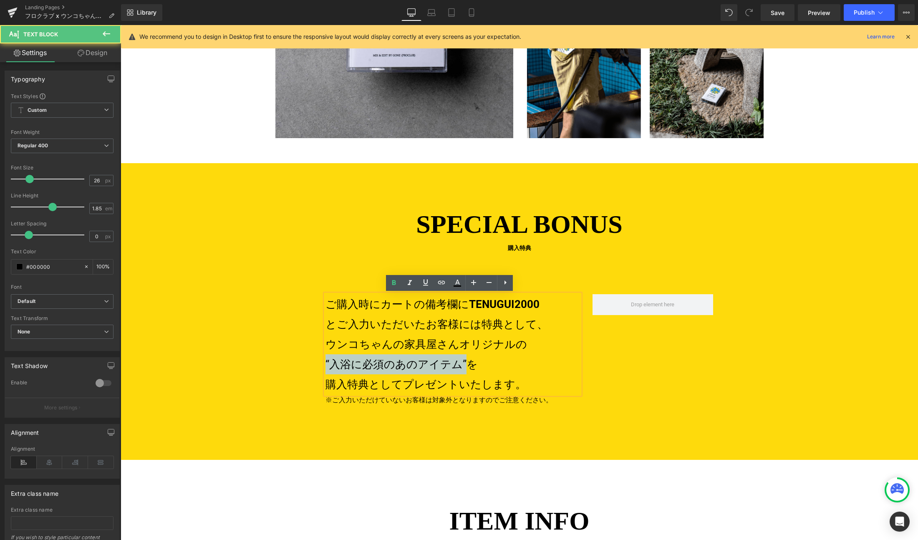
drag, startPoint x: 457, startPoint y: 365, endPoint x: 323, endPoint y: 365, distance: 134.8
click at [325, 365] on p "“入浴に必須のあのアイテム”を" at bounding box center [452, 364] width 255 height 20
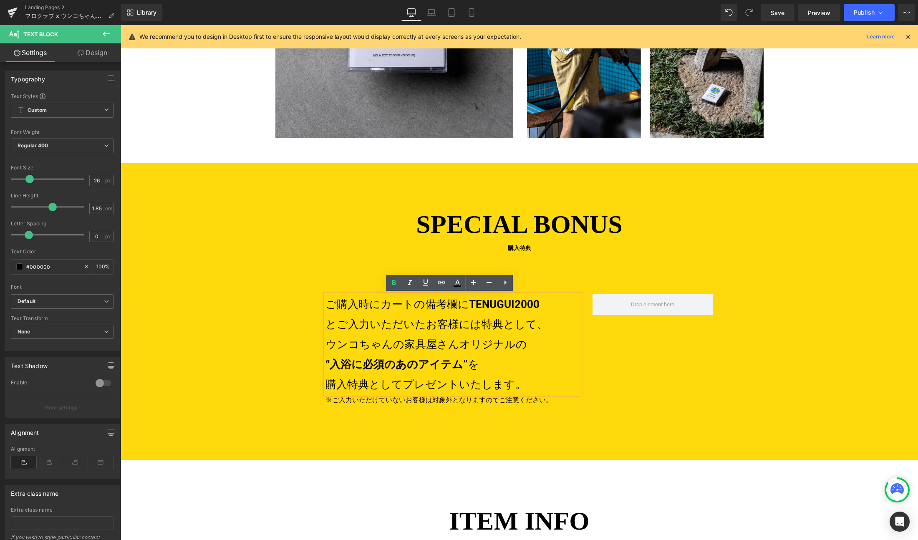
click at [306, 402] on div "SPECIAL BONUS 購入特典 Heading ご購入時にカートの備考欄に TENUGUI2000 とご入力いただいたお客様には特典として、 ウンコちゃ…" at bounding box center [519, 307] width 797 height 205
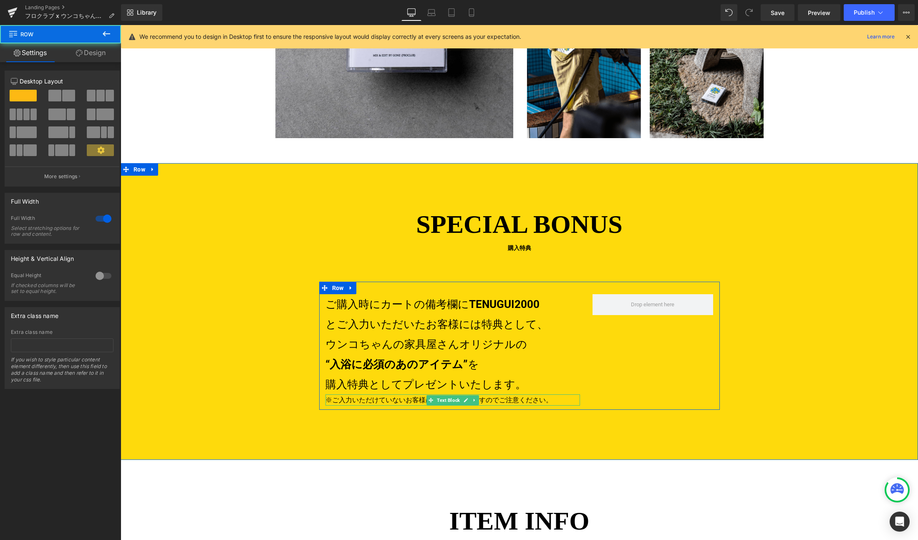
drag, startPoint x: 438, startPoint y: 398, endPoint x: 242, endPoint y: 325, distance: 209.9
click at [438, 398] on span "Text Block" at bounding box center [448, 400] width 26 height 10
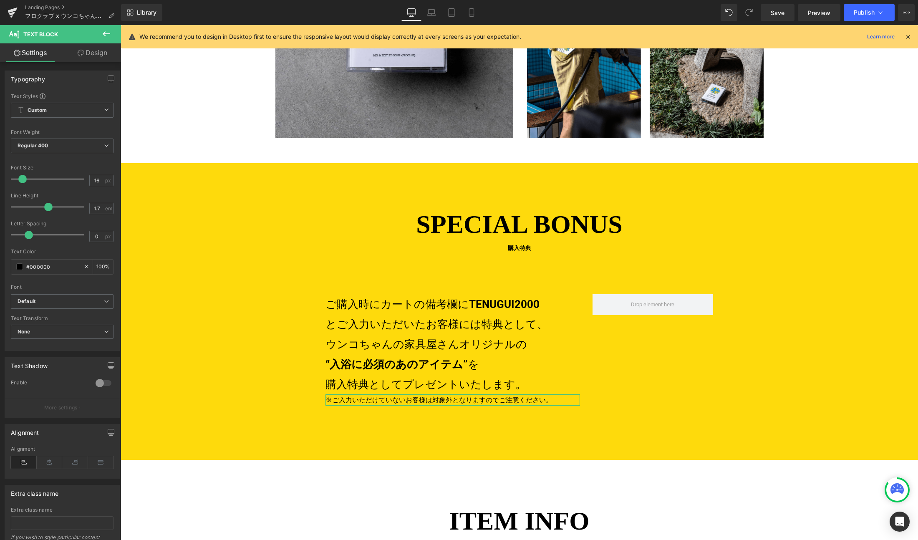
click at [92, 56] on link "Design" at bounding box center [92, 52] width 60 height 19
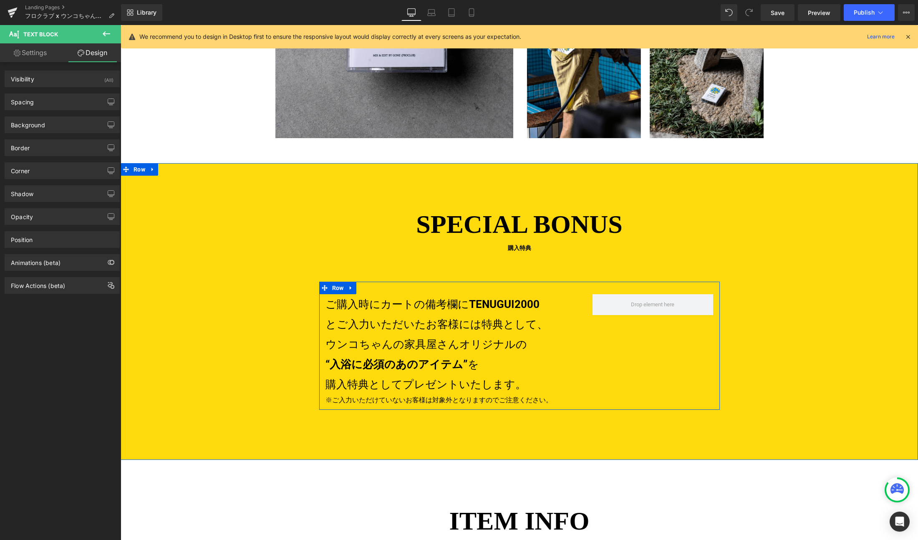
click at [369, 401] on p "※ご入力いただけていないお客様は対象外となりますのでご注意ください。" at bounding box center [452, 399] width 255 height 11
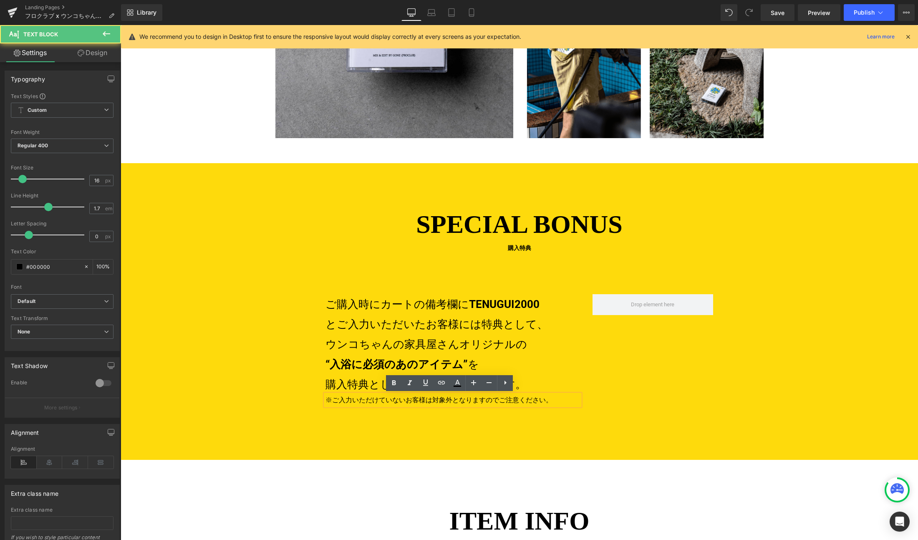
click at [447, 431] on div "SPECIAL BONUS 購入特典 Heading ご購入時にカートの備考欄に TENUGUI2000 とご入力いただいたお客様には特典として、 ウンコちゃ…" at bounding box center [519, 311] width 797 height 297
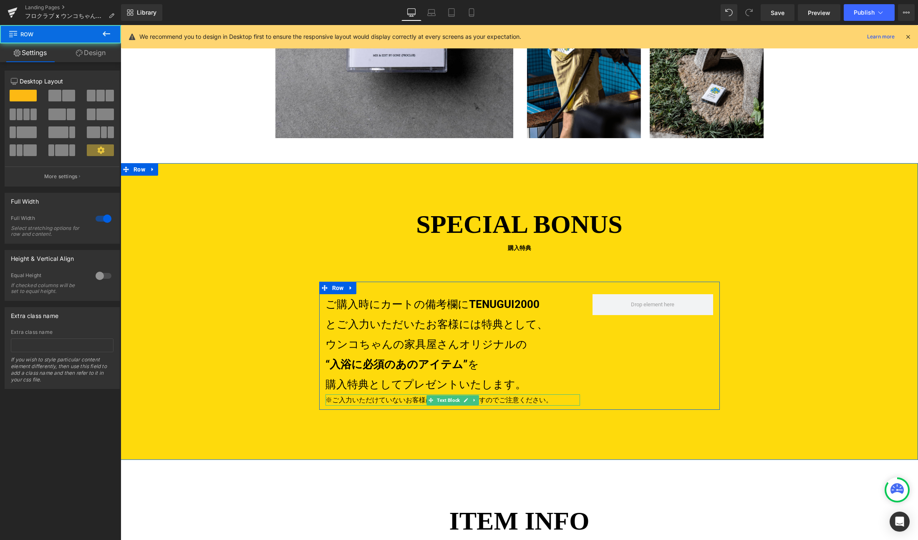
click at [441, 400] on span "Text Block" at bounding box center [448, 400] width 26 height 10
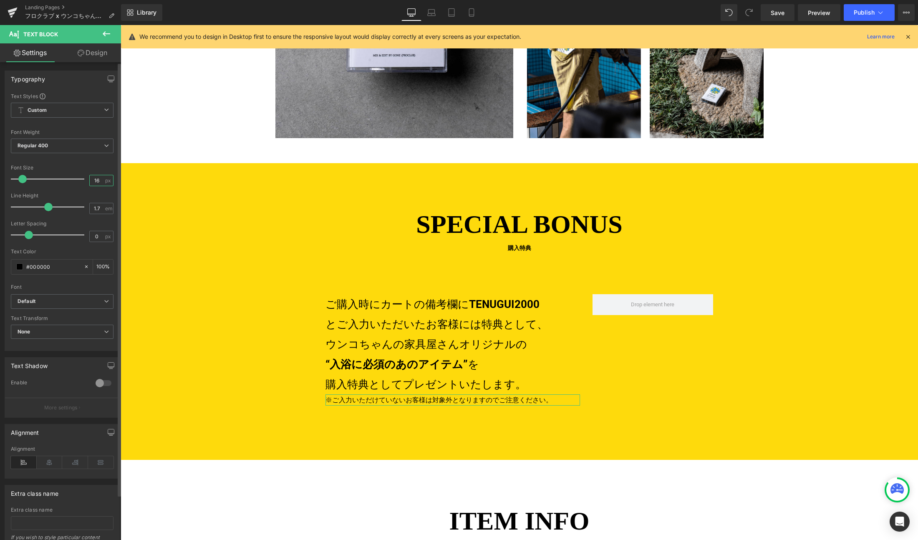
click at [94, 182] on input "16" at bounding box center [97, 180] width 15 height 10
type input "18"
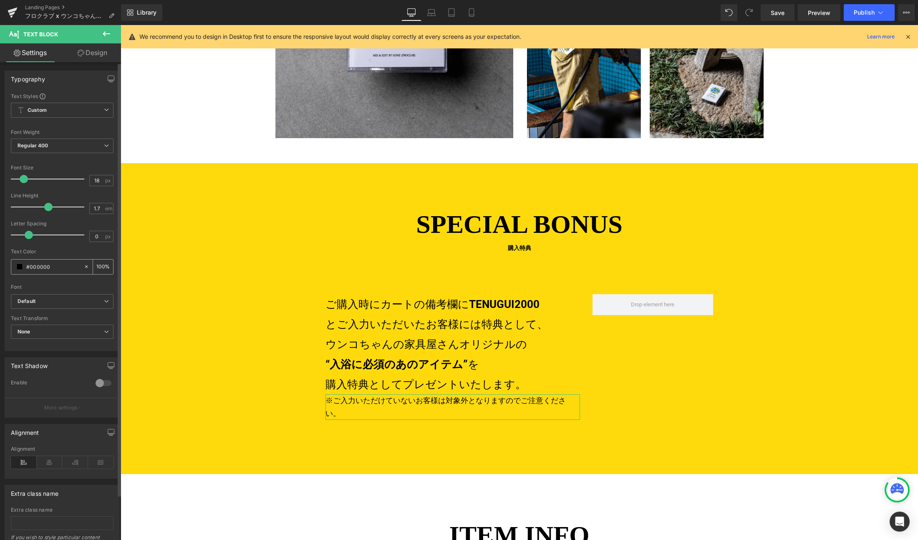
click at [59, 262] on input "#000000" at bounding box center [52, 266] width 53 height 9
type input "#f"
type input "0"
type input "#f100"
type input "100"
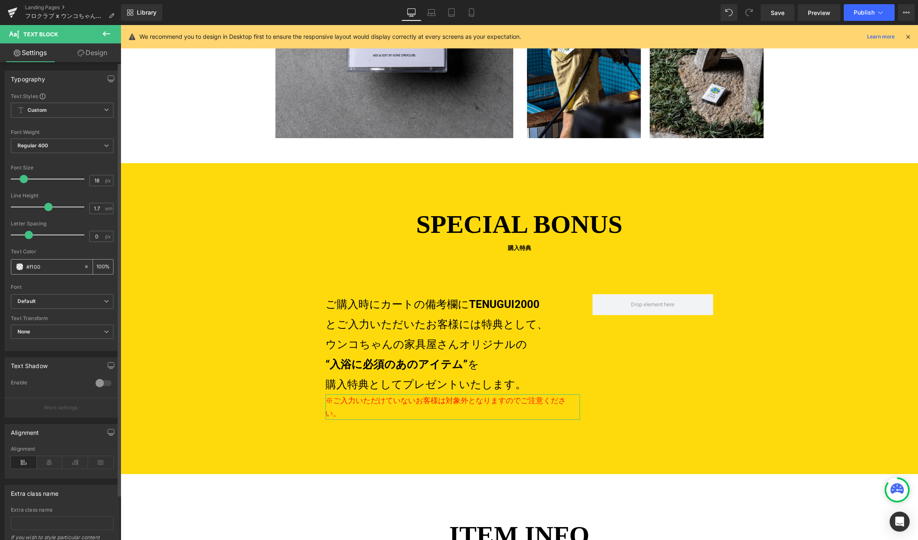
type input "#f1000"
type input "0"
type input "#f10000"
type input "100"
type input "#f1000"
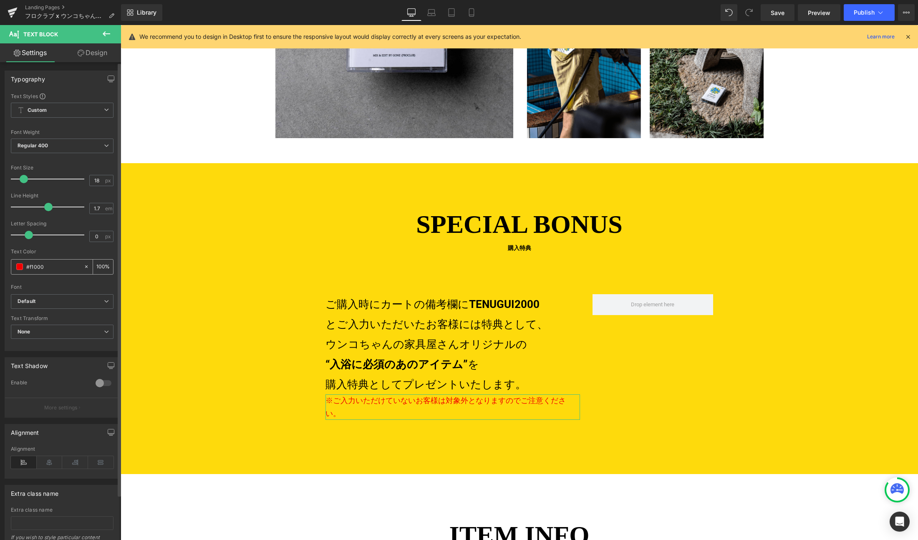
type input "0"
type input "#f10000"
type input "100"
type input "#f10000"
click at [88, 54] on link "Design" at bounding box center [92, 52] width 60 height 19
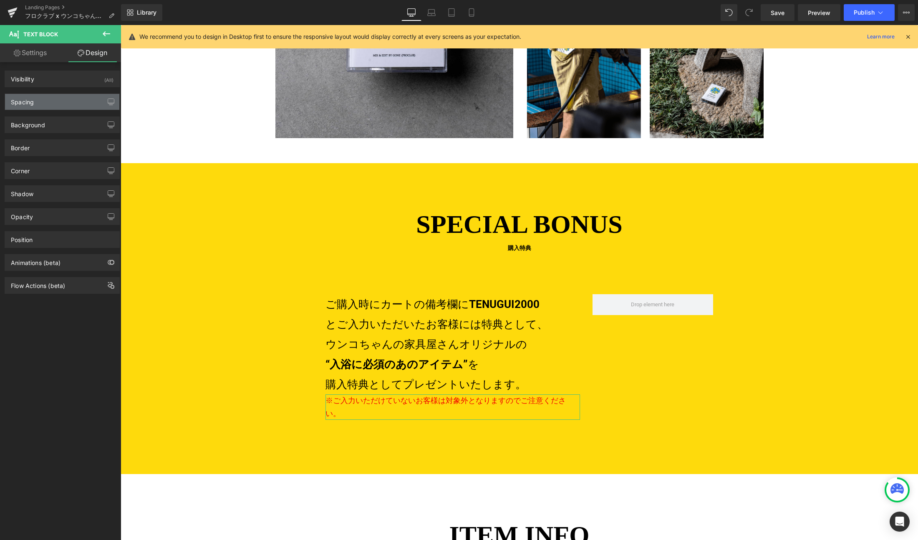
type input "0"
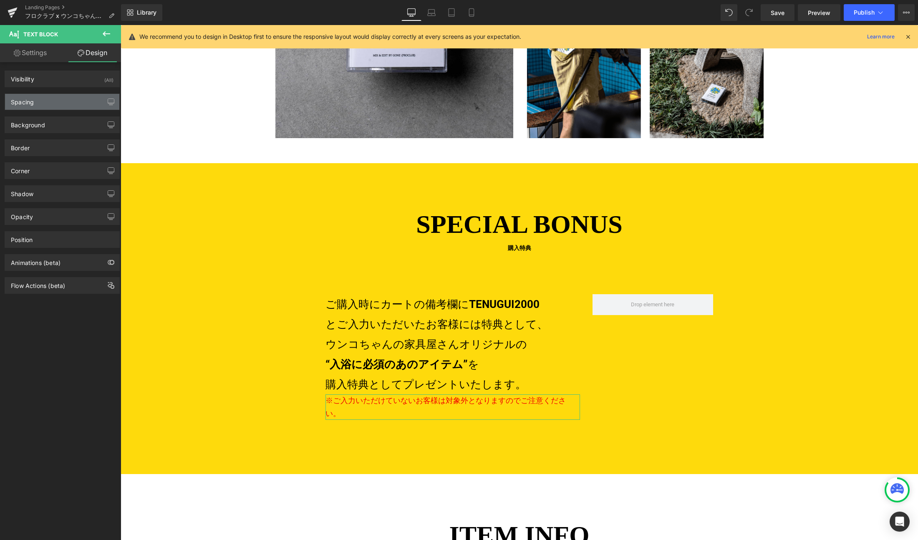
click at [46, 103] on div "Spacing" at bounding box center [62, 102] width 114 height 16
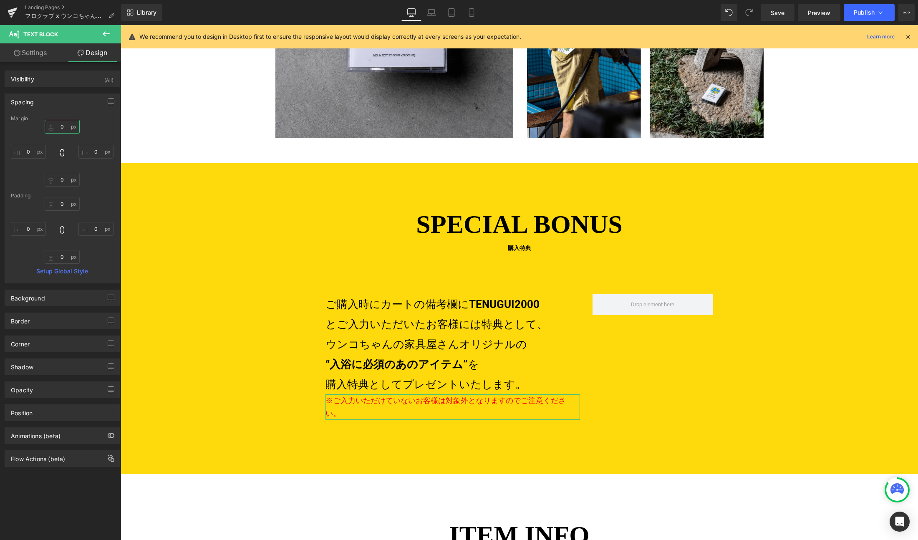
click at [63, 123] on input "0" at bounding box center [62, 127] width 35 height 14
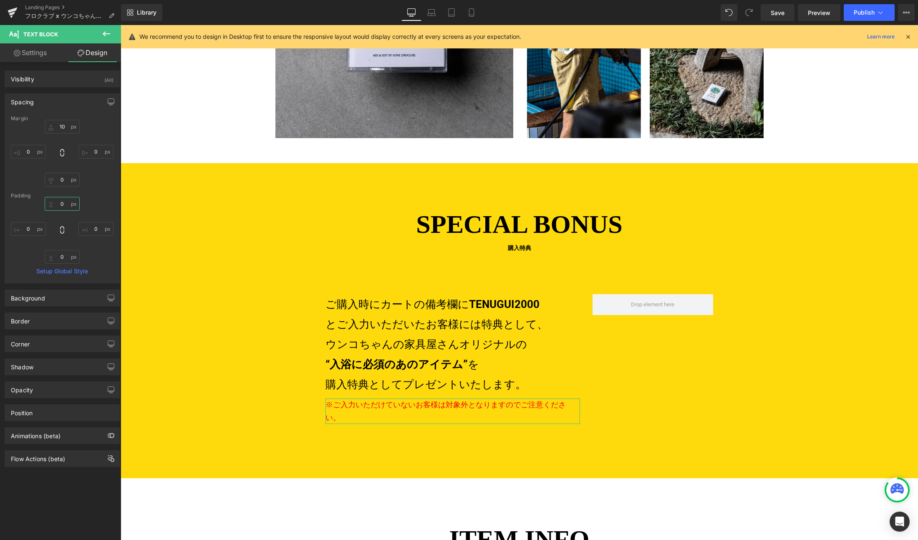
click at [63, 200] on input "0" at bounding box center [62, 204] width 35 height 14
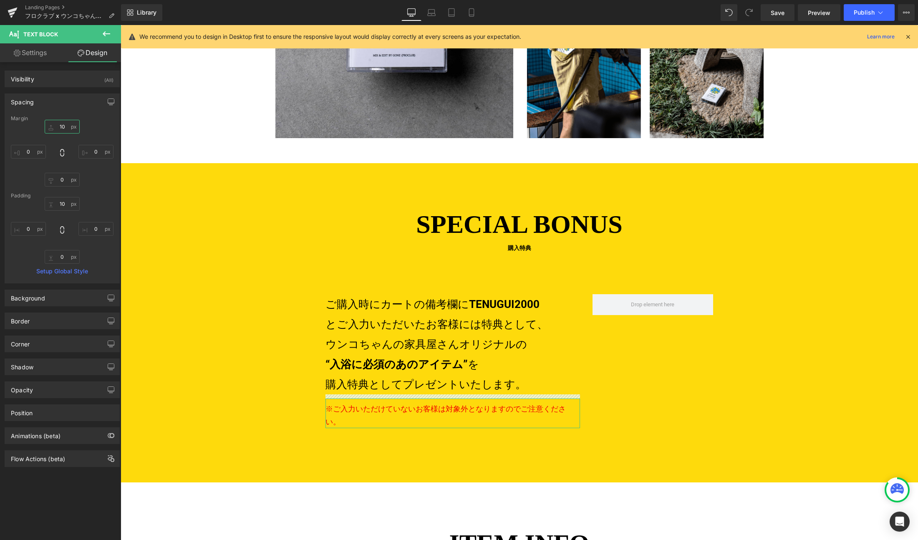
drag, startPoint x: 62, startPoint y: 126, endPoint x: 76, endPoint y: 128, distance: 13.5
click at [62, 126] on input "10" at bounding box center [62, 127] width 35 height 14
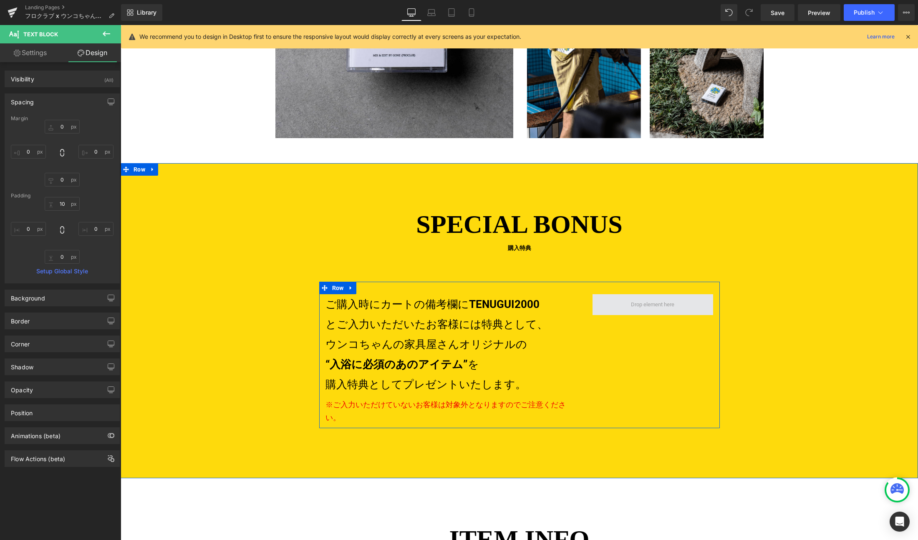
click at [638, 309] on span at bounding box center [652, 303] width 49 height 13
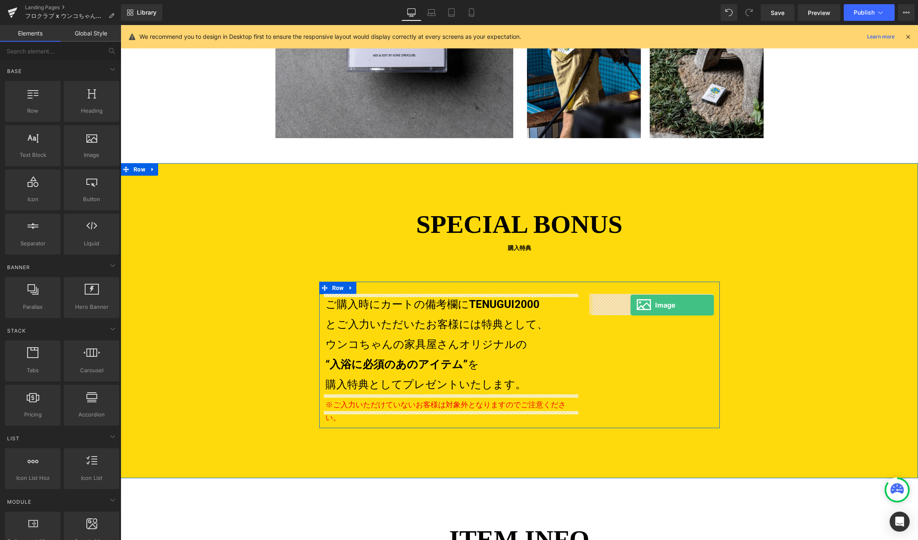
drag, startPoint x: 206, startPoint y: 174, endPoint x: 630, endPoint y: 305, distance: 444.1
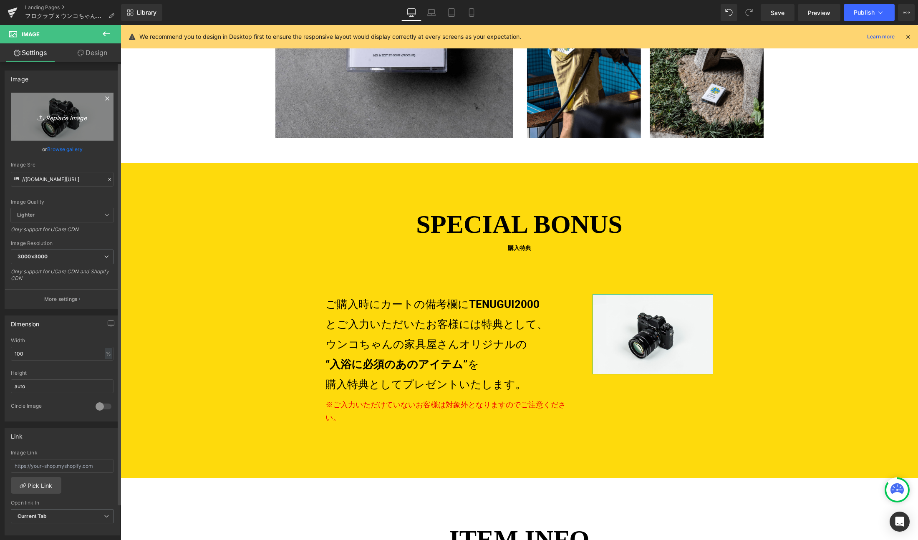
click at [61, 115] on icon "Replace Image" at bounding box center [62, 116] width 67 height 10
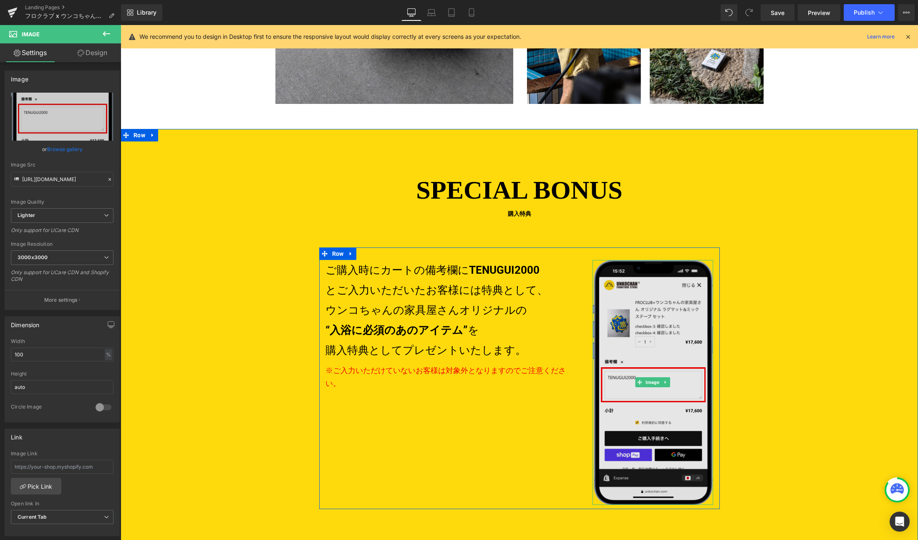
scroll to position [1558, 0]
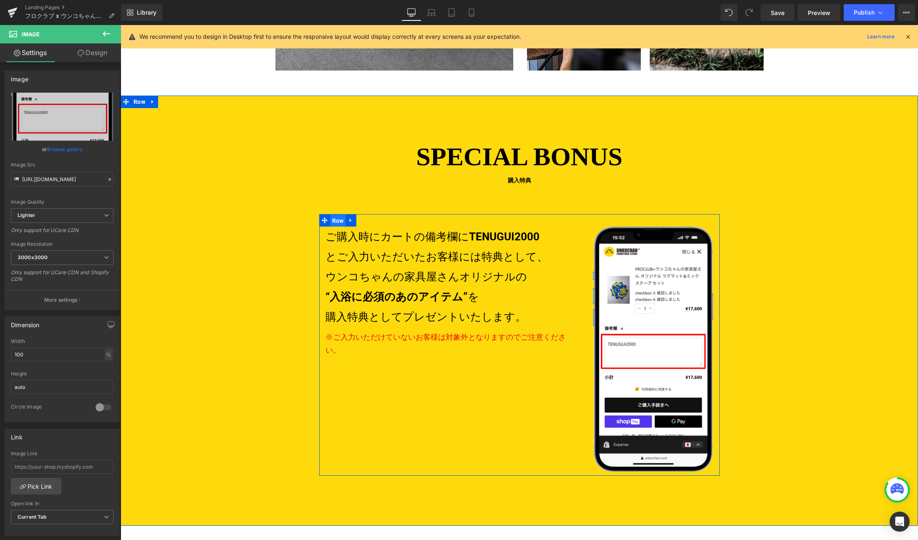
click at [330, 218] on span "Row" at bounding box center [338, 220] width 16 height 13
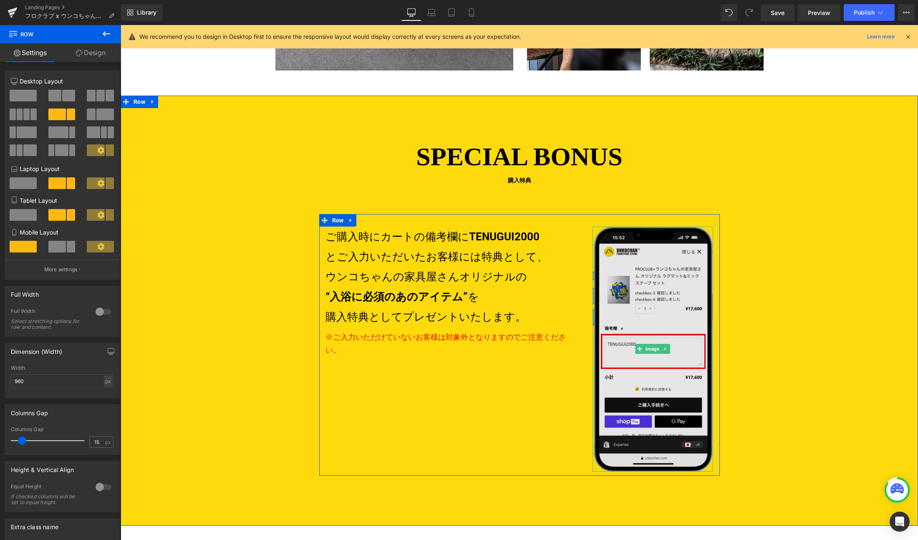
click at [627, 295] on img at bounding box center [652, 349] width 121 height 245
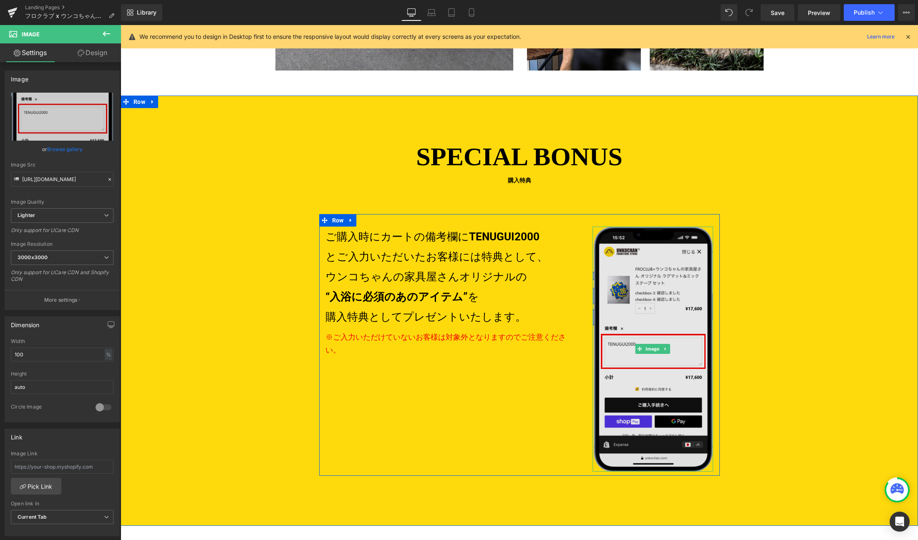
click at [680, 283] on img at bounding box center [652, 349] width 121 height 245
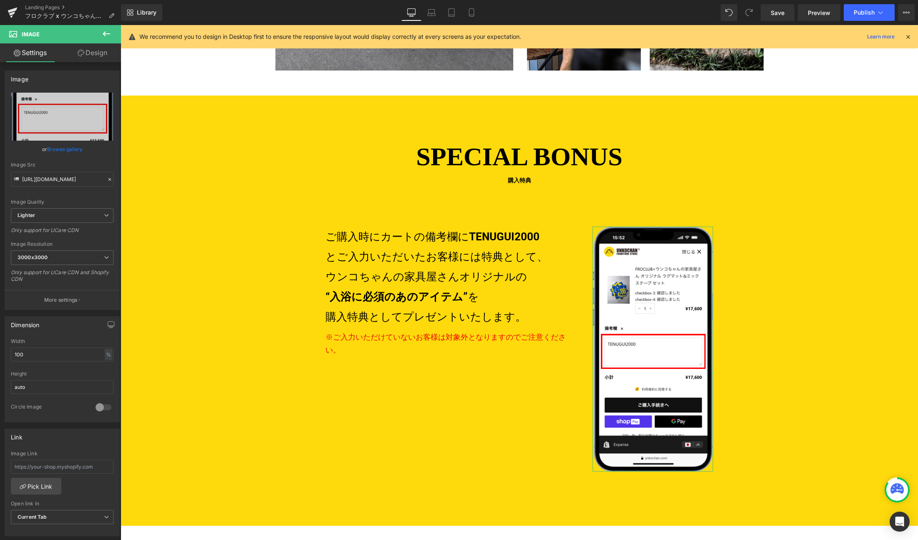
click at [81, 50] on icon at bounding box center [81, 53] width 7 height 7
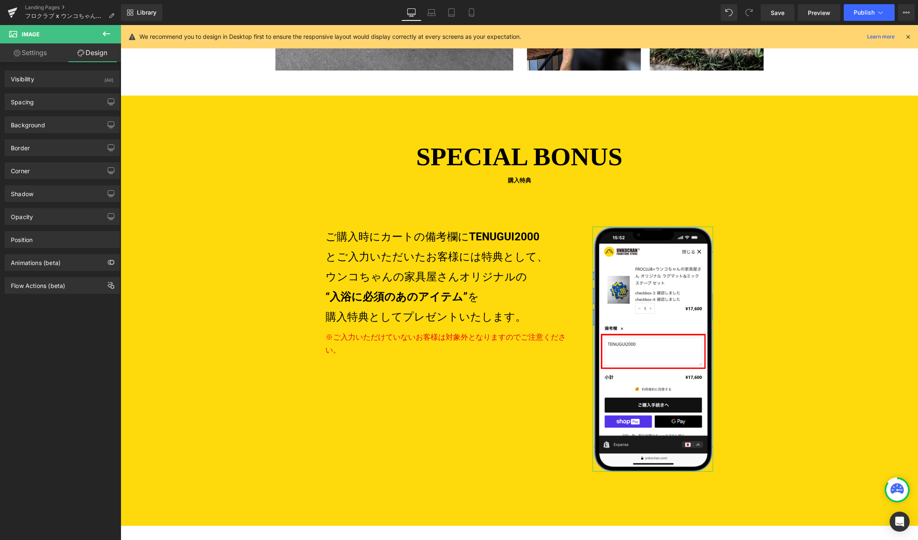
click at [26, 56] on link "Settings" at bounding box center [30, 52] width 60 height 19
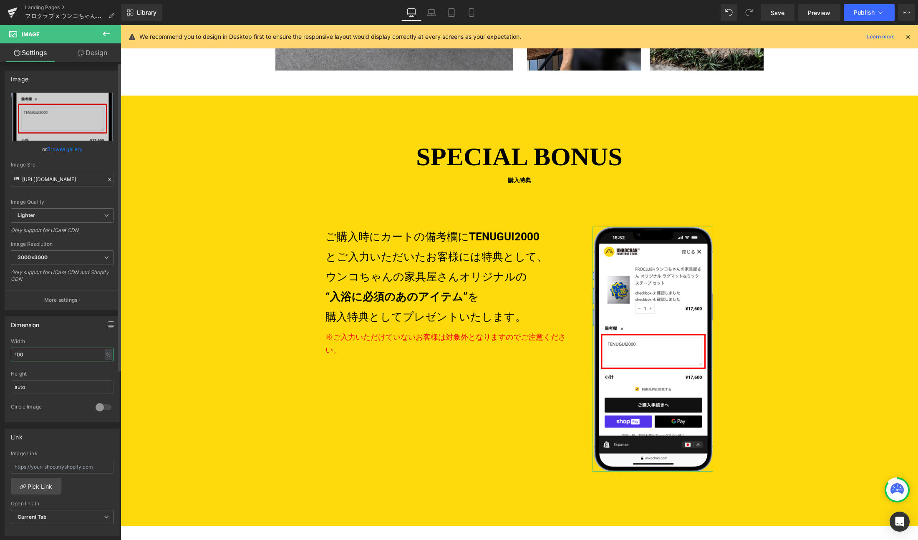
click at [49, 357] on input "100" at bounding box center [62, 355] width 103 height 14
click at [105, 355] on div "%" at bounding box center [109, 354] width 8 height 11
click at [105, 378] on li "px" at bounding box center [108, 379] width 10 height 12
click at [56, 354] on input "289.98" at bounding box center [62, 355] width 103 height 14
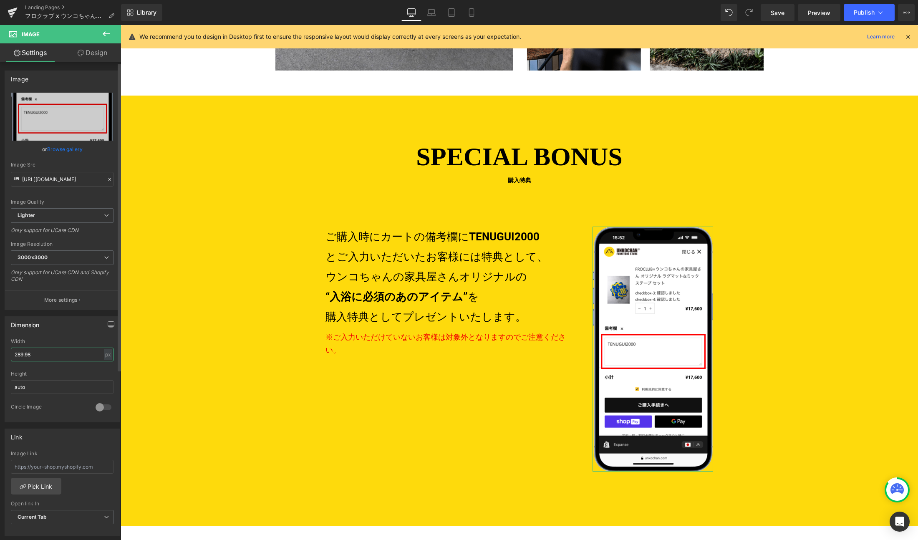
click at [56, 354] on input "289.98" at bounding box center [62, 355] width 103 height 14
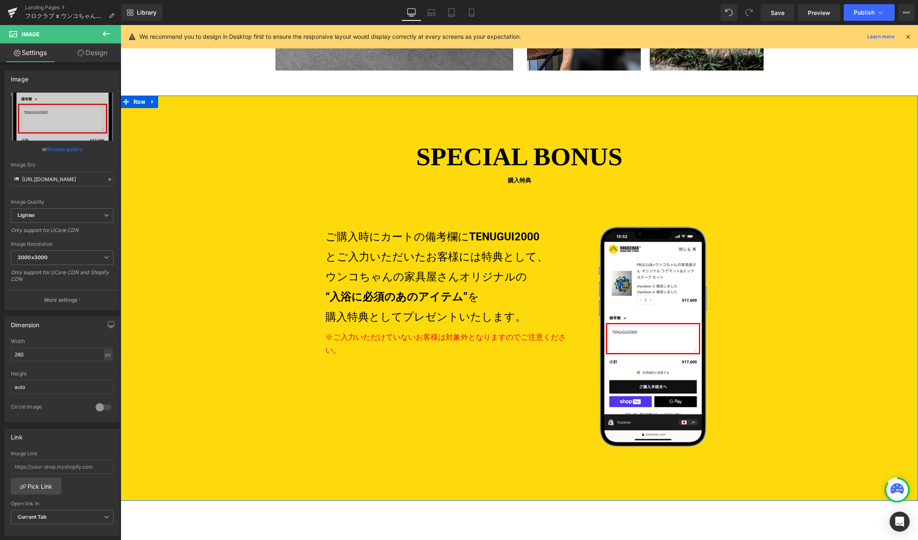
click at [245, 402] on div "SPECIAL BONUS 購入特典 Heading ご購入時にカートの備考欄に TENUGUI2000 とご入力いただいたお客様には特典として、 ウンコちゃ…" at bounding box center [519, 293] width 797 height 313
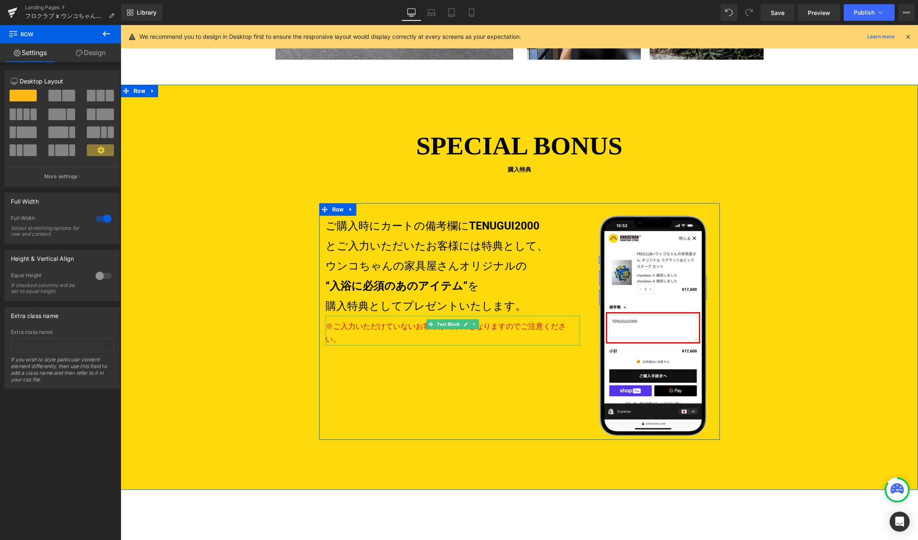
scroll to position [1534, 0]
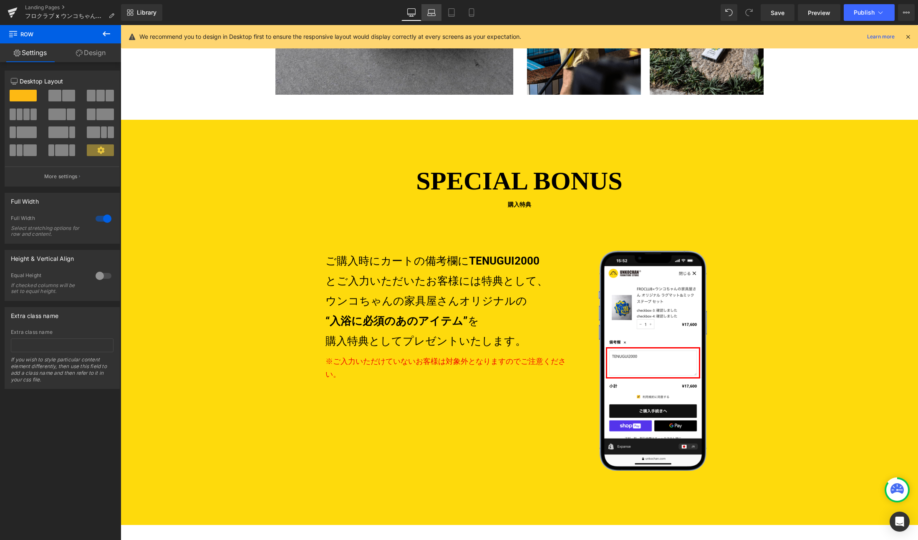
click at [431, 10] on icon at bounding box center [431, 12] width 8 height 8
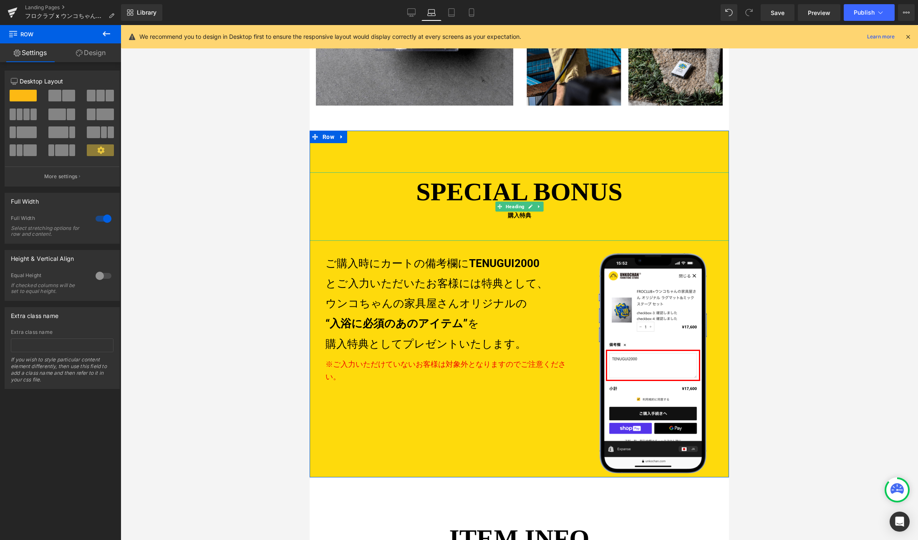
scroll to position [1293, 0]
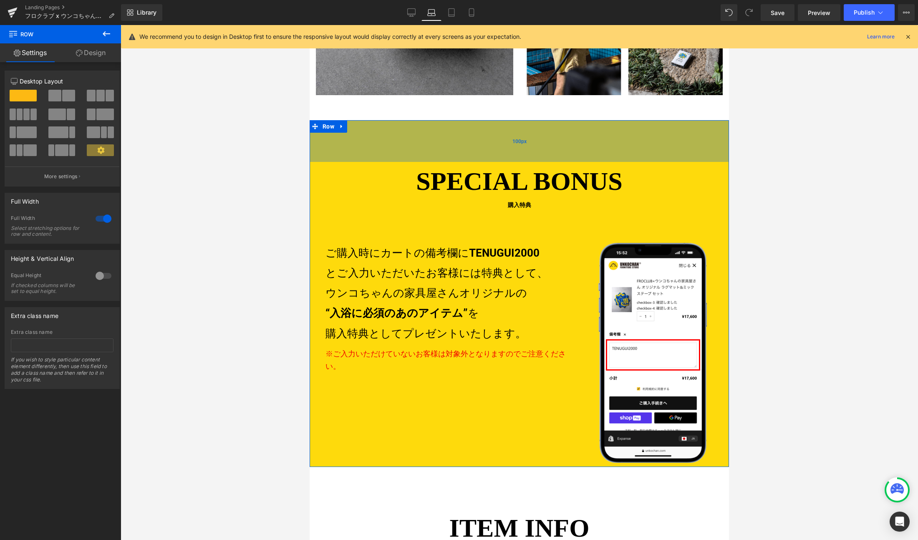
click at [385, 141] on div "100px" at bounding box center [519, 141] width 419 height 42
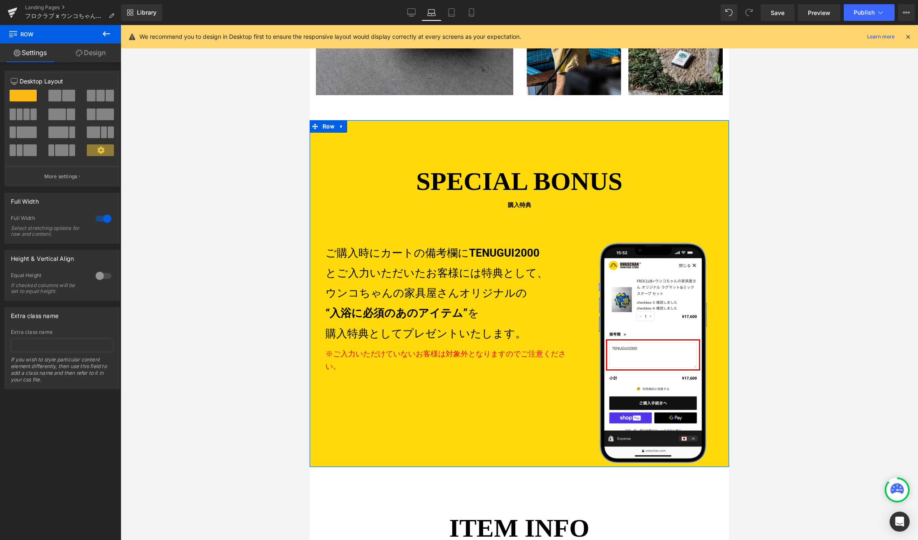
click at [93, 55] on link "Design" at bounding box center [90, 52] width 60 height 19
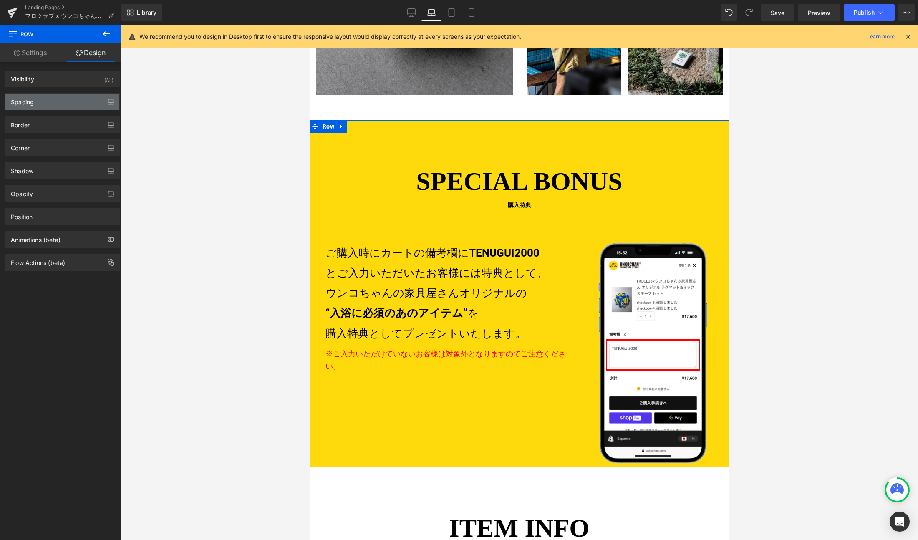
click at [51, 102] on div "Spacing" at bounding box center [62, 102] width 114 height 16
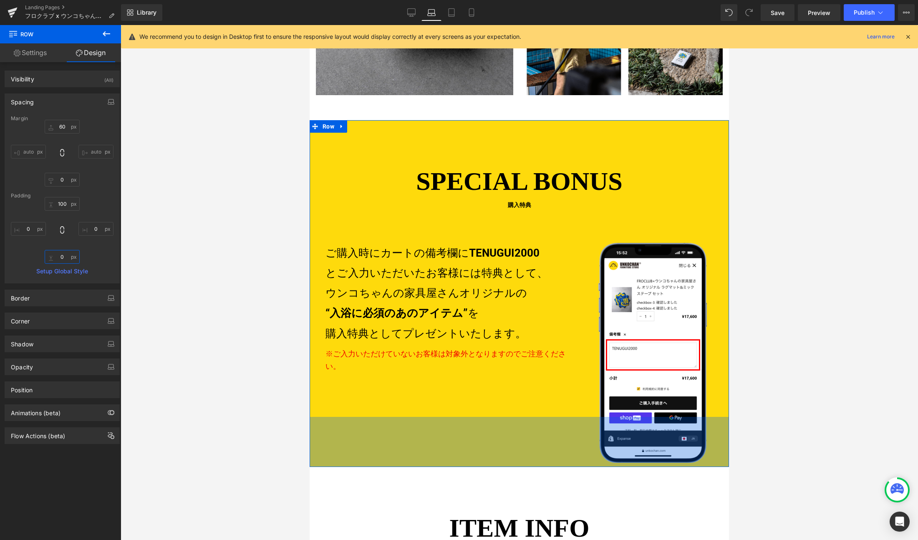
click at [61, 257] on input "0" at bounding box center [62, 257] width 35 height 14
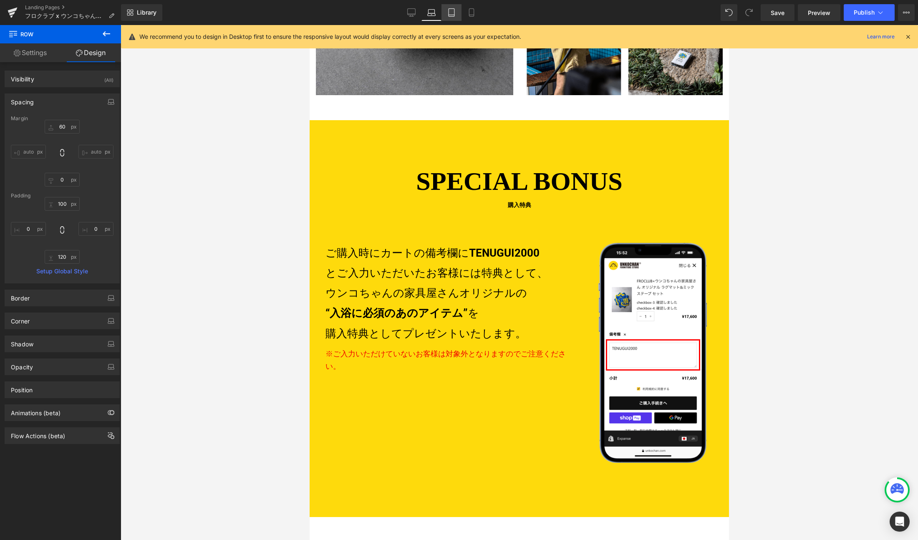
click at [451, 13] on icon at bounding box center [451, 12] width 8 height 8
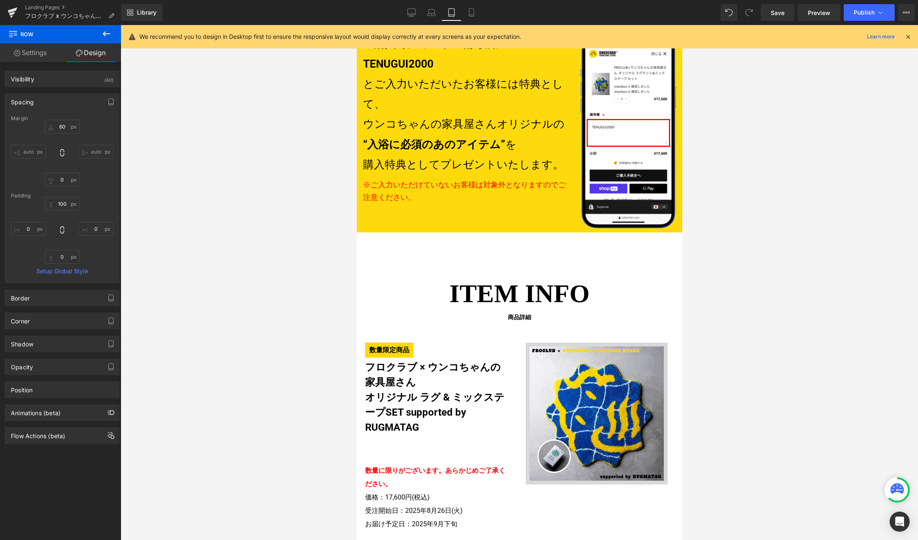
scroll to position [1083, 0]
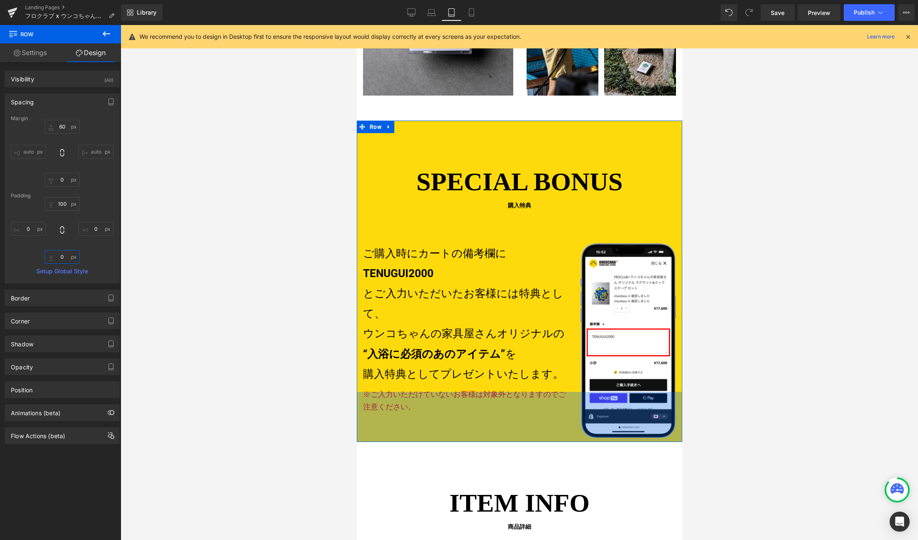
click at [60, 257] on input "0" at bounding box center [62, 257] width 35 height 14
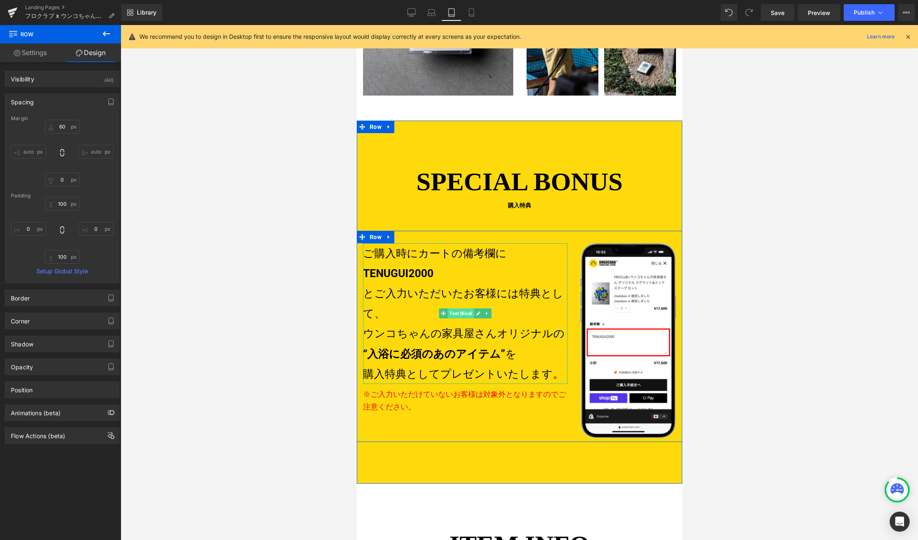
click at [450, 308] on span "Text Block" at bounding box center [460, 313] width 26 height 10
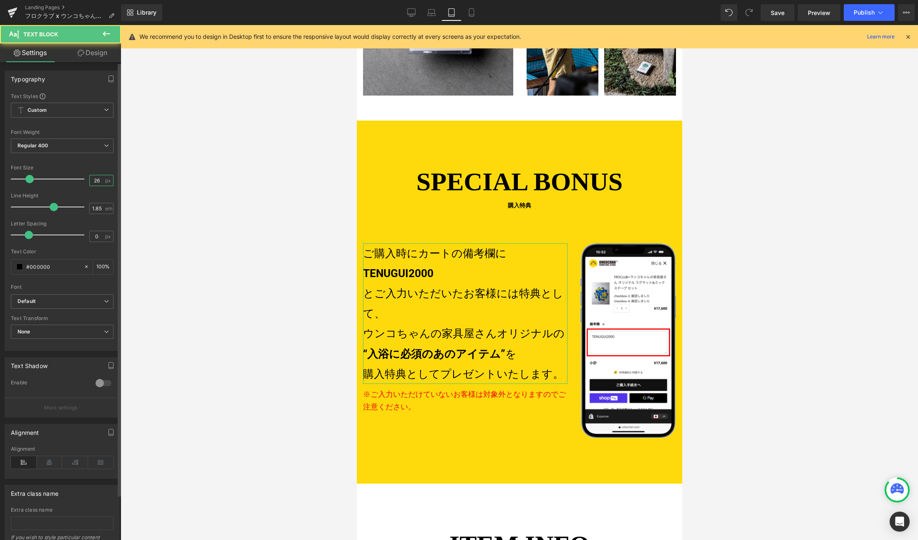
click at [98, 179] on input "26" at bounding box center [97, 180] width 15 height 10
click at [113, 78] on button "button" at bounding box center [110, 79] width 13 height 16
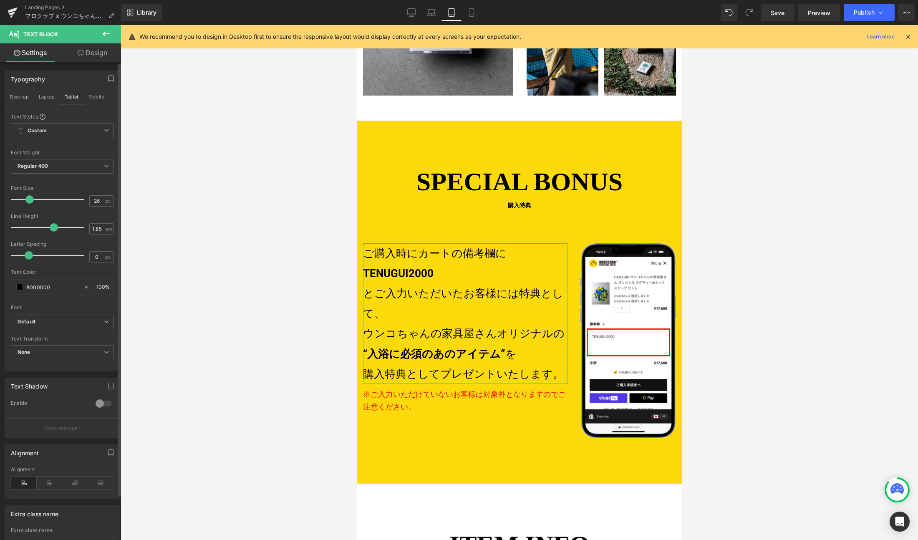
click at [108, 77] on icon "button" at bounding box center [111, 79] width 7 height 7
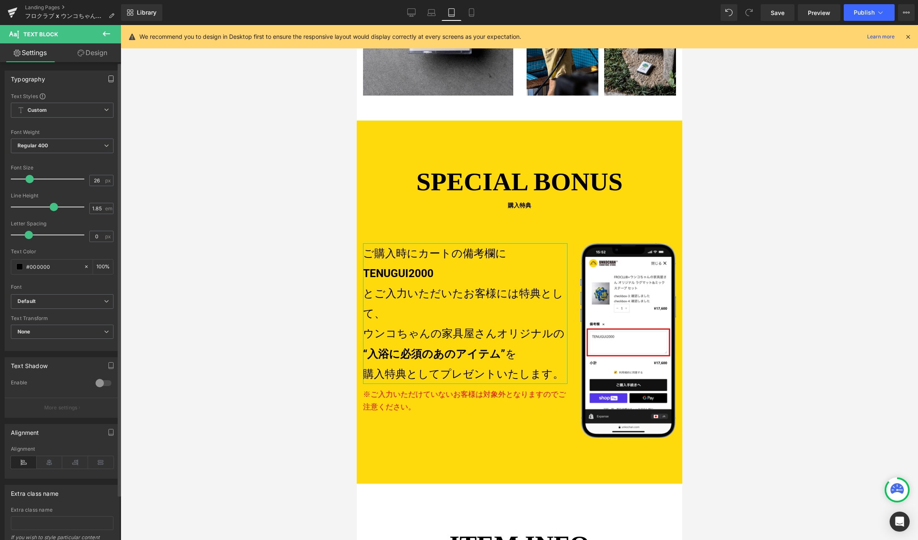
click at [108, 77] on icon "button" at bounding box center [111, 79] width 7 height 7
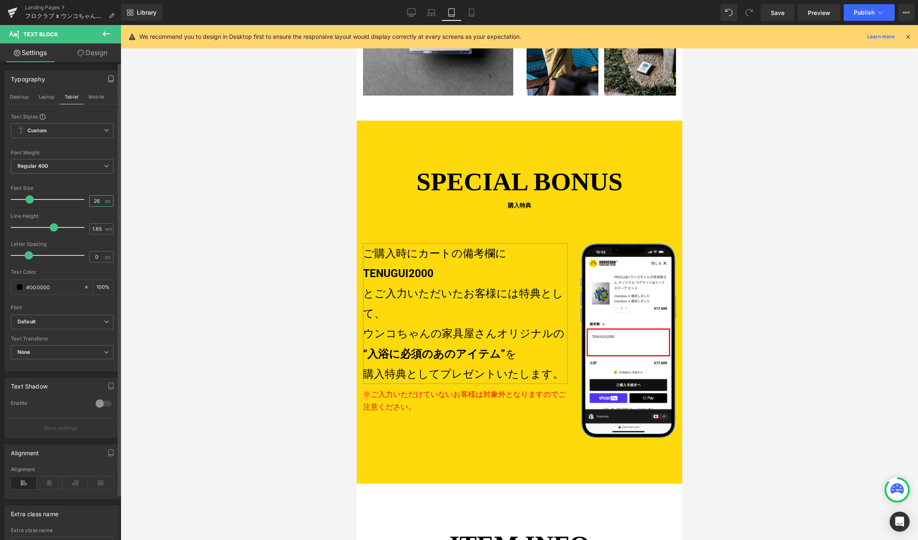
click at [95, 204] on input "26" at bounding box center [97, 201] width 15 height 10
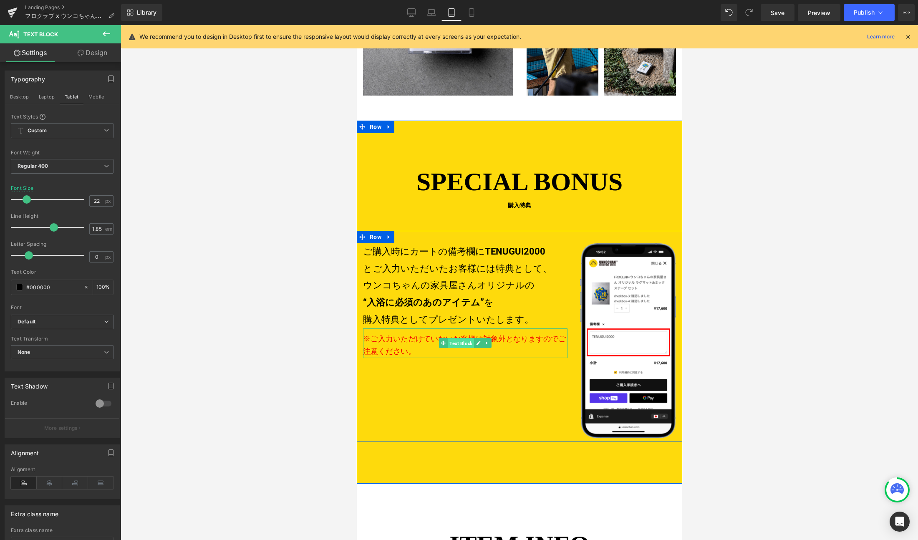
click at [454, 338] on span "Text Block" at bounding box center [460, 343] width 26 height 10
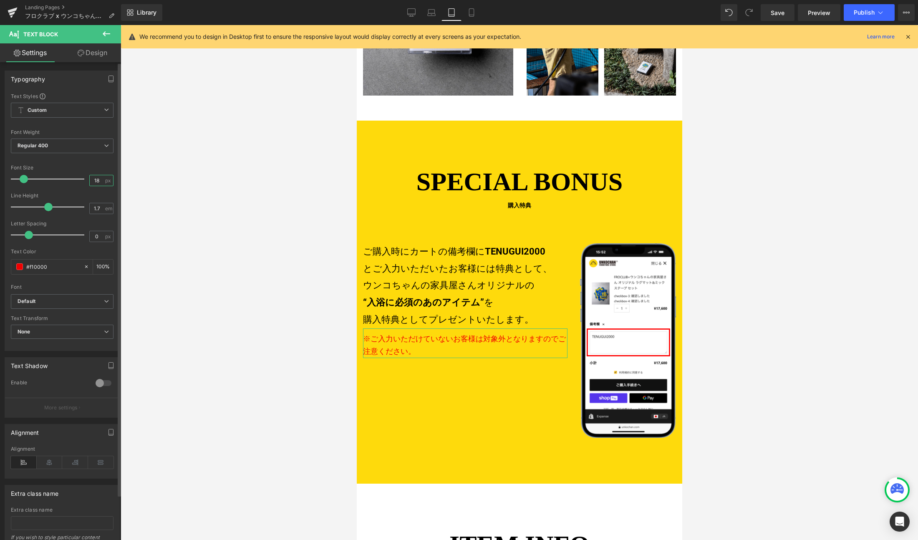
click at [96, 180] on input "18" at bounding box center [97, 180] width 15 height 10
click at [264, 277] on div at bounding box center [519, 282] width 797 height 515
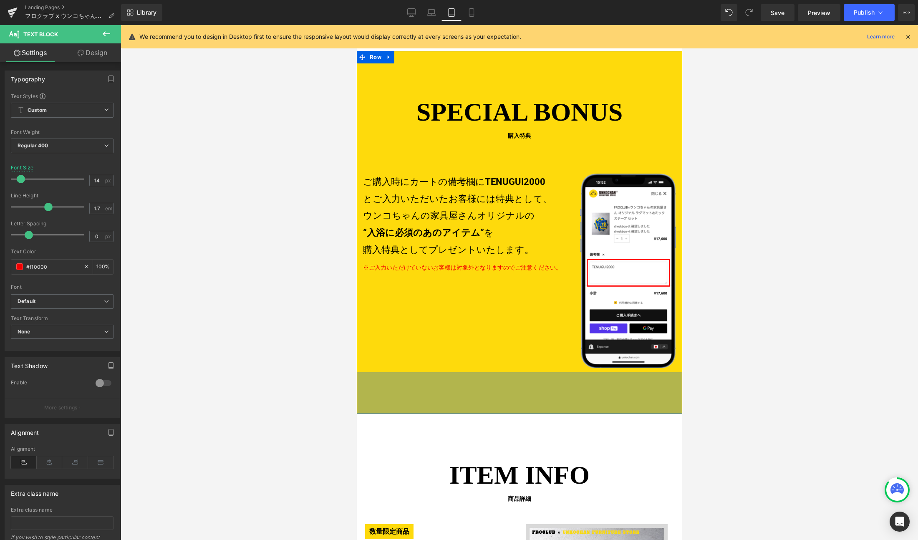
scroll to position [988, 0]
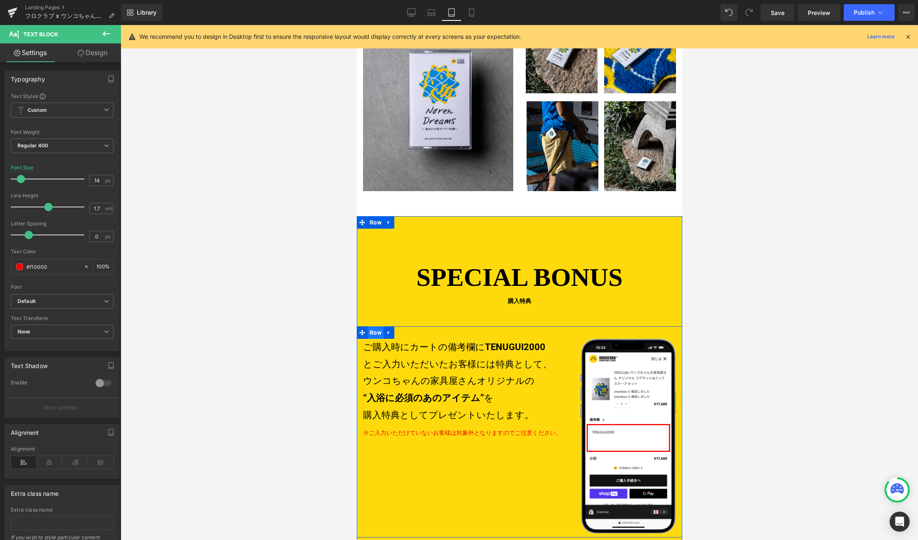
click at [371, 326] on span "Row" at bounding box center [375, 332] width 16 height 13
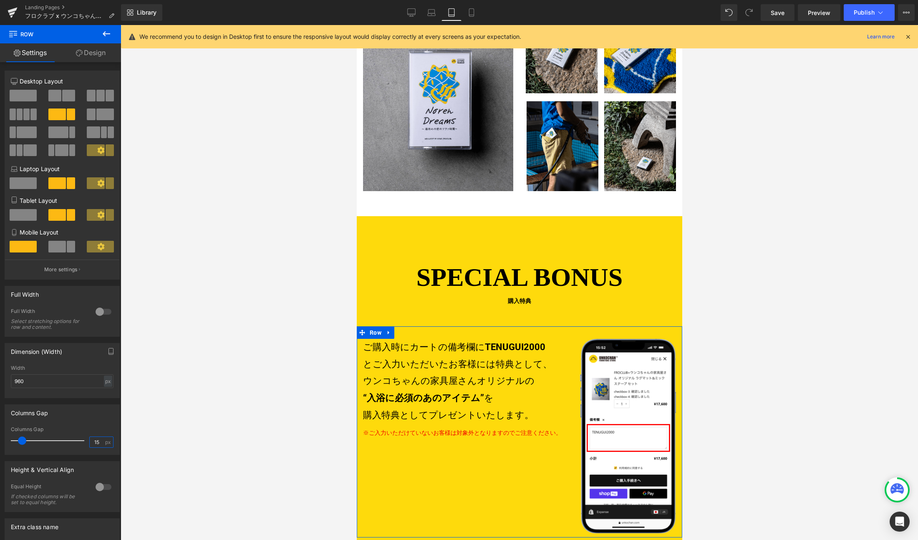
drag, startPoint x: 96, startPoint y: 439, endPoint x: 128, endPoint y: 439, distance: 32.1
click at [96, 439] on input "15" at bounding box center [97, 442] width 15 height 10
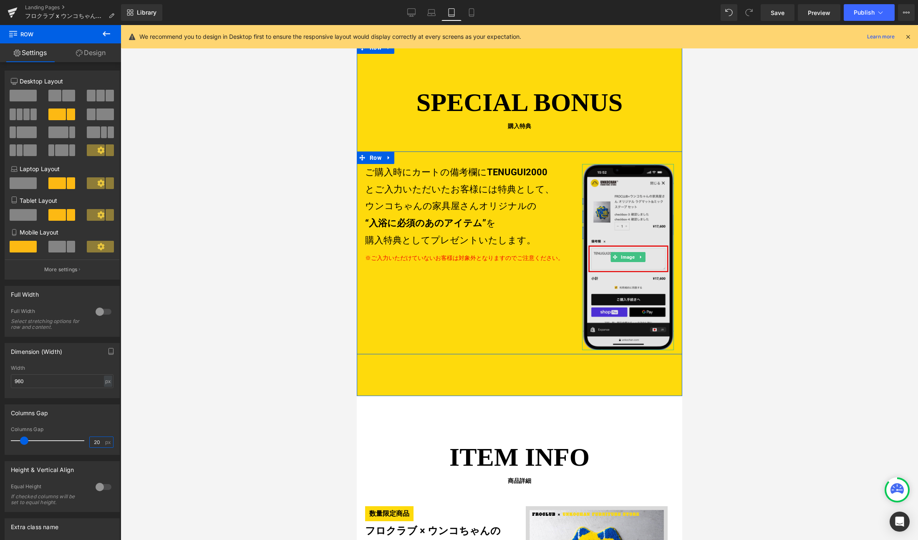
scroll to position [1152, 0]
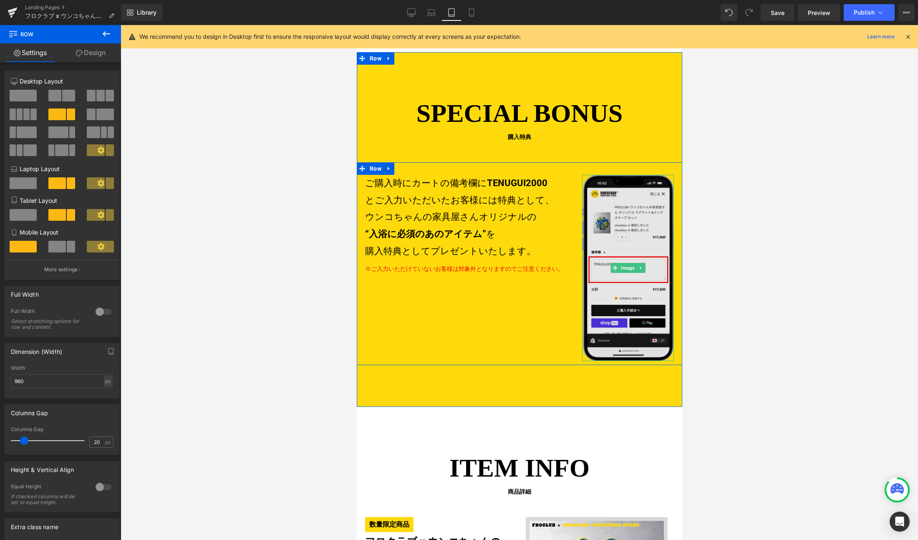
click at [628, 237] on img at bounding box center [628, 268] width 92 height 186
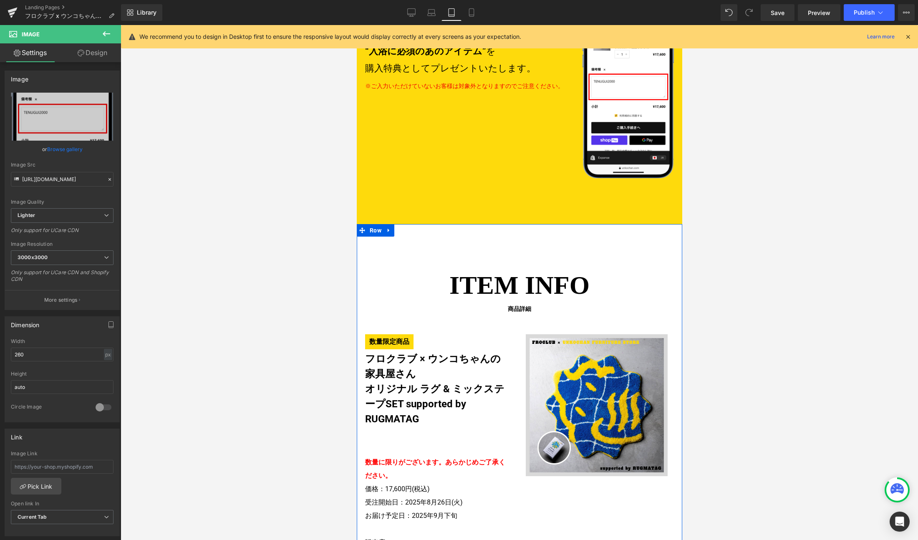
scroll to position [1392, 0]
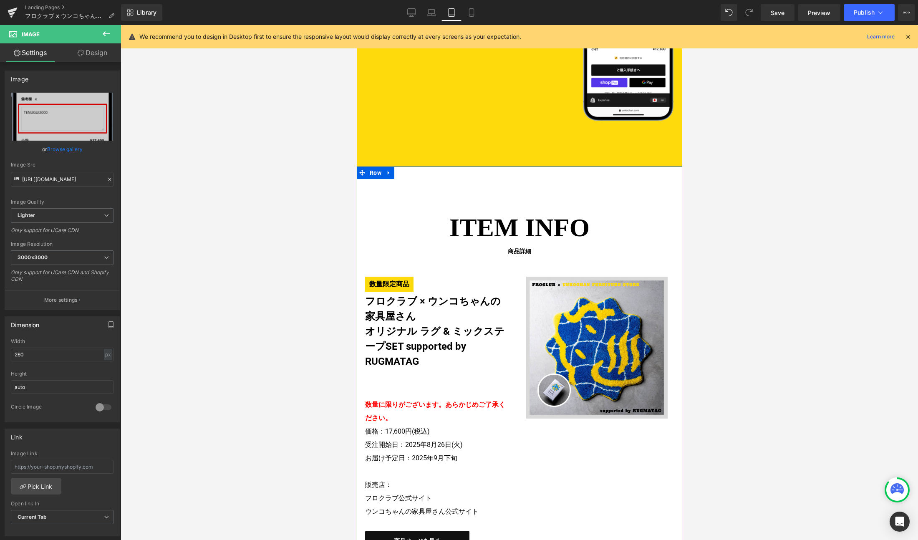
click at [420, 384] on div "数量に限りがございます。 あらかじめご了承ください。 価格：17,600円(税込) 受注開始日：2025年8月26日(火) お届け予定日：2025年9月下旬 …" at bounding box center [442, 464] width 154 height 174
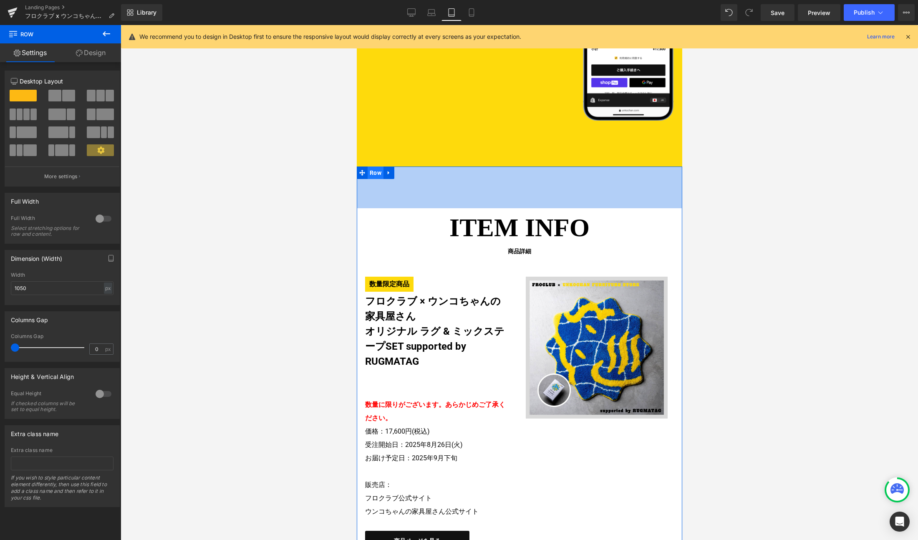
click at [374, 166] on ul "Row" at bounding box center [375, 172] width 38 height 13
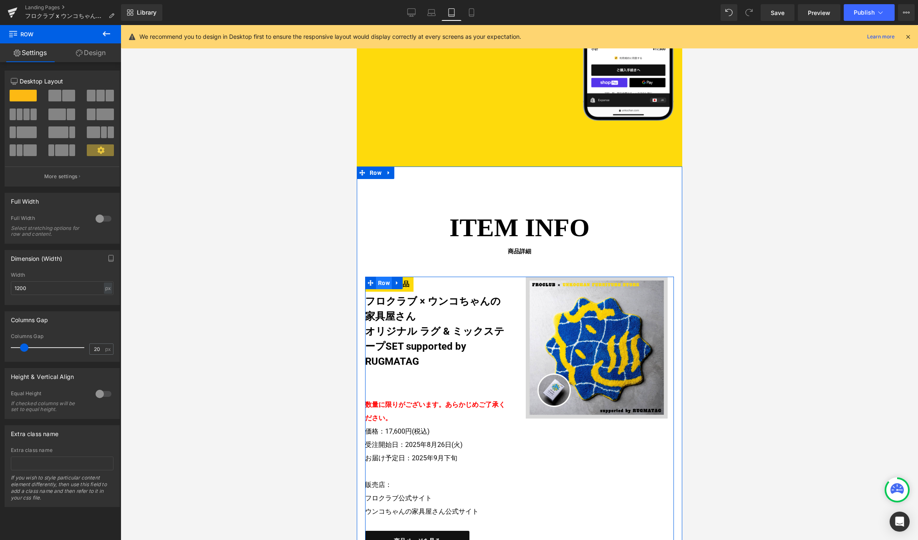
click at [381, 277] on ul "Row" at bounding box center [384, 283] width 38 height 13
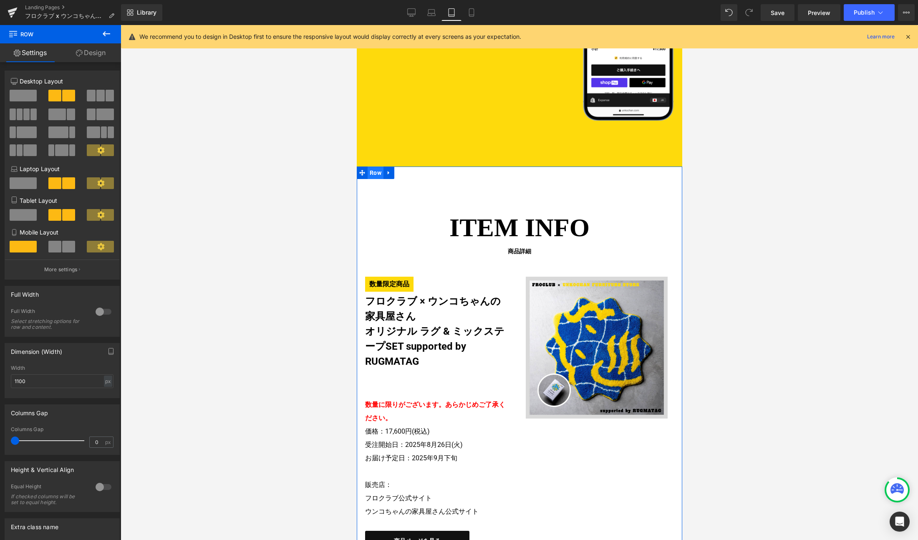
click at [372, 166] on span "Row" at bounding box center [375, 172] width 16 height 13
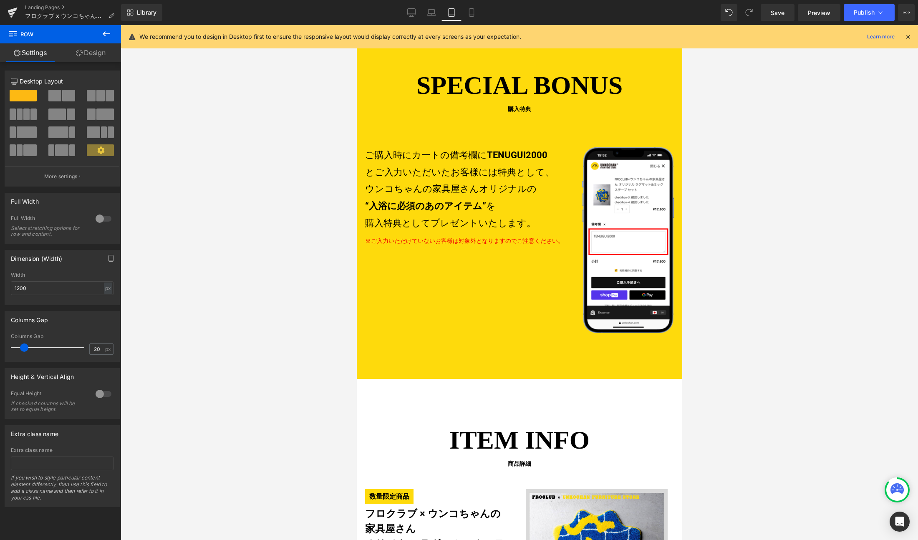
scroll to position [966, 0]
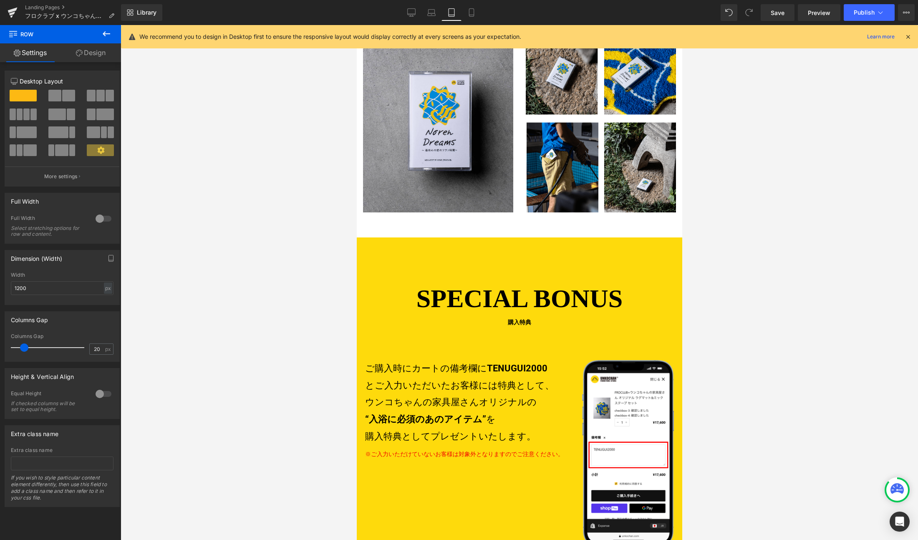
click at [356, 25] on div "100px" at bounding box center [356, 25] width 0 height 0
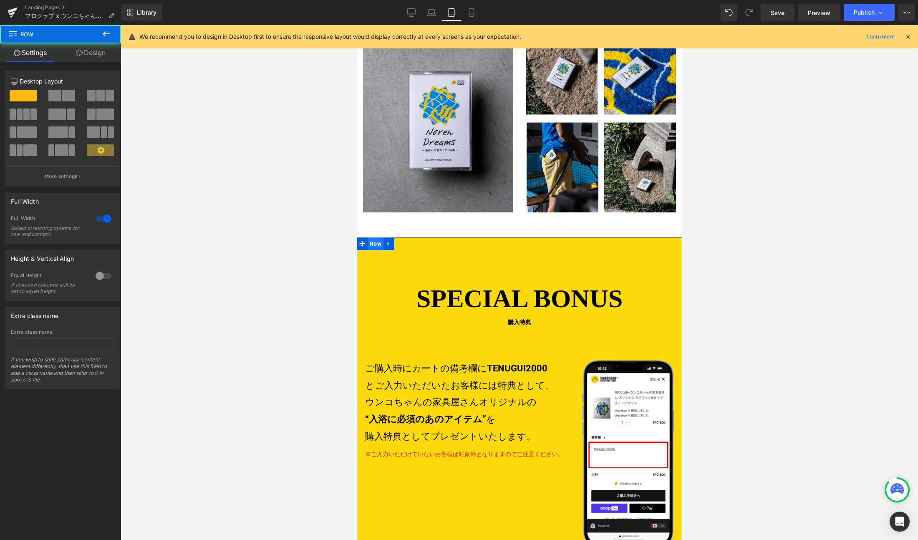
click at [372, 237] on ul "Row" at bounding box center [375, 243] width 38 height 13
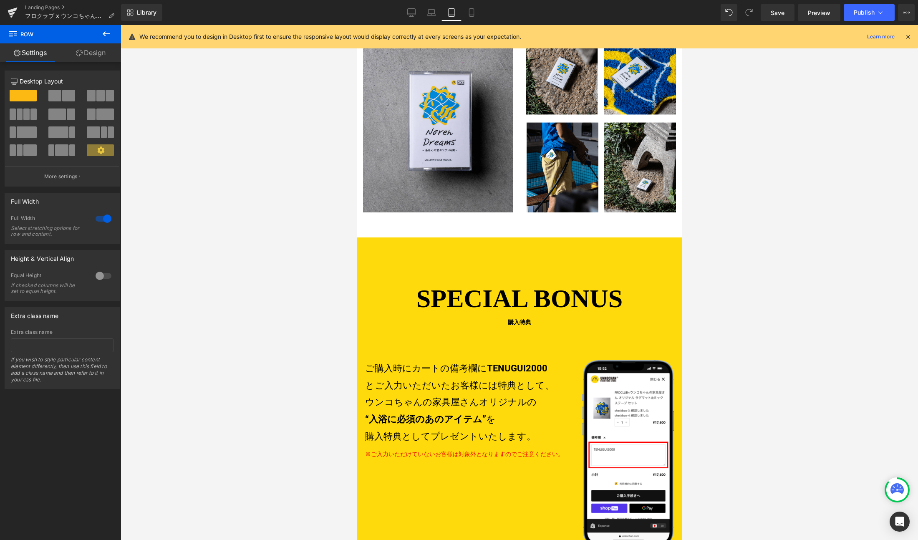
scroll to position [1061, 0]
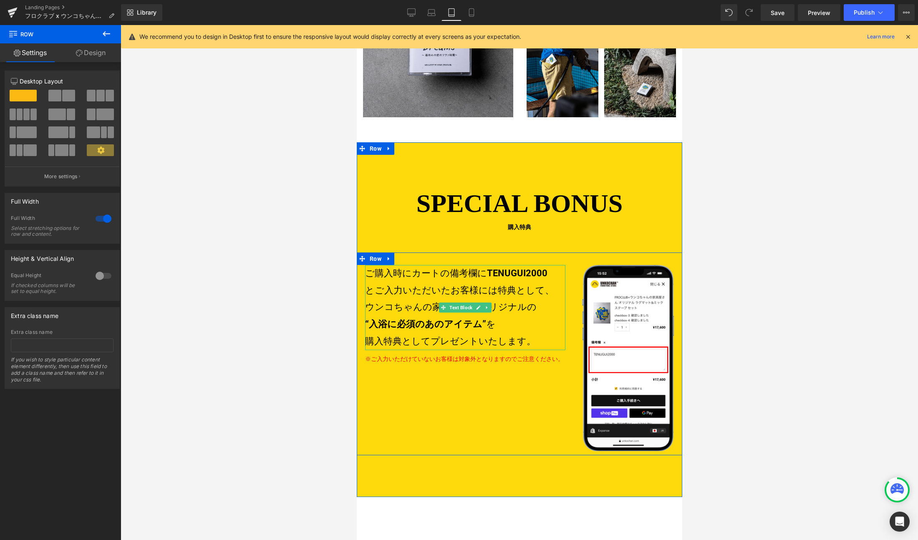
click at [451, 292] on div "ご購入時にカートの備考欄に TENUGUI2000 とご入力いただいたお客様には特典として、 ウンコちゃんの家具屋さんオリジナルの “入浴に必須のあのアイテム…" at bounding box center [465, 307] width 200 height 85
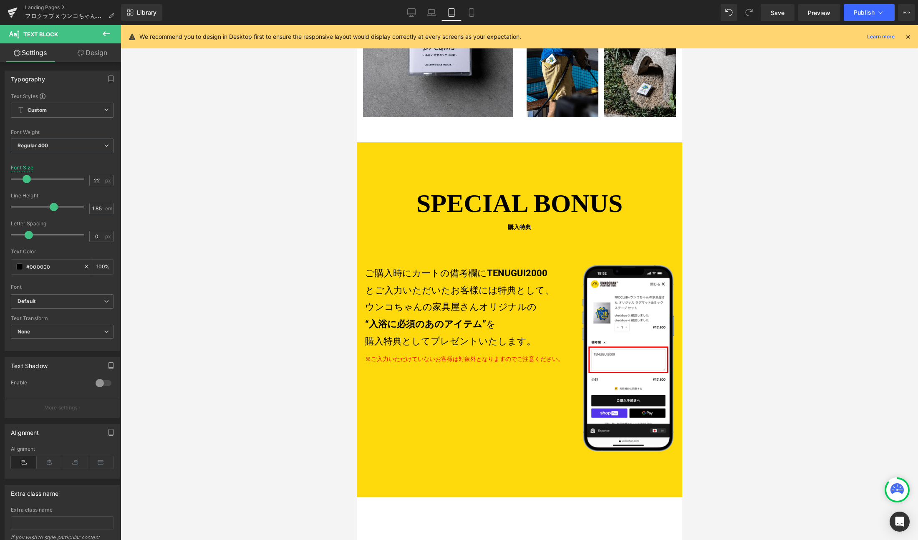
click at [89, 52] on link "Design" at bounding box center [92, 52] width 60 height 19
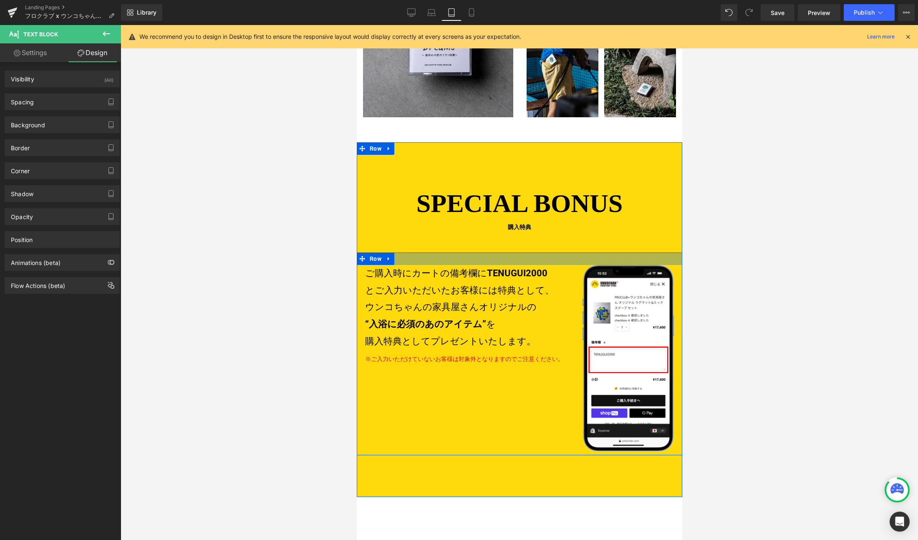
click at [413, 252] on div at bounding box center [518, 258] width 325 height 13
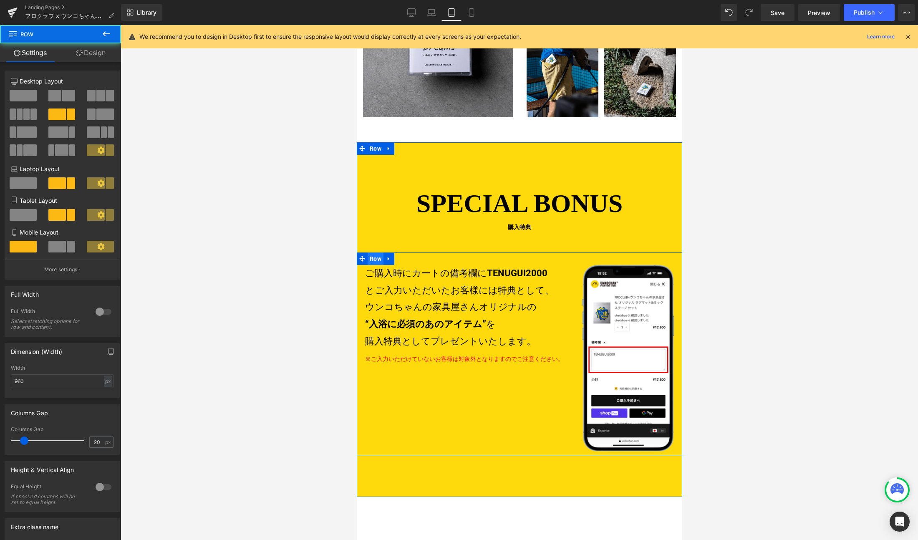
click at [377, 252] on ul "Row" at bounding box center [375, 258] width 38 height 13
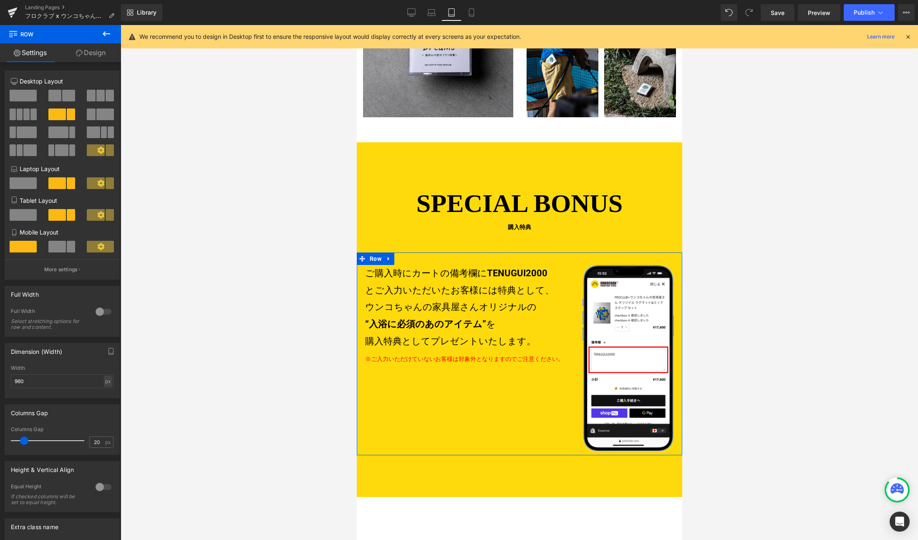
drag, startPoint x: 88, startPoint y: 51, endPoint x: 52, endPoint y: 110, distance: 68.9
click at [88, 51] on link "Design" at bounding box center [90, 52] width 60 height 19
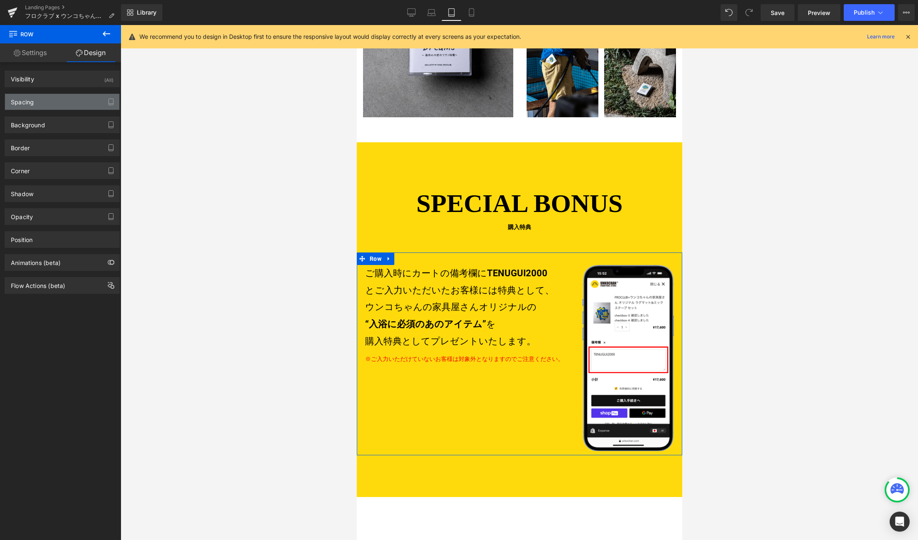
click at [49, 102] on div "Spacing" at bounding box center [62, 102] width 114 height 16
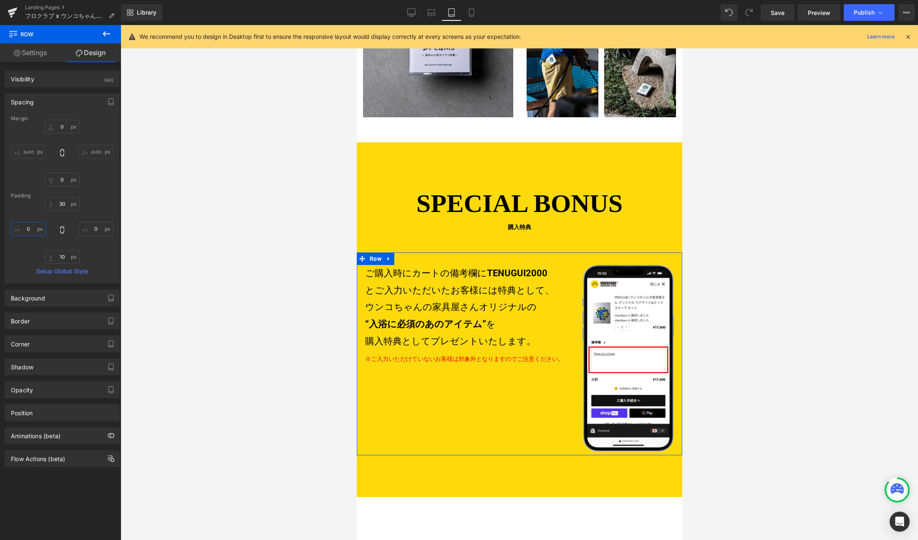
click at [29, 226] on input "0" at bounding box center [28, 229] width 35 height 14
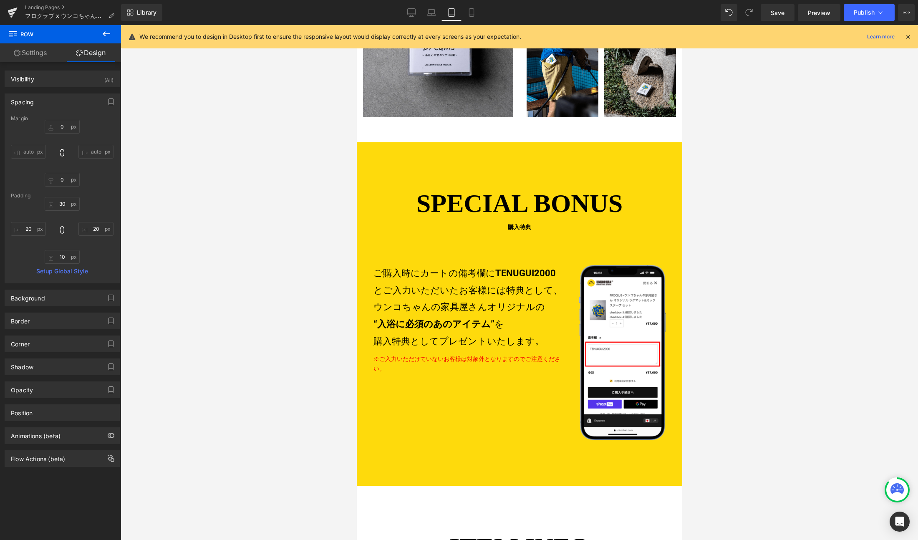
click at [272, 321] on div at bounding box center [519, 282] width 797 height 515
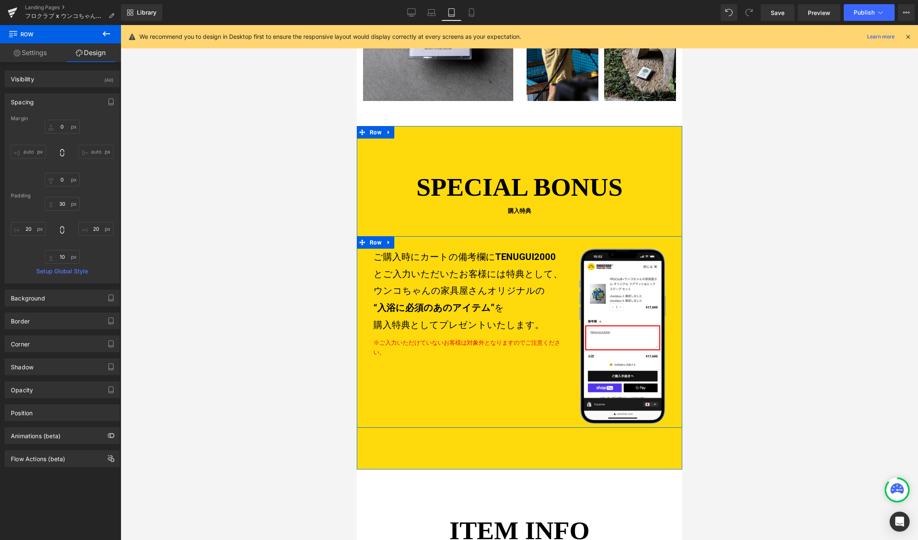
scroll to position [1089, 0]
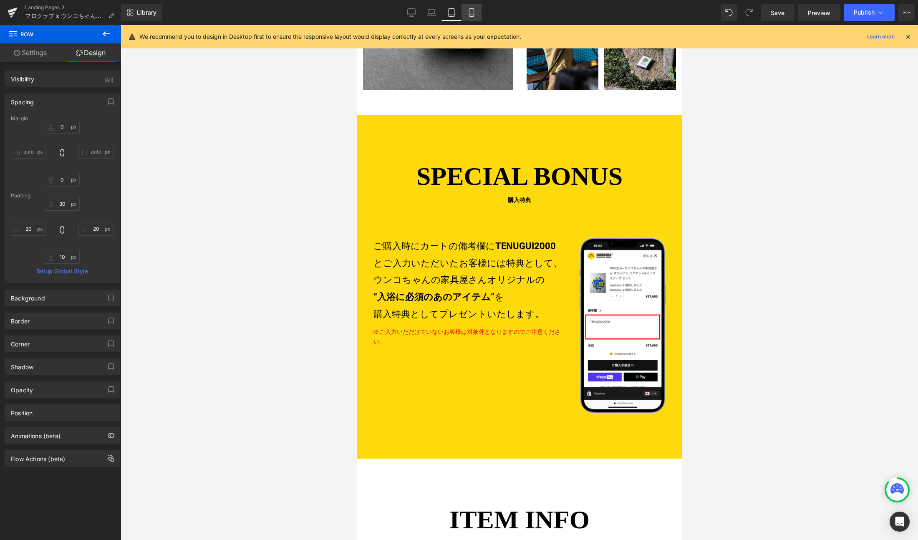
click at [473, 12] on icon at bounding box center [471, 12] width 8 height 8
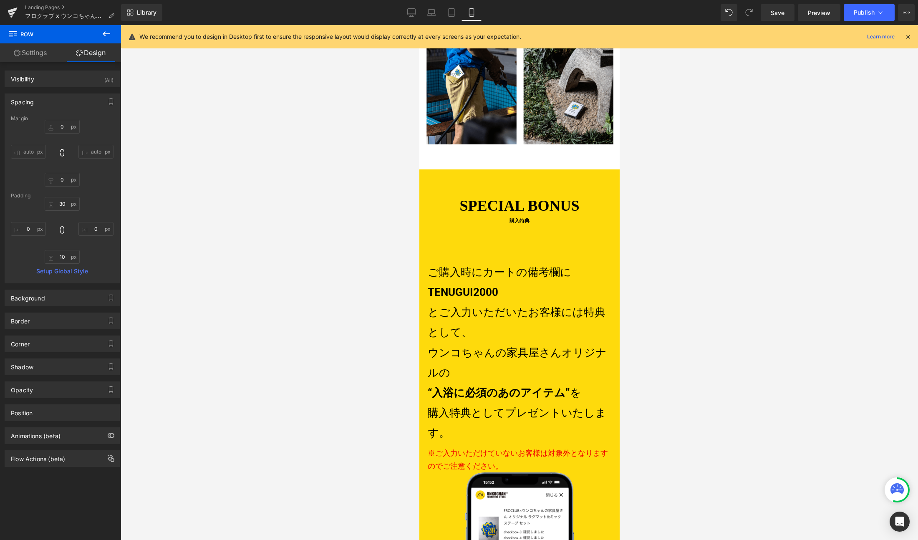
scroll to position [1608, 0]
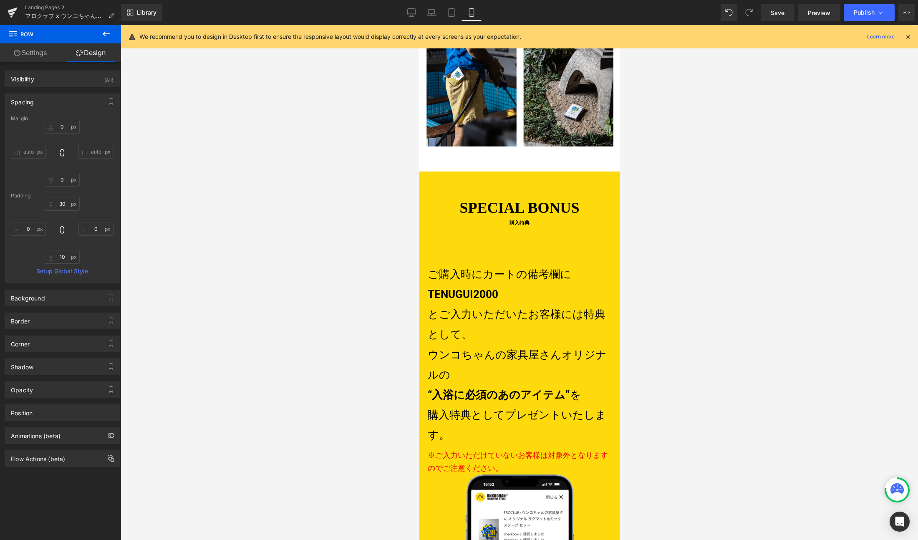
click at [512, 345] on p "ウンコちゃんの家具屋さんオリジナルの" at bounding box center [519, 365] width 184 height 40
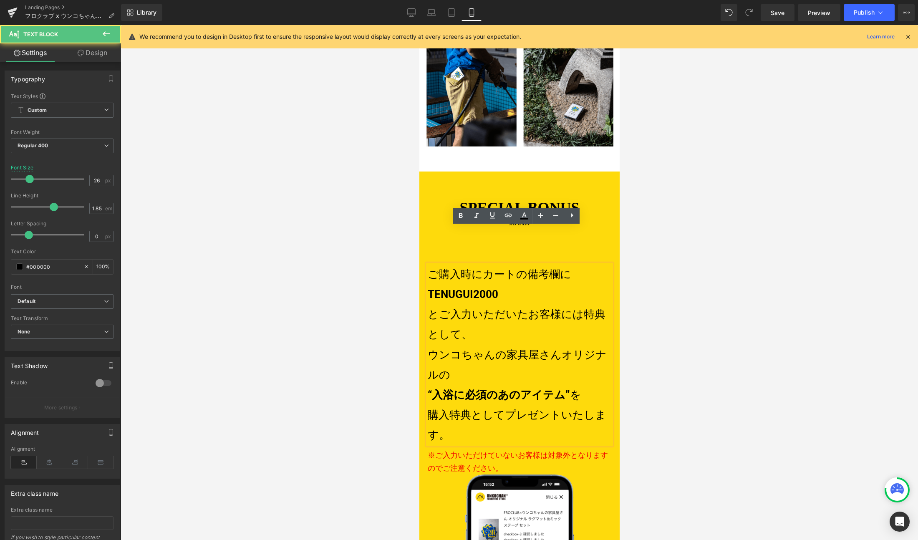
click at [513, 345] on p "ウンコちゃんの家具屋さんオリジナルの" at bounding box center [519, 365] width 184 height 40
click at [678, 294] on div at bounding box center [519, 282] width 797 height 515
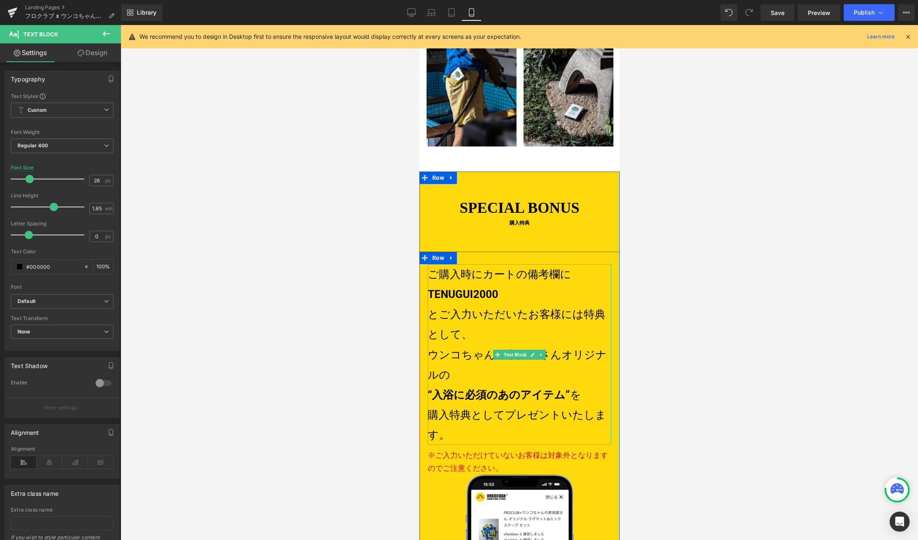
drag, startPoint x: 516, startPoint y: 314, endPoint x: 489, endPoint y: 306, distance: 27.9
click at [516, 350] on span "Text Block" at bounding box center [514, 355] width 26 height 10
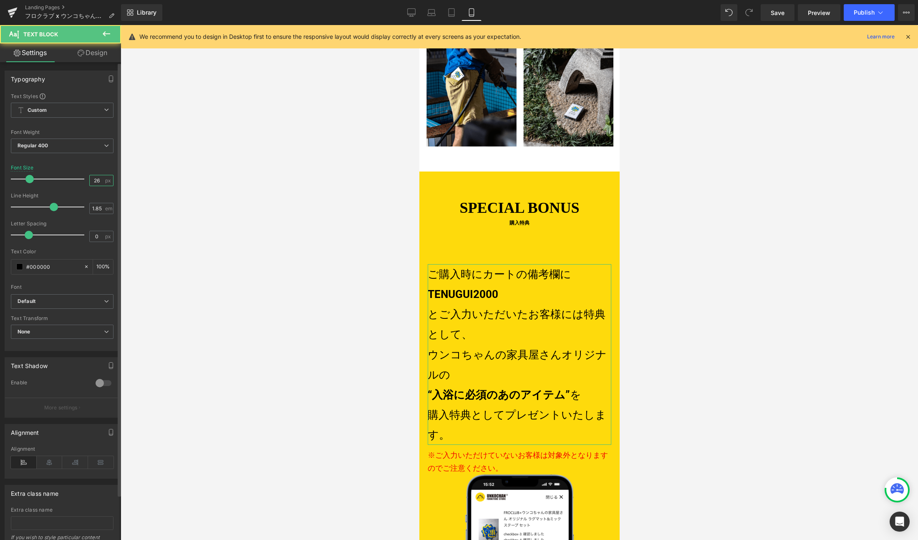
click at [96, 181] on input "26" at bounding box center [97, 180] width 15 height 10
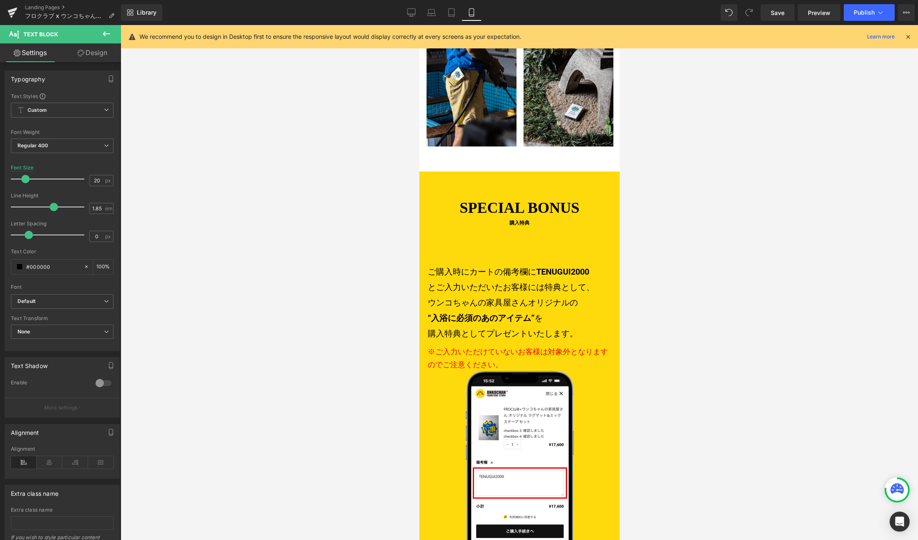
click at [419, 25] on div at bounding box center [419, 25] width 0 height 0
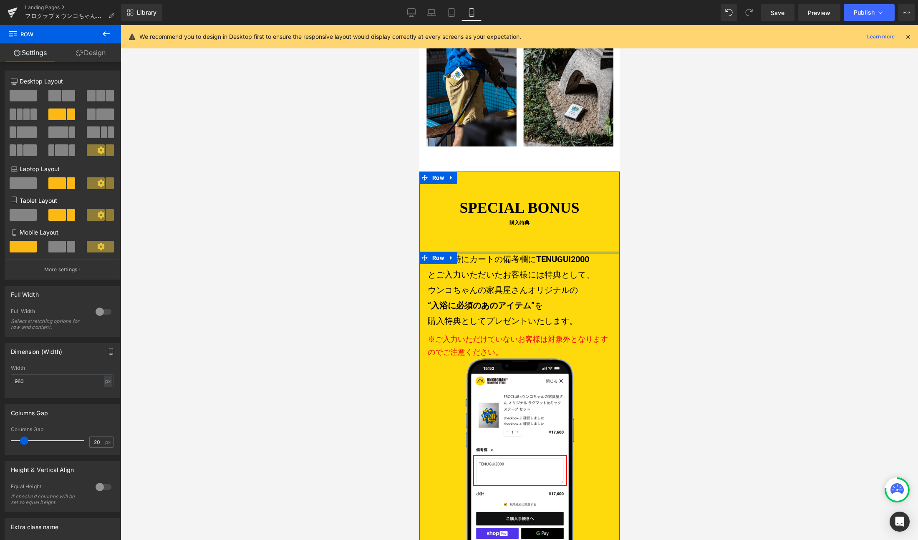
drag, startPoint x: 509, startPoint y: 223, endPoint x: 565, endPoint y: 196, distance: 62.9
click at [509, 201] on div "SPECIAL BONUS 購入特典 Heading ご購入時にカートの備考欄に TENUGUI2000 とご入力いただいたお客様には特典として、 ウンコちゃ…" at bounding box center [519, 390] width 200 height 386
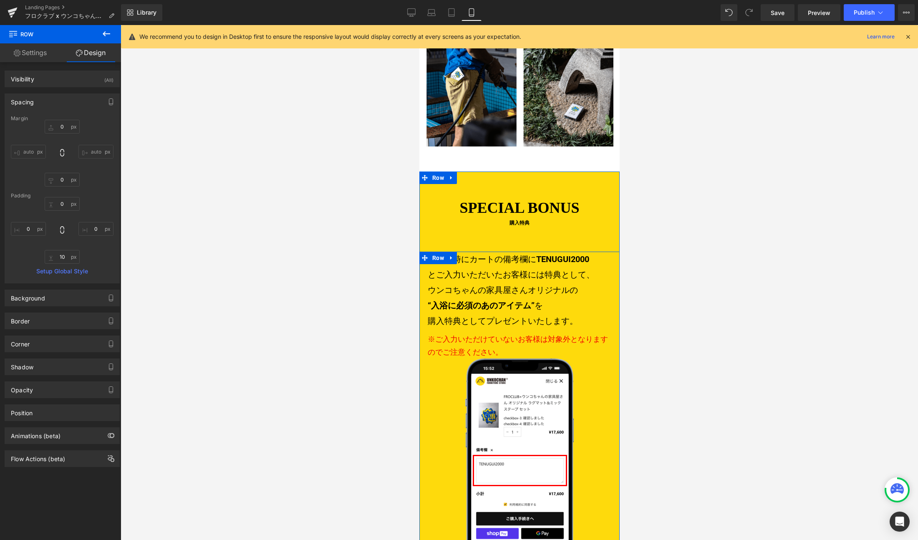
click at [516, 197] on div "SPECIAL BONUS 購入特典 Heading ご購入時にカートの備考欄に TENUGUI2000 とご入力いただいたお客様には特典として、 ウンコちゃ…" at bounding box center [519, 390] width 200 height 386
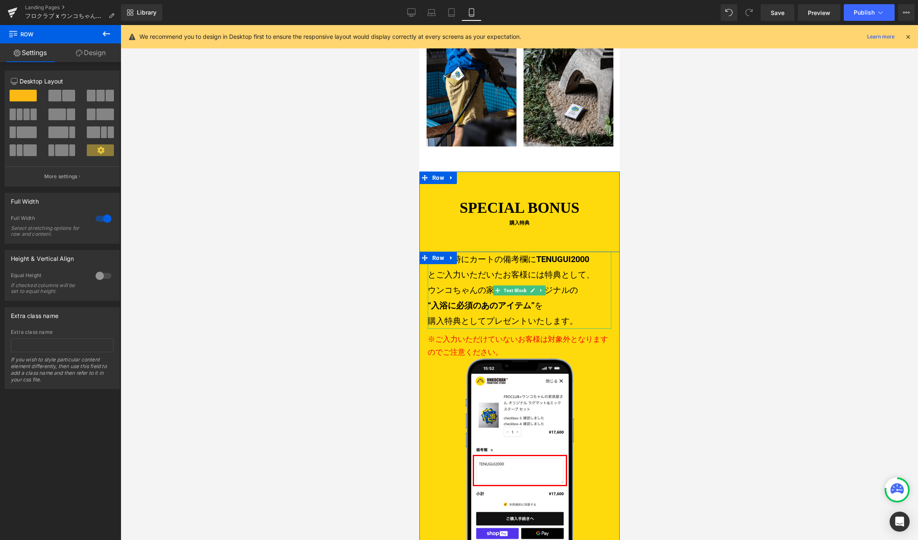
scroll to position [1668, 0]
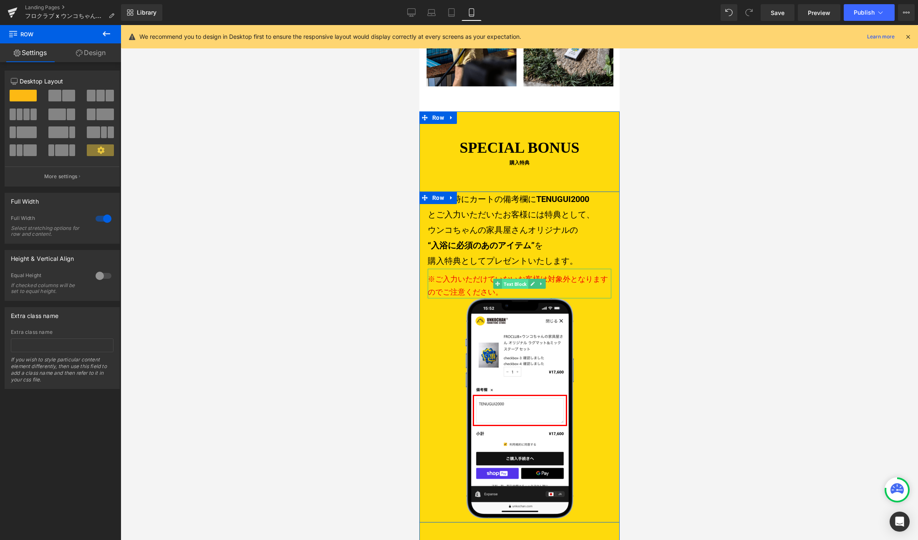
click at [507, 279] on span "Text Block" at bounding box center [514, 284] width 26 height 10
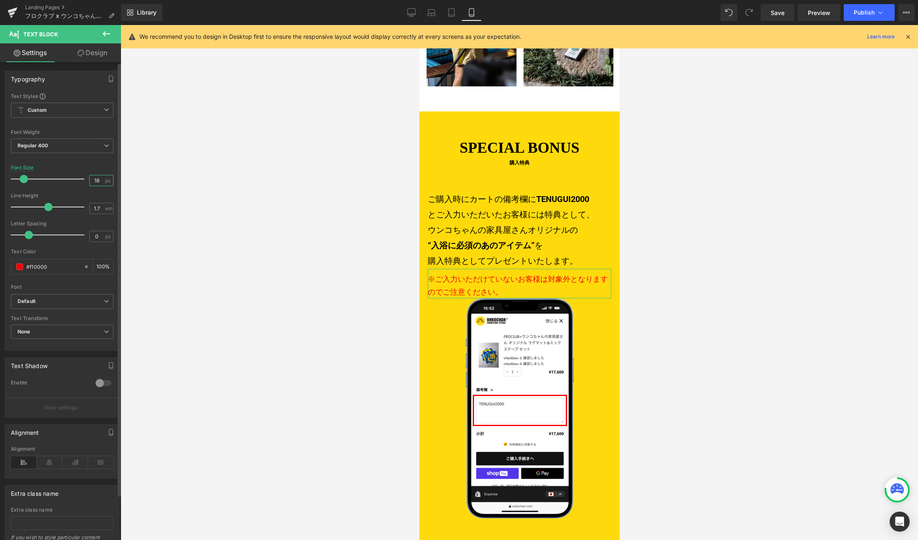
click at [98, 184] on input "18" at bounding box center [97, 180] width 15 height 10
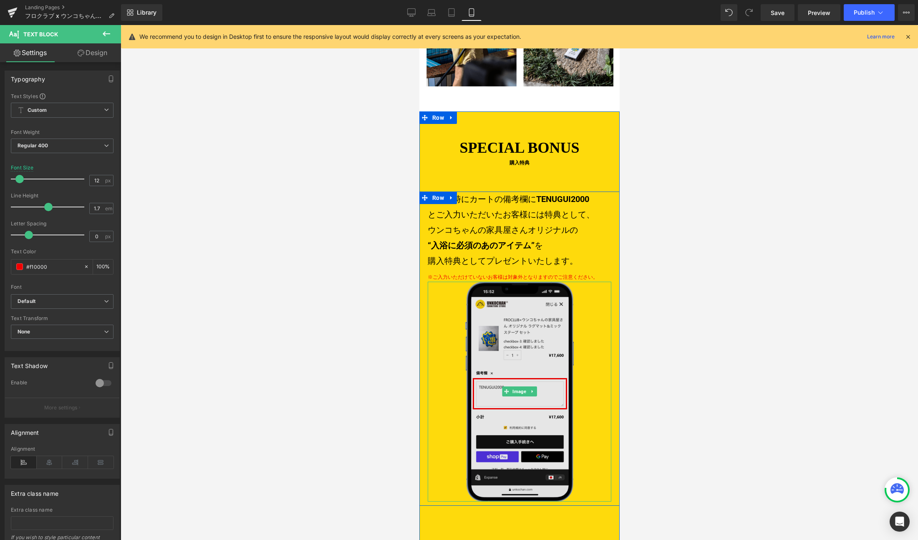
click at [499, 285] on img at bounding box center [519, 392] width 108 height 220
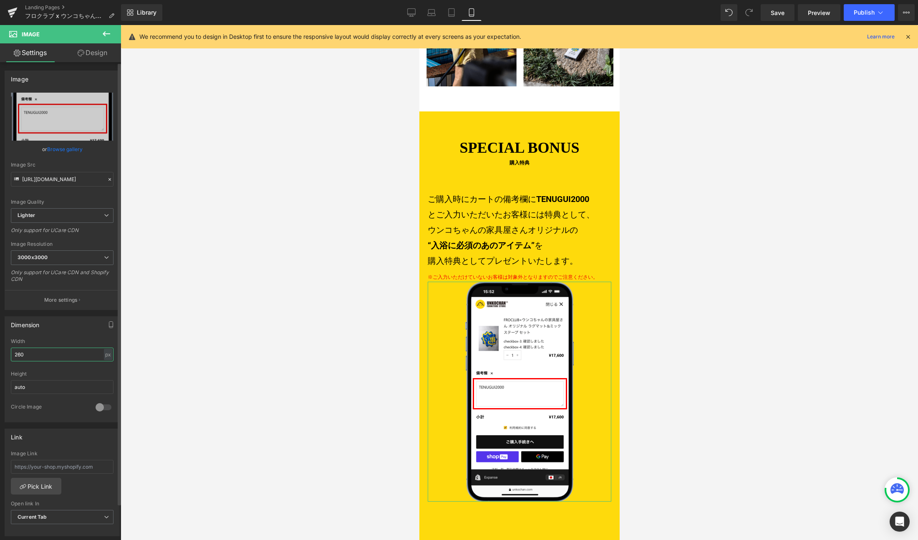
click at [38, 351] on input "260" at bounding box center [62, 355] width 103 height 14
click at [104, 353] on div "px" at bounding box center [108, 354] width 8 height 11
click at [106, 381] on li "px" at bounding box center [108, 379] width 10 height 12
click at [108, 354] on div "px" at bounding box center [108, 354] width 8 height 11
click at [108, 323] on icon "button" at bounding box center [111, 324] width 7 height 7
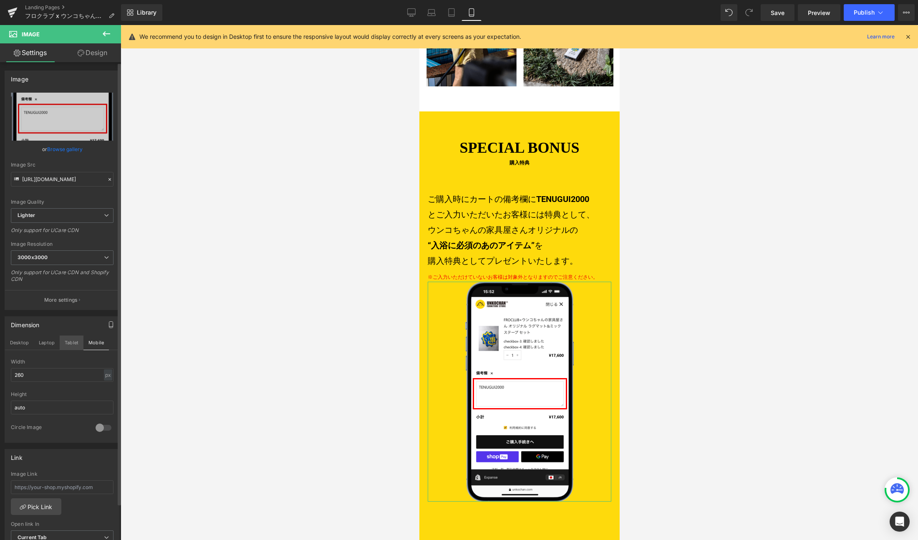
click at [73, 342] on button "Tablet" at bounding box center [72, 342] width 24 height 14
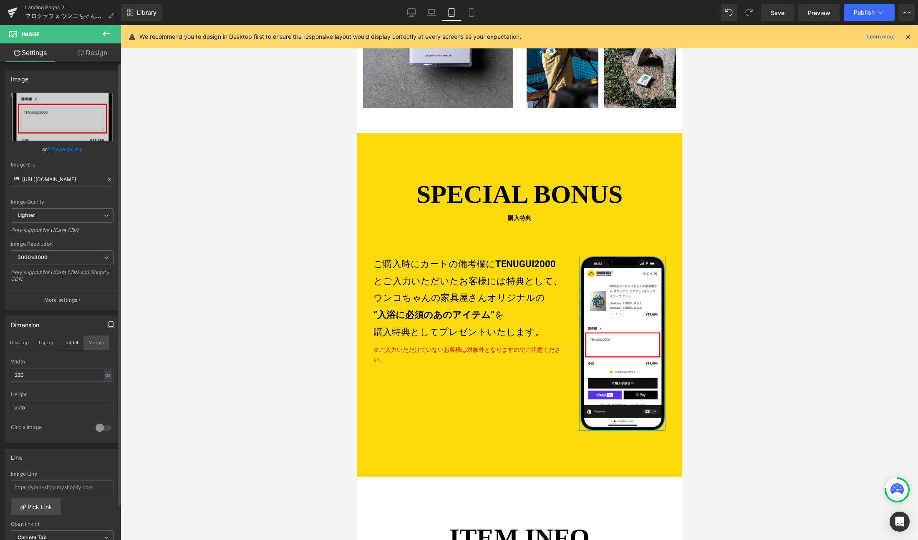
click at [87, 340] on button "Mobile" at bounding box center [95, 342] width 25 height 14
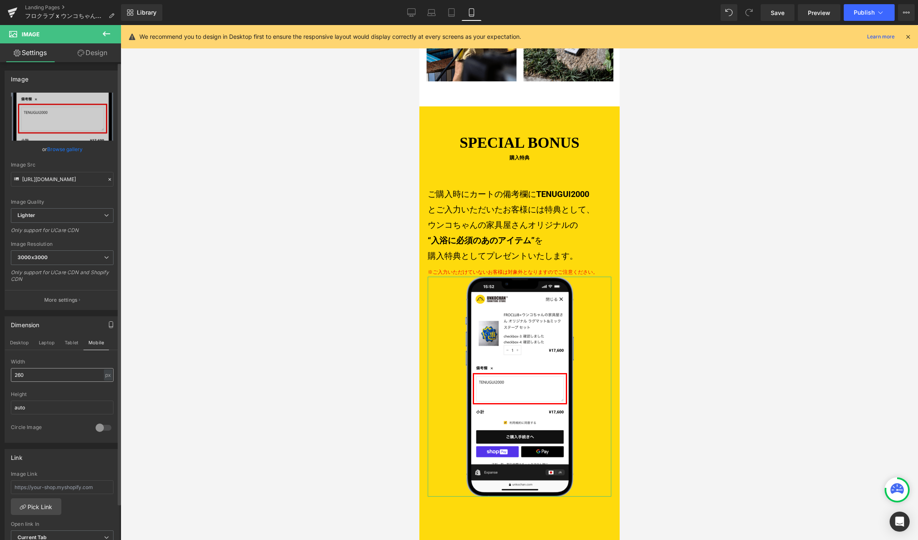
scroll to position [1667, 0]
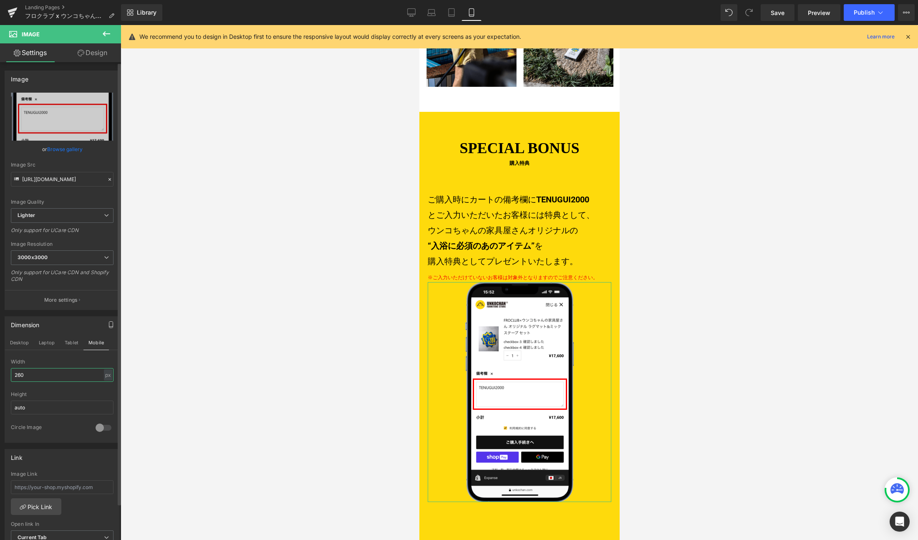
click at [52, 372] on input "260" at bounding box center [62, 375] width 103 height 14
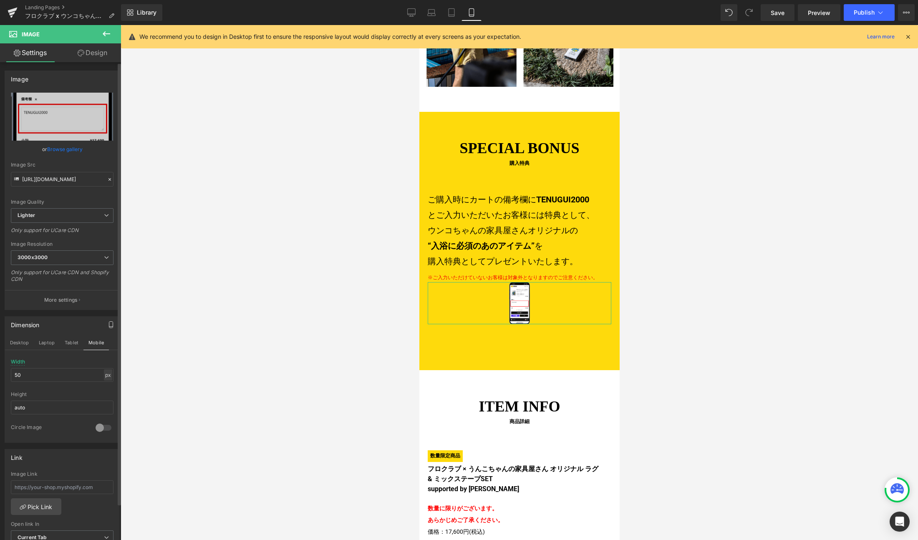
click at [106, 376] on div "px" at bounding box center [108, 374] width 8 height 11
click at [105, 397] on li "px" at bounding box center [108, 400] width 10 height 12
click at [104, 377] on div "px" at bounding box center [108, 374] width 8 height 11
click at [104, 384] on li "%" at bounding box center [108, 388] width 10 height 12
click at [59, 370] on input "11.36" at bounding box center [62, 375] width 103 height 14
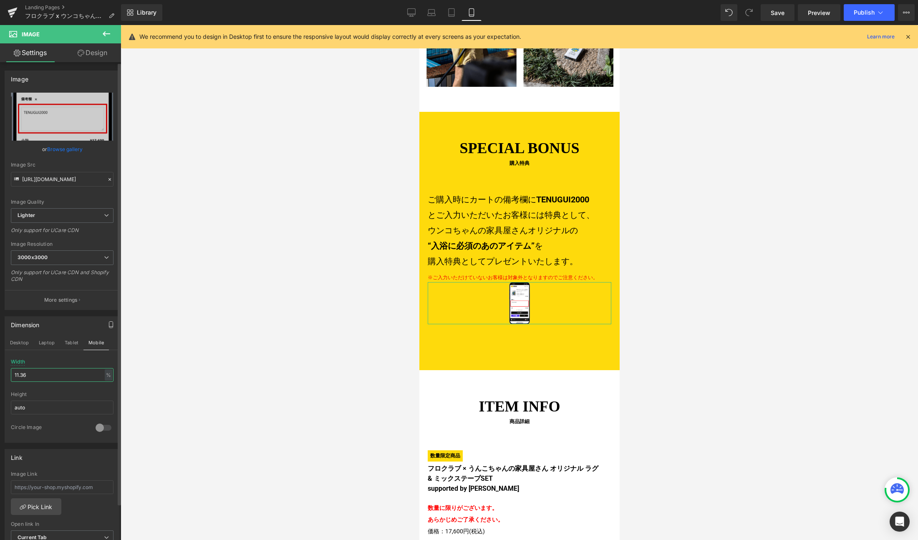
click at [59, 370] on input "11.36" at bounding box center [62, 375] width 103 height 14
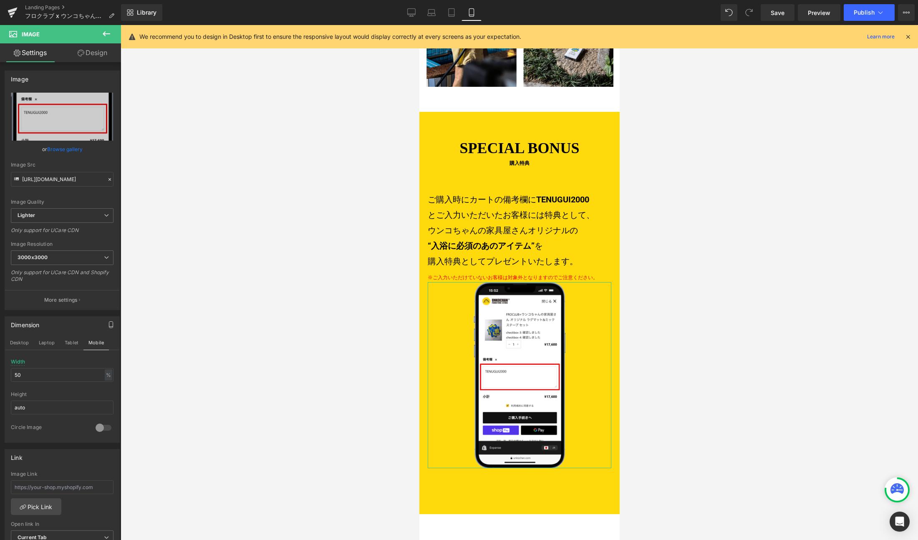
click at [95, 51] on link "Design" at bounding box center [92, 52] width 60 height 19
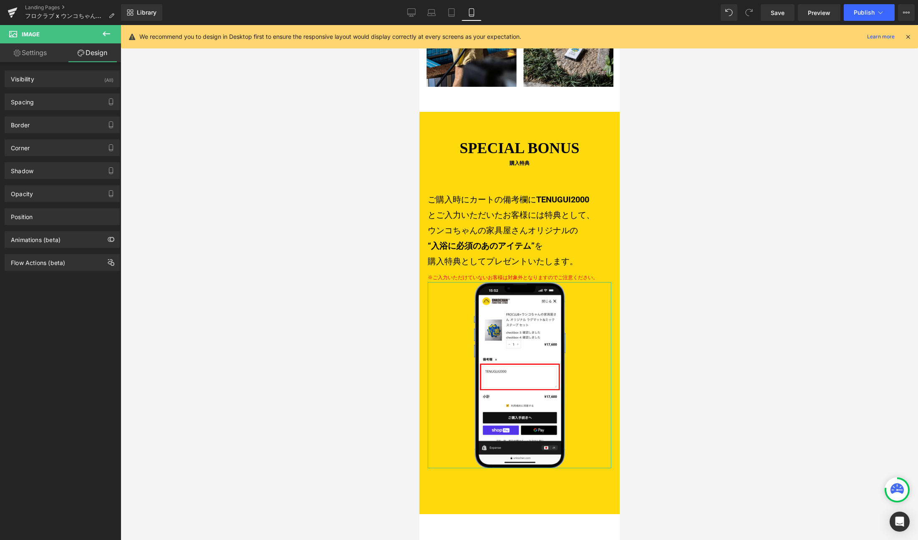
click at [47, 100] on div "Spacing" at bounding box center [62, 102] width 114 height 16
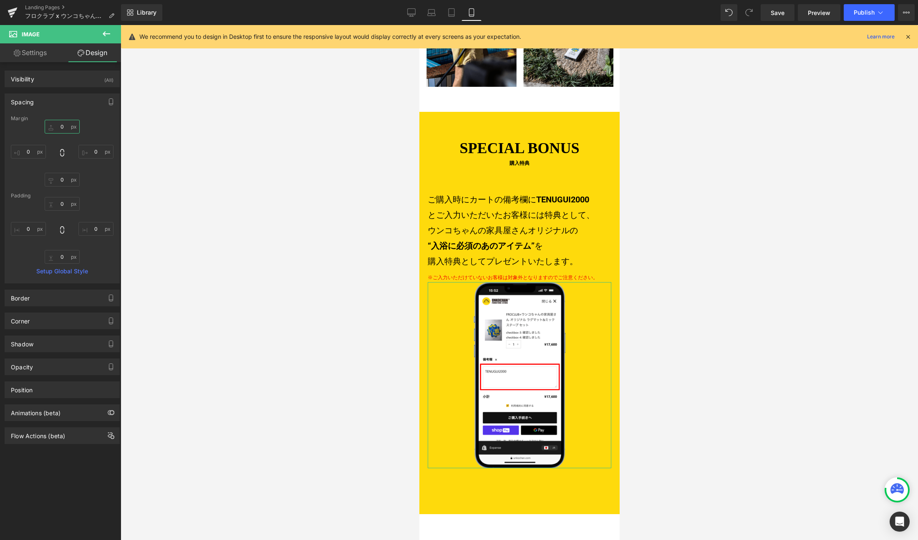
click at [62, 127] on input "0" at bounding box center [62, 127] width 35 height 14
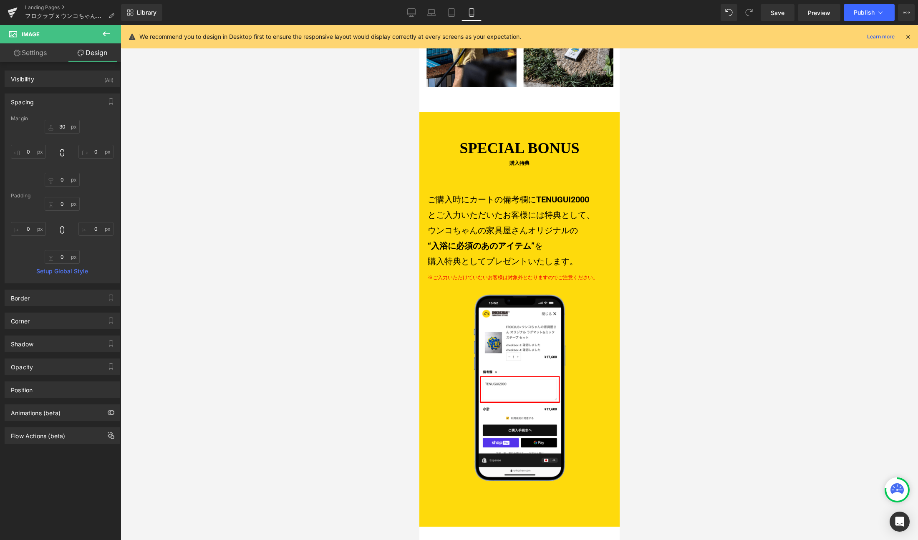
click at [268, 211] on div at bounding box center [519, 282] width 797 height 515
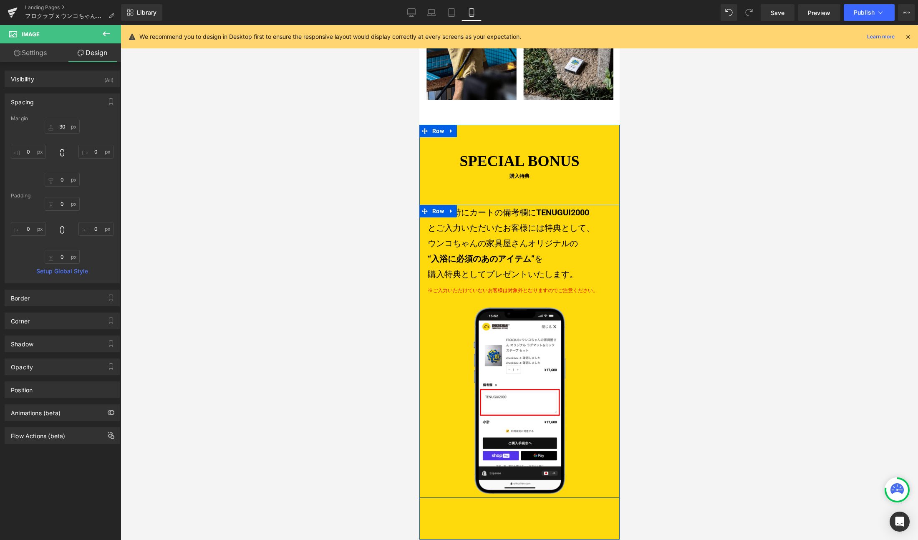
scroll to position [1643, 0]
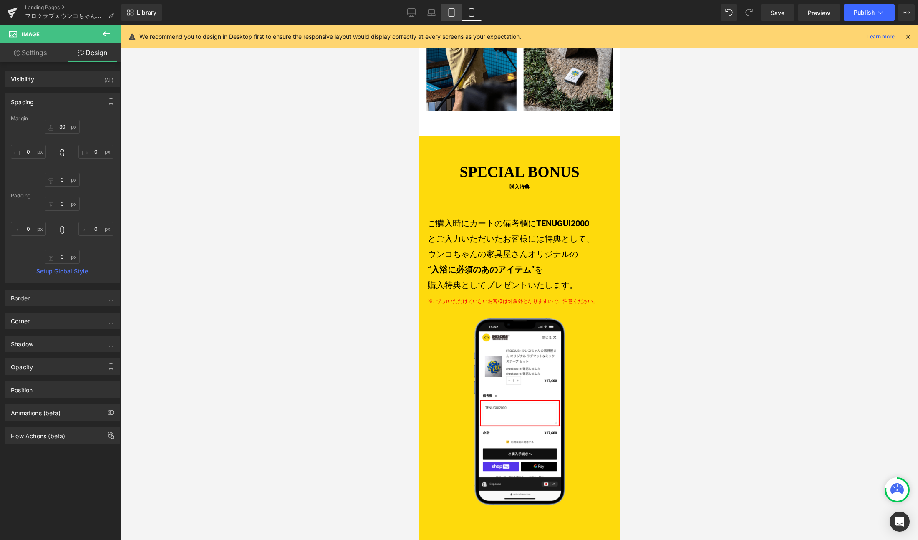
click at [450, 9] on icon at bounding box center [451, 12] width 8 height 8
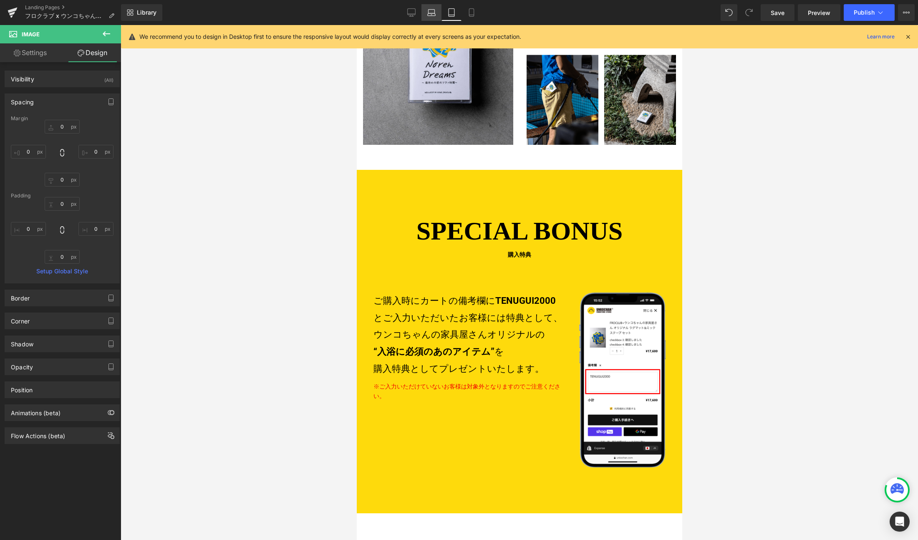
click at [433, 12] on icon at bounding box center [431, 12] width 8 height 8
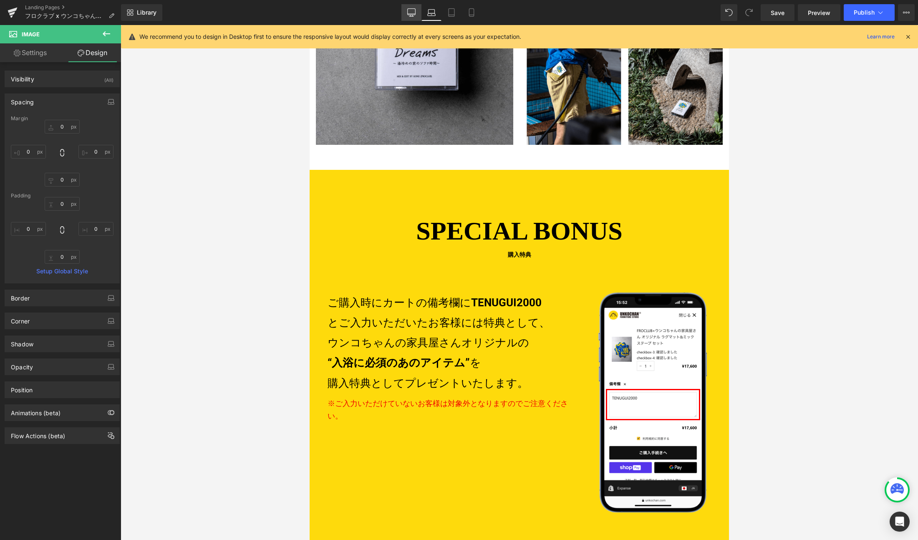
click at [408, 11] on icon at bounding box center [411, 12] width 8 height 8
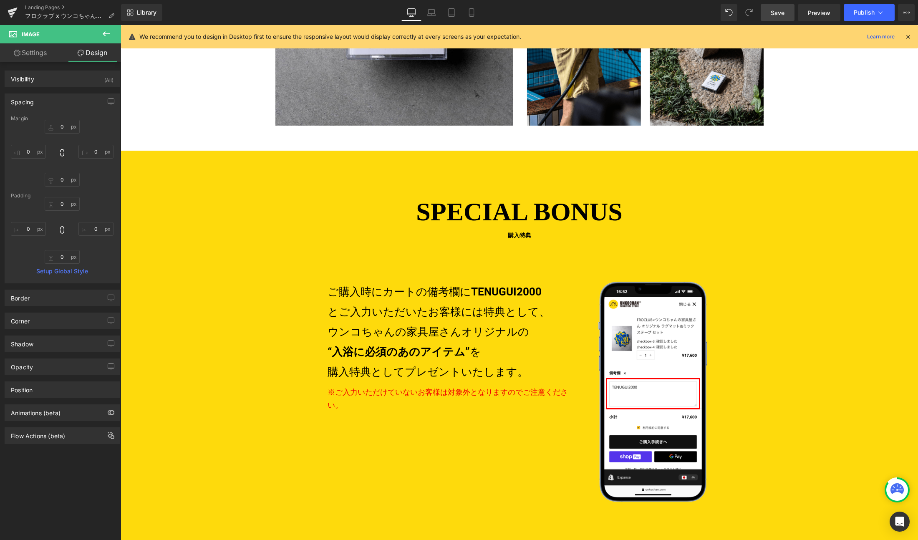
click at [772, 9] on span "Save" at bounding box center [778, 12] width 14 height 9
click at [817, 12] on span "Preview" at bounding box center [819, 12] width 23 height 9
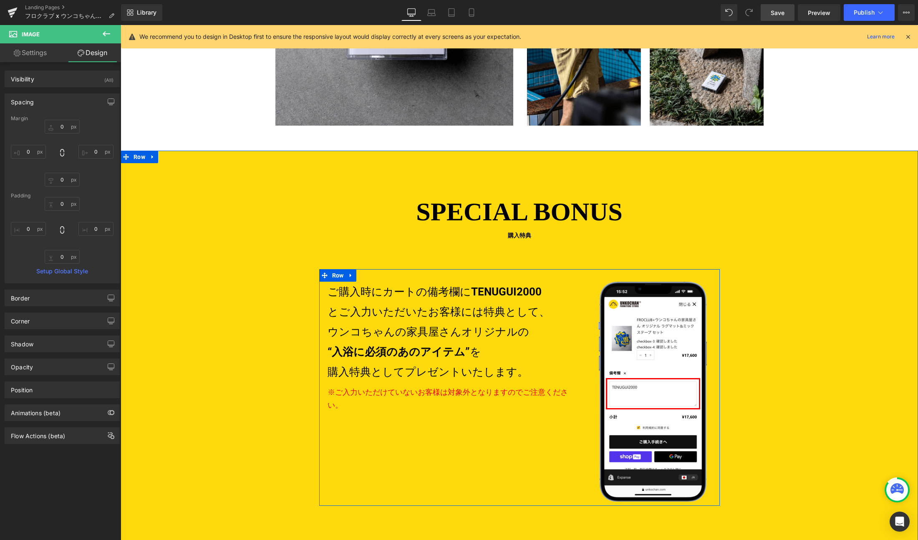
click at [335, 274] on span "Row" at bounding box center [338, 275] width 16 height 13
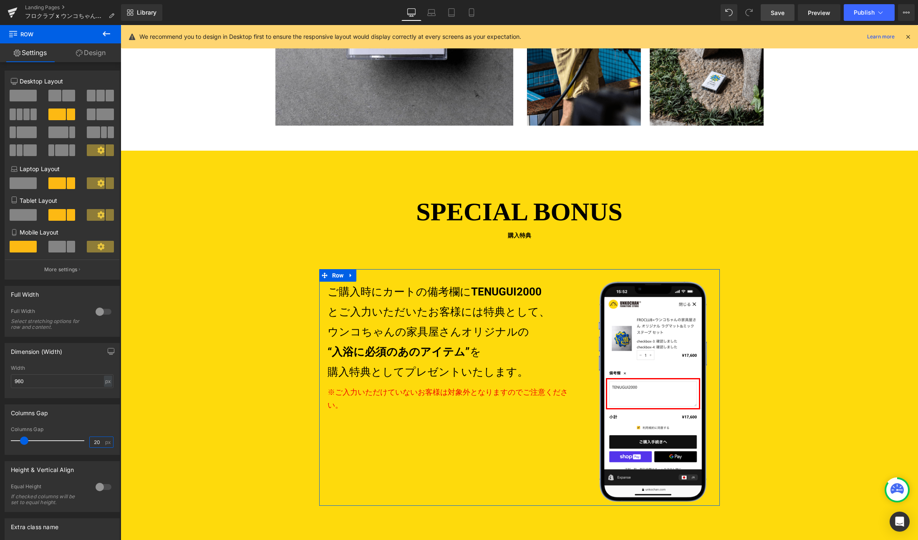
click at [98, 440] on input "20" at bounding box center [97, 442] width 15 height 10
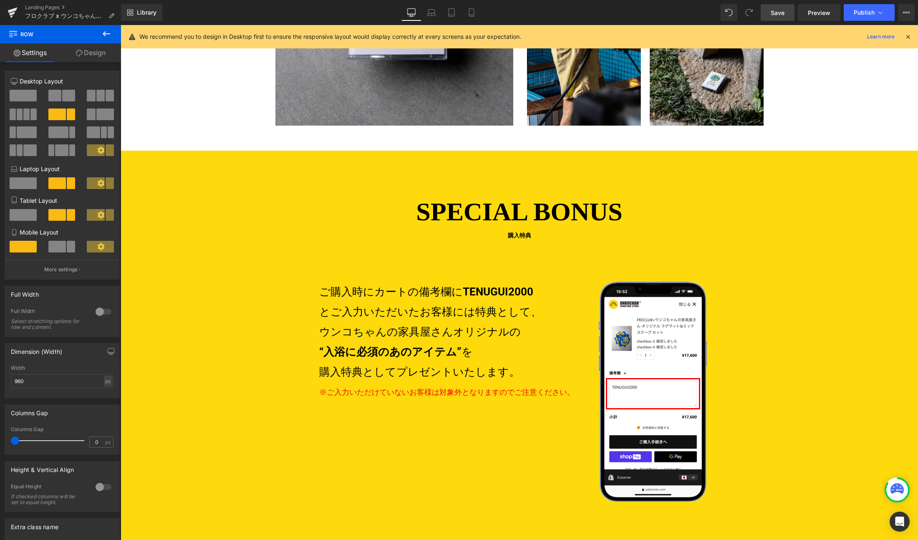
click at [779, 11] on span "Save" at bounding box center [778, 12] width 14 height 9
click at [861, 11] on span "Publish" at bounding box center [864, 12] width 21 height 7
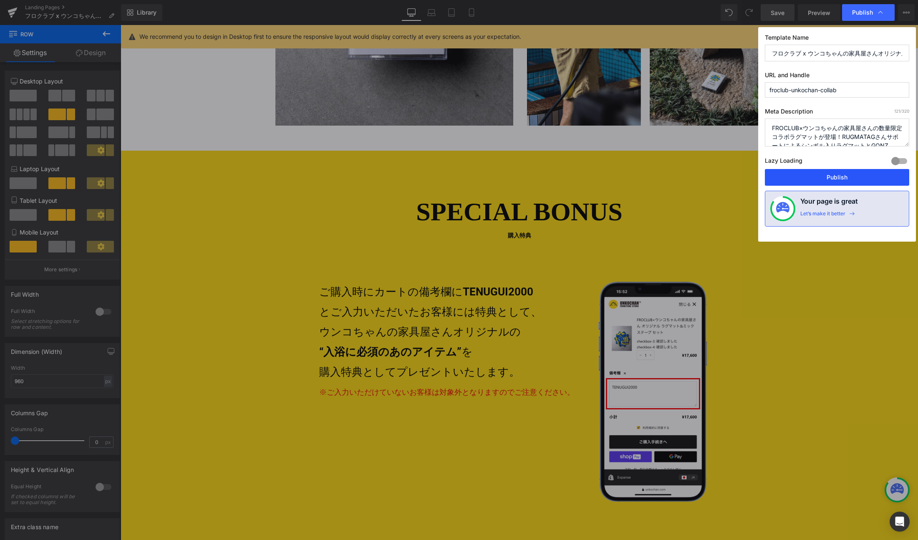
click at [830, 176] on button "Publish" at bounding box center [837, 177] width 144 height 17
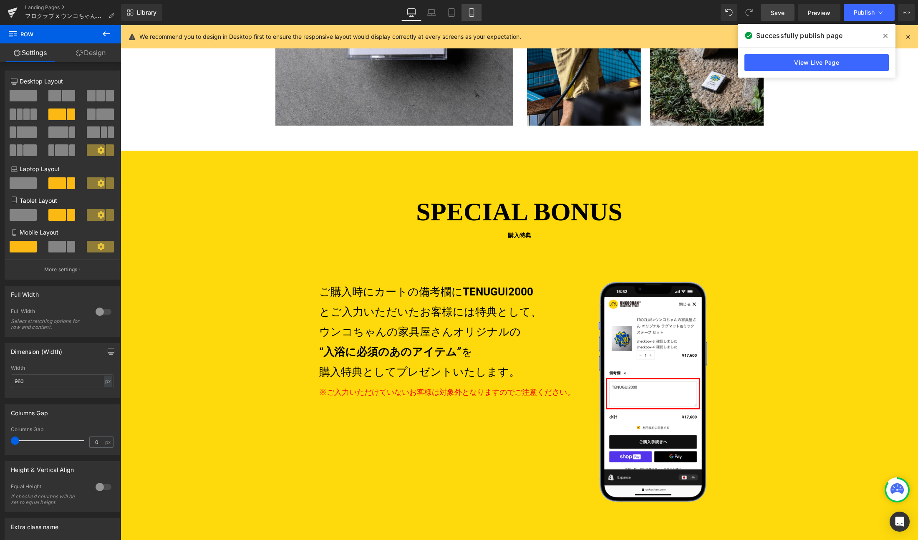
click at [474, 11] on icon at bounding box center [471, 12] width 8 height 8
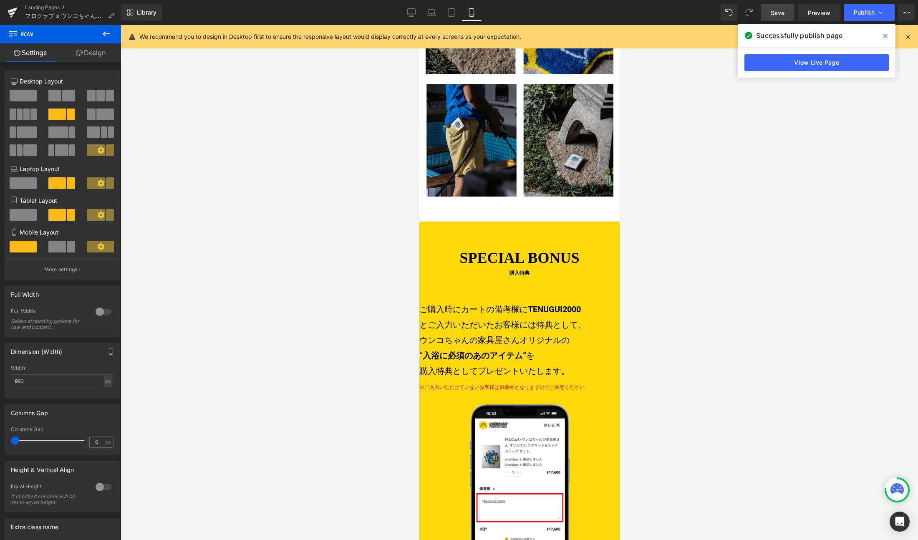
scroll to position [1553, 0]
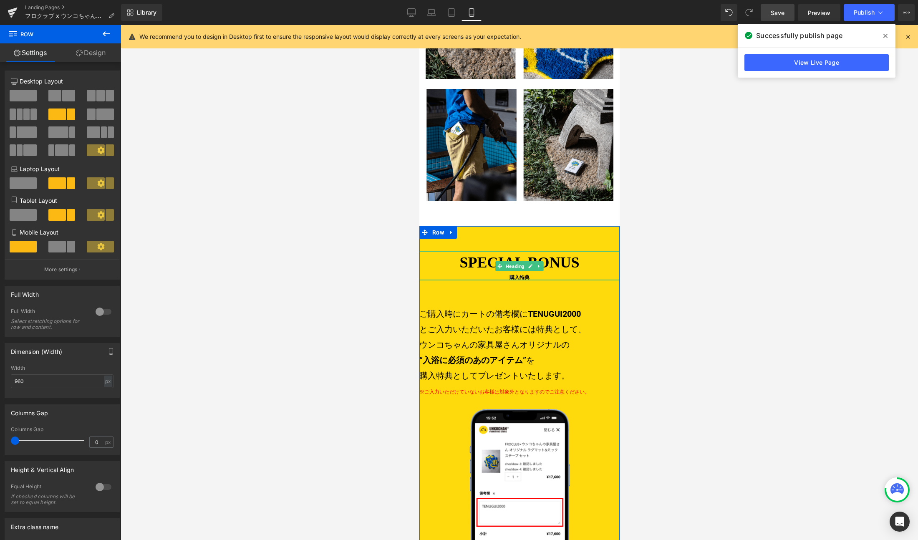
drag, startPoint x: 470, startPoint y: 242, endPoint x: 463, endPoint y: 267, distance: 26.4
click at [470, 251] on div "SPECIAL BONUS 購入特典 Heading" at bounding box center [519, 266] width 200 height 30
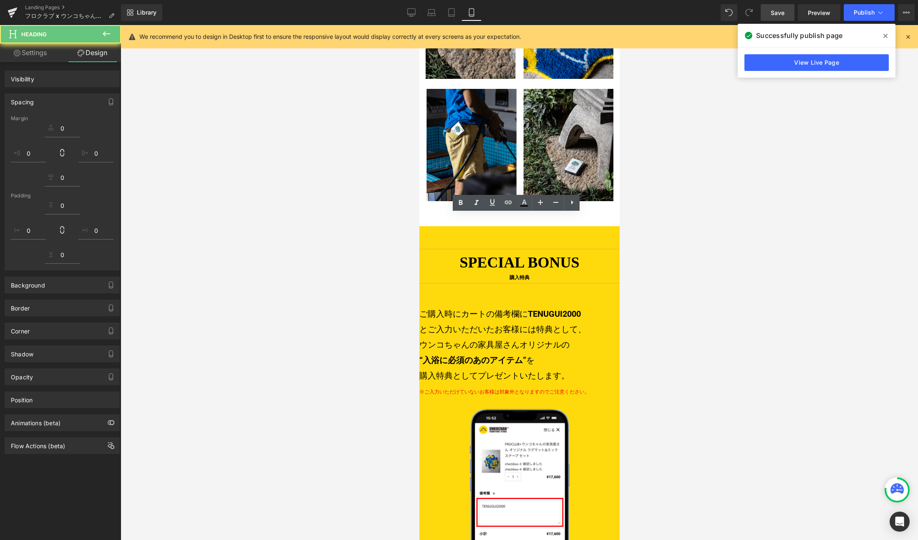
click at [463, 268] on div "SPECIAL BONUS 購入特典 Heading ご購入時にカートの備考欄に TENUGUI2000 とご入力いただいたお客様には特典として、 ウンコちゃ…" at bounding box center [519, 433] width 200 height 365
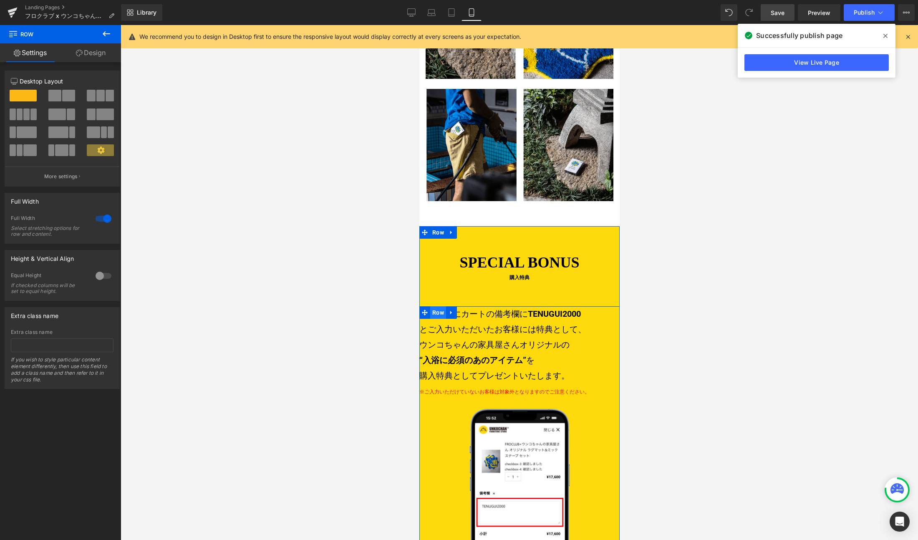
click at [437, 306] on ul "Row" at bounding box center [438, 312] width 38 height 13
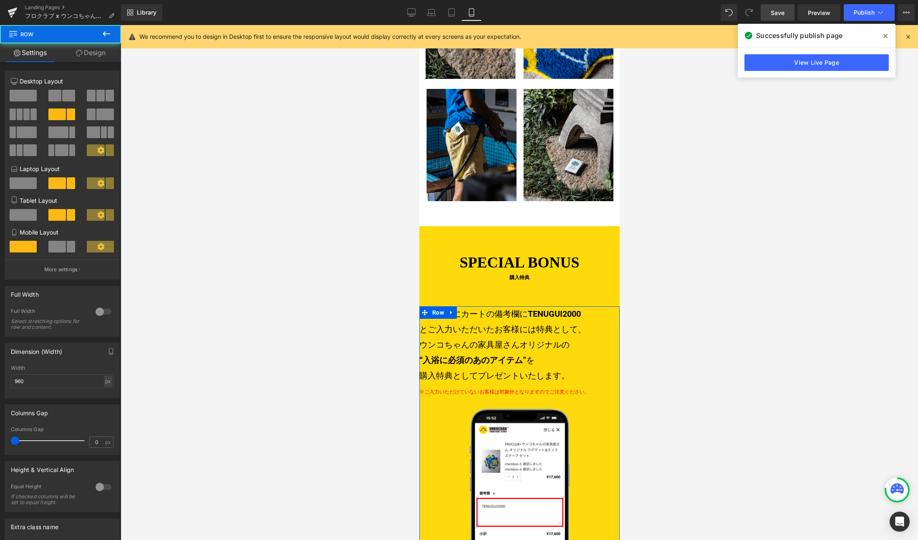
click at [93, 52] on link "Design" at bounding box center [90, 52] width 60 height 19
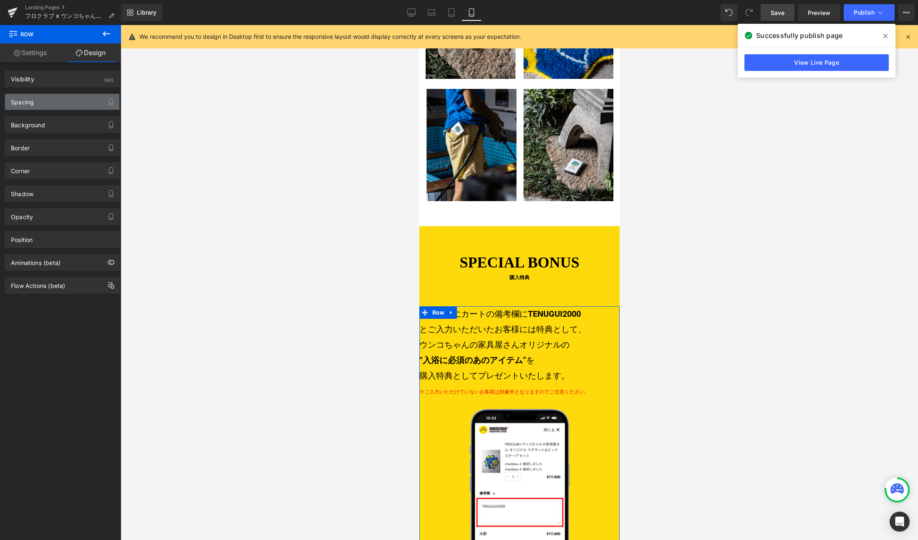
click at [40, 103] on div "Spacing" at bounding box center [62, 102] width 114 height 16
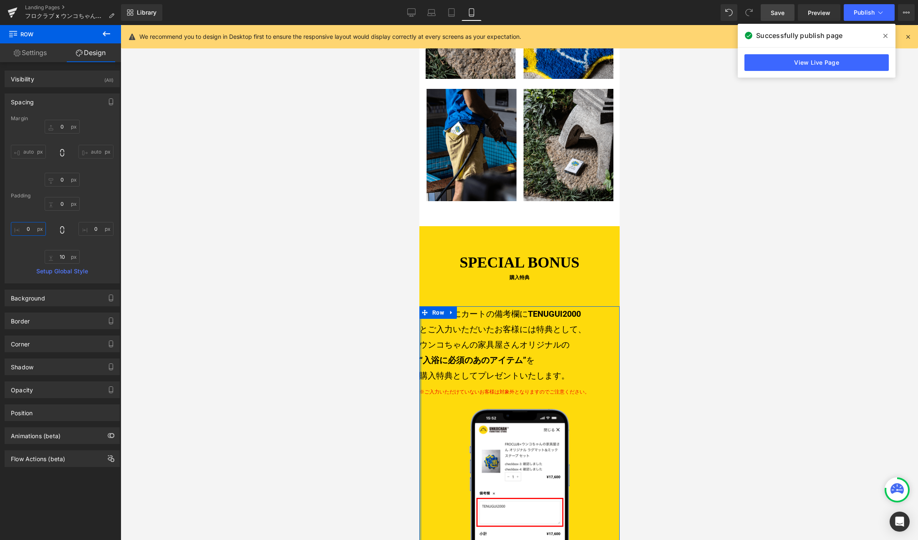
click at [32, 227] on input "0" at bounding box center [28, 229] width 35 height 14
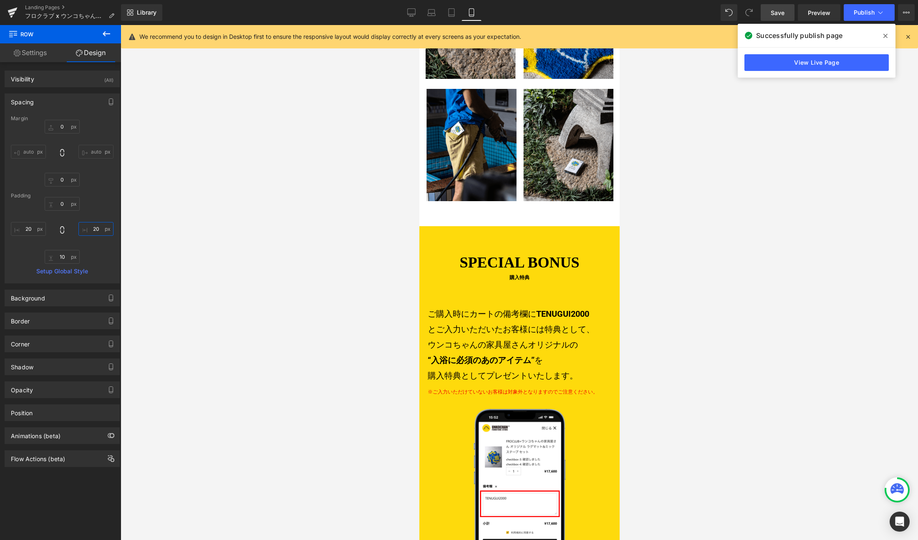
scroll to position [1580, 0]
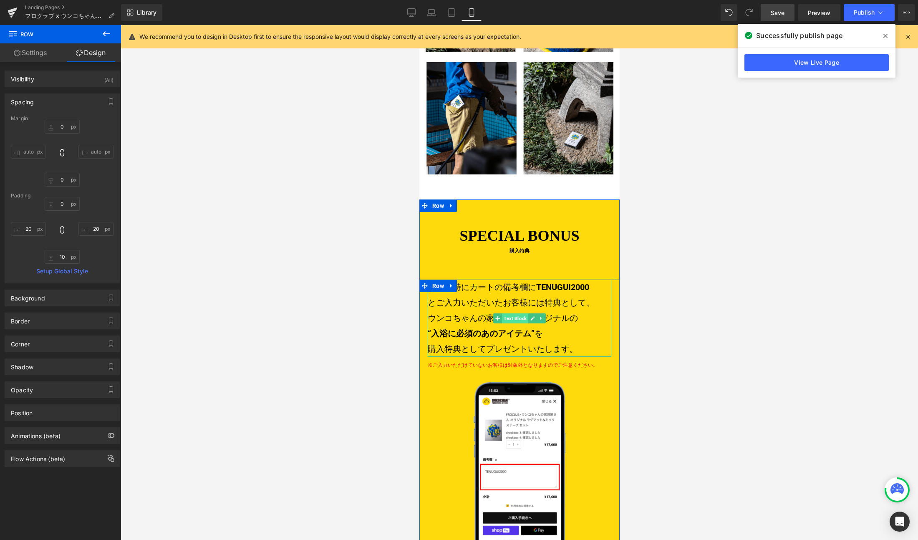
click at [502, 313] on span "Text Block" at bounding box center [514, 318] width 26 height 10
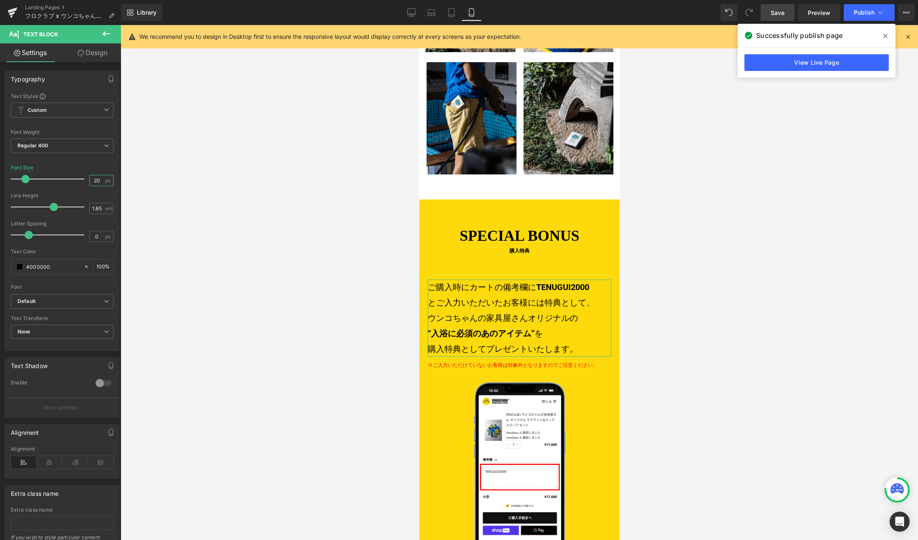
drag, startPoint x: 91, startPoint y: 182, endPoint x: 168, endPoint y: 179, distance: 76.8
click at [93, 181] on input "20" at bounding box center [97, 180] width 15 height 10
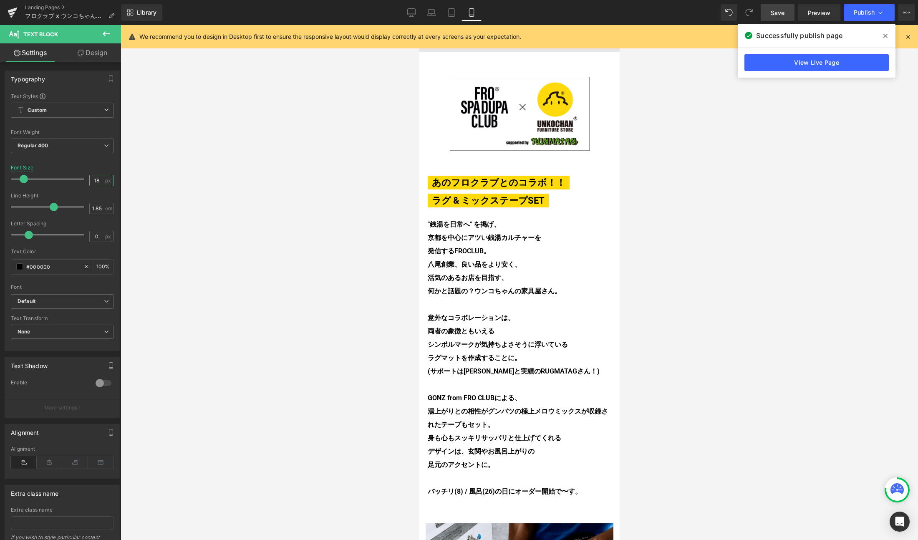
scroll to position [0, 0]
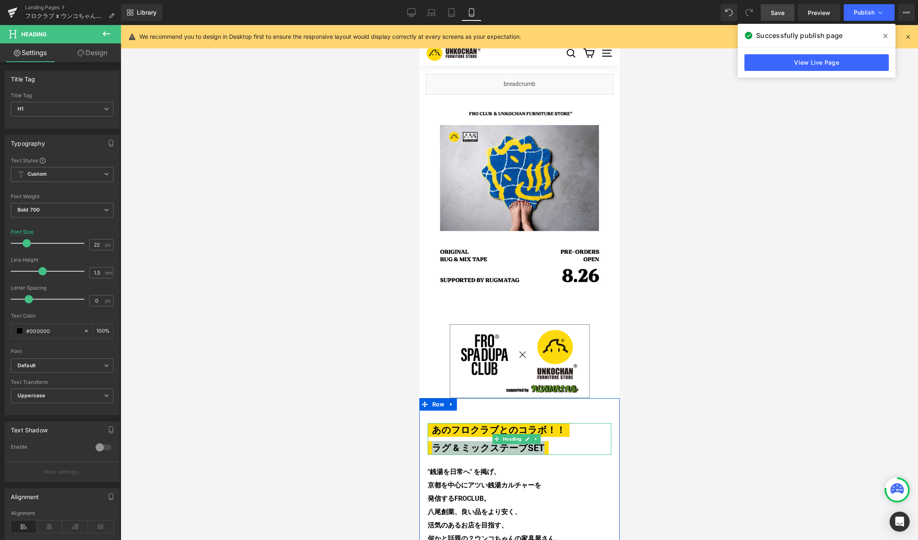
drag, startPoint x: 448, startPoint y: 444, endPoint x: 435, endPoint y: 443, distance: 13.4
click at [435, 443] on span "ラグ & ミックステープSET" at bounding box center [487, 448] width 121 height 14
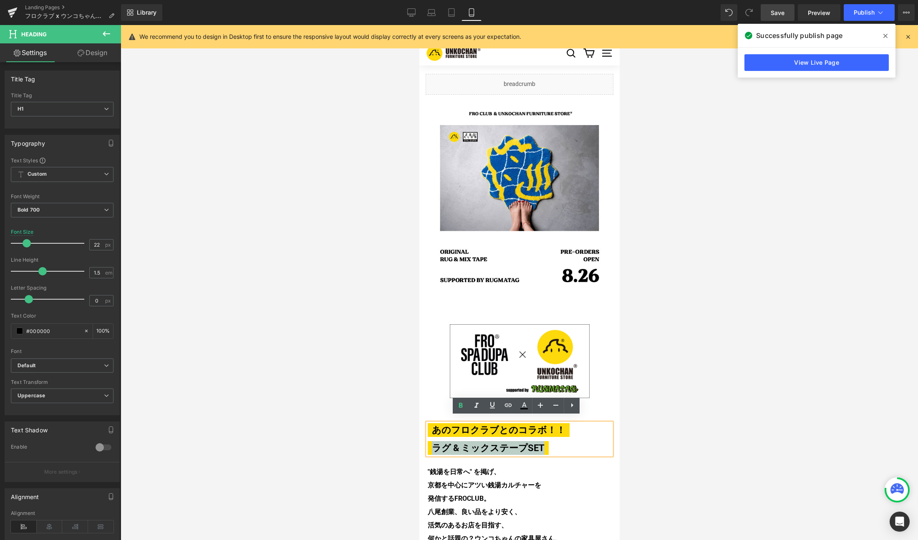
copy span "ラグ & ミックステープSET"
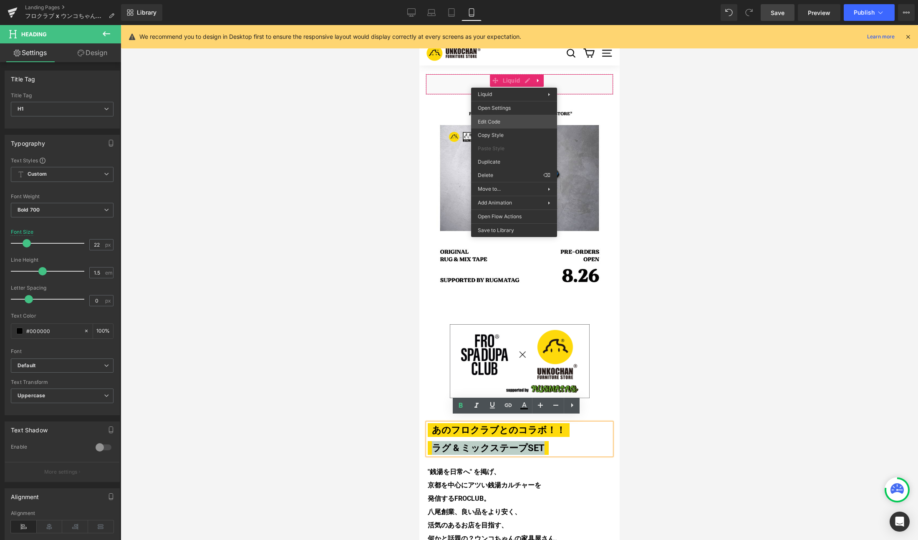
click at [496, 121] on body "Text Block You are previewing how the will restyle your page. You can not edit …" at bounding box center [459, 270] width 918 height 540
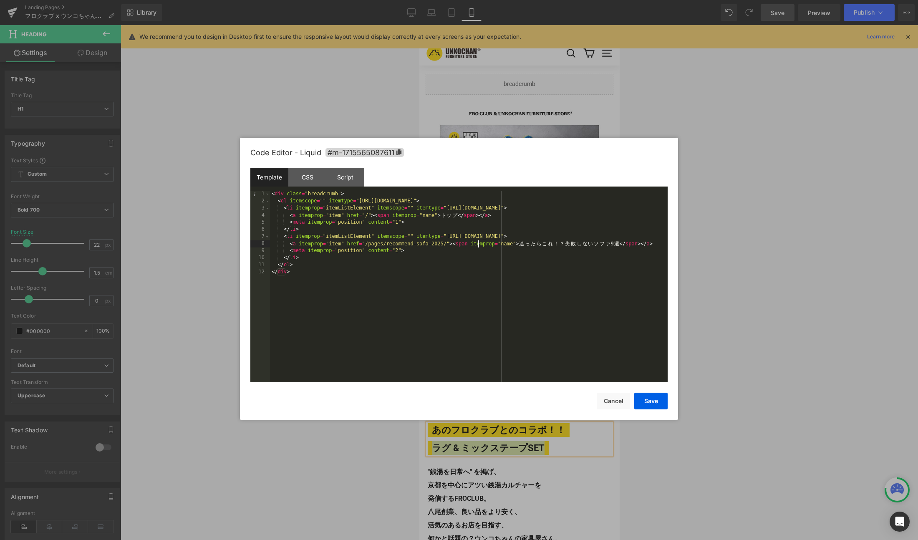
click at [479, 244] on div "< div class = "breadcrumb" > < ol itemscope = "" itemtype = "[URL][DOMAIN_NAME]…" at bounding box center [469, 294] width 398 height 206
click at [580, 243] on div "< div class = "breadcrumb" > < ol itemscope = "" itemtype = "[URL][DOMAIN_NAME]…" at bounding box center [469, 294] width 398 height 206
click at [593, 244] on div "< div class = "breadcrumb" > < ol itemscope = "" itemtype = "[URL][DOMAIN_NAME]…" at bounding box center [469, 294] width 398 height 206
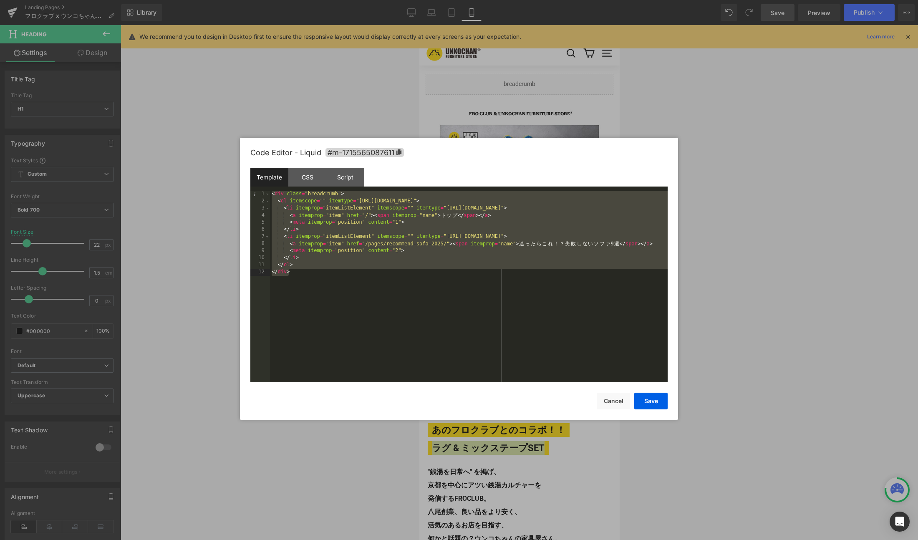
click at [365, 278] on div "< div class = "breadcrumb" > < ol itemscope = "" itemtype = "[URL][DOMAIN_NAME]…" at bounding box center [469, 294] width 398 height 206
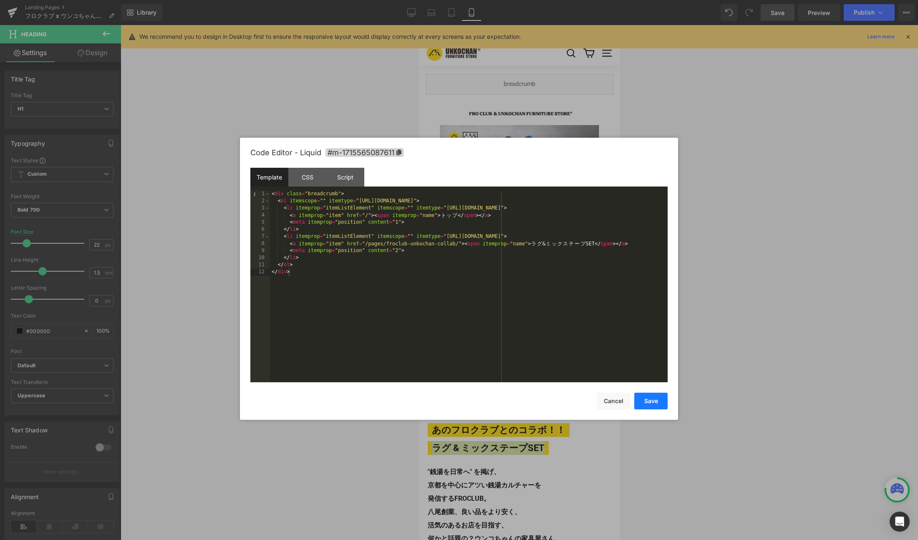
click at [644, 400] on button "Save" at bounding box center [650, 401] width 33 height 17
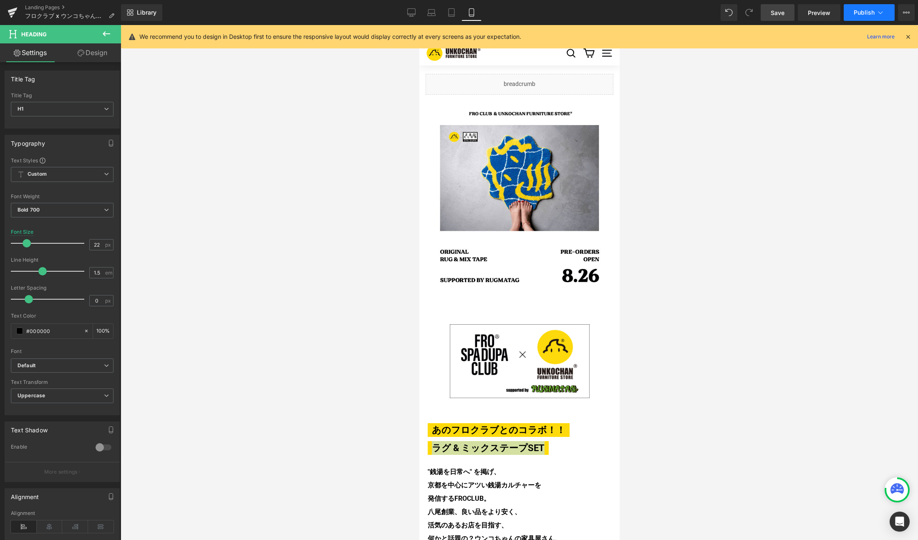
click at [869, 9] on span "Publish" at bounding box center [864, 12] width 21 height 7
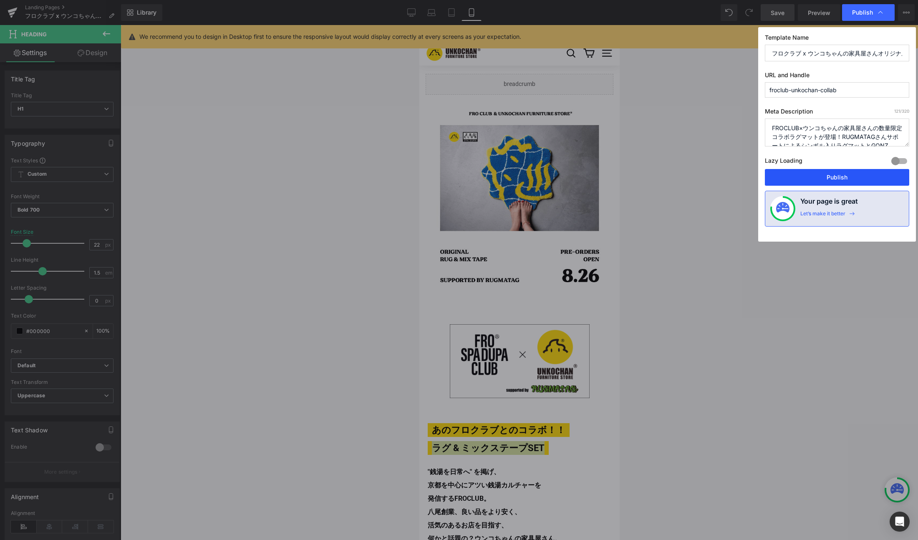
click at [857, 178] on button "Publish" at bounding box center [837, 177] width 144 height 17
